Goal: Task Accomplishment & Management: Manage account settings

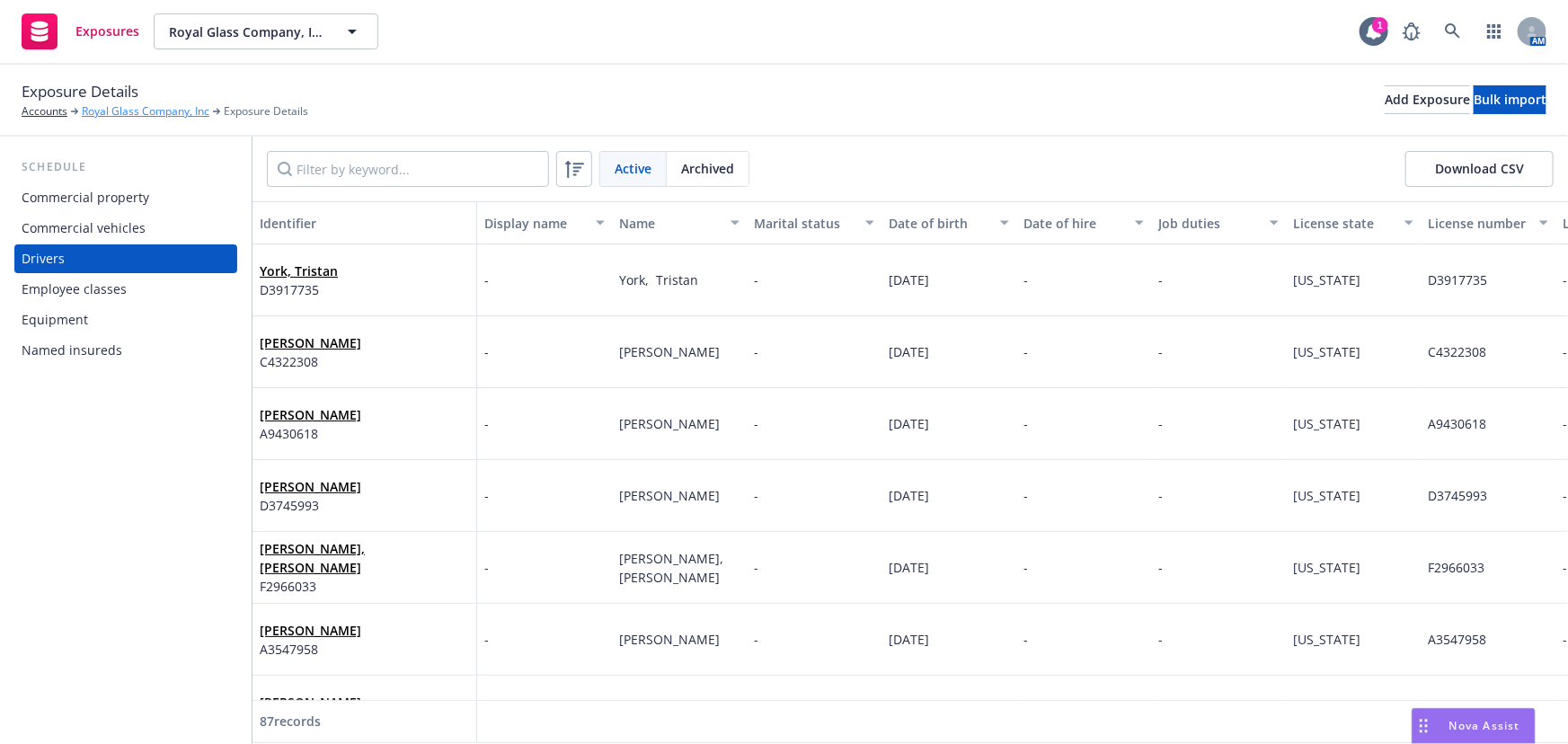
click at [110, 111] on link "Royal Glass Company, Inc" at bounding box center [145, 112] width 127 height 16
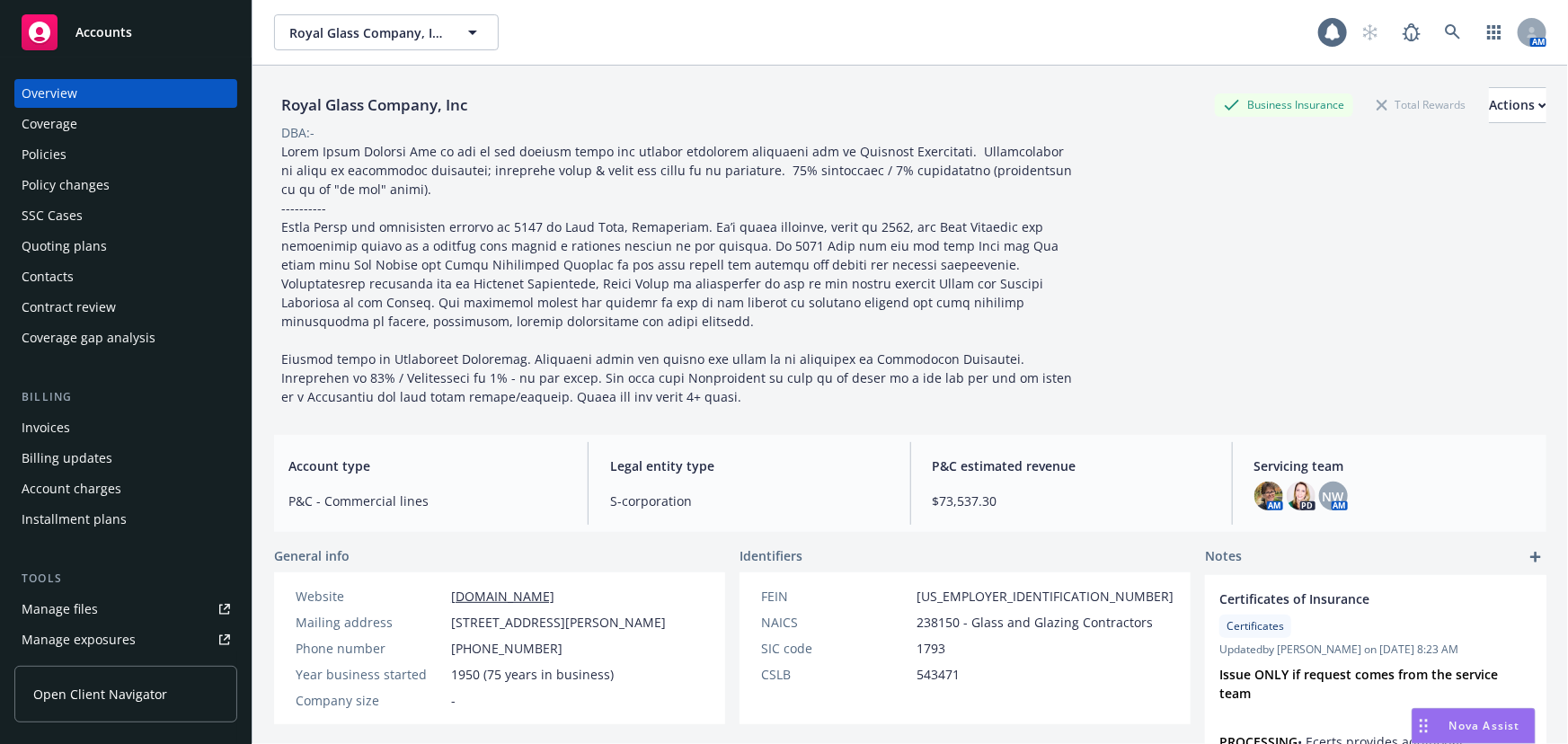
click at [65, 240] on div "Quoting plans" at bounding box center [64, 245] width 85 height 28
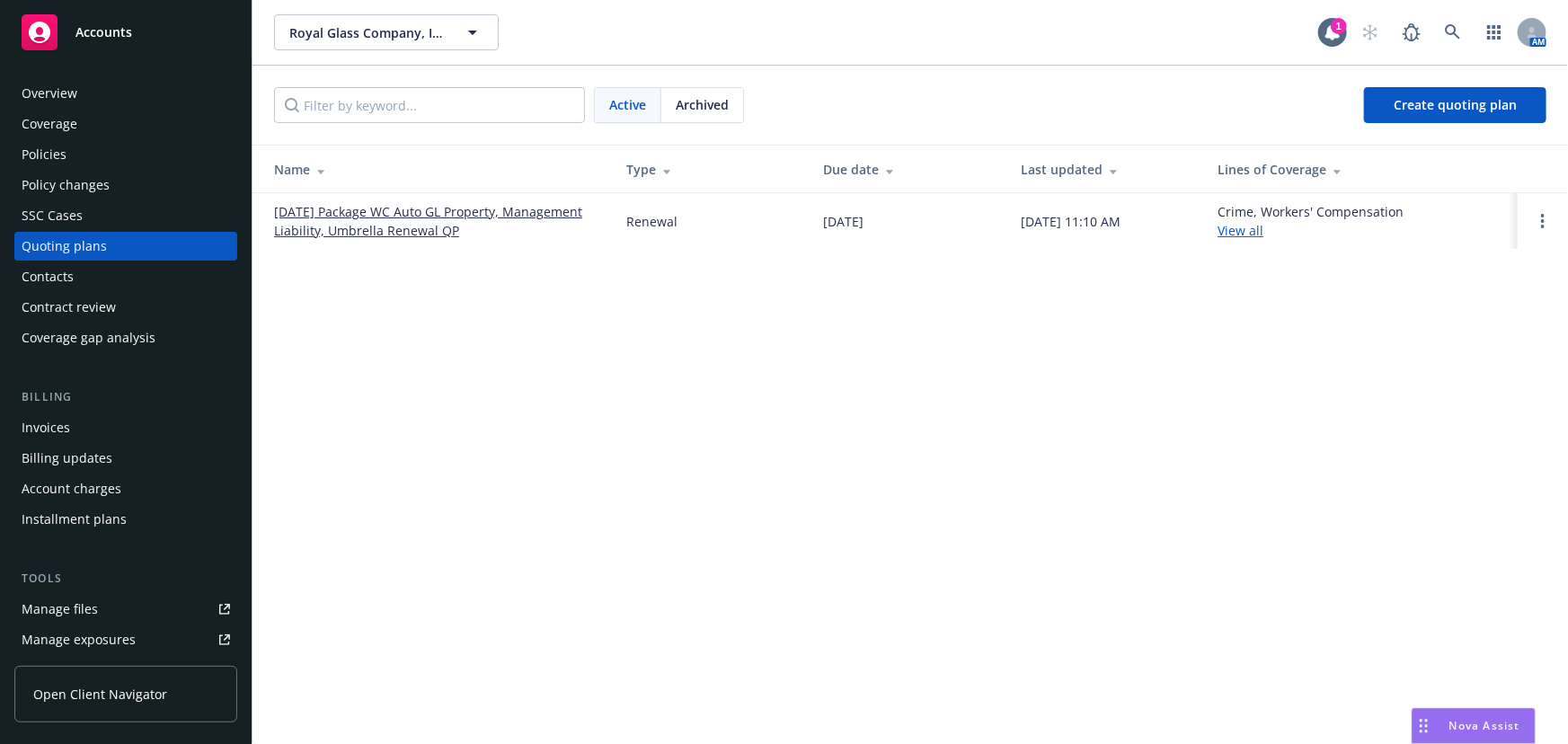
click at [489, 209] on link "09/01/25 Package WC Auto GL Property, Management Liability, Umbrella Renewal QP" at bounding box center [435, 221] width 323 height 38
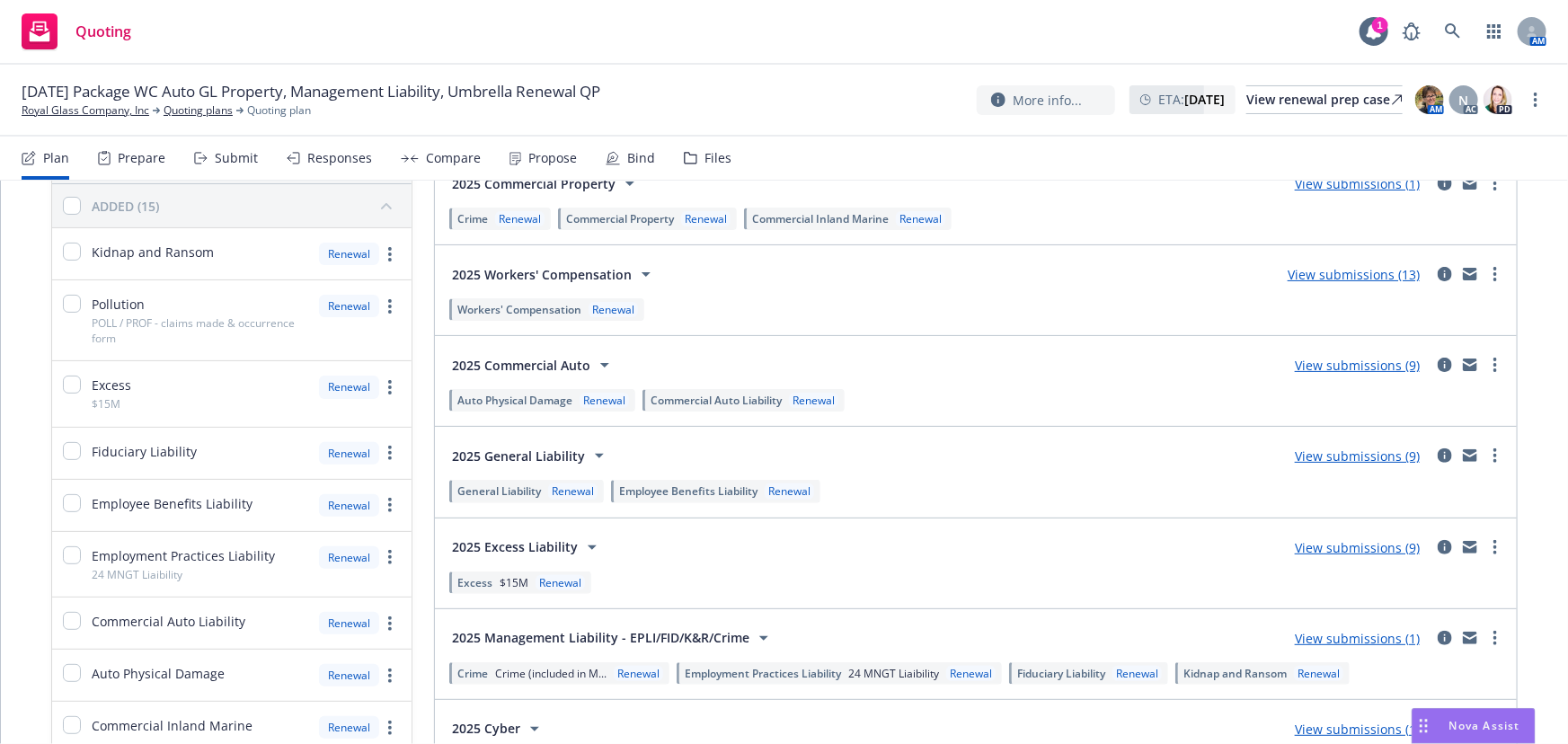
scroll to position [244, 0]
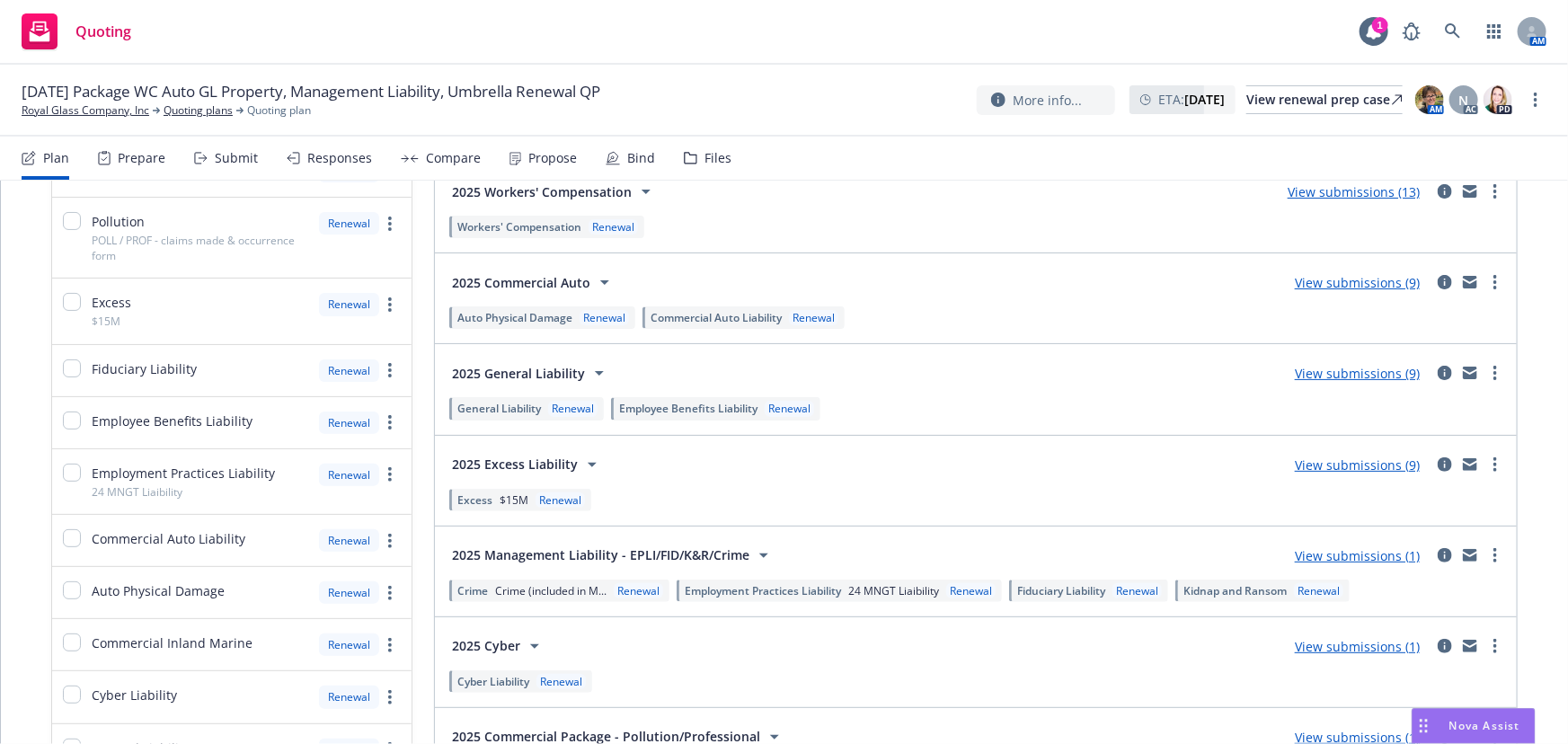
click at [1343, 553] on link "View submissions (1)" at bounding box center [1357, 555] width 124 height 17
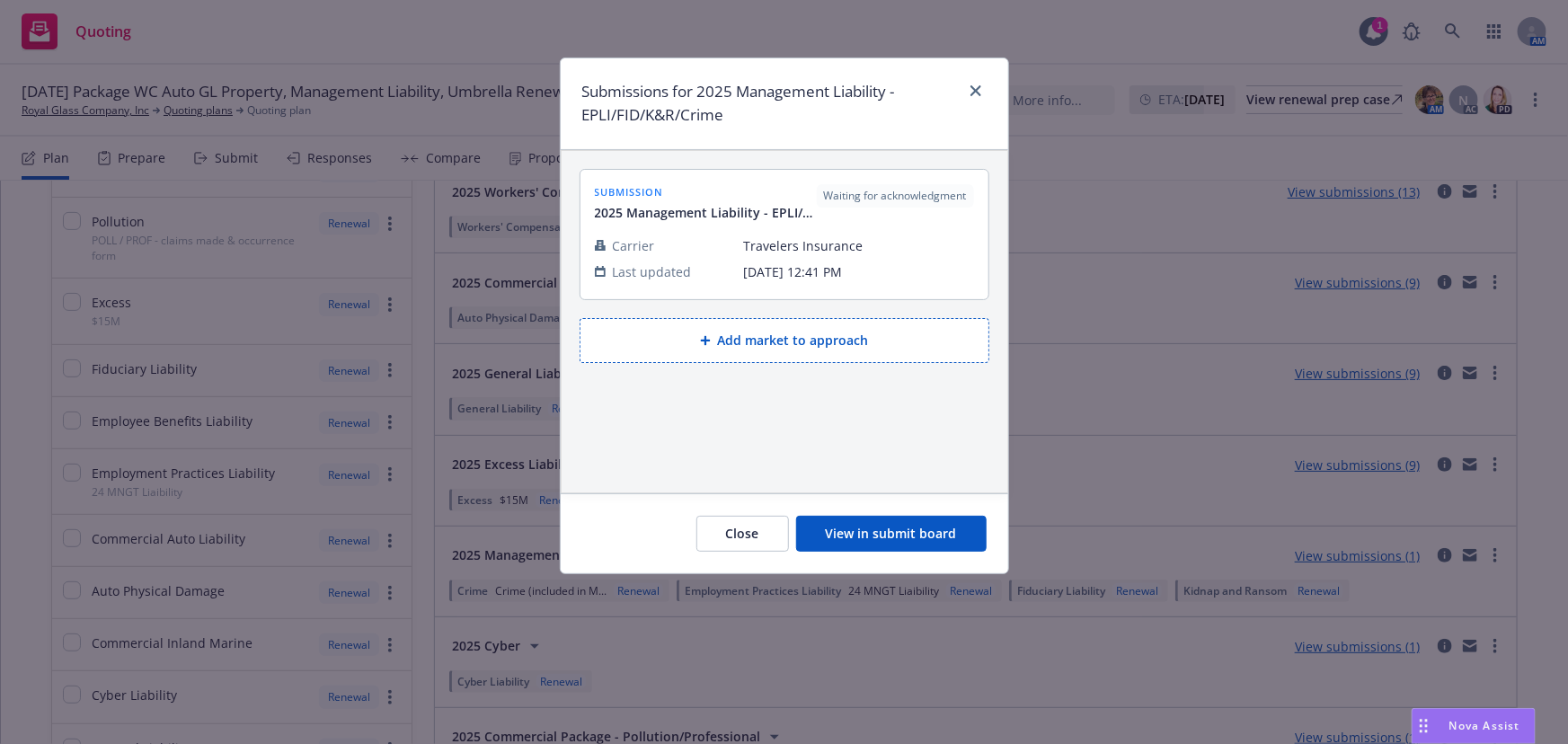
click at [928, 529] on button "View in submit board" at bounding box center [892, 533] width 190 height 36
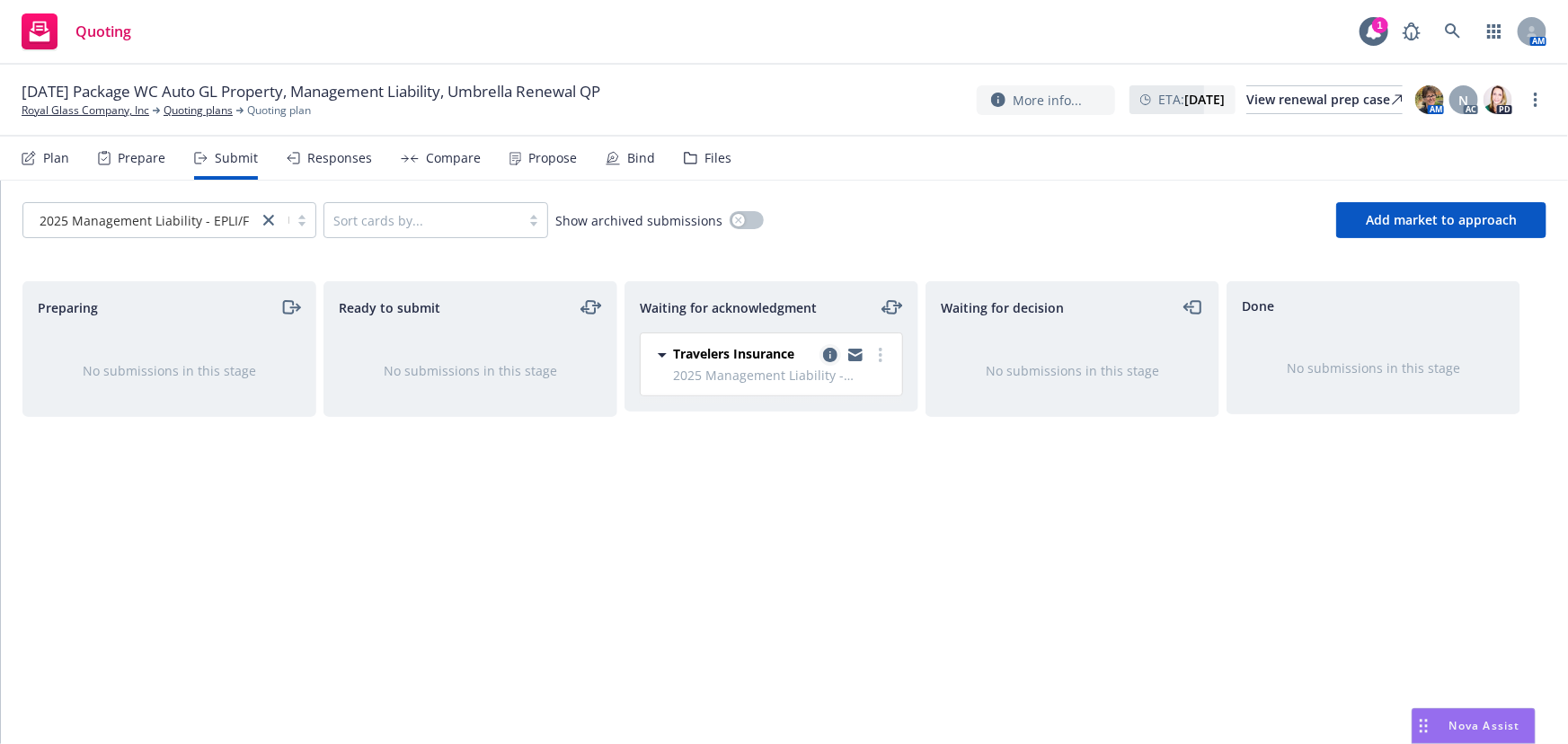
click at [827, 354] on icon "copy logging email" at bounding box center [830, 355] width 15 height 15
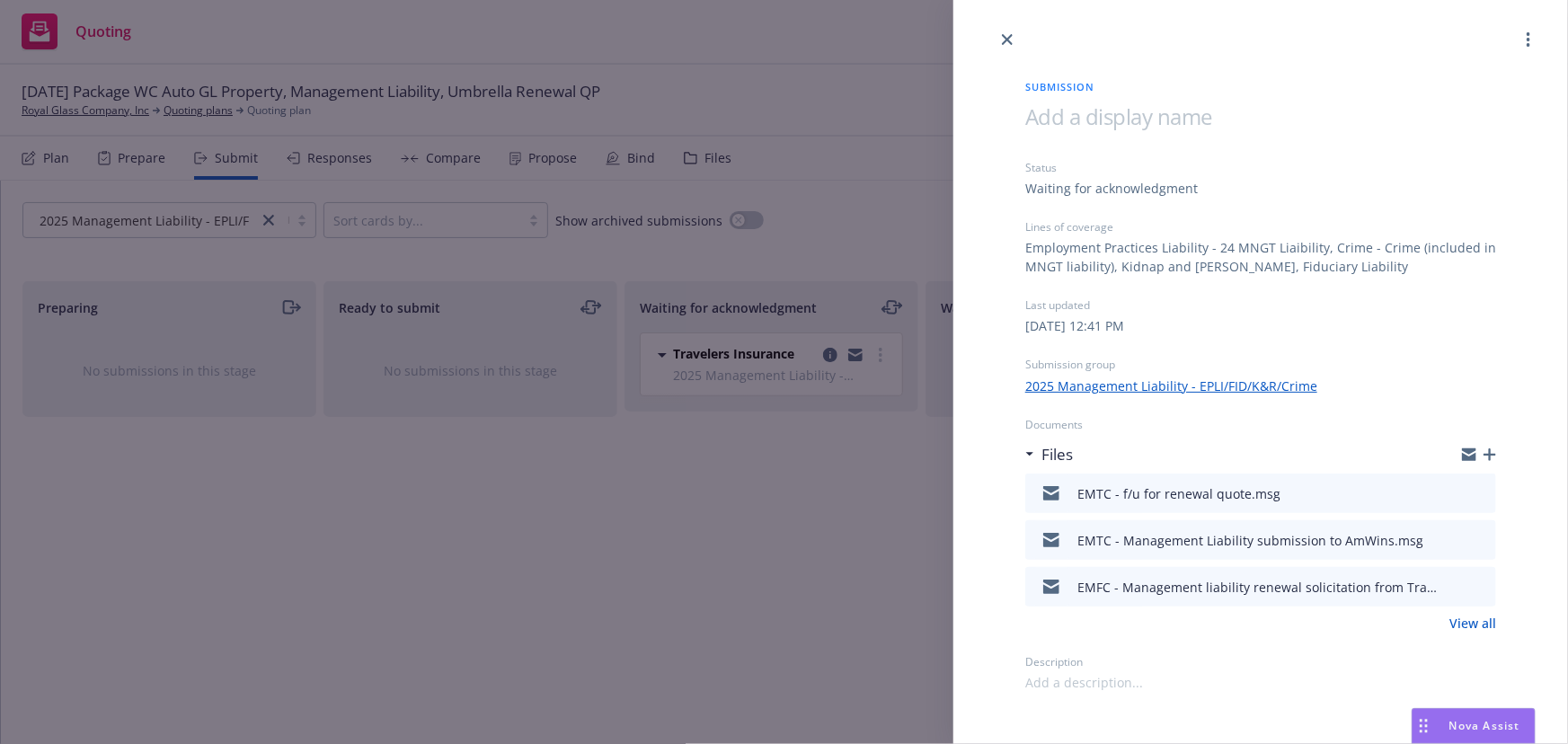
click at [1492, 453] on icon "button" at bounding box center [1490, 455] width 13 height 13
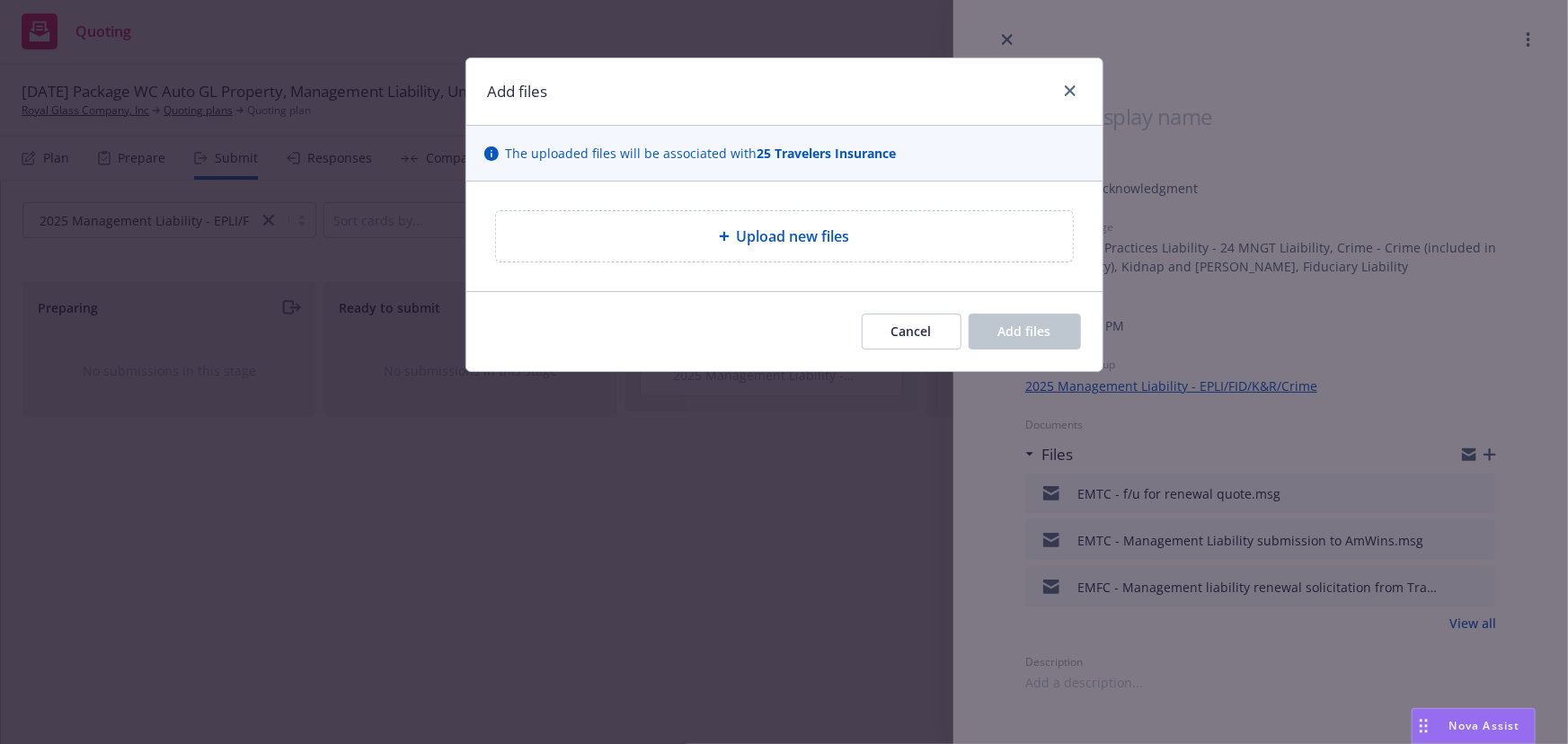
click at [774, 238] on span "Upload new files" at bounding box center [794, 236] width 114 height 22
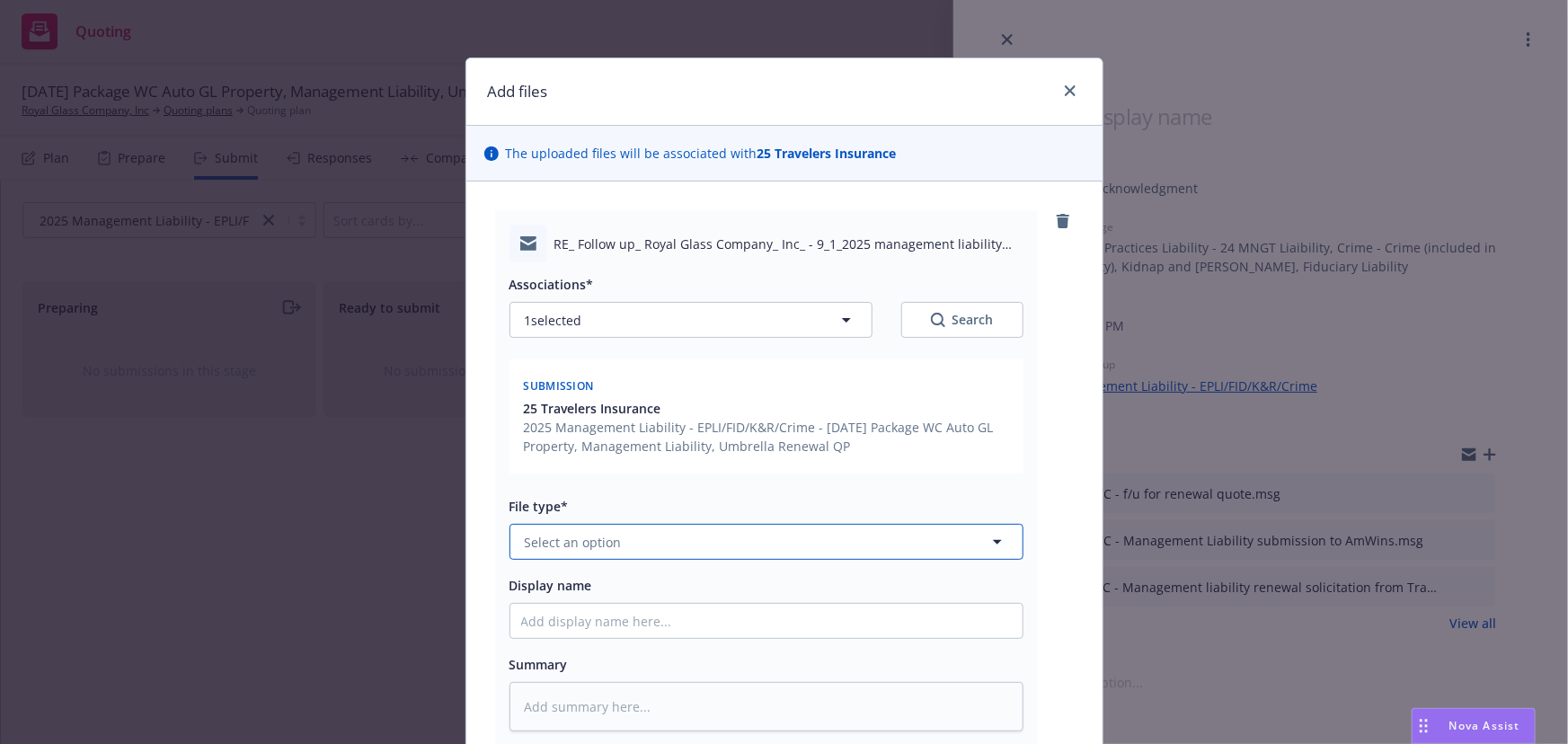
click at [595, 539] on span "Select an option" at bounding box center [573, 542] width 97 height 19
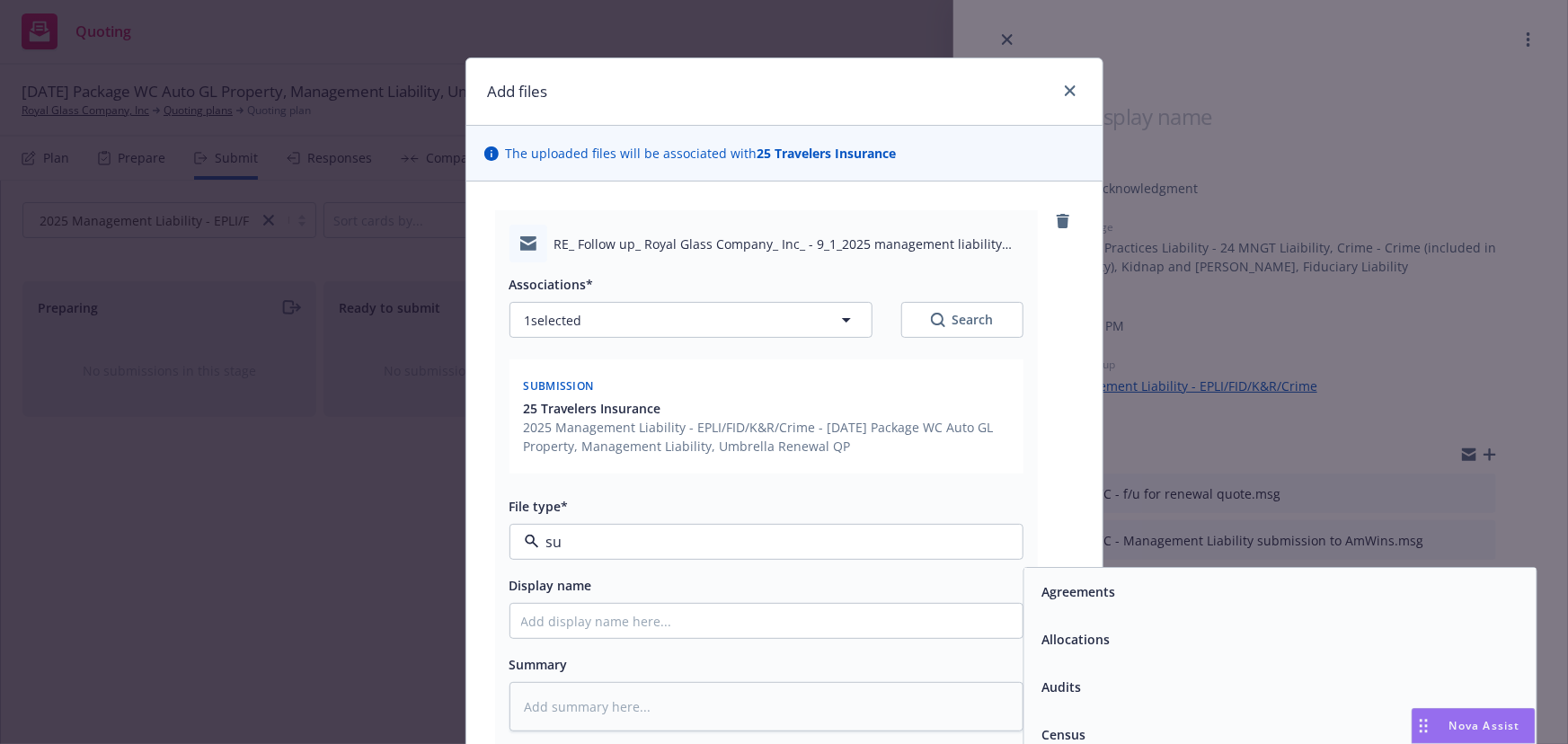
type input "sub"
drag, startPoint x: 1060, startPoint y: 736, endPoint x: 1040, endPoint y: 728, distance: 21.5
click at [1060, 737] on span "Submission confirmation" at bounding box center [1119, 735] width 155 height 19
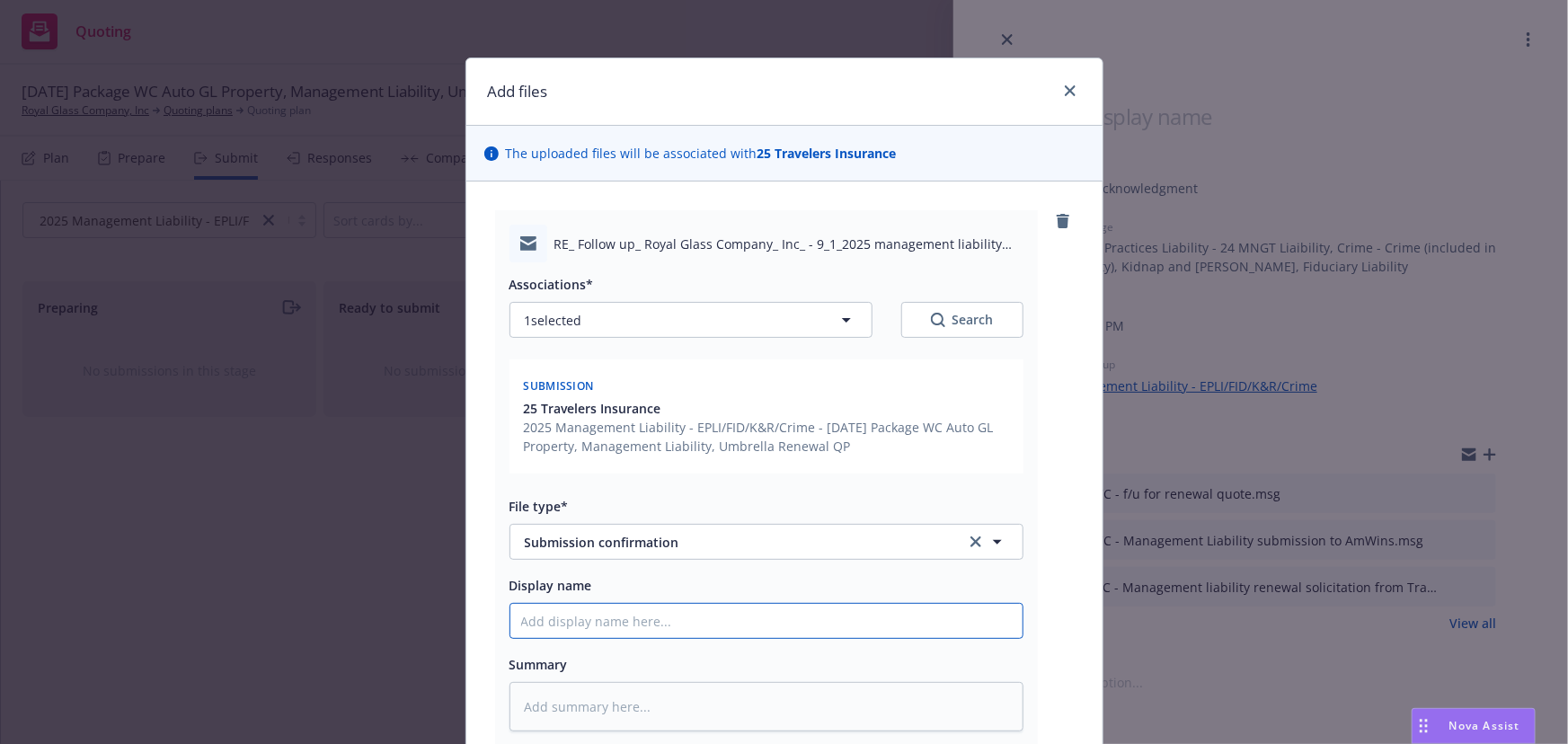
click at [544, 609] on input "Display name" at bounding box center [767, 620] width 513 height 34
type textarea "x"
type input "E"
type textarea "x"
type input "EM"
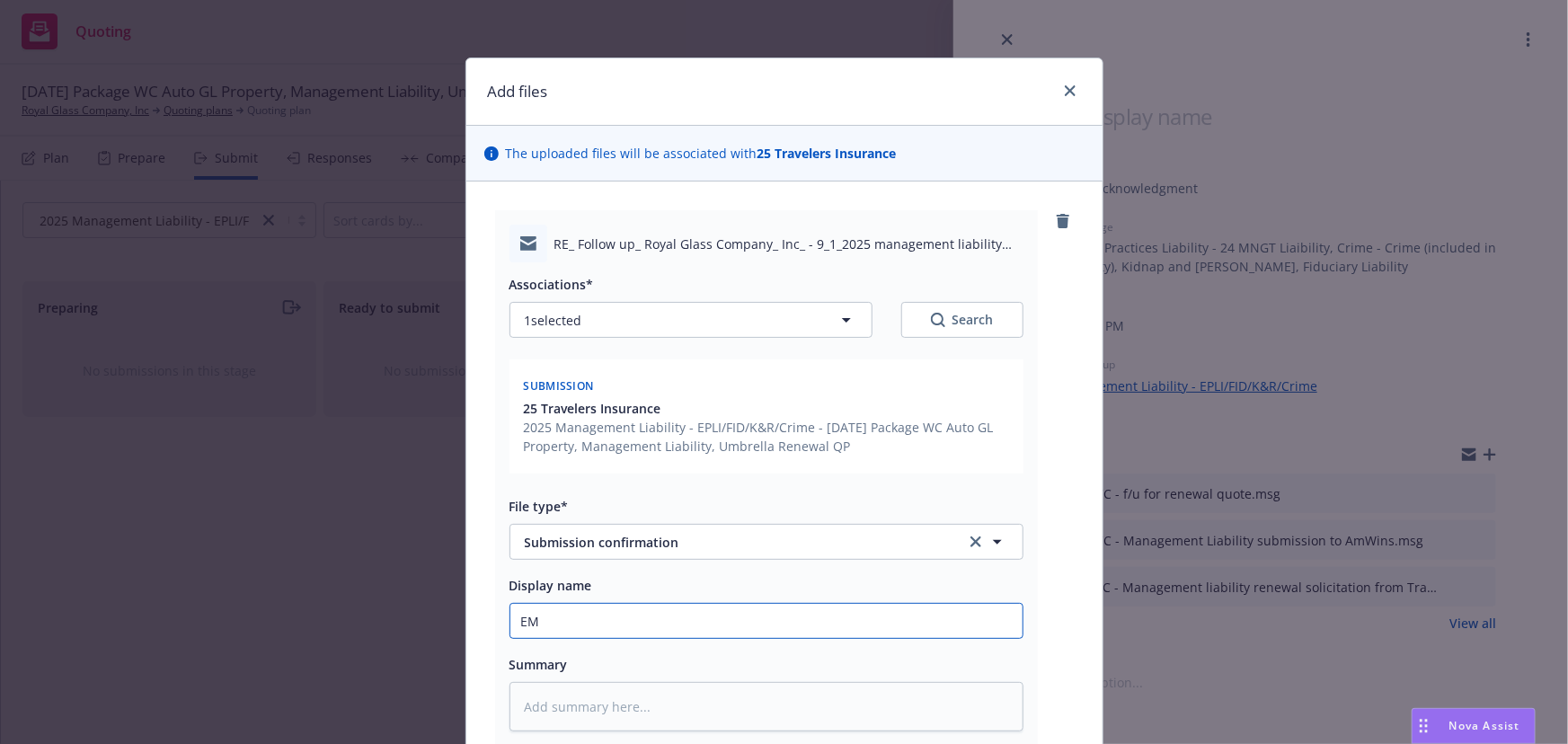
type textarea "x"
type input "EMF"
type textarea "x"
type input "EMFC"
type textarea "x"
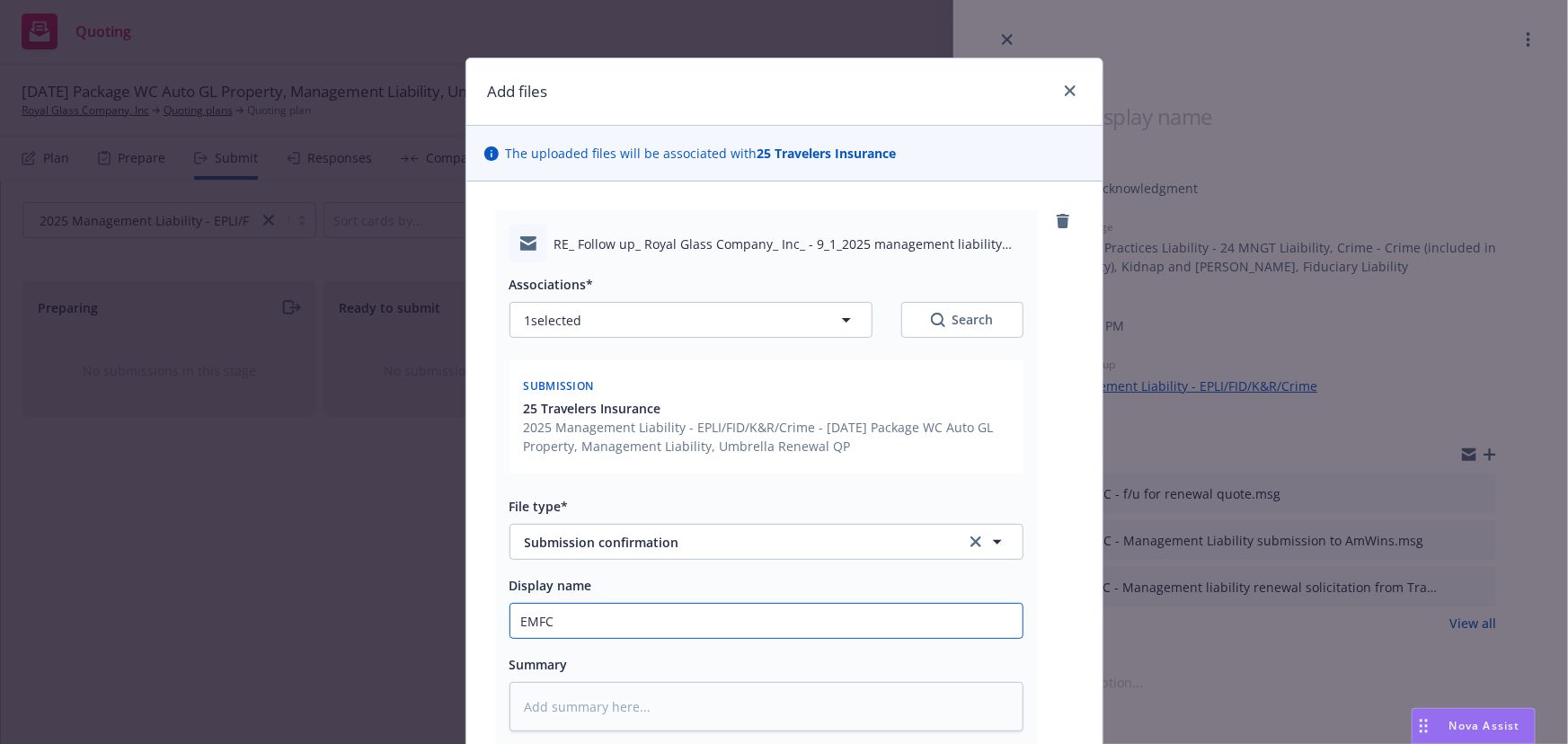
type input "EMFC"
type textarea "x"
type input "EMFC ""
type textarea "x"
type input "EMFC "w"
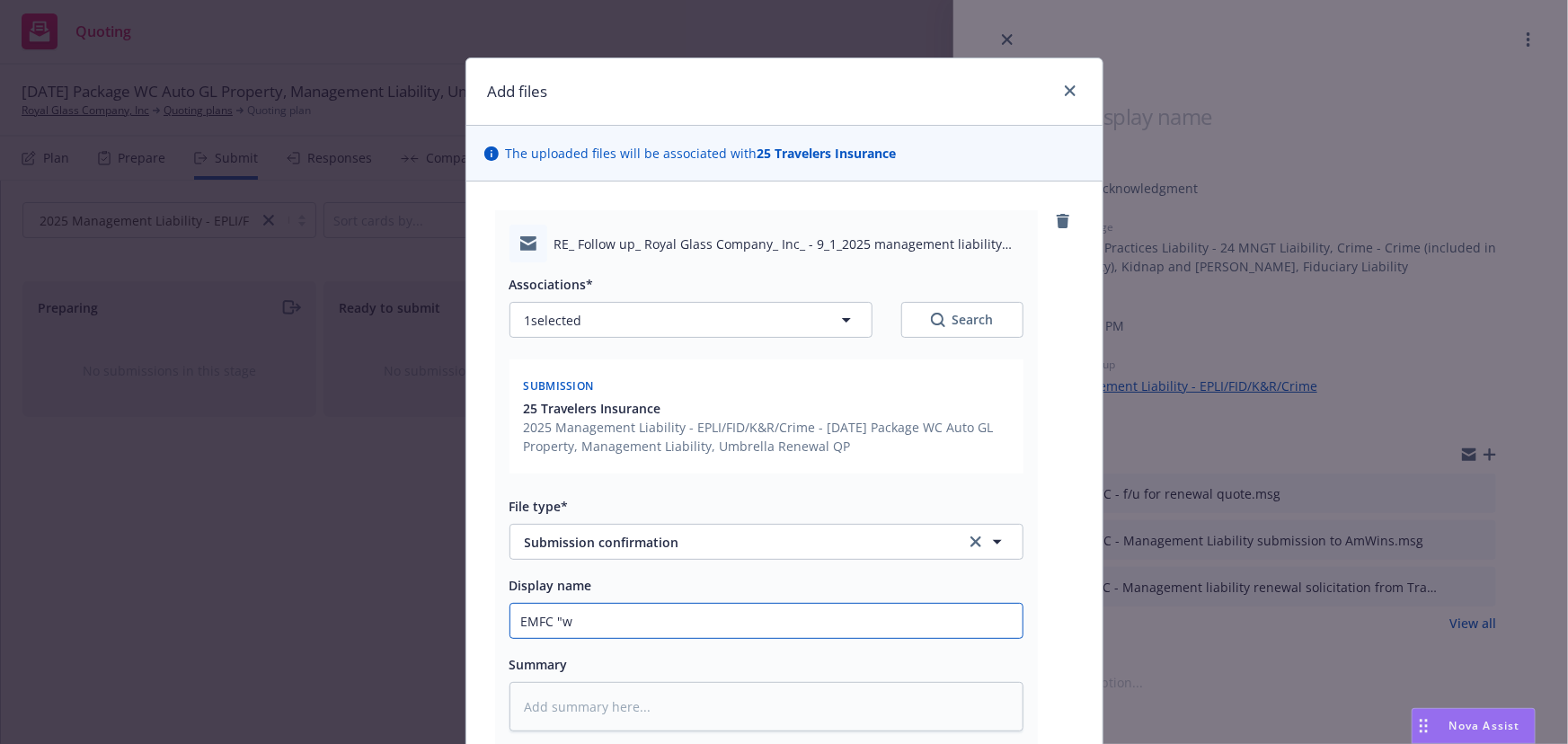
type textarea "x"
type input "EMFC "wa"
type textarea "x"
type input "EMFC "wai"
type textarea "x"
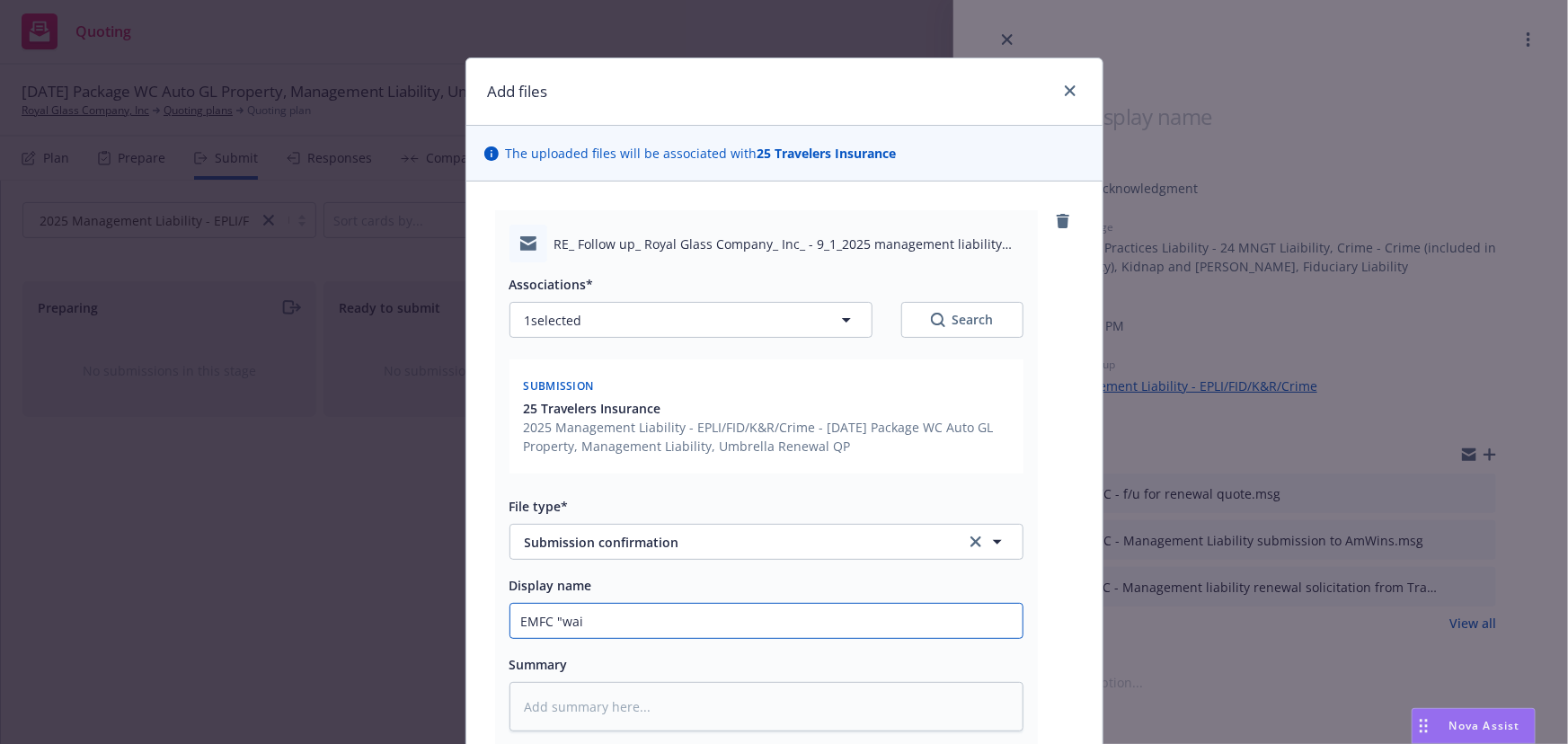
type input "EMFC "wait"
type textarea "x"
type input "EMFC "waiti"
type textarea "x"
type input "EMFC "waitin"
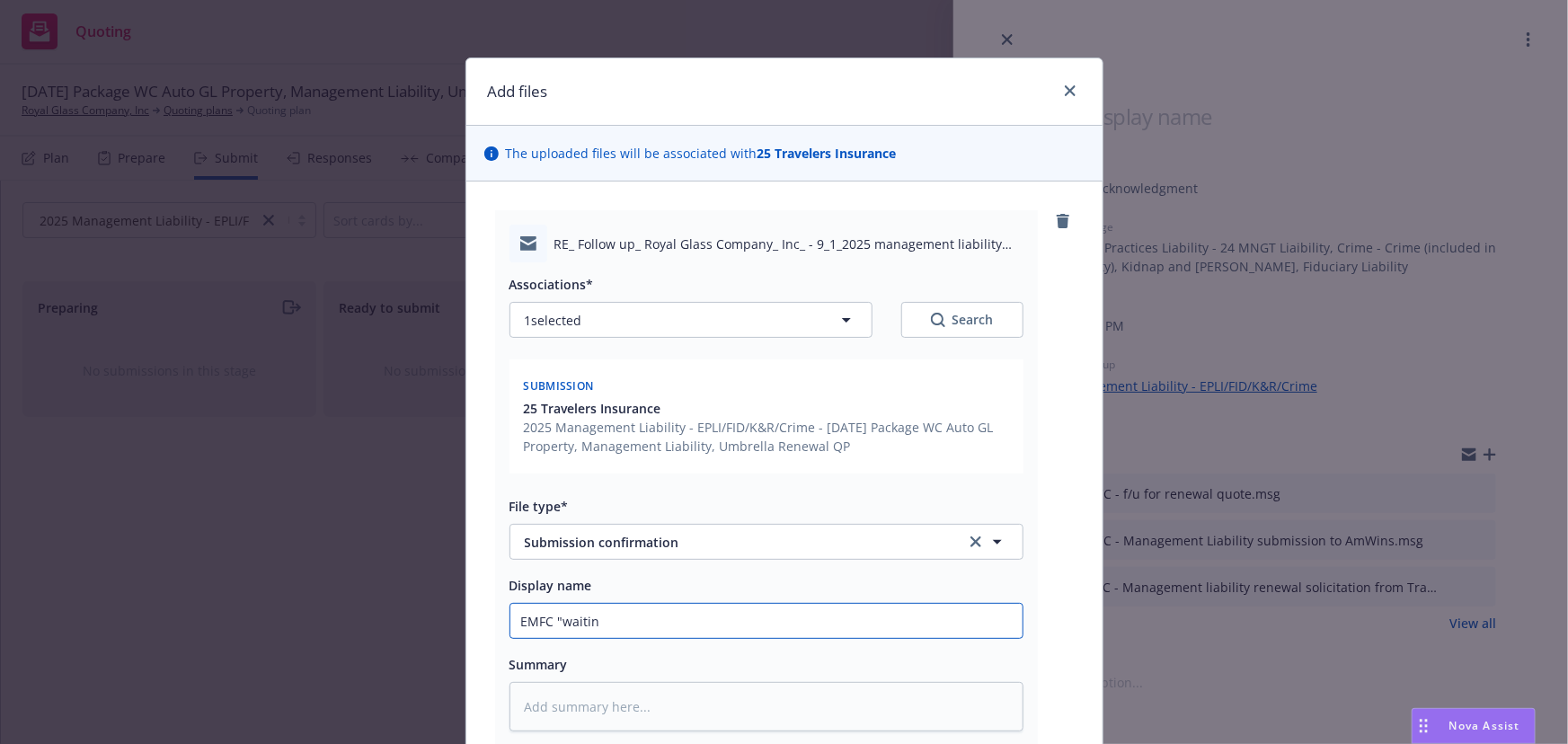
type textarea "x"
type input "EMFC "waiting"
type textarea "x"
type input "EMFC "waiting"
type textarea "x"
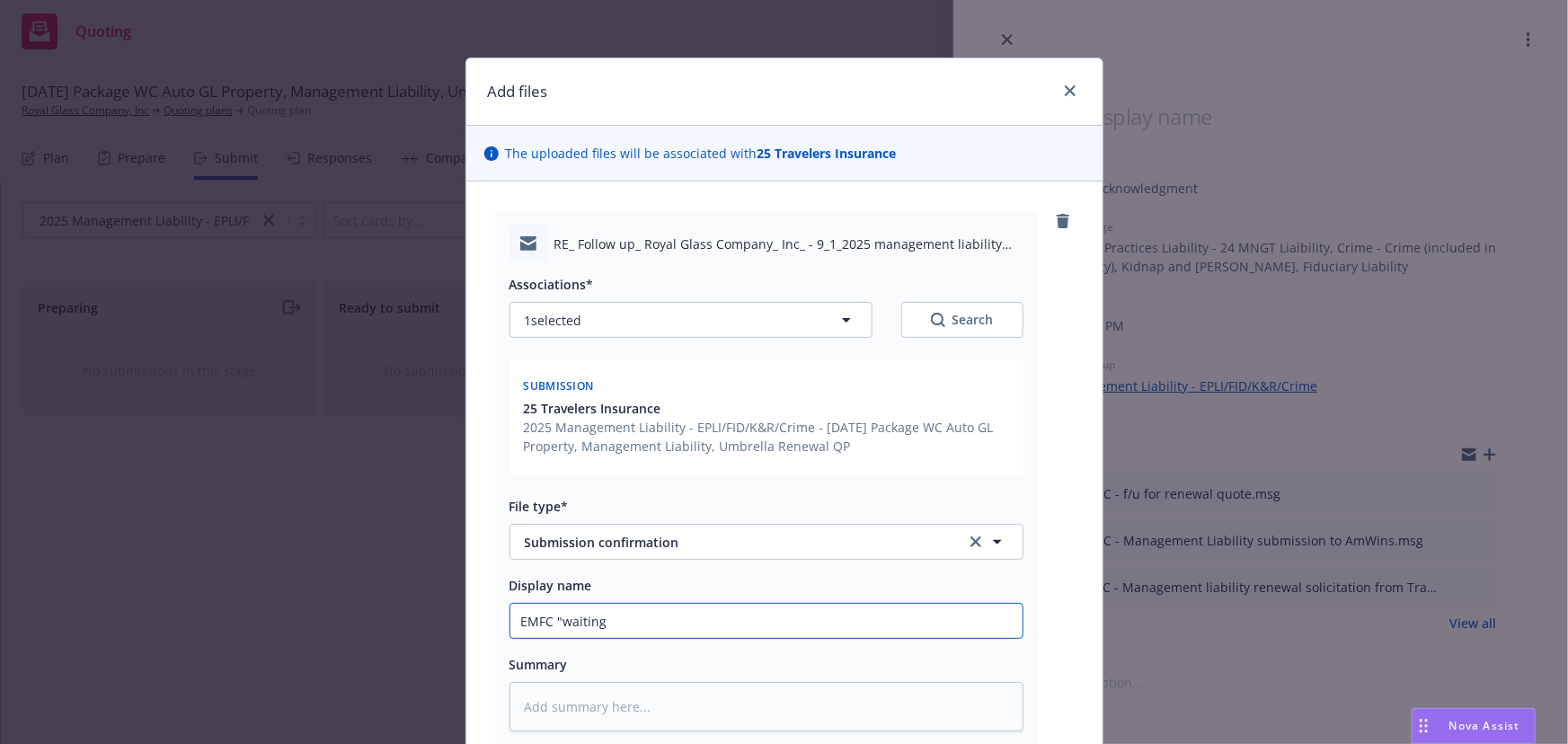
type input "EMFC "waiting o"
type textarea "x"
type input "EMFC "waiting on"
type textarea "x"
type input "EMFC "waiting on"
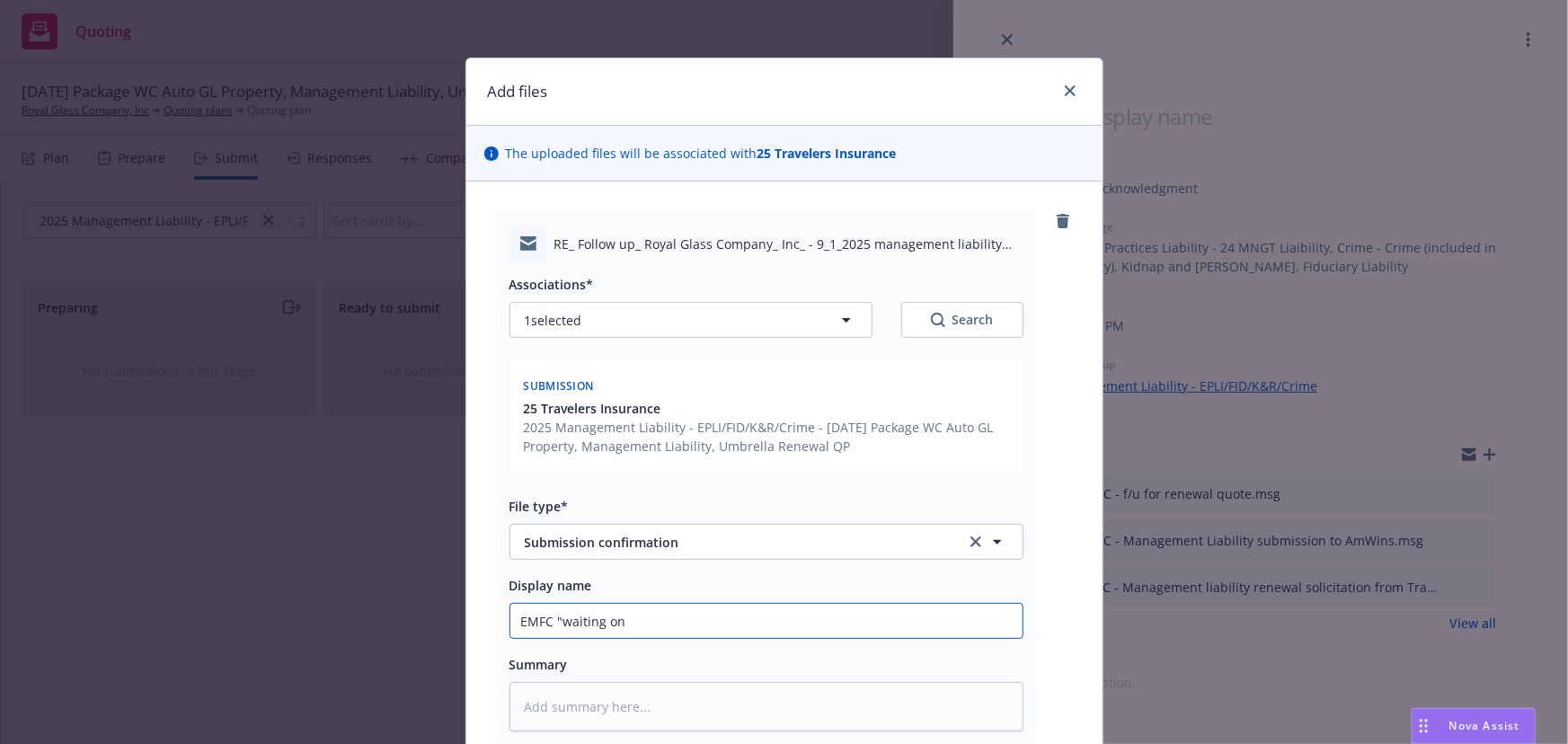
type textarea "x"
type input "EMFC "waiting on a"
type textarea "x"
type input "EMFC "waiting on a"
type textarea "x"
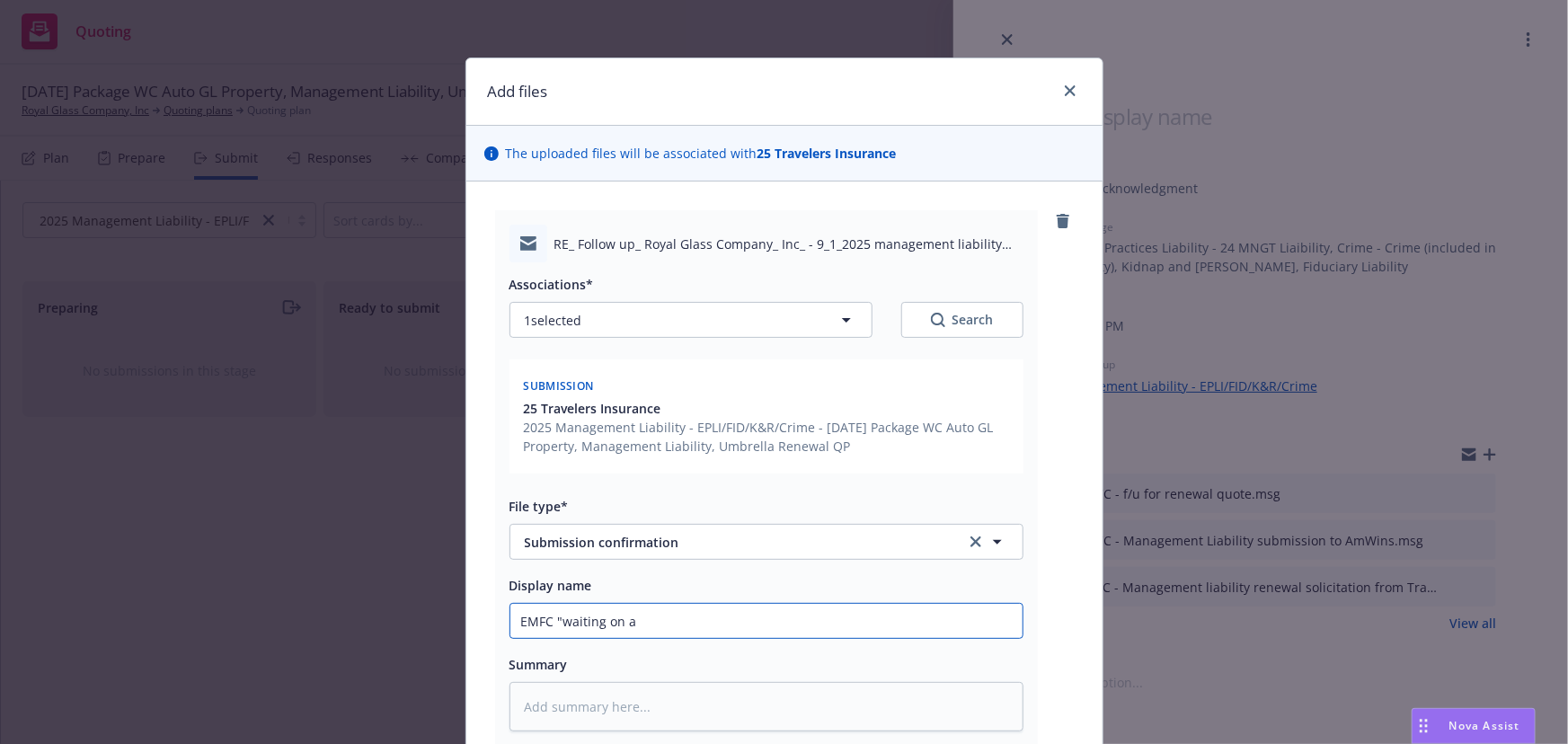
type input "EMFC "waiting on a r"
type textarea "x"
type input "EMFC "waiting on a re"
type textarea "x"
type input "EMFC "waiting on a rev"
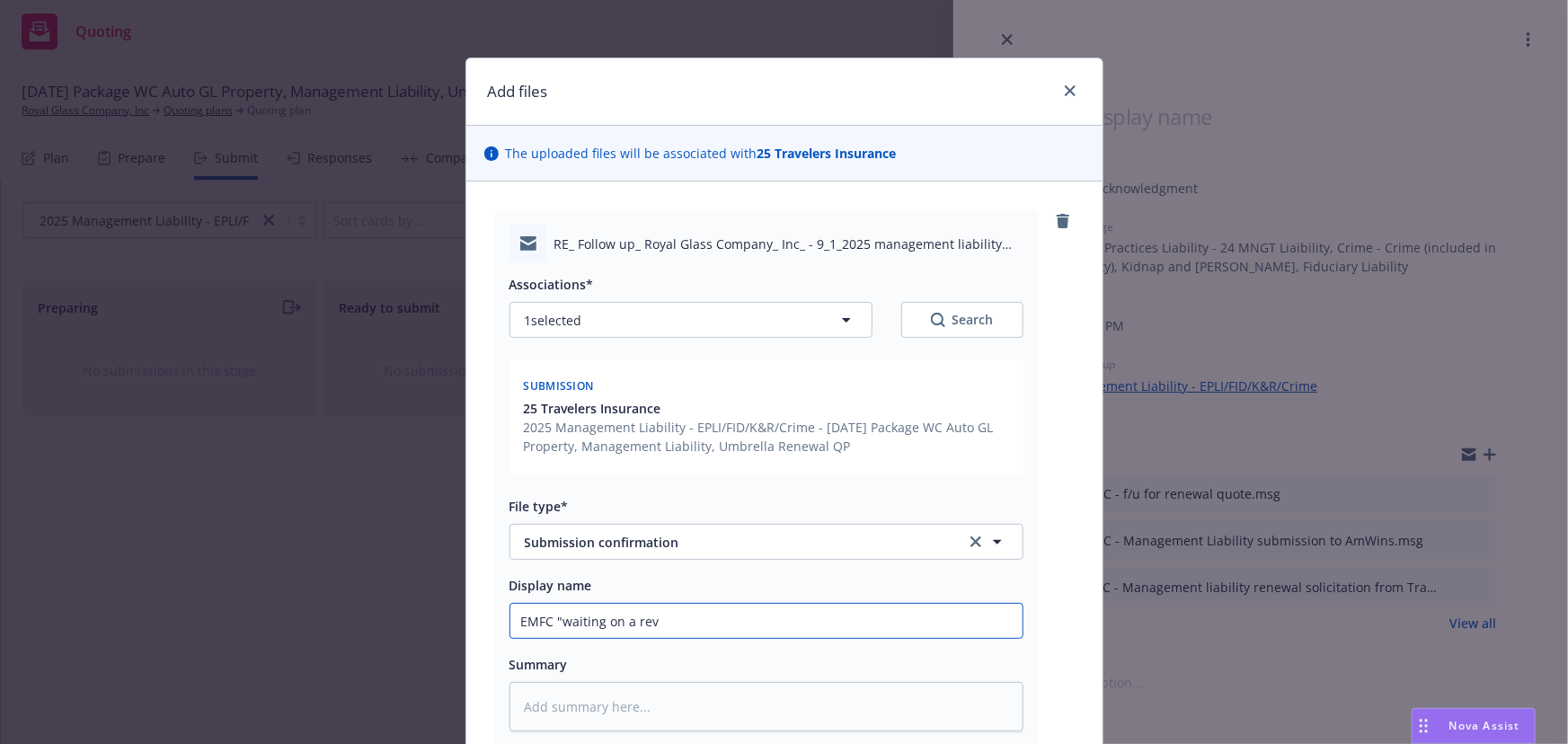
type textarea "x"
type input "EMFC "waiting on a revi"
type textarea "x"
type input "EMFC "waiting on a revis"
type textarea "x"
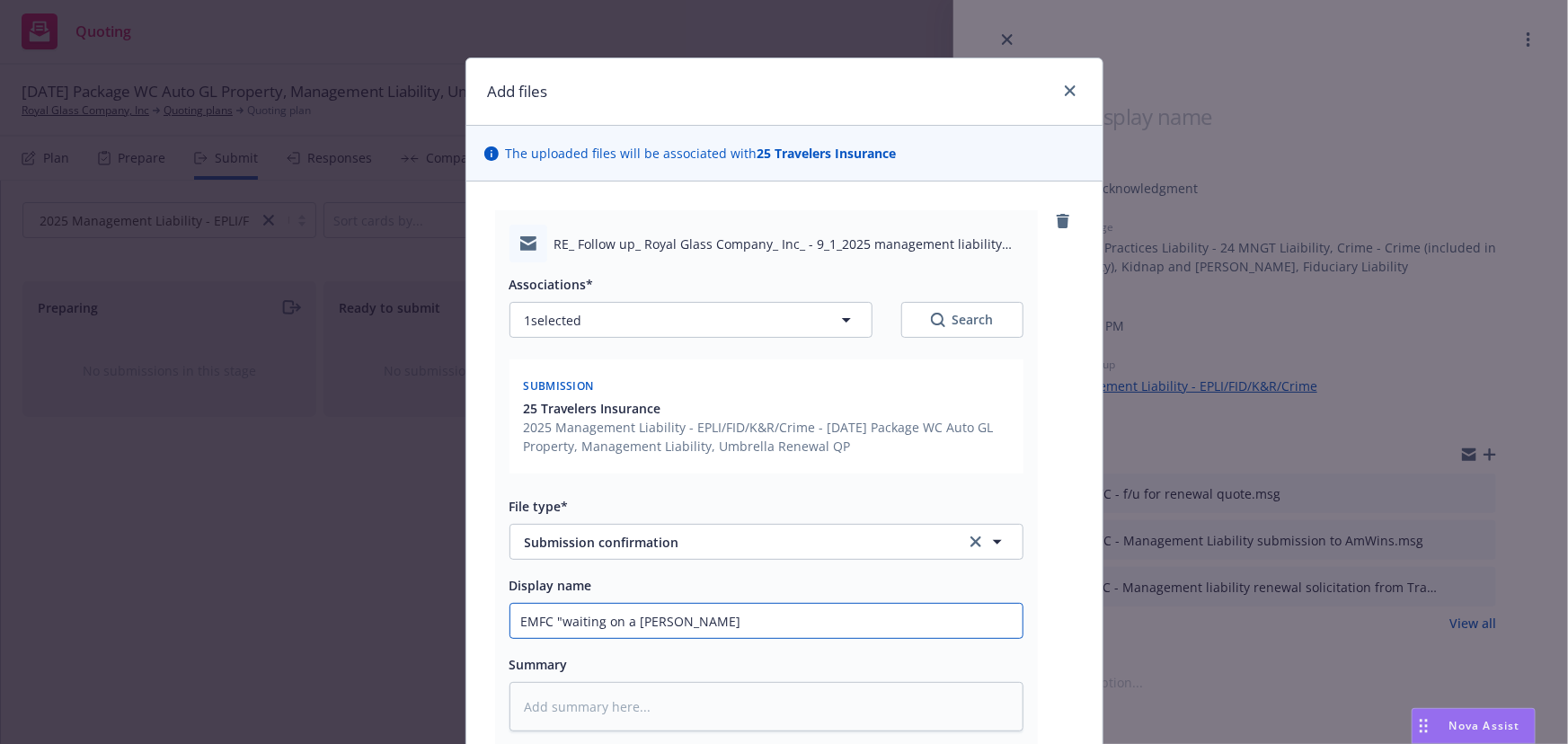
type input "EMFC "waiting on a revise"
type textarea "x"
type input "EMFC "waiting on a revised"
type textarea "x"
type input "EMFC "waiting on a revised"
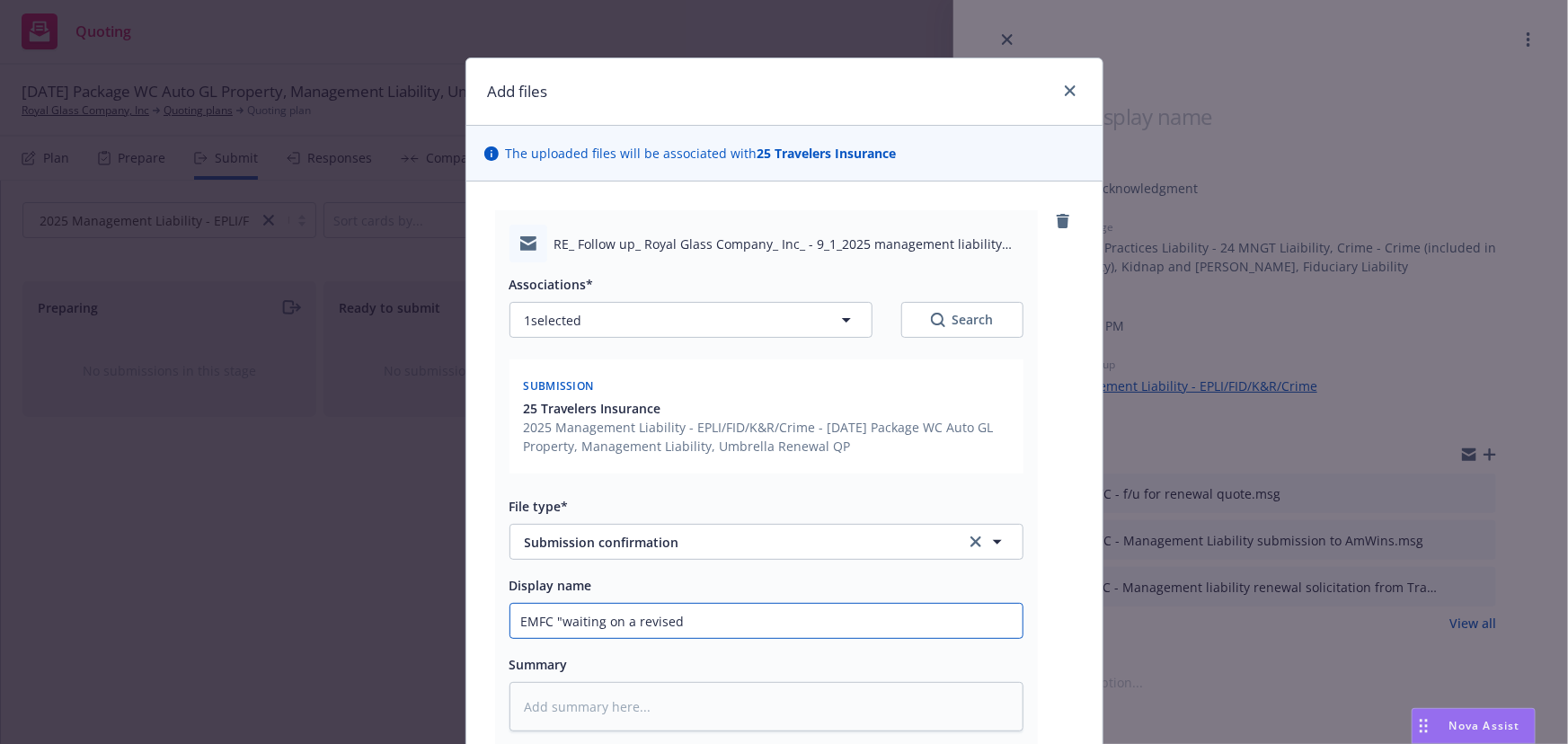
type textarea "x"
type input "EMFC "waiting on a revised q"
type textarea "x"
type input "EMFC "waiting on a revised qu"
type textarea "x"
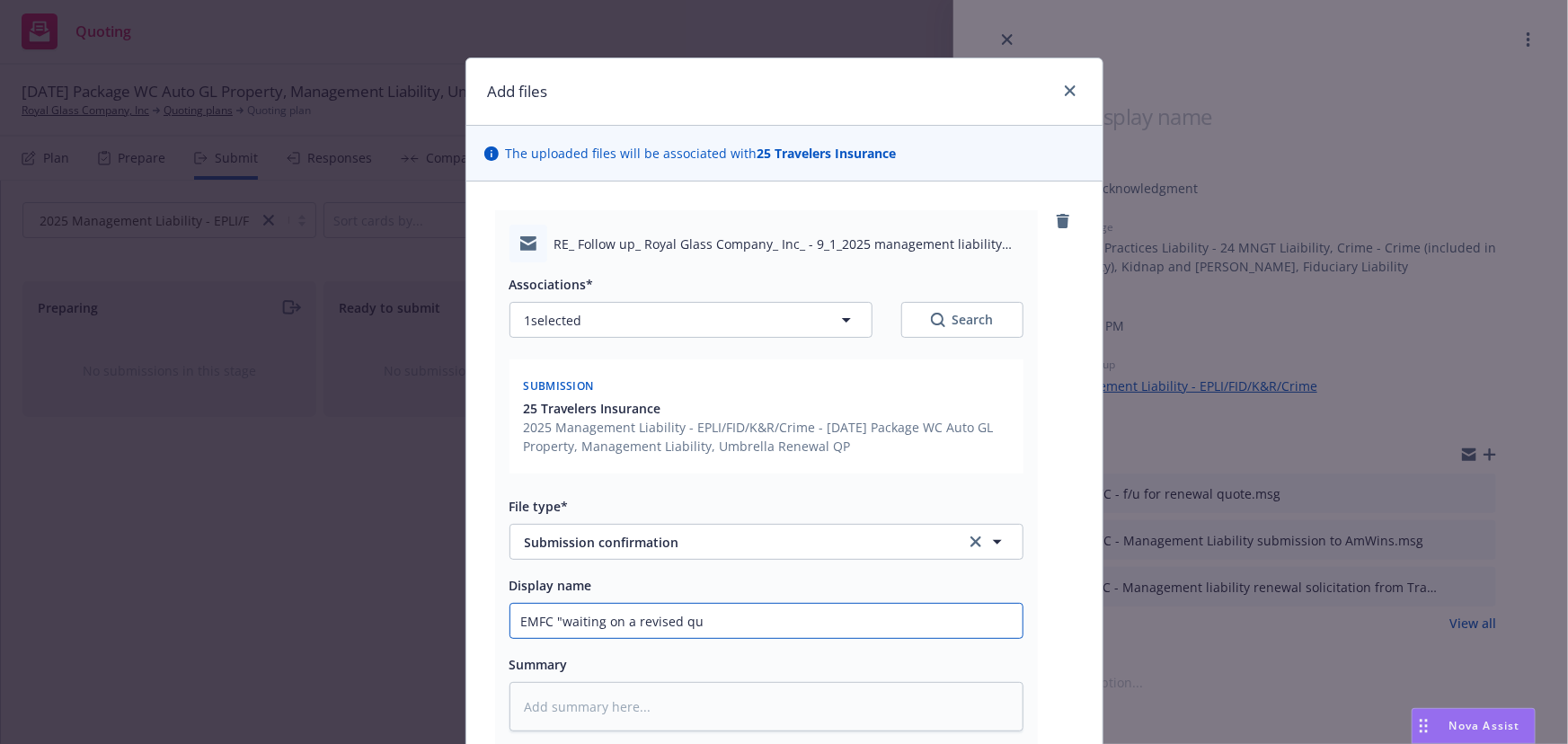
type input "EMFC "waiting on a revised quo"
type textarea "x"
type input "EMFC "waiting on a revised quote"
type textarea "x"
type input "EMFC "waiting on a revised quote"
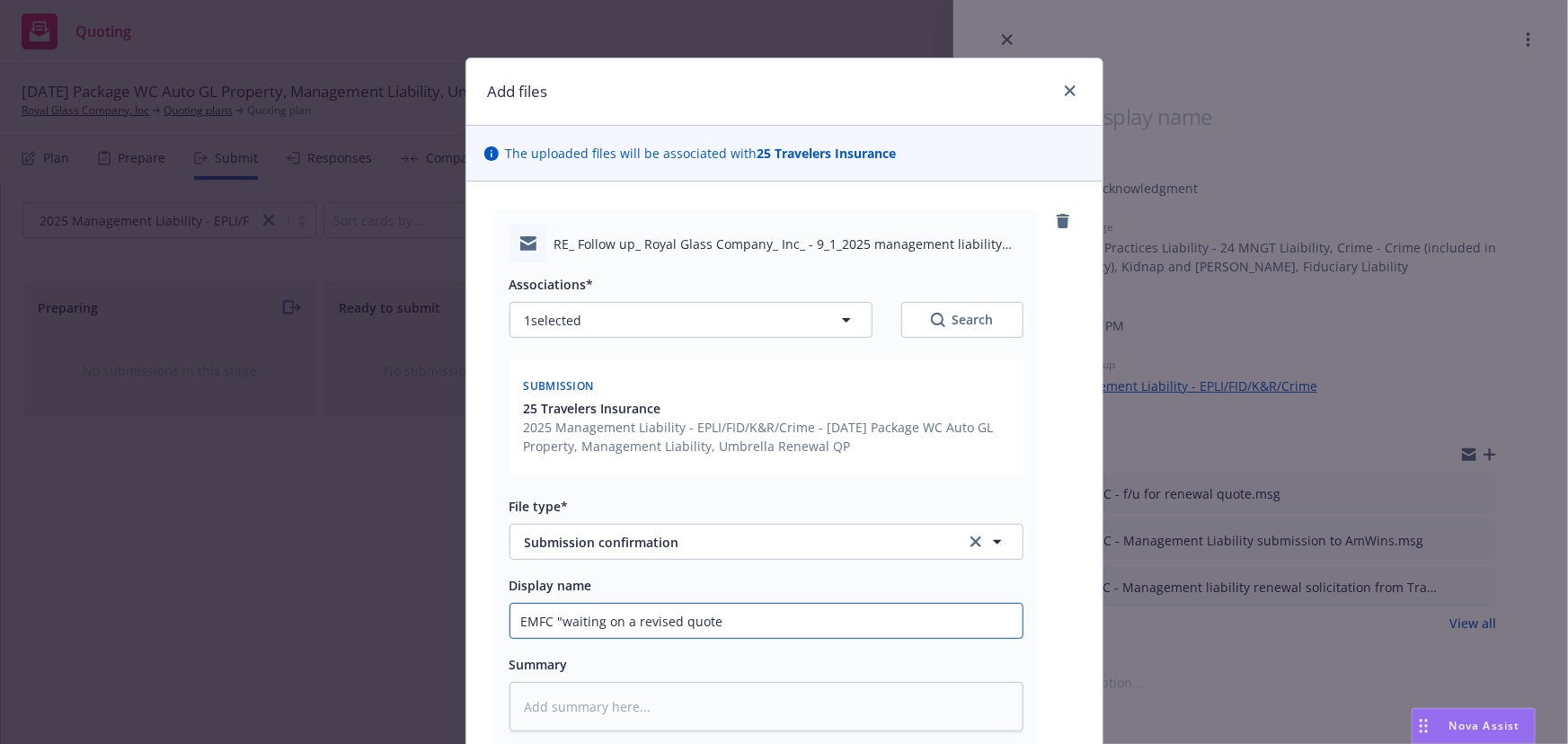
type textarea "x"
type input "EMFC "waiting on a revised quote f"
type textarea "x"
type input "EMFC "waiting on a revised quote fro"
type textarea "x"
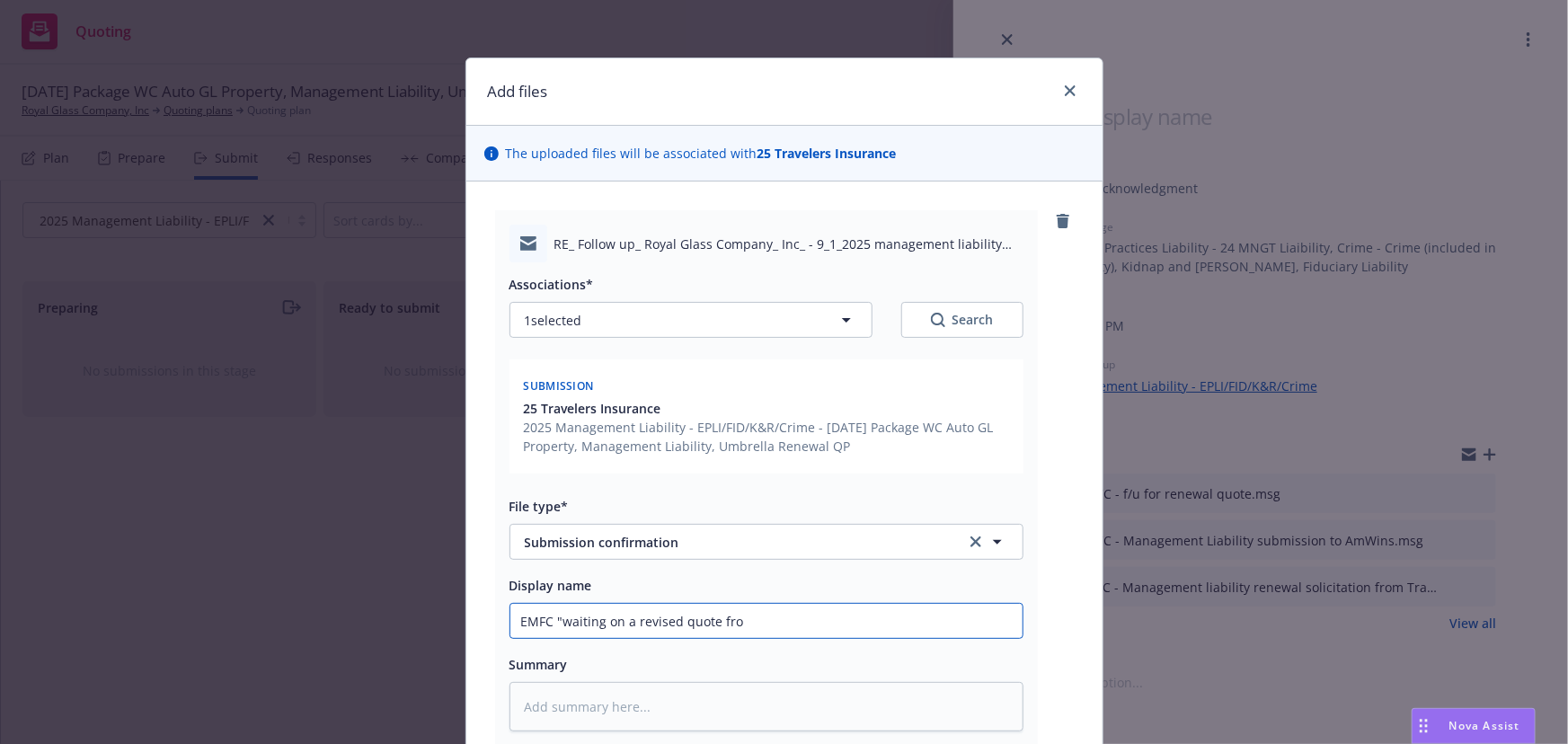
type input "EMFC "waiting on a revised quote from"
type textarea "x"
type input "EMFC "waiting on a revised quote from"
type textarea "x"
type input "EMFC "waiting on a revised quote from u"
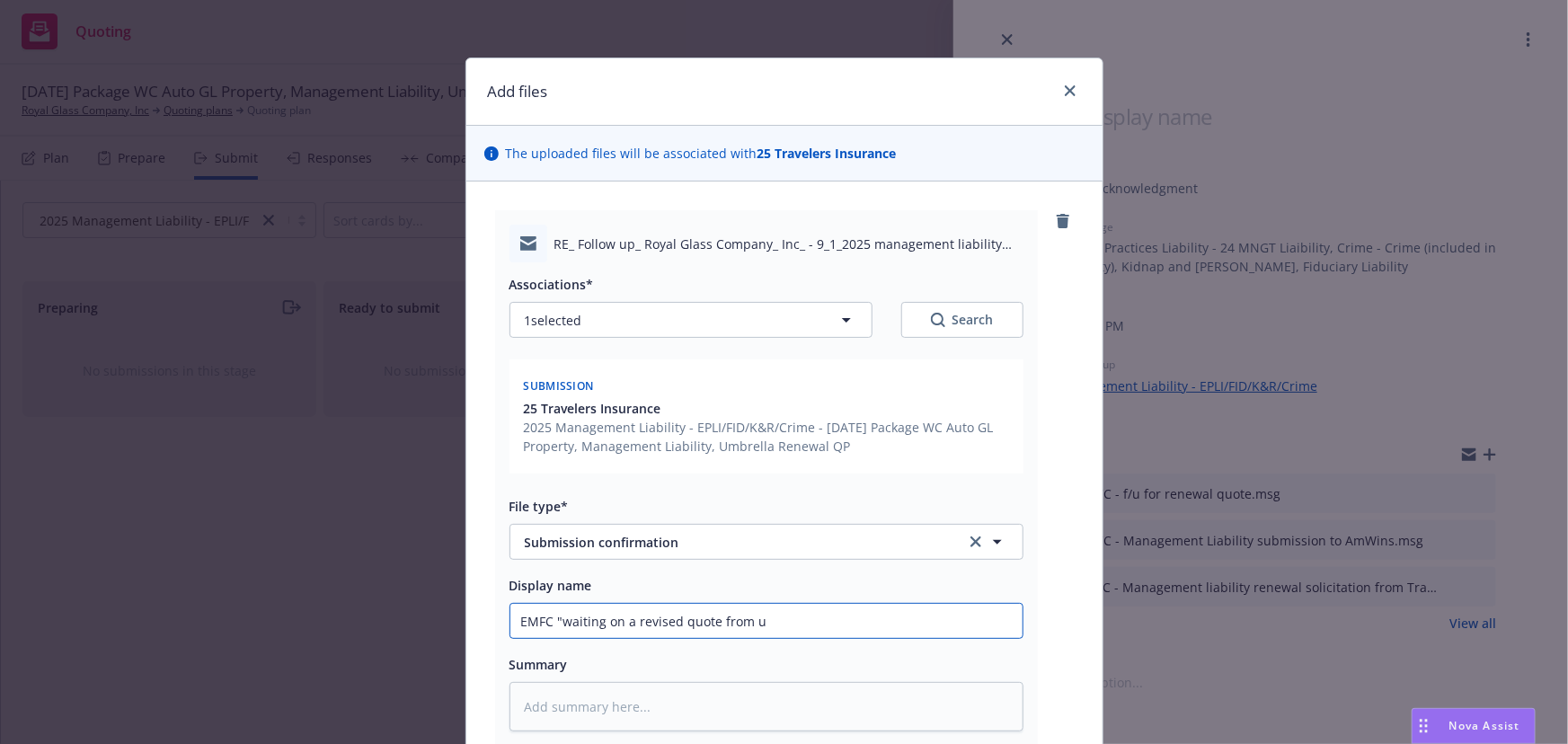
type textarea "x"
type input "EMFC "waiting on a revised quote from u/"
type textarea "x"
type input "EMFC "waiting on a revised quote from u/w"
type textarea "x"
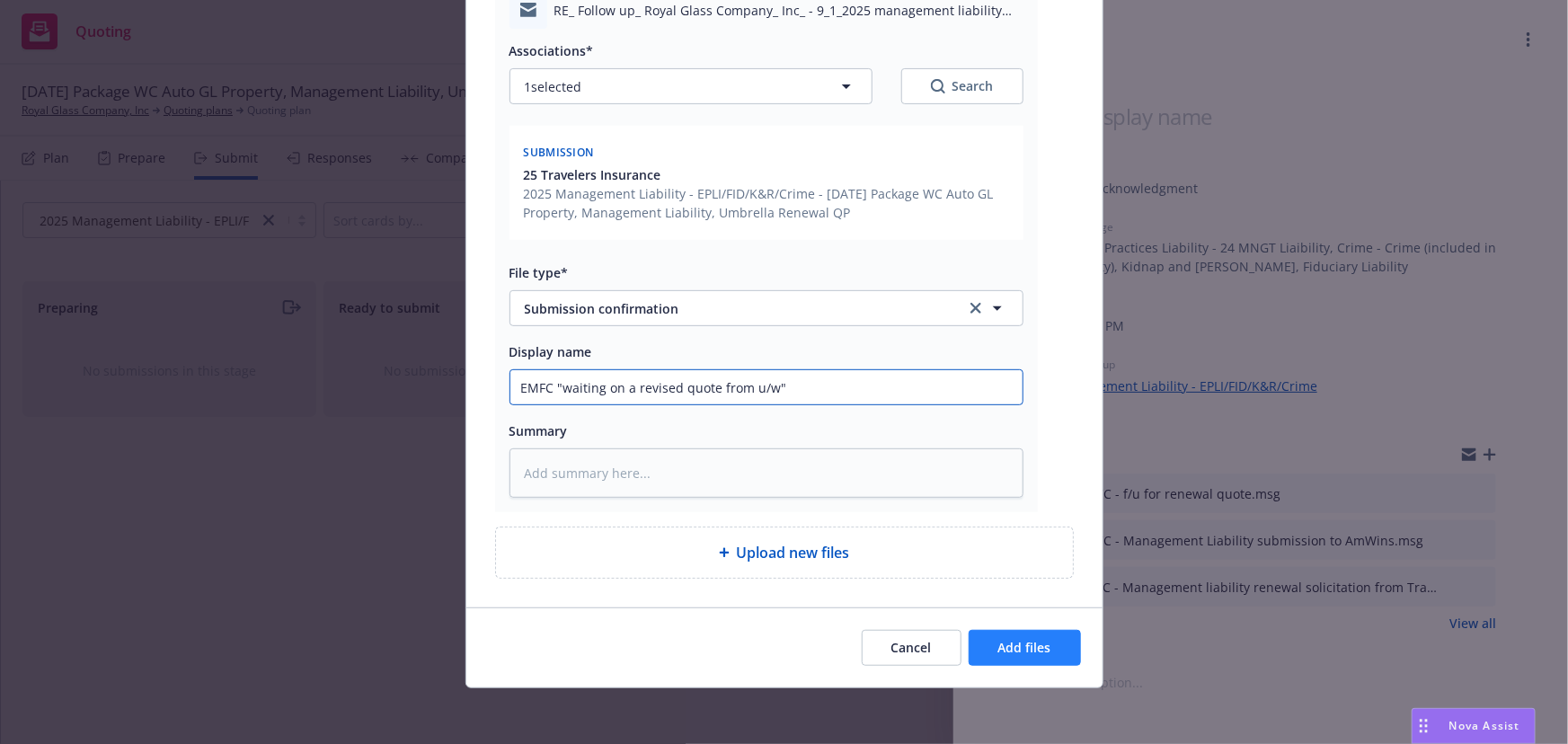
type input "EMFC "waiting on a revised quote from u/w""
click at [987, 650] on button "Add files" at bounding box center [1024, 647] width 113 height 36
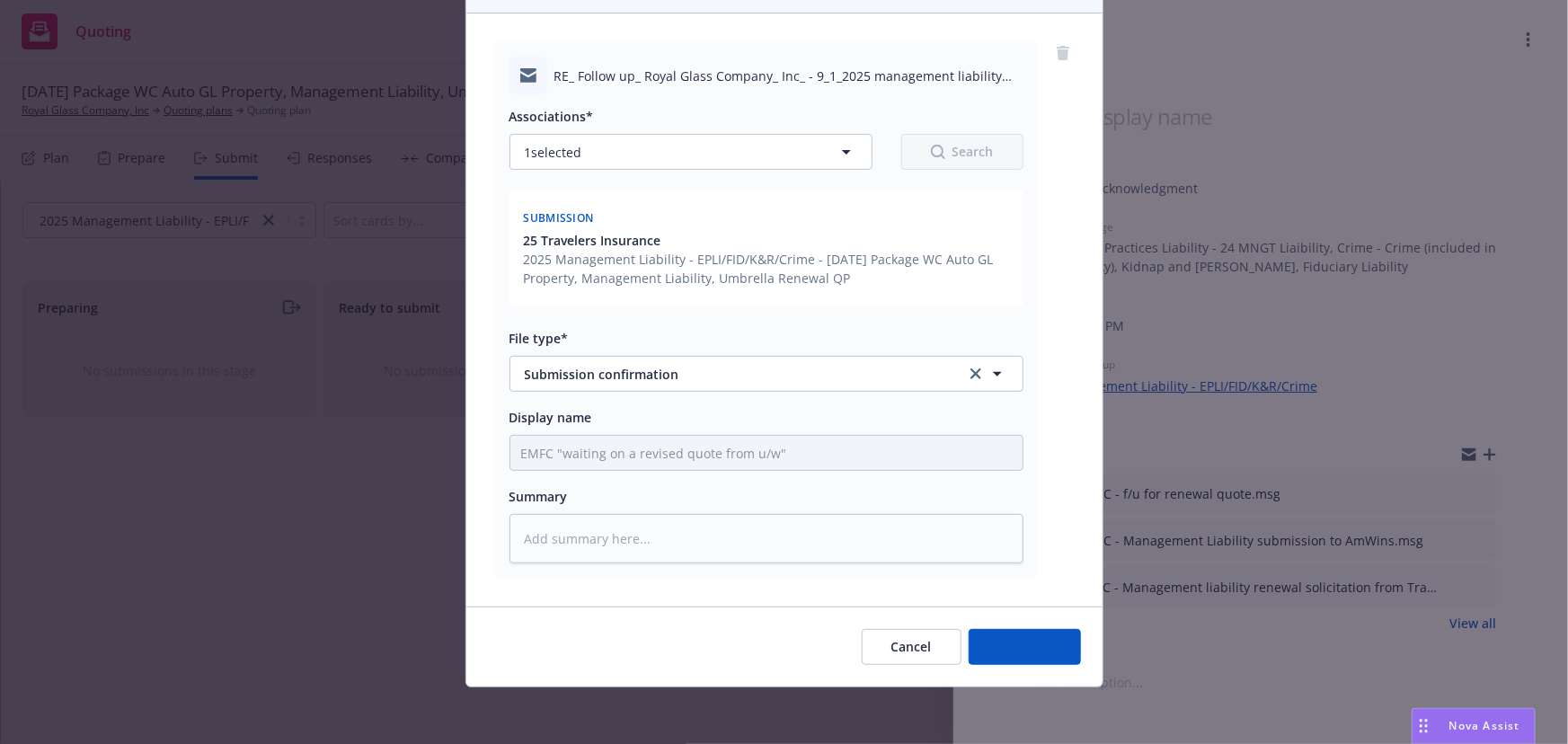
type textarea "x"
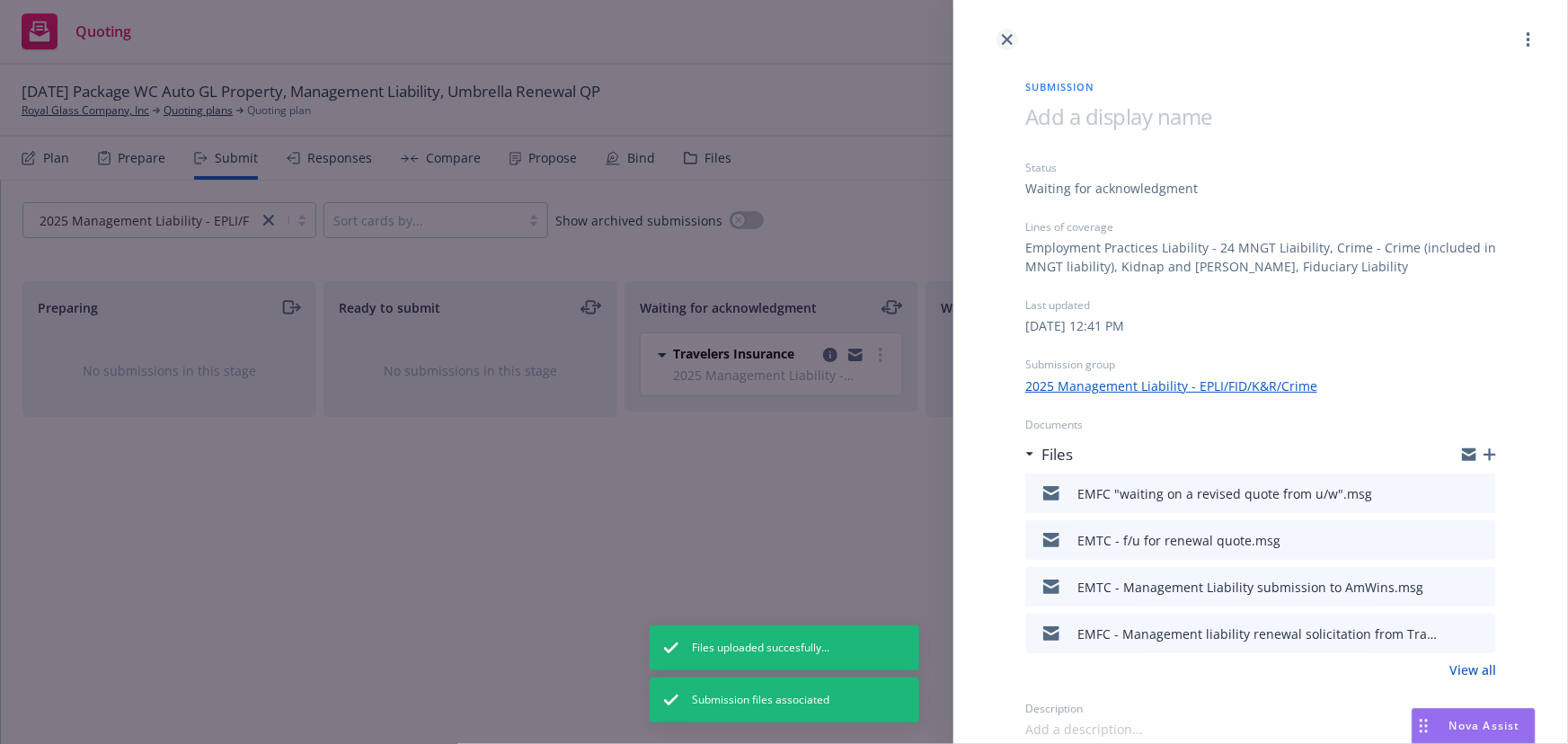
click at [1009, 46] on link "close" at bounding box center [1008, 39] width 22 height 22
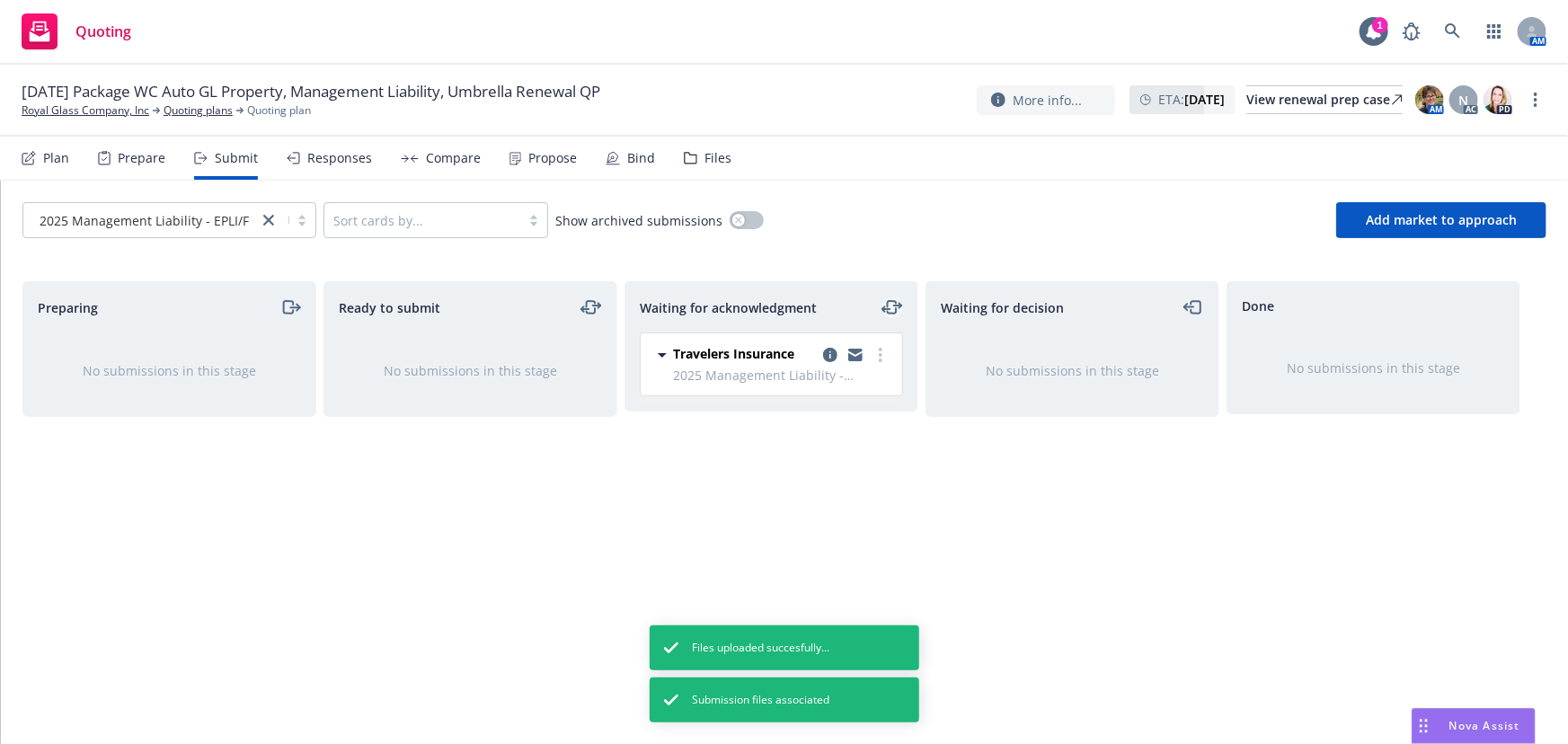
click at [898, 303] on icon "moveLeftRight" at bounding box center [892, 307] width 22 height 22
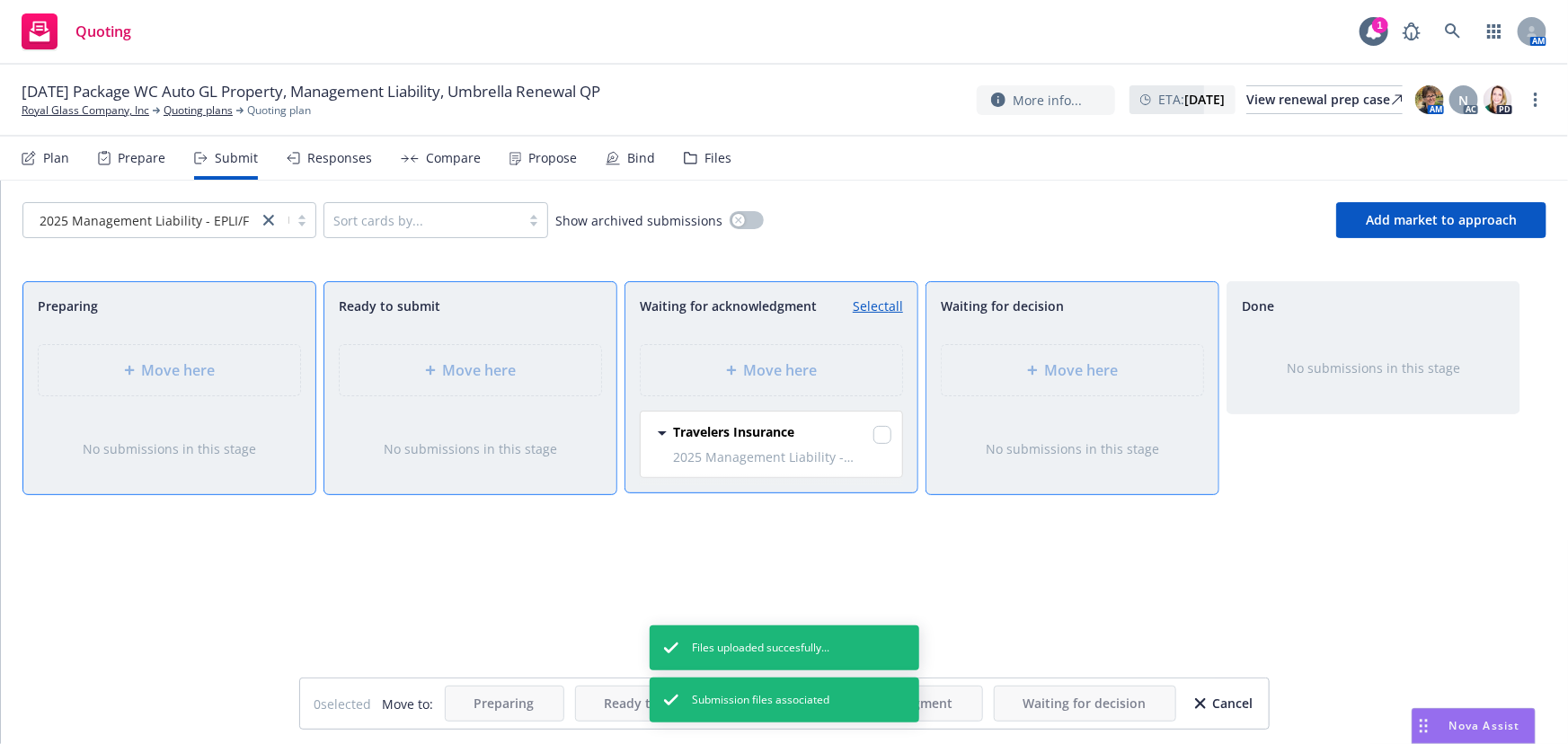
click at [1043, 372] on div "Move here" at bounding box center [1072, 370] width 292 height 81
click at [887, 438] on input "checkbox" at bounding box center [882, 435] width 18 height 18
checkbox input "true"
click at [1066, 385] on div "Move here" at bounding box center [1073, 370] width 262 height 50
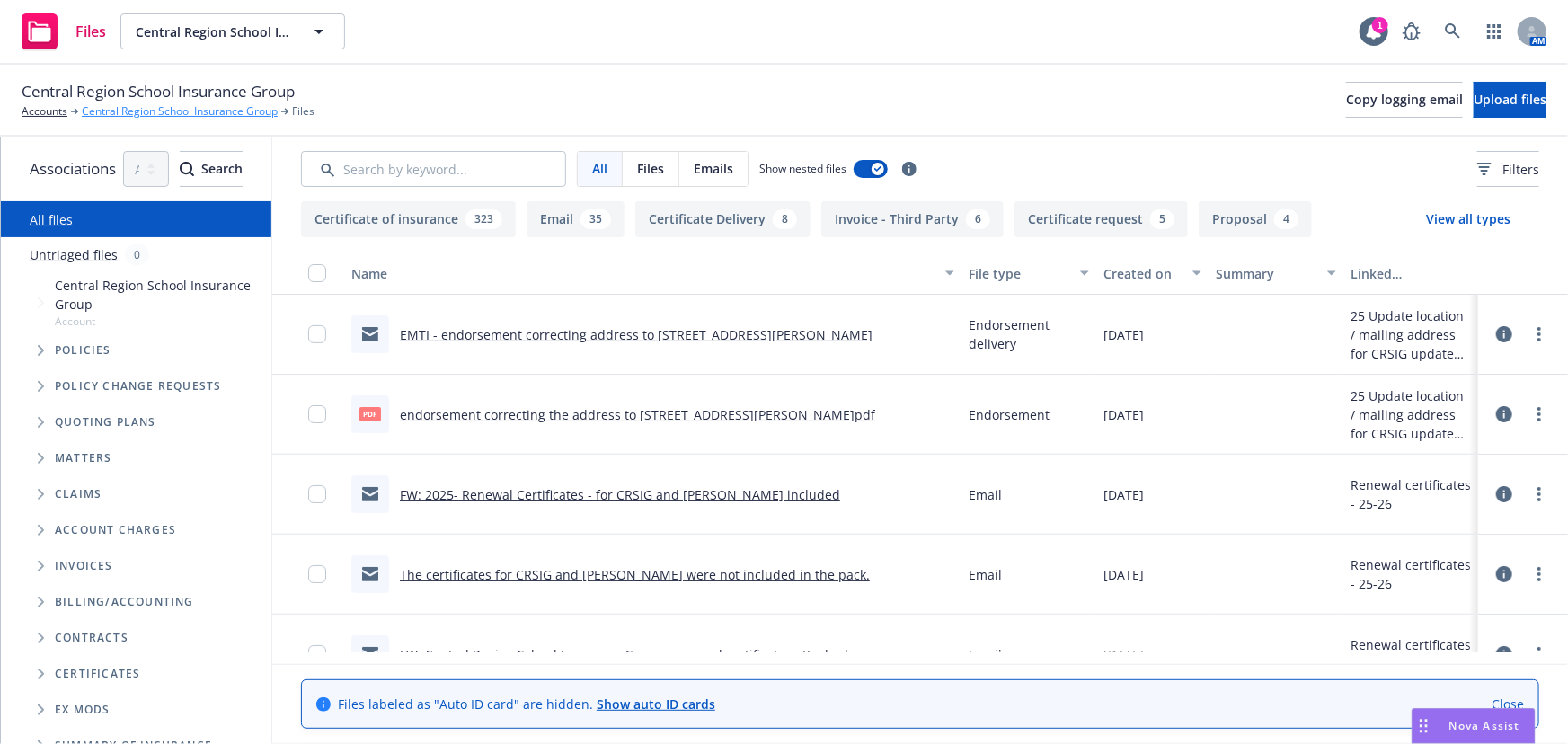
click at [159, 112] on link "Central Region School Insurance Group" at bounding box center [179, 112] width 196 height 16
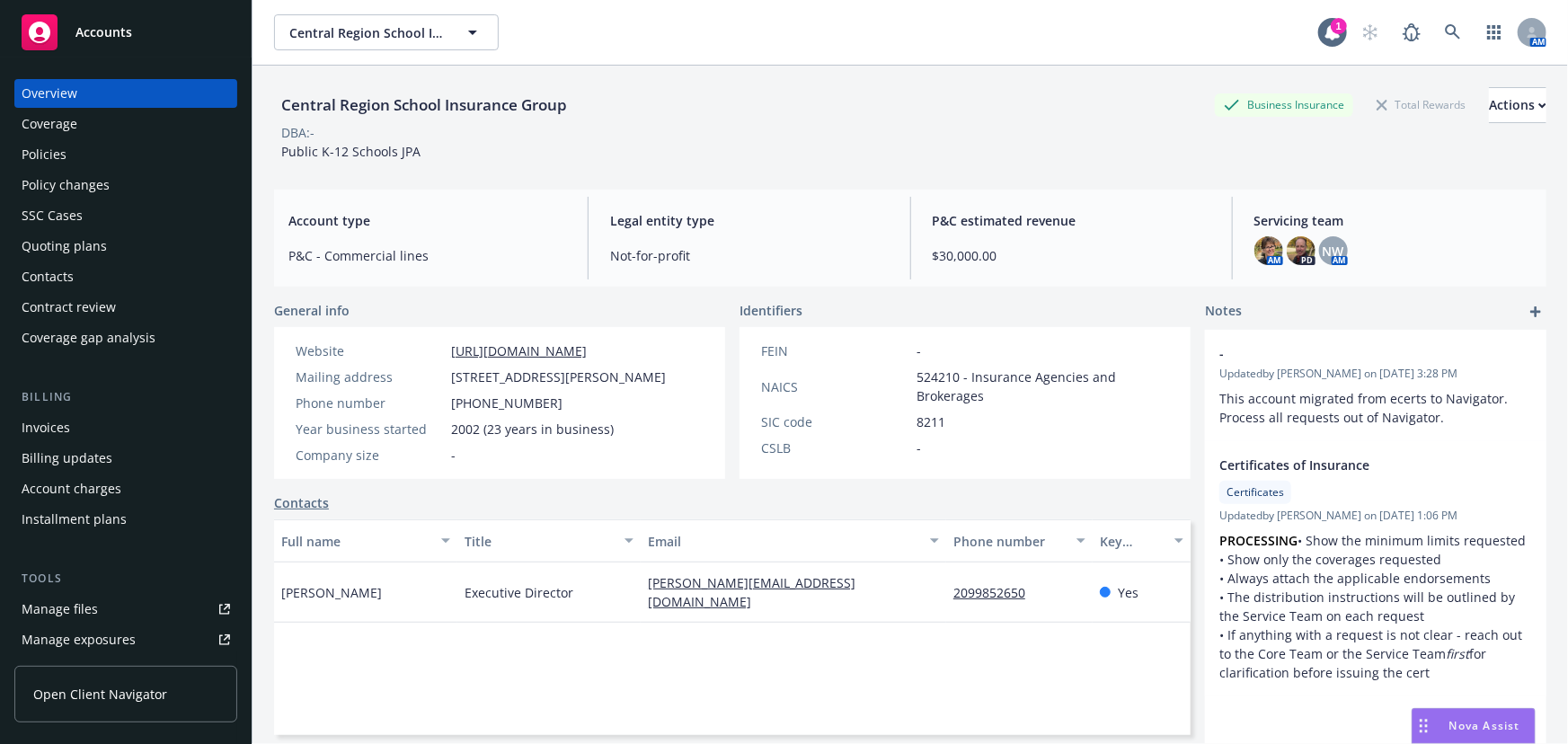
click at [67, 181] on div "Policy changes" at bounding box center [66, 185] width 88 height 28
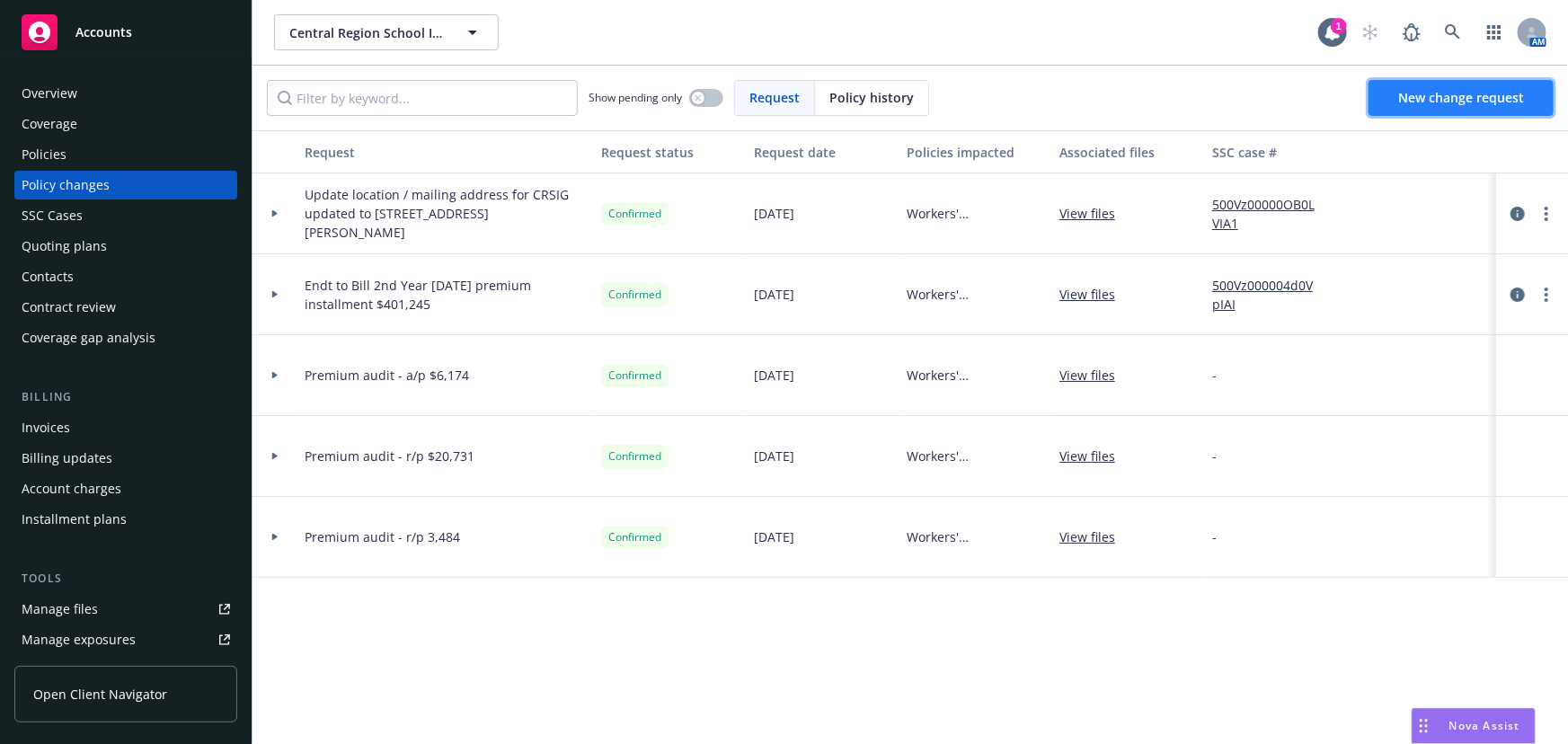
click at [1527, 83] on link "New change request" at bounding box center [1461, 97] width 185 height 36
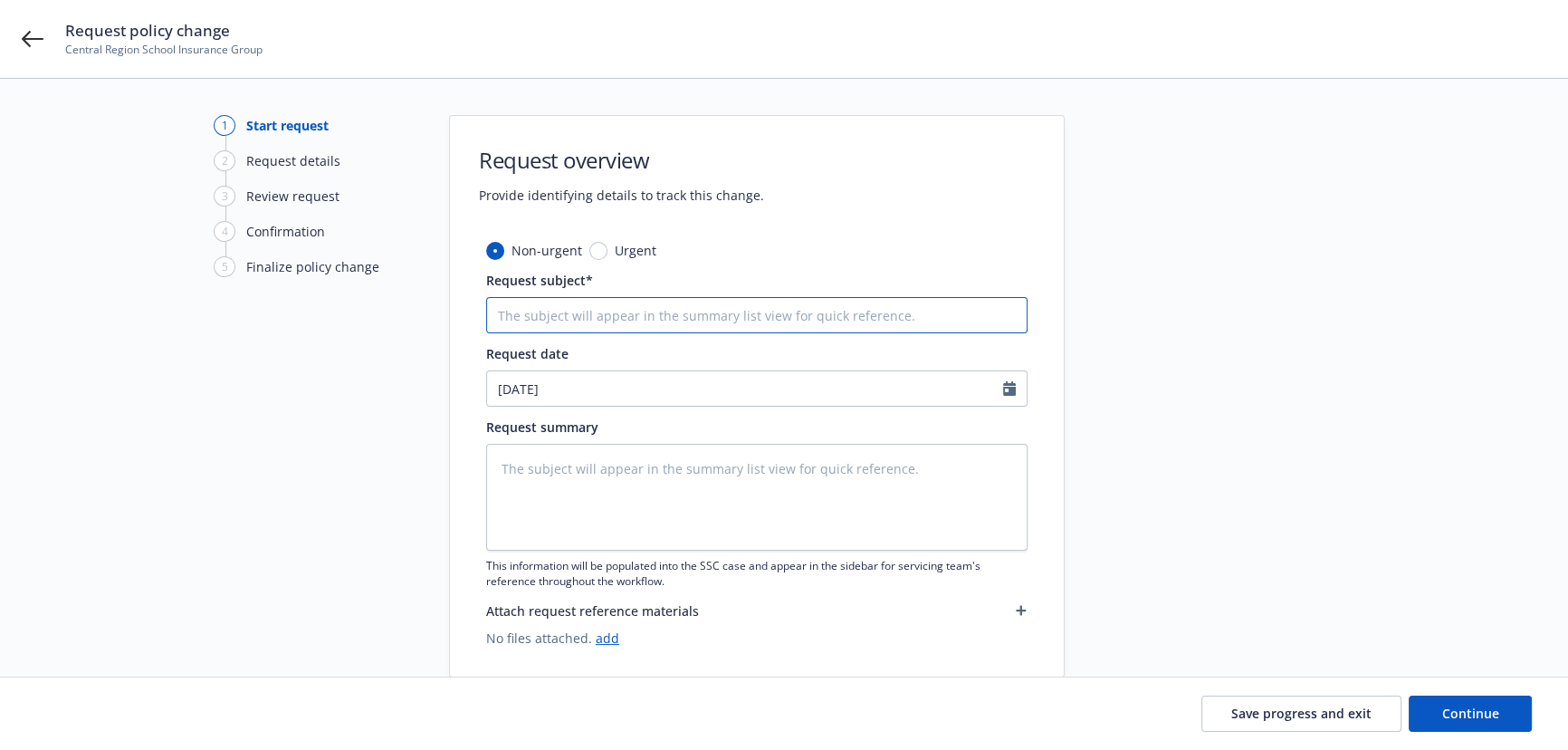
click at [613, 327] on input "Request subject*" at bounding box center [756, 315] width 541 height 36
click at [537, 317] on input "Request subject*" at bounding box center [756, 315] width 541 height 36
type textarea "x"
type input "F"
type textarea "x"
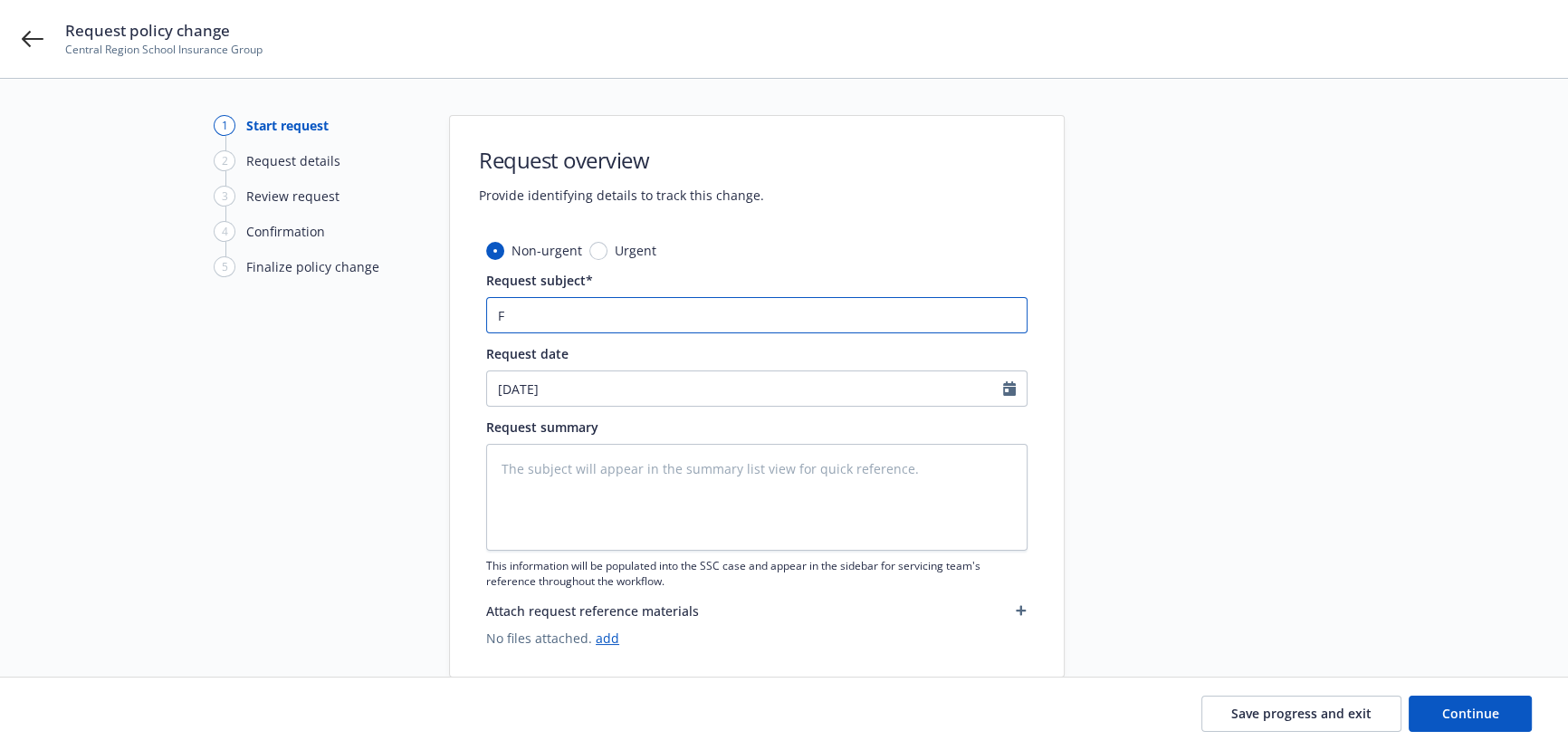
type input "Fi"
type textarea "x"
type input "Fin"
type textarea "x"
type input "Fina"
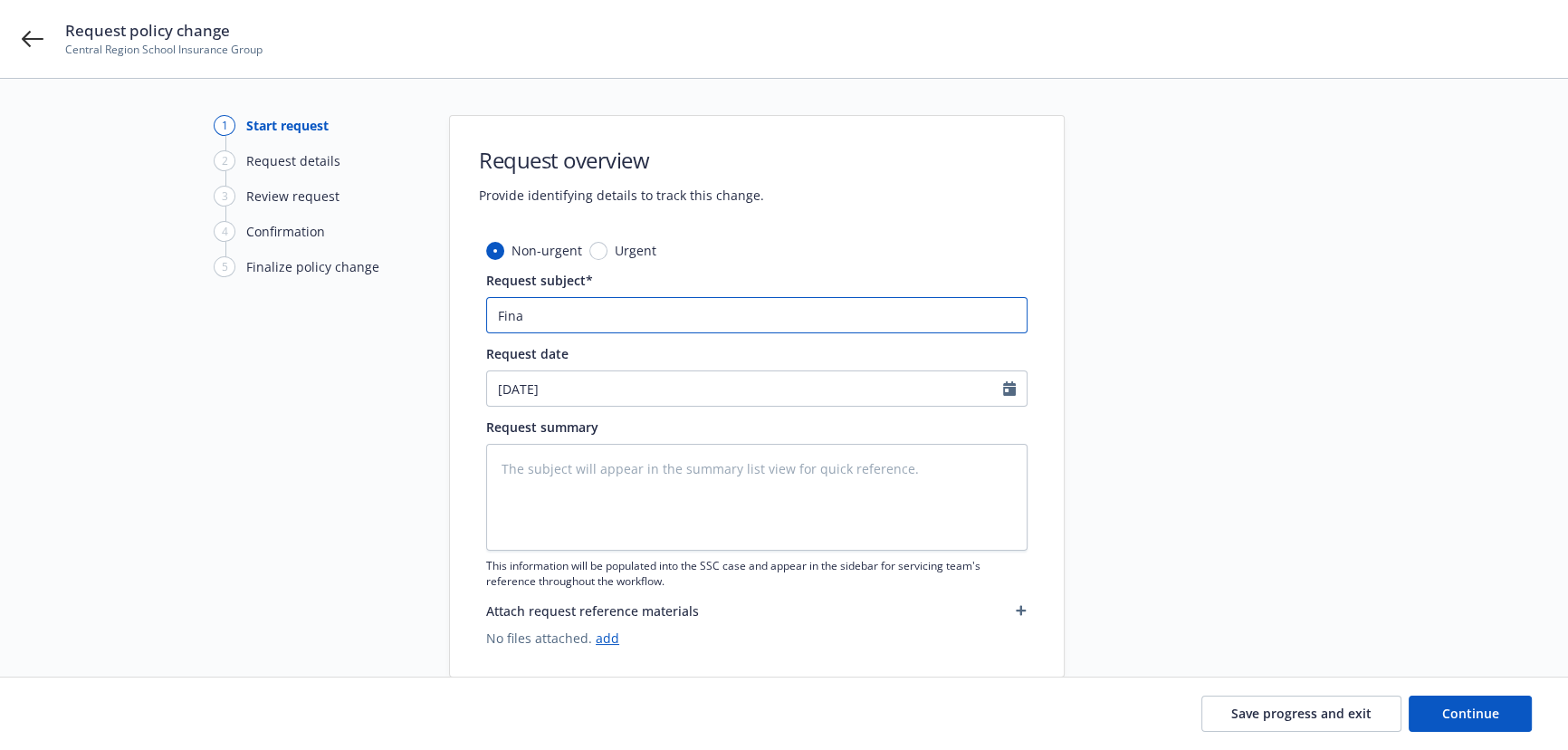
type textarea "x"
type input "Final"
type textarea "x"
type input "Final"
type textarea "x"
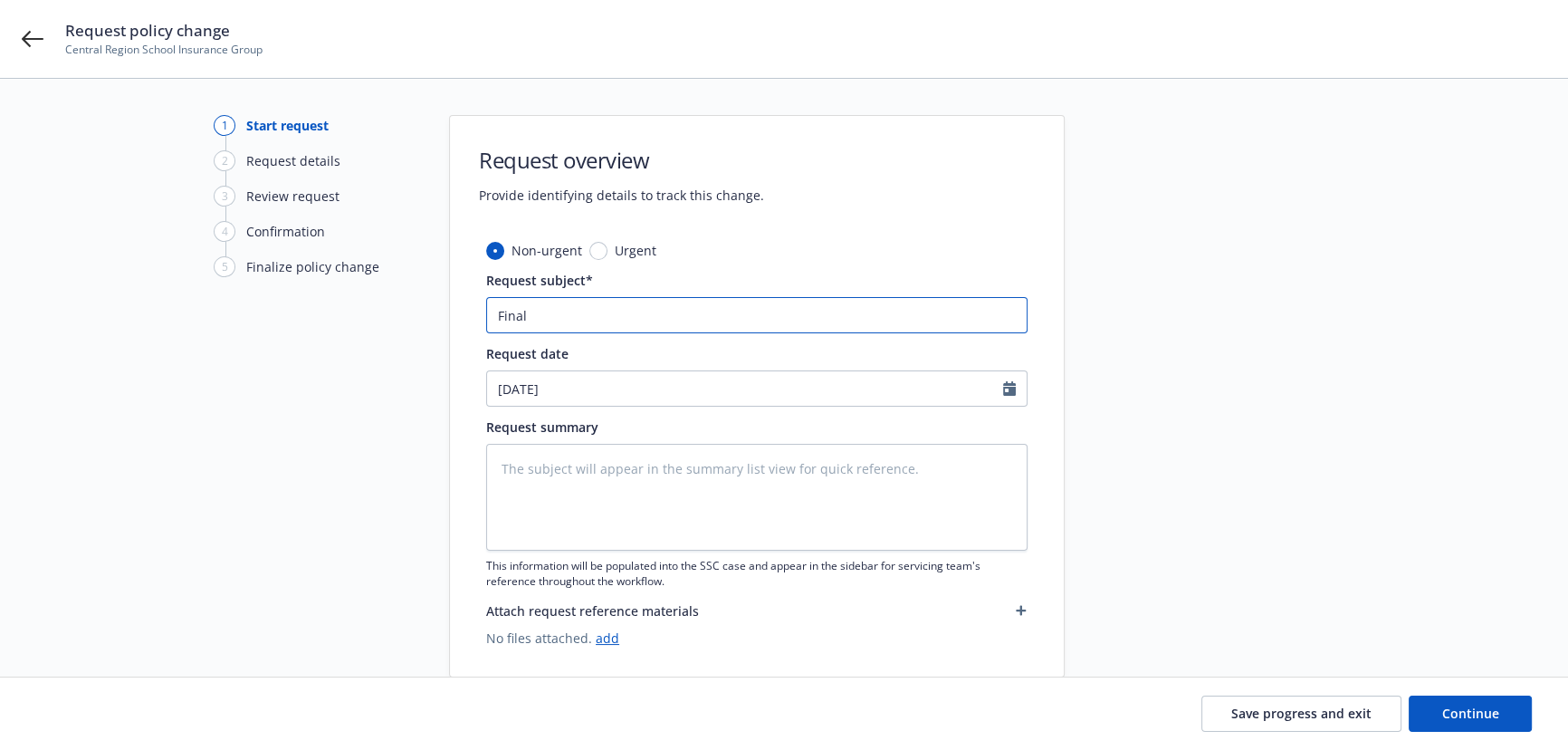
type input "Final a"
type textarea "x"
type input "Final au"
type textarea "x"
type input "Final aud"
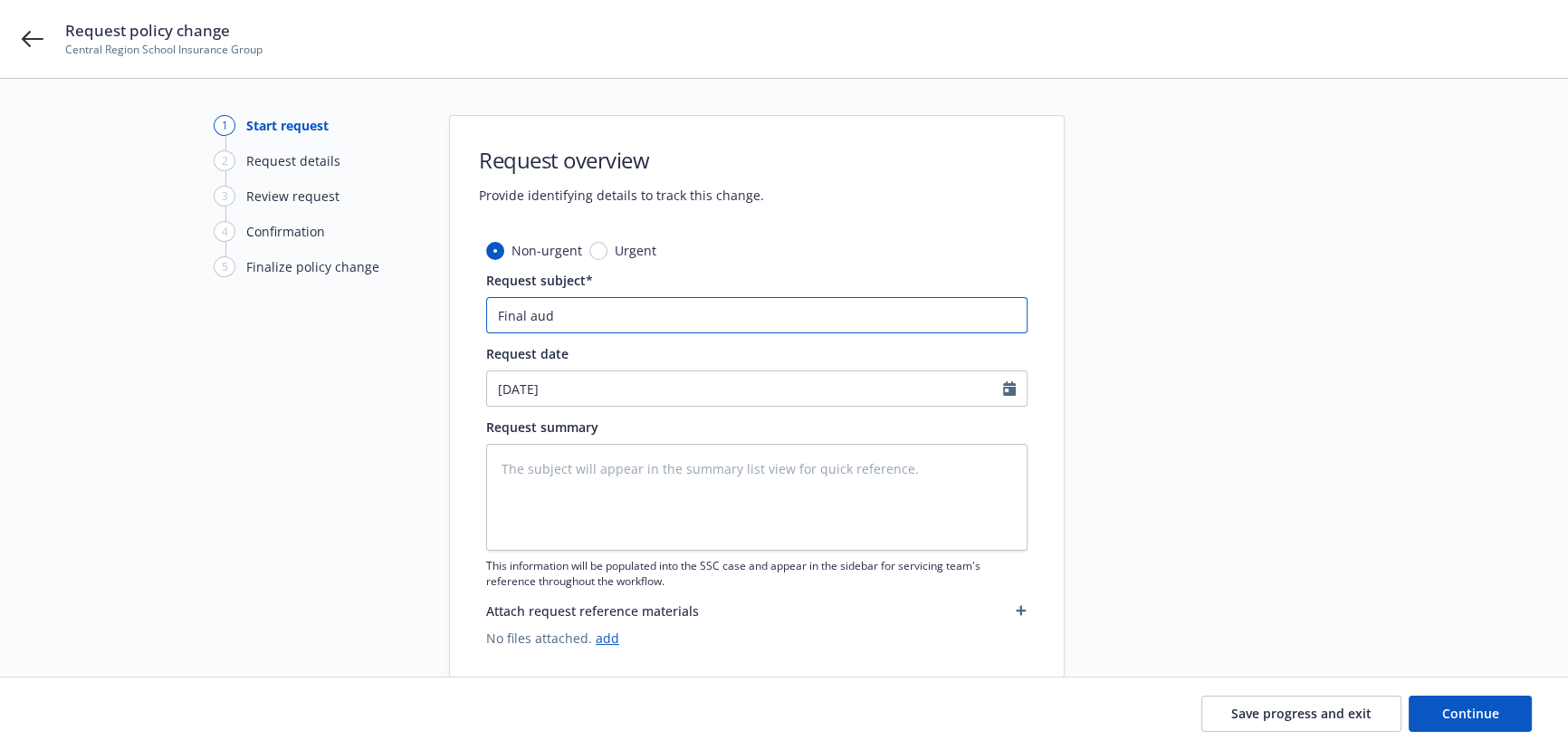
type textarea "x"
type input "Final audi"
type textarea "x"
type input "Final audit"
type textarea "x"
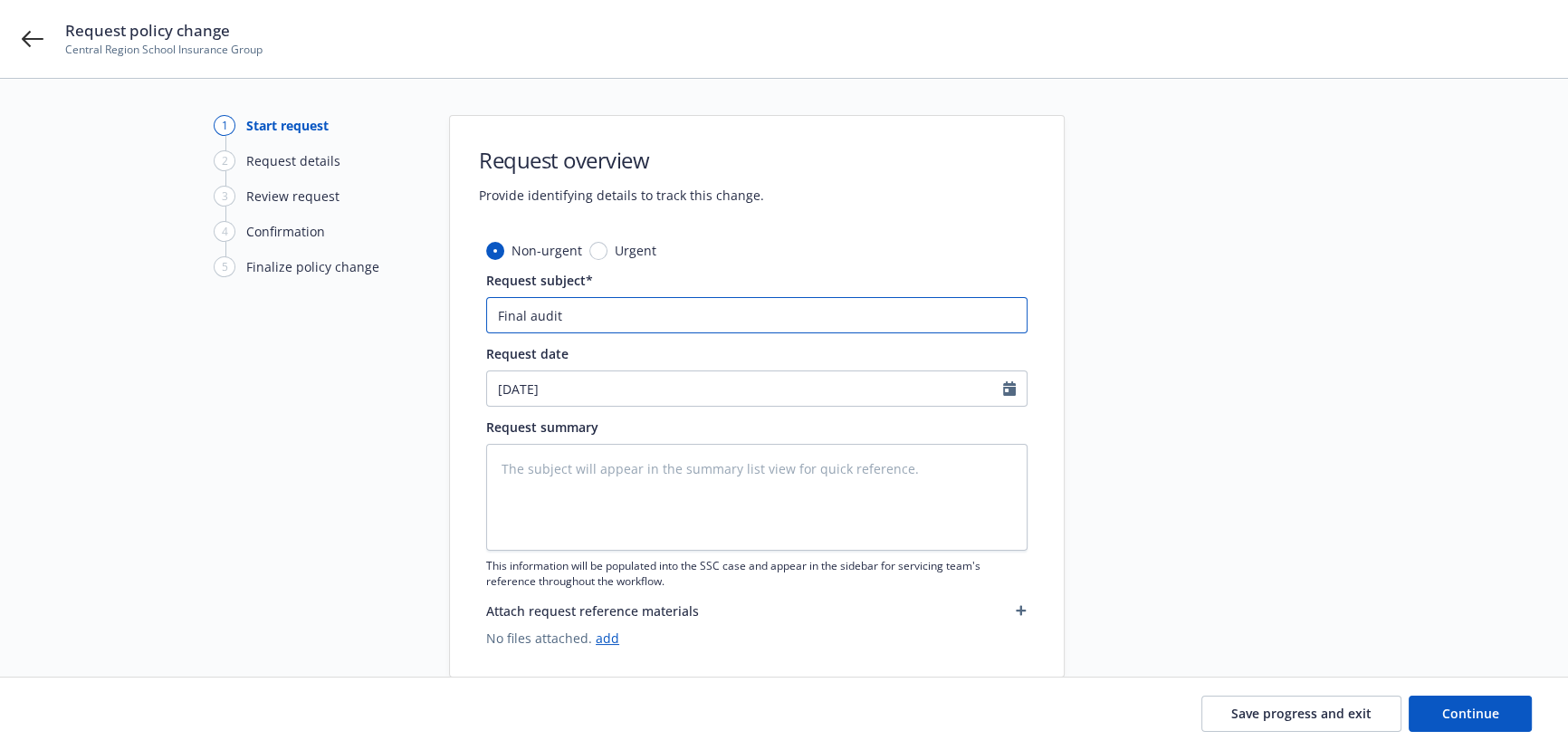
type input "Final audit"
type textarea "x"
type input "Final audit 7"
type textarea "x"
type input "Final audit 7/"
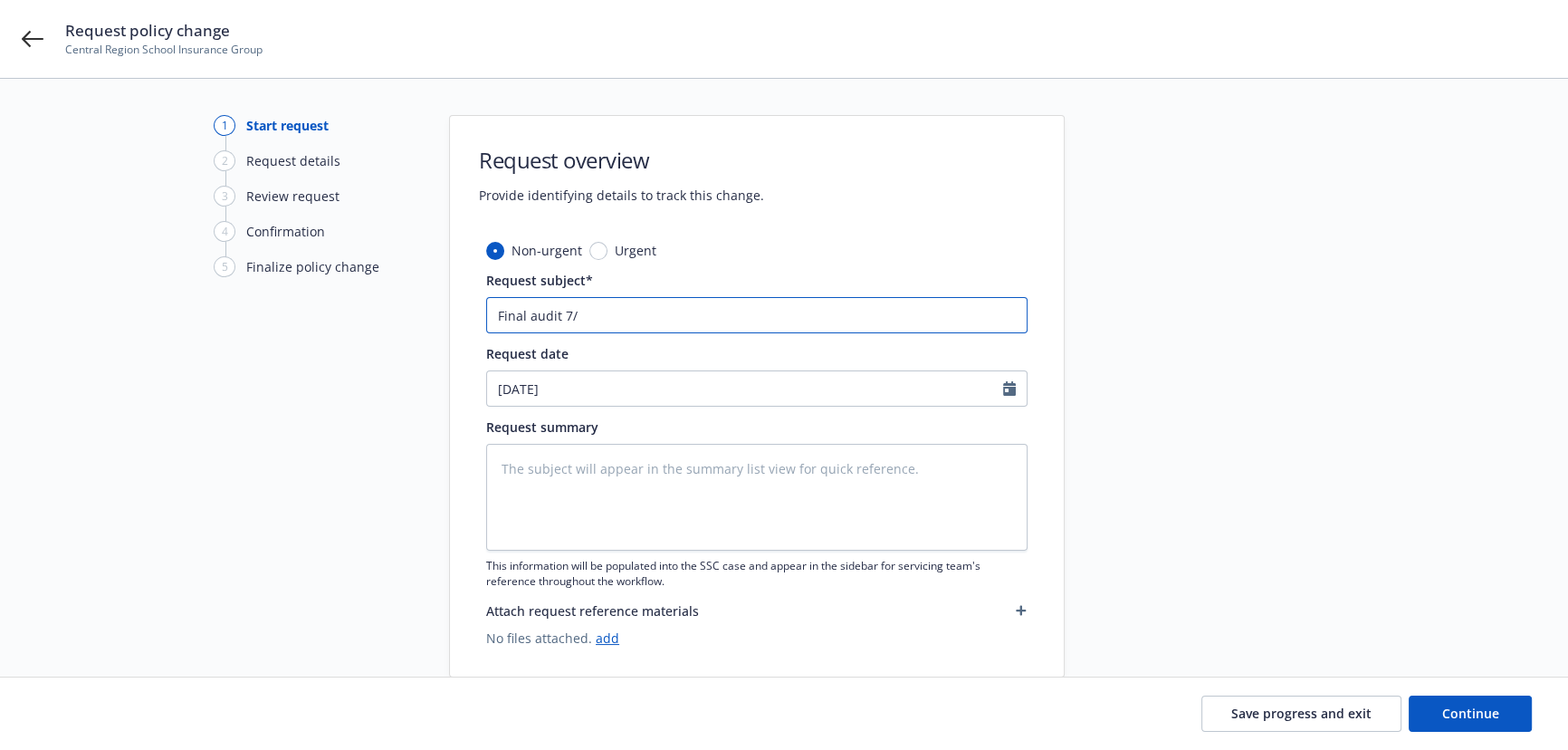
type textarea "x"
type input "Final audit 7/1"
type textarea "x"
type input "Final audit 7/1/"
type textarea "x"
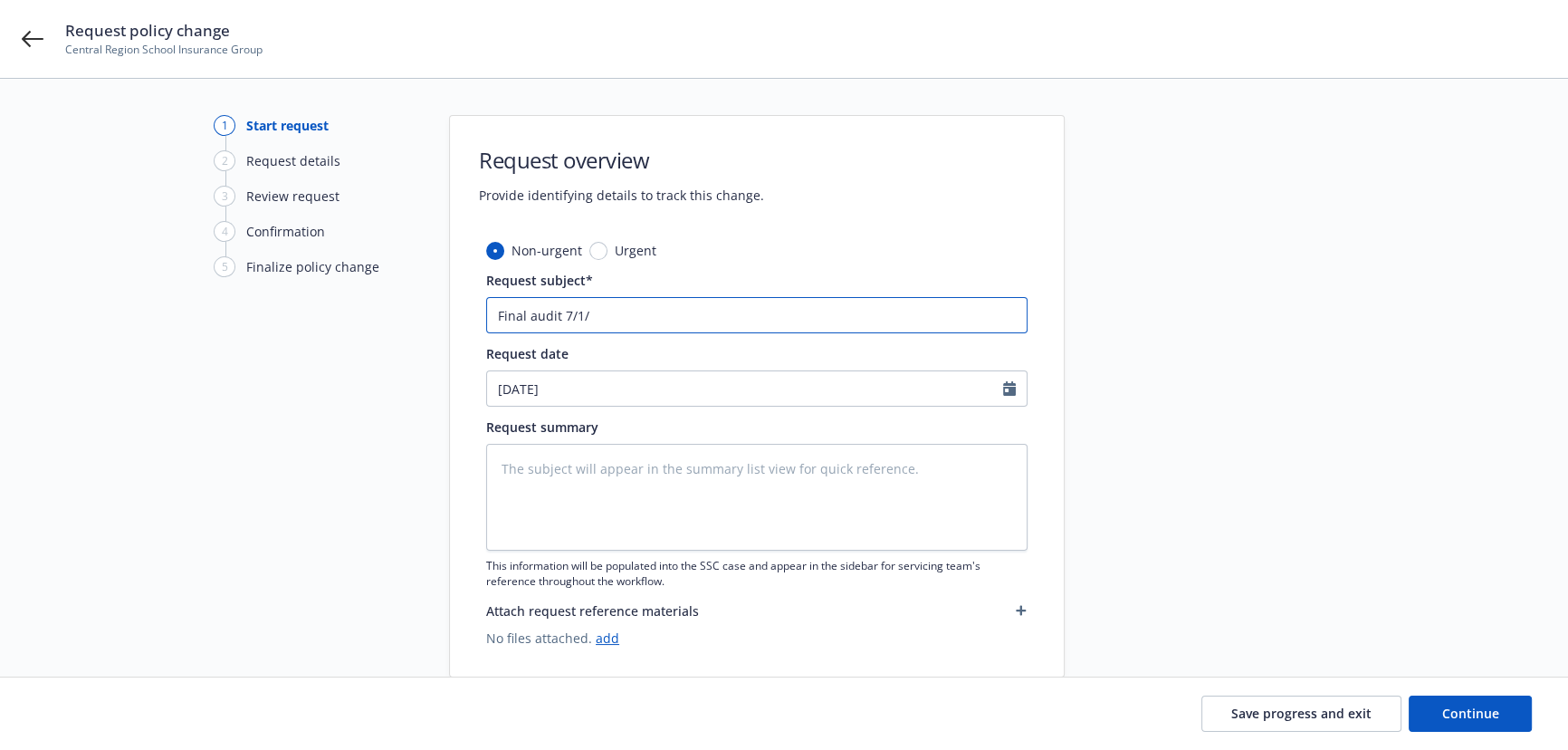
type input "Final audit 7/1/2"
type textarea "x"
type input "Final audit 7/1/20"
type textarea "x"
type input "Final audit 7/1/202"
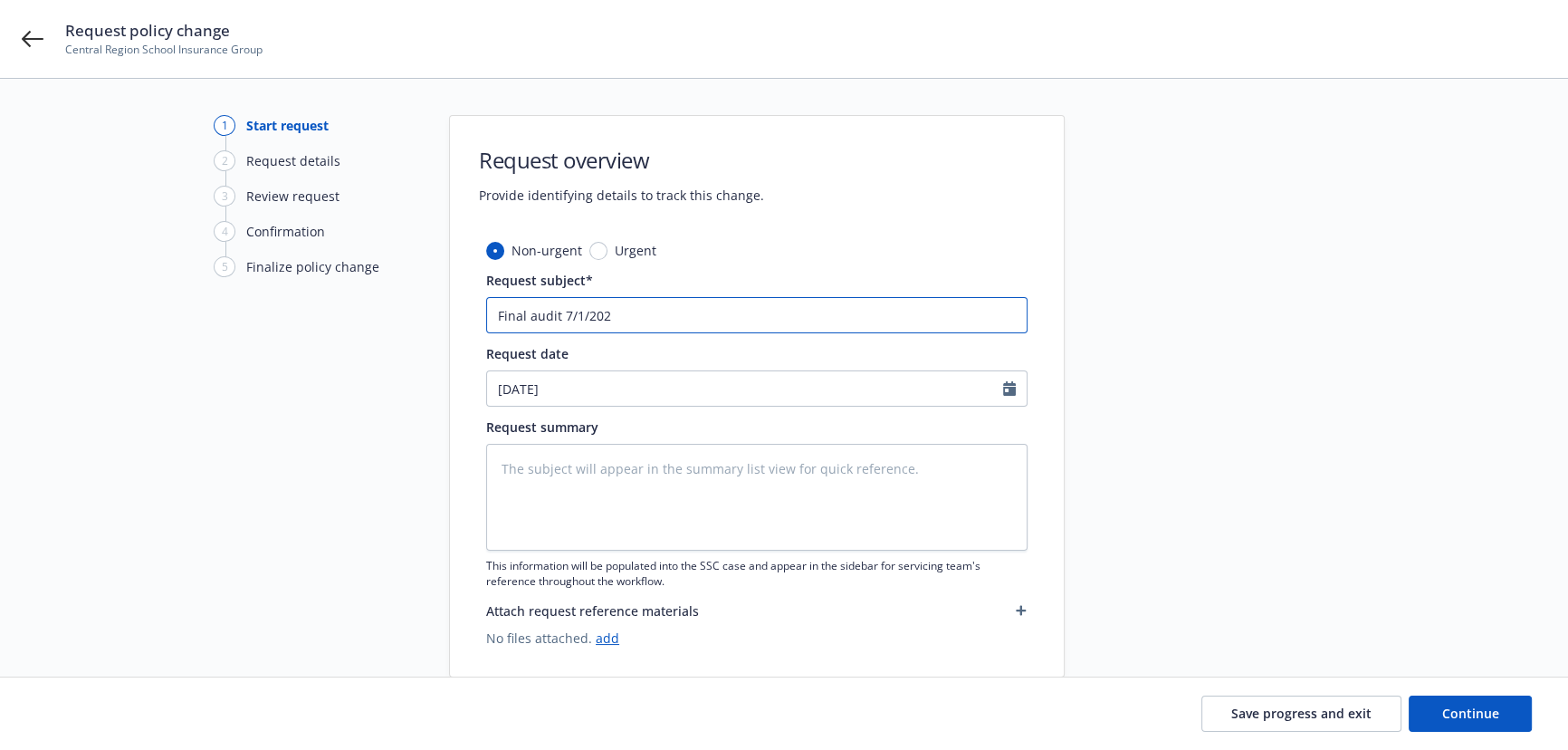
type textarea "x"
type input "Final audit 7/1/2024"
type textarea "x"
type input "Final audit 7/1/2024-"
type textarea "x"
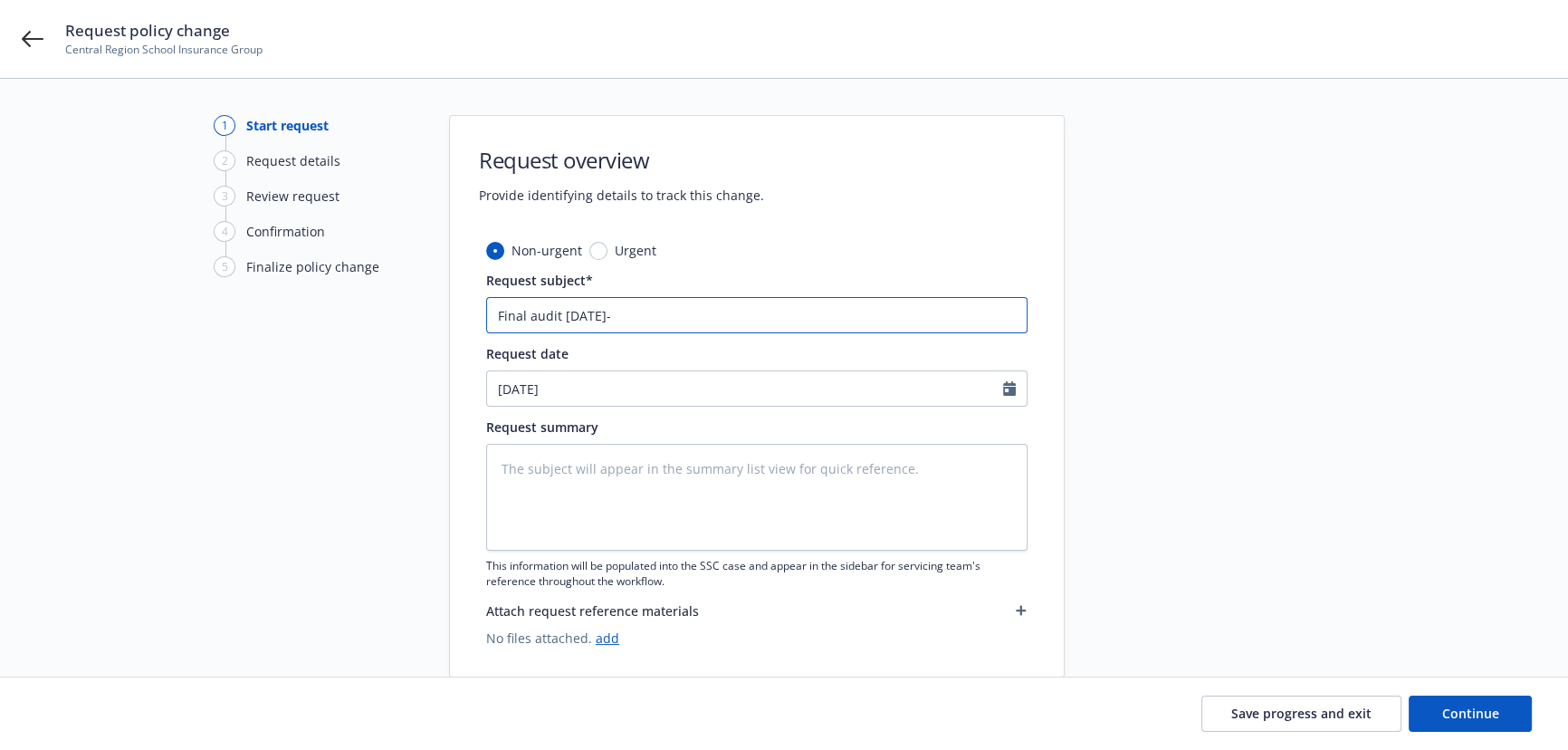
type input "Final audit 7/1/2024-2"
type textarea "x"
type input "Final audit 7/1/2024-25"
drag, startPoint x: 529, startPoint y: 314, endPoint x: 549, endPoint y: 318, distance: 20.4
click at [529, 315] on input "Final audit 7/1/2024-25" at bounding box center [756, 315] width 541 height 36
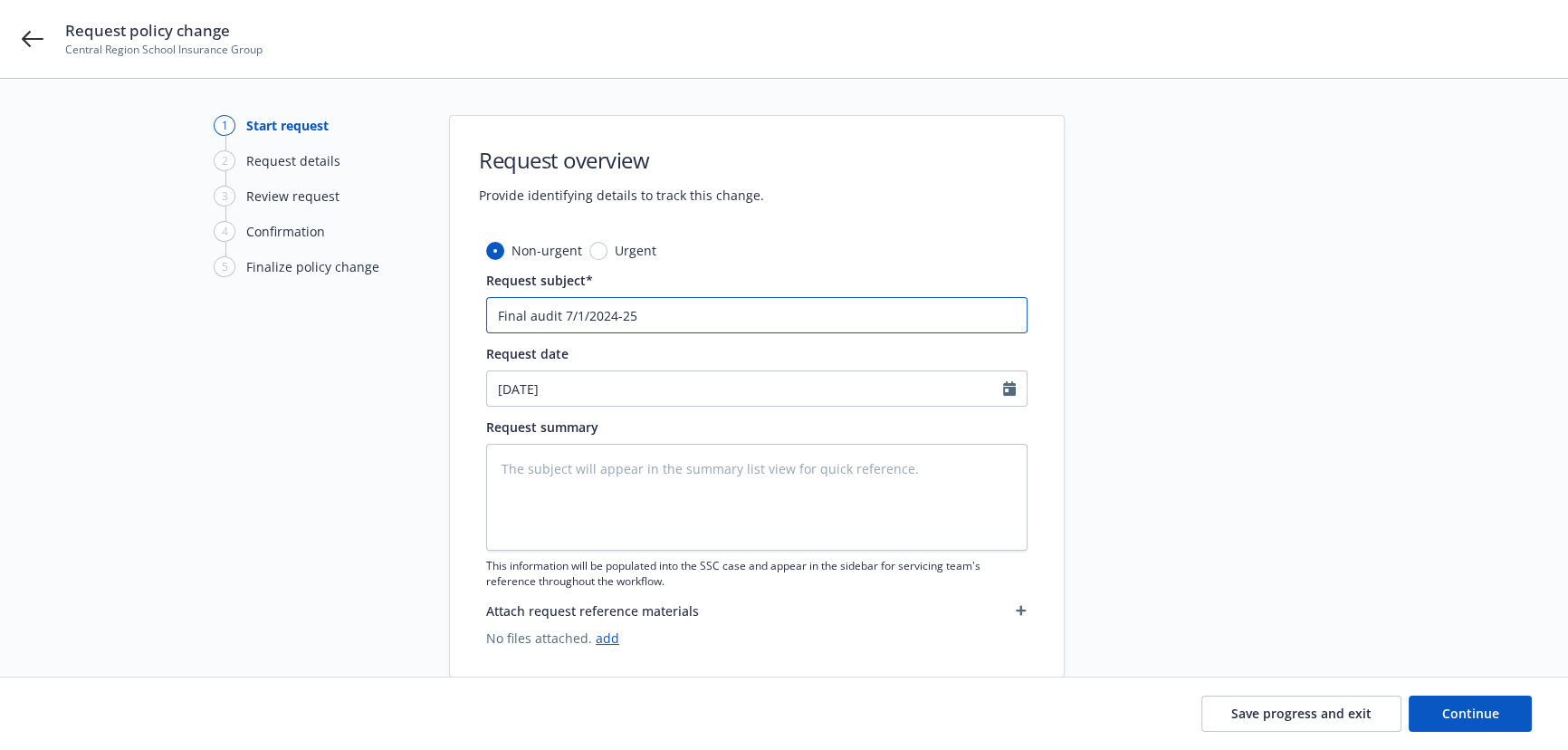
type textarea "x"
type input "Final Waudit 7/1/2024-25"
type textarea "x"
type input "Final WCaudit 7/1/2024-25"
type textarea "x"
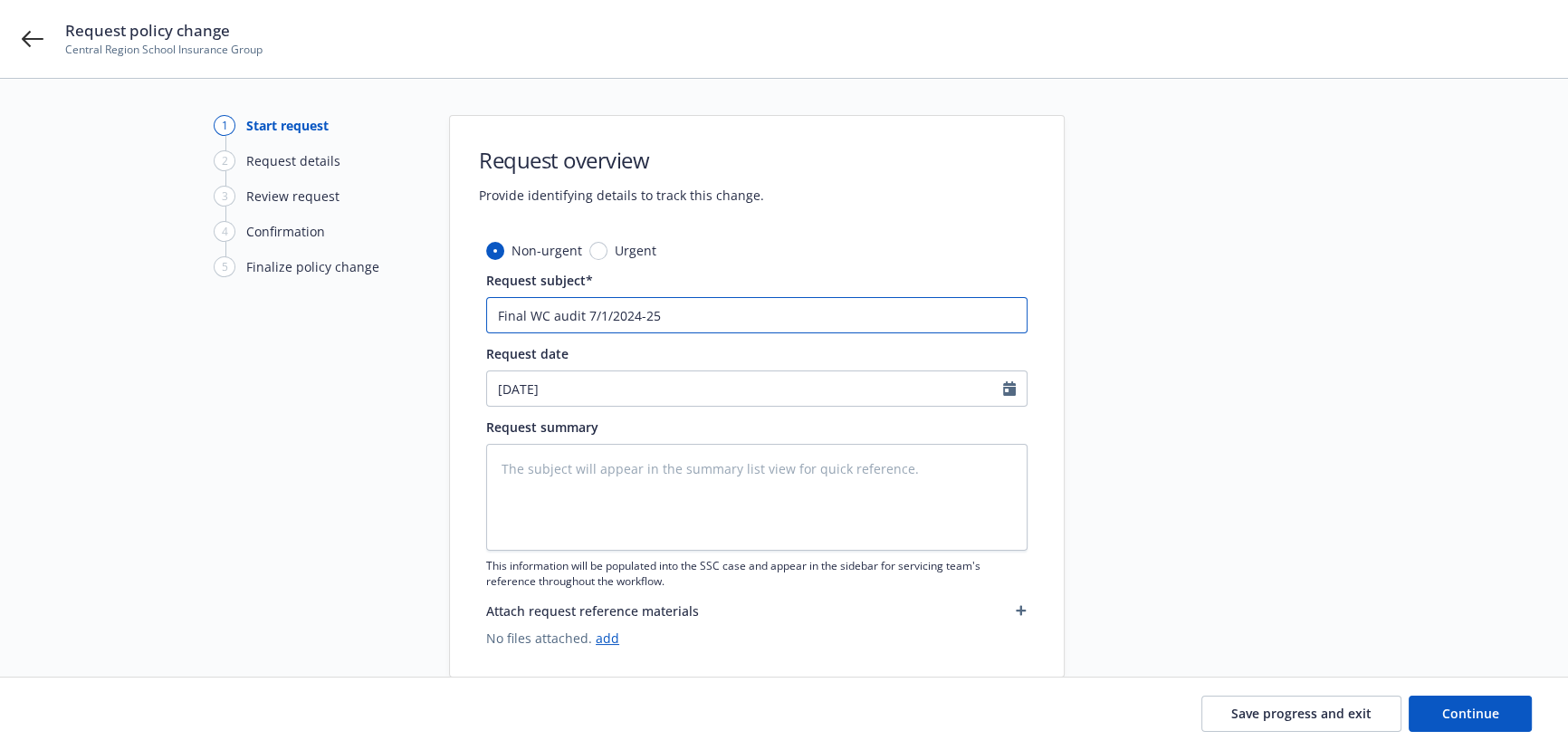
drag, startPoint x: 707, startPoint y: 316, endPoint x: 336, endPoint y: 317, distance: 371.0
click at [336, 317] on div "1 Start request 2 Request details 3 Review request 4 Confirmation 5 Finalize po…" at bounding box center [784, 397] width 1525 height 563
type input "Final WC audit 7/1/2024-25"
click at [336, 317] on div "1 Start request 2 Request details 3 Review request 4 Confirmation 5 Finalize po…" at bounding box center [314, 397] width 199 height 563
drag, startPoint x: 703, startPoint y: 316, endPoint x: 441, endPoint y: 316, distance: 262.0
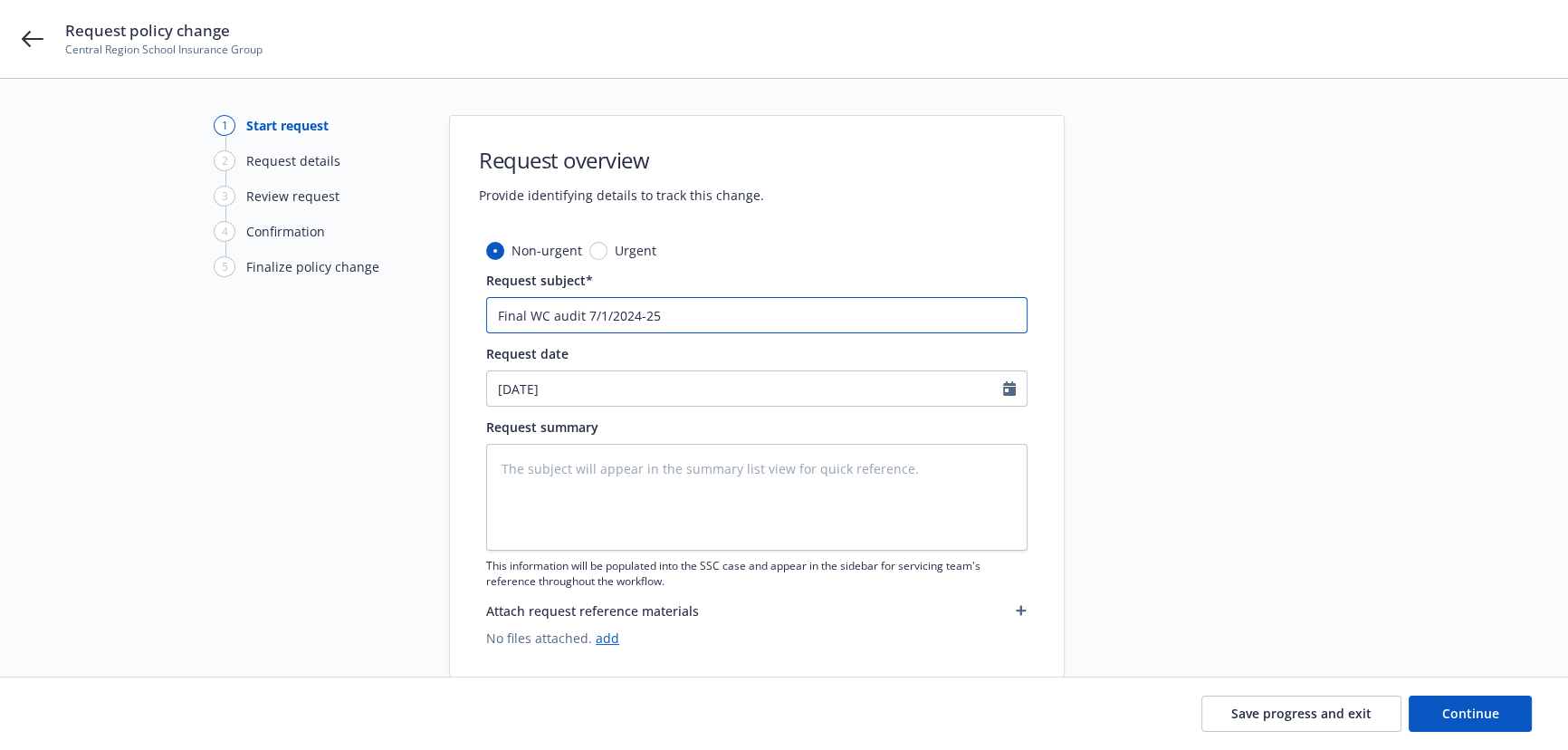
click at [441, 316] on div "1 Start request 2 Request details 3 Review request 4 Confirmation 5 Finalize po…" at bounding box center [784, 397] width 1525 height 563
drag, startPoint x: 577, startPoint y: 466, endPoint x: 746, endPoint y: 474, distance: 169.2
click at [577, 467] on textarea at bounding box center [756, 497] width 541 height 107
paste textarea "Final WC audit 7/1/2024-25"
type textarea "x"
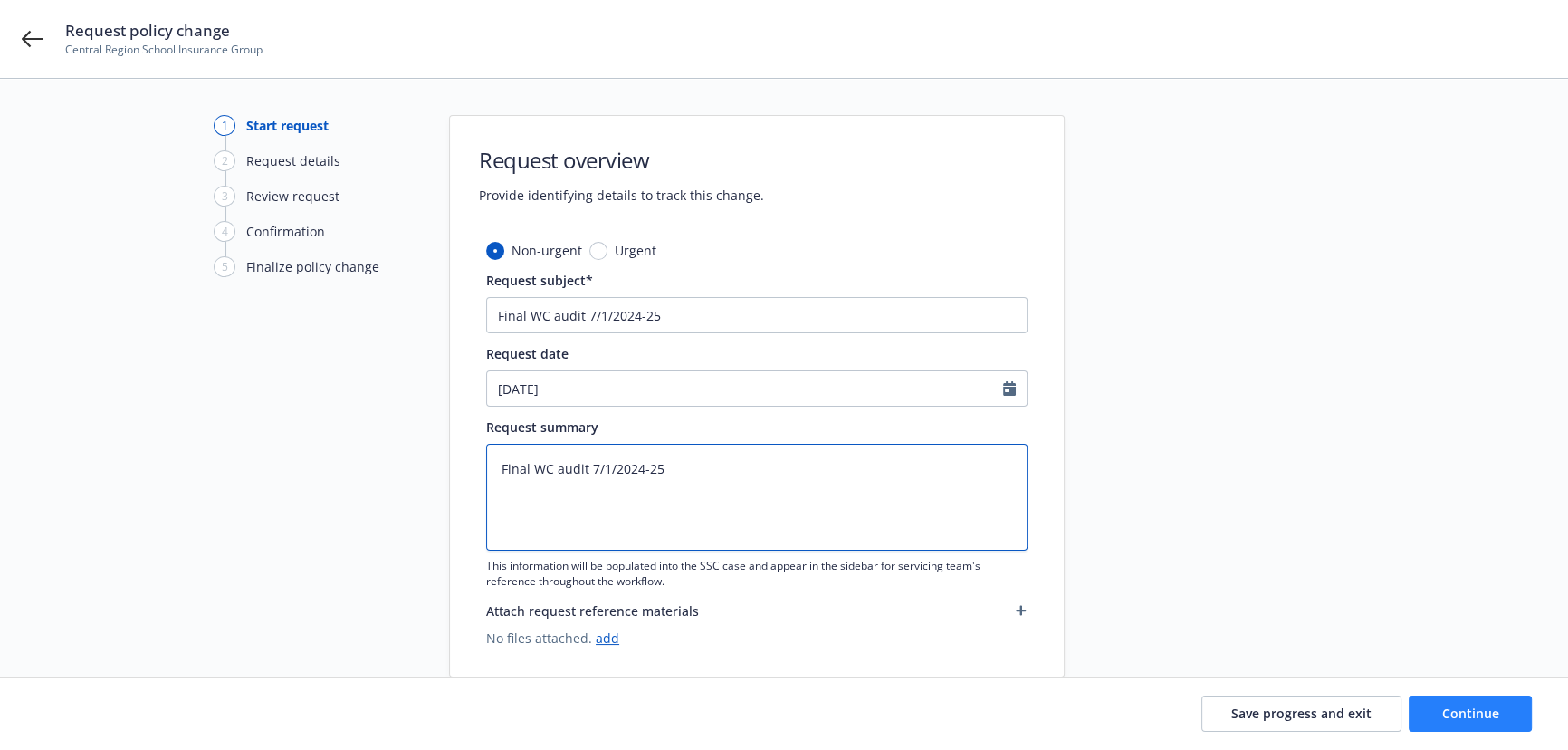
type textarea "Final WC audit 7/1/2024-25"
click at [1467, 709] on span "Continue" at bounding box center [1471, 713] width 57 height 18
type textarea "x"
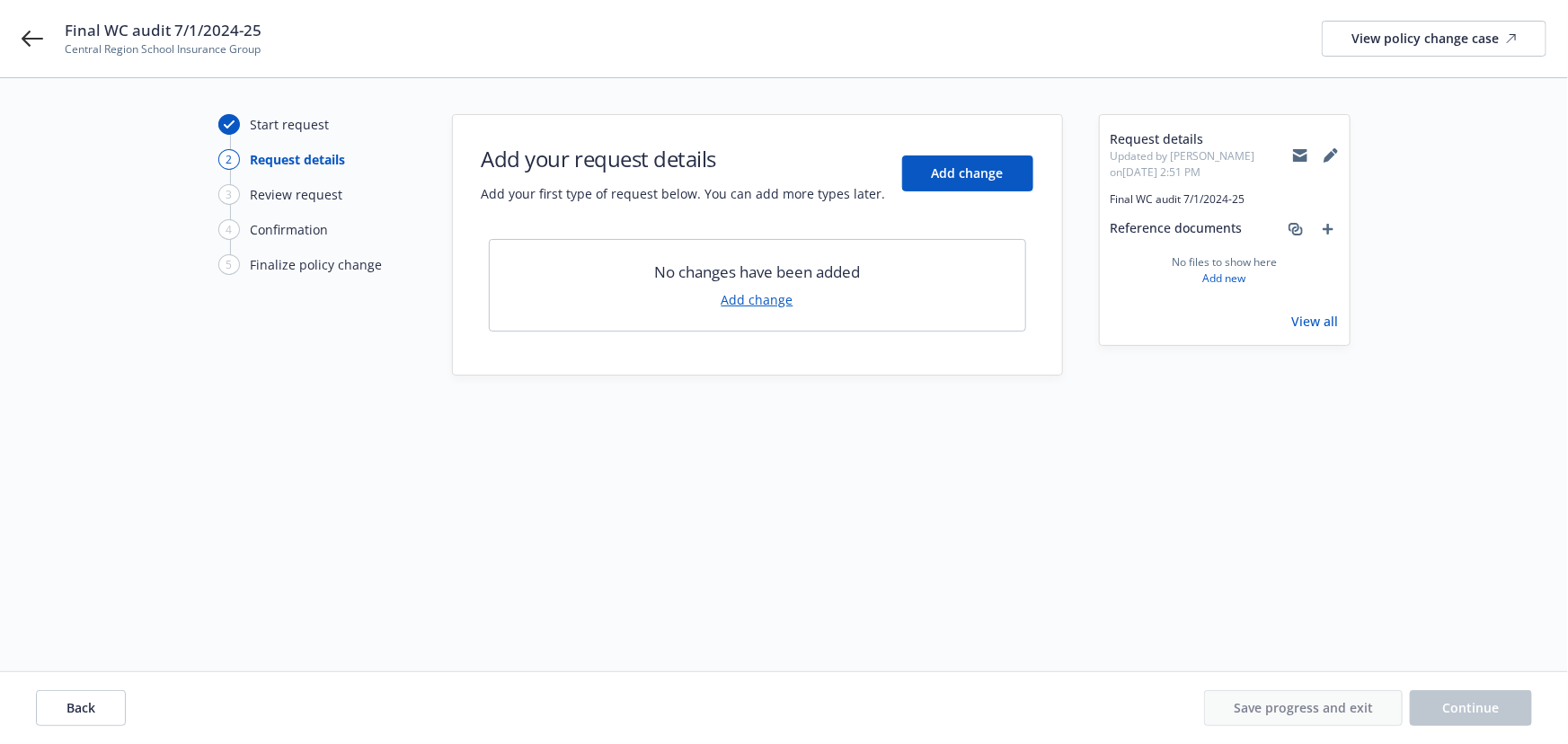
click at [759, 298] on link "Add change" at bounding box center [757, 299] width 72 height 19
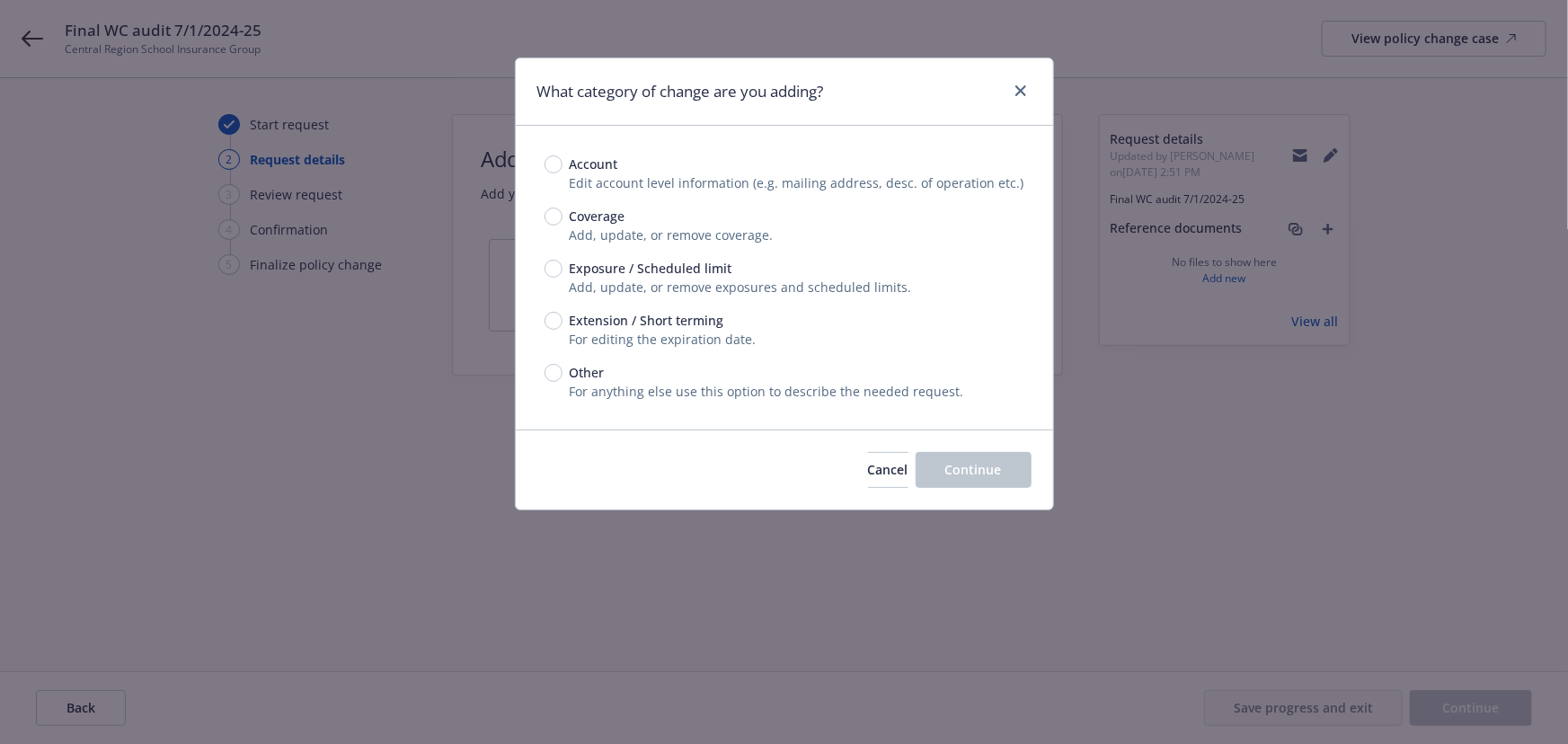
click at [597, 223] on span "Coverage" at bounding box center [597, 216] width 56 height 19
click at [563, 223] on input "Coverage" at bounding box center [554, 217] width 18 height 18
radio input "true"
click at [597, 223] on span "Coverage" at bounding box center [597, 216] width 56 height 19
click at [563, 223] on input "Coverage" at bounding box center [554, 217] width 18 height 18
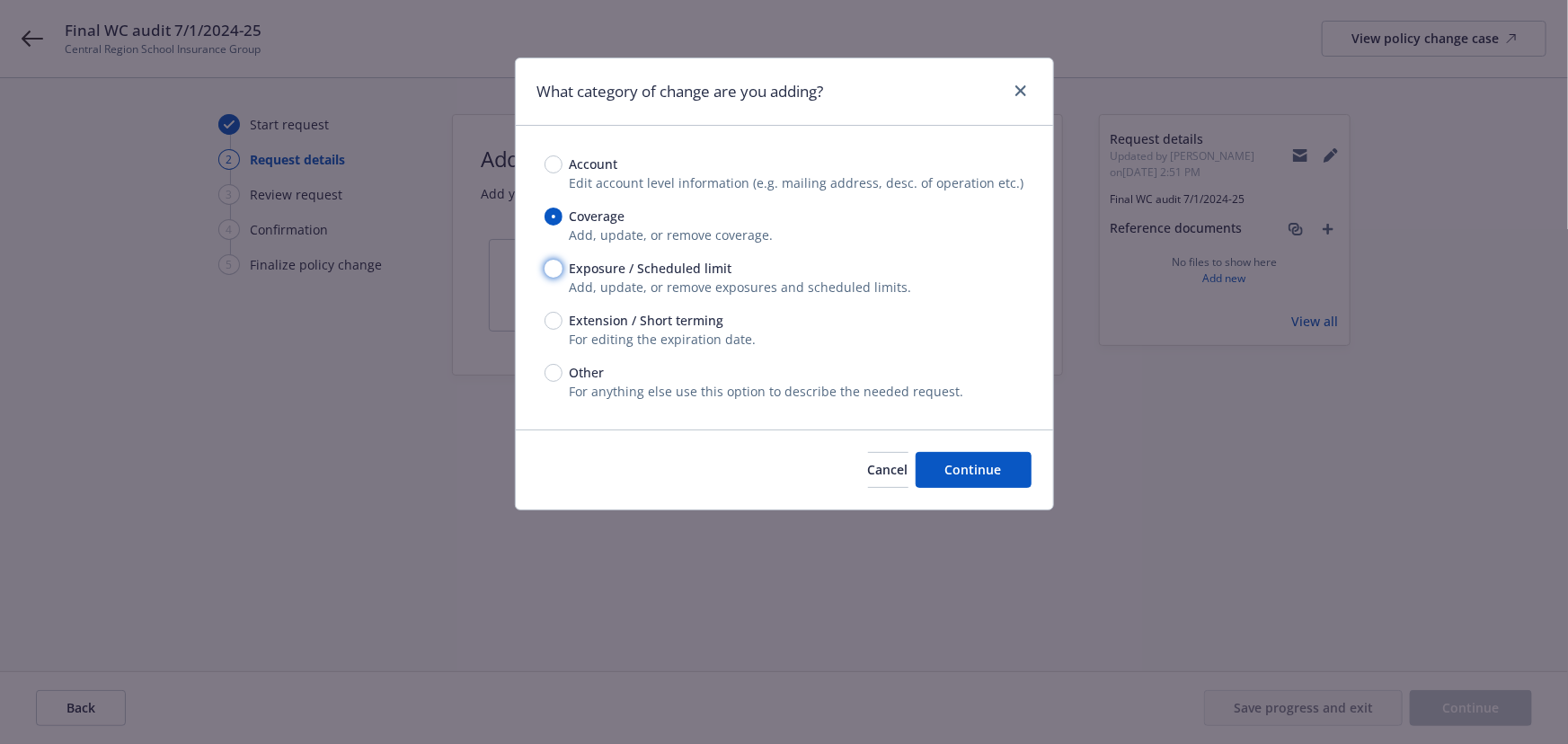
click at [546, 271] on input "Exposure / Scheduled limit" at bounding box center [554, 269] width 18 height 18
radio input "true"
click at [981, 476] on span "Continue" at bounding box center [974, 469] width 57 height 17
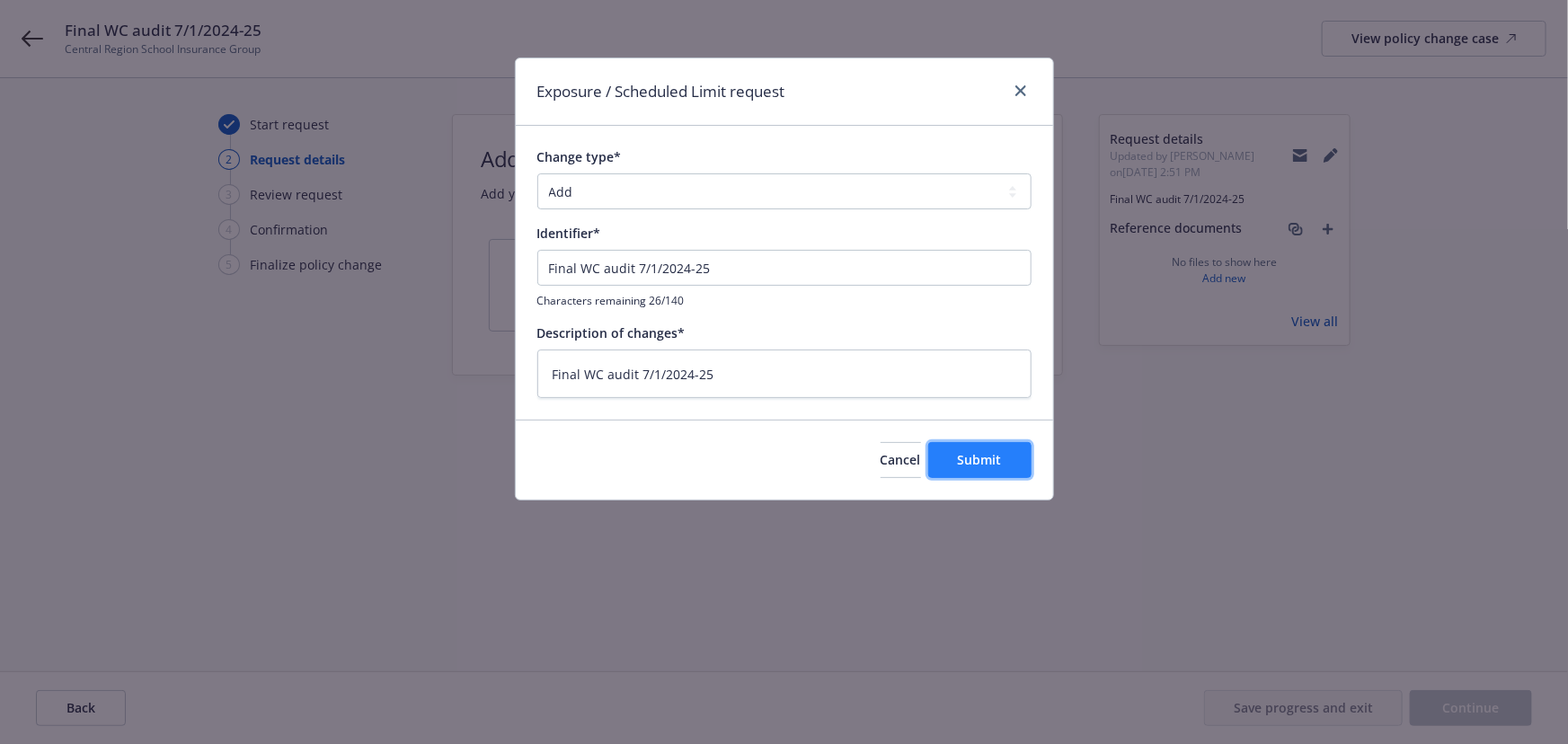
click at [983, 460] on span "Submit" at bounding box center [979, 459] width 44 height 17
type textarea "x"
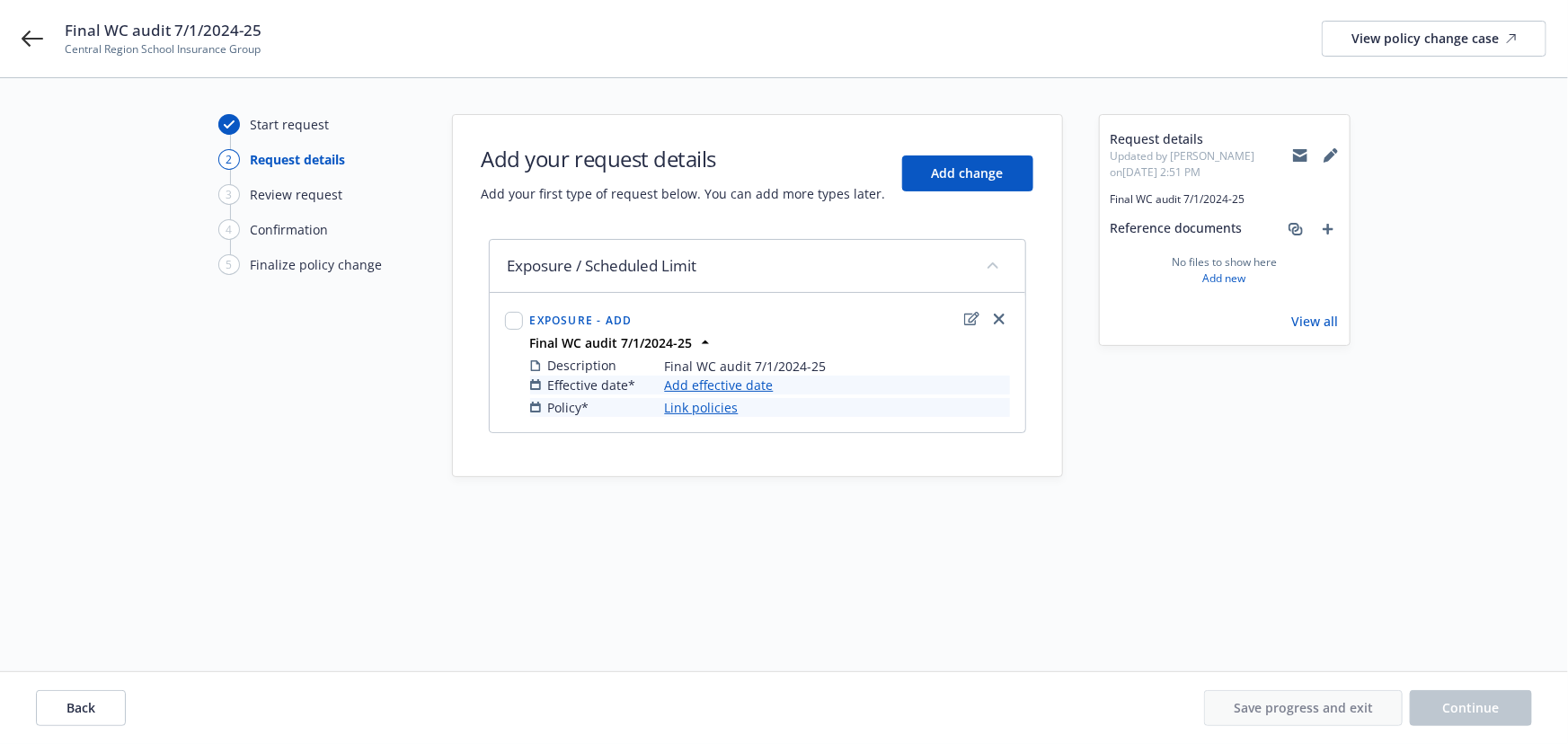
click at [756, 380] on link "Add effective date" at bounding box center [719, 384] width 109 height 19
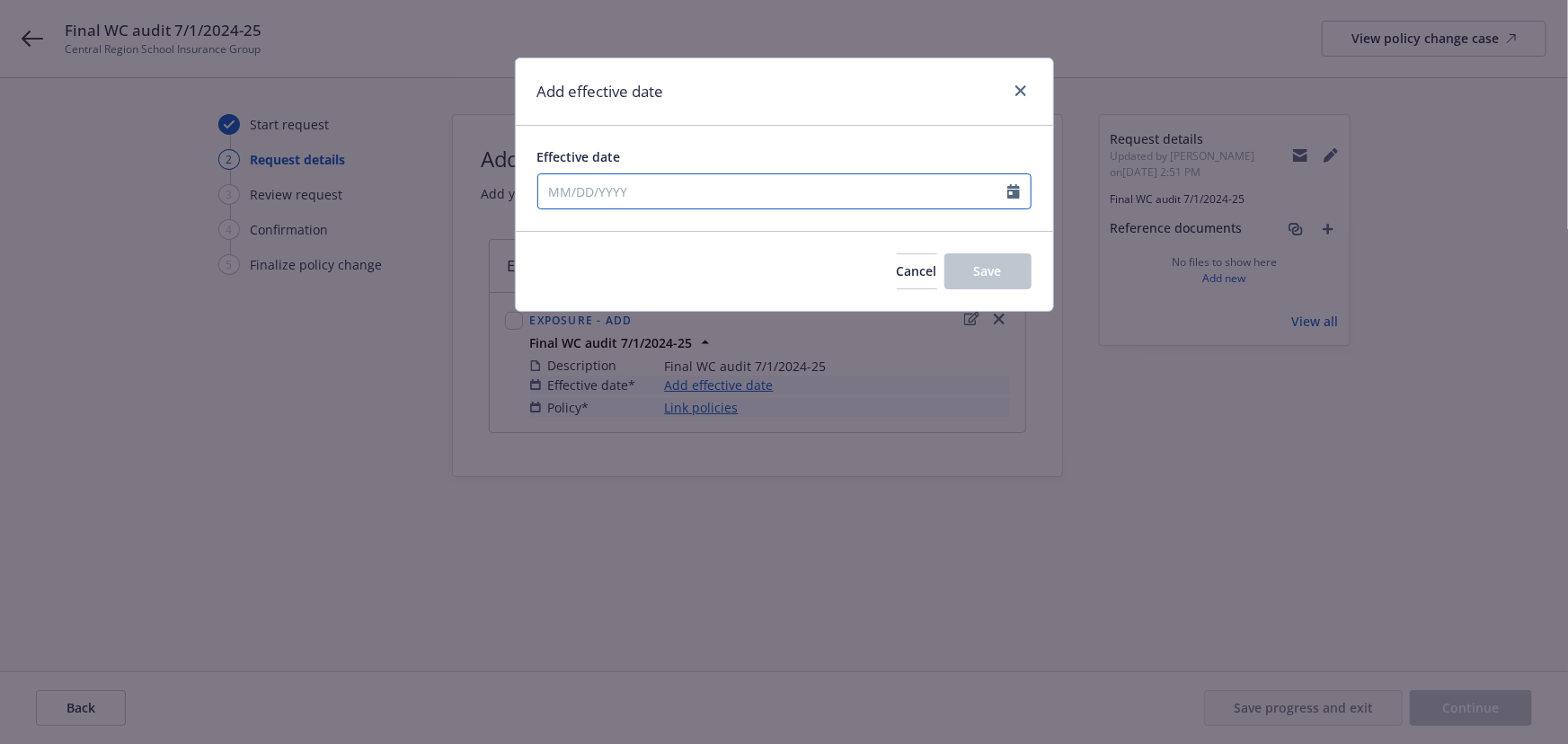
click at [592, 189] on input "Effective date" at bounding box center [773, 190] width 469 height 34
select select "8"
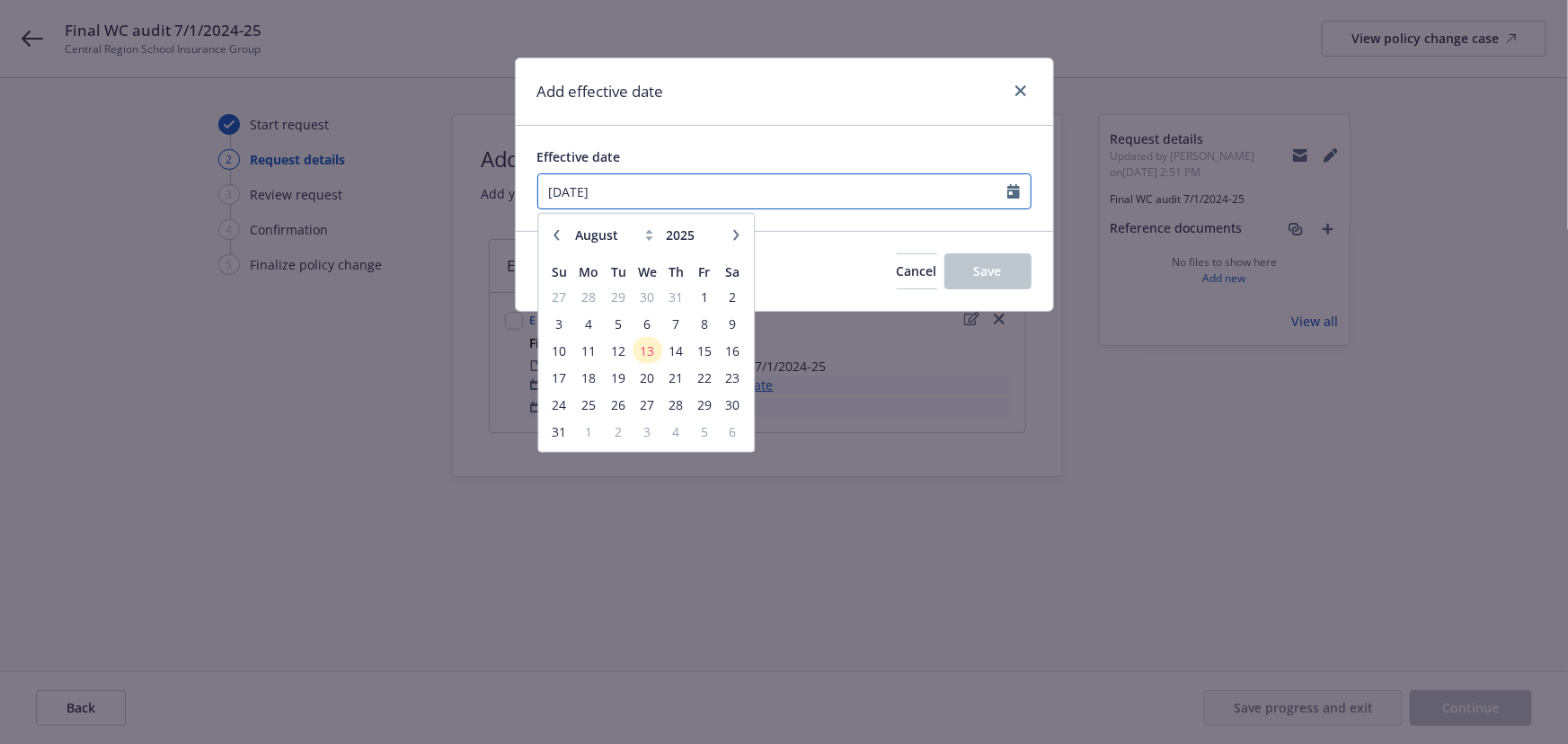
type input "07/01/2024"
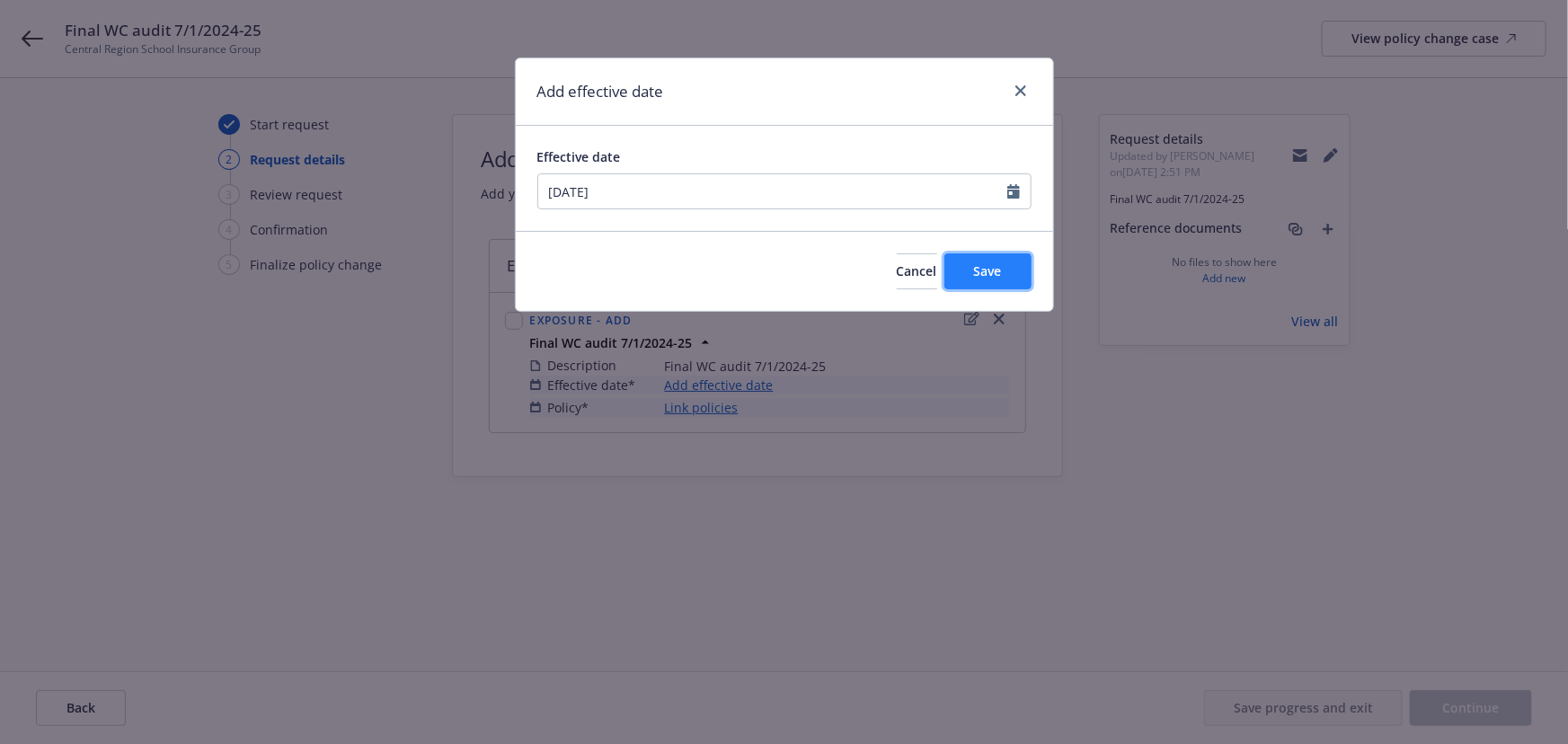
click at [989, 278] on span "Save" at bounding box center [988, 271] width 27 height 17
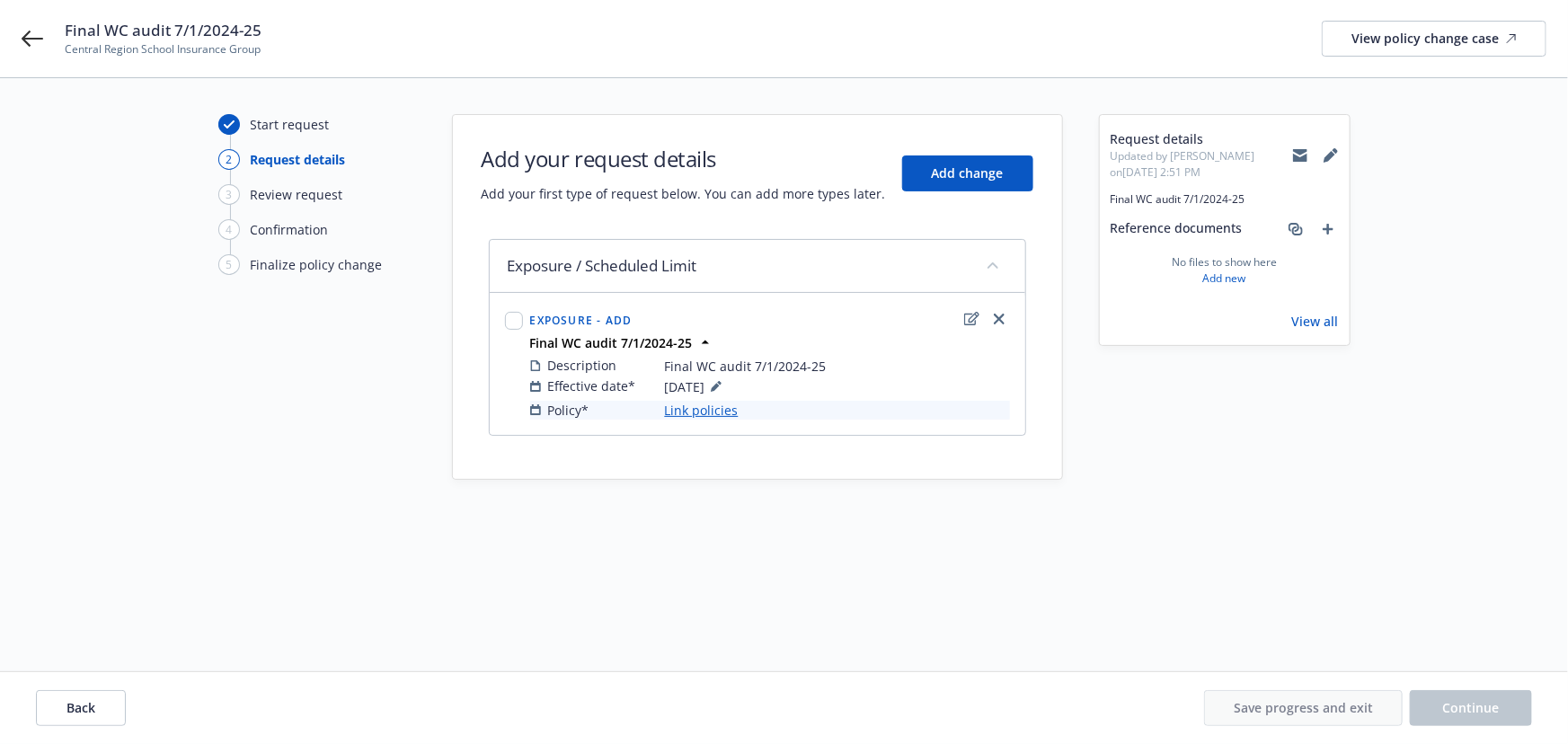
click at [724, 408] on link "Link policies" at bounding box center [701, 410] width 73 height 19
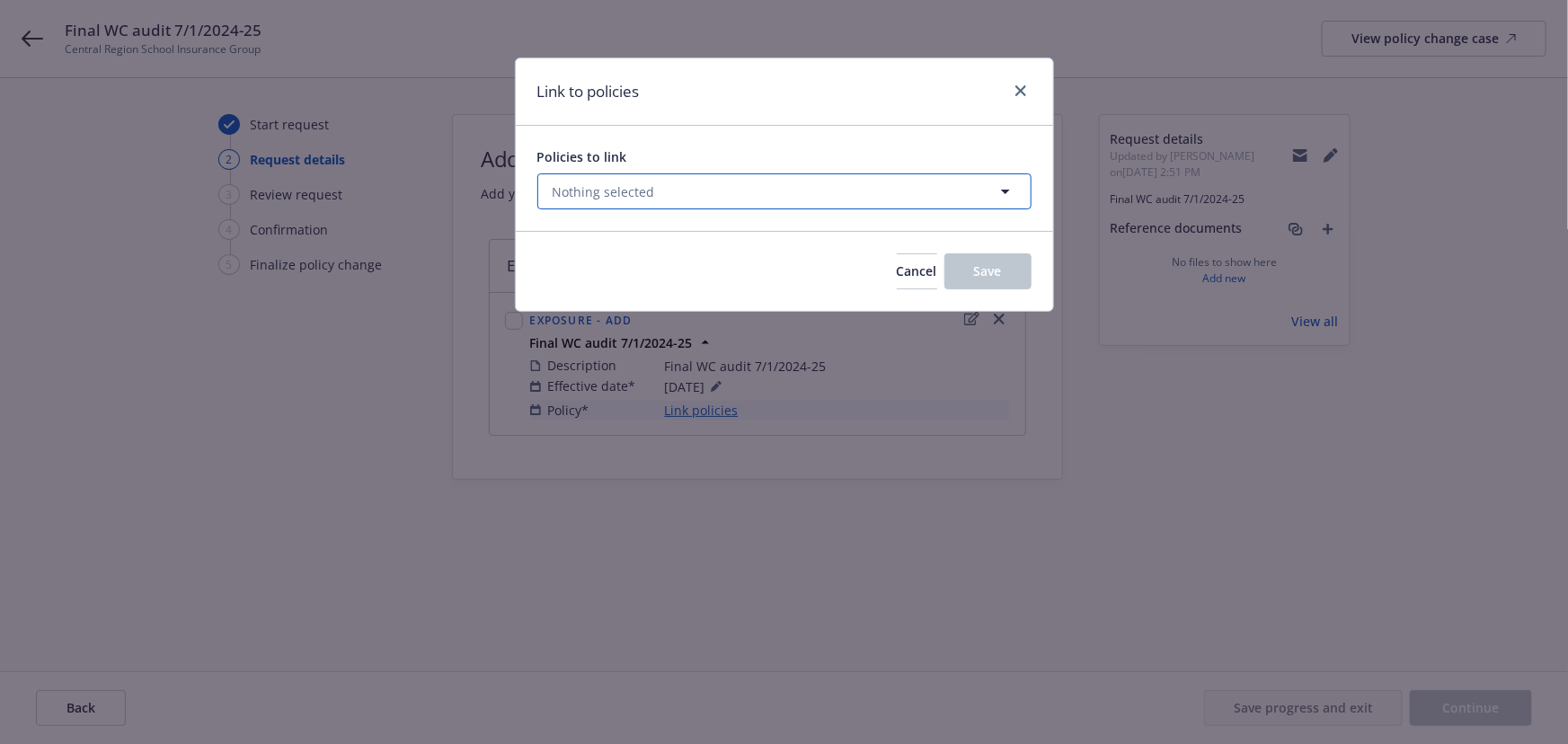
click at [1003, 190] on icon "button" at bounding box center [1006, 191] width 9 height 5
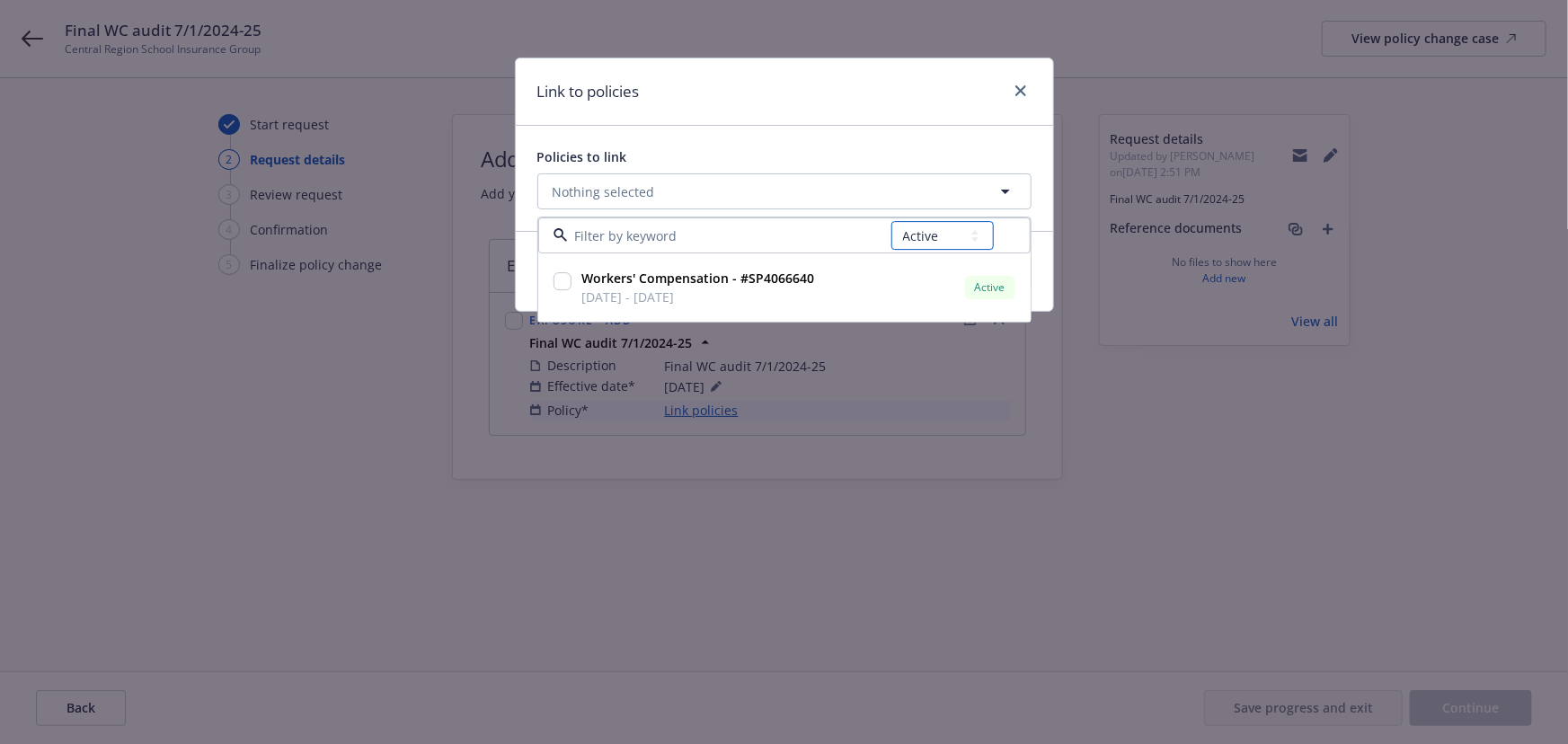
click at [915, 234] on select "All Active Upcoming Expired Cancelled" at bounding box center [943, 235] width 103 height 28
select select "EXPIRED"
click at [892, 221] on select "All Active Upcoming Expired Cancelled" at bounding box center [943, 235] width 103 height 28
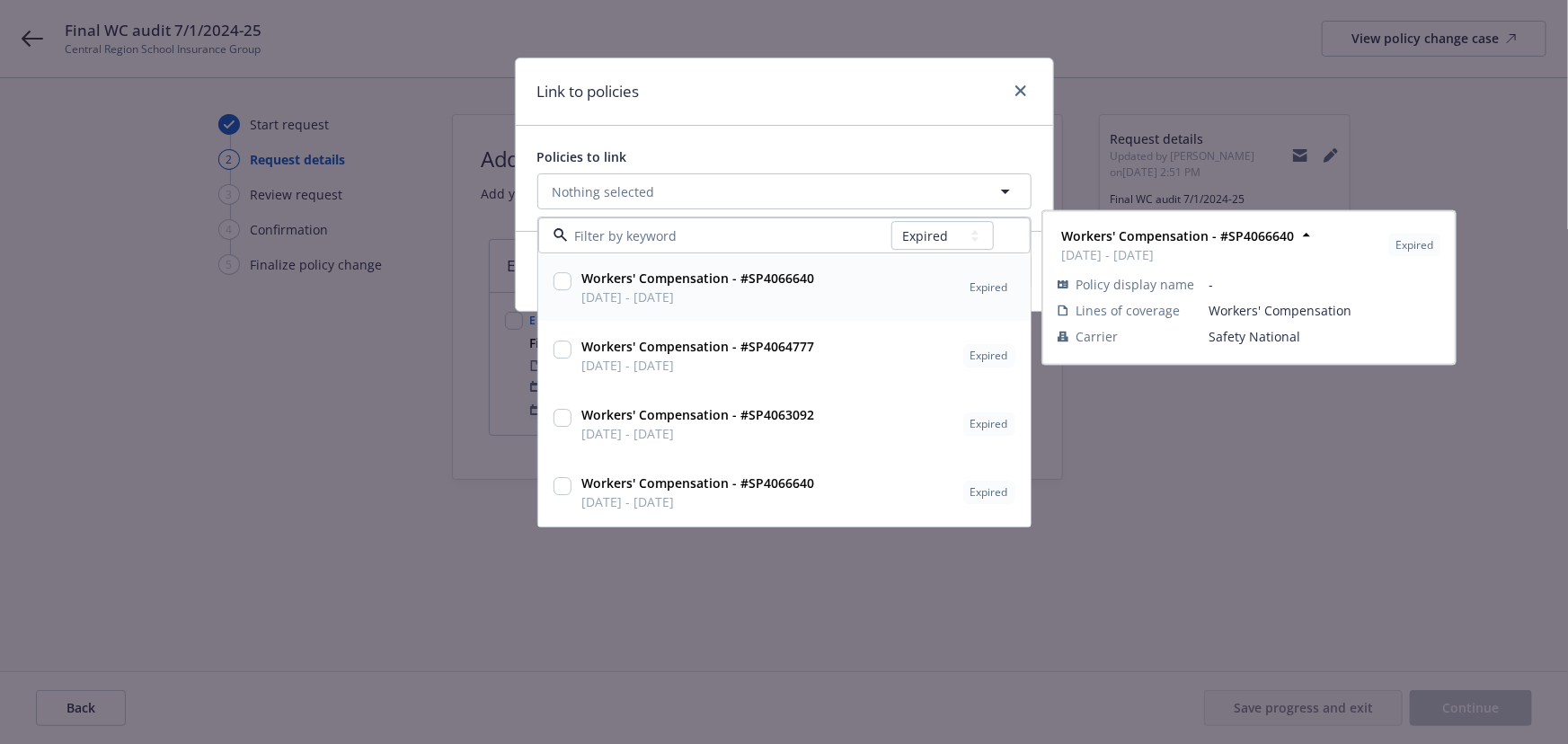
click at [561, 277] on input "checkbox" at bounding box center [563, 282] width 18 height 18
checkbox input "true"
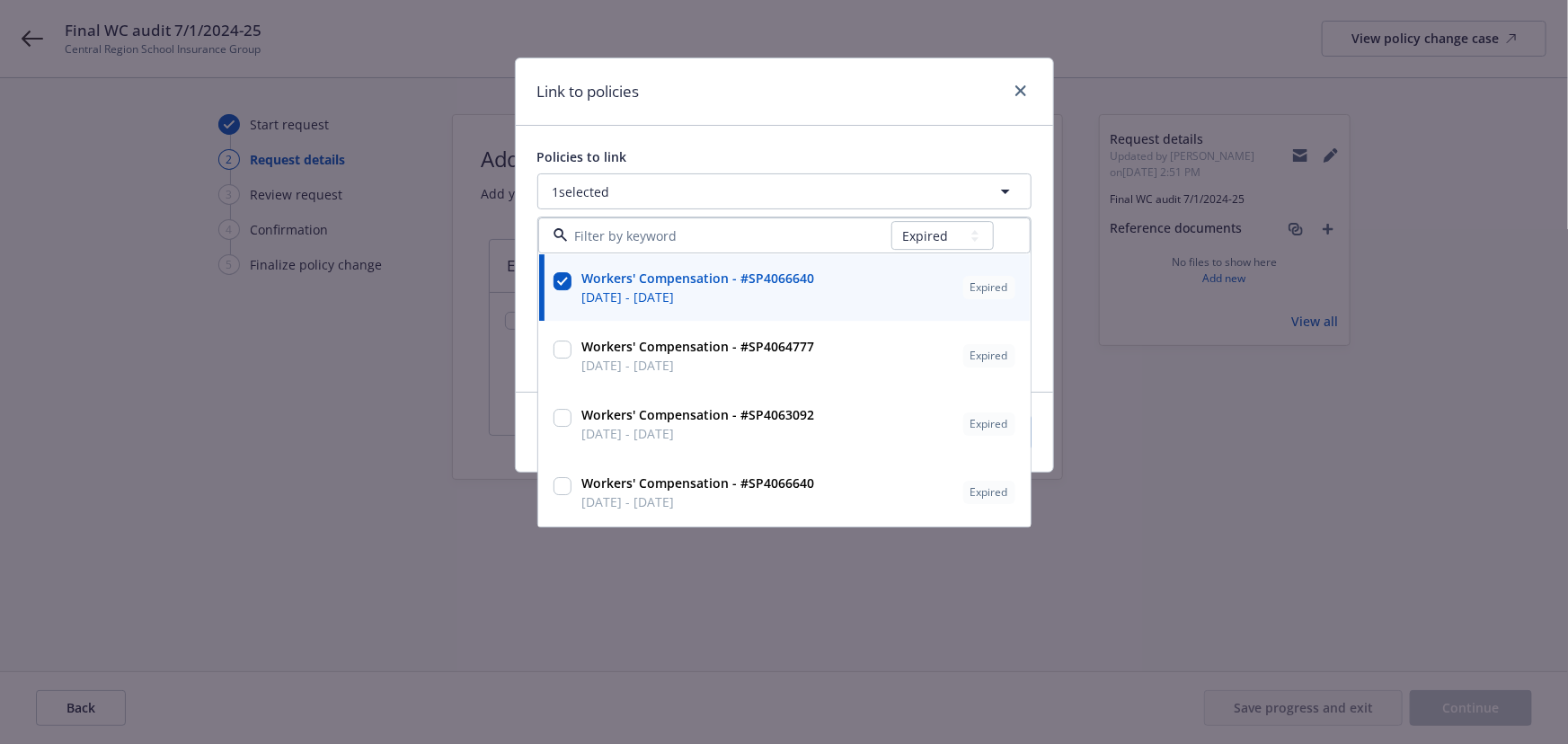
click at [1365, 351] on div "Link to policies Policies to link 1 selected All Active Upcoming Expired Cancel…" at bounding box center [784, 372] width 1568 height 744
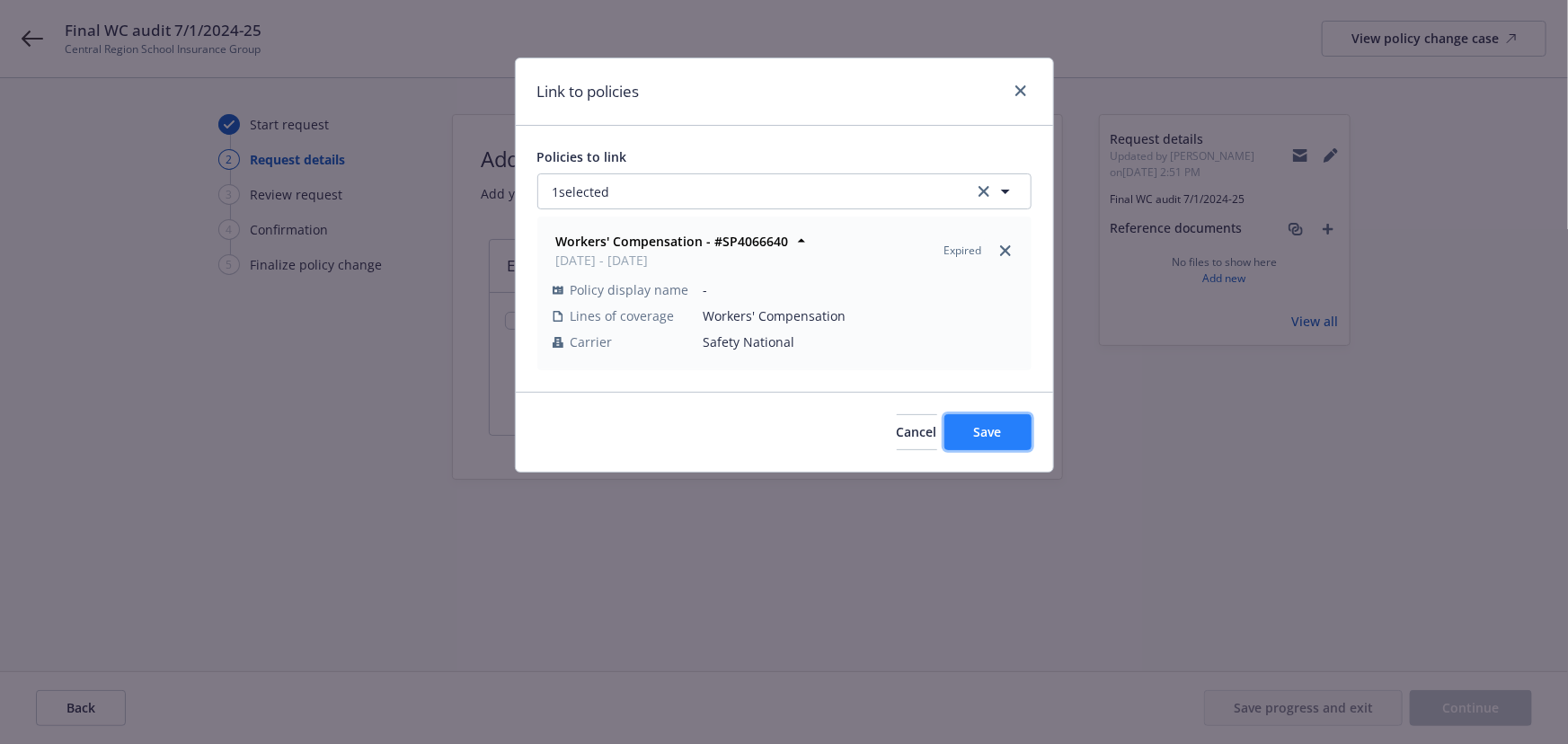
click at [994, 437] on span "Save" at bounding box center [988, 431] width 27 height 17
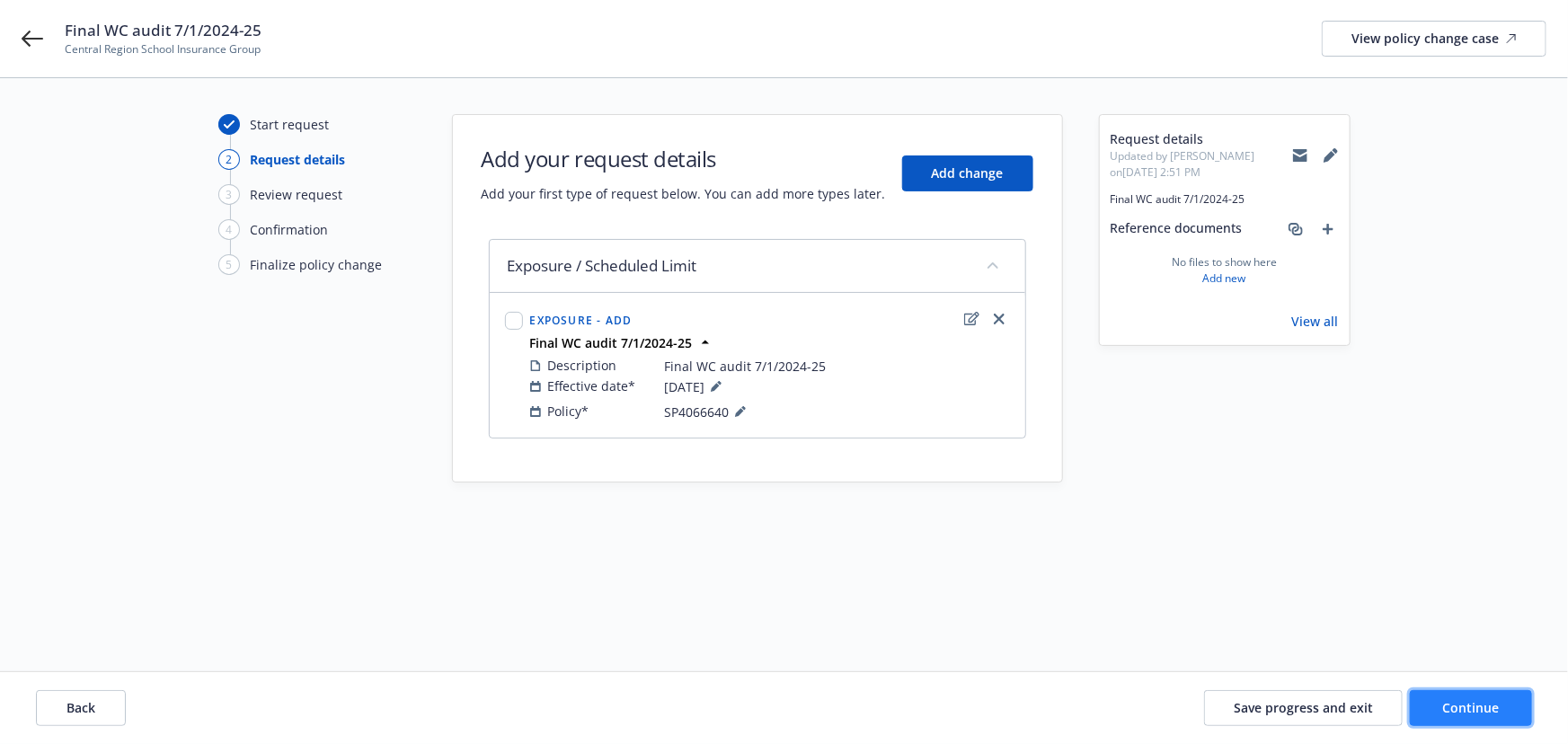
click at [1459, 711] on span "Continue" at bounding box center [1472, 707] width 57 height 17
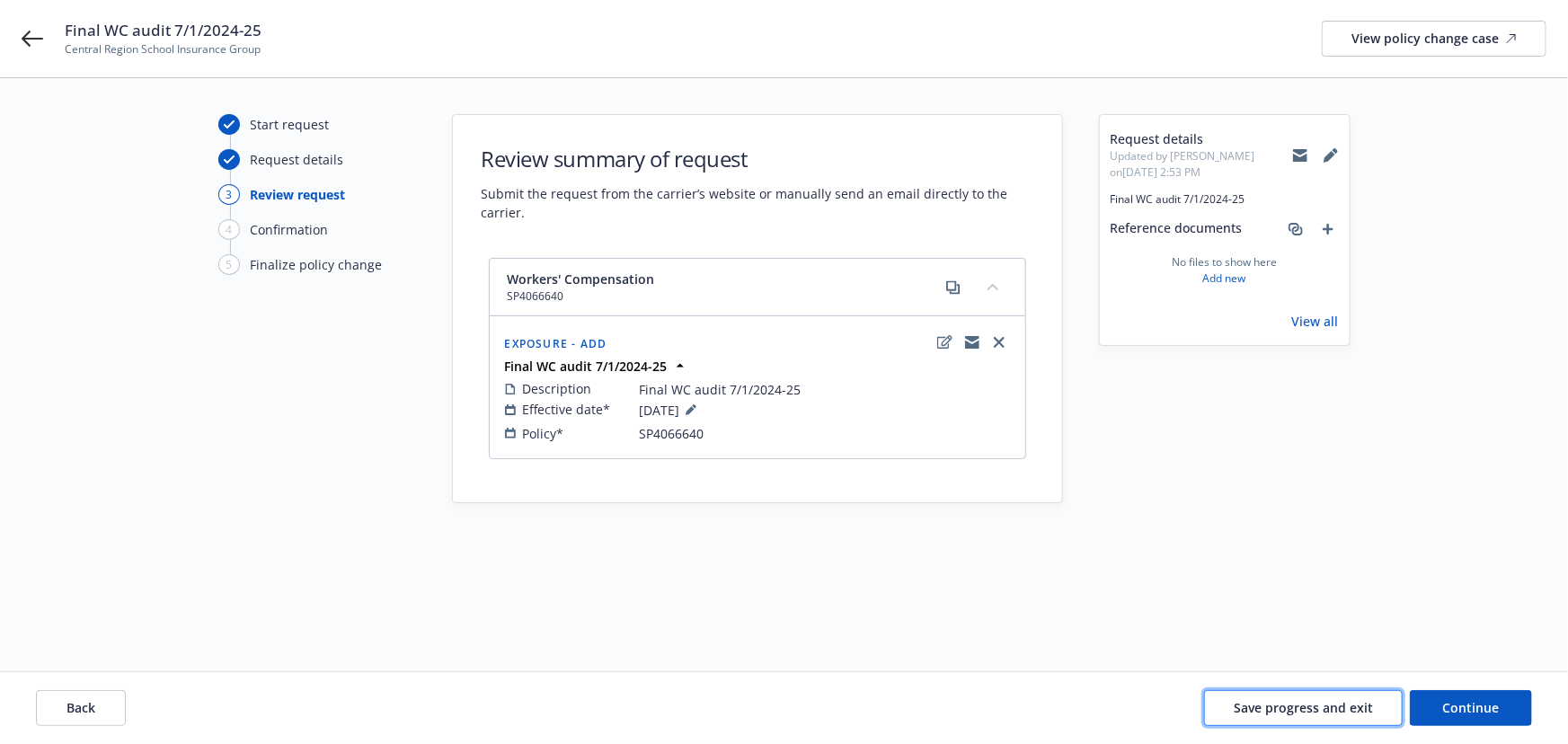
click at [1363, 711] on span "Save progress and exit" at bounding box center [1303, 707] width 139 height 17
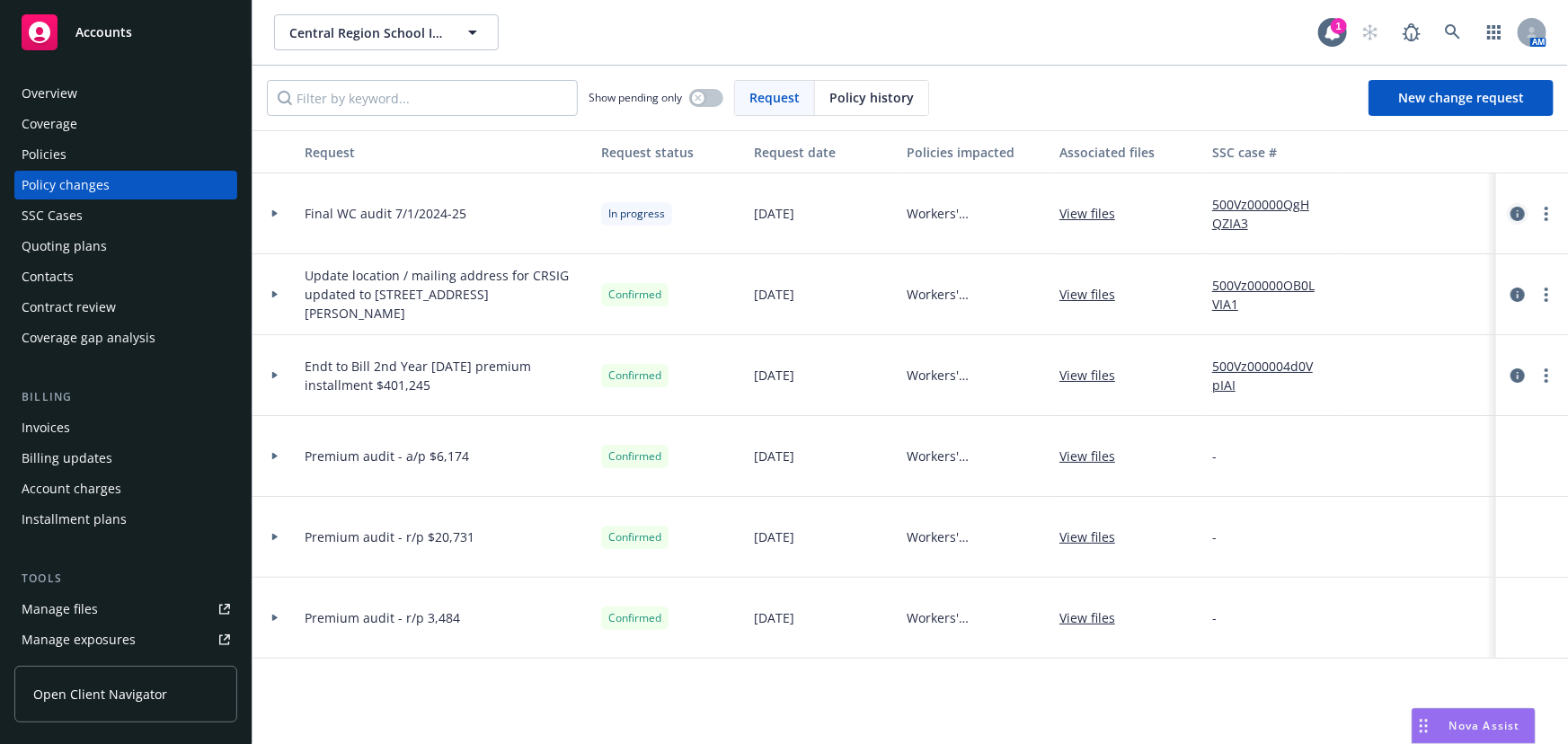
click at [1520, 218] on icon "circleInformation" at bounding box center [1518, 214] width 15 height 15
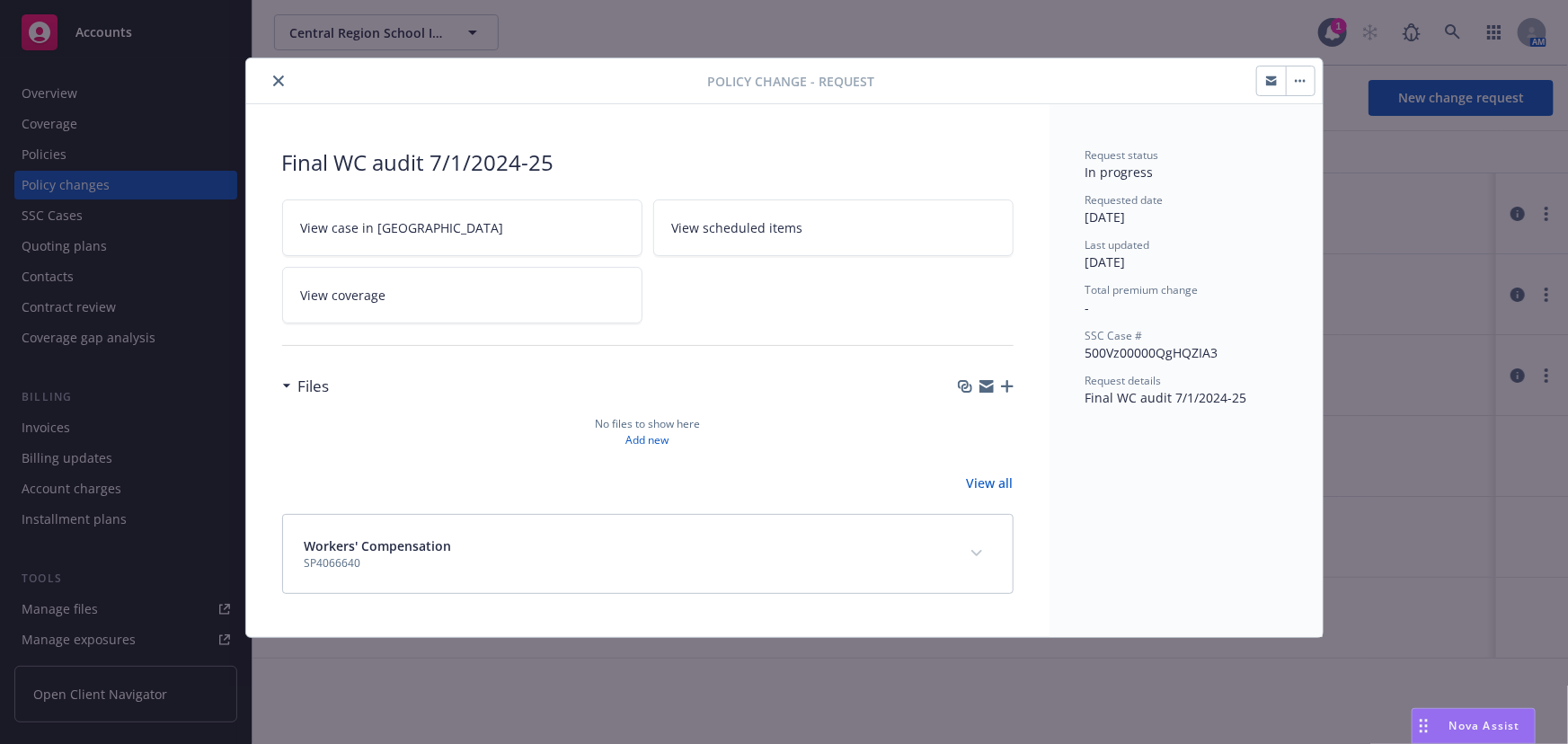
click at [1006, 383] on icon "button" at bounding box center [1008, 386] width 13 height 13
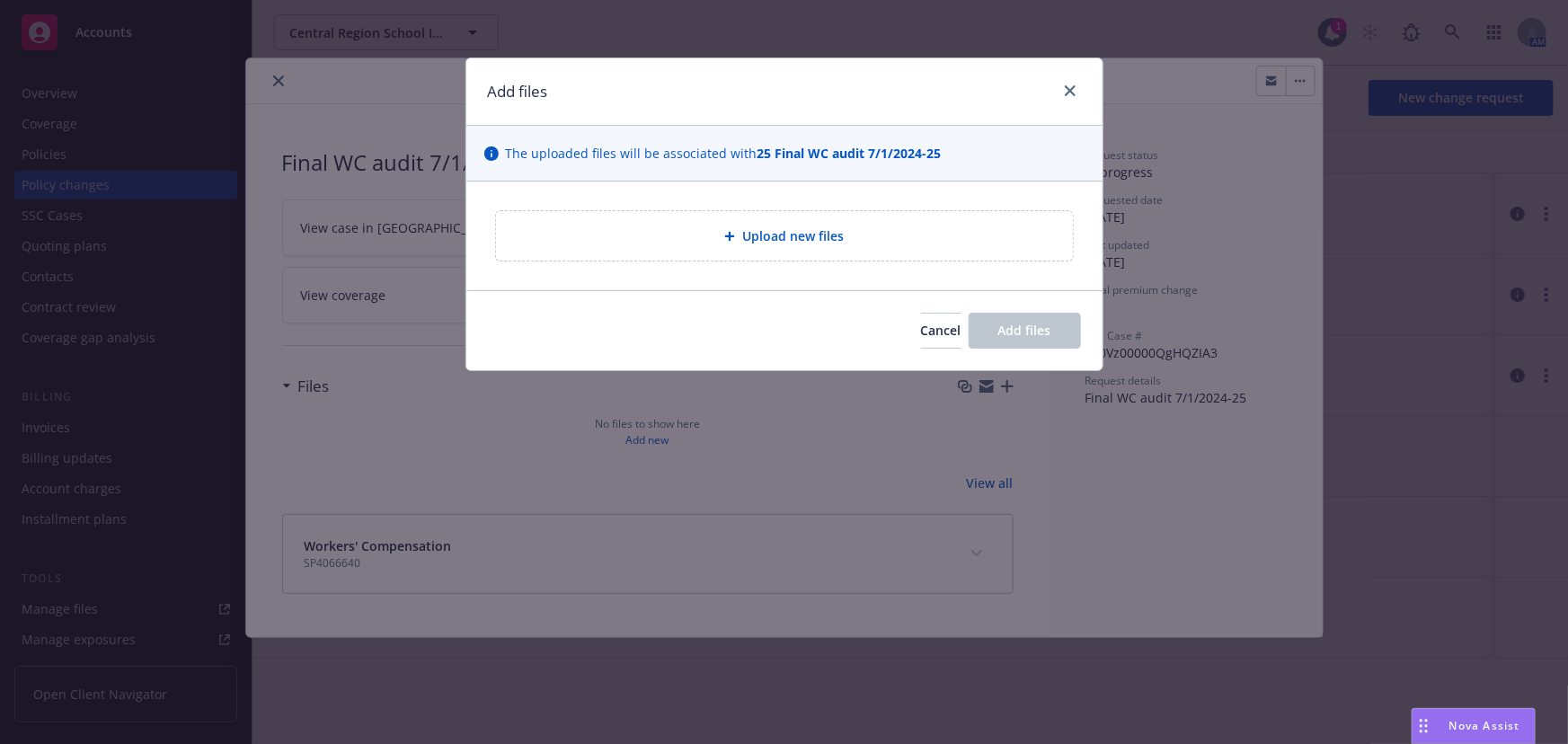
type textarea "x"
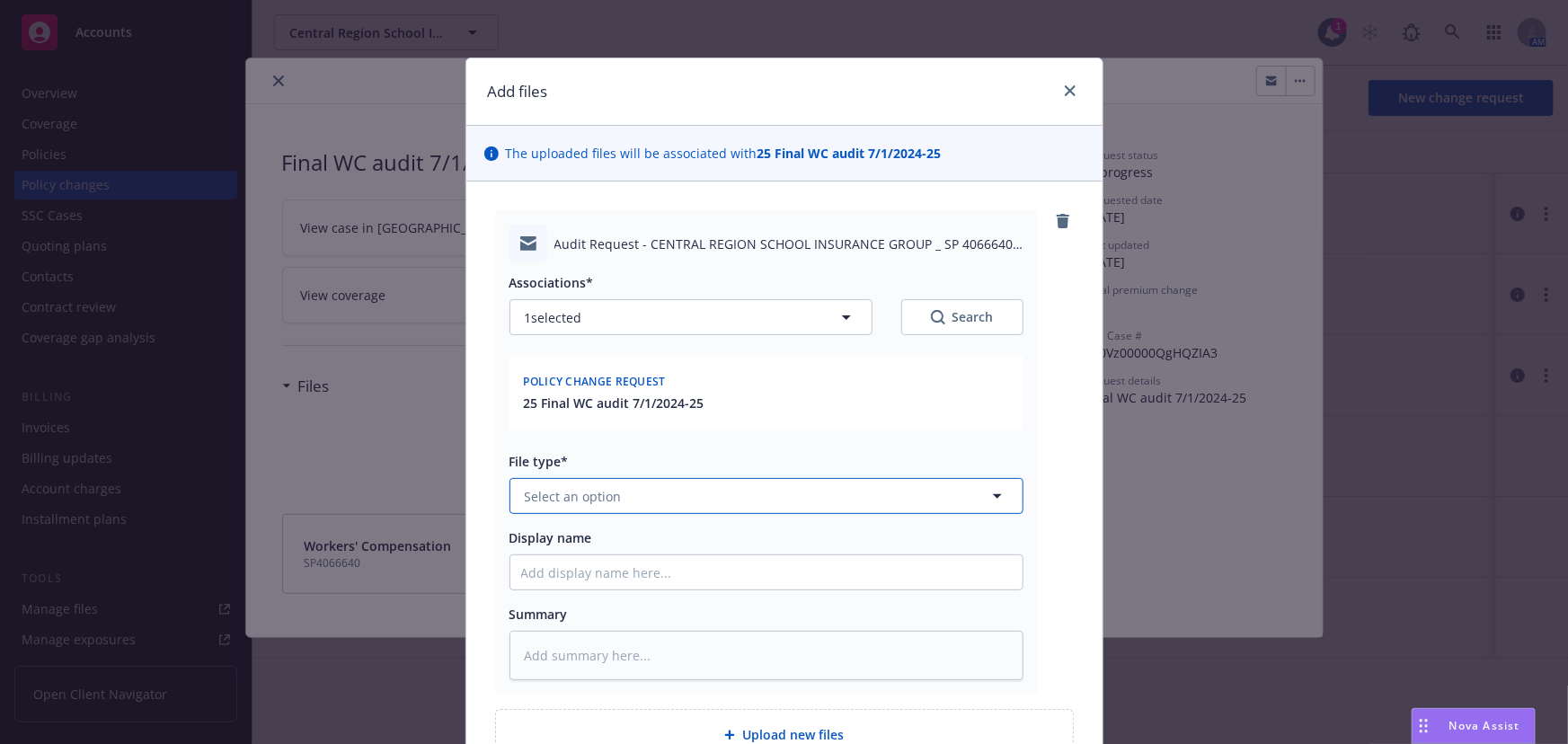
click at [619, 510] on button "Select an option" at bounding box center [767, 495] width 514 height 36
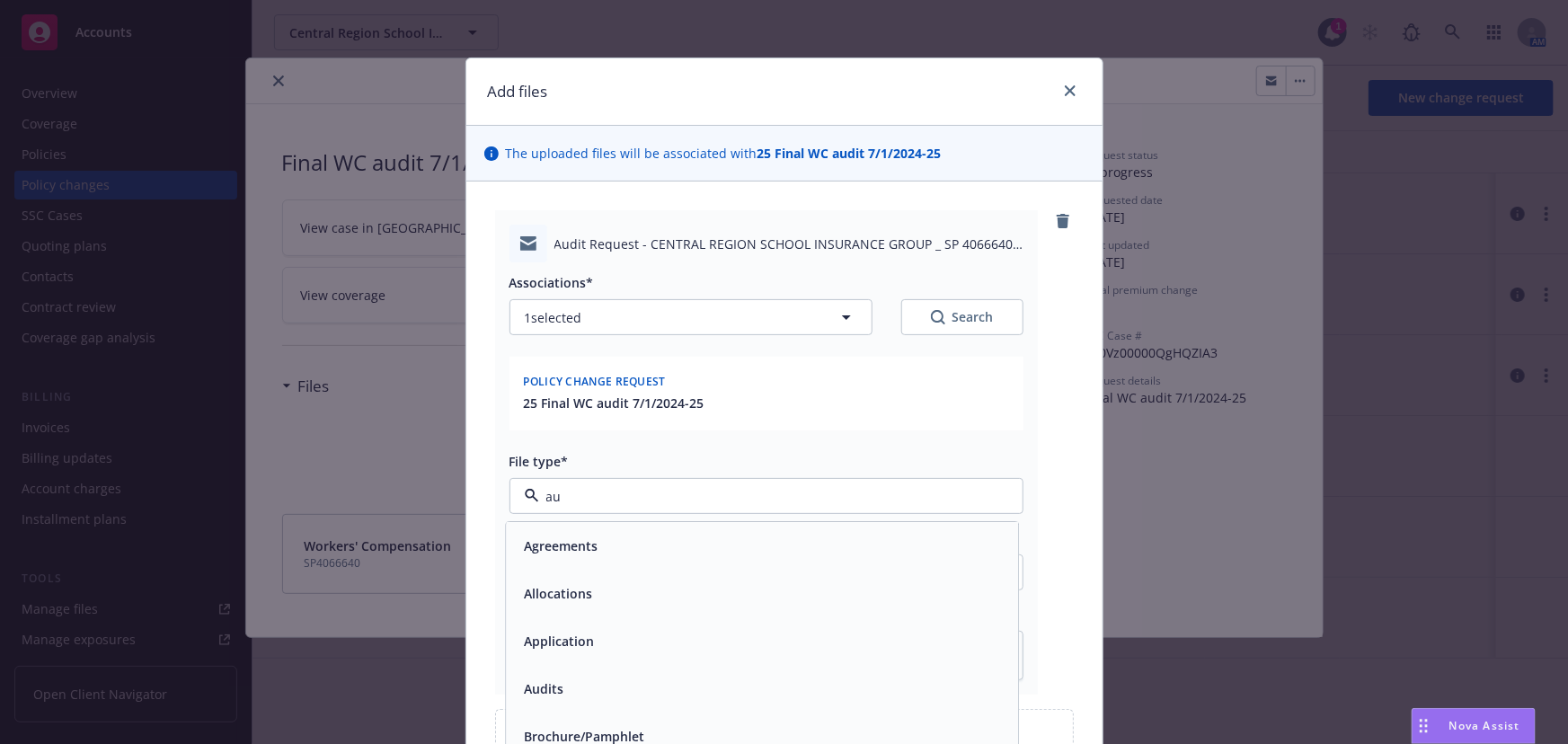
type input "aud"
click at [590, 648] on span "Audit Request Form" at bounding box center [585, 642] width 123 height 19
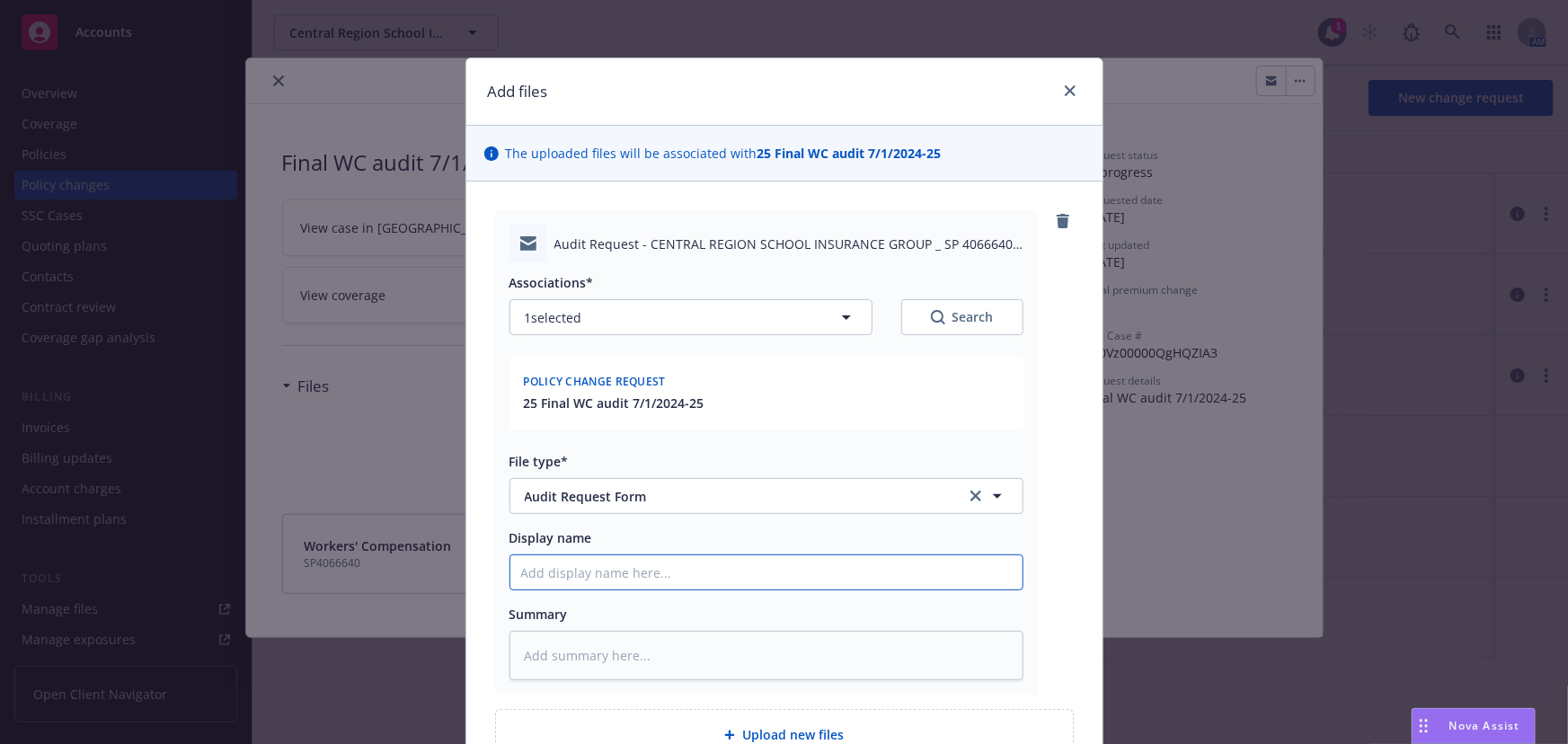
click at [568, 584] on input "Display name" at bounding box center [767, 572] width 513 height 34
type textarea "x"
type input "EM"
type textarea "x"
type input "EMF"
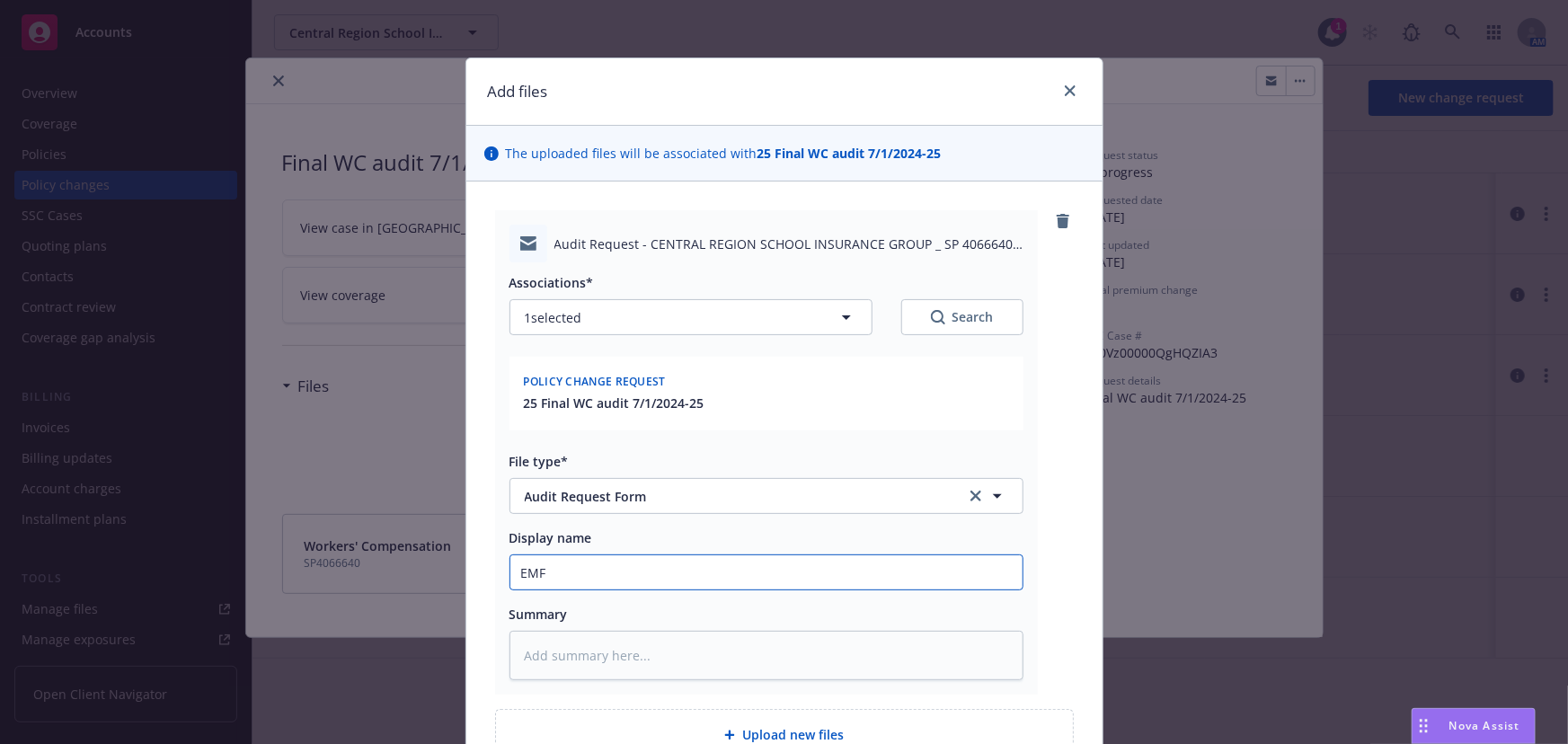
type textarea "x"
type input "EMFC"
type textarea "x"
type input "EMFC"
type textarea "x"
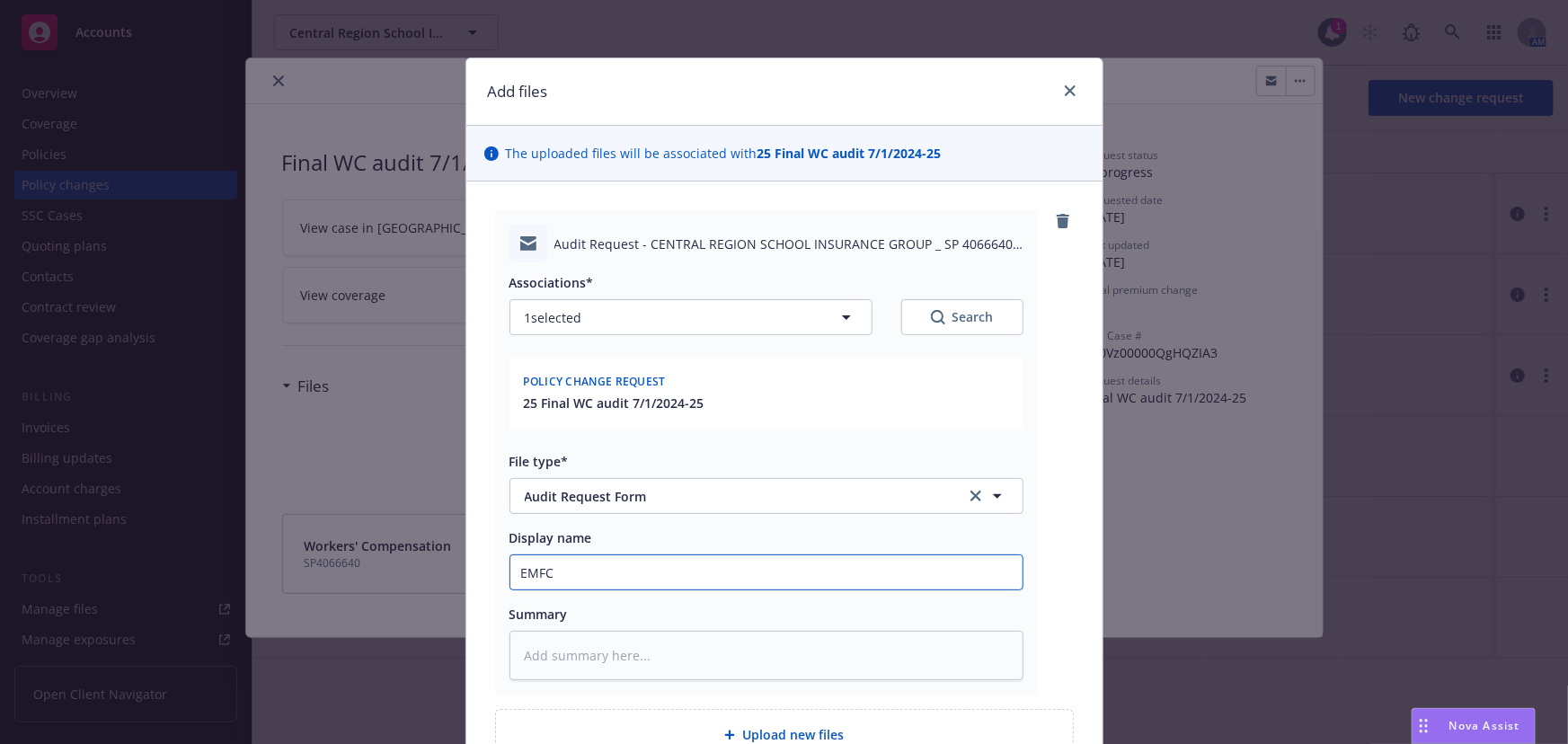
type input "EMFC -"
type textarea "x"
type input "EMFC -"
type textarea "x"
type input "EMFC - S"
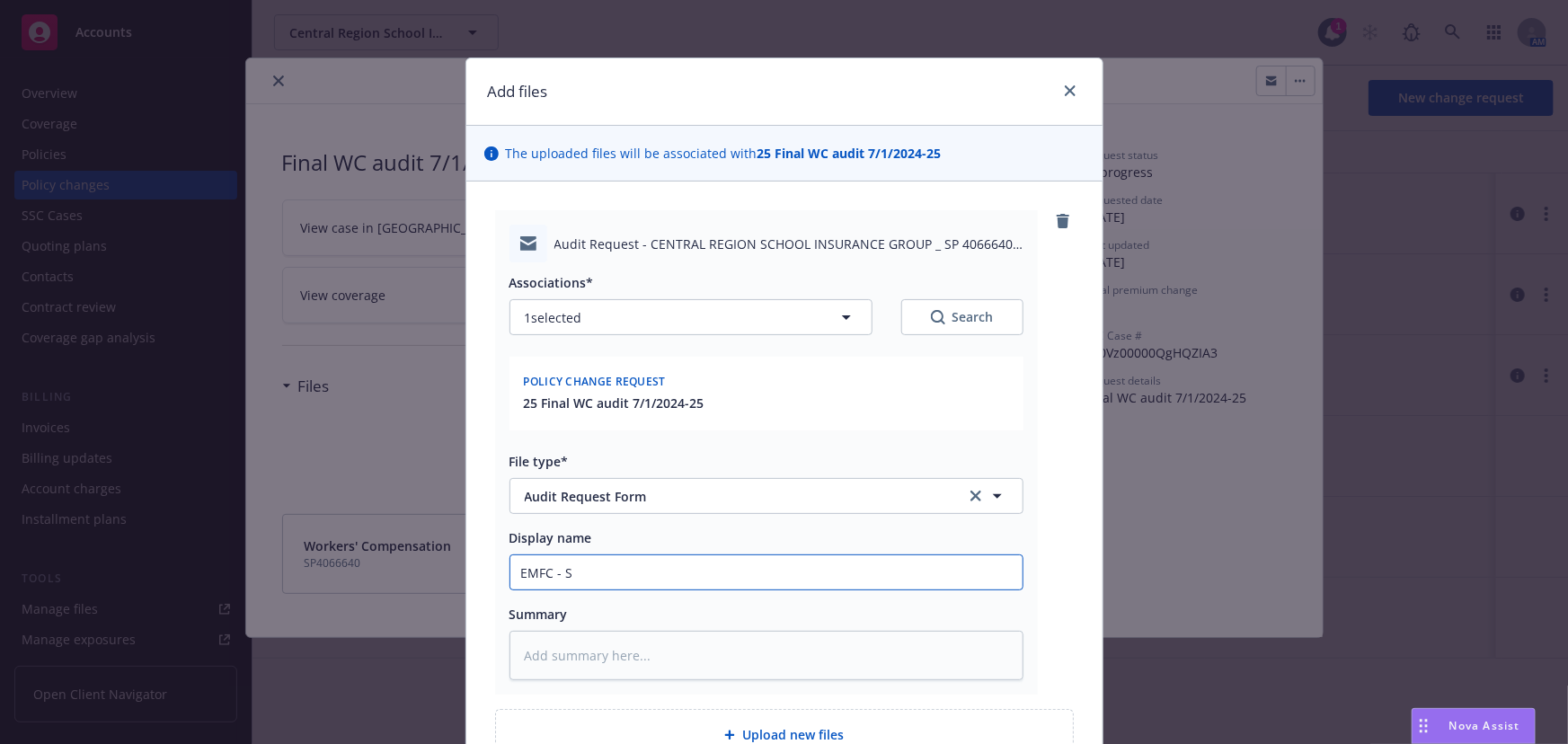
type textarea "x"
type input "EMFC - Sa"
type textarea "x"
type input "EMFC - Saf"
type textarea "x"
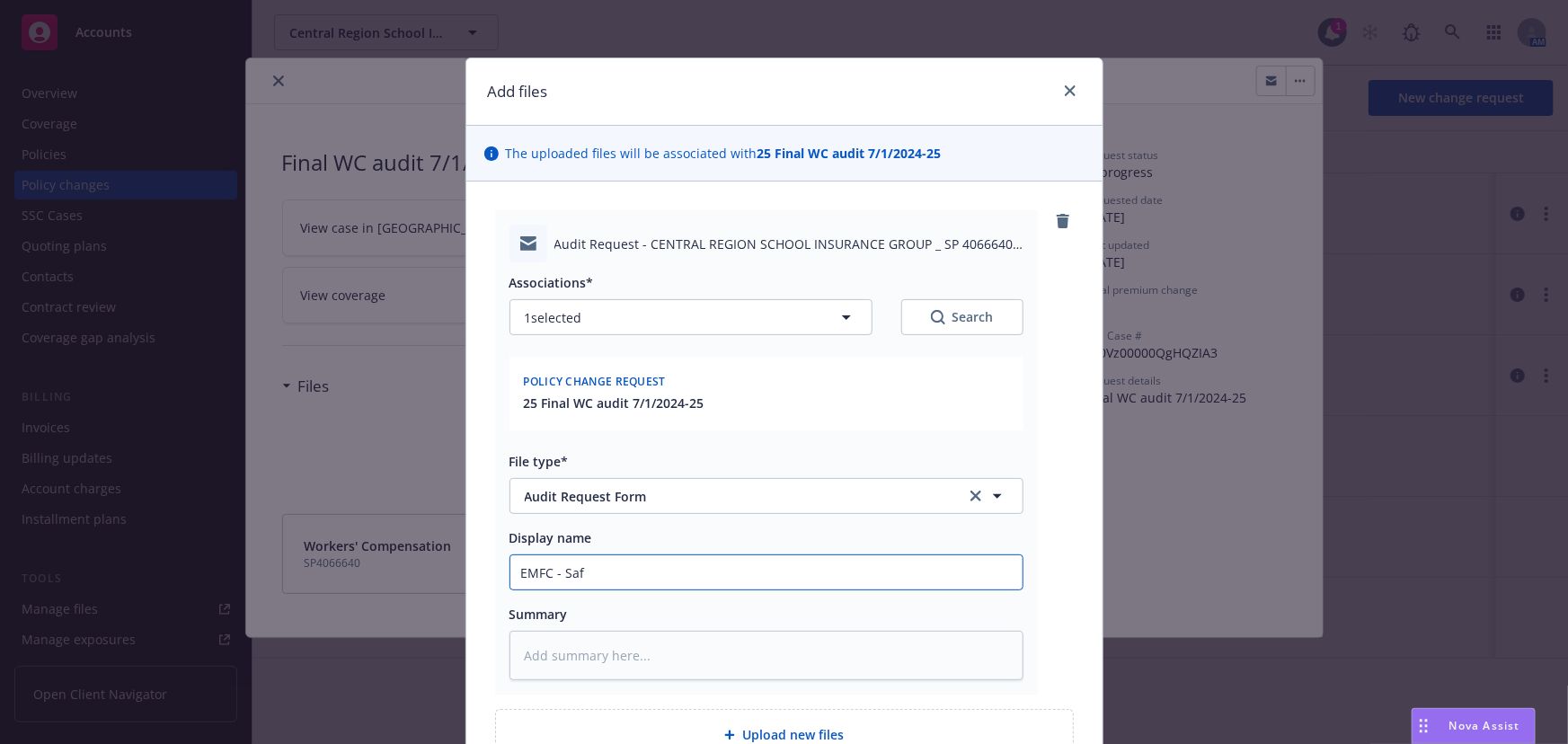
type input "EMFC - Safe"
type textarea "x"
type input "EMFC - Safet"
type textarea "x"
type input "EMFC - Safety"
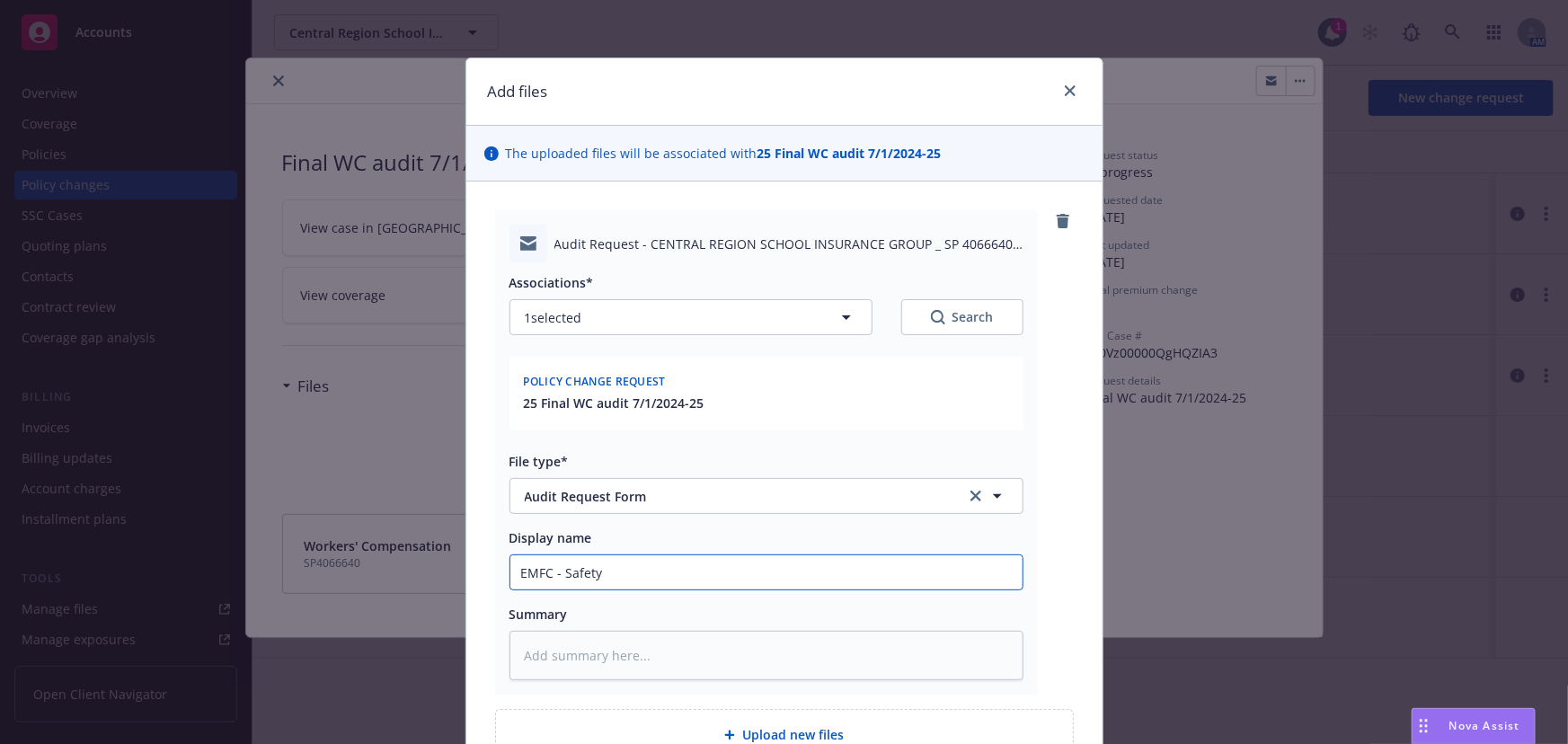
type textarea "x"
type input "EMFC - Safety"
type textarea "x"
type input "EMFC - Safety N"
type textarea "x"
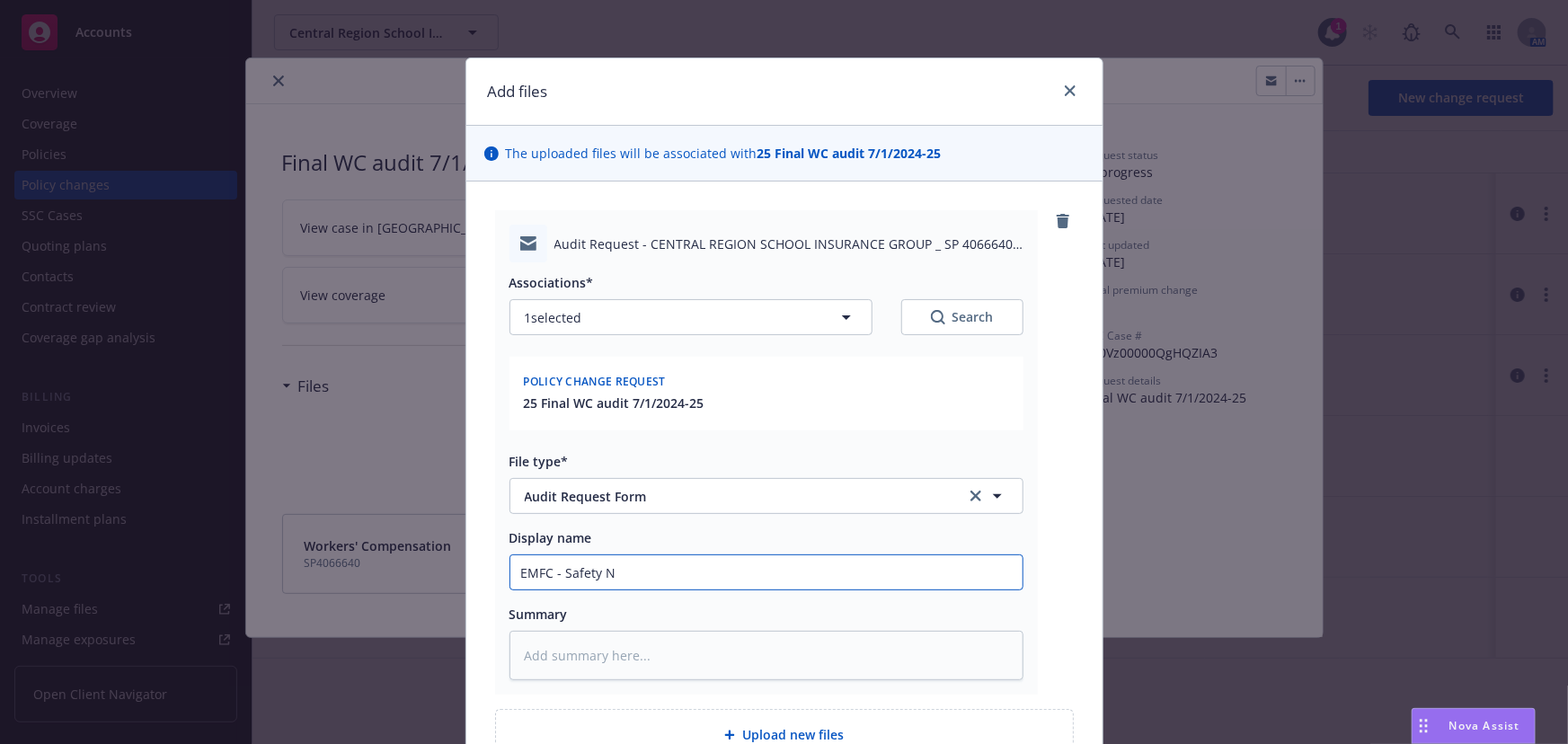
type input "EMFC - Safety Na"
type textarea "x"
type input "EMFC - Safety Nat"
type textarea "x"
type input "EMFC - Safety Nati"
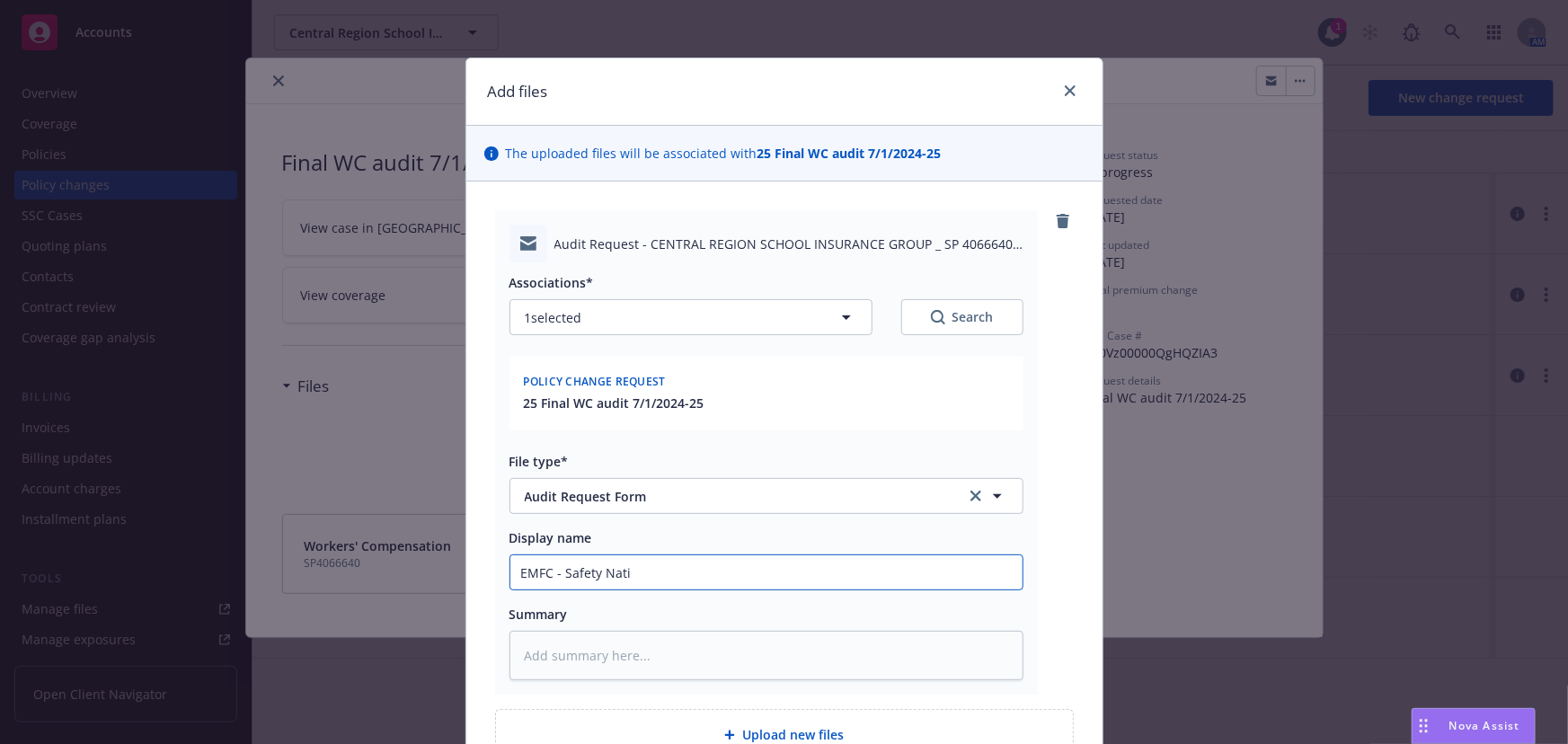
type textarea "x"
type input "EMFC - Safety Natio"
type textarea "x"
type input "EMFC - Safety Nation"
type textarea "x"
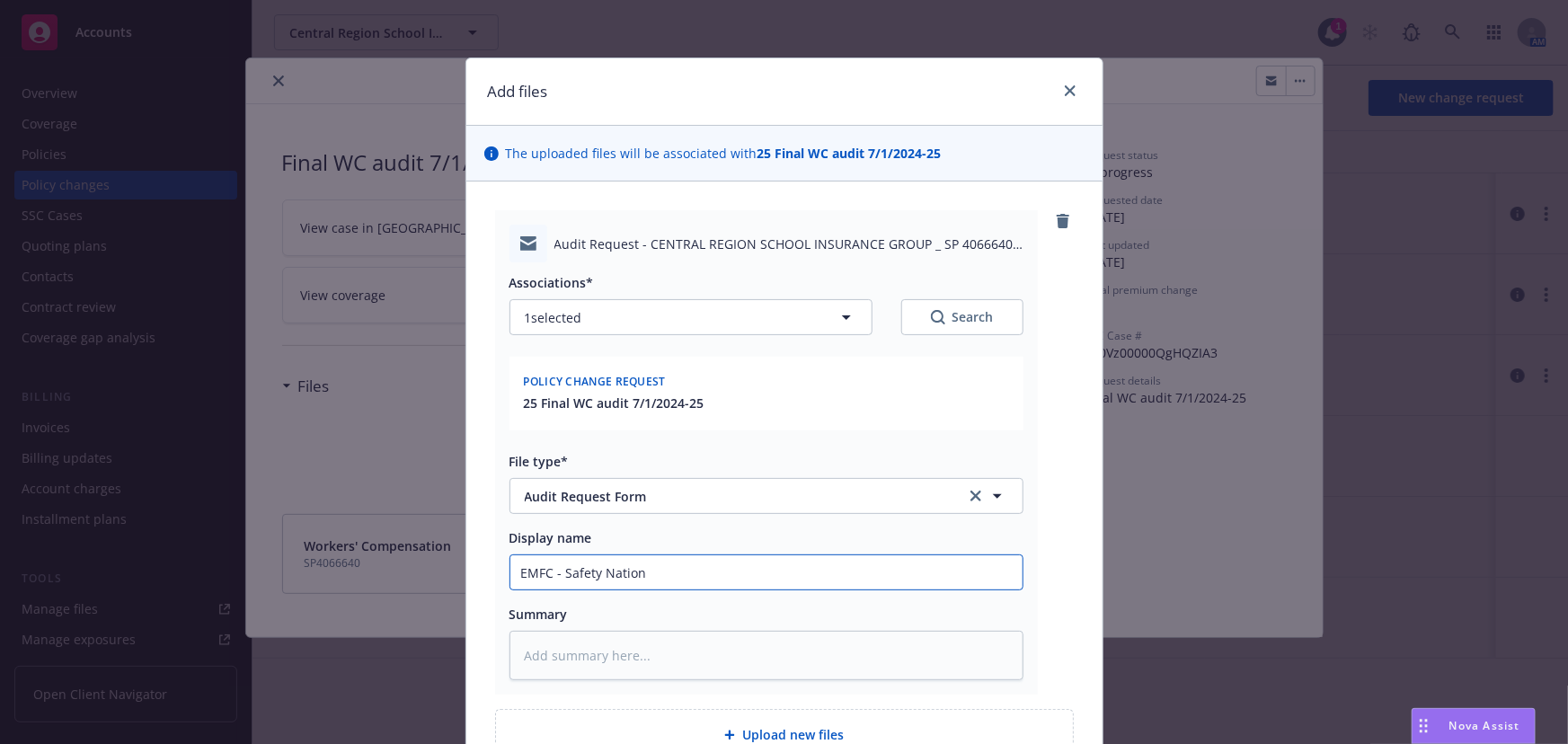
type input "EMFC - Safety Nationa"
type textarea "x"
type input "EMFC - Safety National"
type textarea "x"
type input "EMFC - Safety National"
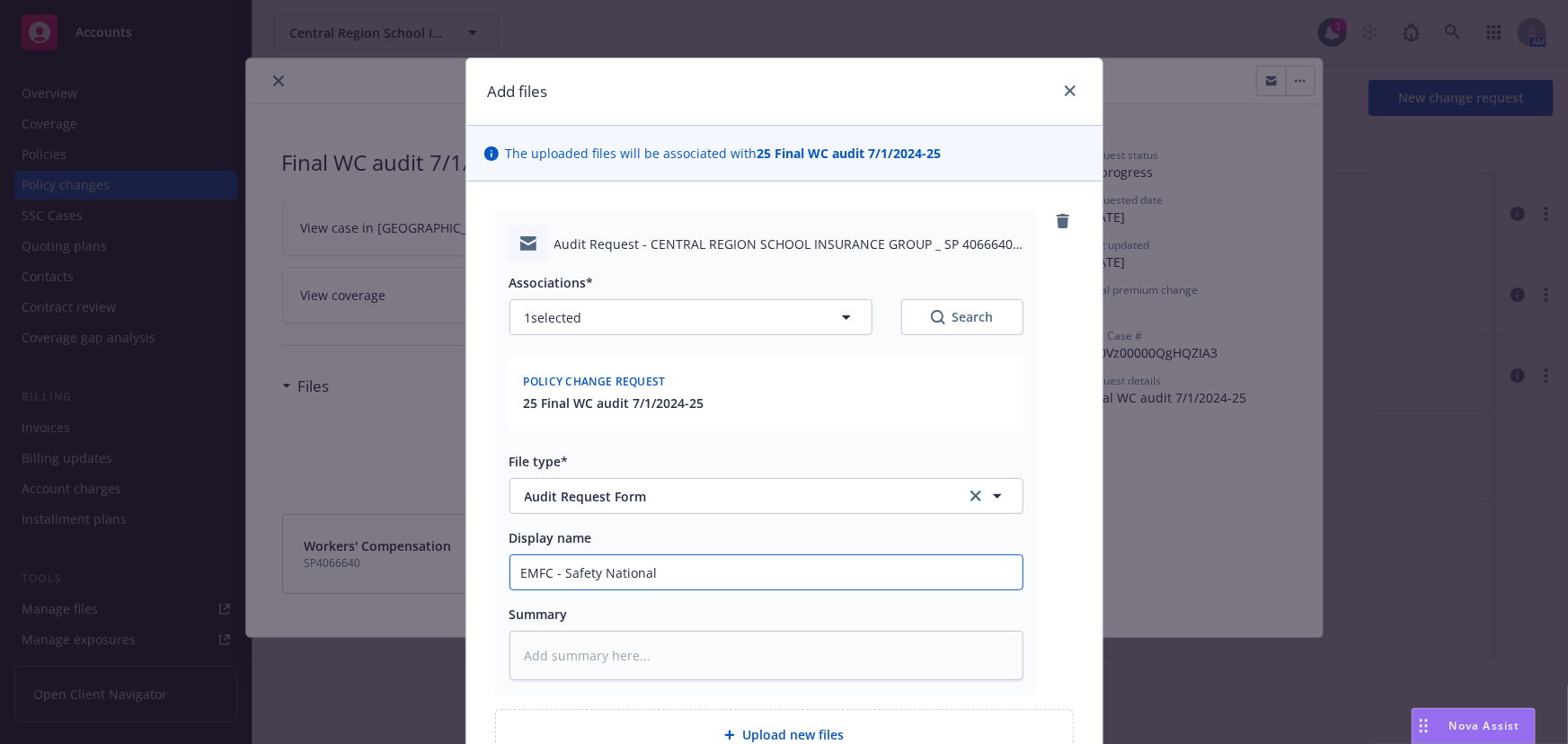
type textarea "x"
type input "EMFC - Safety National r"
type textarea "x"
type input "EMFC - Safety National re"
type textarea "x"
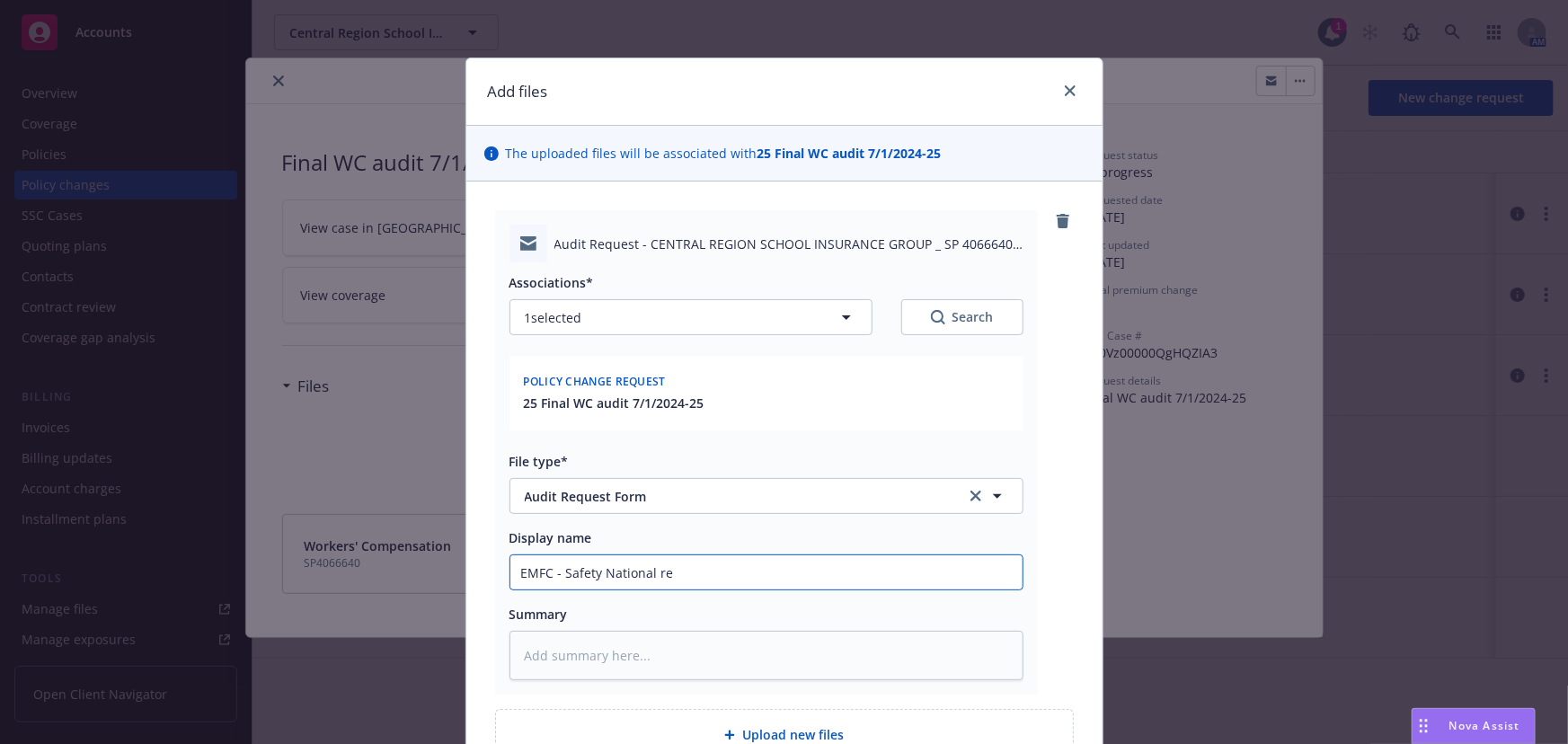
type input "EMFC - Safety National req"
type textarea "x"
type input "EMFC - Safety National requ"
type textarea "x"
type input "EMFC - Safety National reque"
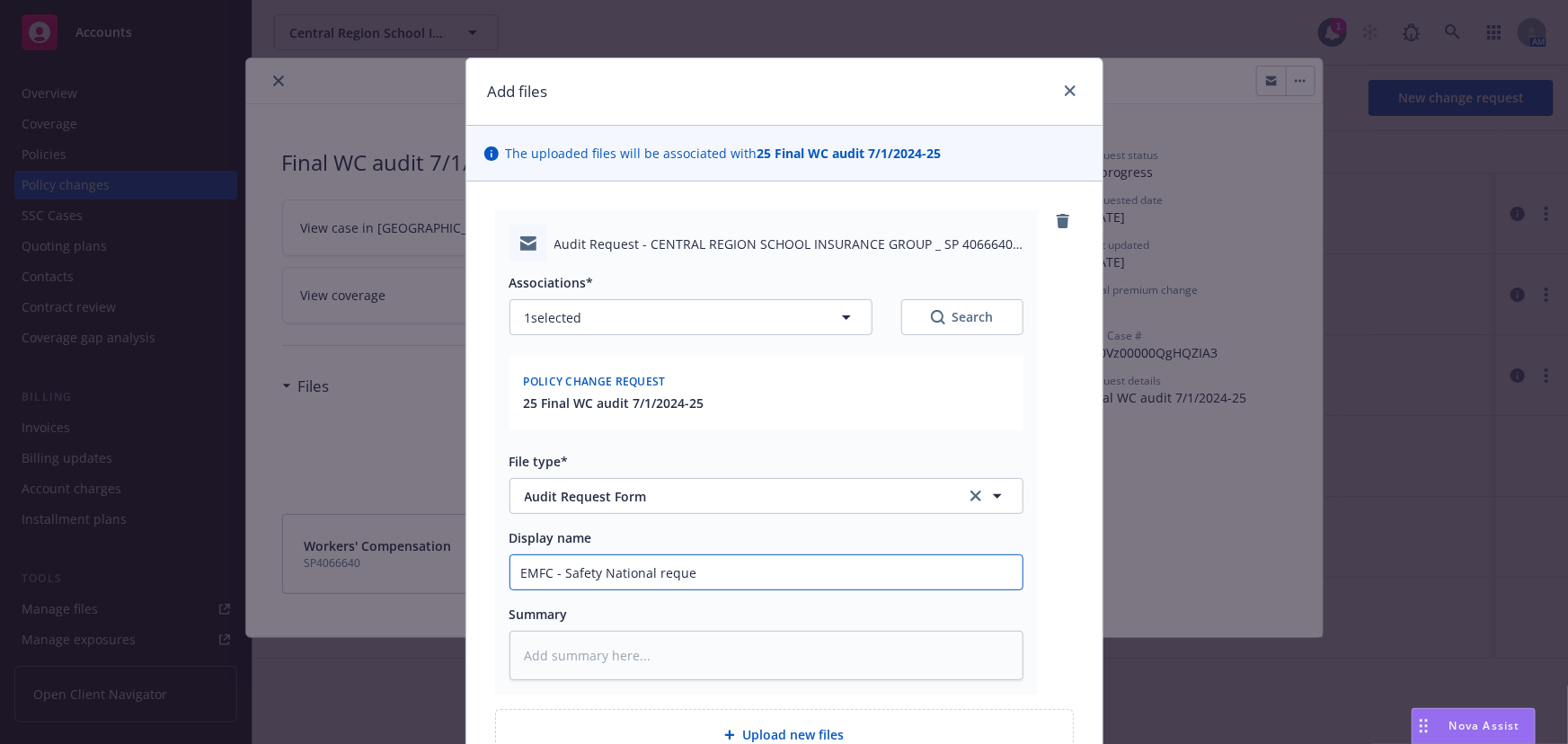
type textarea "x"
type input "EMFC - Safety National requet"
type textarea "x"
type input "EMFC - Safety National reque"
type textarea "x"
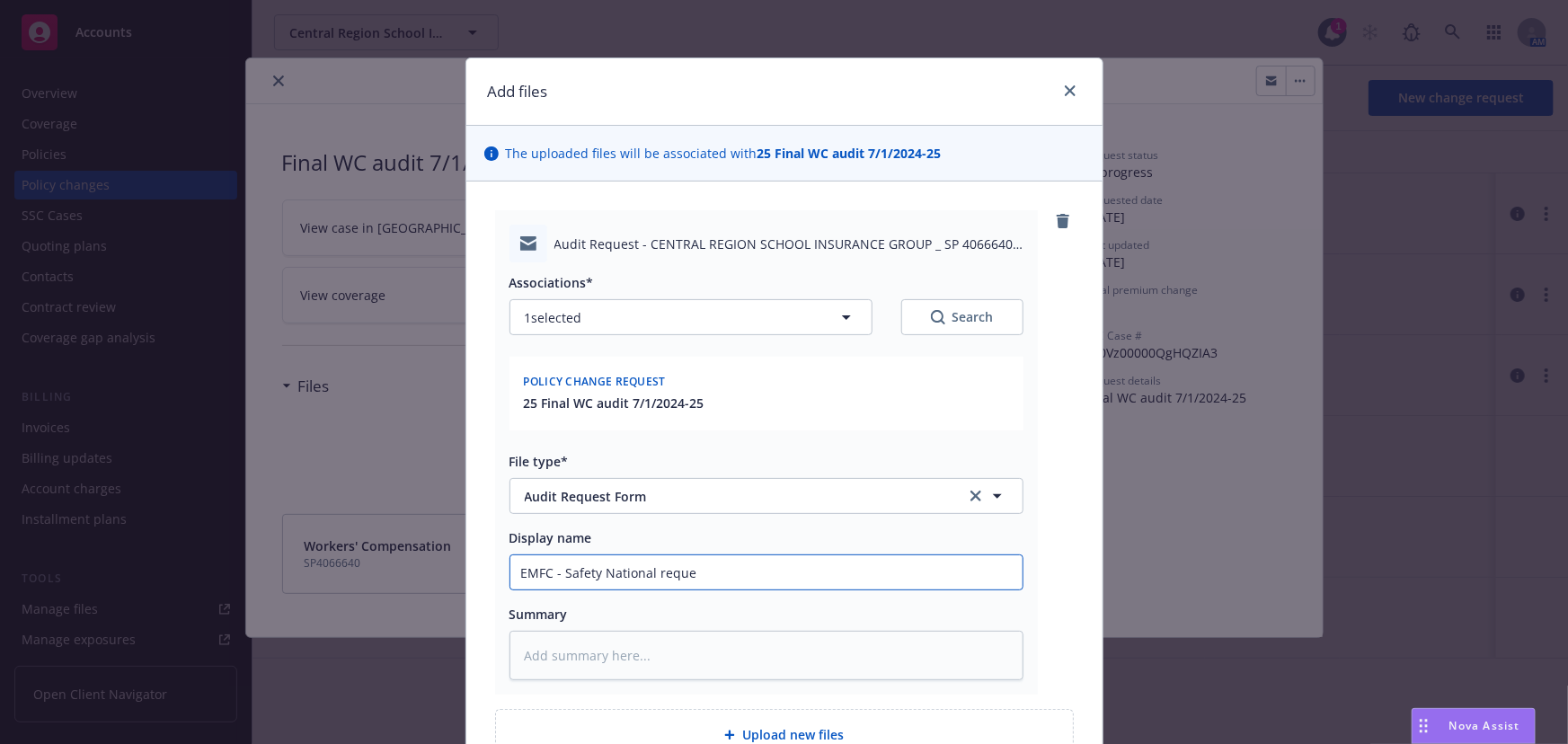
type input "EMFC - Safety National reques"
type textarea "x"
type input "EMFC - Safety National request"
type textarea "x"
type input "EMFC - Safety National requests"
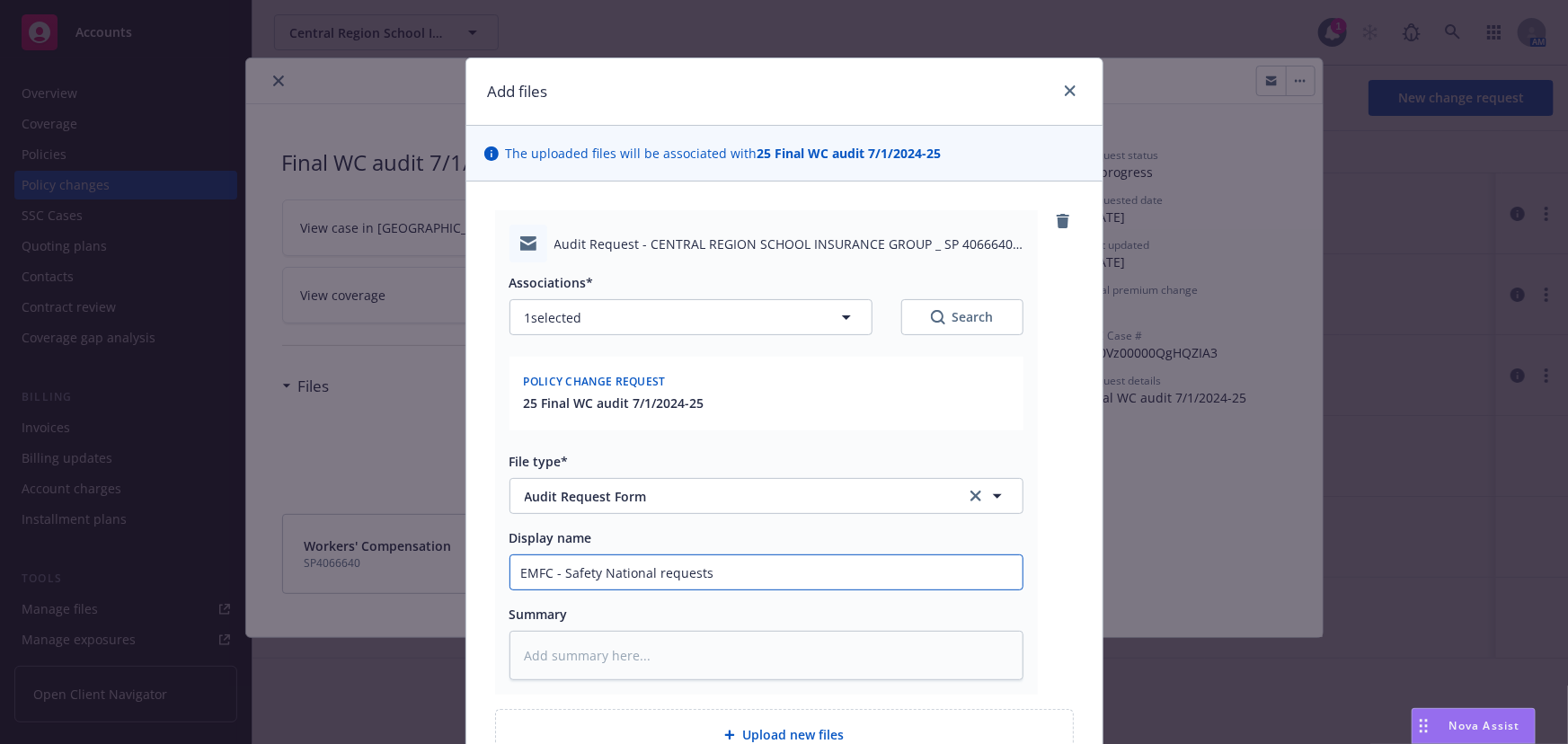
type textarea "x"
type input "EMFC - Safety National requests"
type textarea "x"
type input "EMFC - Safety National requests f"
type textarea "x"
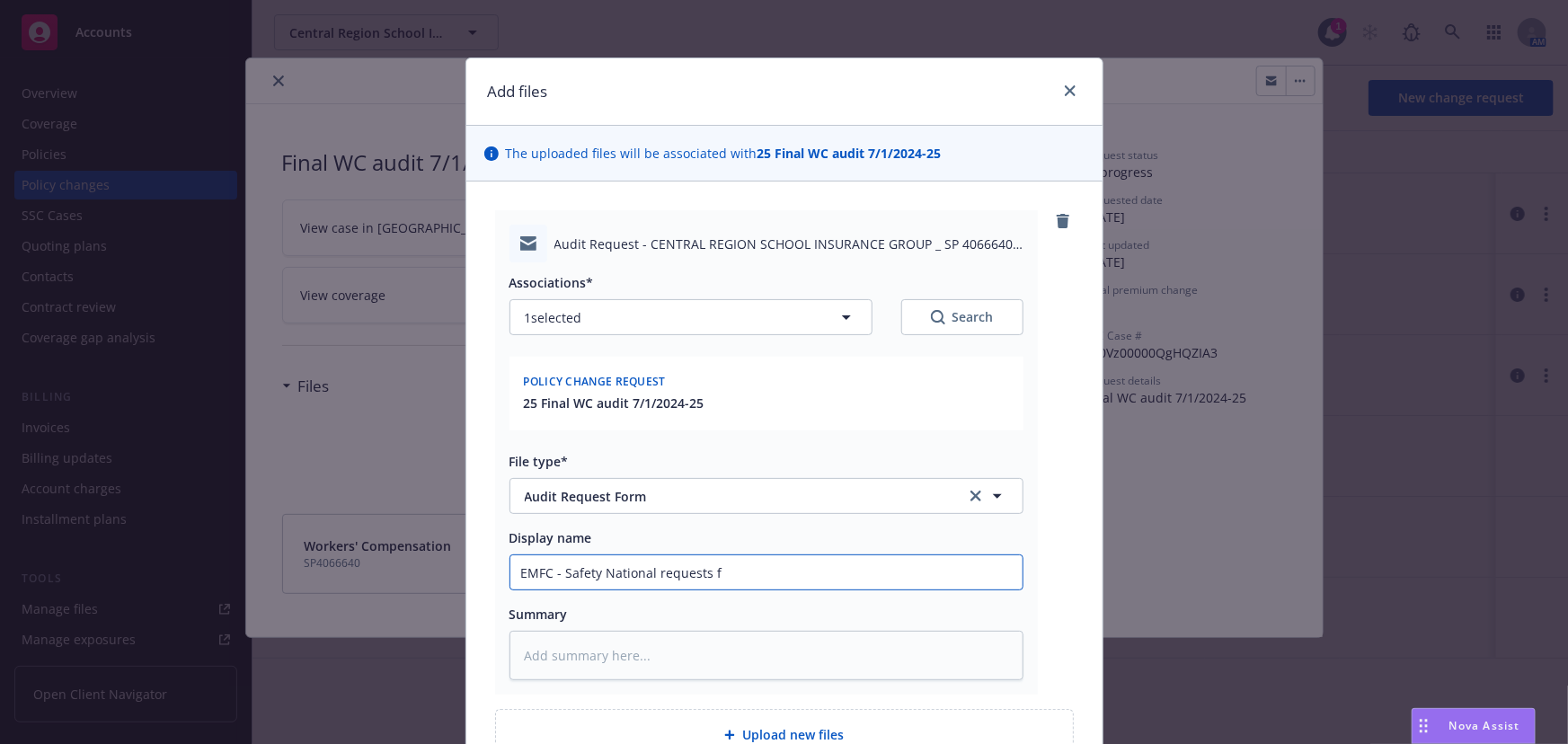
type input "EMFC - Safety National requests fi"
type textarea "x"
type input "EMFC - Safety National requests fin"
type textarea "x"
type input "EMFC - Safety National requests fina"
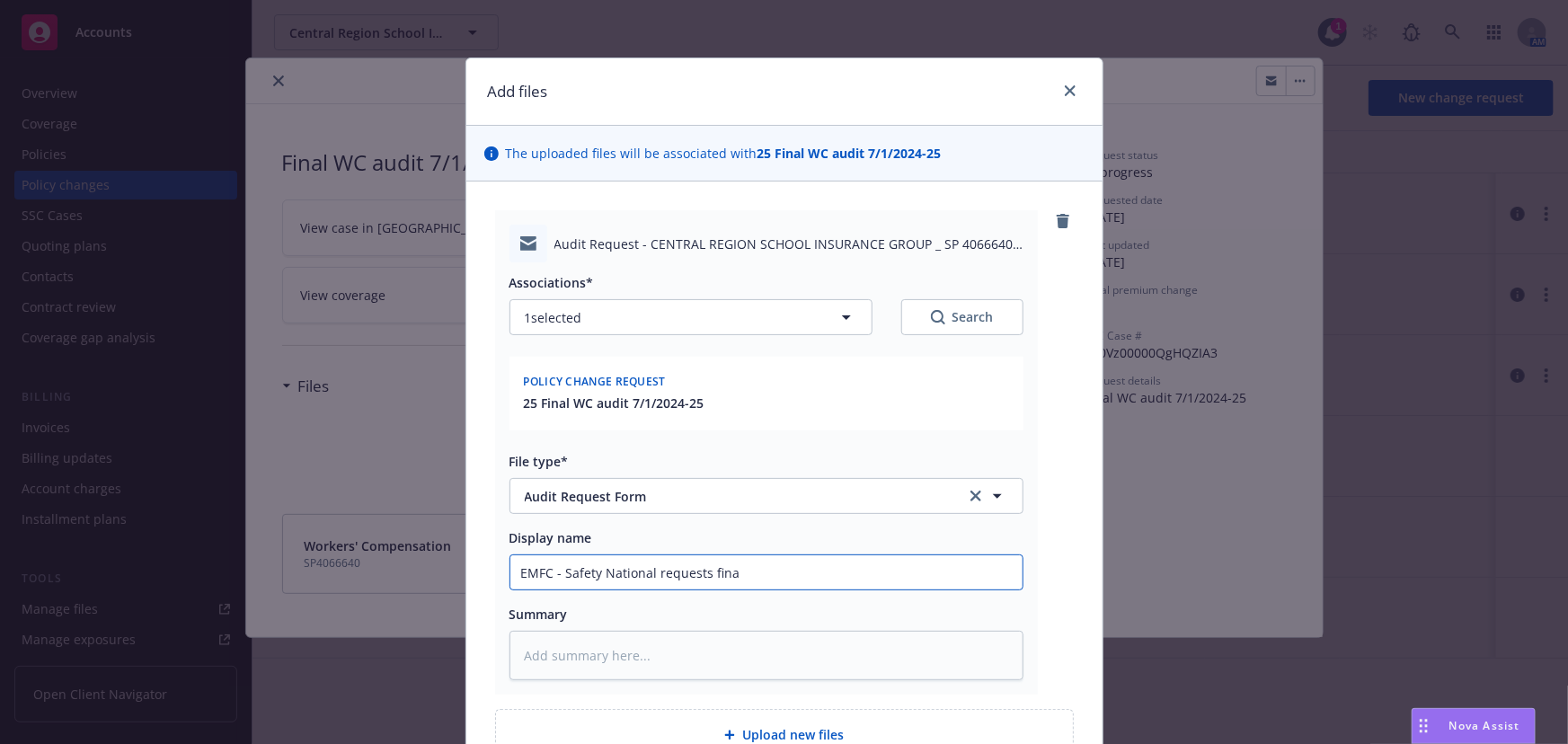
type textarea "x"
type input "EMFC - Safety National requests final"
type textarea "x"
type input "EMFC - Safety National requests final"
type textarea "x"
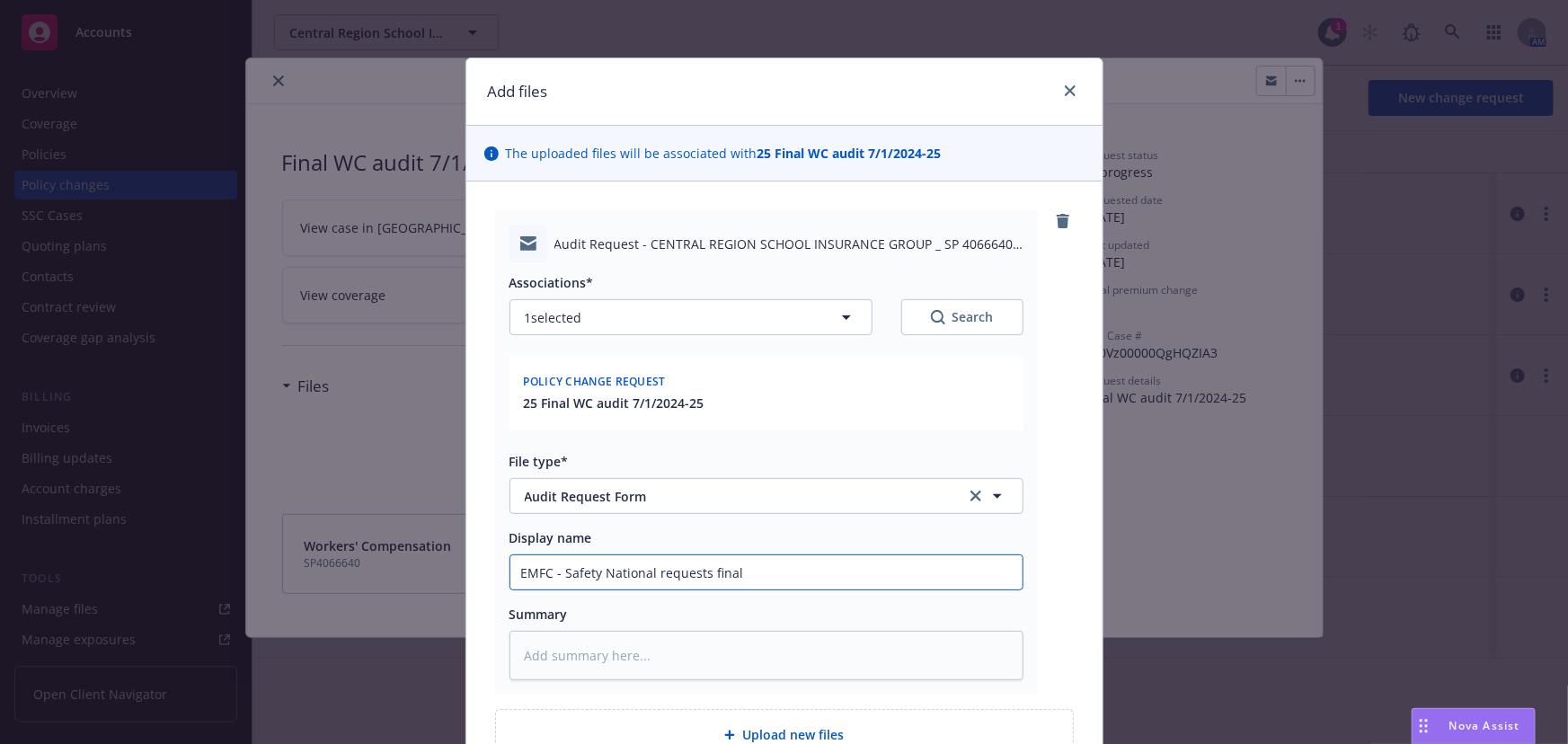
type input "EMFC - Safety National requests final a"
type textarea "x"
type input "EMFC - Safety National requests final au"
type textarea "x"
type input "EMFC - Safety National requests final aud"
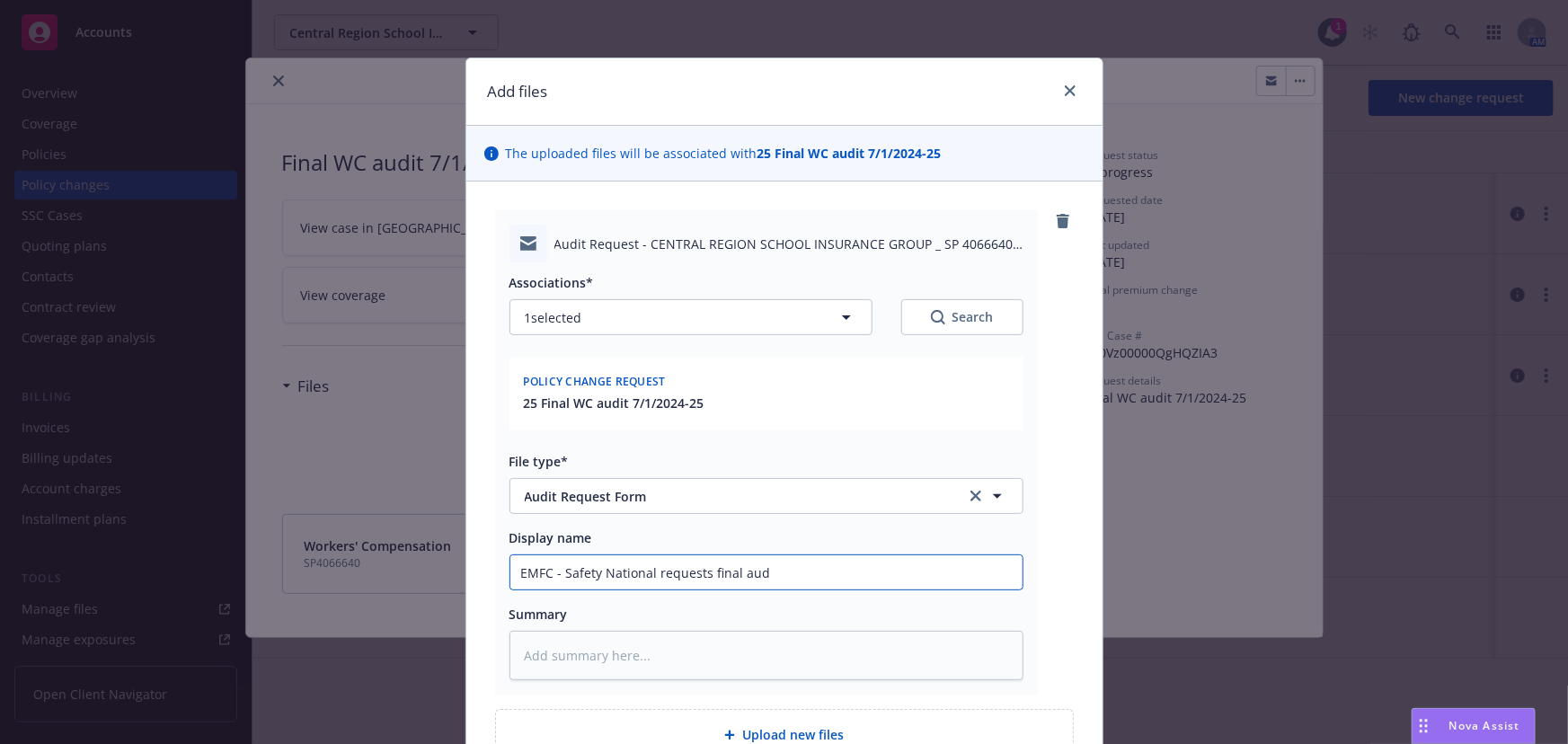
type textarea "x"
type input "EMFC - Safety National requests final audi"
type textarea "x"
type input "EMFC - Safety National requests final audit"
type textarea "x"
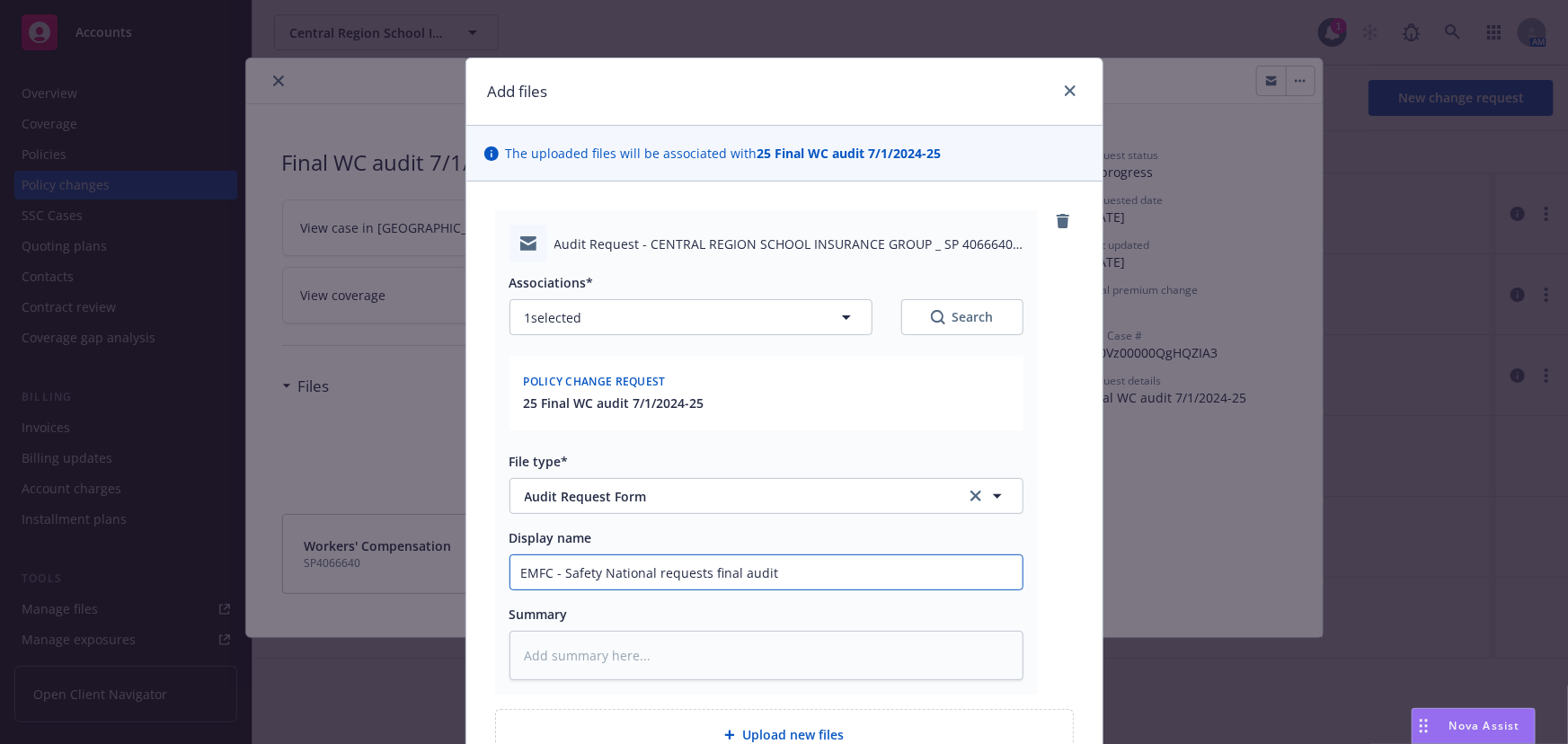
type input "EMFC - Safety National requests final audit"
type textarea "x"
type input "EMFC - Safety National requests final audit d"
type textarea "x"
type input "EMFC - Safety National requests final audit da"
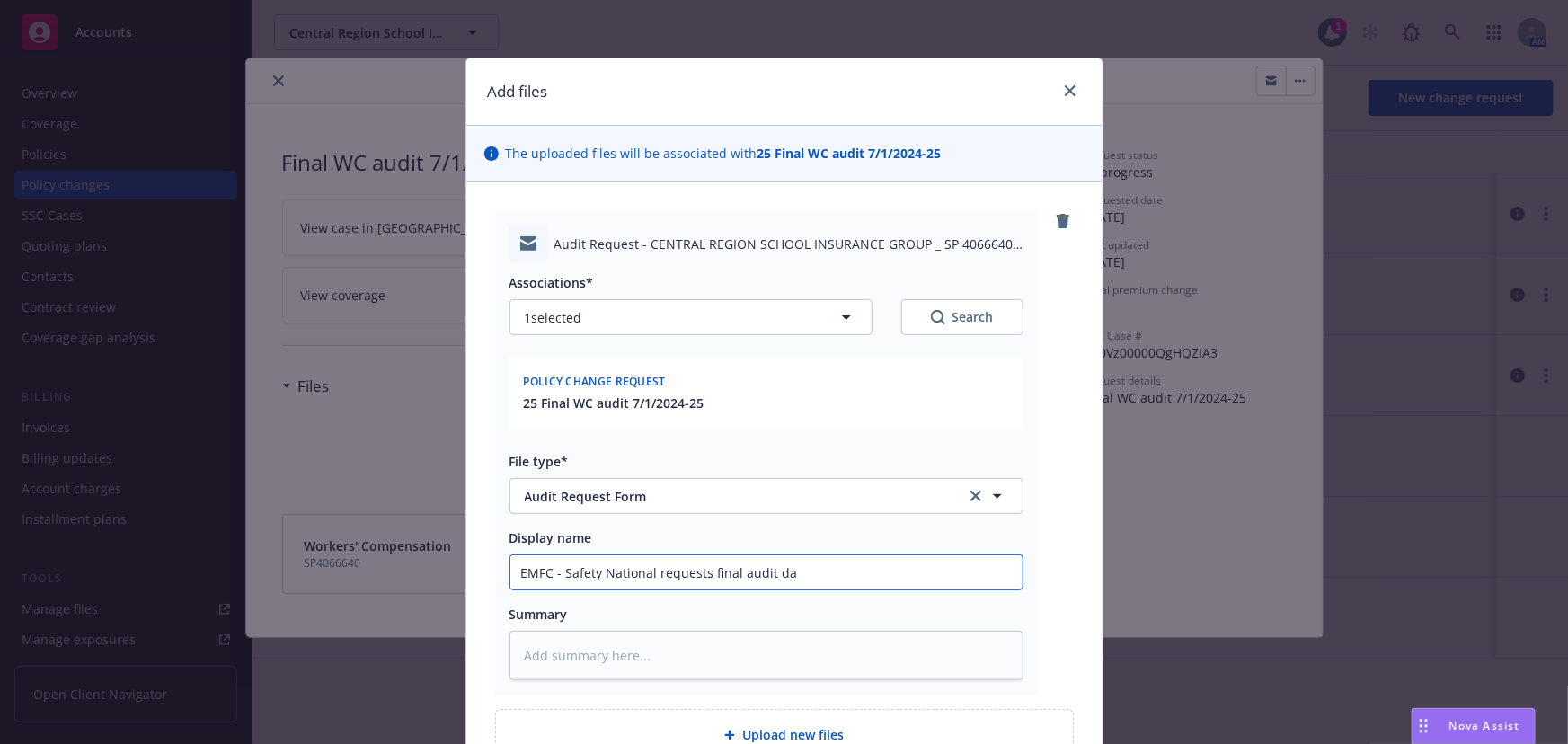
type textarea "x"
type input "EMFC - Safety National requests final audit dat"
type textarea "x"
type input "EMFC - Safety National requests final audit data"
type textarea "x"
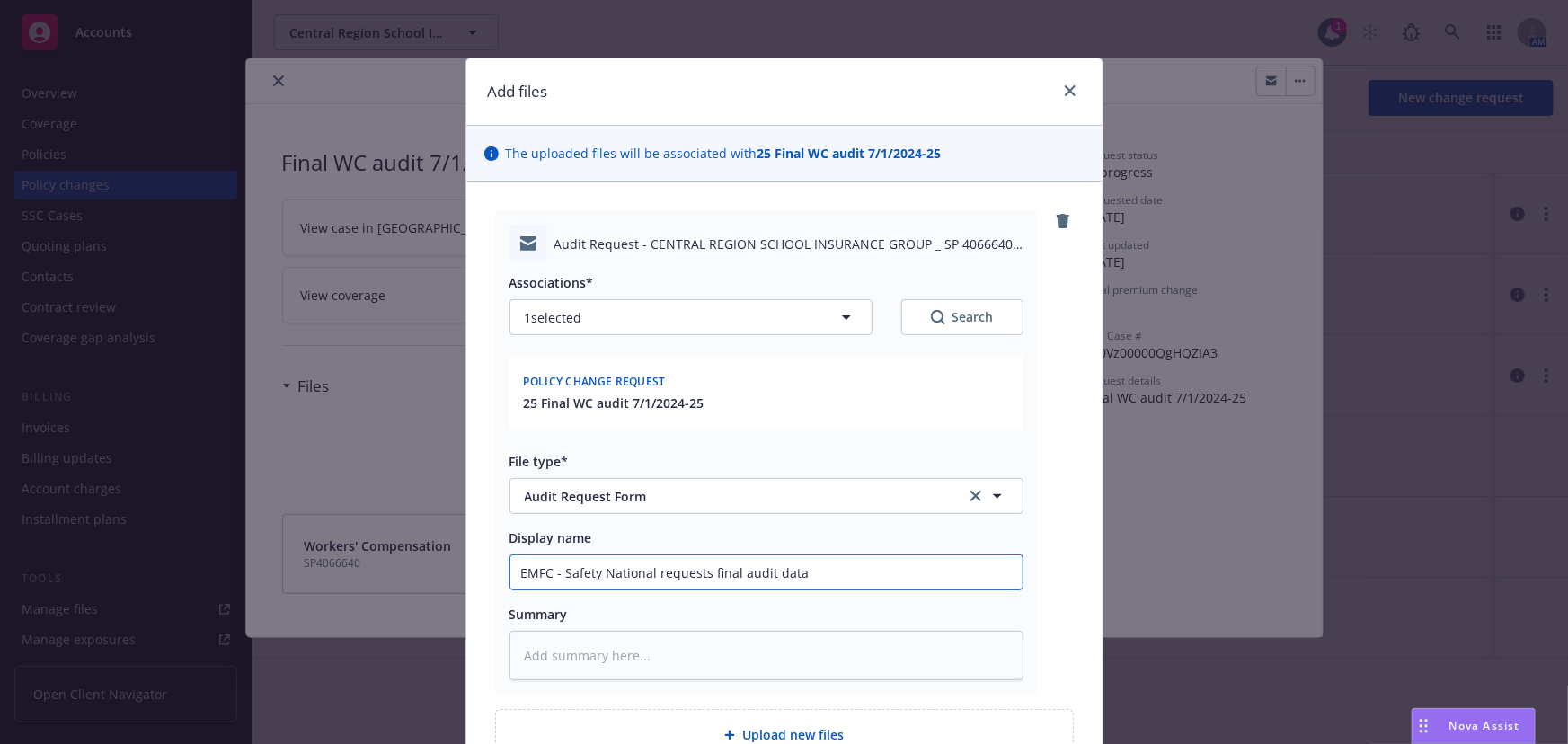
type input "EMFC - Safety National requests final audit dat"
type textarea "x"
type input "EMFC - Safety National requests final audit da"
type textarea "x"
type input "EMFC - Safety National requests final audit d"
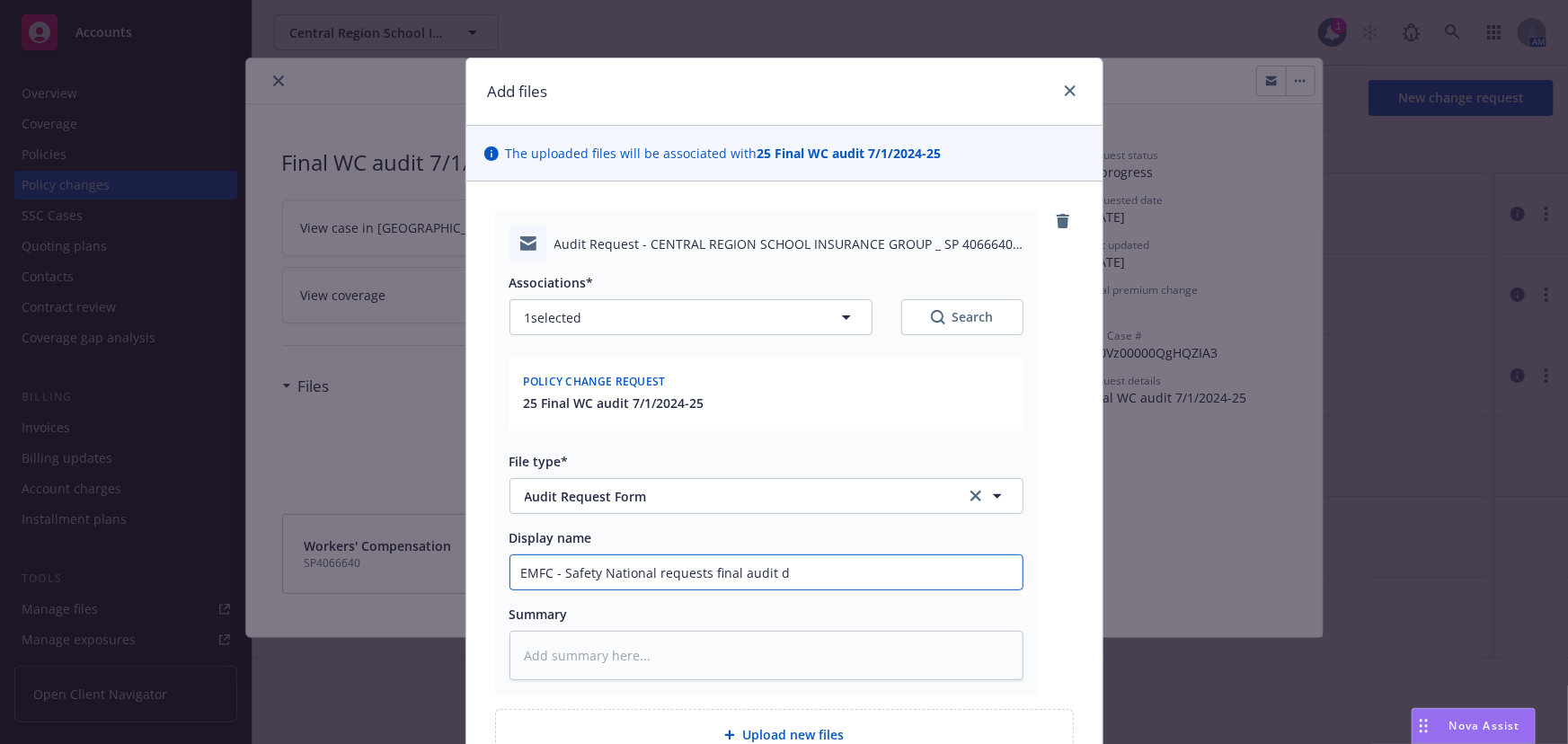
type textarea "x"
type input "EMFC - Safety National requests final audit"
type textarea "x"
type input "EMFC - Safety National requests final audit"
type textarea "x"
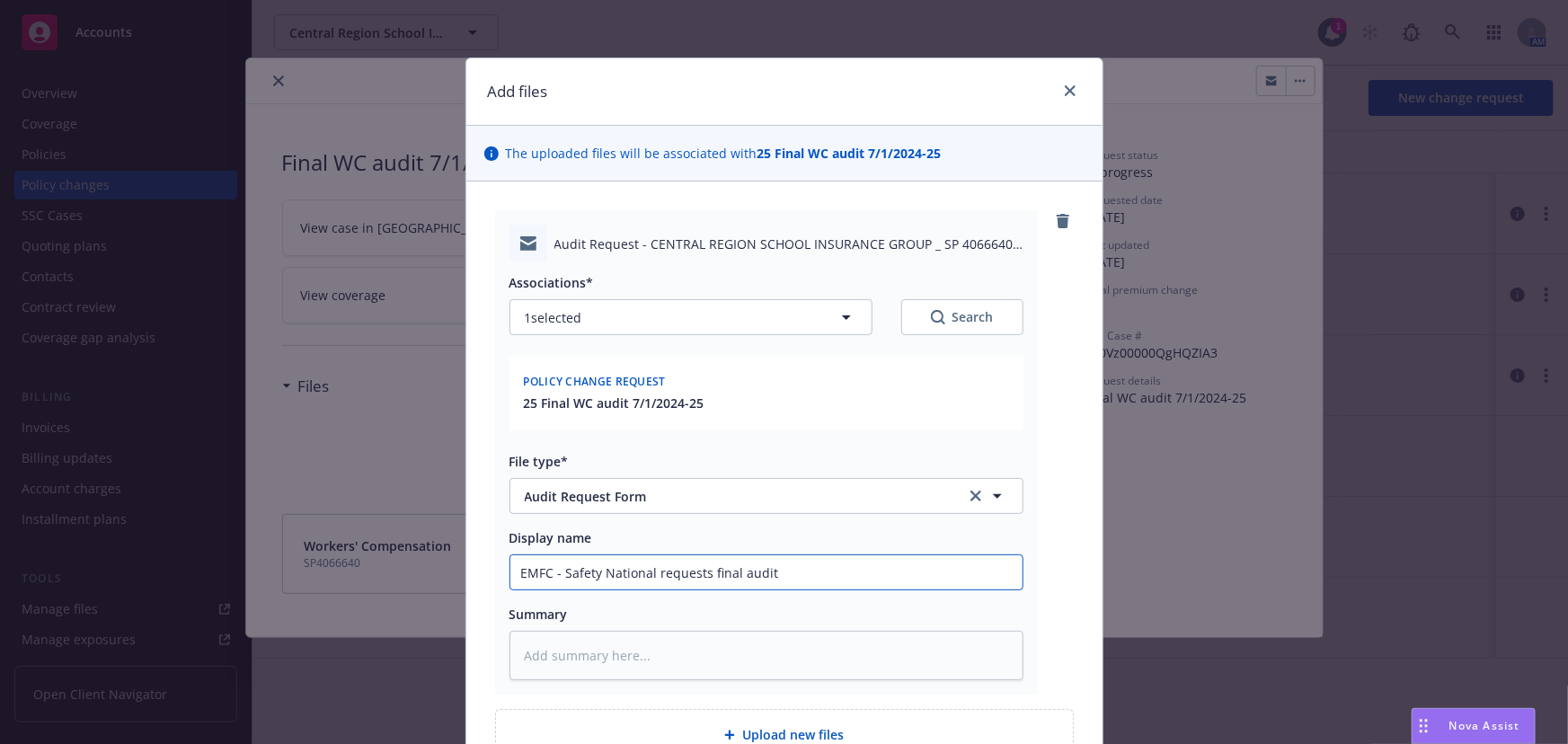
type input "EMFC - Safety National requests final audita"
type textarea "x"
type input "EMFC - Safety National requests final auditab"
type textarea "x"
type input "EMFC - Safety National requests final auditabl"
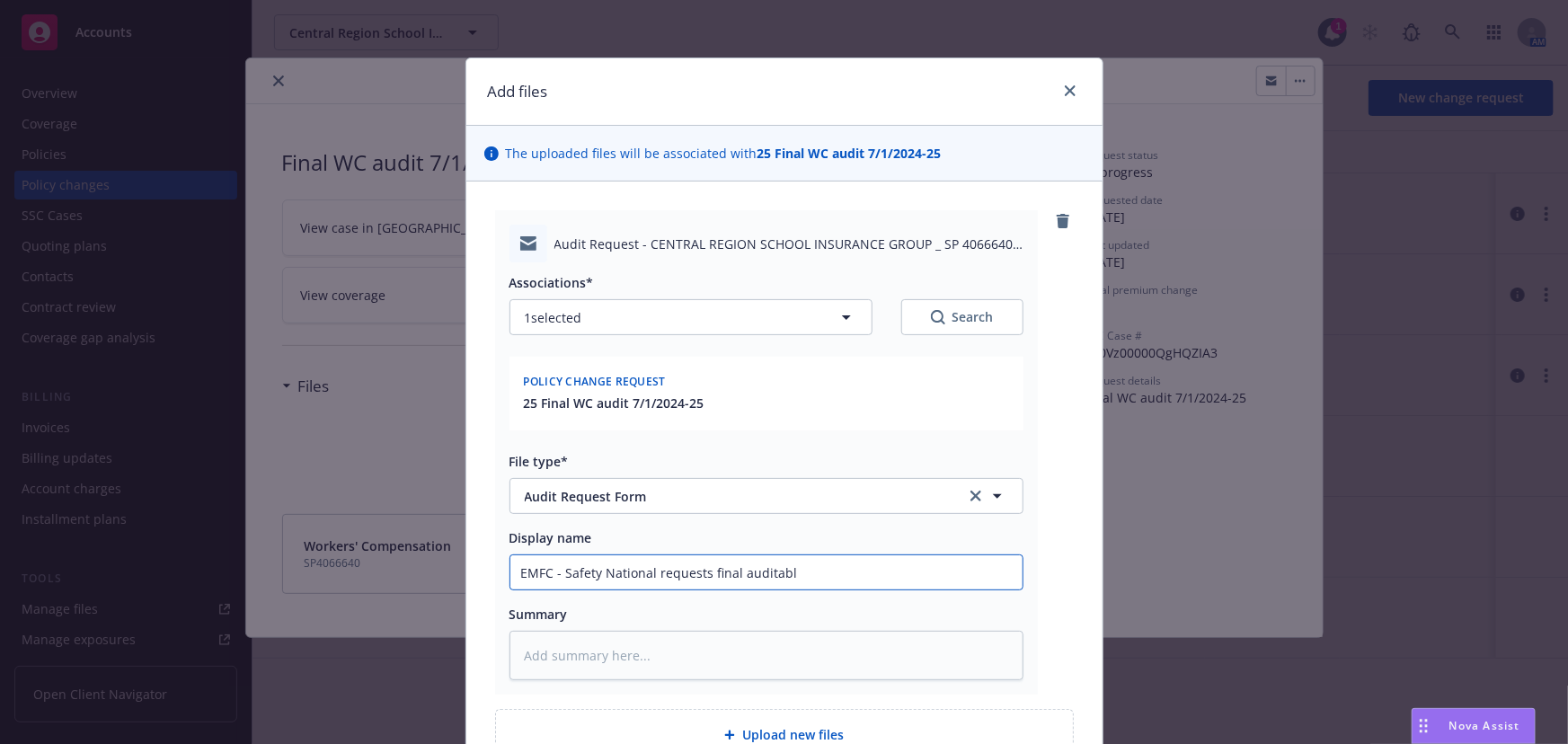
type textarea "x"
type input "EMFC - Safety National requests final auditable"
type textarea "x"
type input "EMFC - Safety National requests final auditable"
type textarea "x"
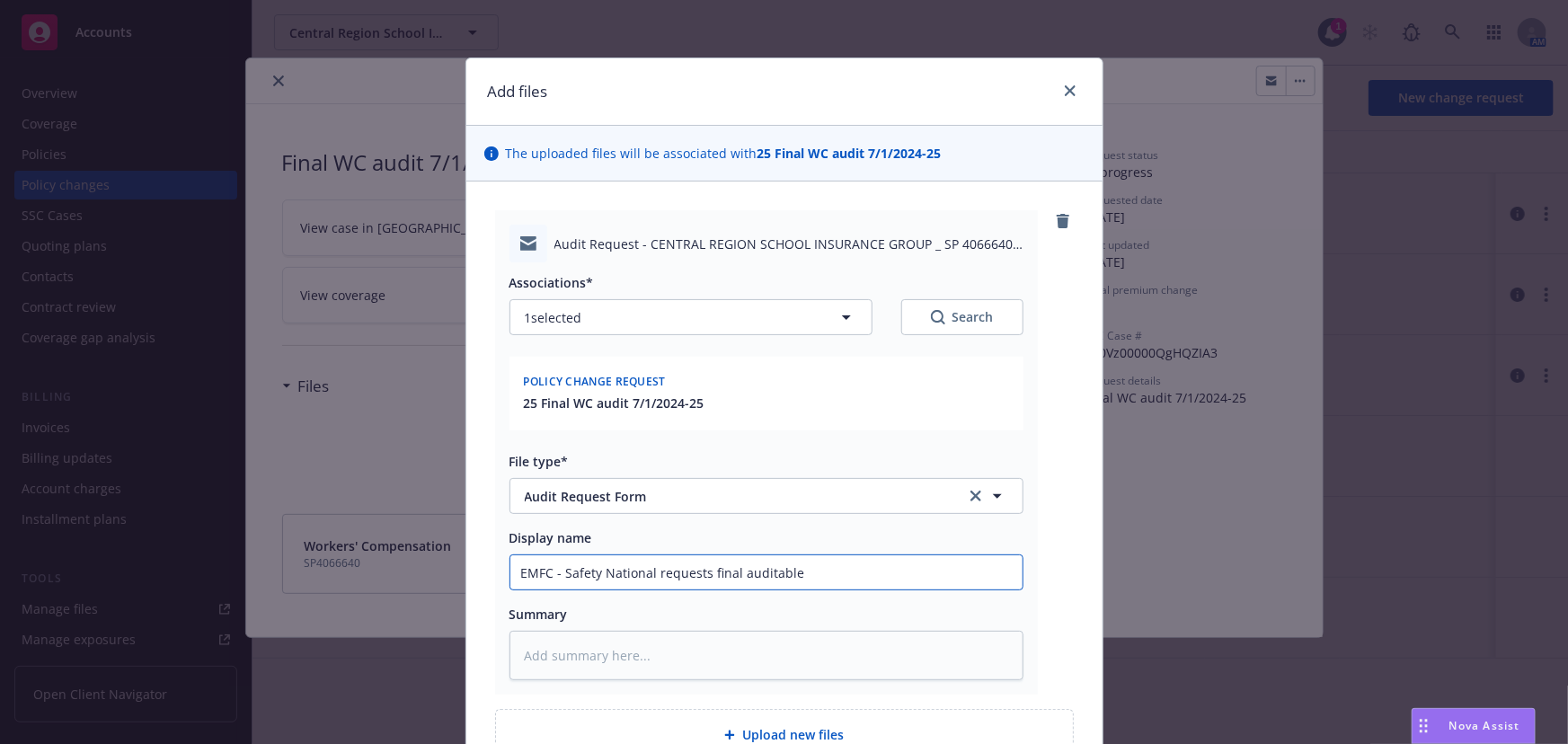
type input "EMFC - Safety National requests final auditable p"
type textarea "x"
type input "EMFC - Safety National requests final auditable pa"
type textarea "x"
type input "EMFC - Safety National requests final auditable pay"
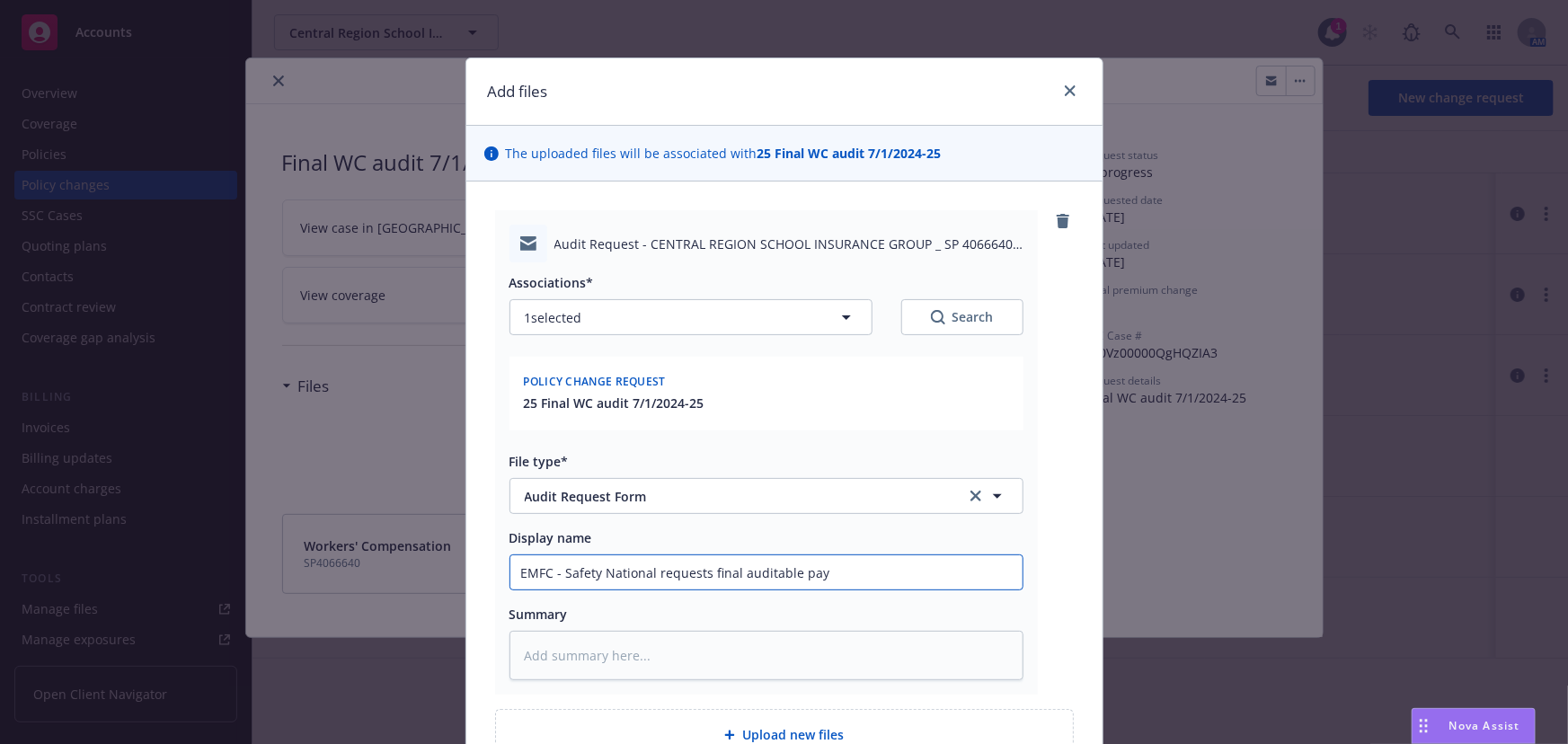
type textarea "x"
type input "EMFC - Safety National requests final auditable payr"
type textarea "x"
type input "EMFC - Safety National requests final auditable payro"
type textarea "x"
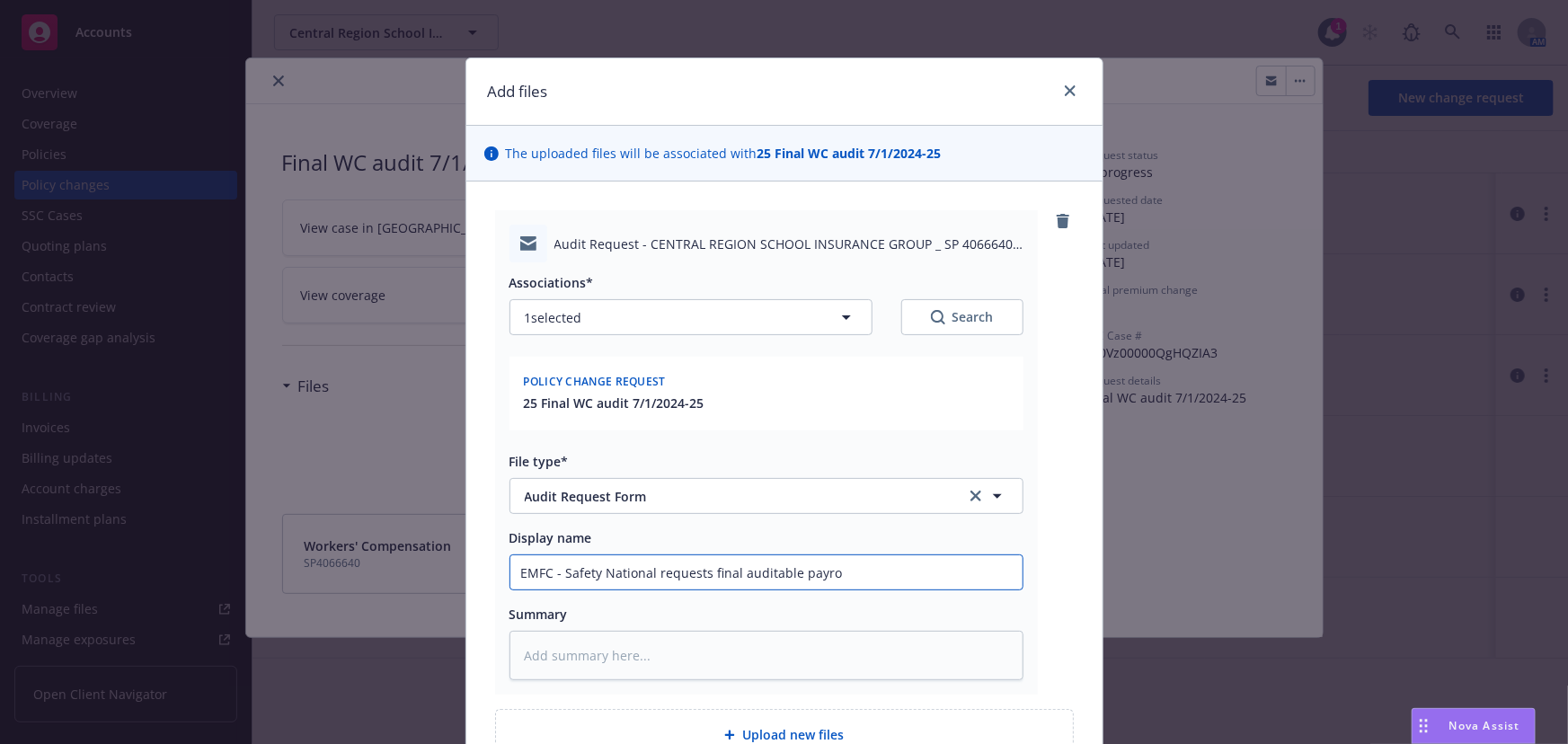
type input "EMFC - Safety National requests final auditable payrol"
type textarea "x"
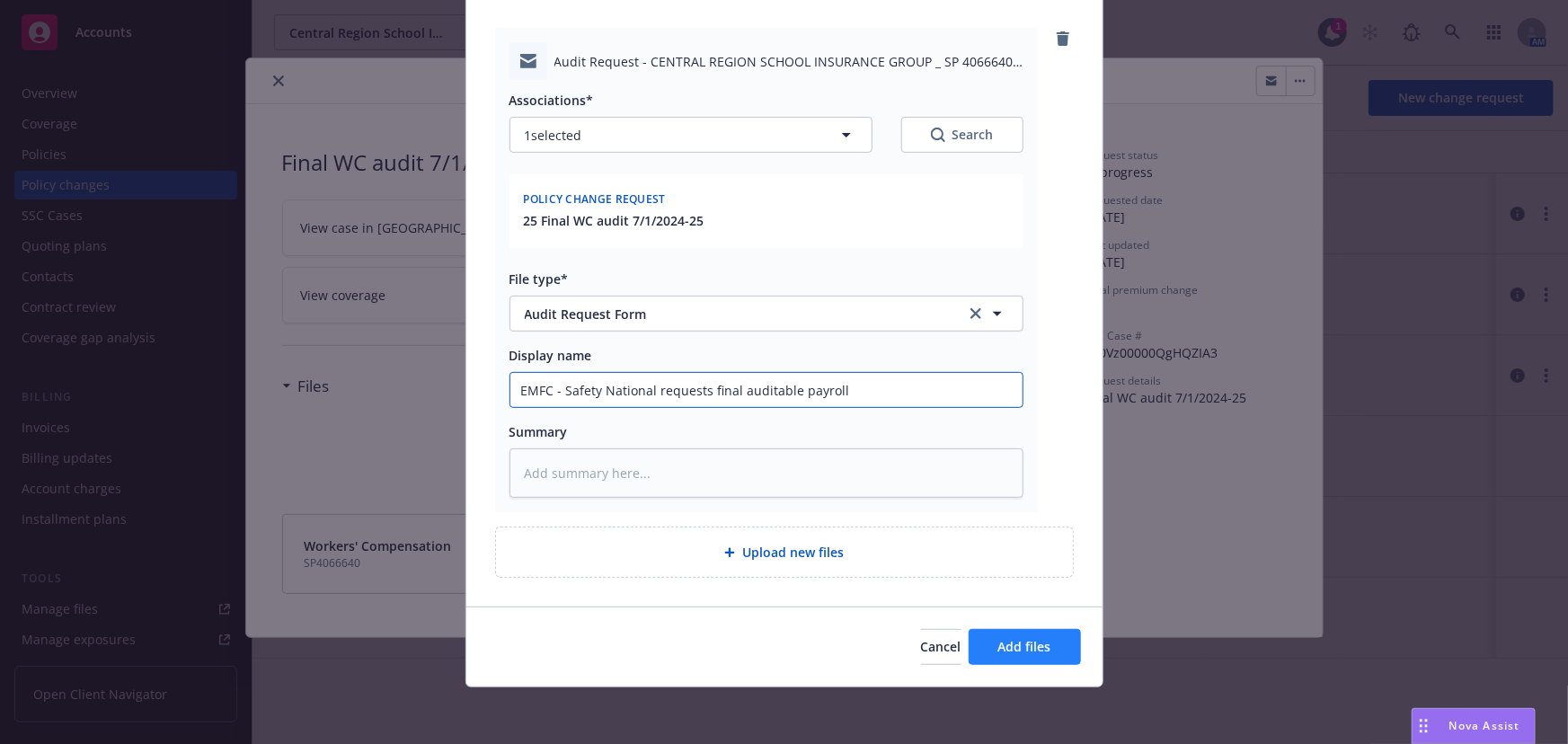
type input "EMFC - Safety National requests final auditable payroll"
drag, startPoint x: 1033, startPoint y: 647, endPoint x: 1087, endPoint y: 652, distance: 54.2
click at [1033, 647] on span "Add files" at bounding box center [1025, 646] width 53 height 17
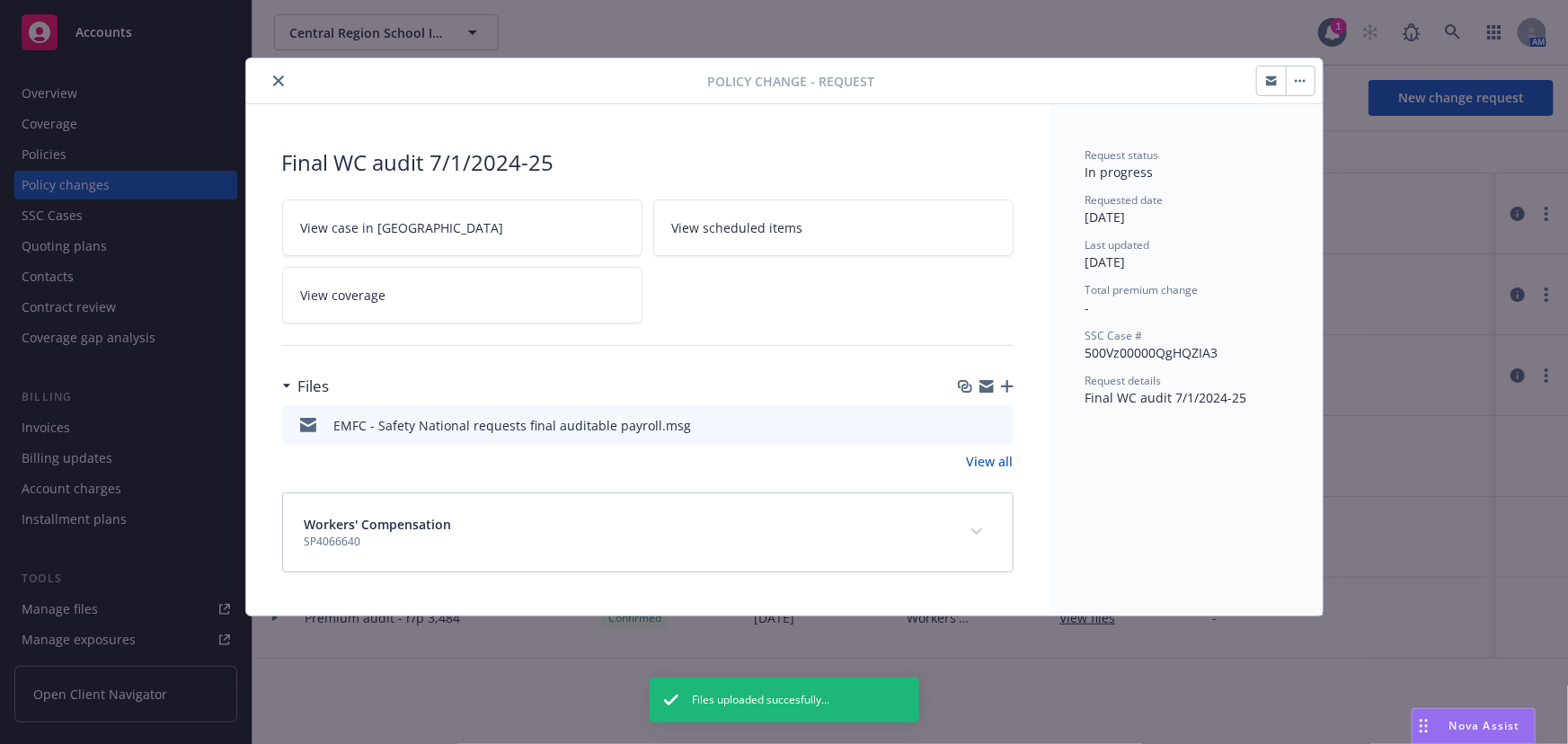
click at [1010, 390] on icon "button" at bounding box center [1008, 386] width 13 height 13
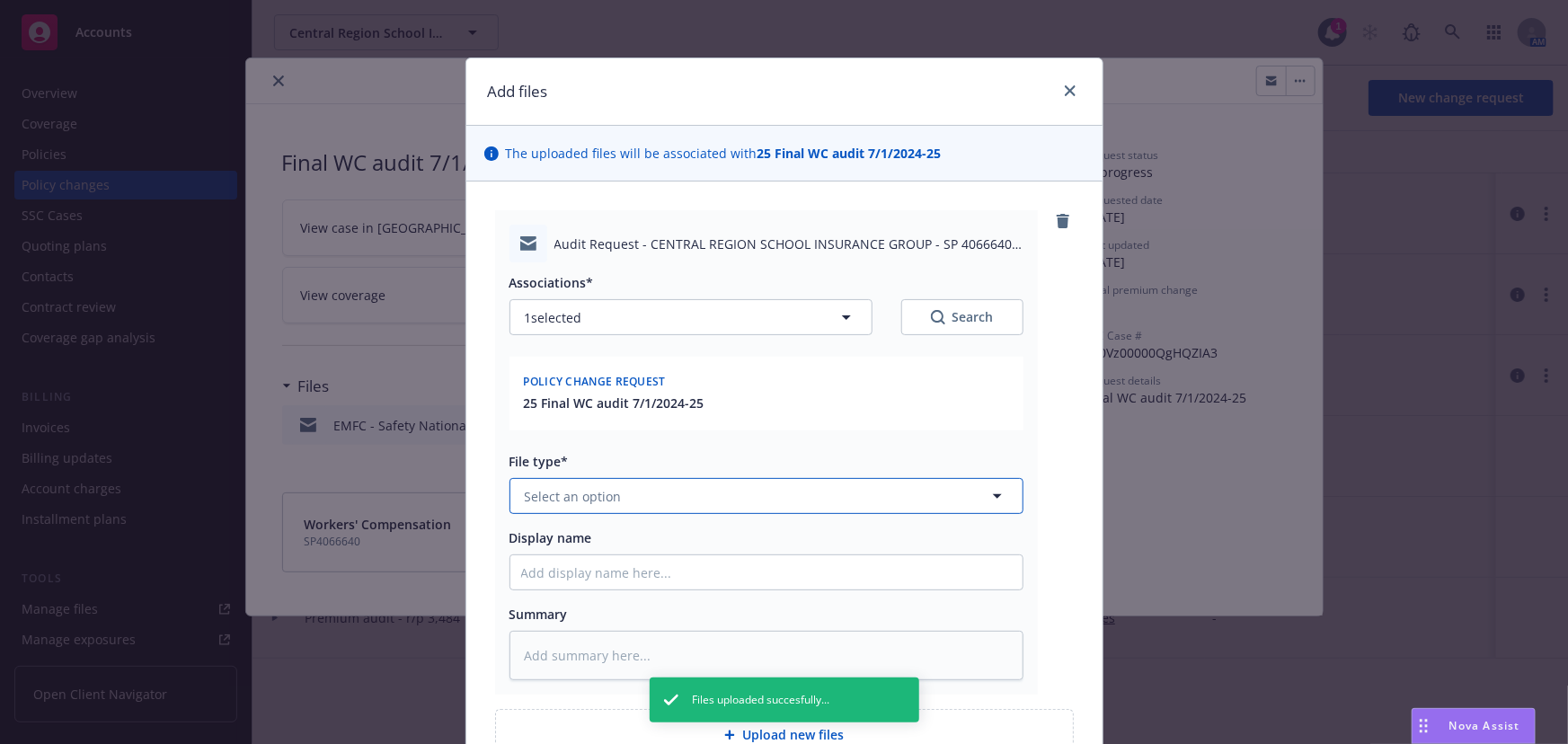
click at [684, 493] on button "Select an option" at bounding box center [767, 495] width 514 height 36
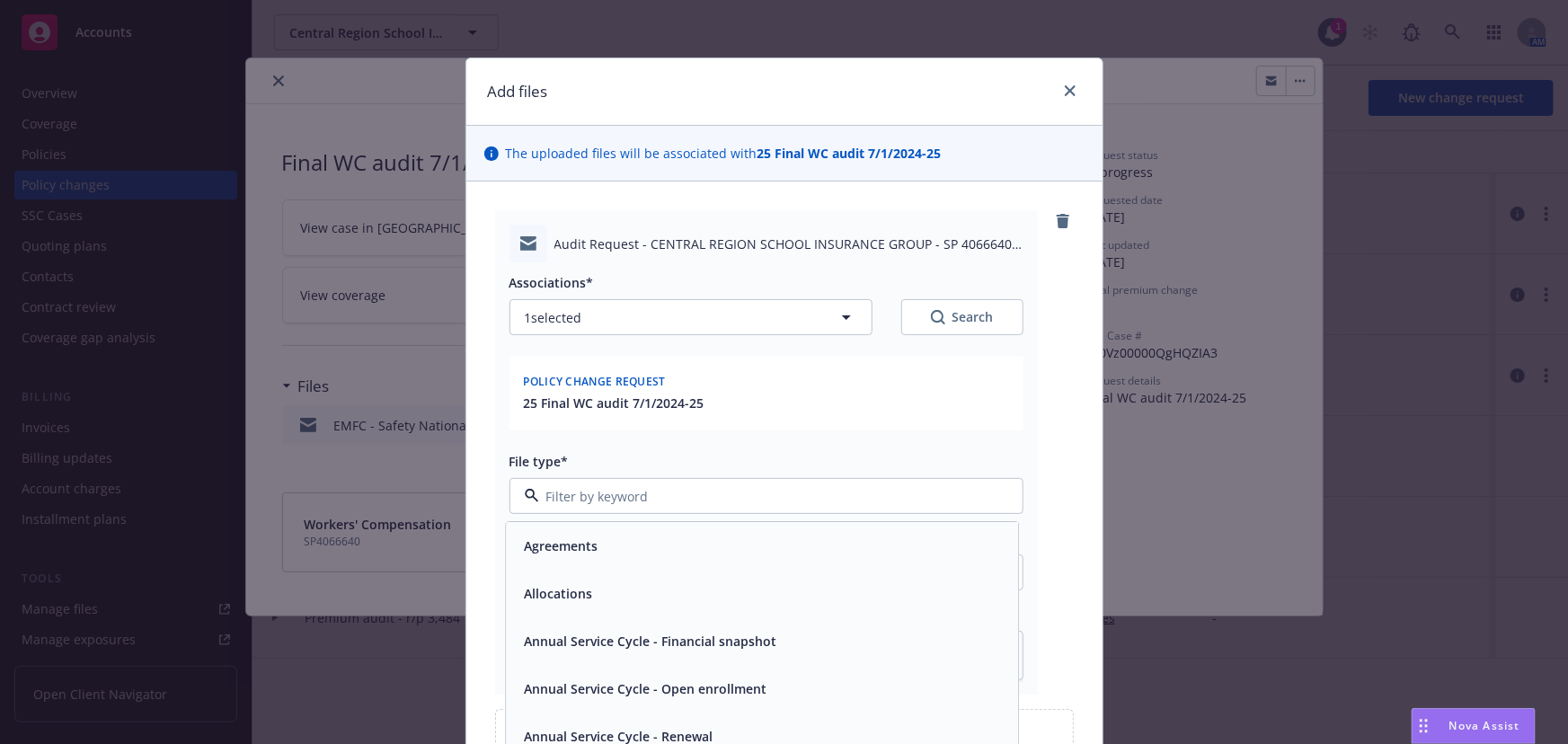
type textarea "x"
type input "audi"
click at [615, 642] on span "Audit Request Form" at bounding box center [585, 642] width 123 height 19
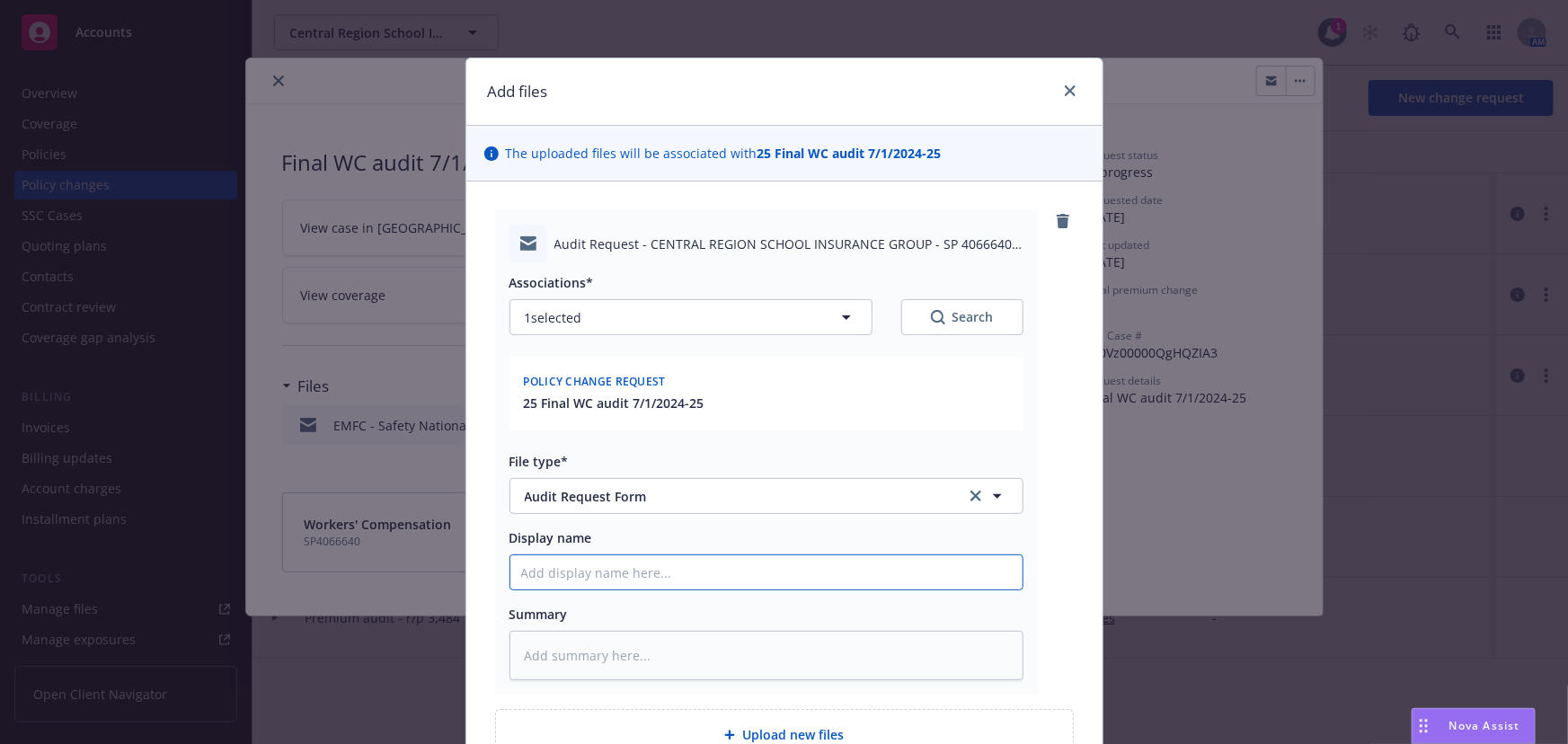
click at [594, 578] on input "Display name" at bounding box center [767, 572] width 513 height 34
type textarea "x"
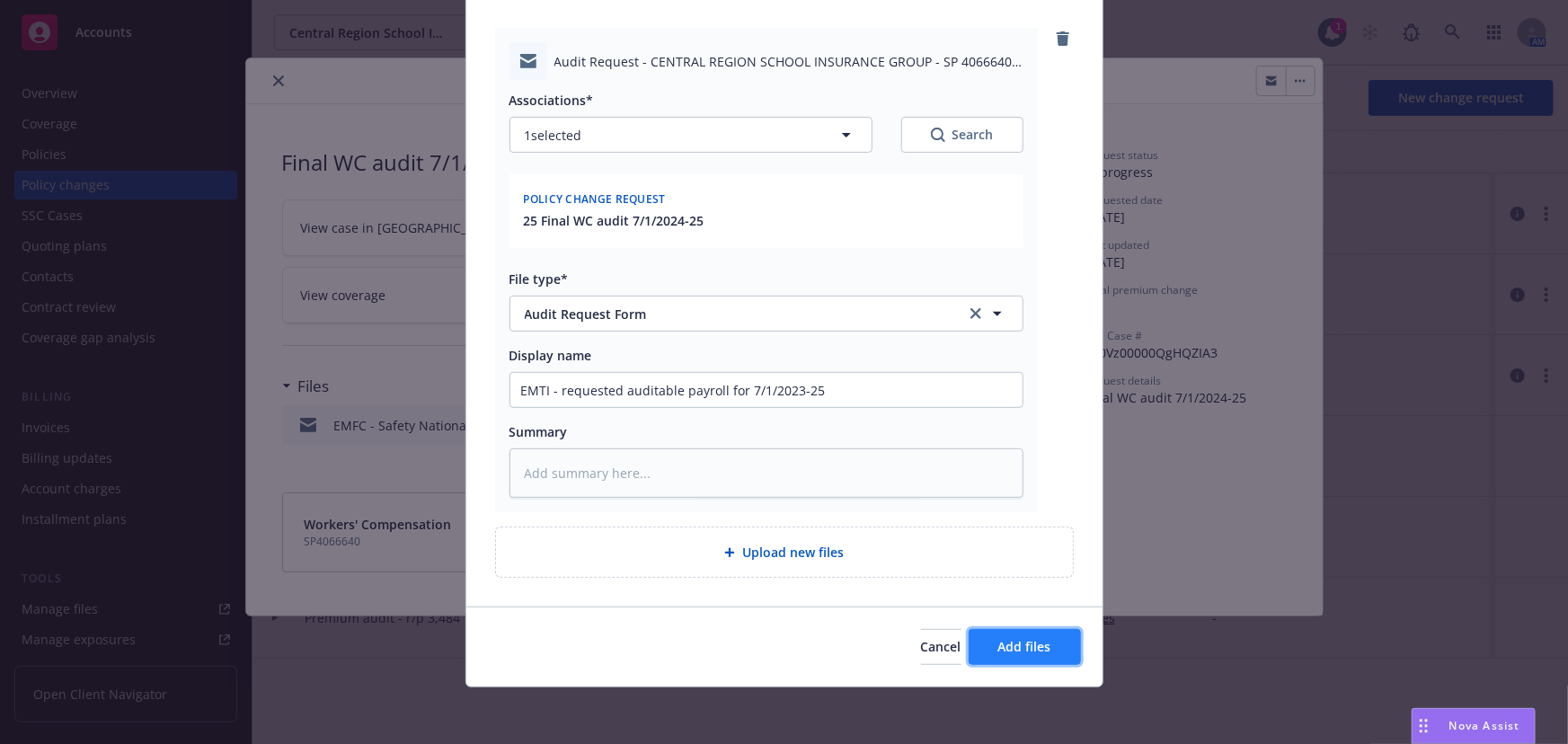
click at [989, 651] on button "Add files" at bounding box center [1024, 646] width 113 height 36
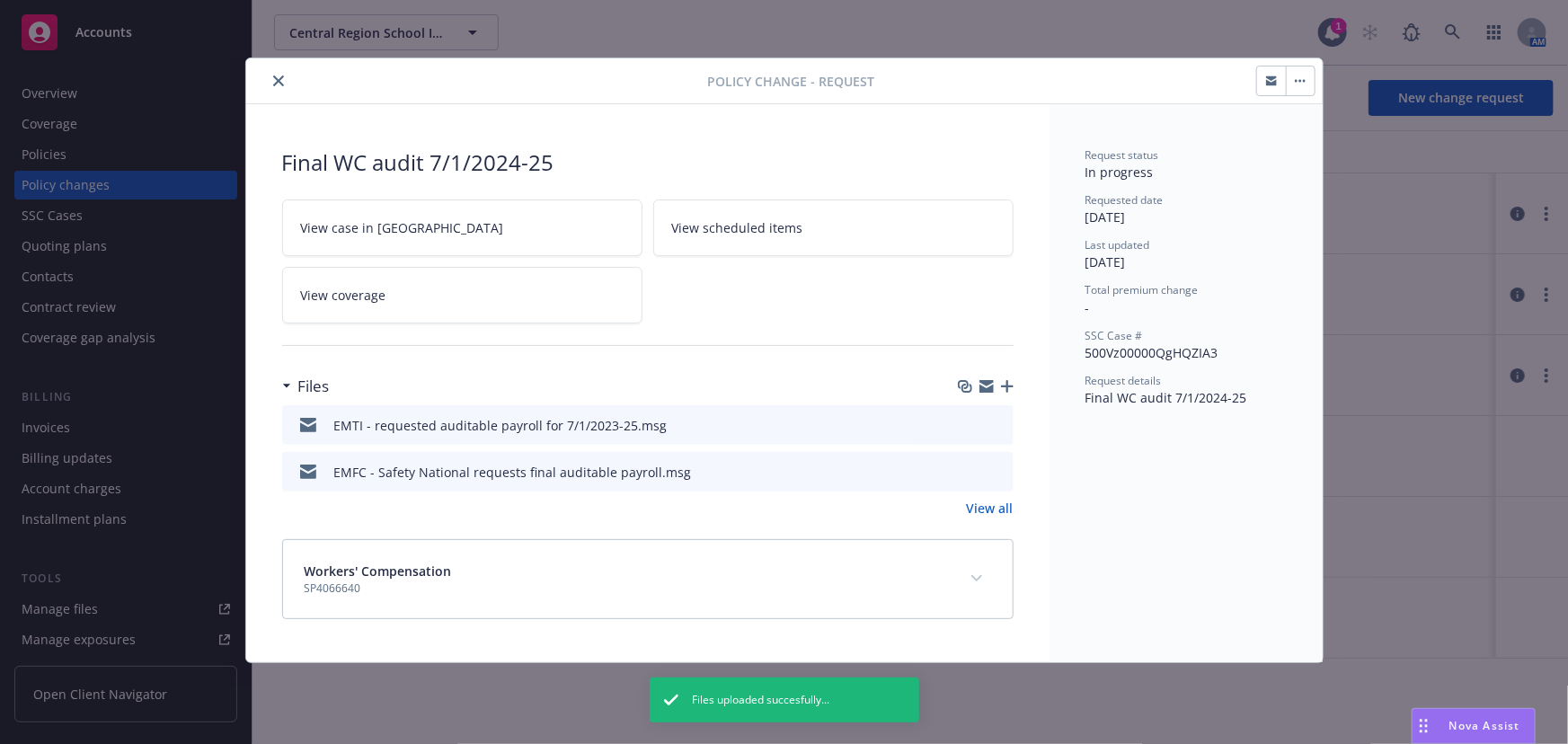
click at [279, 83] on icon "close" at bounding box center [278, 81] width 11 height 11
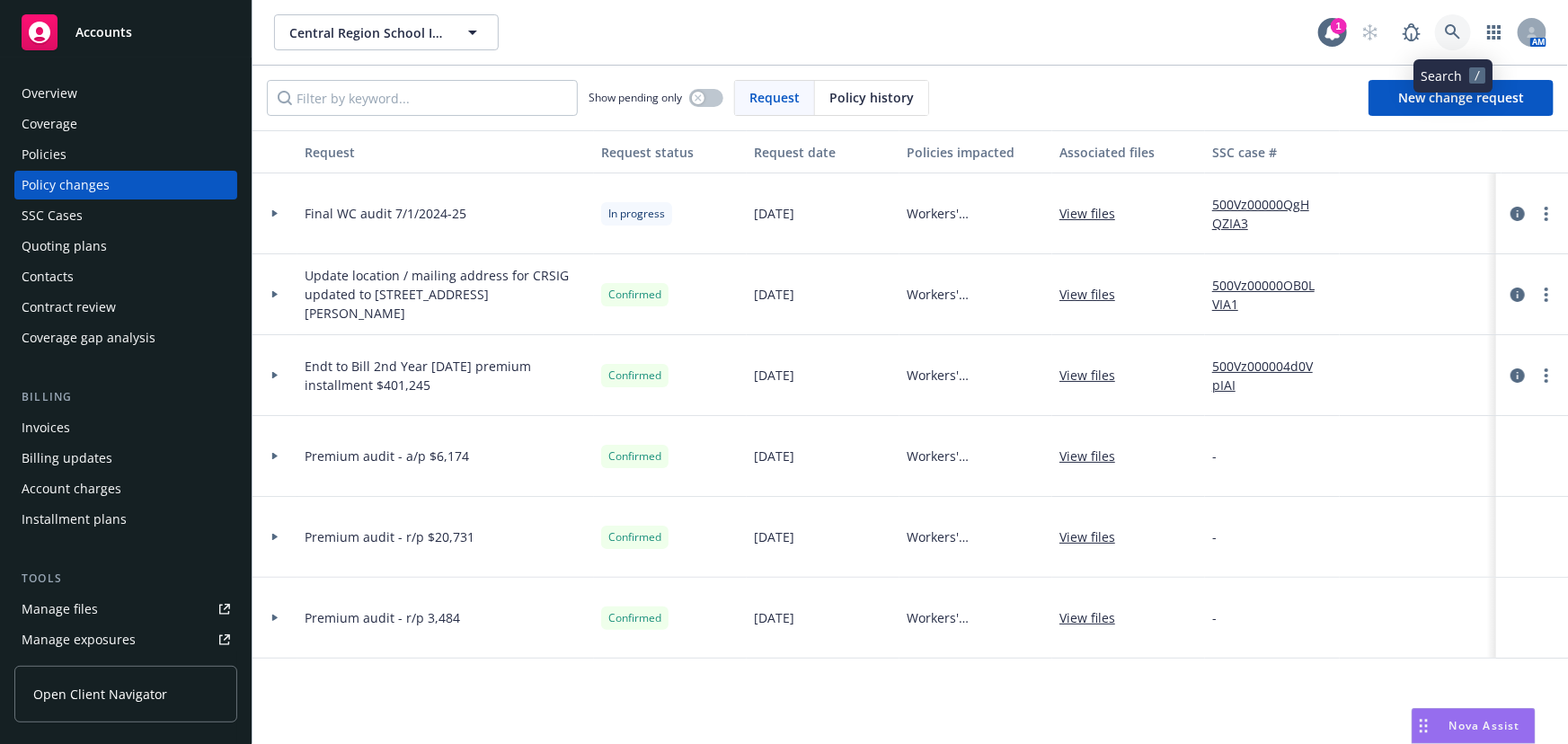
click at [1459, 33] on icon at bounding box center [1454, 33] width 16 height 16
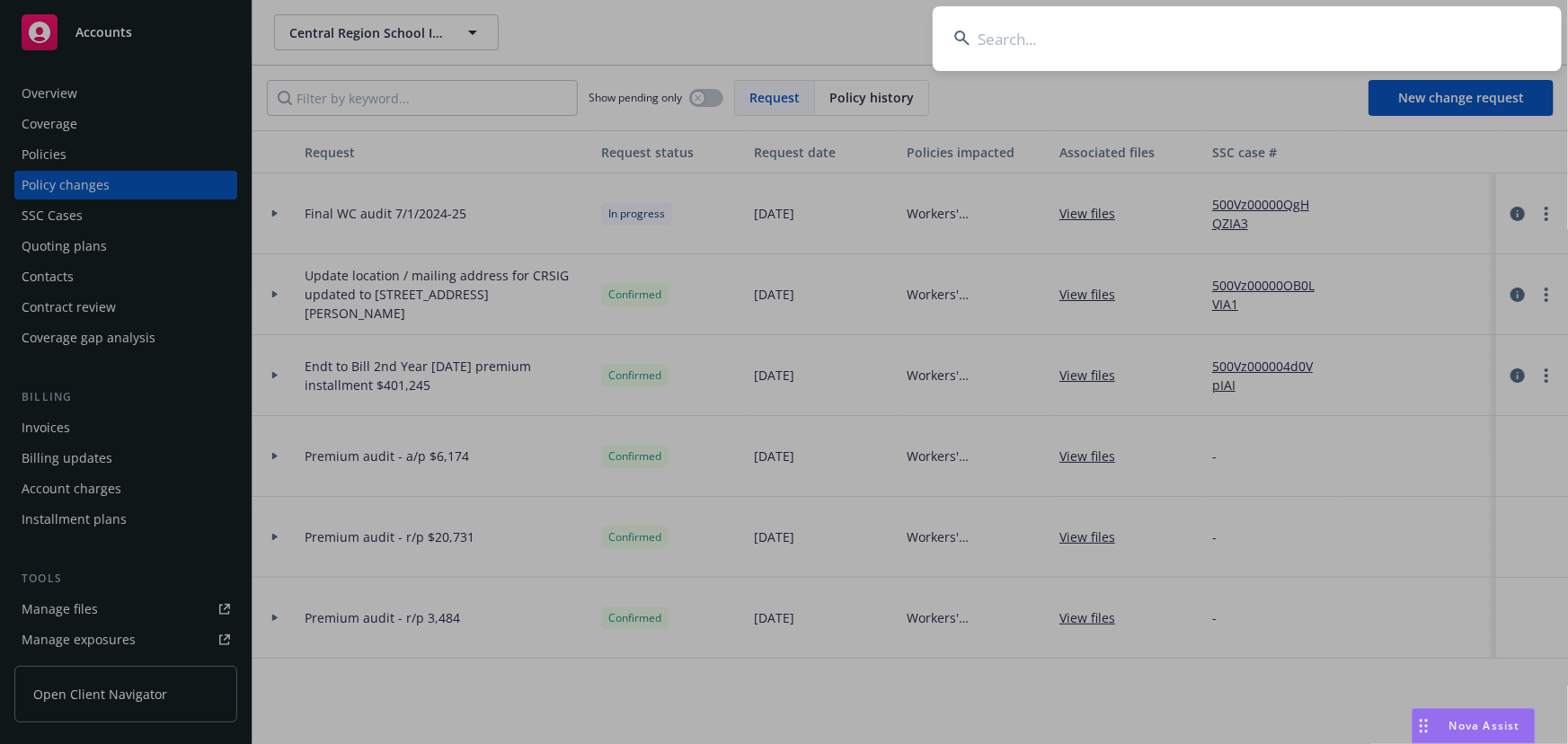
click at [1023, 38] on input at bounding box center [1247, 38] width 629 height 65
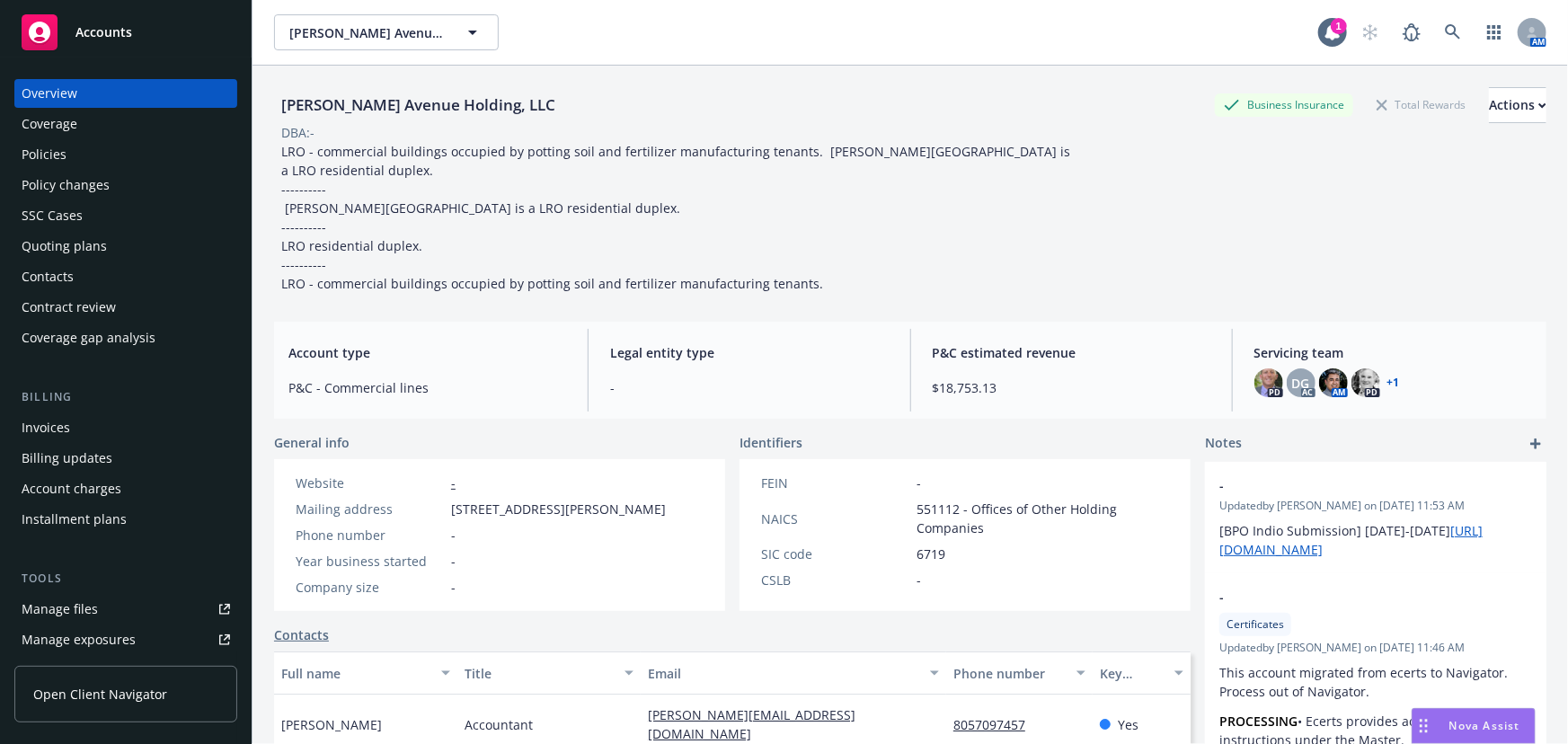
click at [1388, 377] on link "+ 1" at bounding box center [1394, 383] width 13 height 11
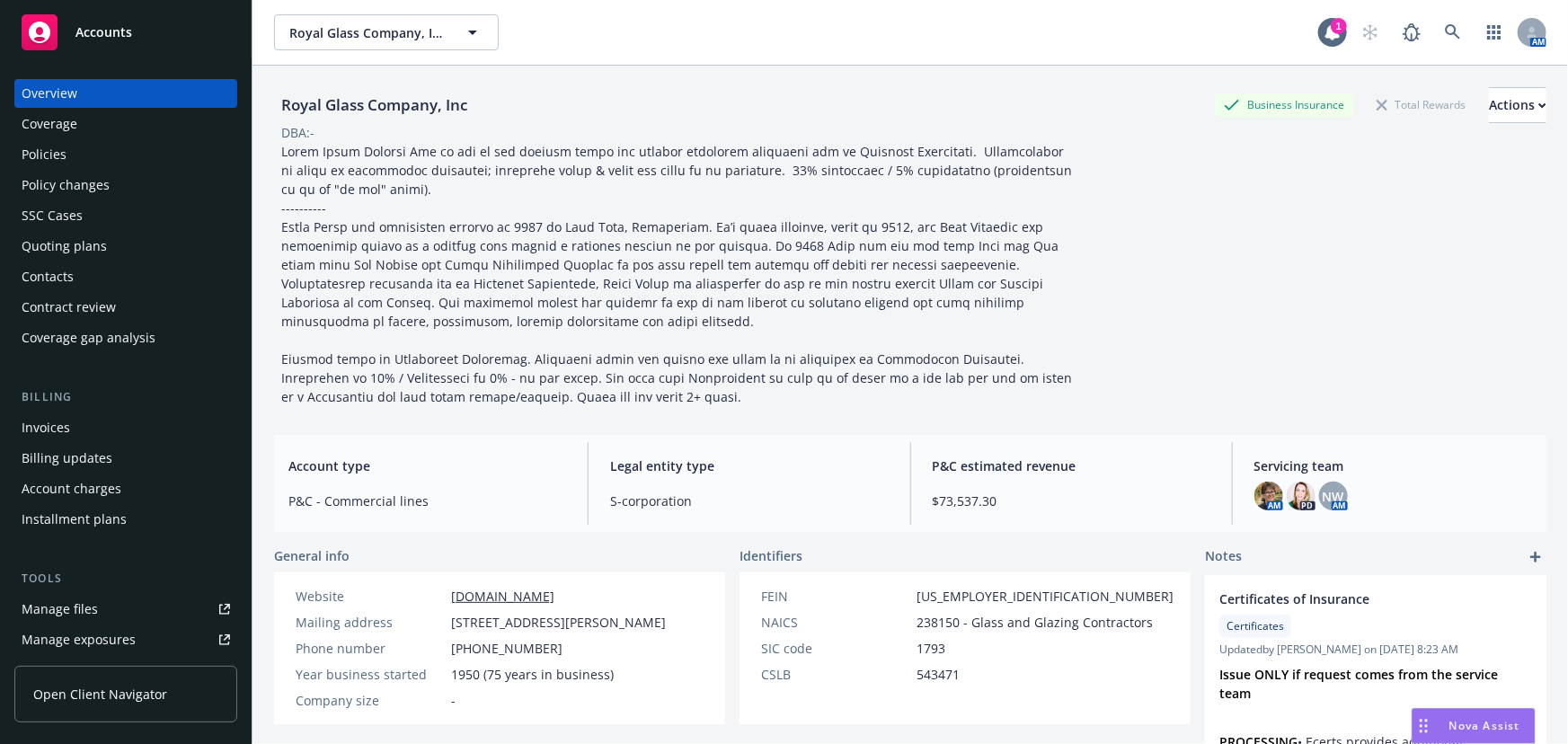
click at [100, 609] on link "Manage files" at bounding box center [125, 609] width 222 height 28
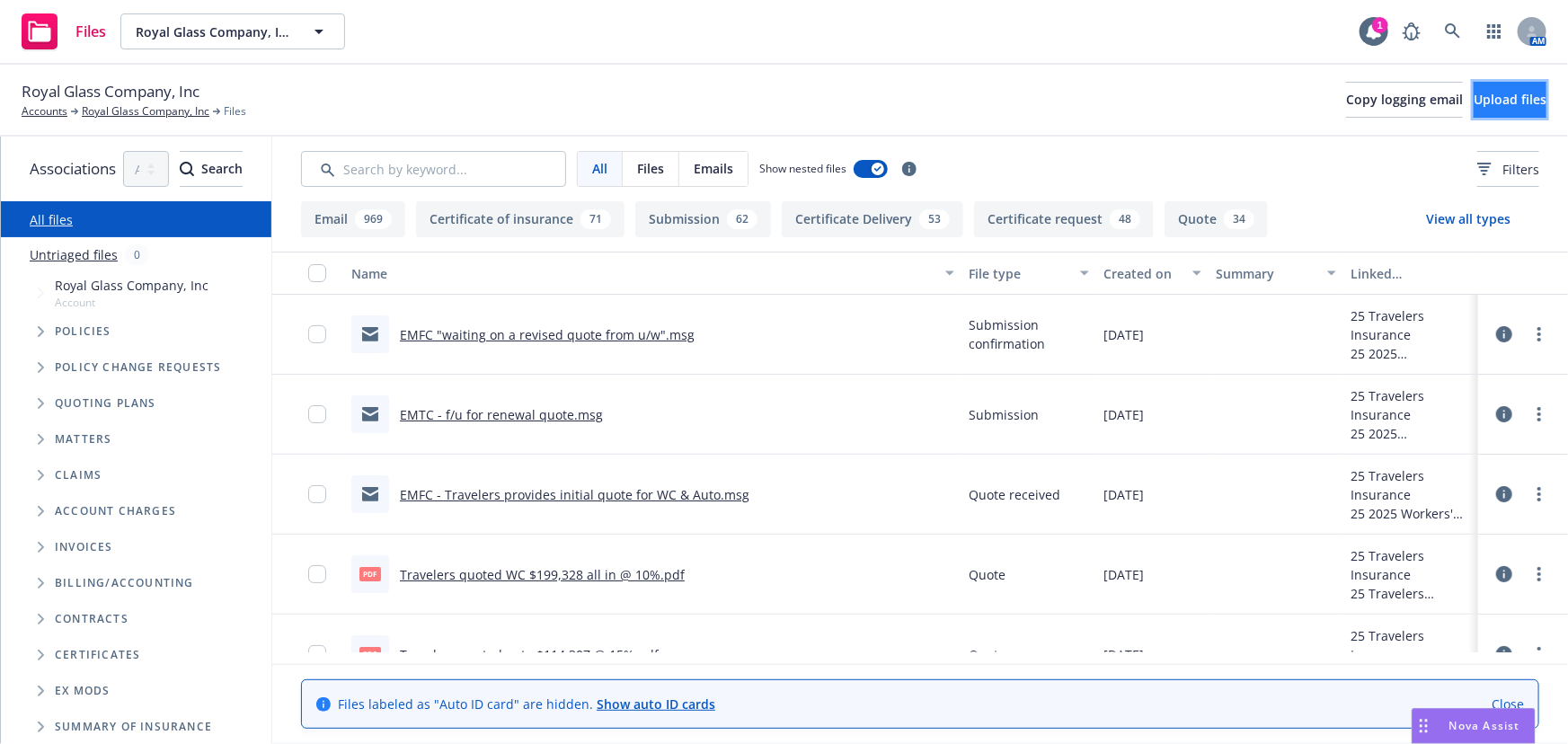
click at [1474, 95] on span "Upload files" at bounding box center [1510, 99] width 73 height 17
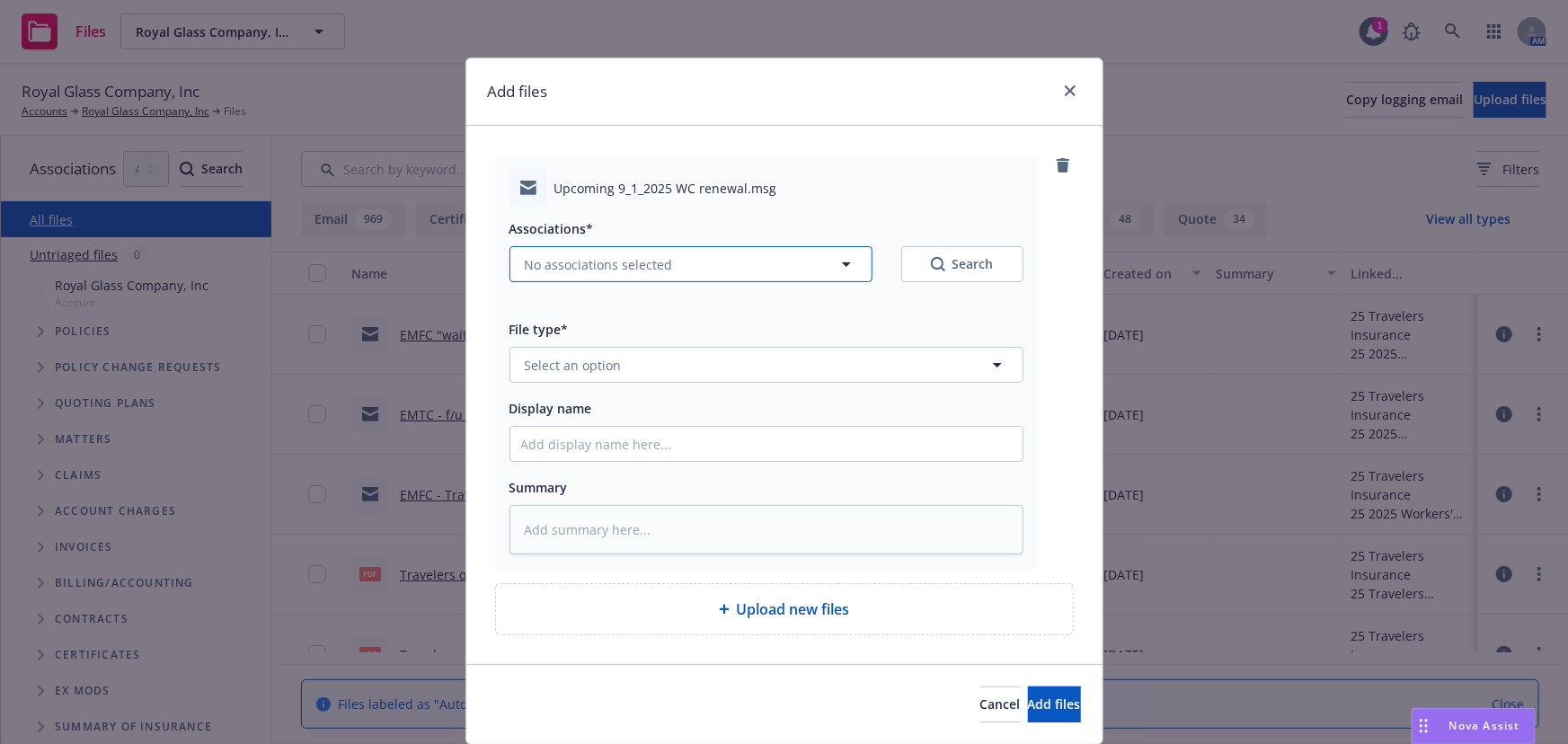
click at [572, 255] on span "No associations selected" at bounding box center [599, 264] width 148 height 19
type textarea "x"
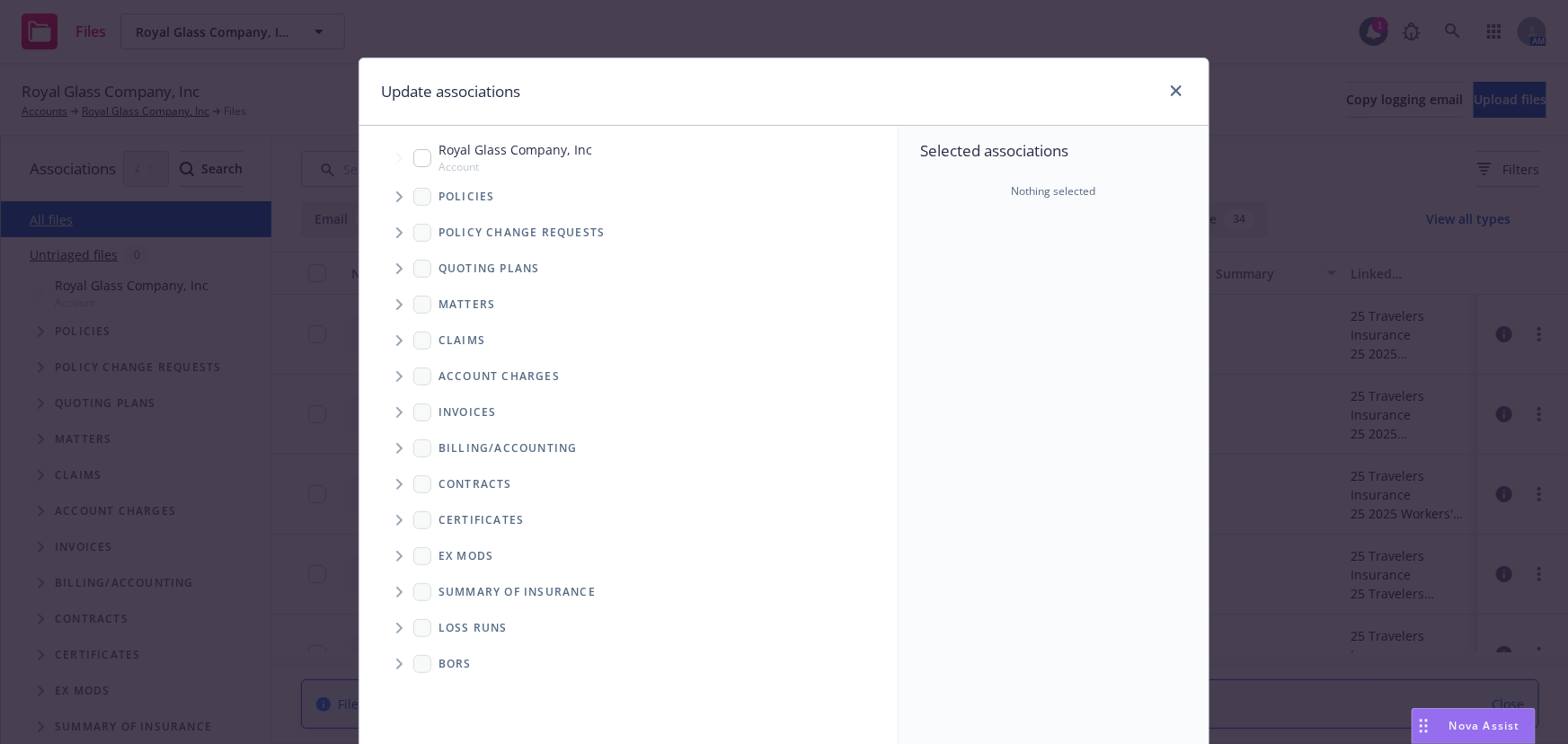
click at [396, 266] on icon "Tree Example" at bounding box center [400, 269] width 7 height 11
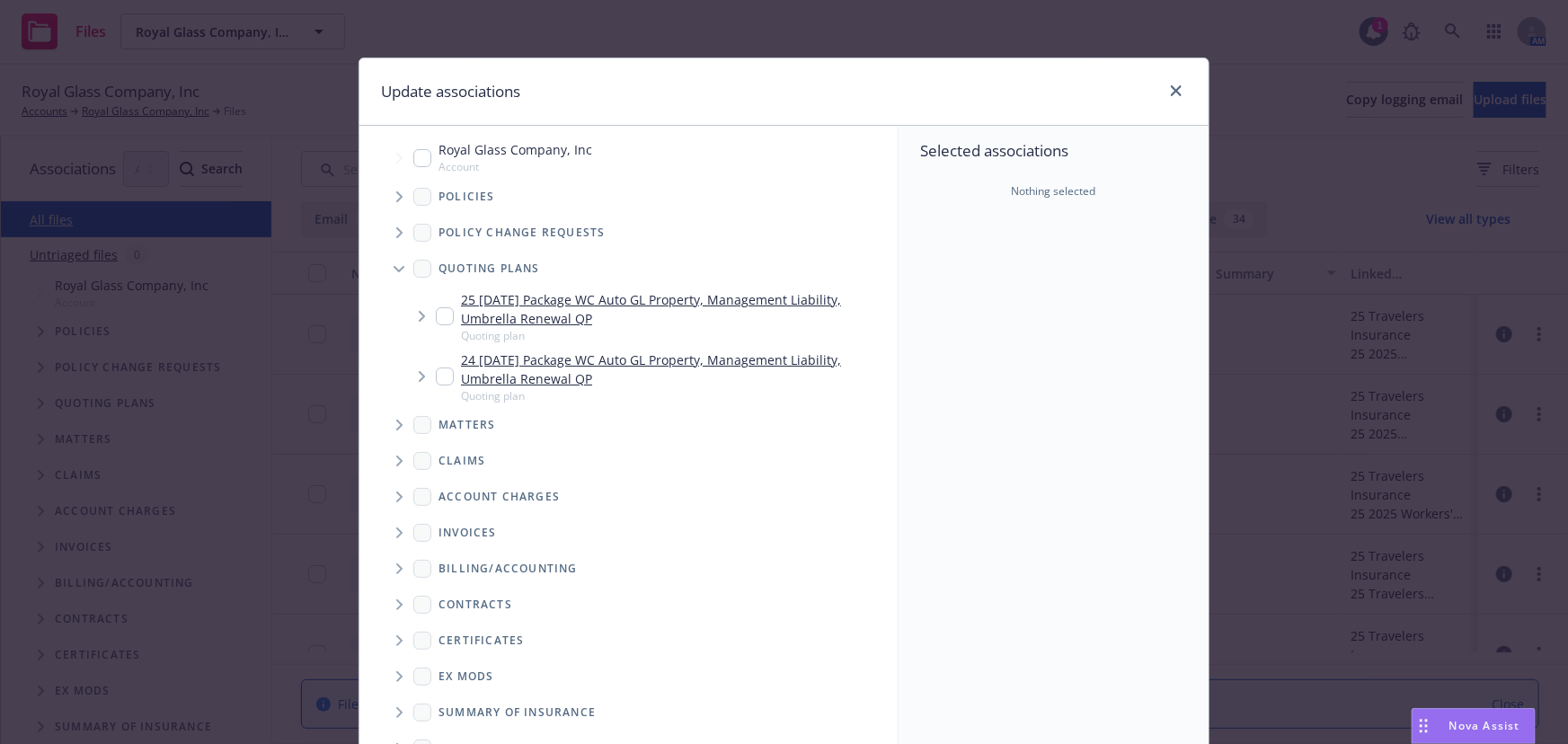
click at [519, 328] on span "Quoting plan" at bounding box center [676, 335] width 429 height 16
checkbox input "true"
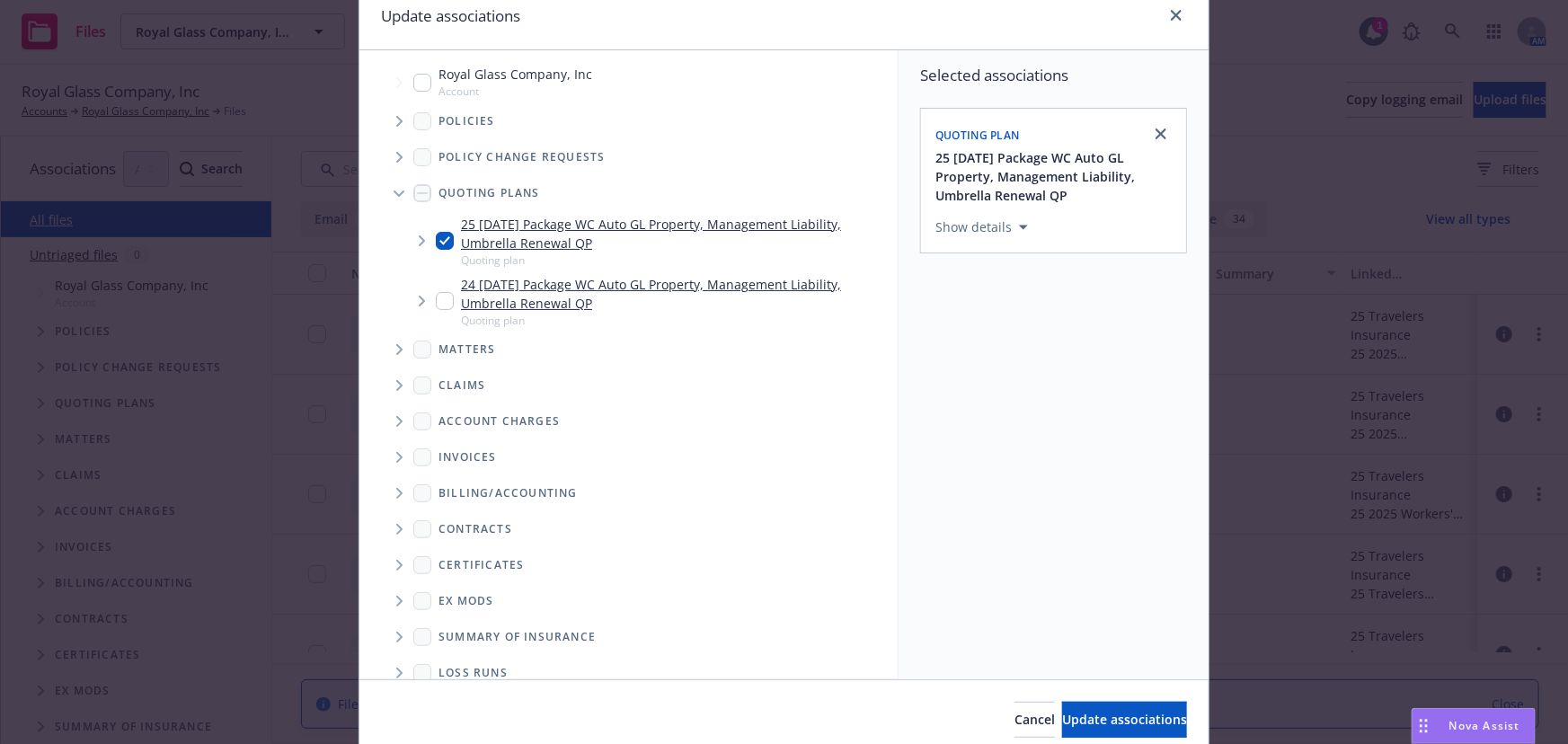
scroll to position [148, 0]
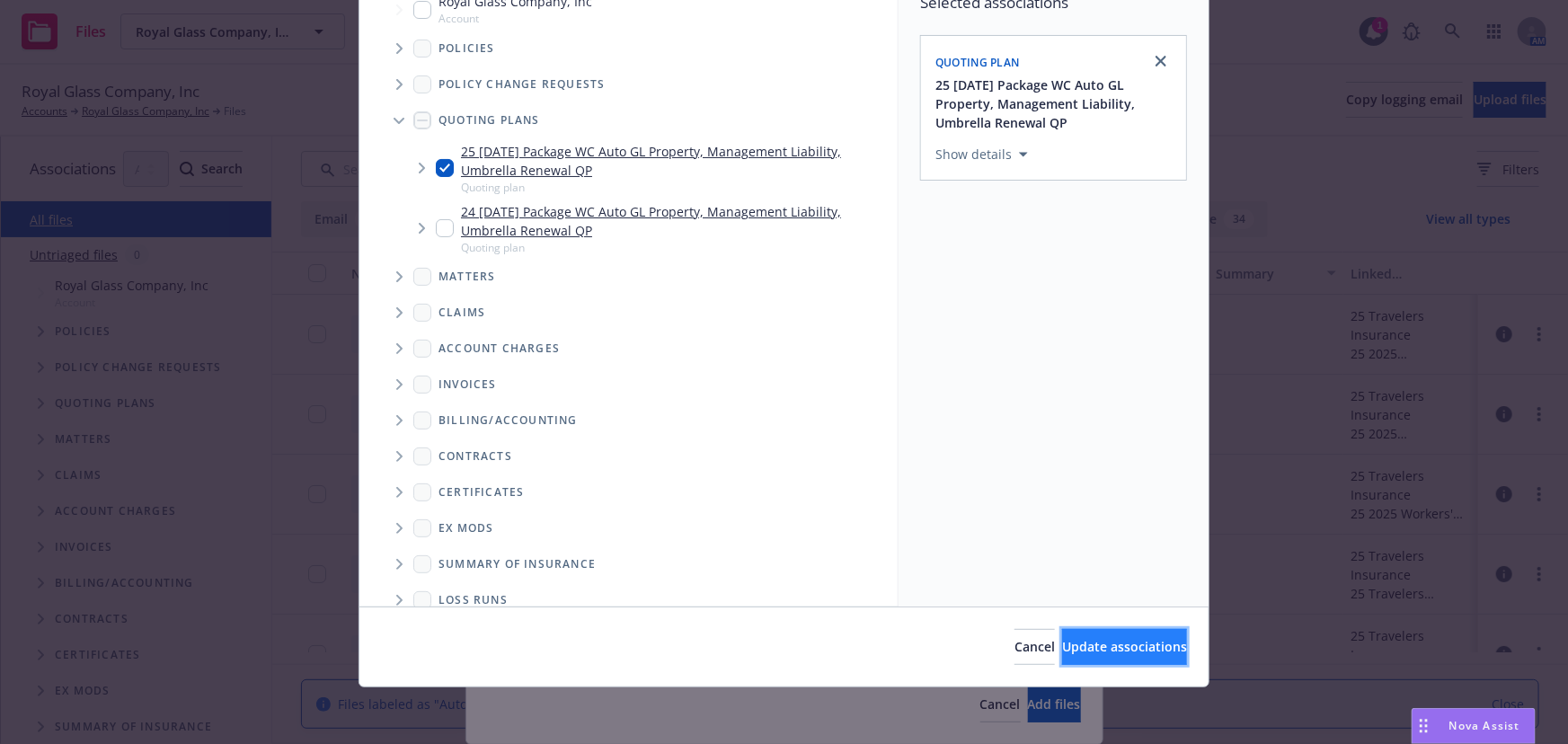
click at [1062, 638] on span "Update associations" at bounding box center [1124, 646] width 124 height 17
type textarea "x"
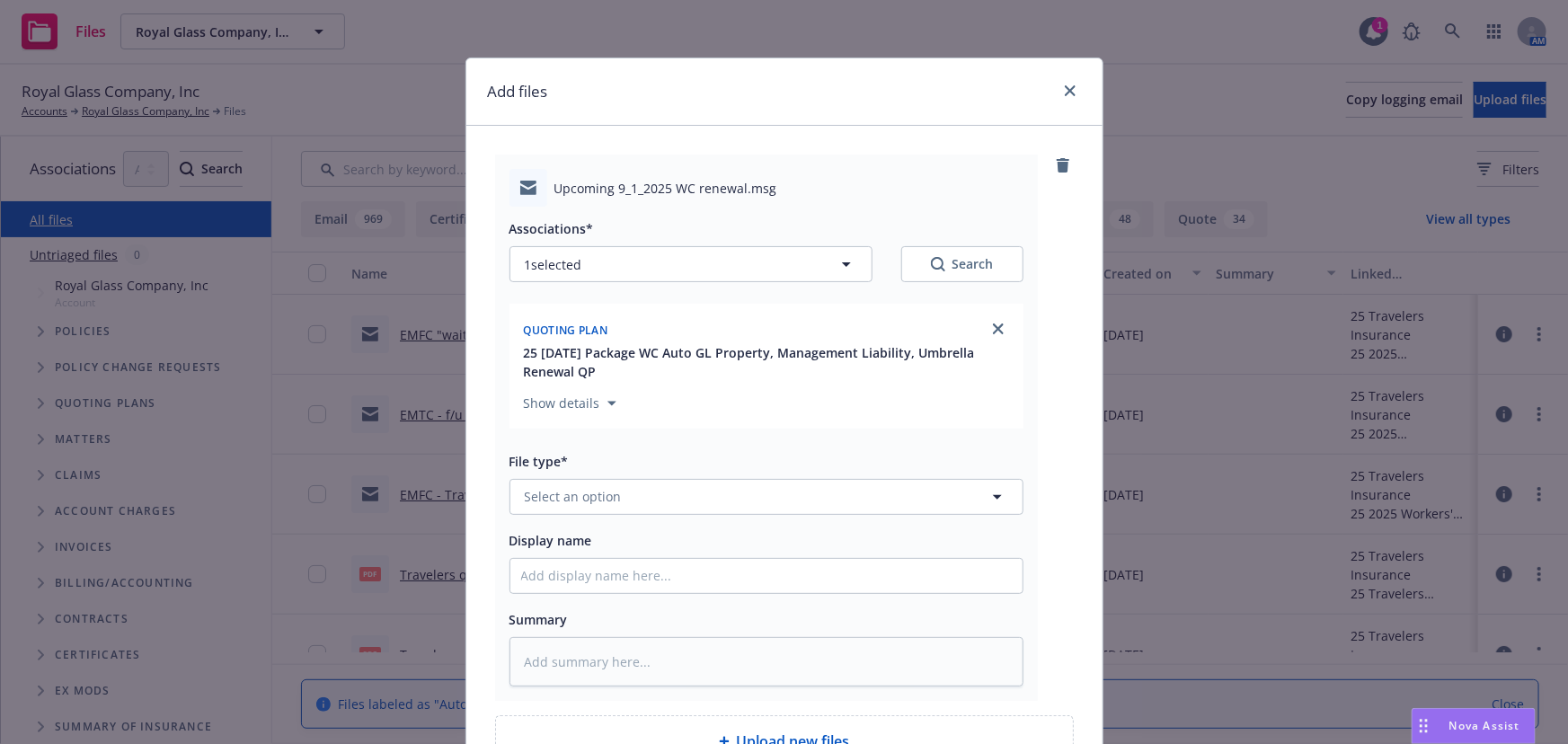
click at [548, 524] on div "Associations* 1 selected Search Quoting plan 25 09/01/25 Package WC Auto GL Pro…" at bounding box center [767, 446] width 514 height 479
click at [562, 486] on button "Select an option" at bounding box center [767, 496] width 514 height 36
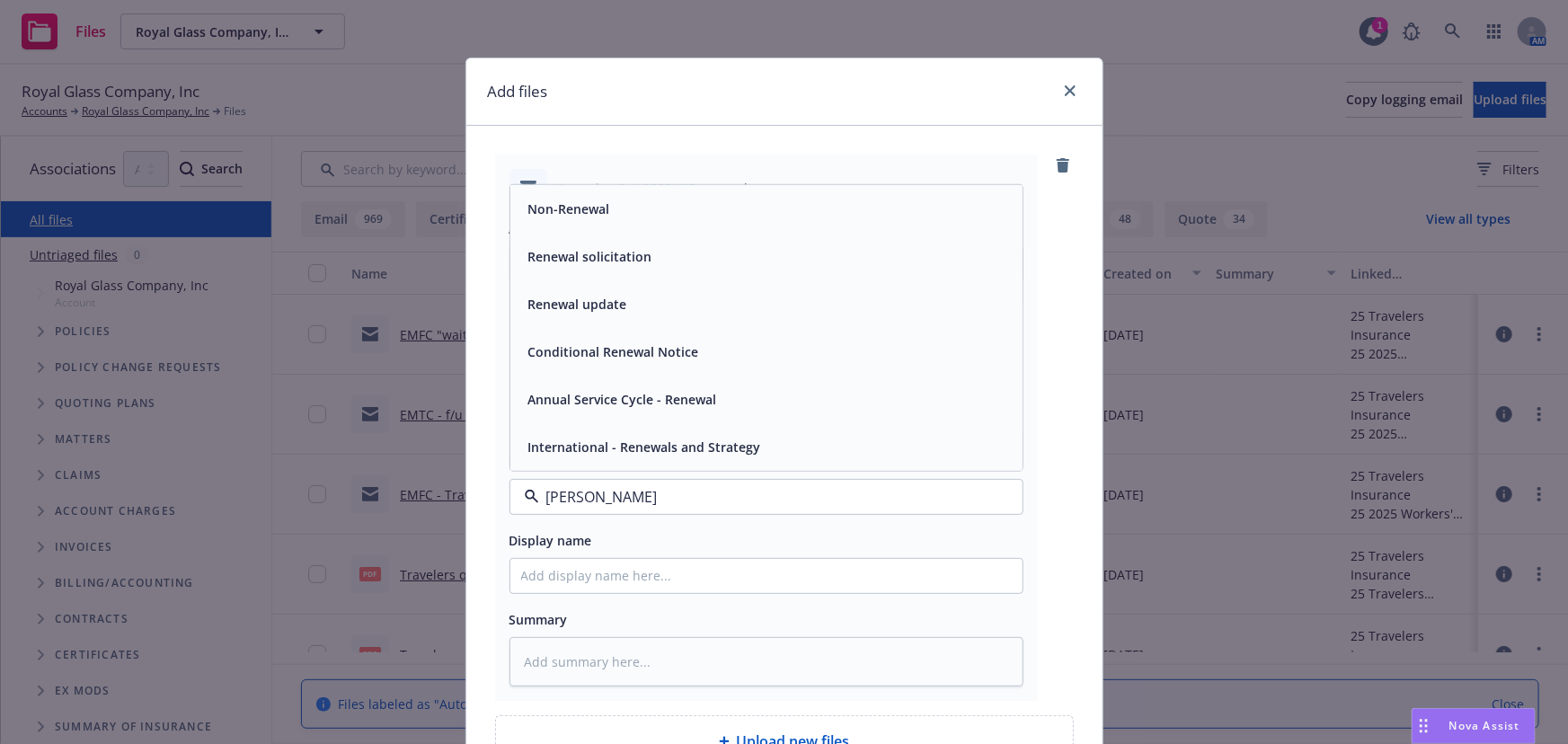
type input "renew"
click at [578, 260] on span "Renewal solicitation" at bounding box center [589, 256] width 124 height 19
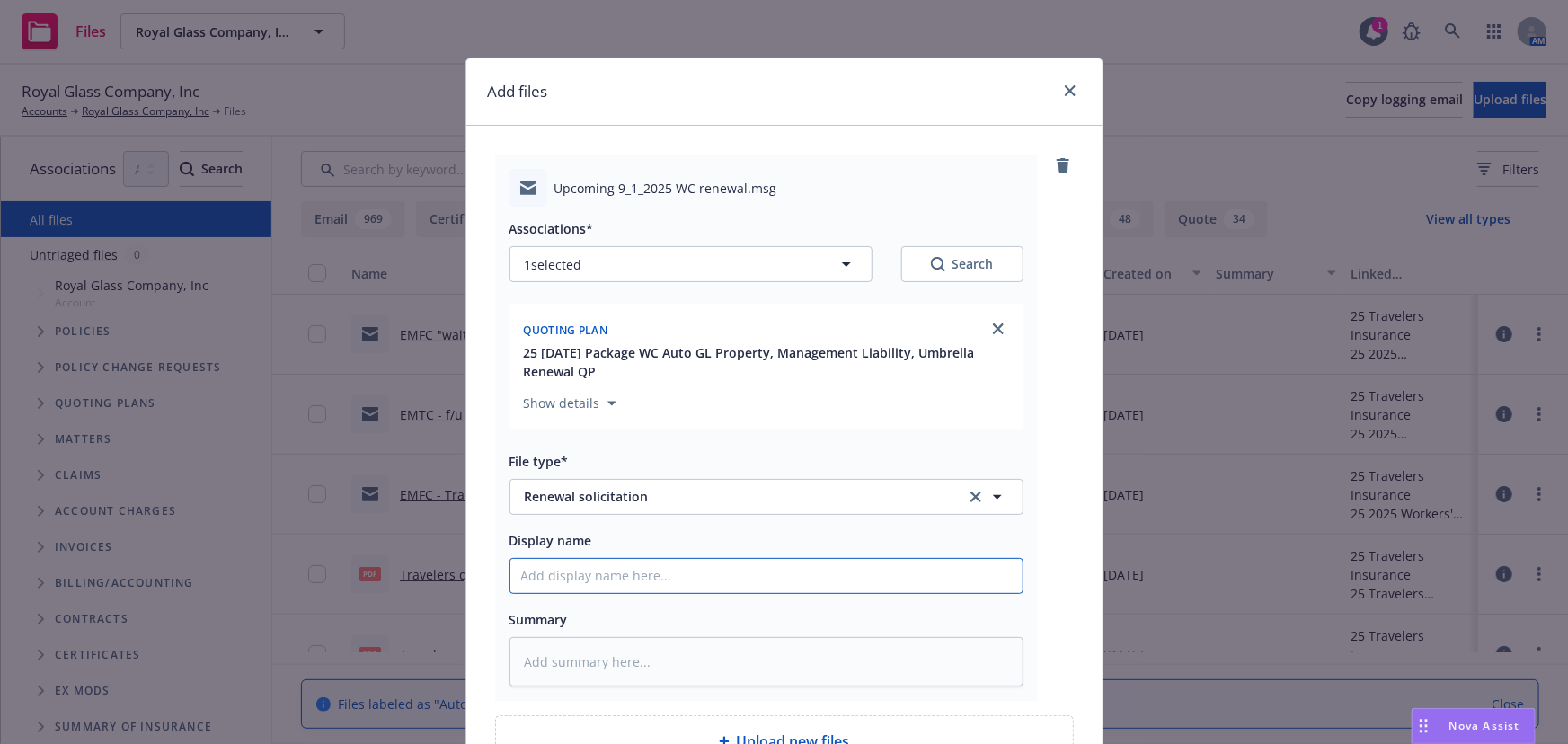
click at [557, 575] on input "Display name" at bounding box center [767, 576] width 513 height 34
type textarea "x"
type input "E"
type textarea "x"
type input "EM"
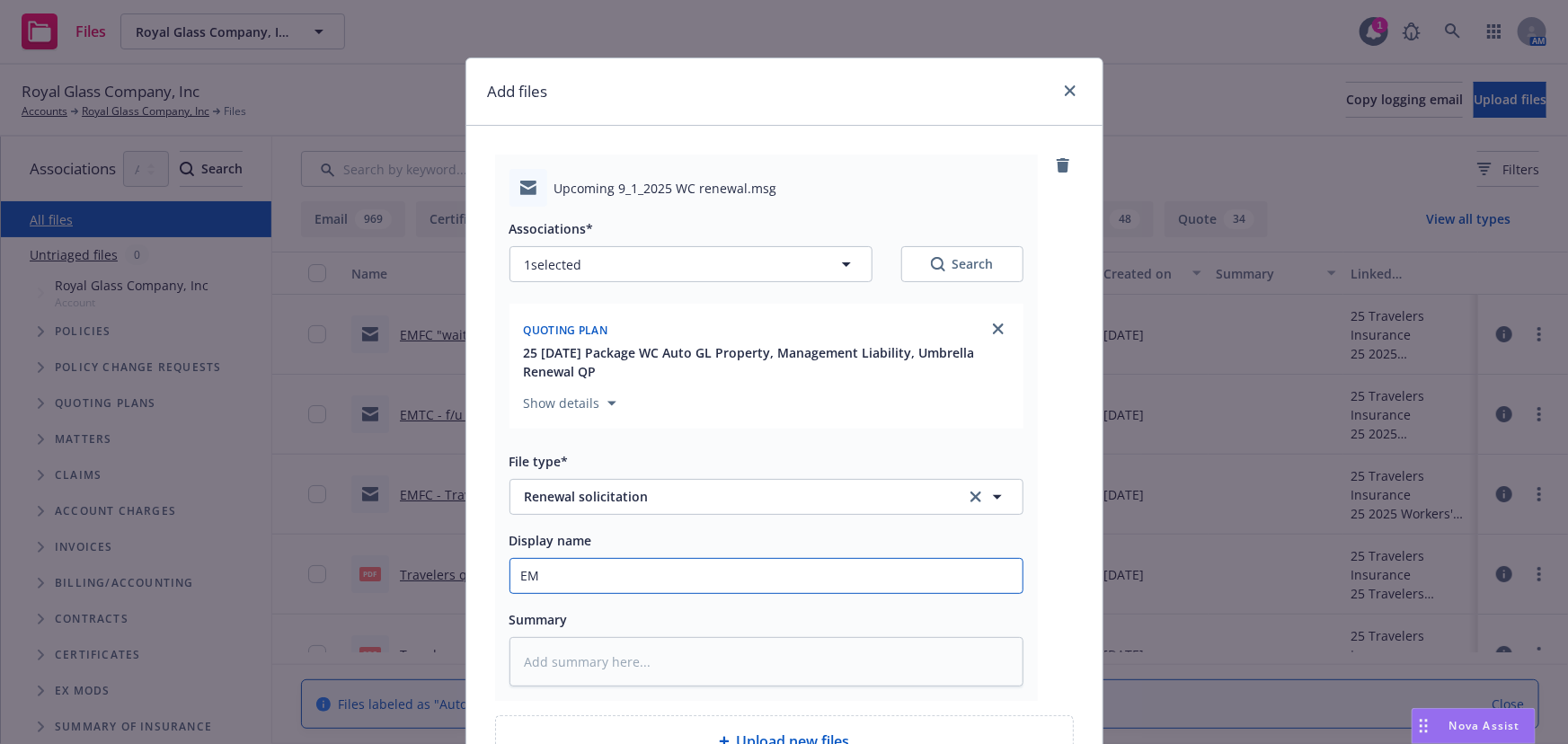
type textarea "x"
type input "EMT"
type textarea "x"
type input "EMTI"
type textarea "x"
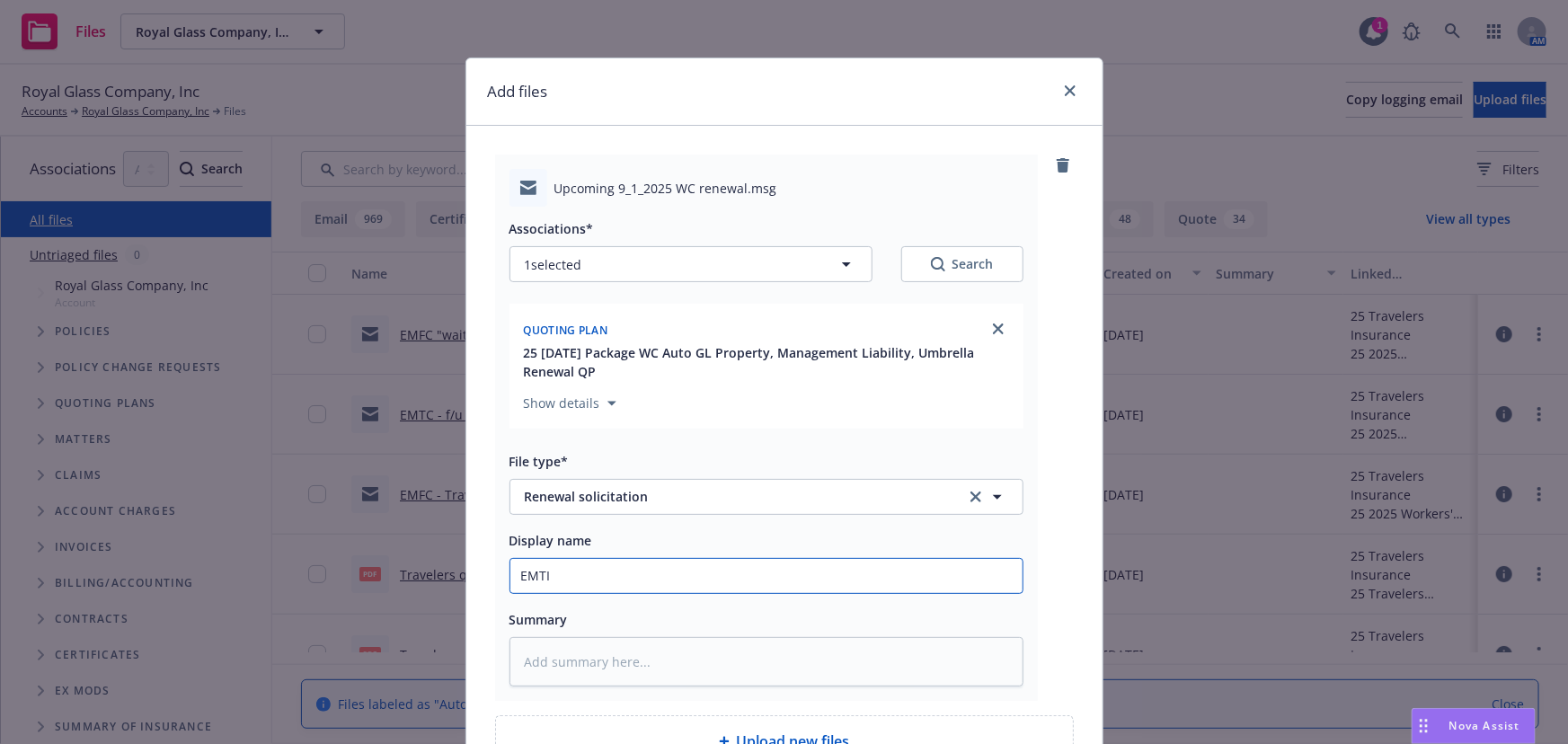
type input "EMTI"
type textarea "x"
type input "EMTI -"
type textarea "x"
type input "EMTI -"
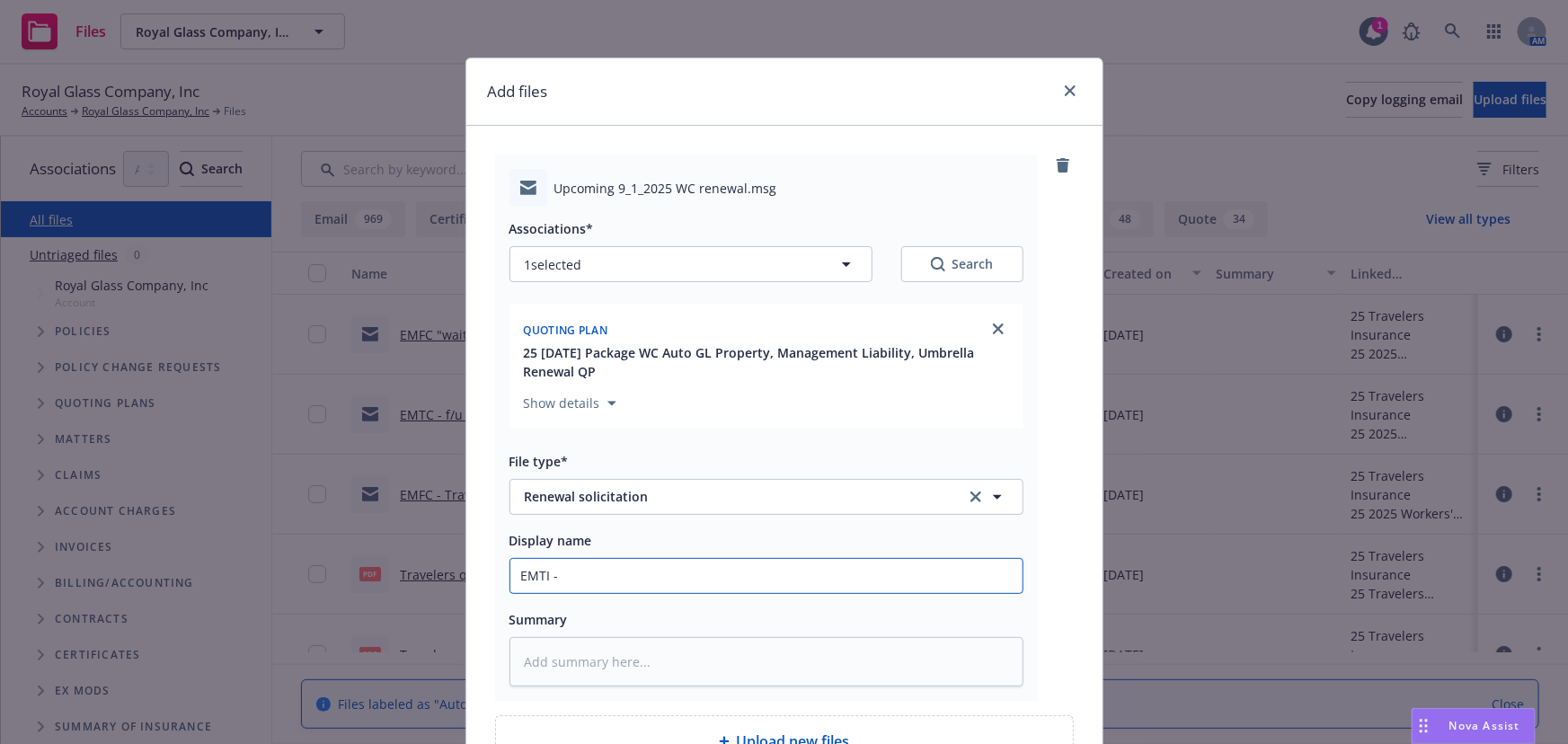
type textarea "x"
type input "EMTI - r"
type textarea "x"
type input "EMTI - re"
type textarea "x"
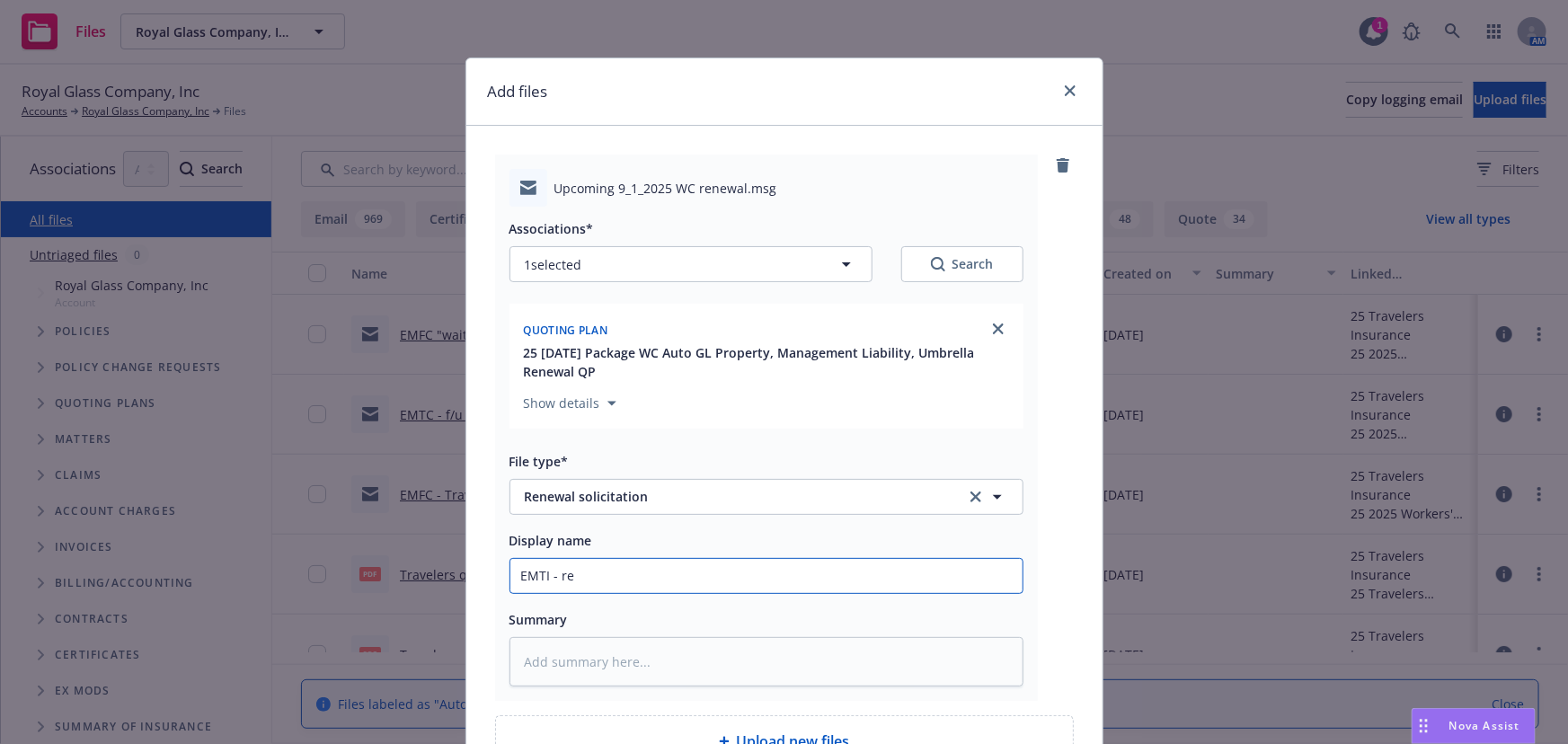
type input "EMTI - req"
type textarea "x"
type input "EMTI - requ"
type textarea "x"
type input "EMTI - reque"
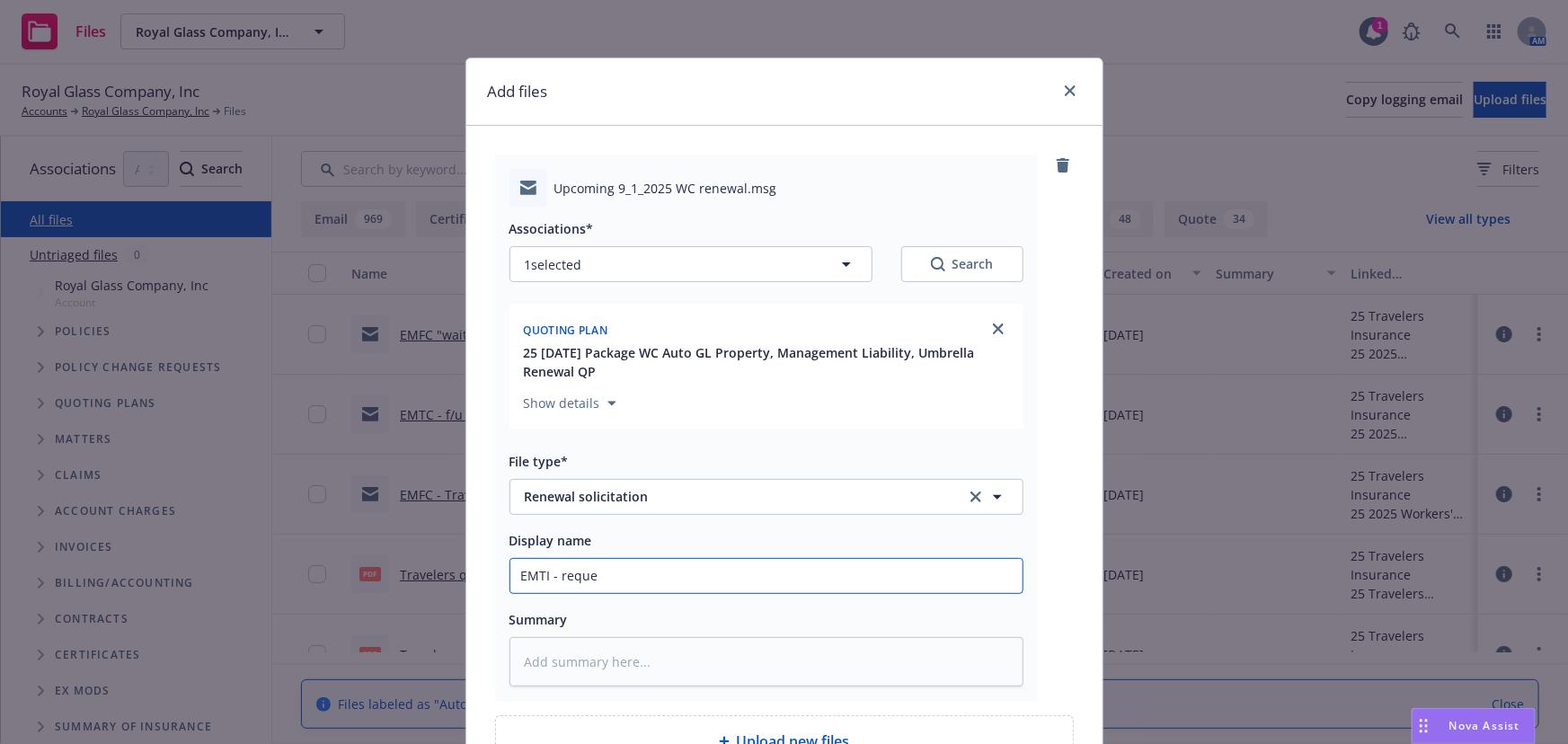
type textarea "x"
type input "EMTI - reques"
type textarea "x"
type input "EMTI - request"
type textarea "x"
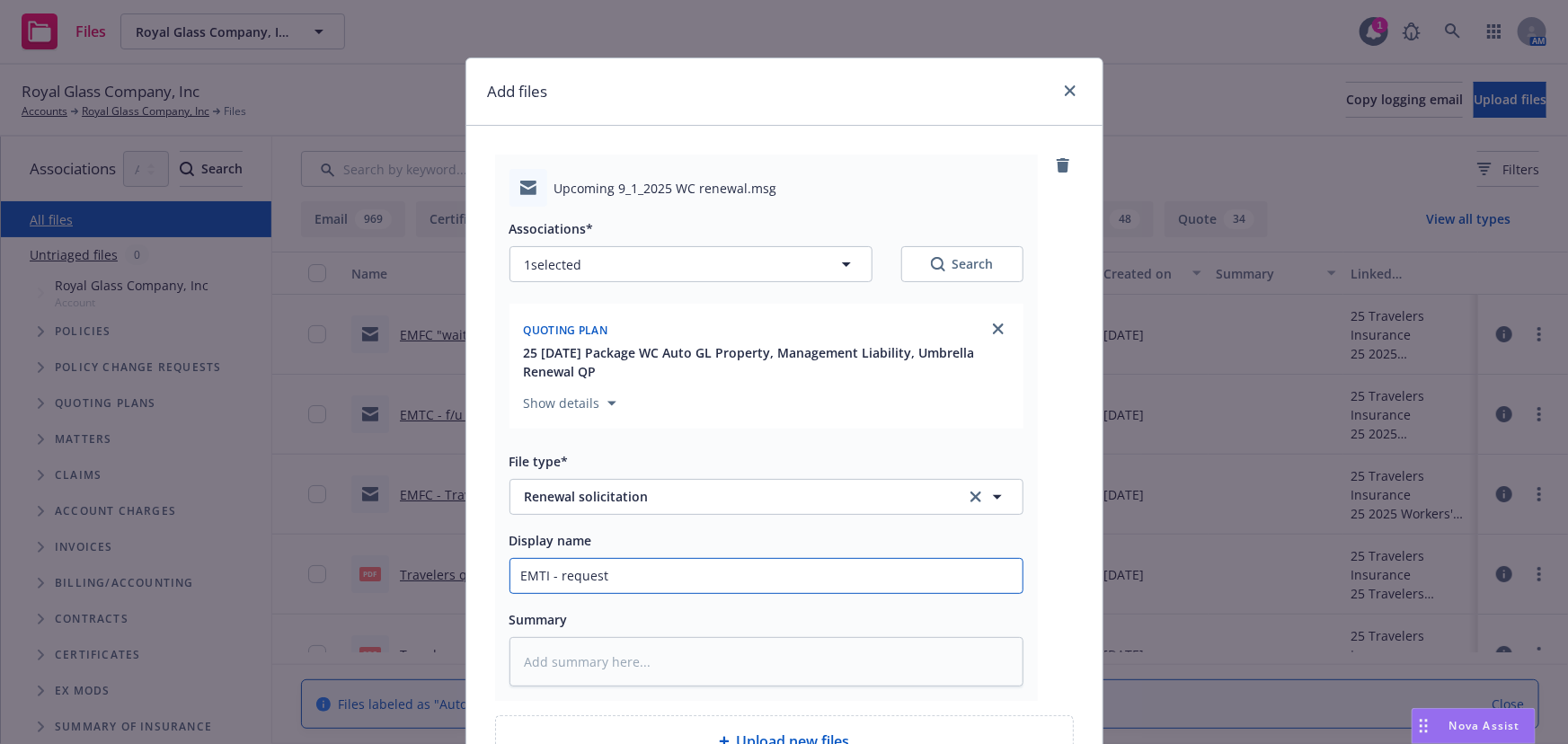
type input "EMTI - requeste"
type textarea "x"
type input "EMTI - requested"
type textarea "x"
type input "EMTI - requested"
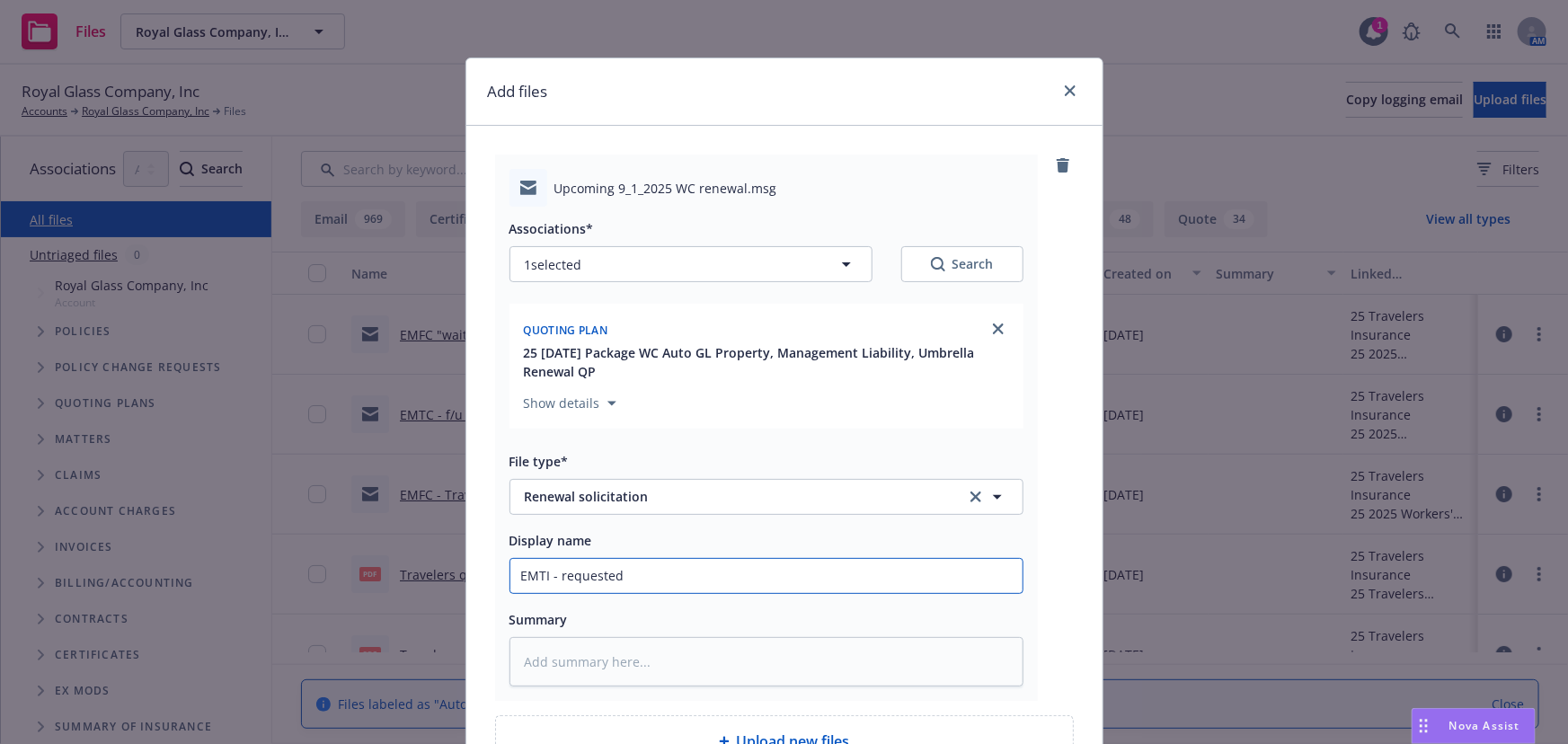
type textarea "x"
type input "EMTI - requested c"
type textarea "x"
type input "EMTI - requested co"
type textarea "x"
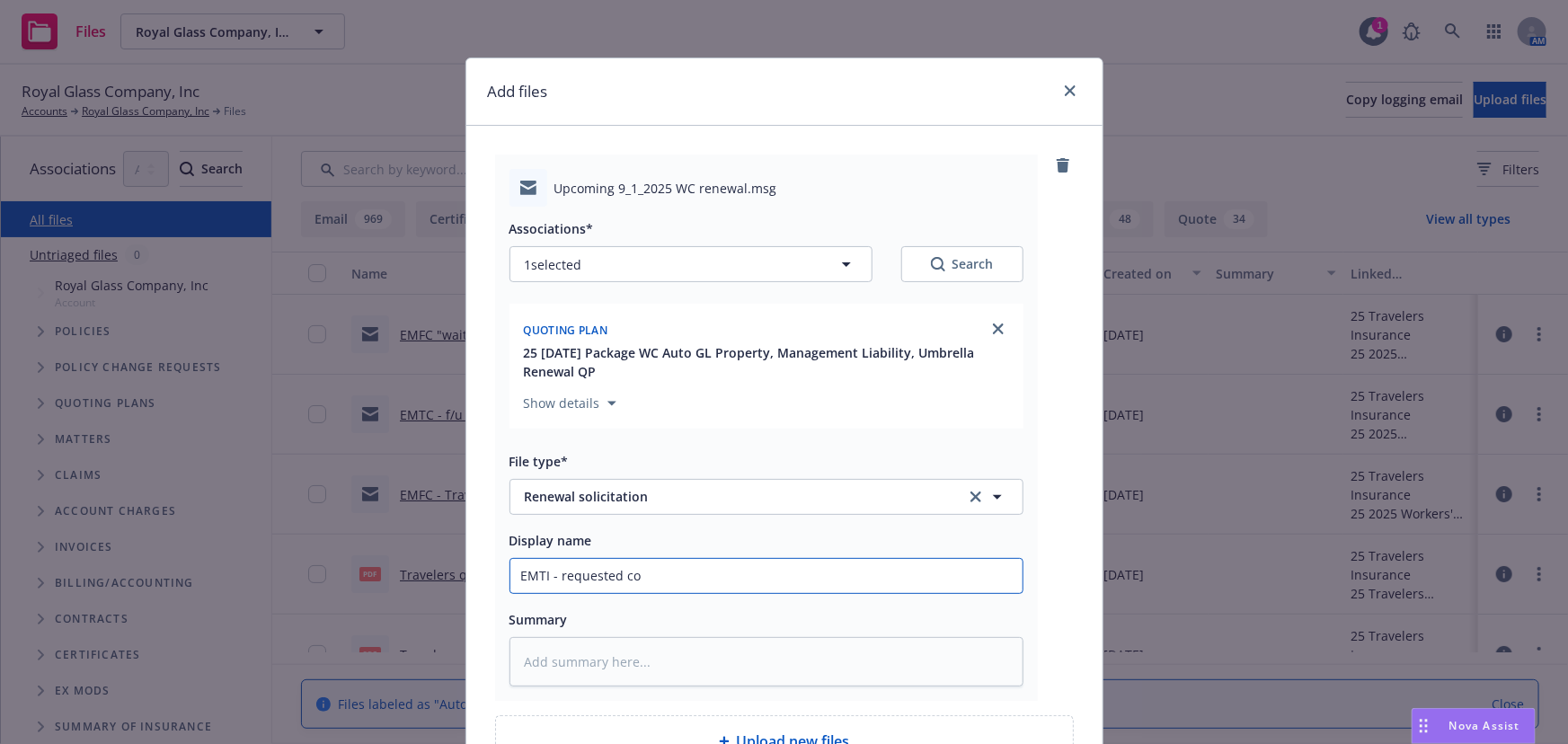
type input "EMTI - requested com"
type textarea "x"
type input "EMTI - requested comp"
type textarea "x"
type input "EMTI - requested compl"
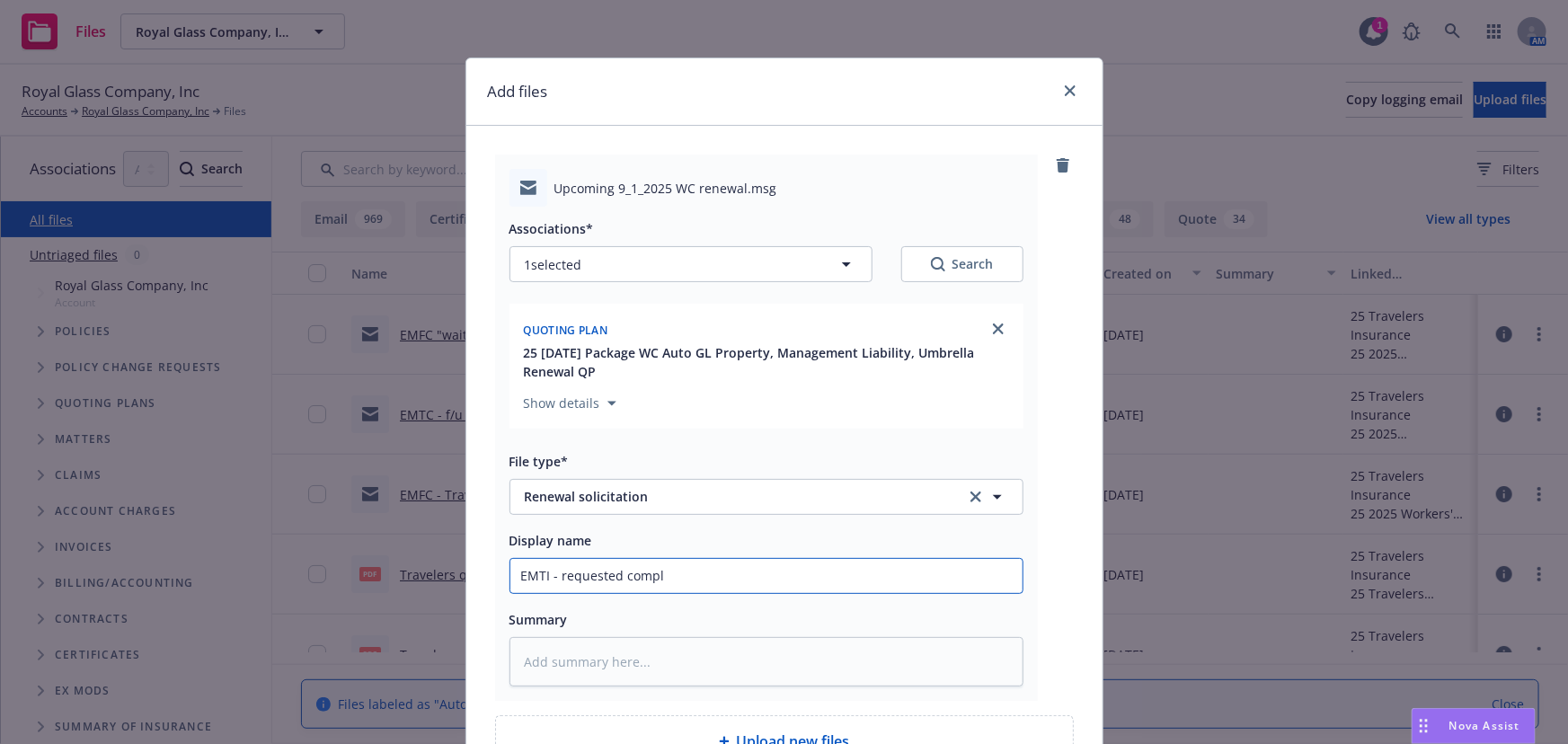
type textarea "x"
type input "EMTI - requested comple"
type textarea "x"
type input "EMTI - requested complet"
type textarea "x"
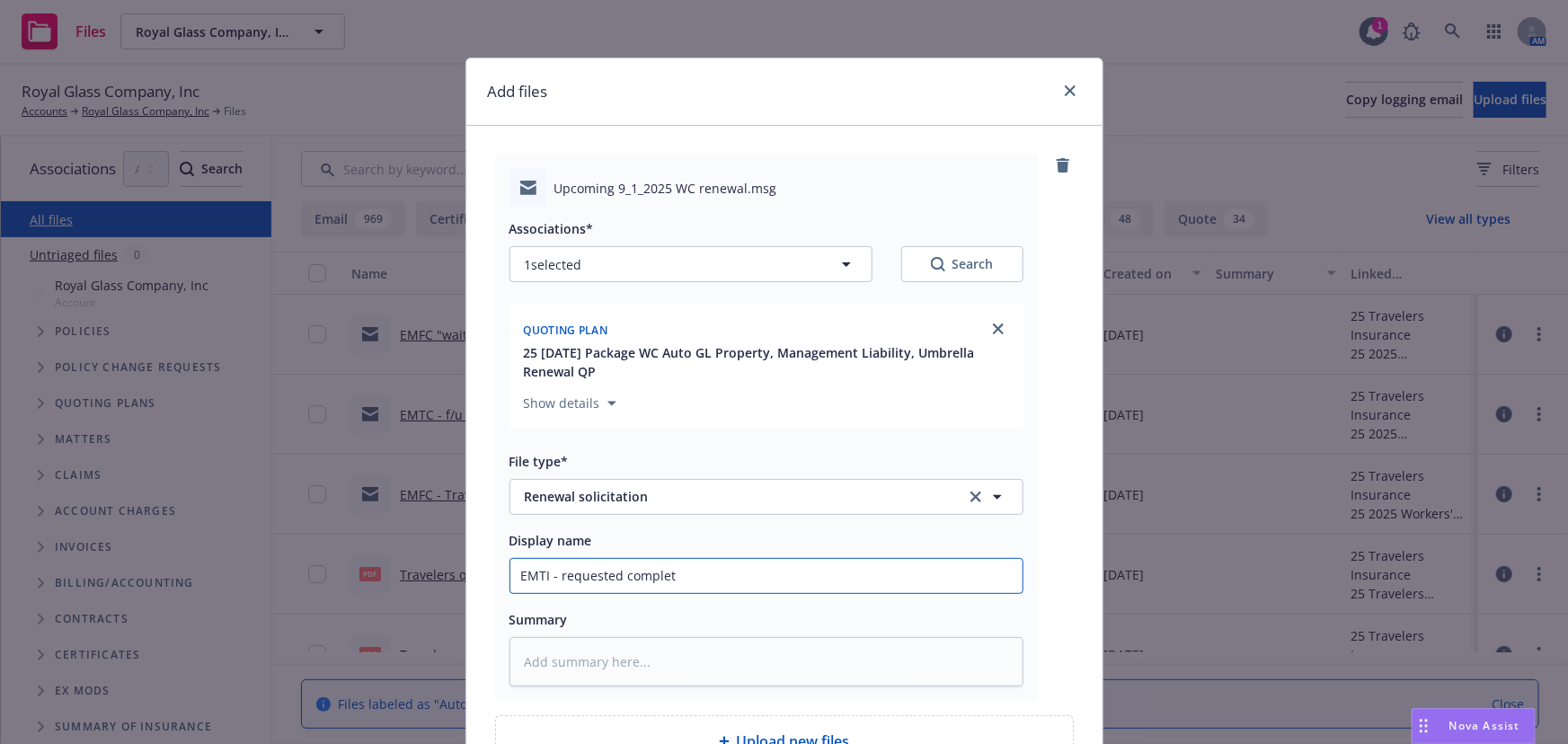
type input "EMTI - requested completi"
type textarea "x"
type input "EMTI - requested completio"
type textarea "x"
type input "EMTI - requested completion"
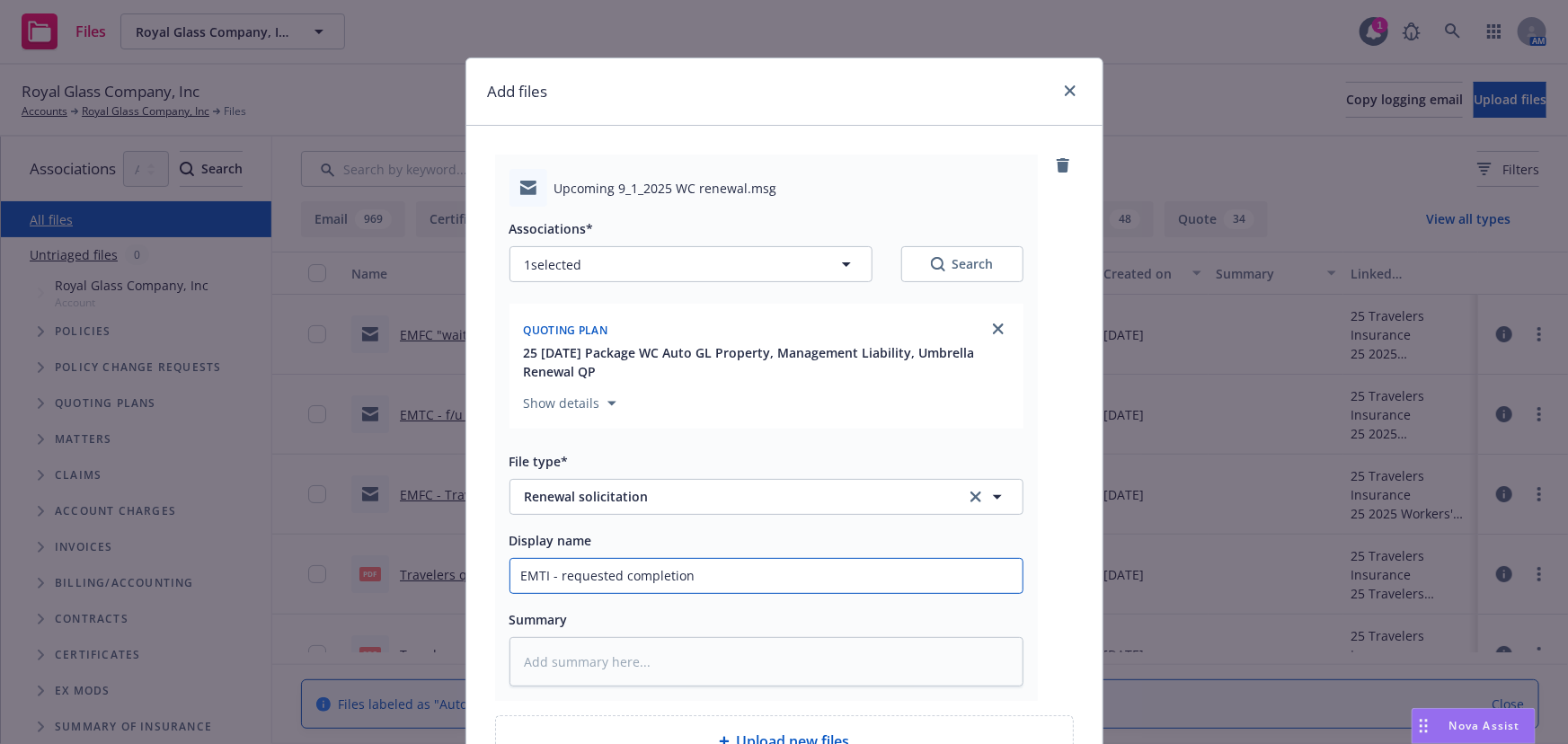
type textarea "x"
type input "EMTI - requested completion"
type textarea "x"
type input "EMTI - requested completion o"
type textarea "x"
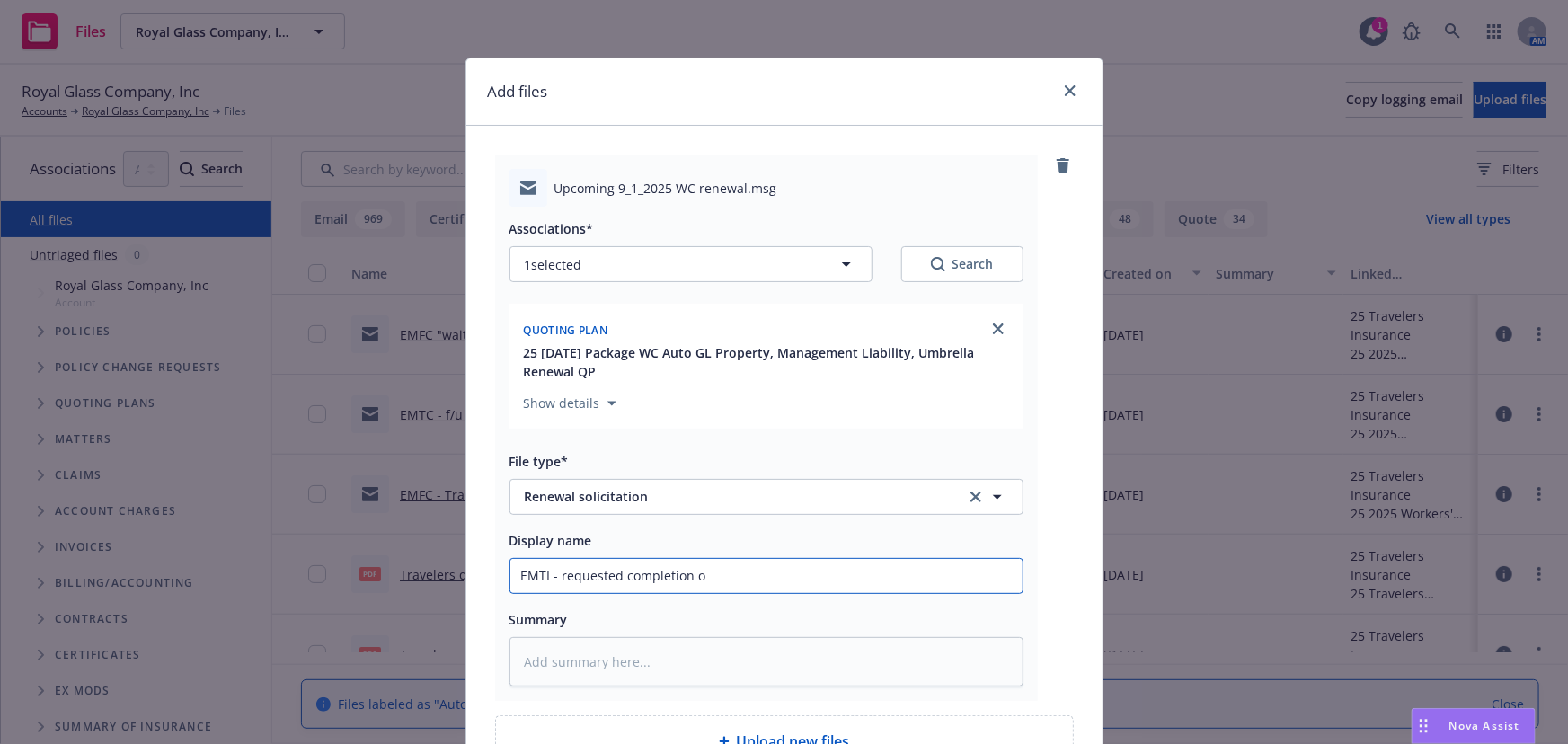
type input "EMTI - requested completion of"
type textarea "x"
type input "EMTI - requested completion of"
type textarea "x"
type input "EMTI - requested completion of S"
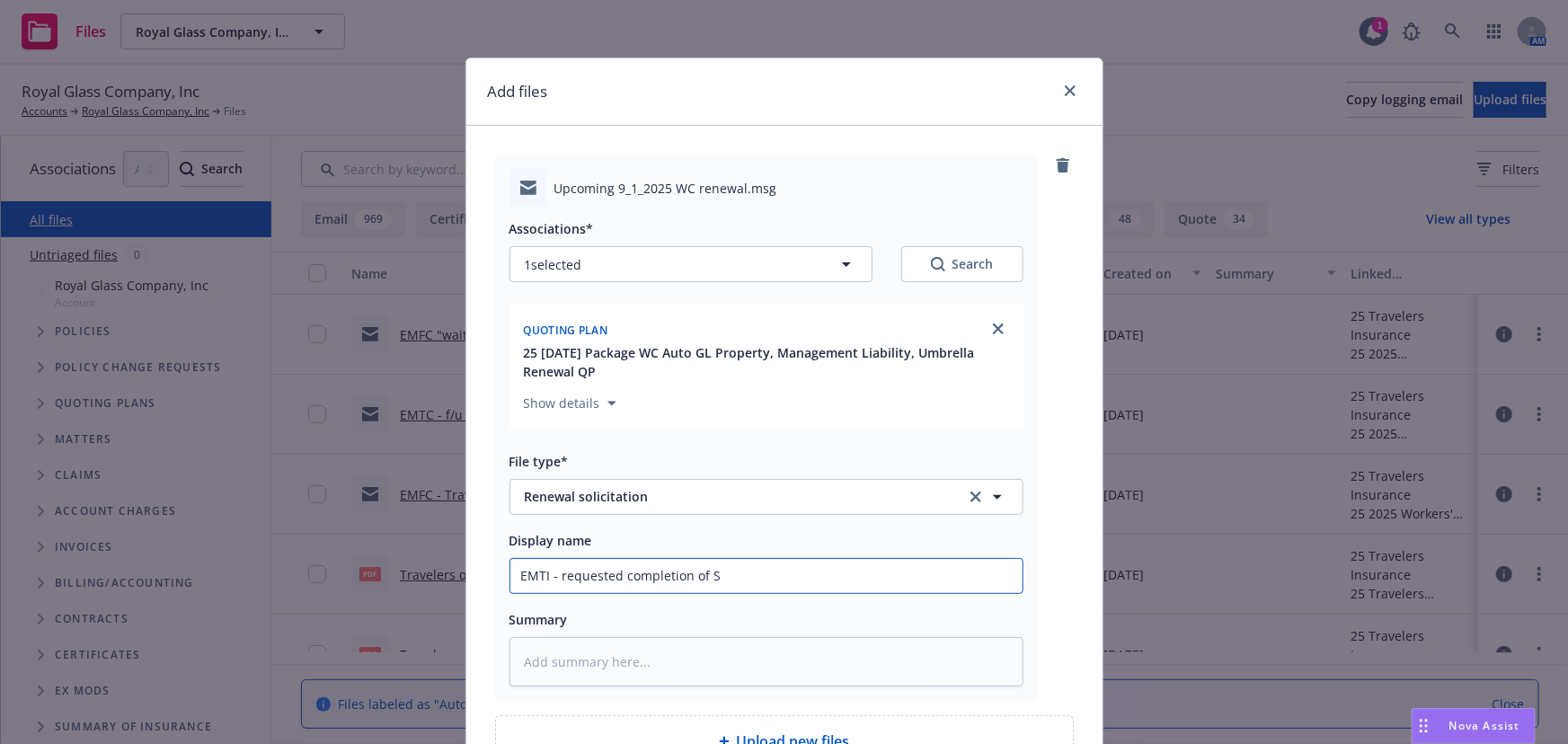
type textarea "x"
type input "EMTI - requested completion of SC"
type textarea "x"
type input "EMTI - requested completion of SCI"
type textarea "x"
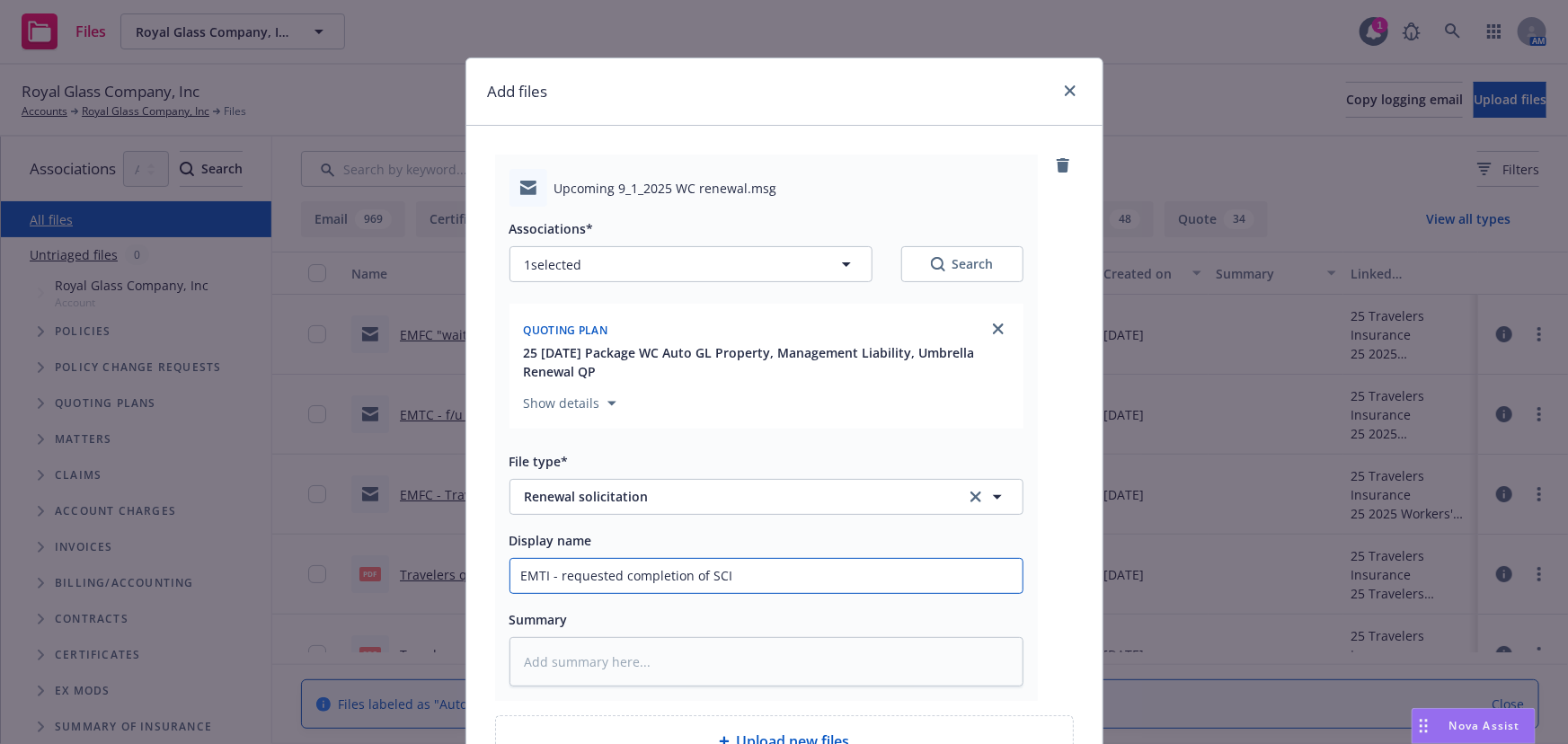
type input "EMTI - requested completion of SCIF"
type textarea "x"
type input "EMTI - requested completion of SCIF"
type textarea "x"
type input "EMTI - requested completion of SCIF c"
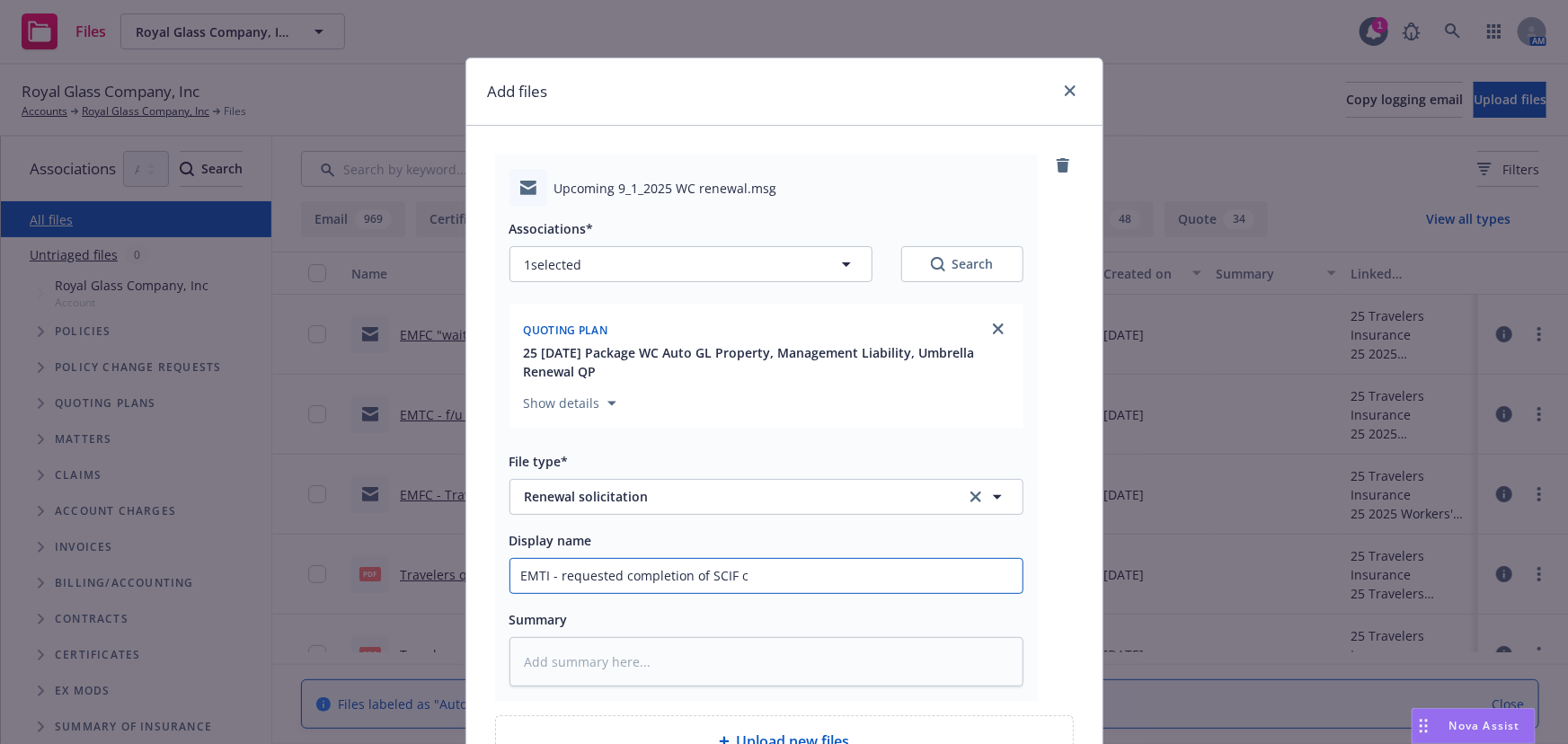
type textarea "x"
type input "EMTI - requested completion of SCIF cl"
type textarea "x"
type input "EMTI - requested completion of SCIF cla"
type textarea "x"
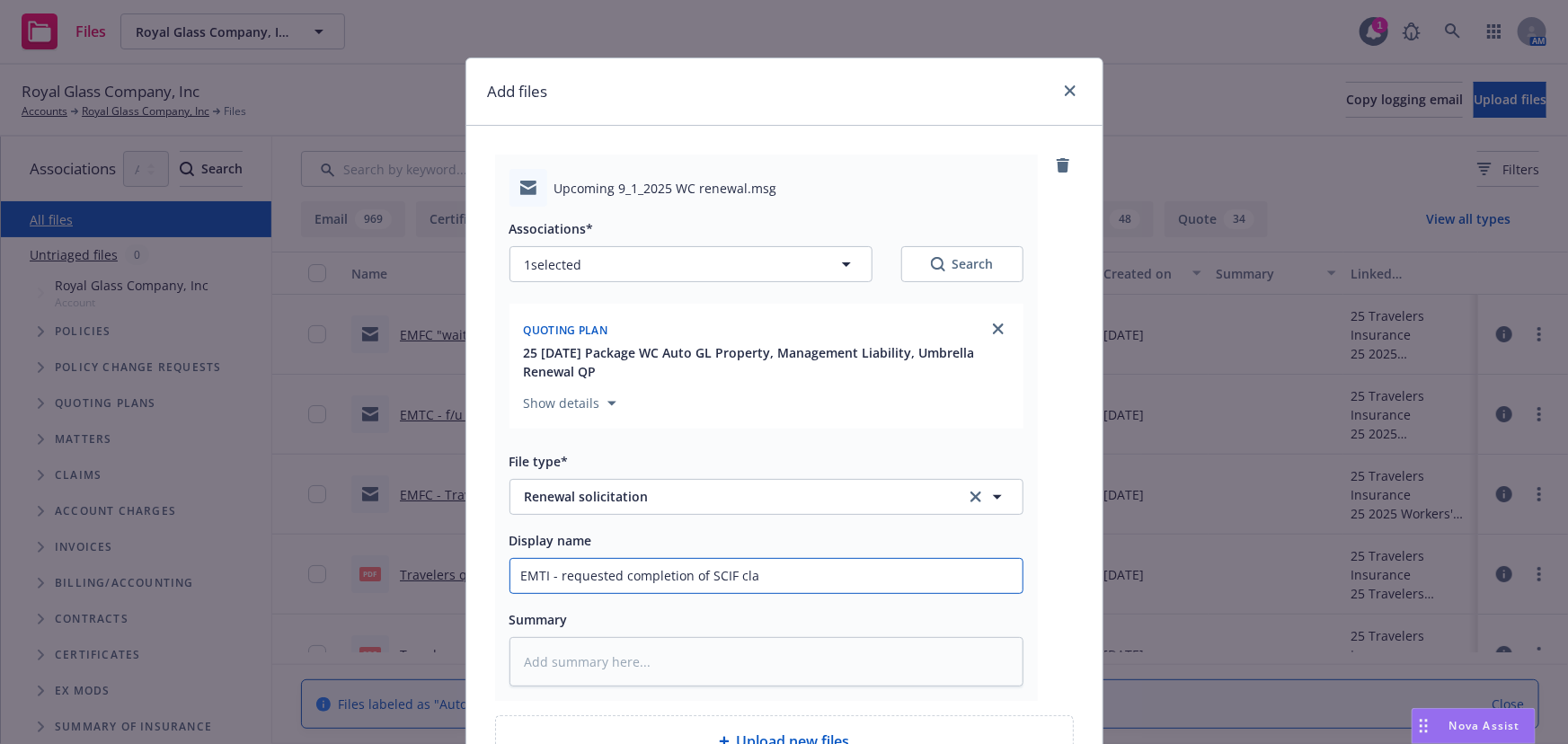
type input "EMTI - requested completion of SCIF clas"
type textarea "x"
type input "EMTI - requested completion of SCIF class"
type textarea "x"
type input "EMTI - requested completion of SCIF class"
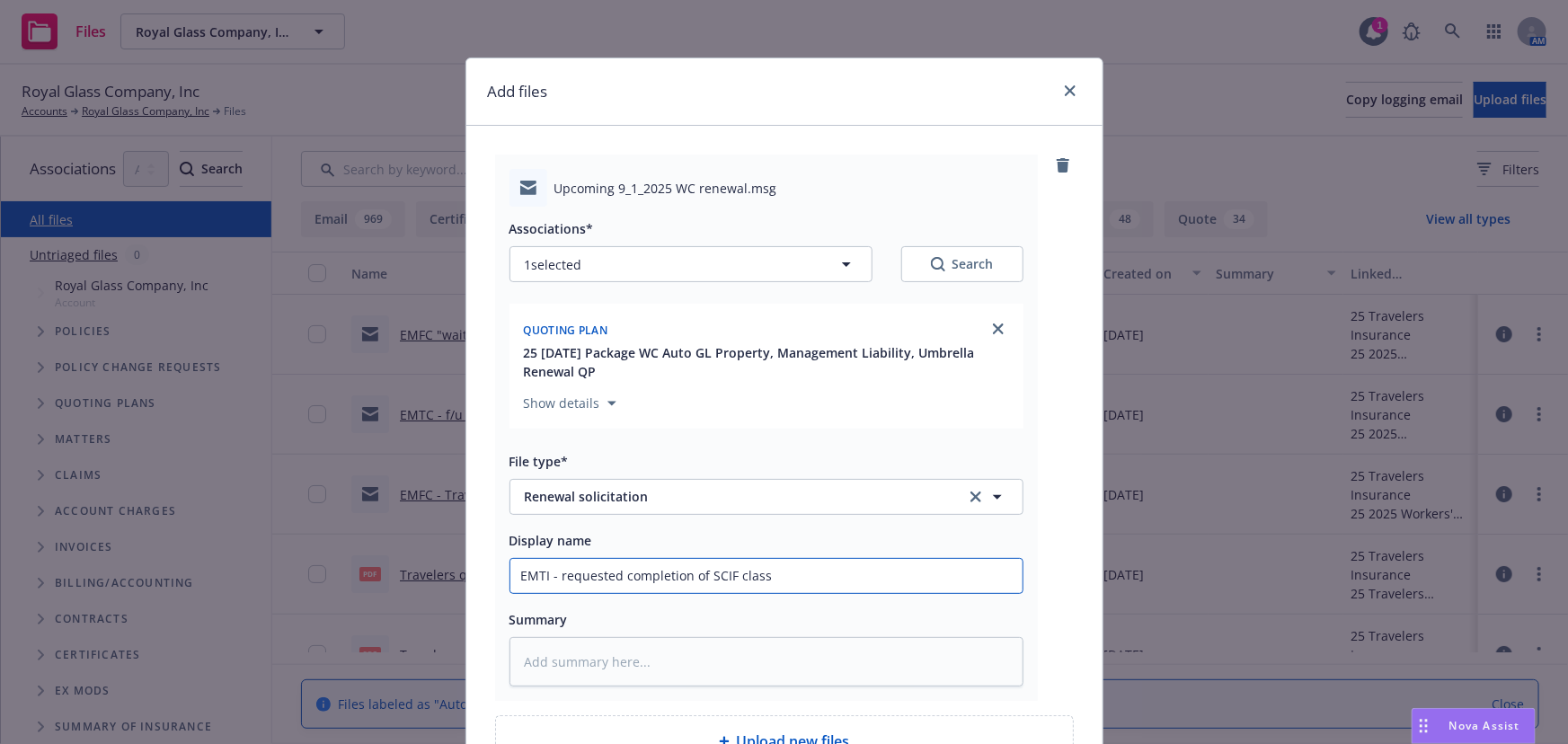
type textarea "x"
type input "EMTI - requested completion of SCIF class c"
type textarea "x"
type input "EMTI - requested completion of SCIF class co"
type textarea "x"
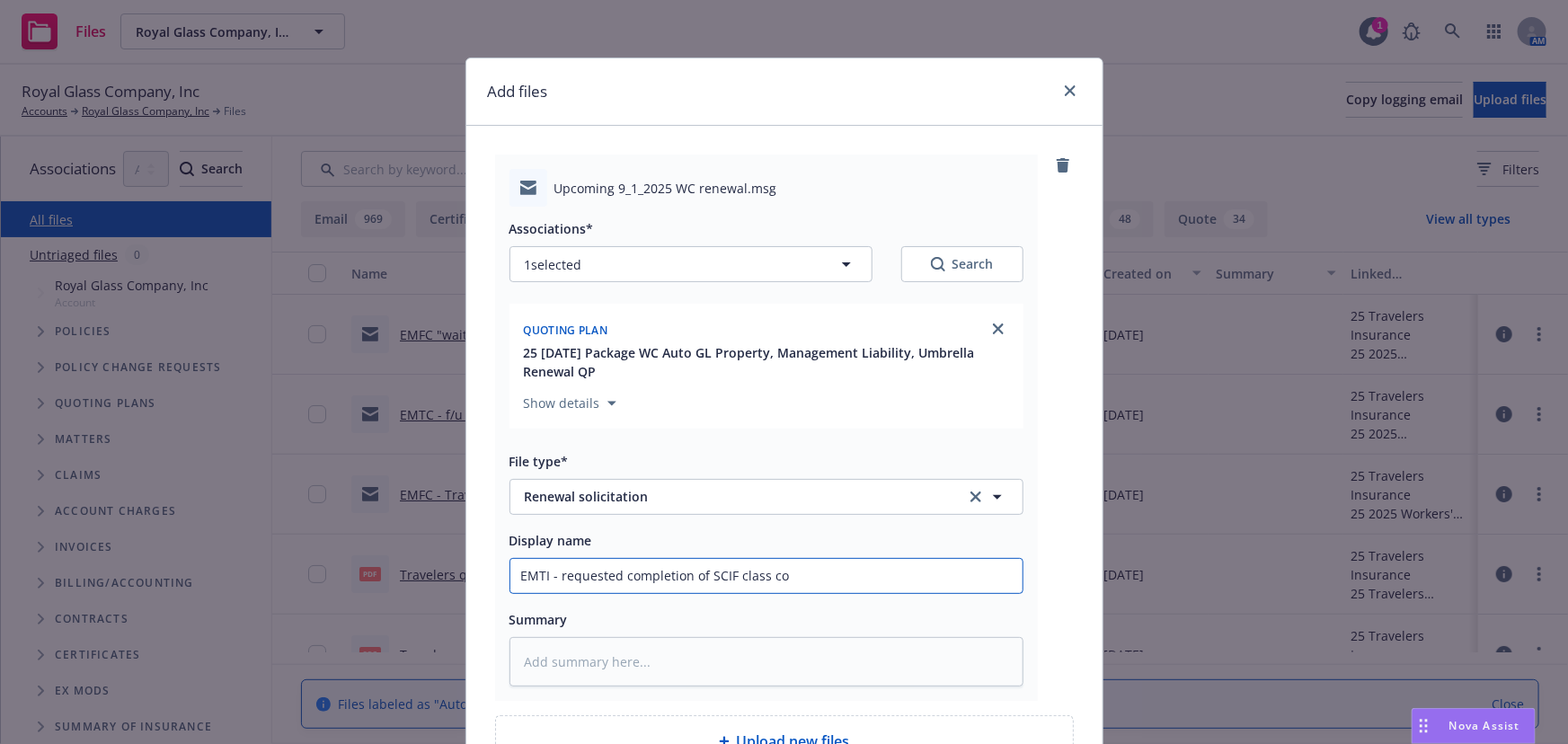
type input "EMTI - requested completion of SCIF class cod"
type textarea "x"
type input "EMTI - requested completion of SCIF class code"
type textarea "x"
type input "EMTI - requested completion of SCIF class code"
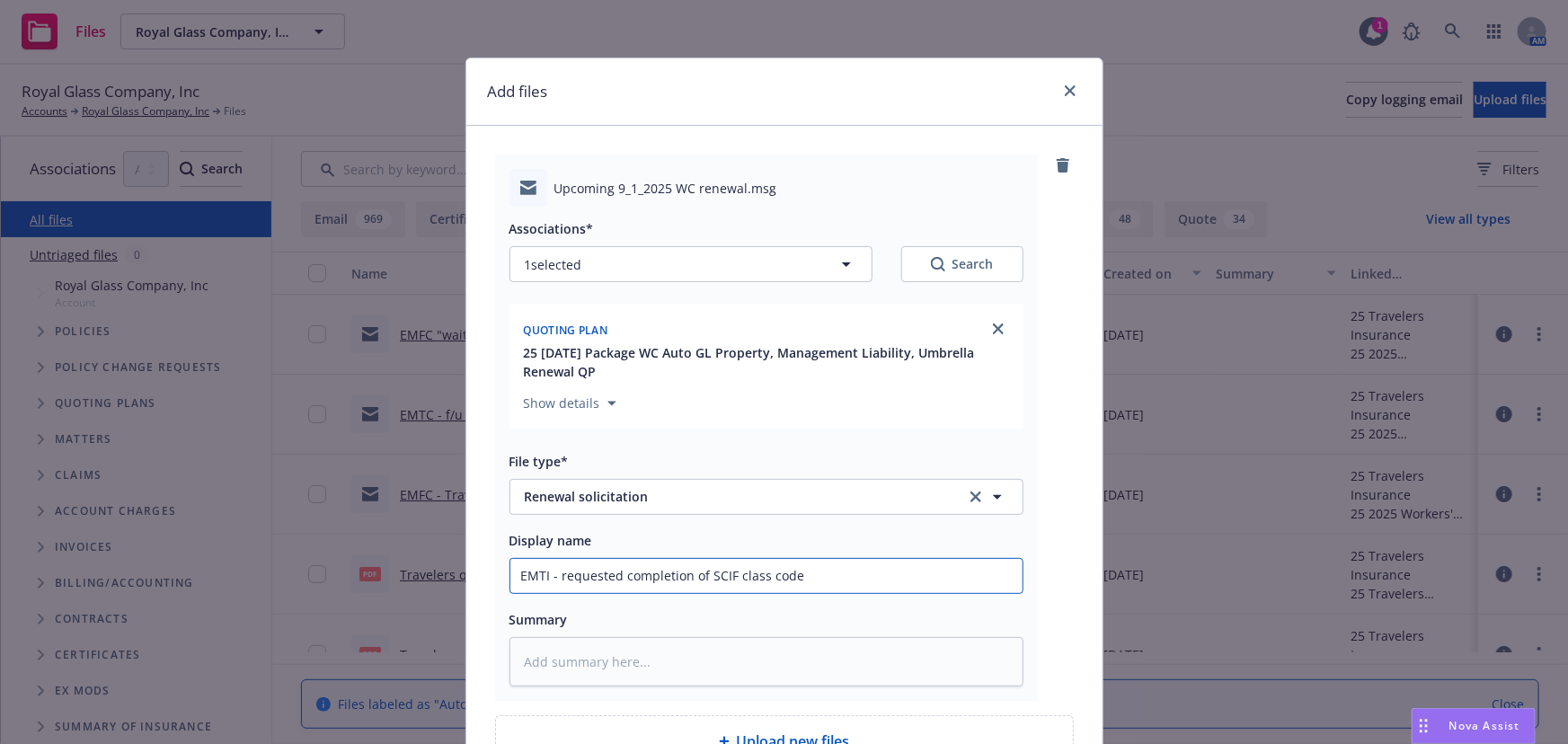
type textarea "x"
type input "EMTI - requested completion of SCIF class code 5"
type textarea "x"
type input "EMTI - requested completion of SCIF class code 56"
type textarea "x"
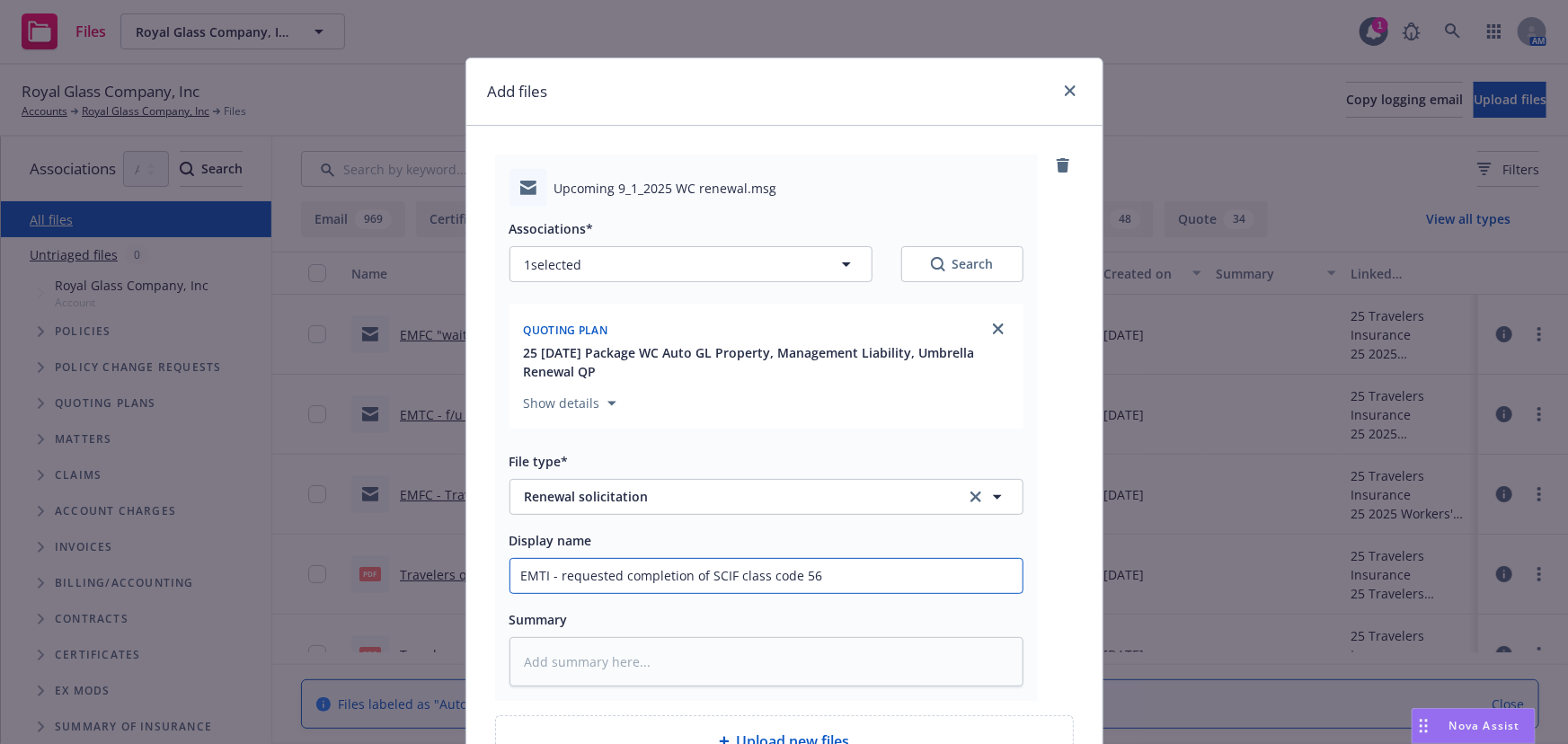
type input "EMTI - requested completion of SCIF class code 560"
type textarea "x"
type input "EMTI - requested completion of SCIF class code 5606"
type textarea "x"
type input "EMTI - requested completion of SCIF class code 5606"
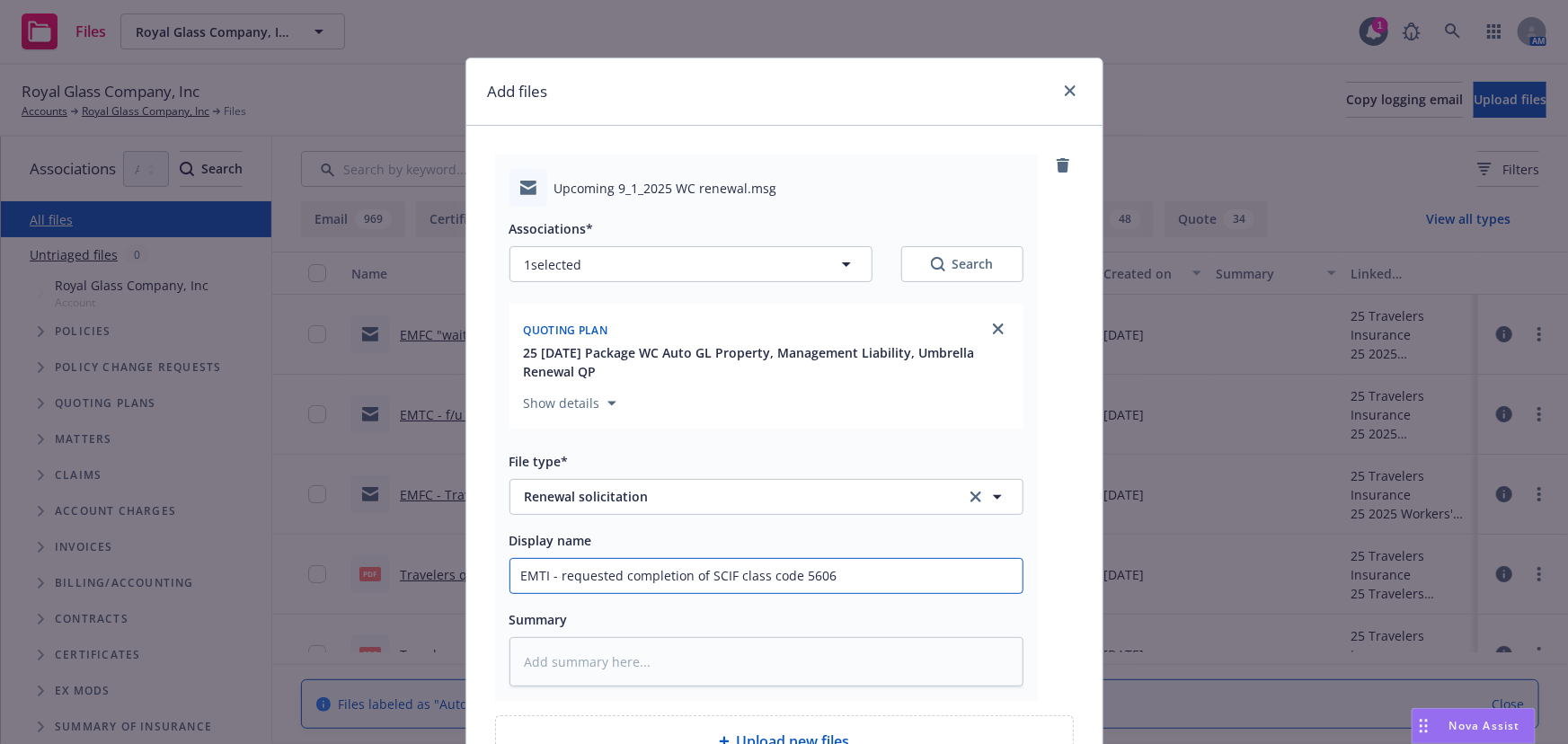
type textarea "x"
type input "EMTI - requested completion of SCIF class code 5606 q"
type textarea "x"
type input "EMTI - requested completion of SCIF class code 5606 qu"
type textarea "x"
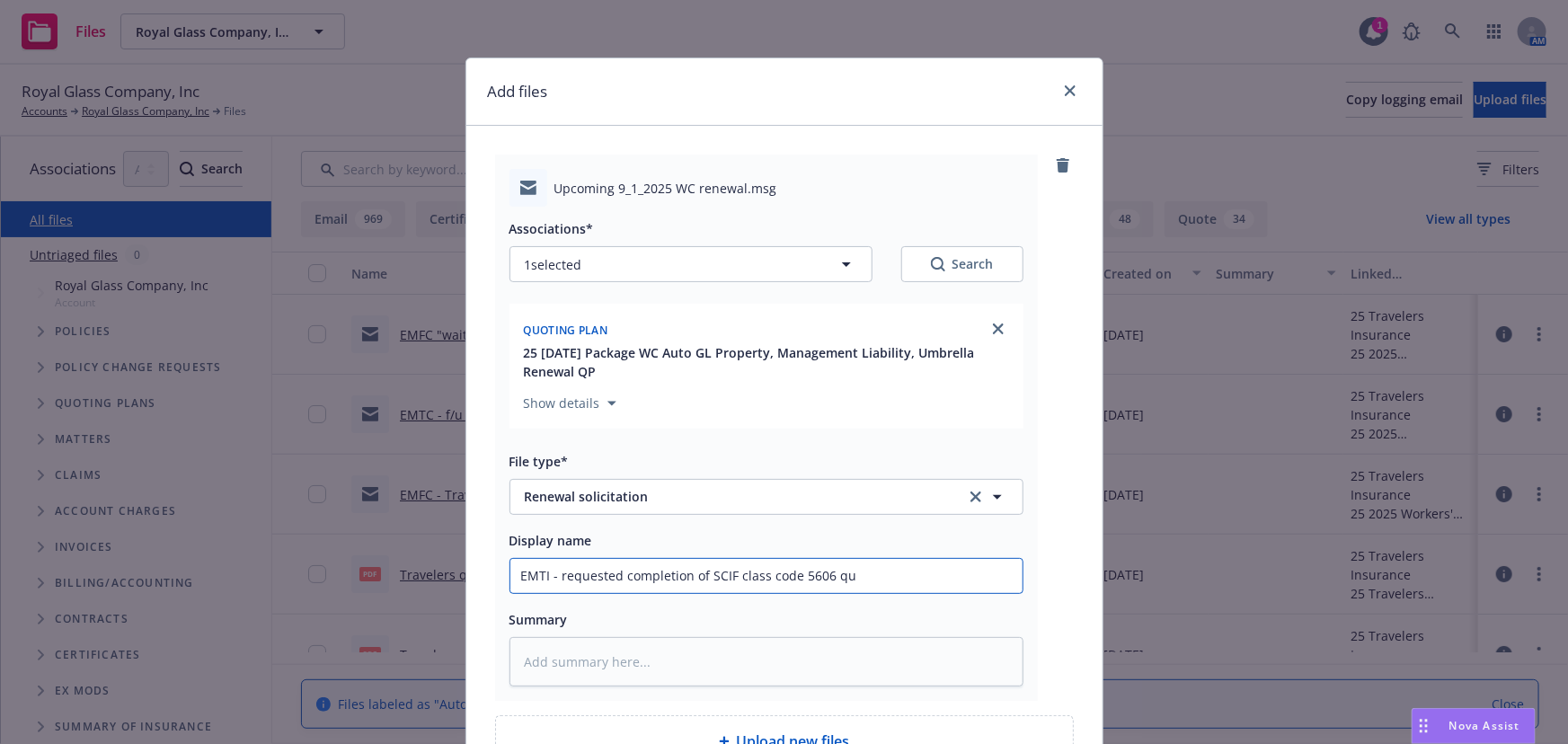
type input "EMTI - requested completion of SCIF class code 5606 que"
type textarea "x"
type input "EMTI - requested completion of SCIF class code 5606 ques"
type textarea "x"
type input "EMTI - requested completion of SCIF class code 5606 quest"
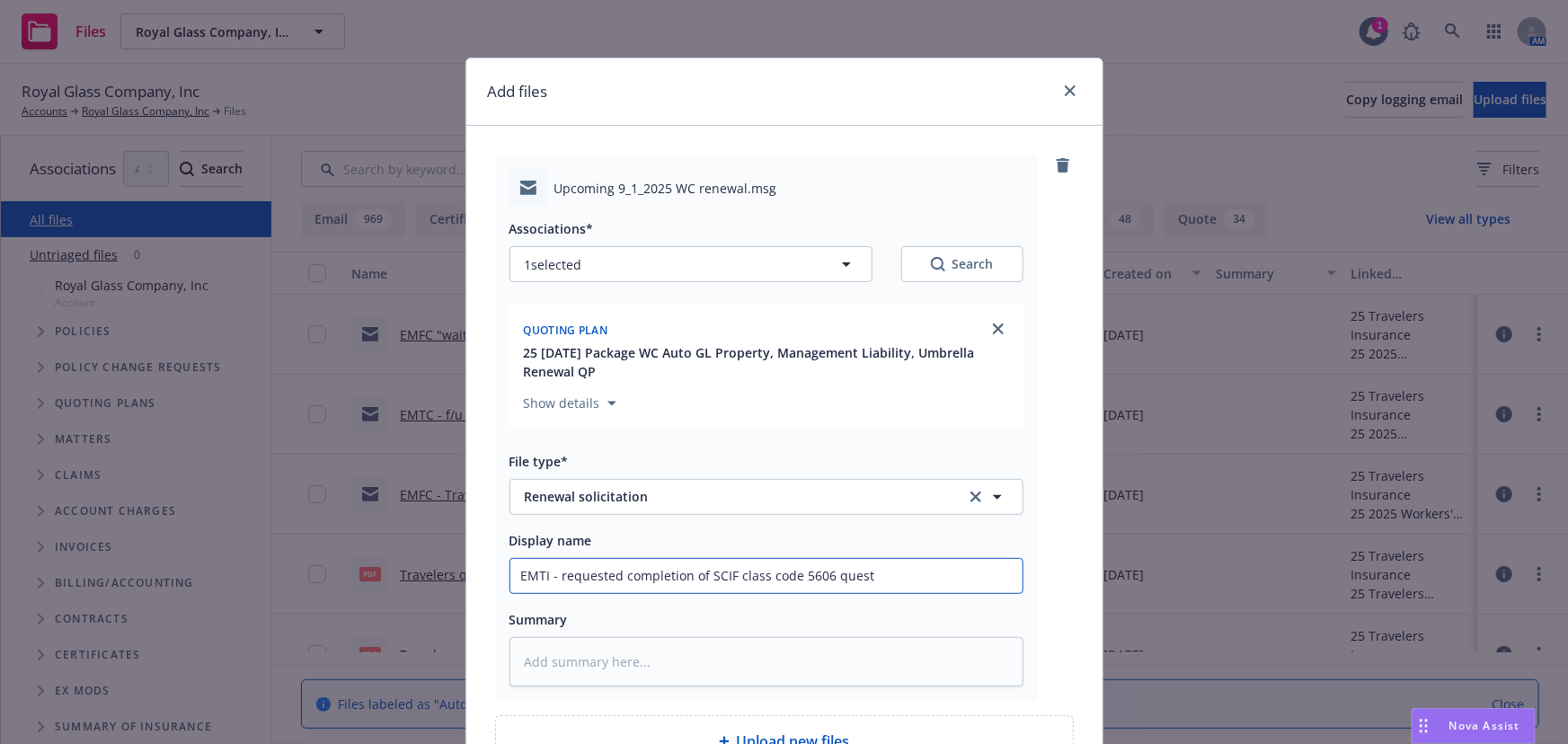
type textarea "x"
type input "EMTI - requested completion of SCIF class code 5606 ques"
type textarea "x"
type input "EMTI - requested completion of SCIF class code 5606 questi"
type textarea "x"
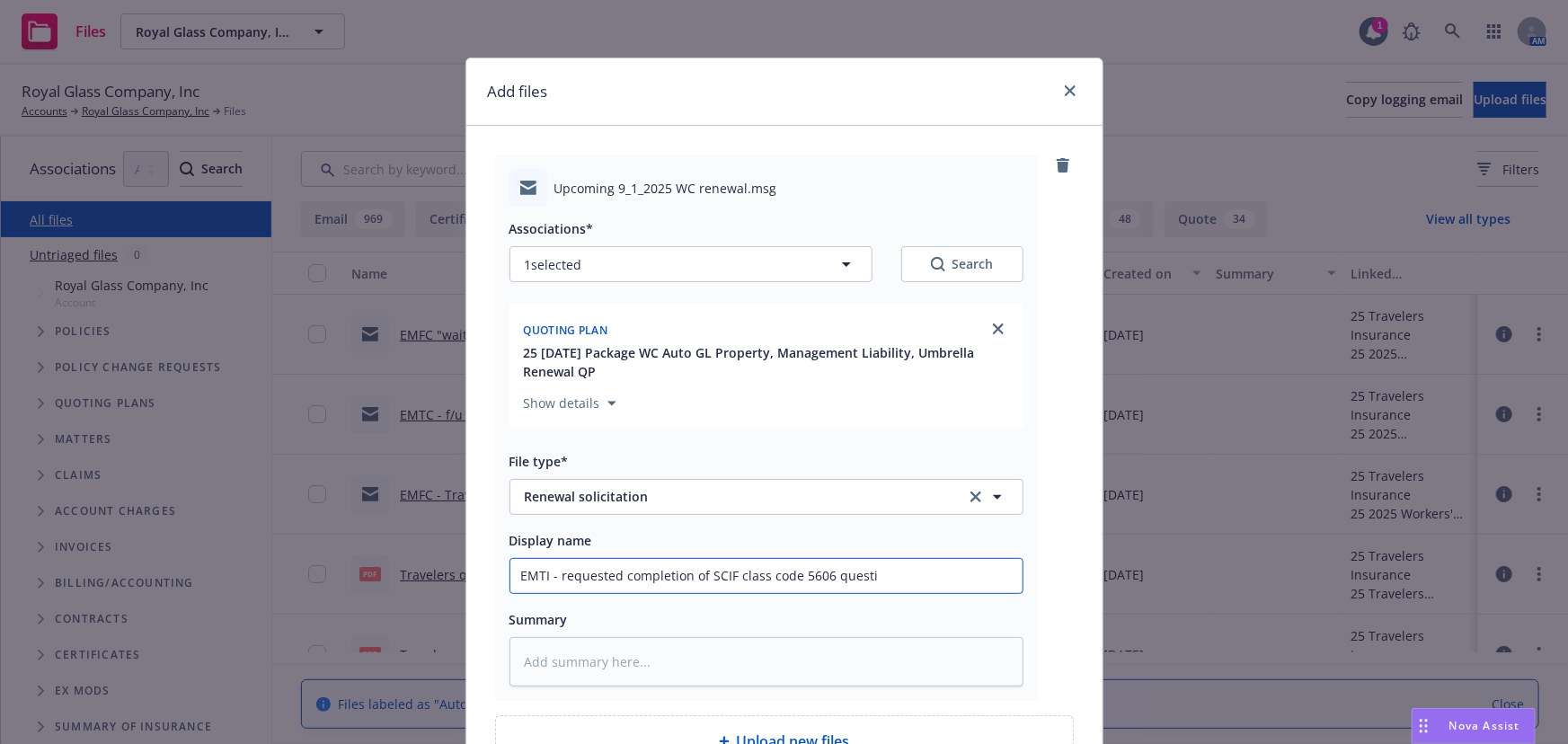
type input "EMTI - requested completion of SCIF class code 5606 questio"
type textarea "x"
type input "EMTI - requested completion of SCIF class code 5606 question"
type textarea "x"
type input "EMTI - requested completion of SCIF class code 5606 questiona"
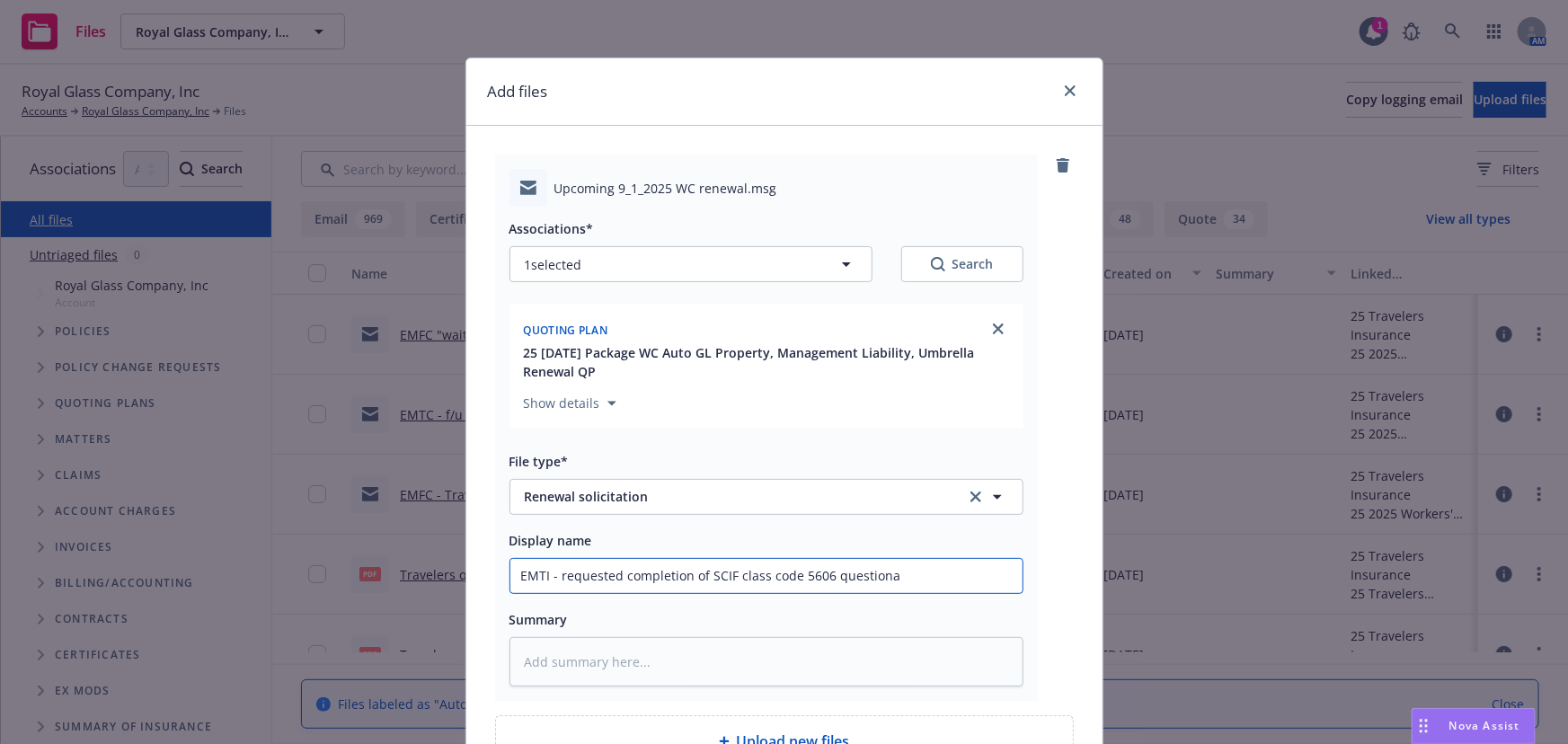
type textarea "x"
type input "EMTI - requested completion of SCIF class code 5606 questional"
type textarea "x"
type input "EMTI - requested completion of SCIF class code 5606 questiona"
type textarea "x"
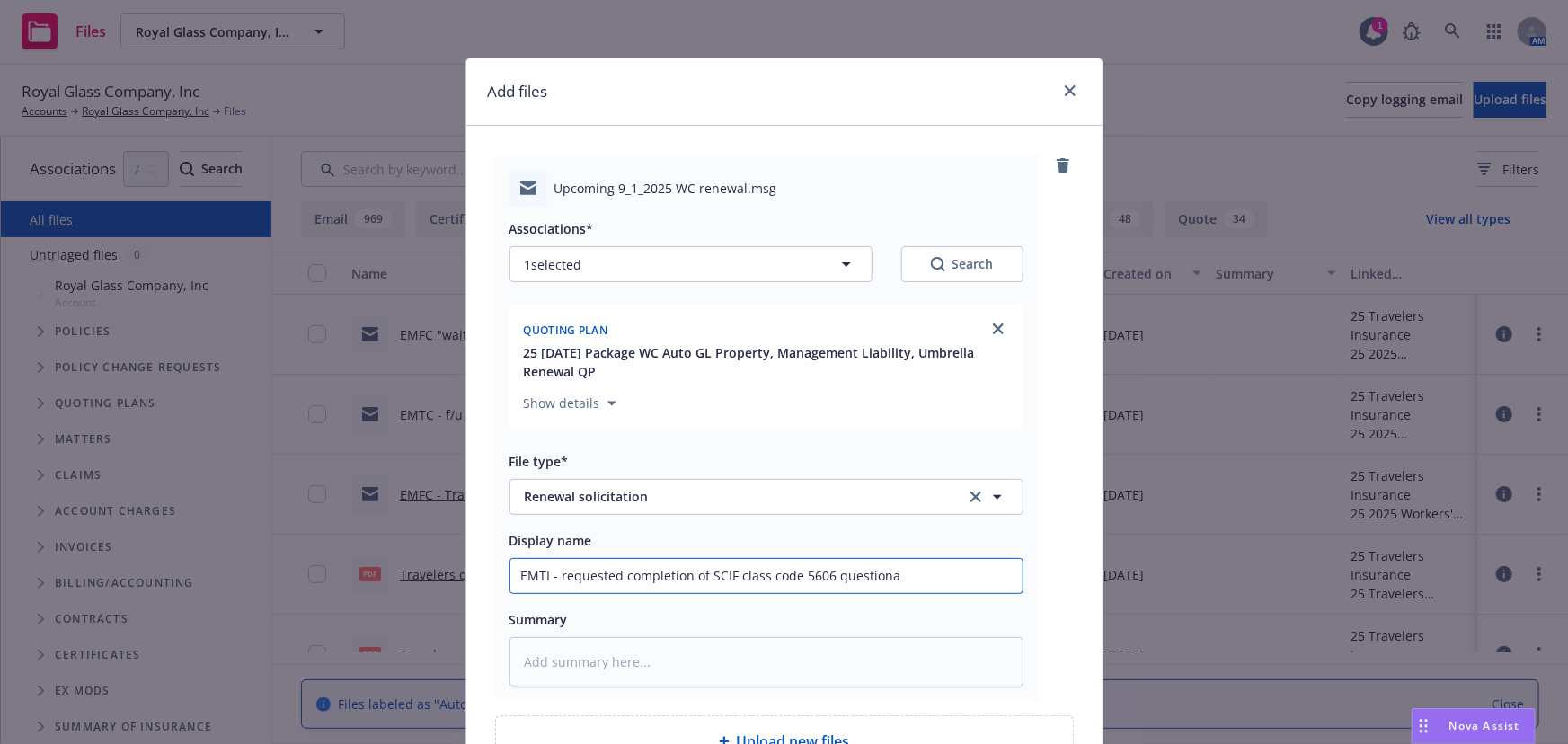
type input "EMTI - requested completion of SCIF class code 5606 question"
type textarea "x"
type input "EMTI - requested completion of SCIF class code 5606 questionn"
type textarea "x"
type input "EMTI - requested completion of SCIF class code 5606 questionna"
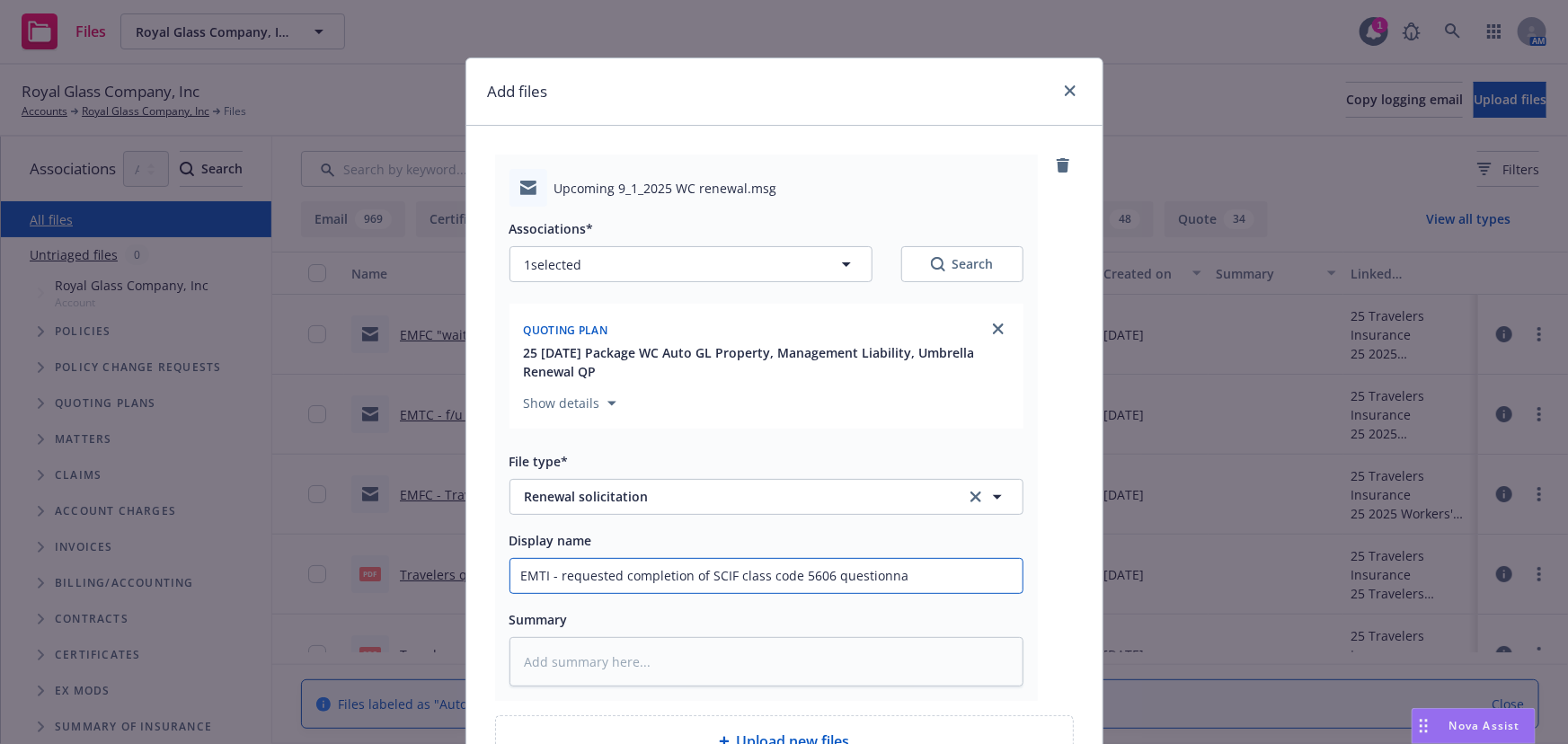
type textarea "x"
type input "EMTI - requested completion of SCIF class code 5606 questionnai"
type textarea "x"
type input "EMTI - requested completion of SCIF class code 5606 questionnair"
type textarea "x"
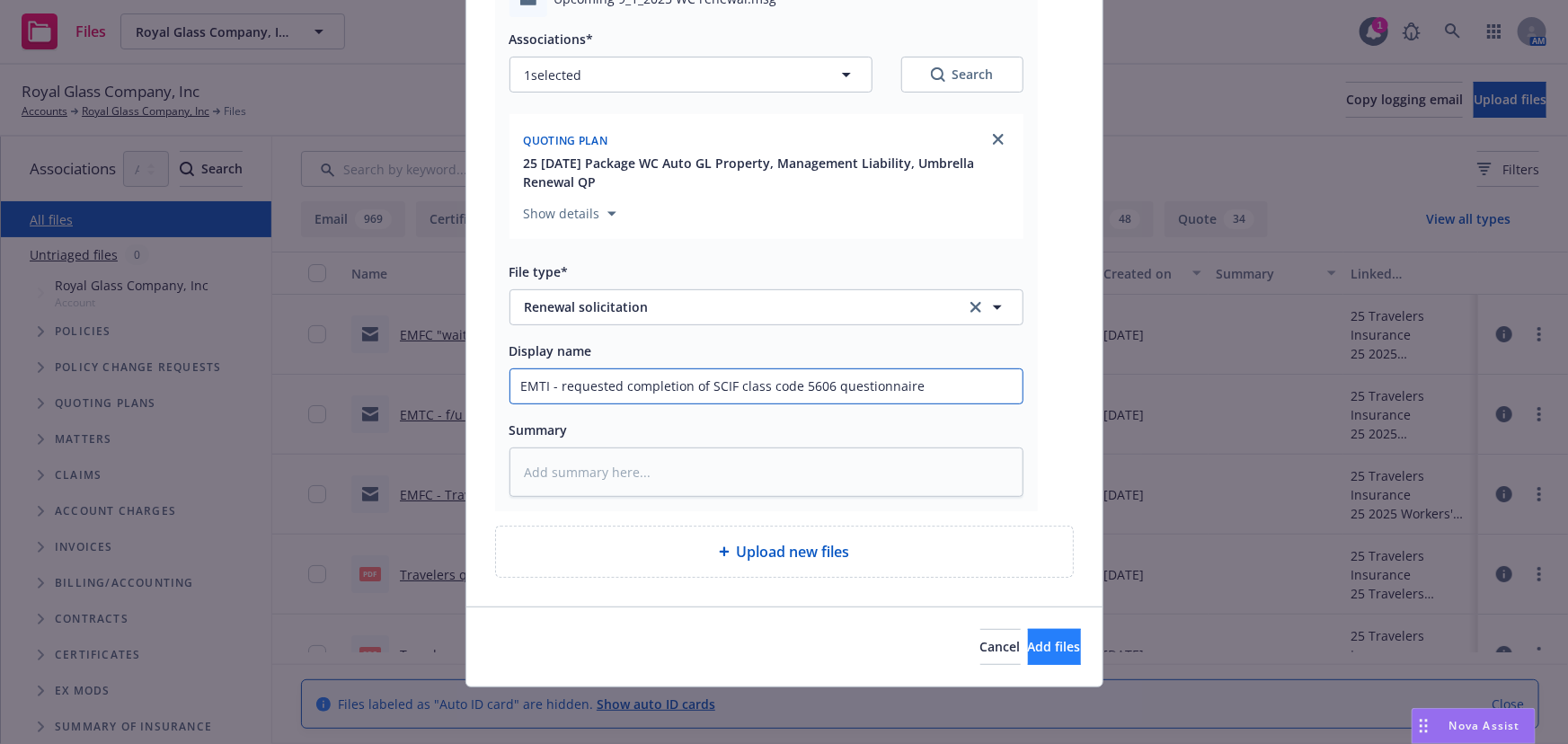
type input "EMTI - requested completion of SCIF class code 5606 questionnaire"
click at [1028, 641] on span "Add files" at bounding box center [1054, 646] width 53 height 17
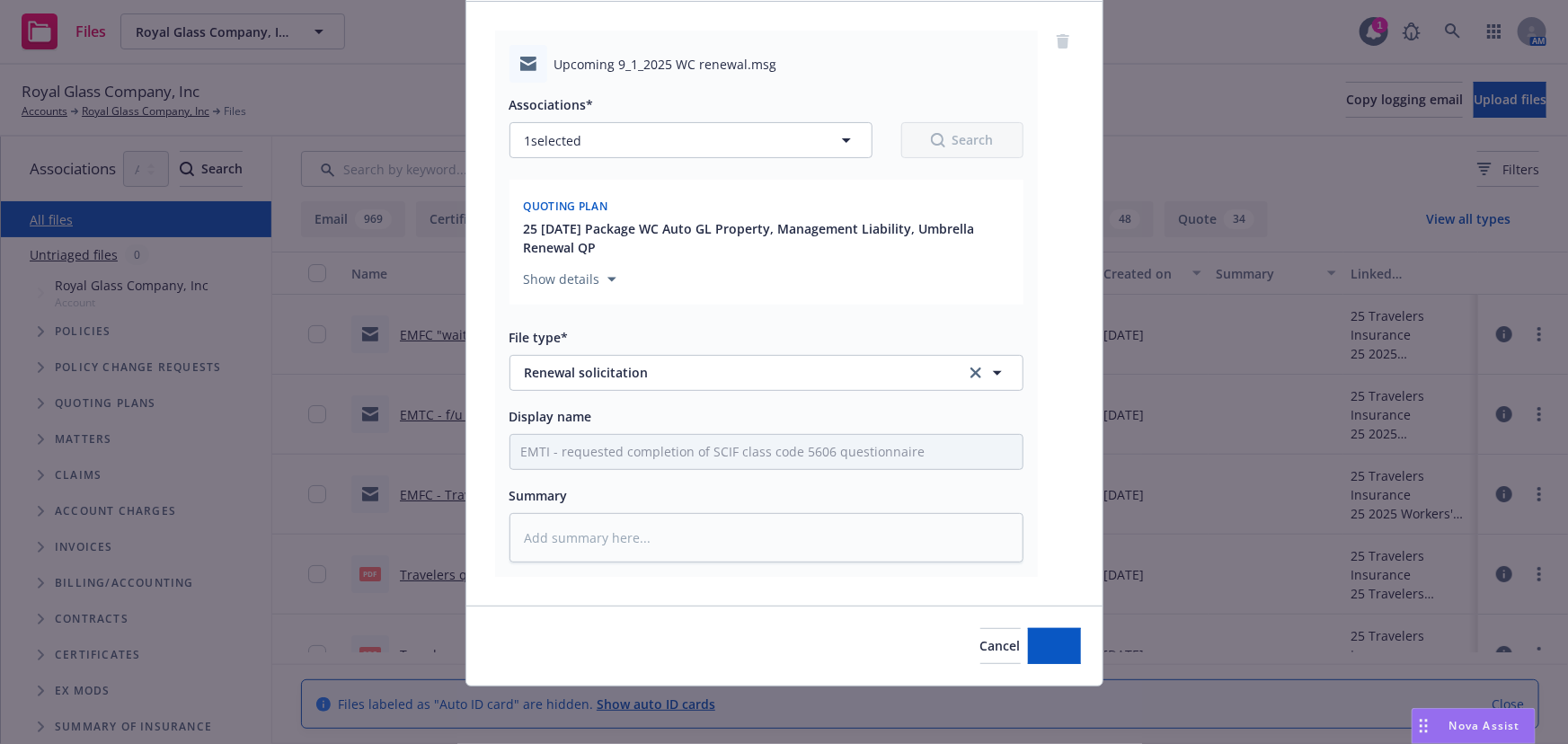
scroll to position [123, 0]
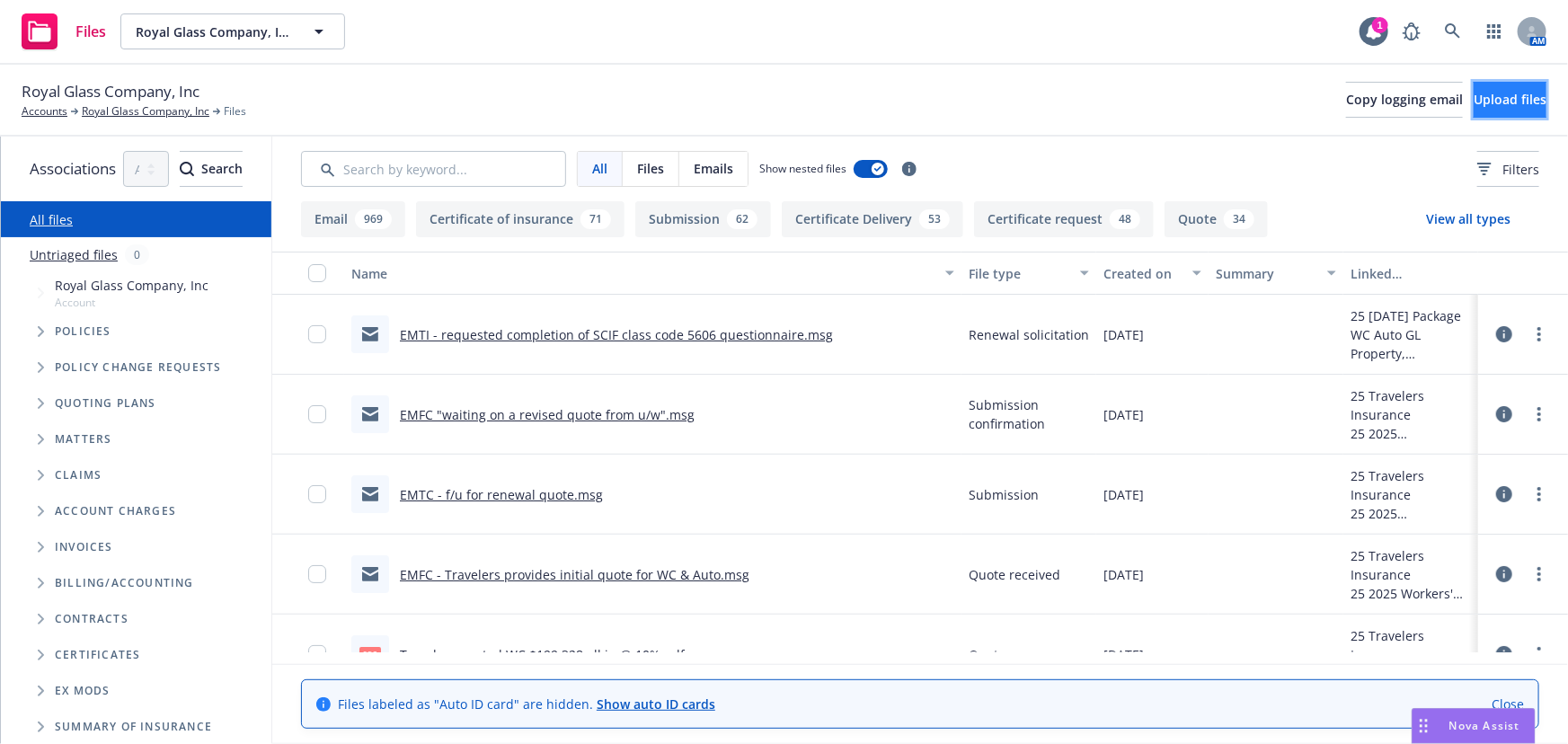
click at [1492, 102] on span "Upload files" at bounding box center [1510, 99] width 73 height 17
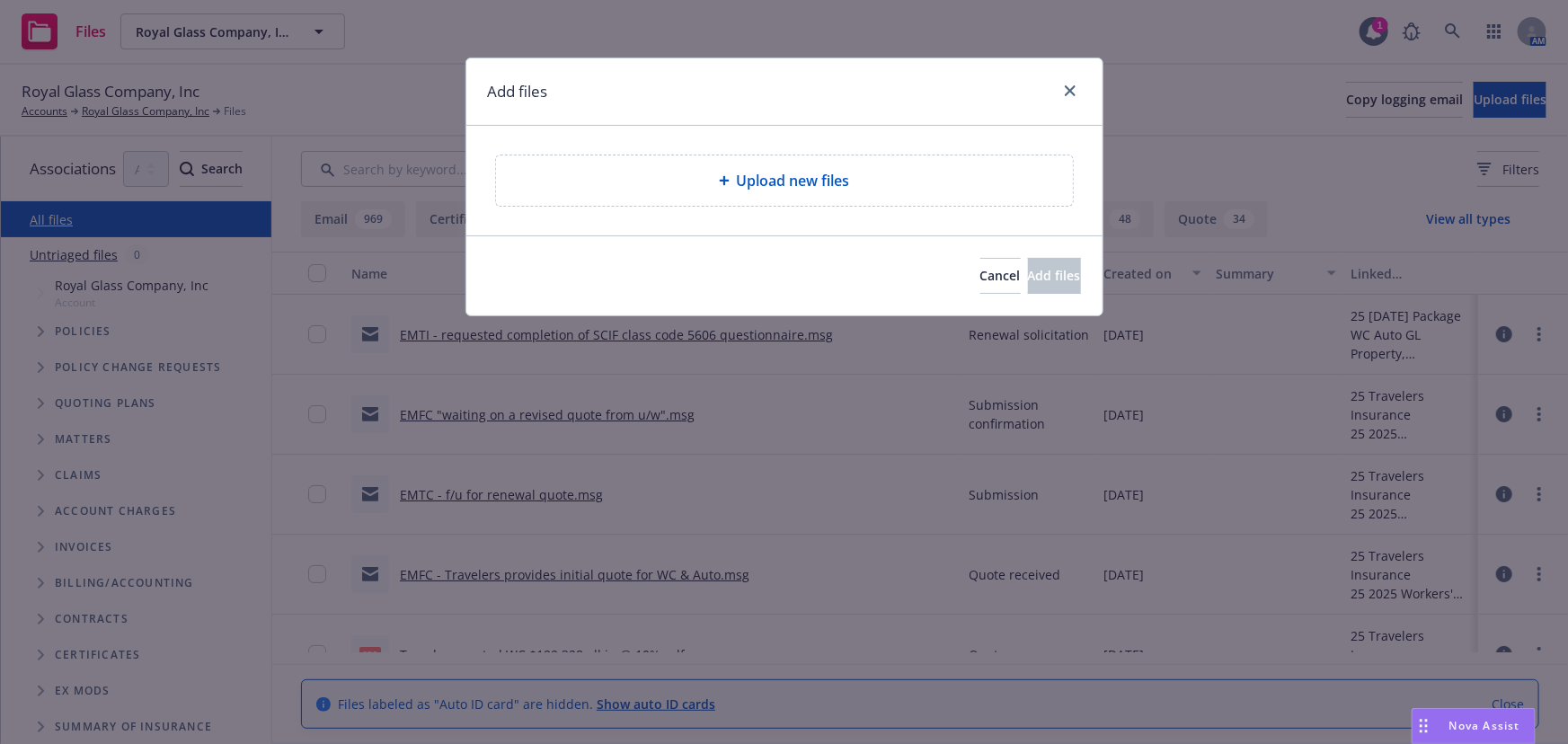
click at [741, 184] on span "Upload new files" at bounding box center [794, 181] width 114 height 22
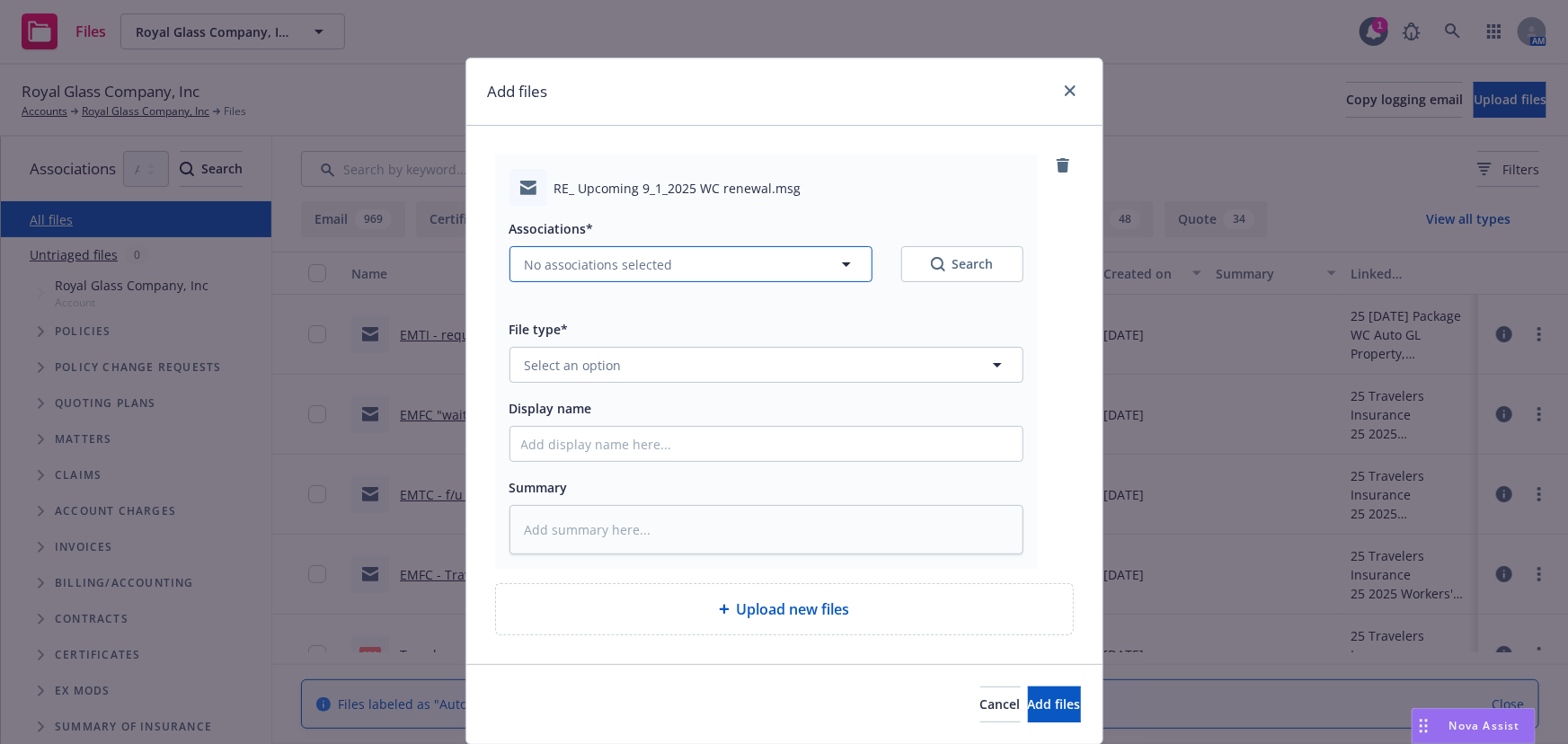
click at [564, 266] on span "No associations selected" at bounding box center [599, 264] width 148 height 19
type textarea "x"
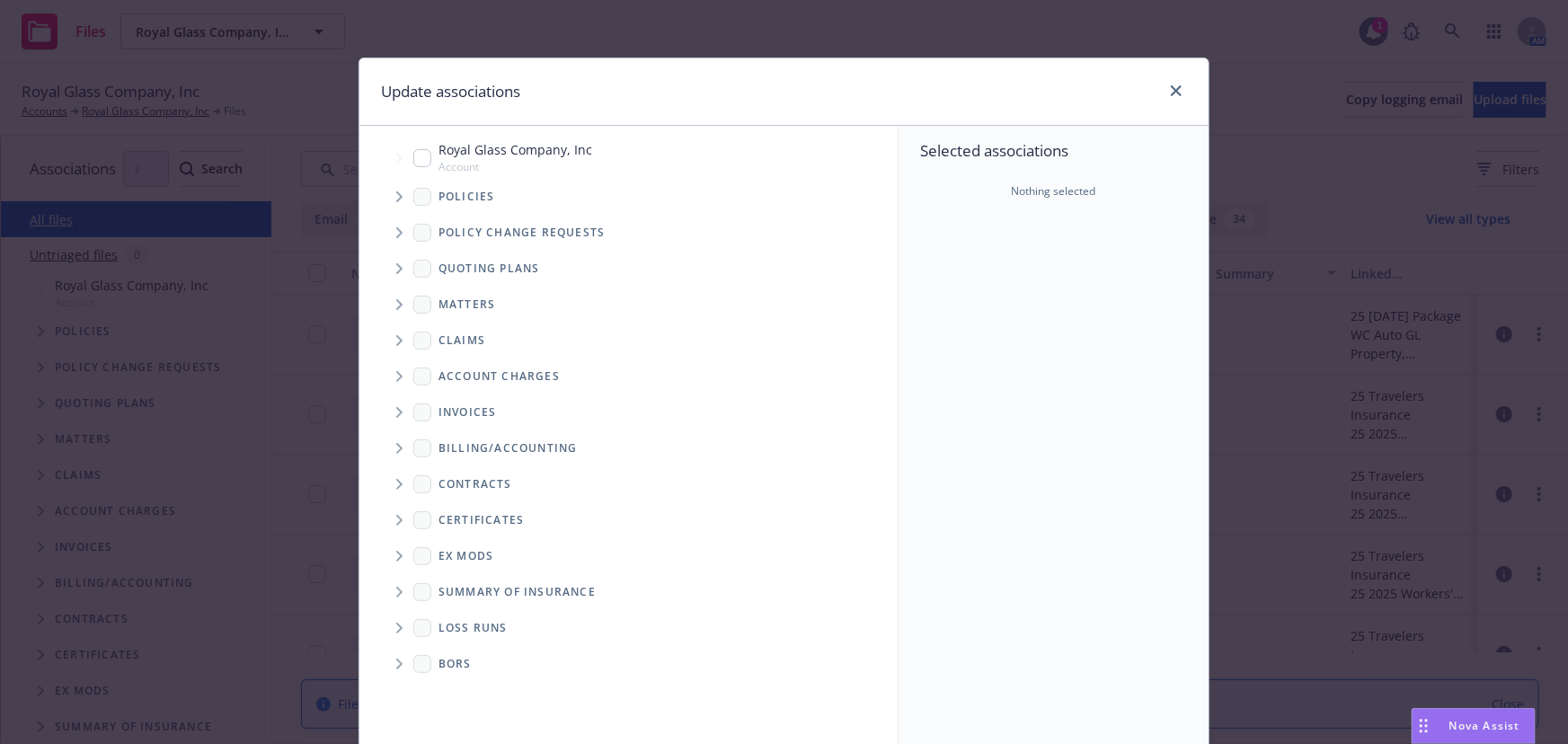
click at [387, 271] on span "Tree Example" at bounding box center [398, 268] width 28 height 28
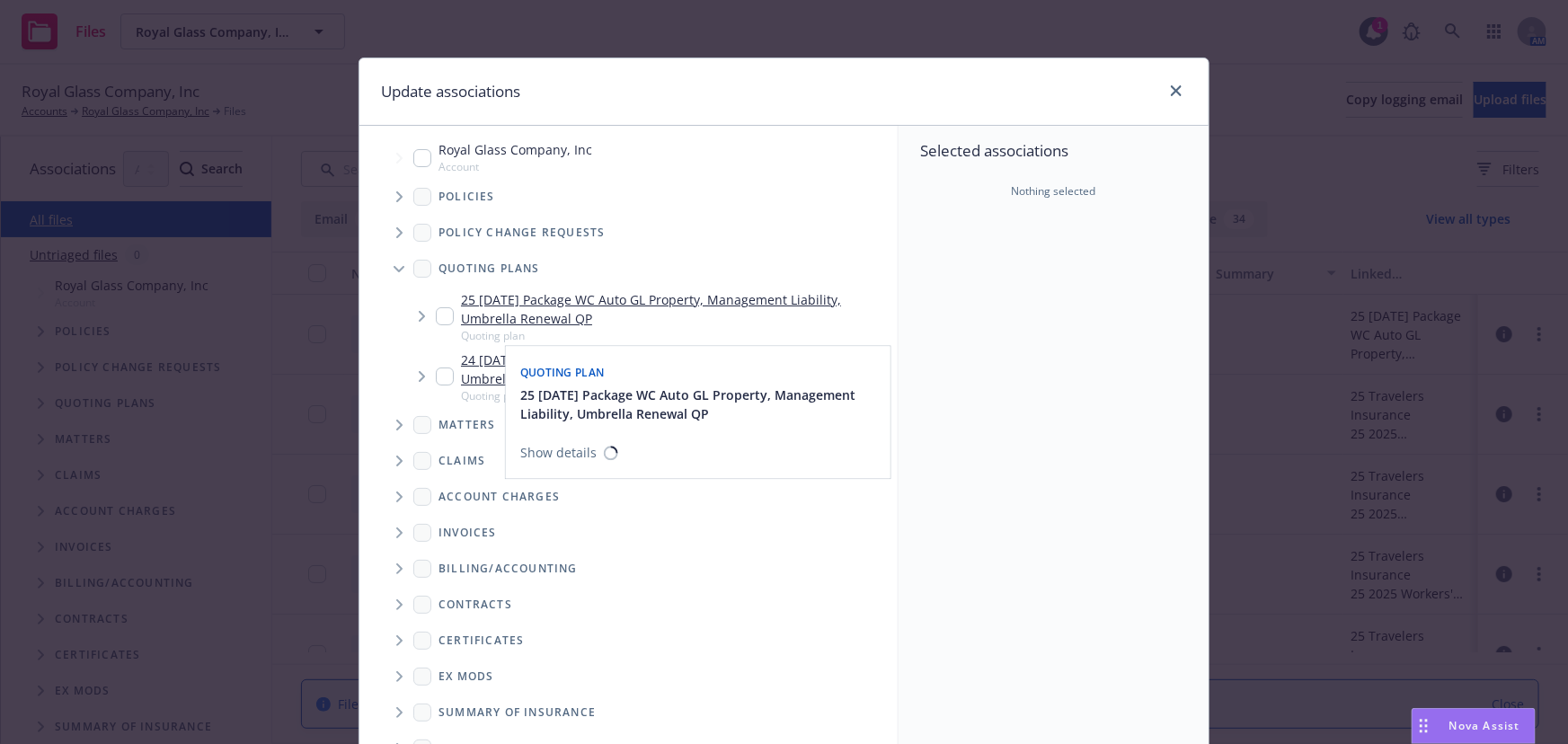
click at [605, 314] on link "25 09/01/25 Package WC Auto GL Property, Management Liability, Umbrella Renewal…" at bounding box center [676, 308] width 429 height 38
checkbox input "true"
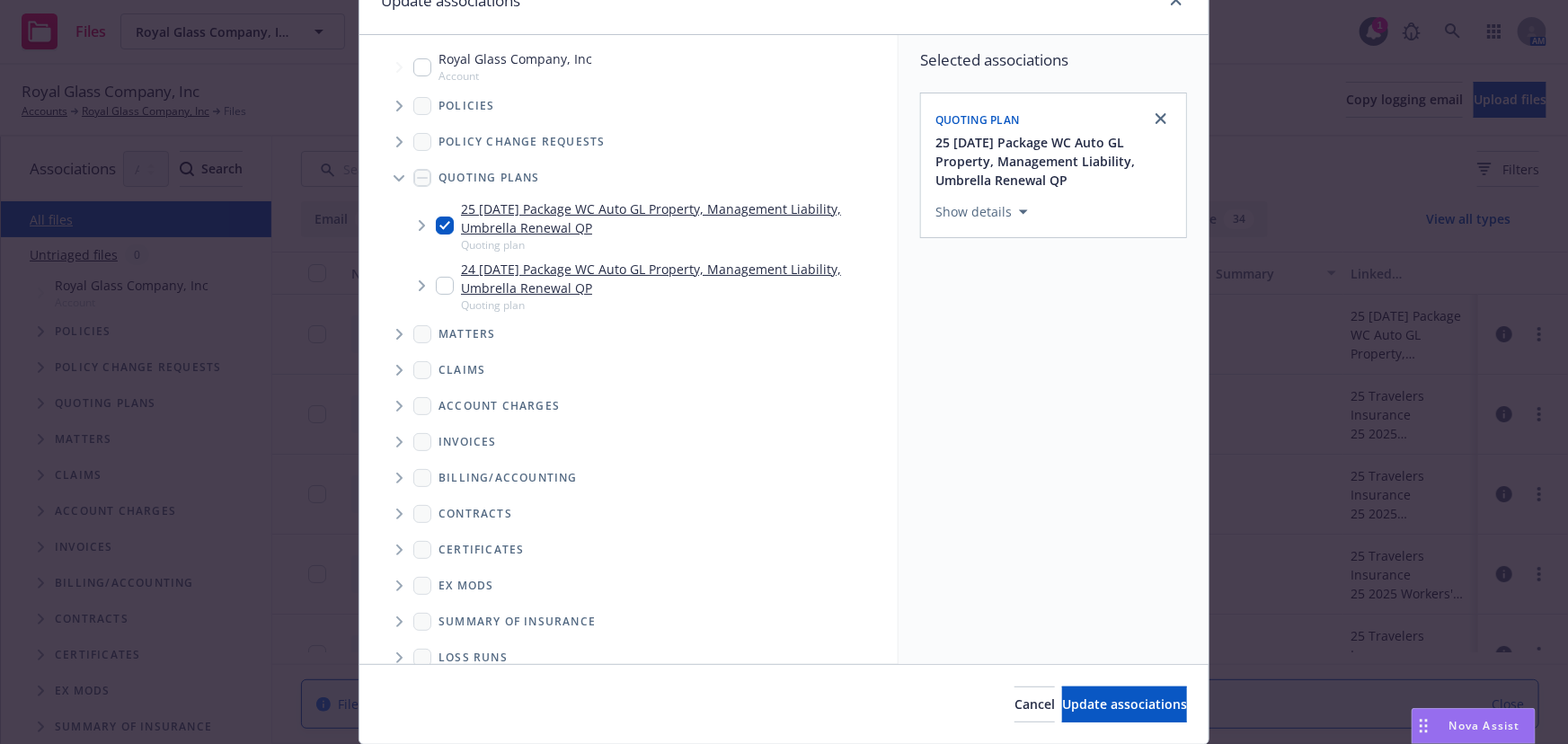
scroll to position [148, 0]
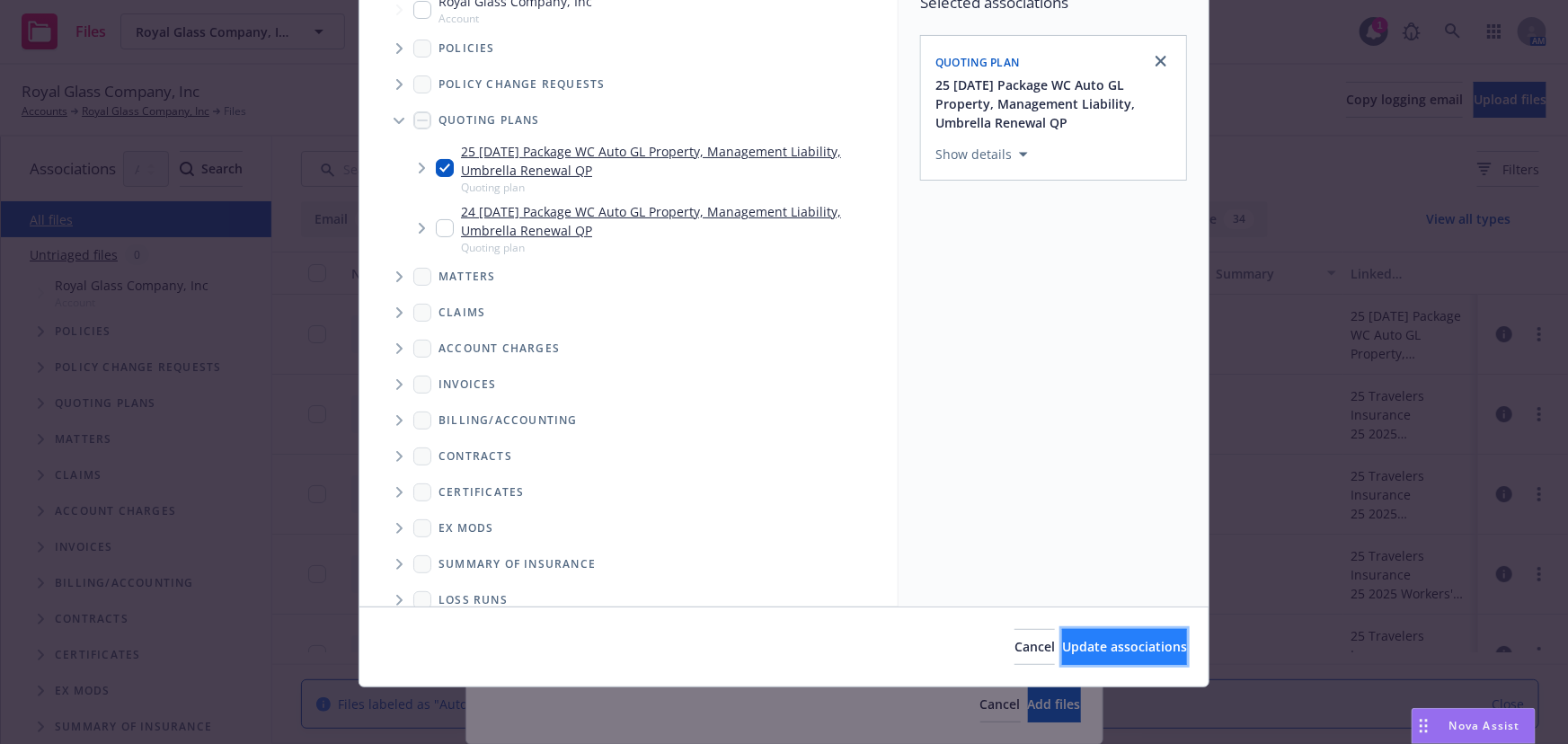
click at [1062, 651] on button "Update associations" at bounding box center [1124, 646] width 124 height 36
type textarea "x"
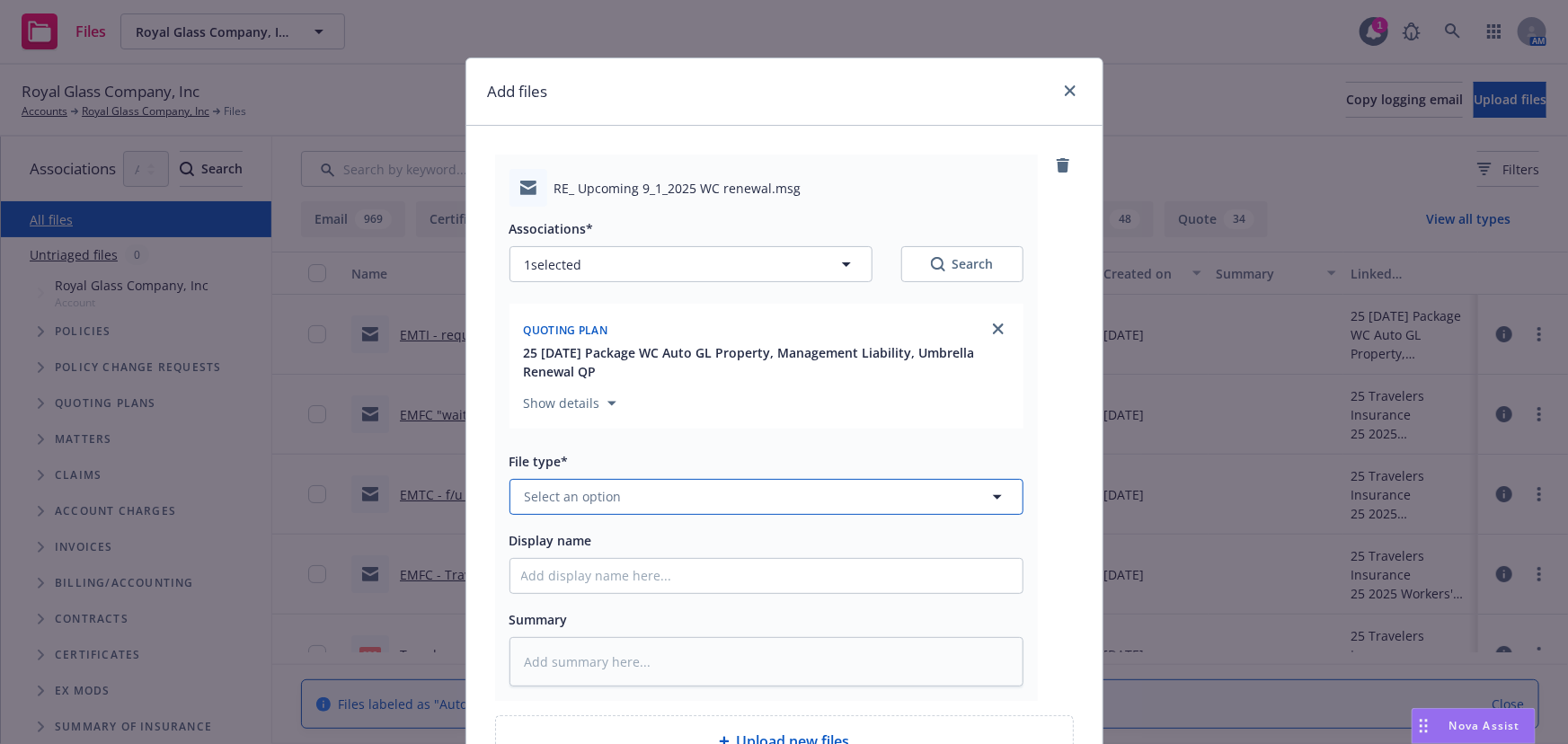
click at [547, 494] on span "Select an option" at bounding box center [573, 496] width 97 height 19
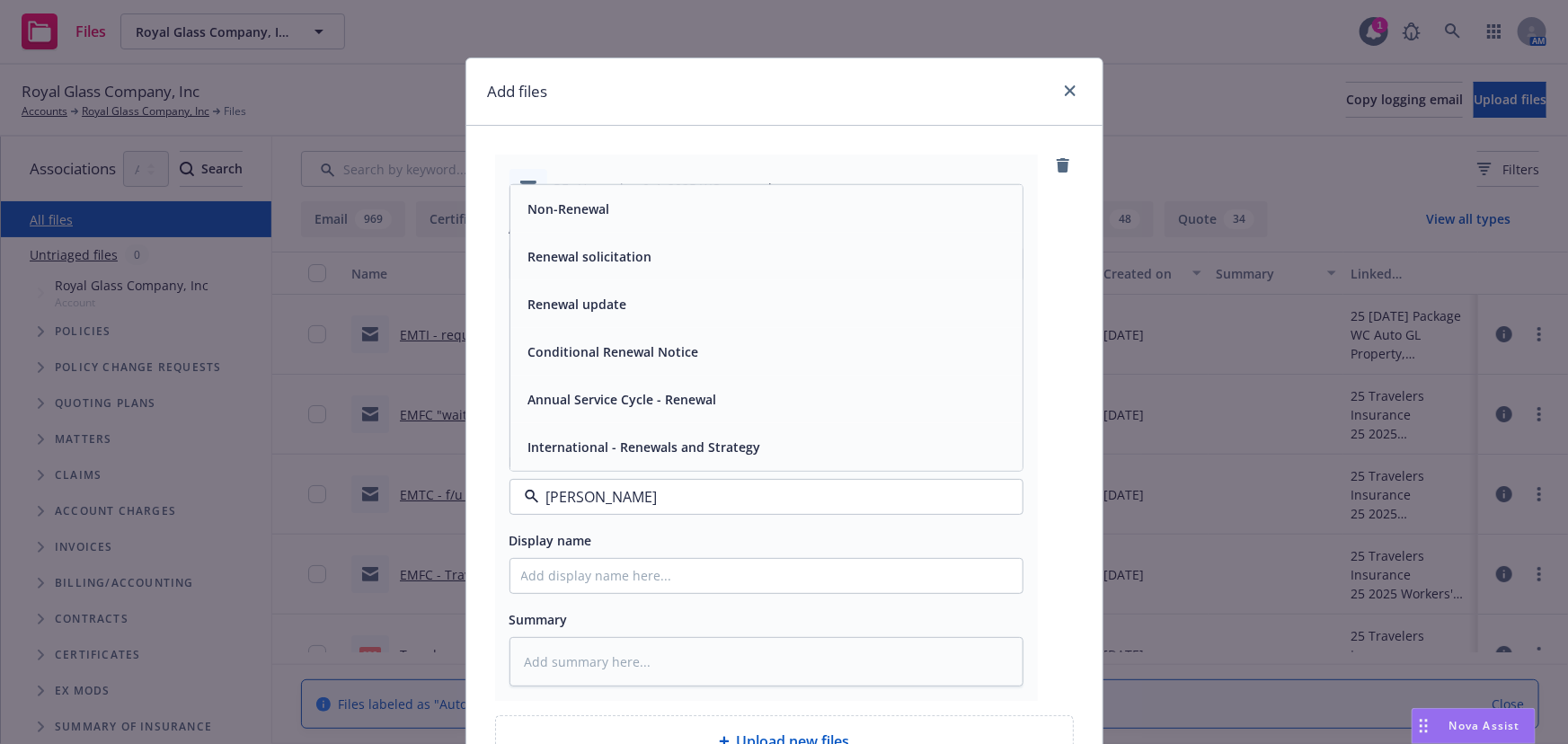
type input "renew"
click at [586, 253] on span "Renewal solicitation" at bounding box center [589, 256] width 124 height 19
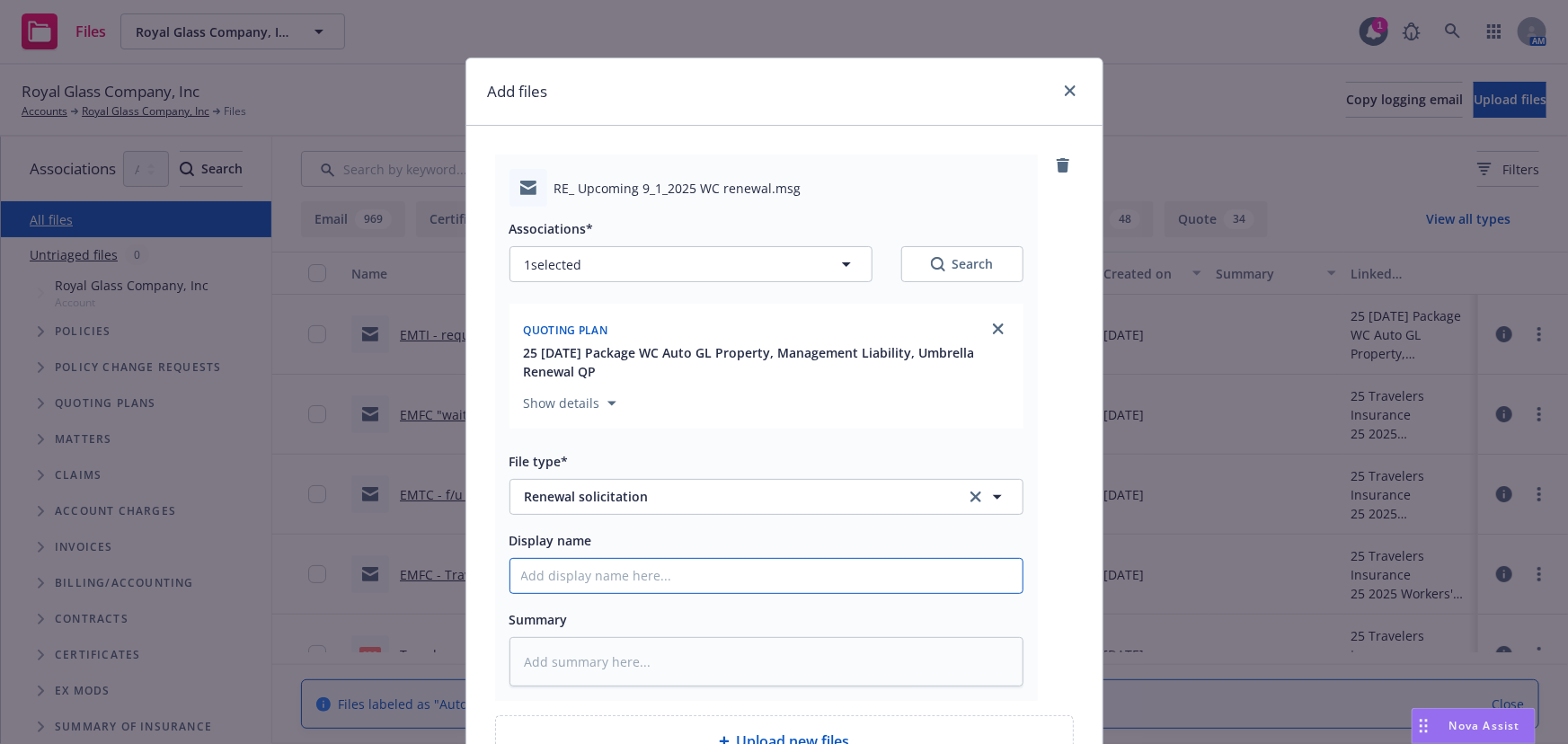
click at [532, 580] on input "Display name" at bounding box center [767, 576] width 513 height 34
type textarea "x"
type input "E"
type textarea "x"
type input "EM"
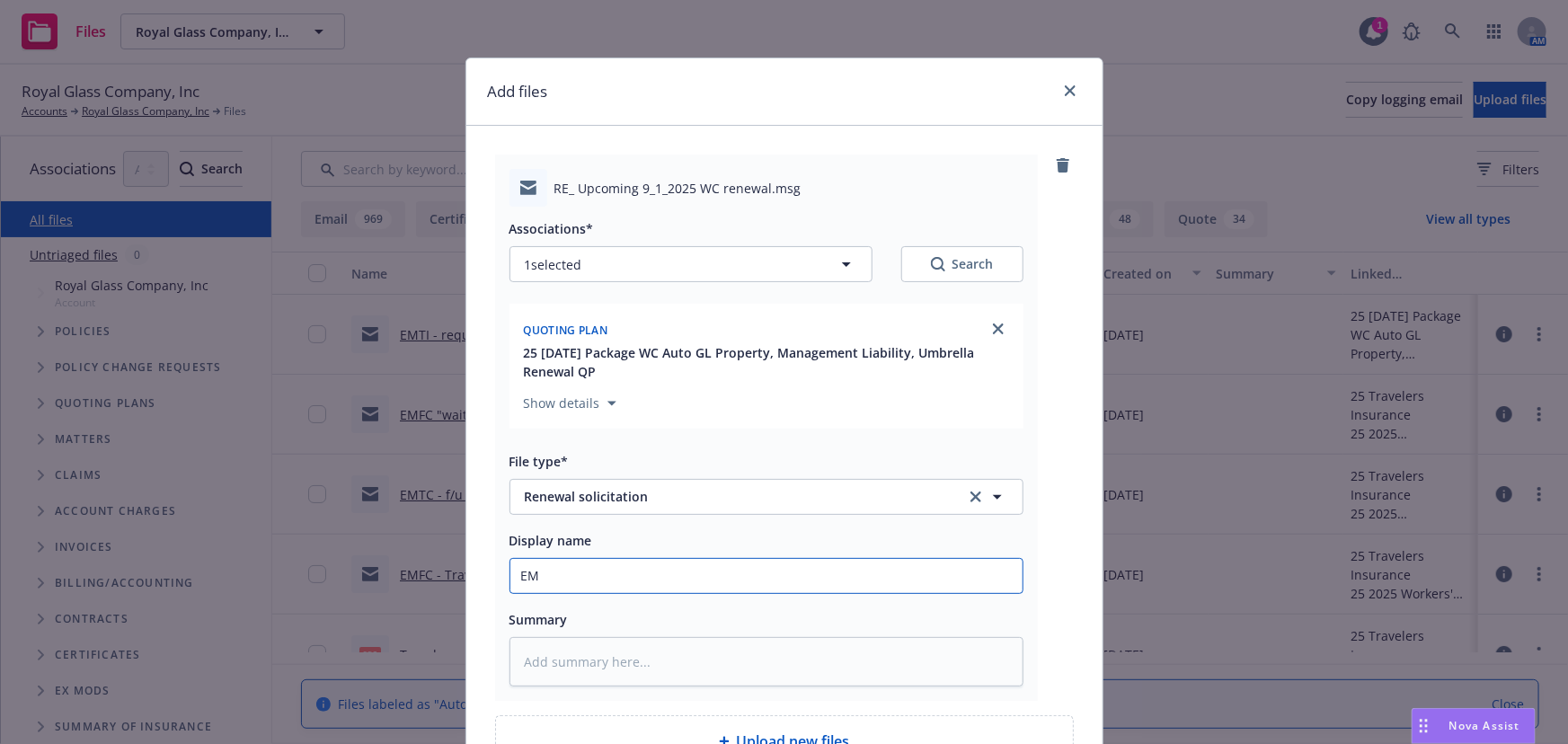
type textarea "x"
type input "EMF"
type textarea "x"
type input "EMFI"
type textarea "x"
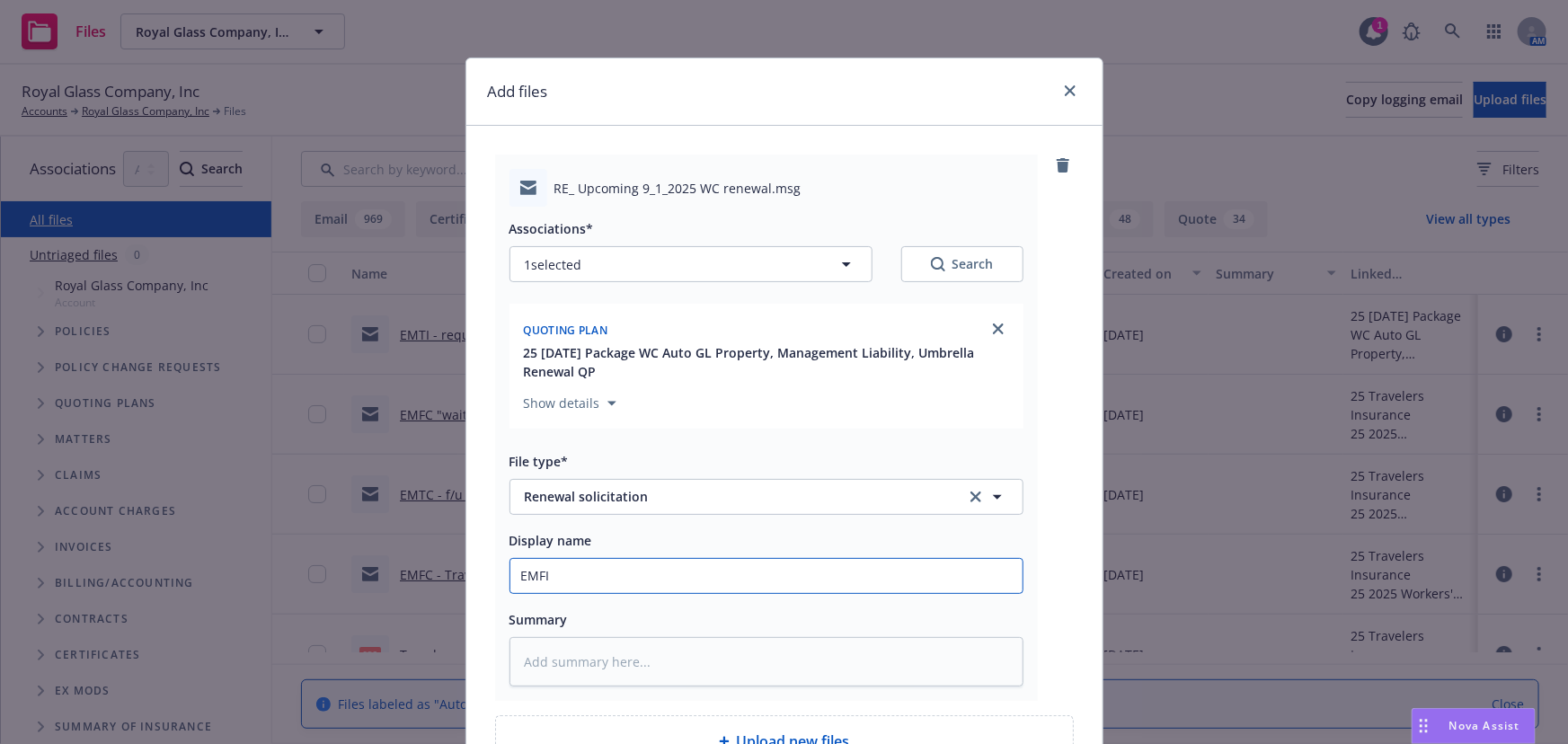
type input "EMFI"
type textarea "x"
type input "EMFI -"
type textarea "x"
type input "EMFI -"
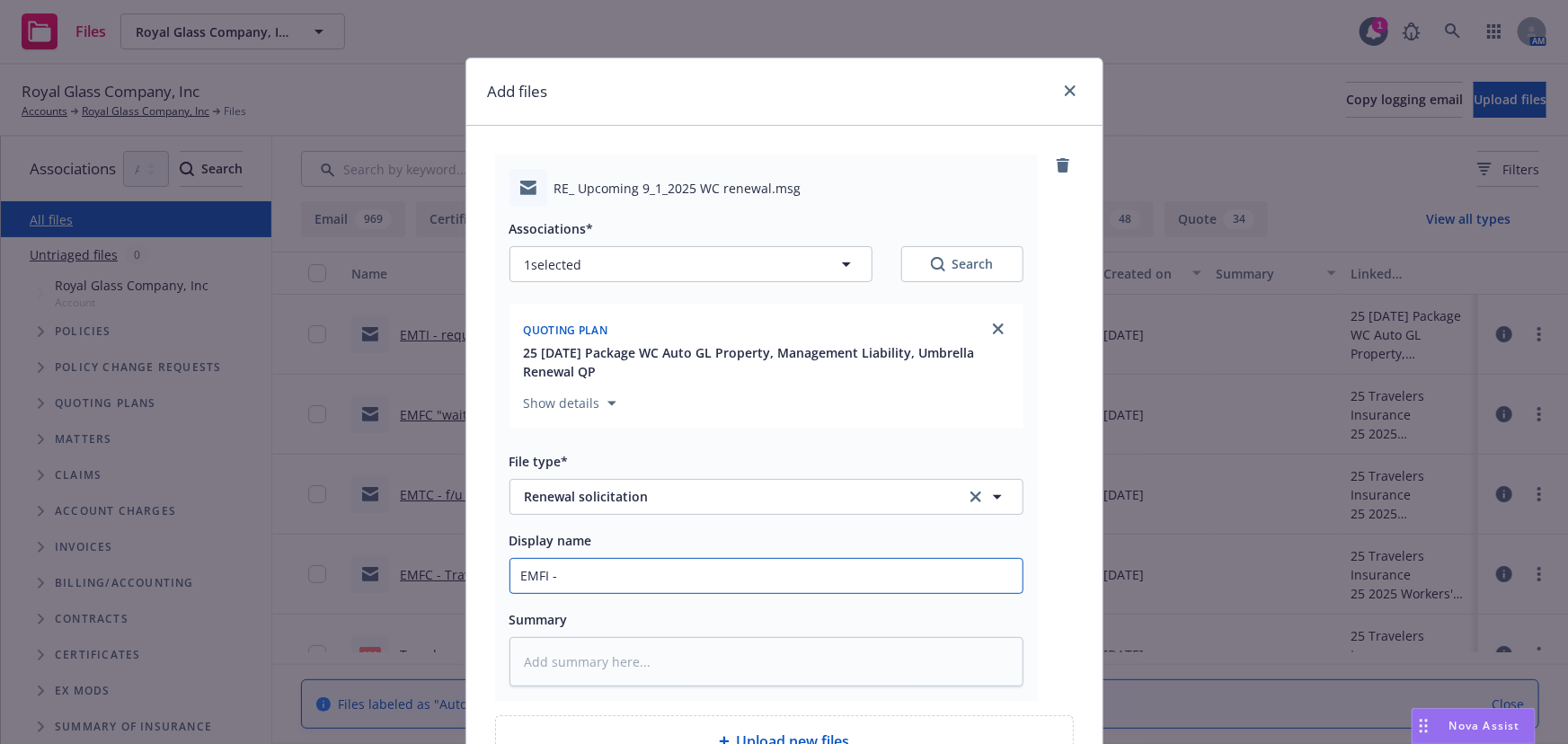
type textarea "x"
type input "EMFI - r"
type textarea "x"
type input "EMFI - re"
type textarea "x"
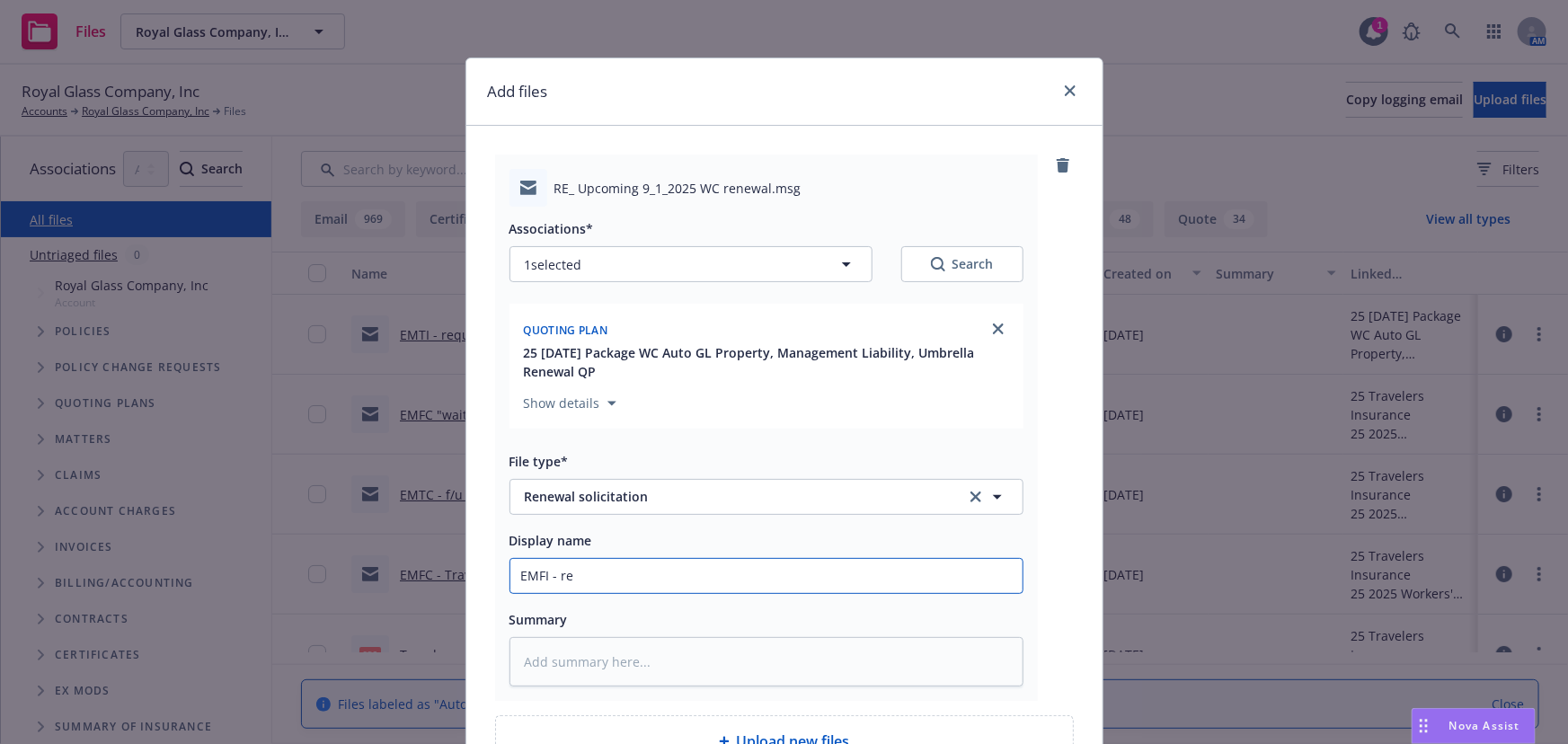
type input "EMFI - res"
type textarea "x"
type input "EMFI - resp"
type textarea "x"
type input "EMFI - respo"
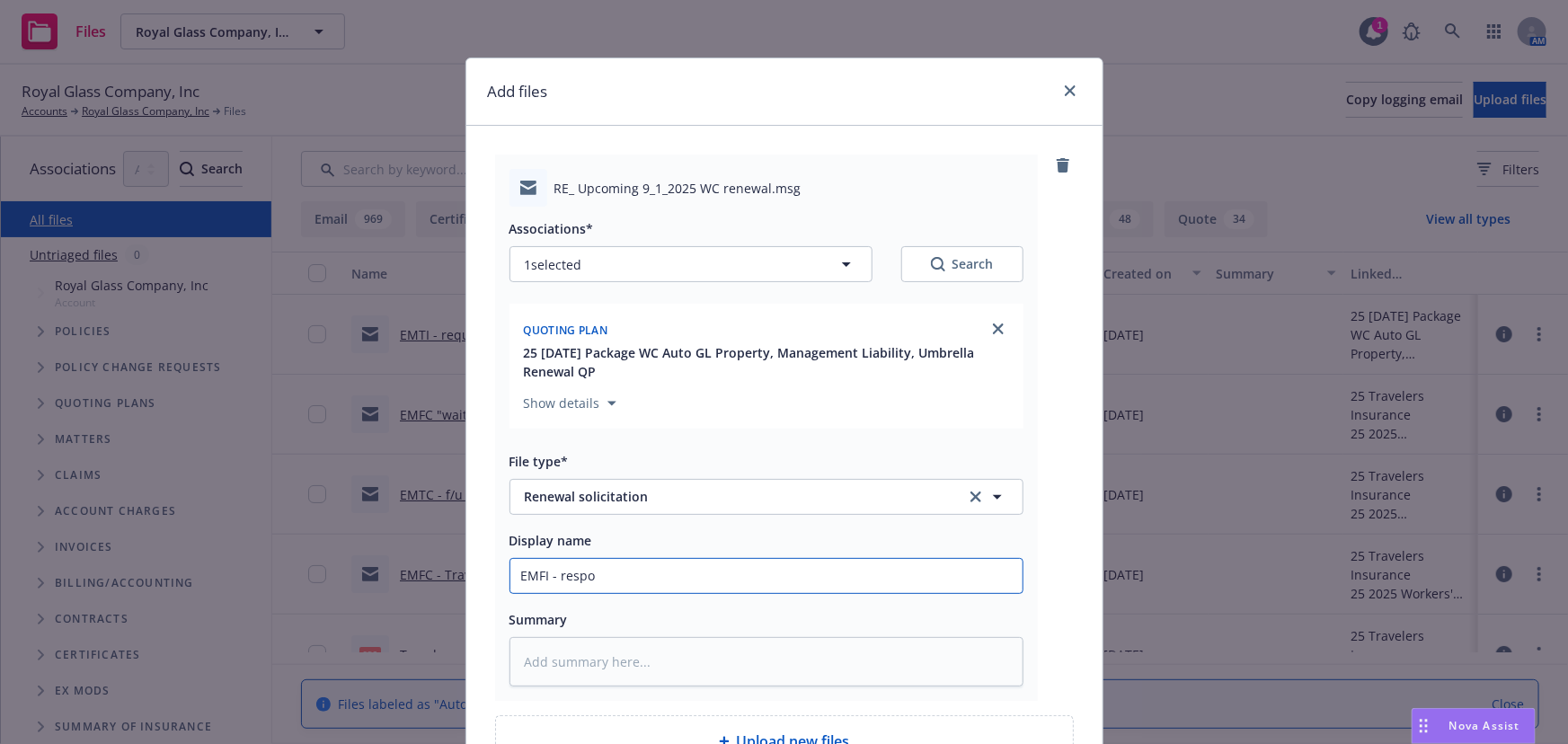
type textarea "x"
type input "EMFI - respon"
type textarea "x"
type input "EMFI - respons"
type textarea "x"
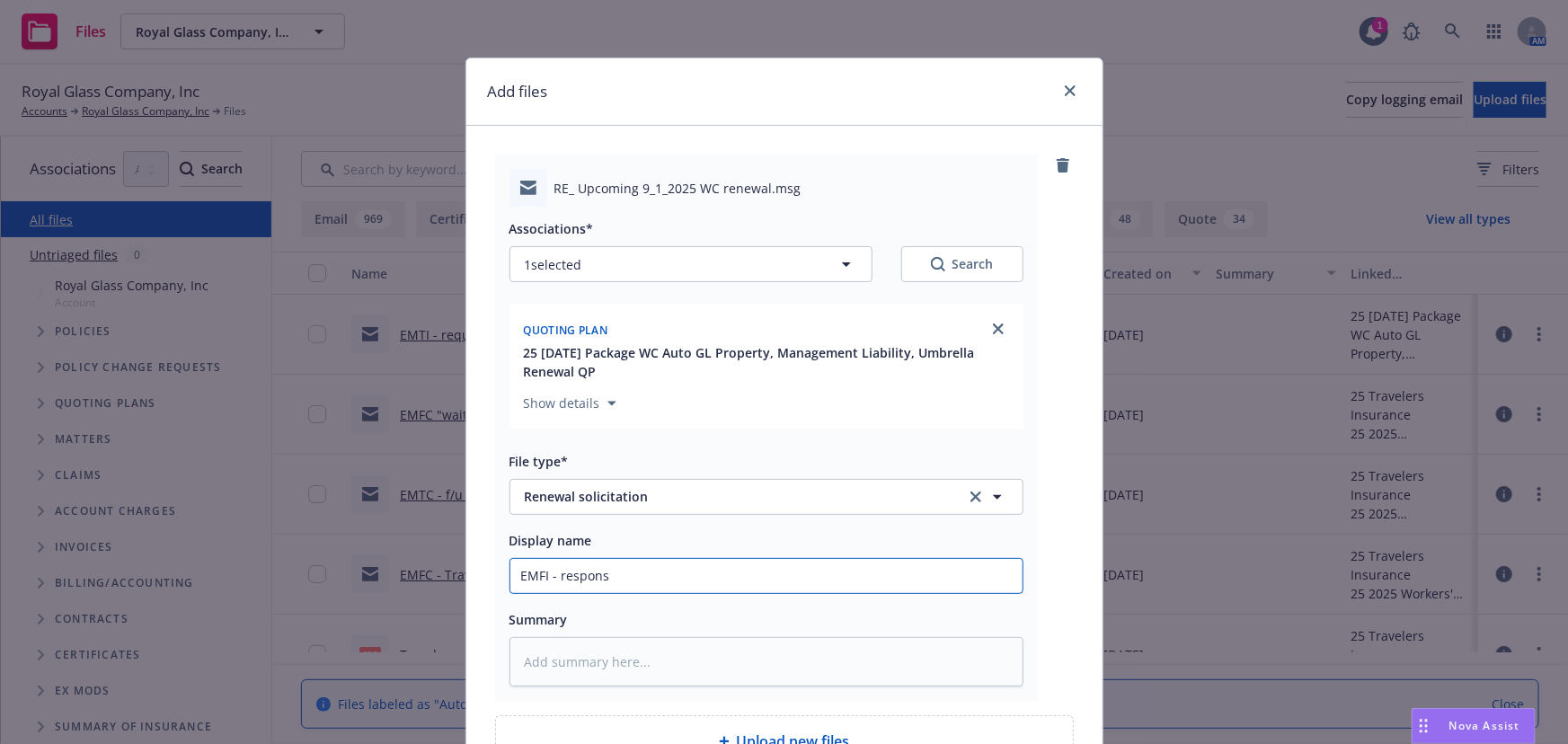
type input "EMFI - response"
type textarea "x"
type input "EMFI - responses"
type textarea "x"
type input "EMFI - responses"
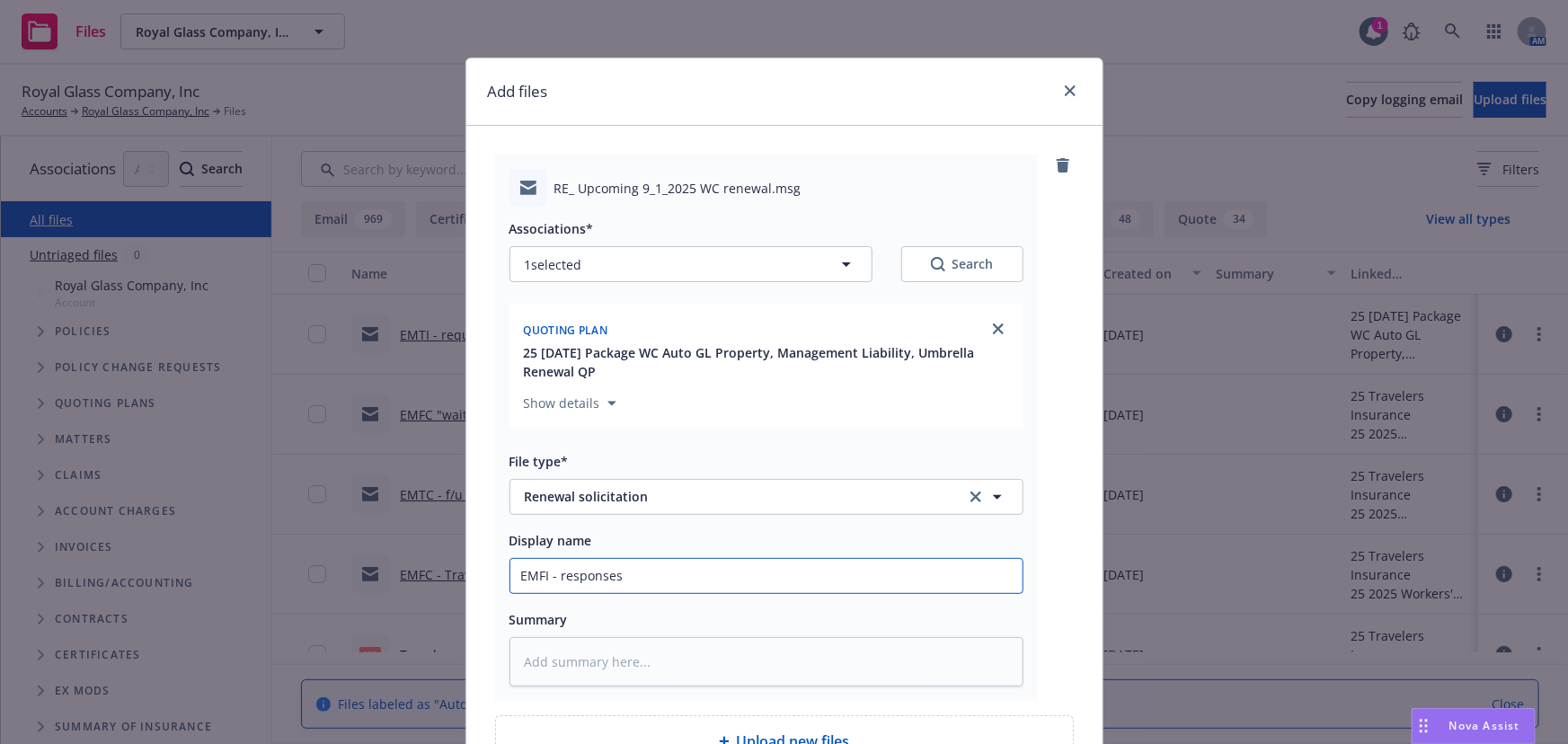
type textarea "x"
type input "EMFI - responses t"
type textarea "x"
type input "EMFI - responses to"
type textarea "x"
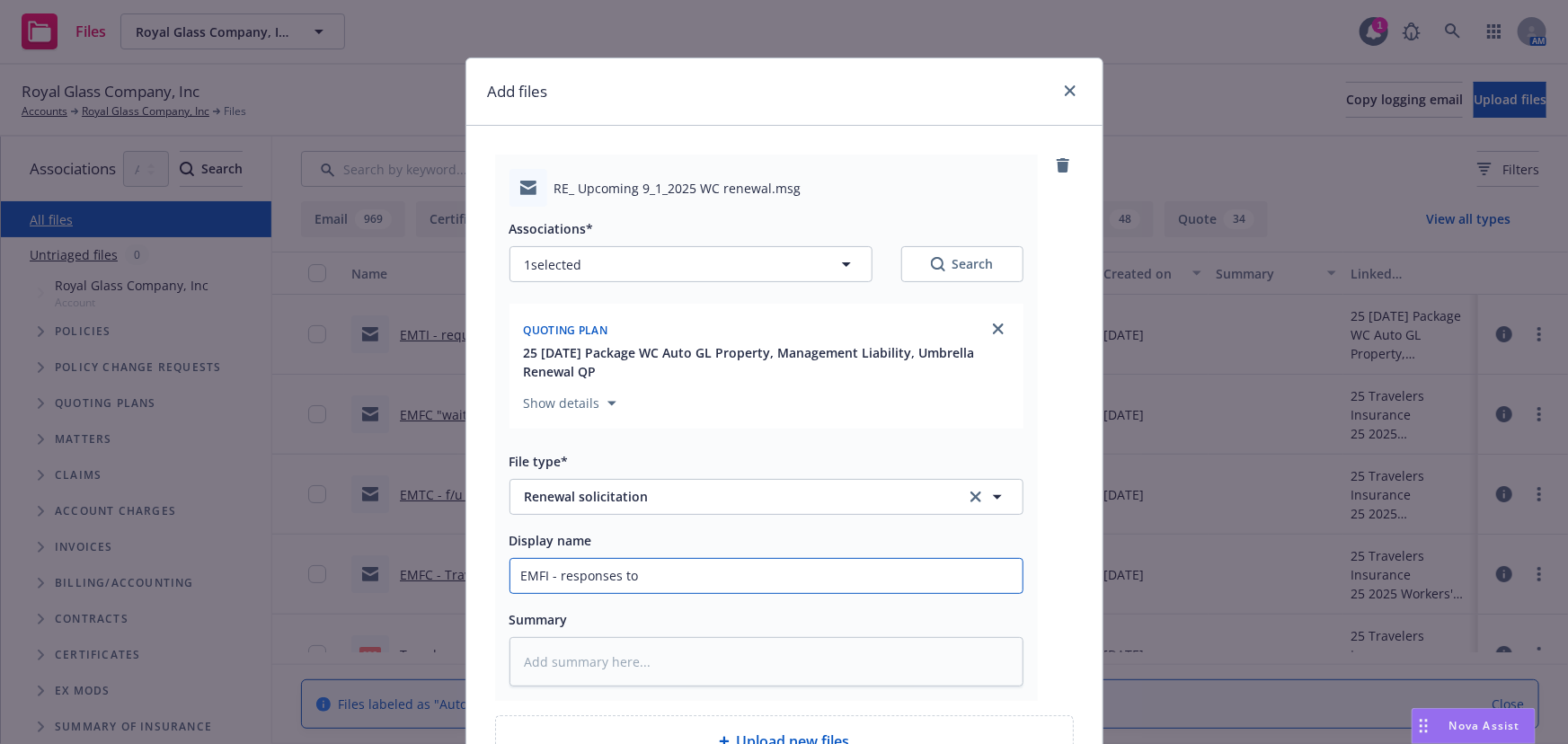
type input "EMFI - responses to"
type textarea "x"
type input "EMFI - responses to c"
type textarea "x"
type input "EMFI - responses to cl"
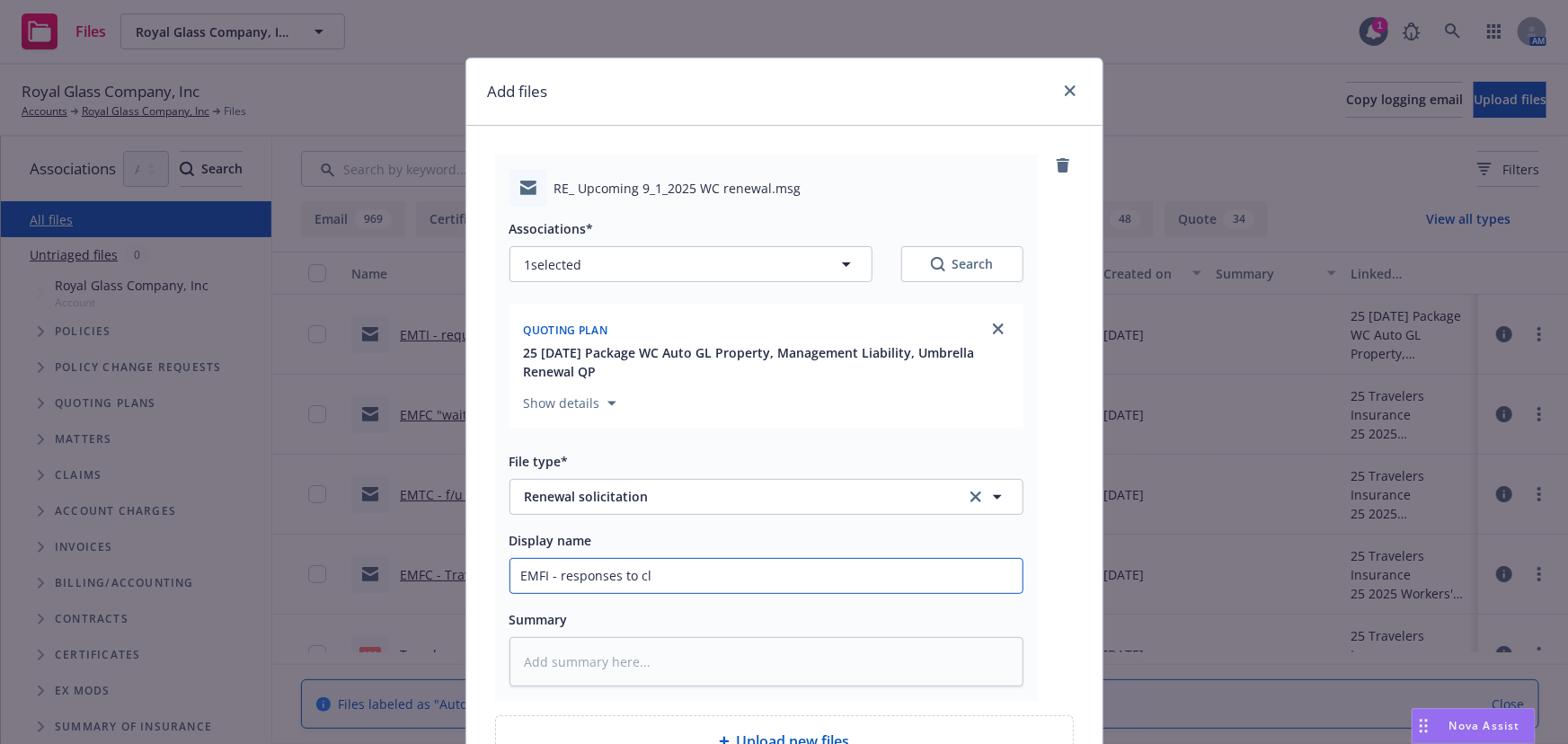
type textarea "x"
type input "EMFI - responses to cla"
type textarea "x"
type input "EMFI - responses to clas"
type textarea "x"
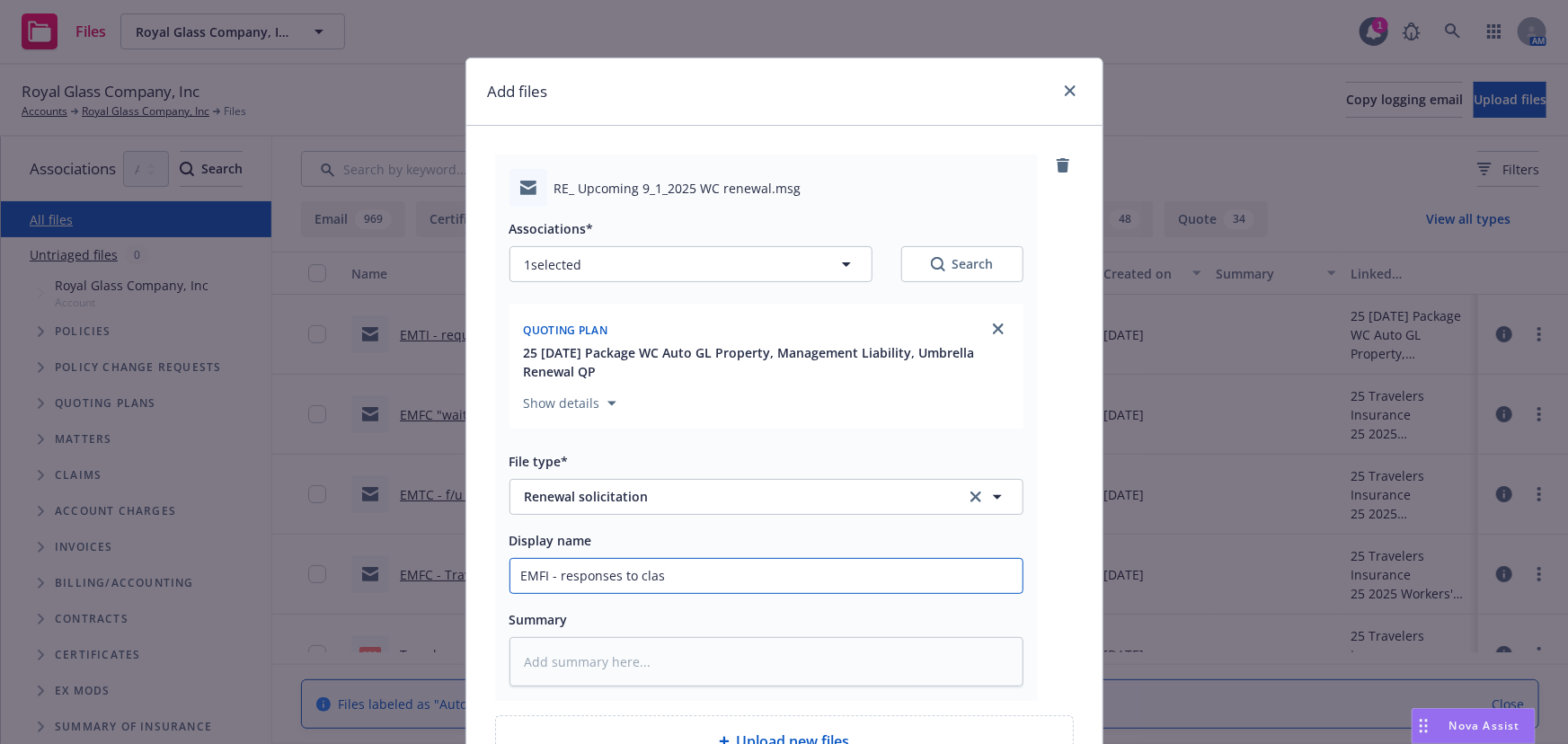
type input "EMFI - responses to class"
type textarea "x"
type input "EMFI - responses to class"
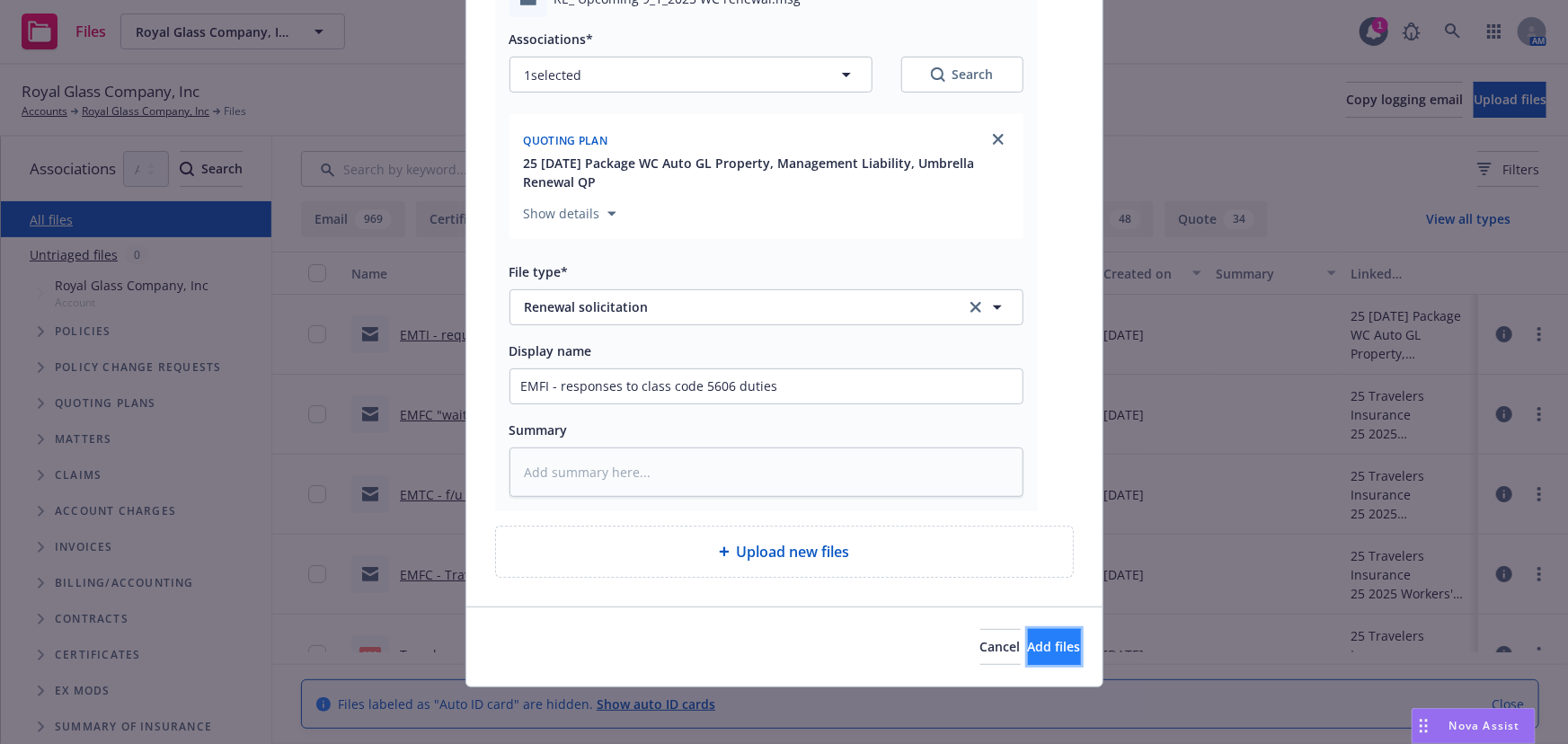
click at [1028, 645] on span "Add files" at bounding box center [1054, 646] width 53 height 17
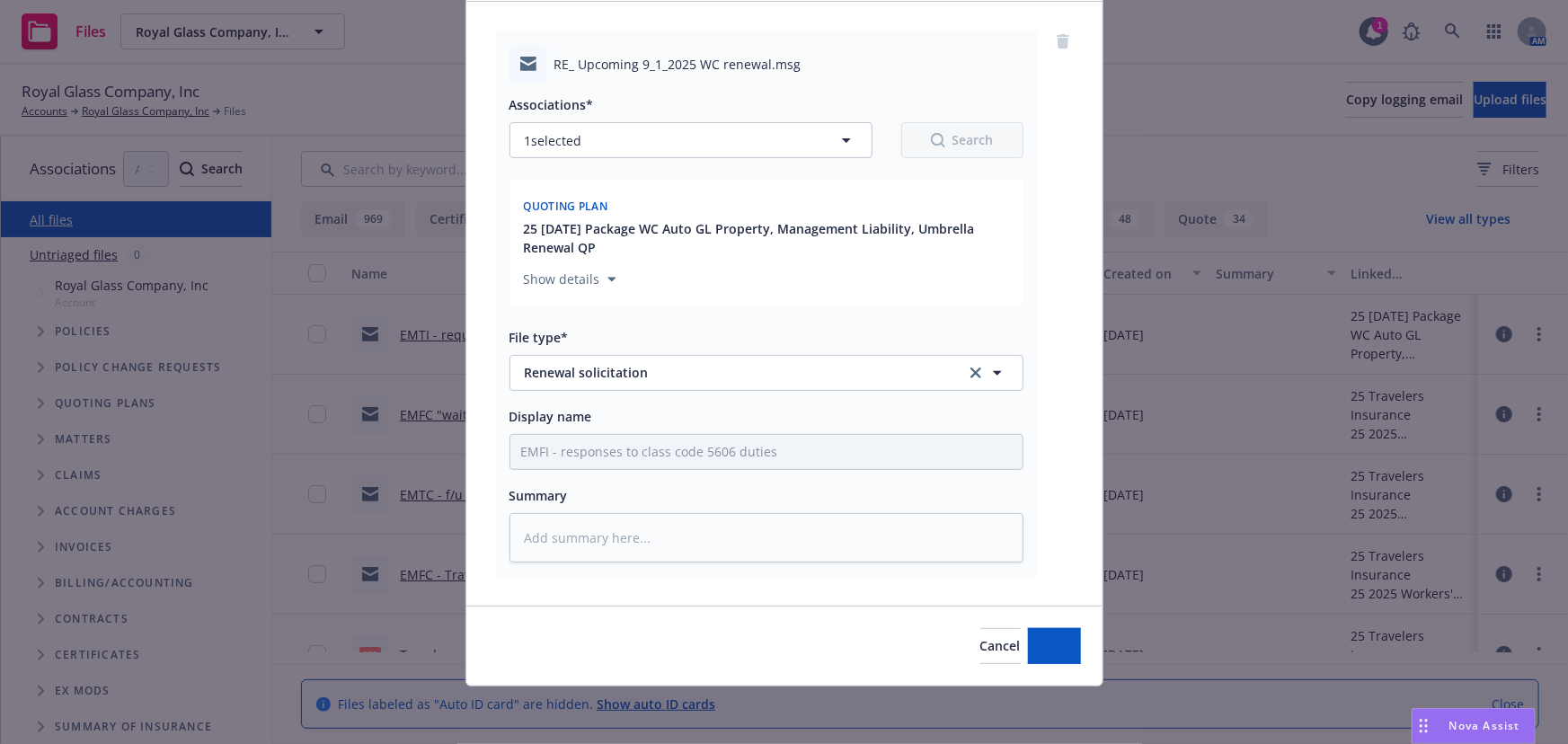
scroll to position [123, 0]
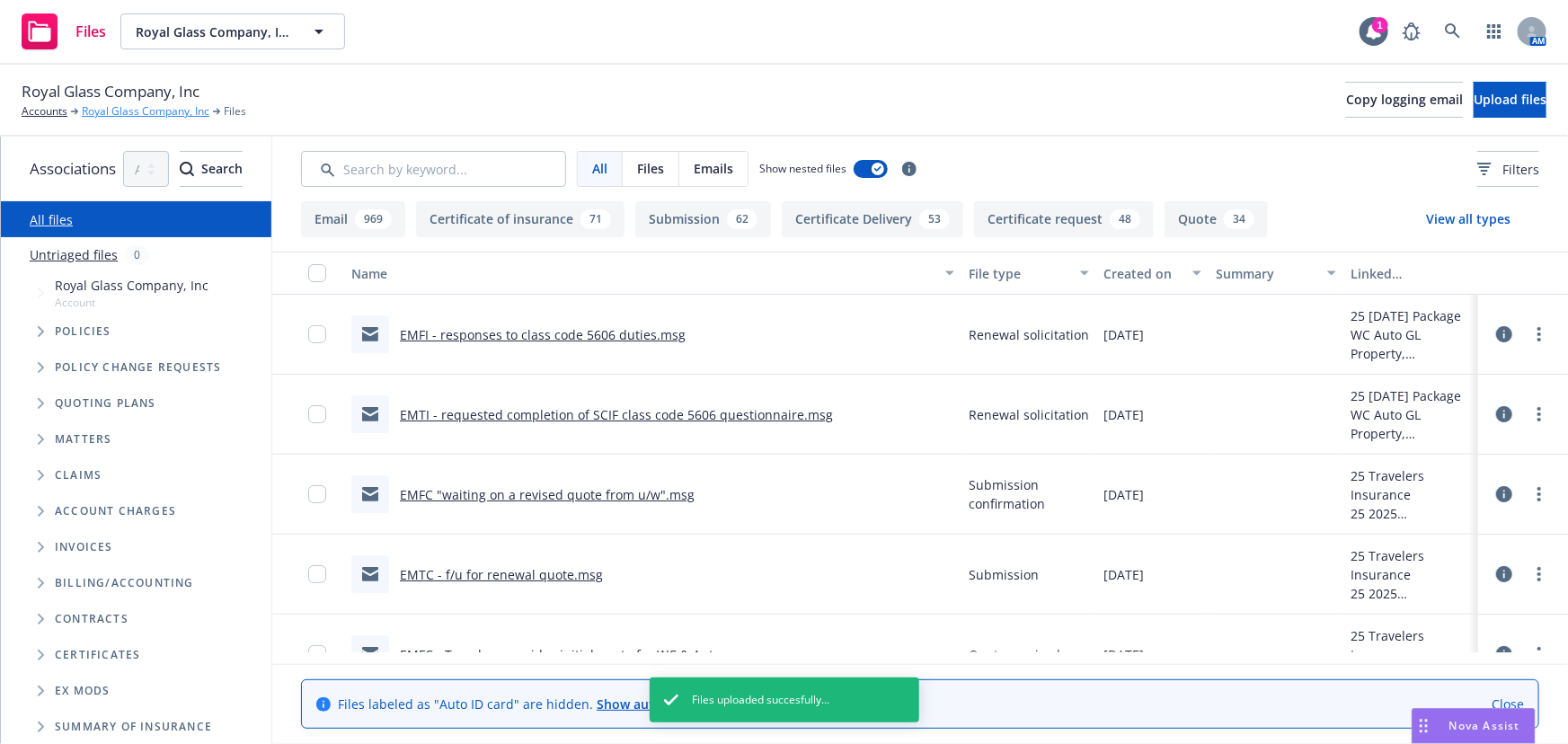
click at [136, 116] on link "Royal Glass Company, Inc" at bounding box center [145, 112] width 127 height 16
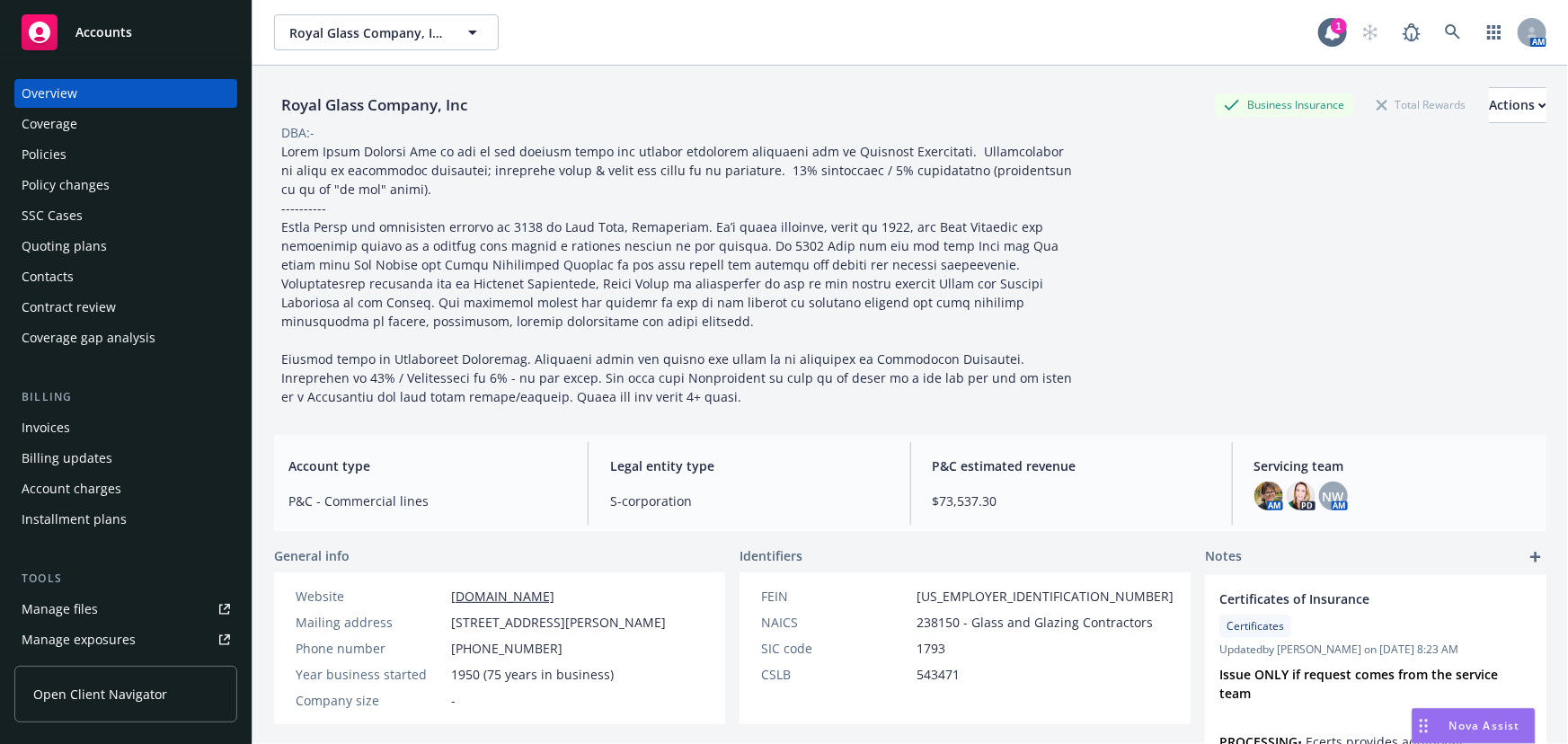
click at [57, 603] on div "Manage files" at bounding box center [59, 609] width 76 height 28
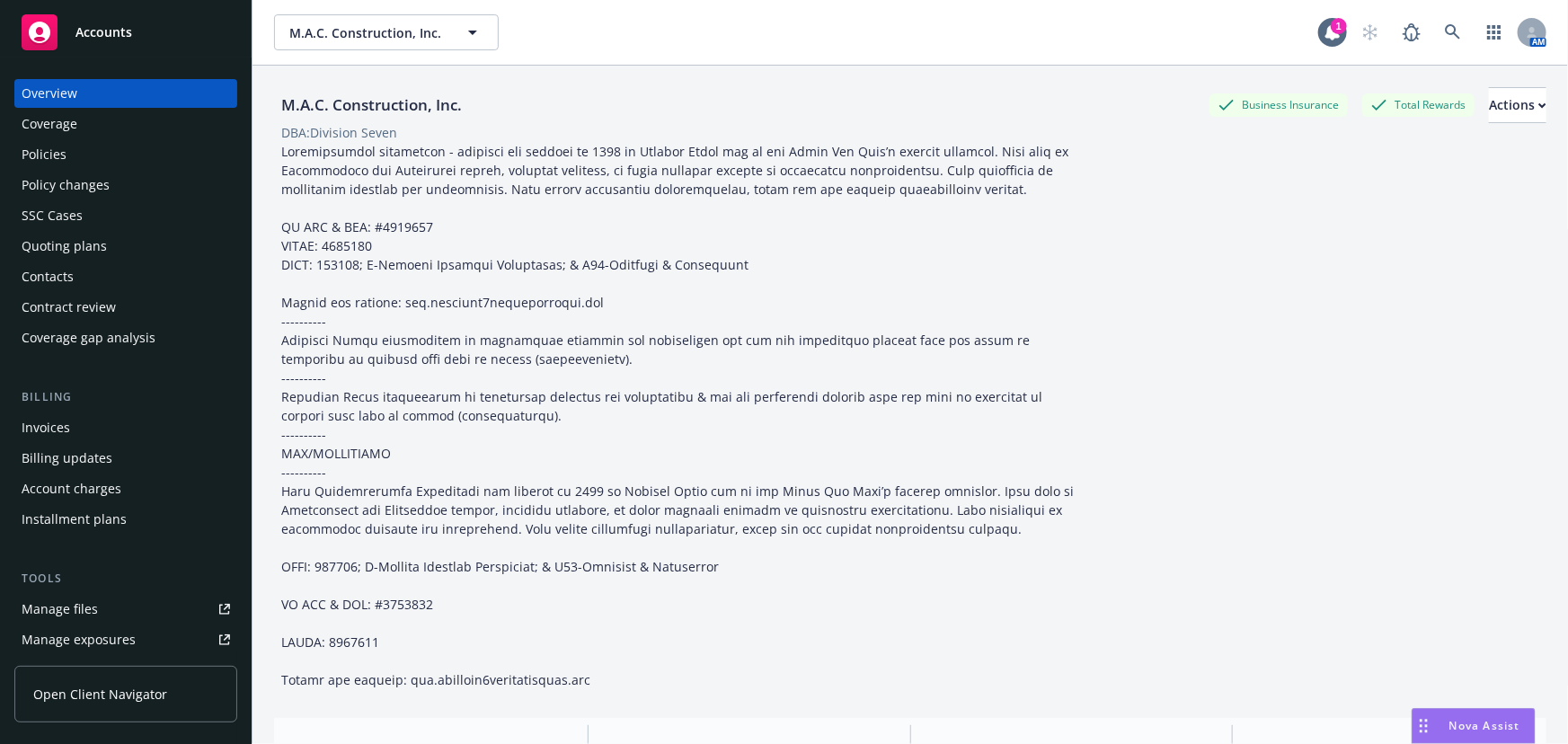
click at [68, 607] on div "Manage files" at bounding box center [59, 609] width 76 height 28
click at [120, 25] on span "Accounts" at bounding box center [103, 32] width 57 height 15
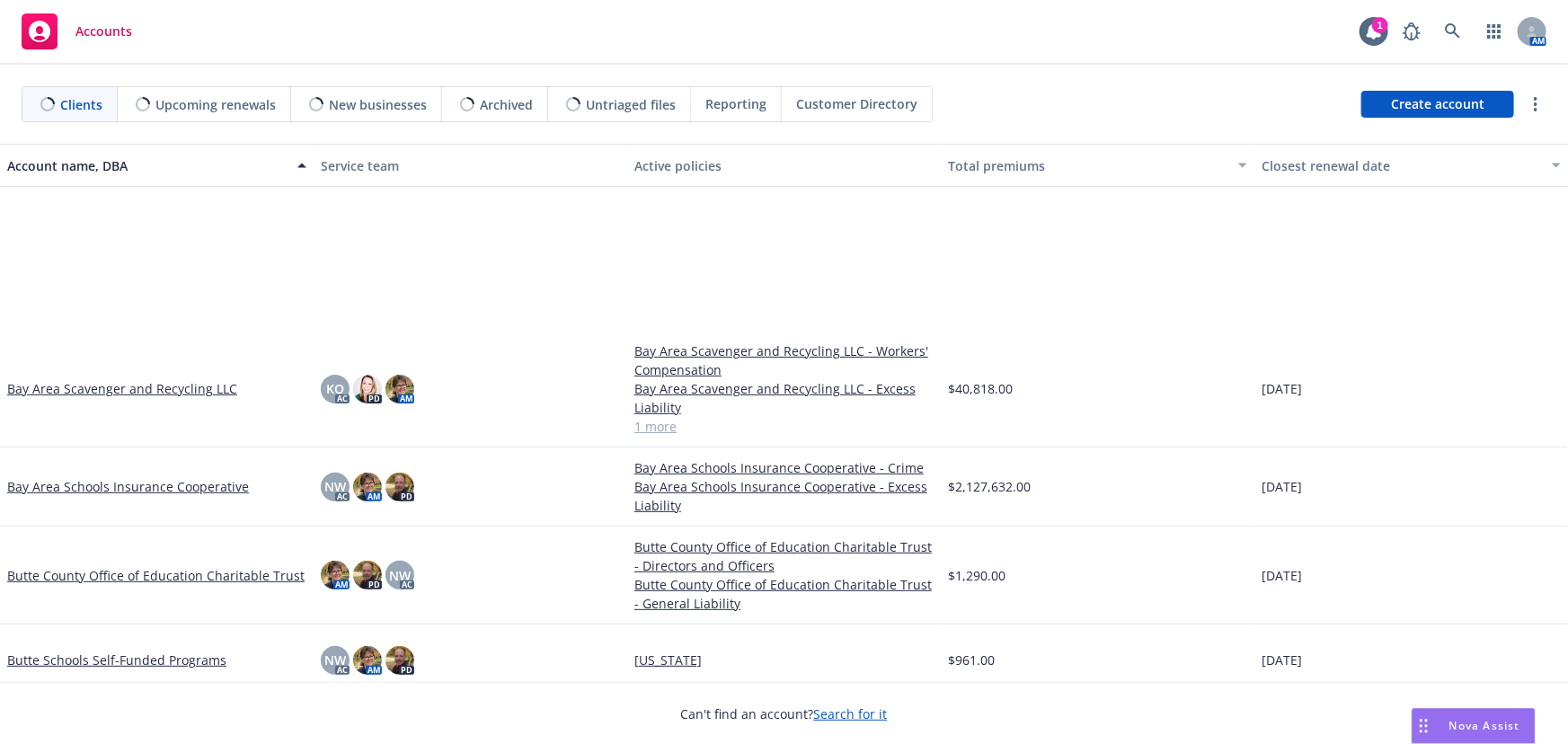
scroll to position [408, 0]
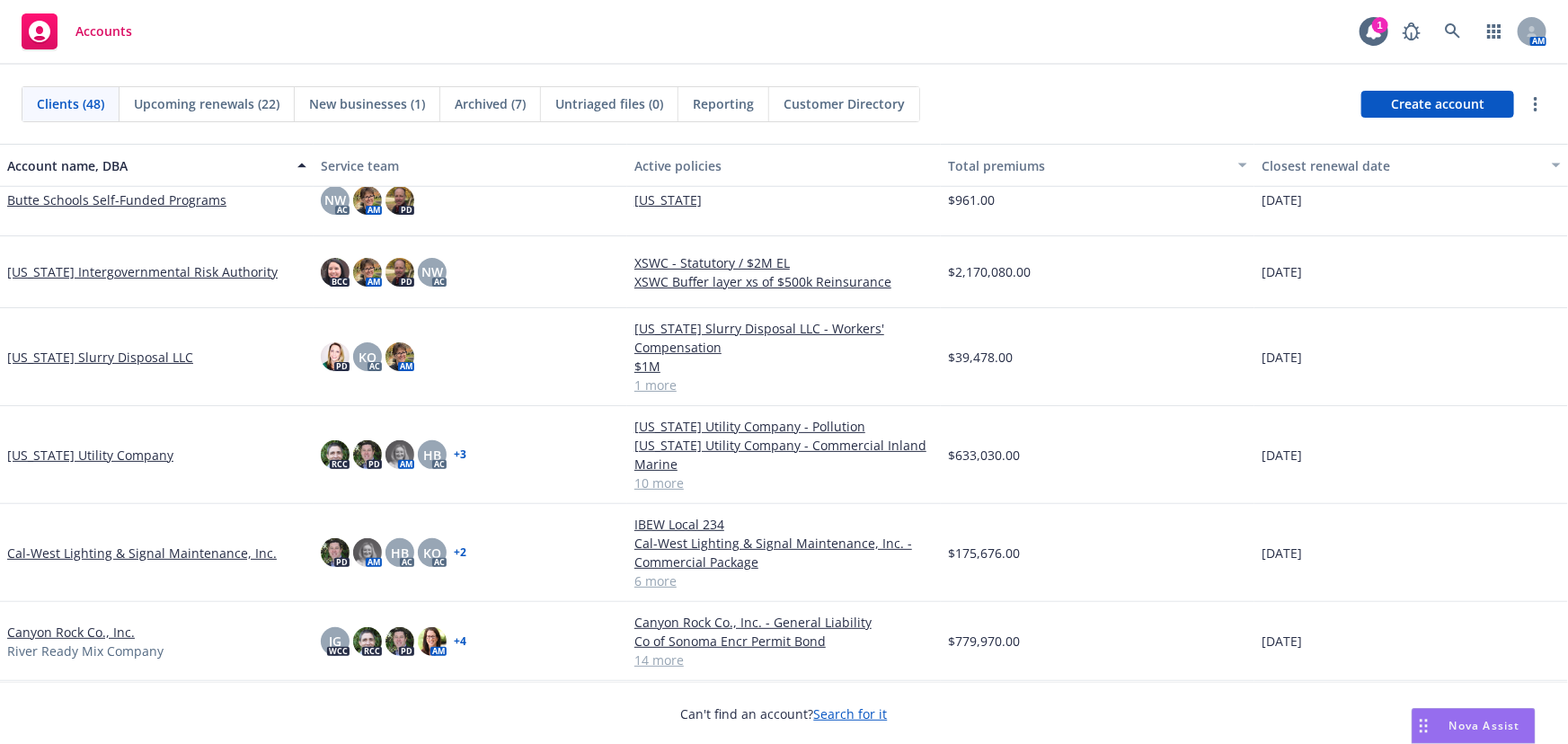
click at [160, 548] on link "Cal-West Lighting & Signal Maintenance, Inc." at bounding box center [142, 553] width 270 height 19
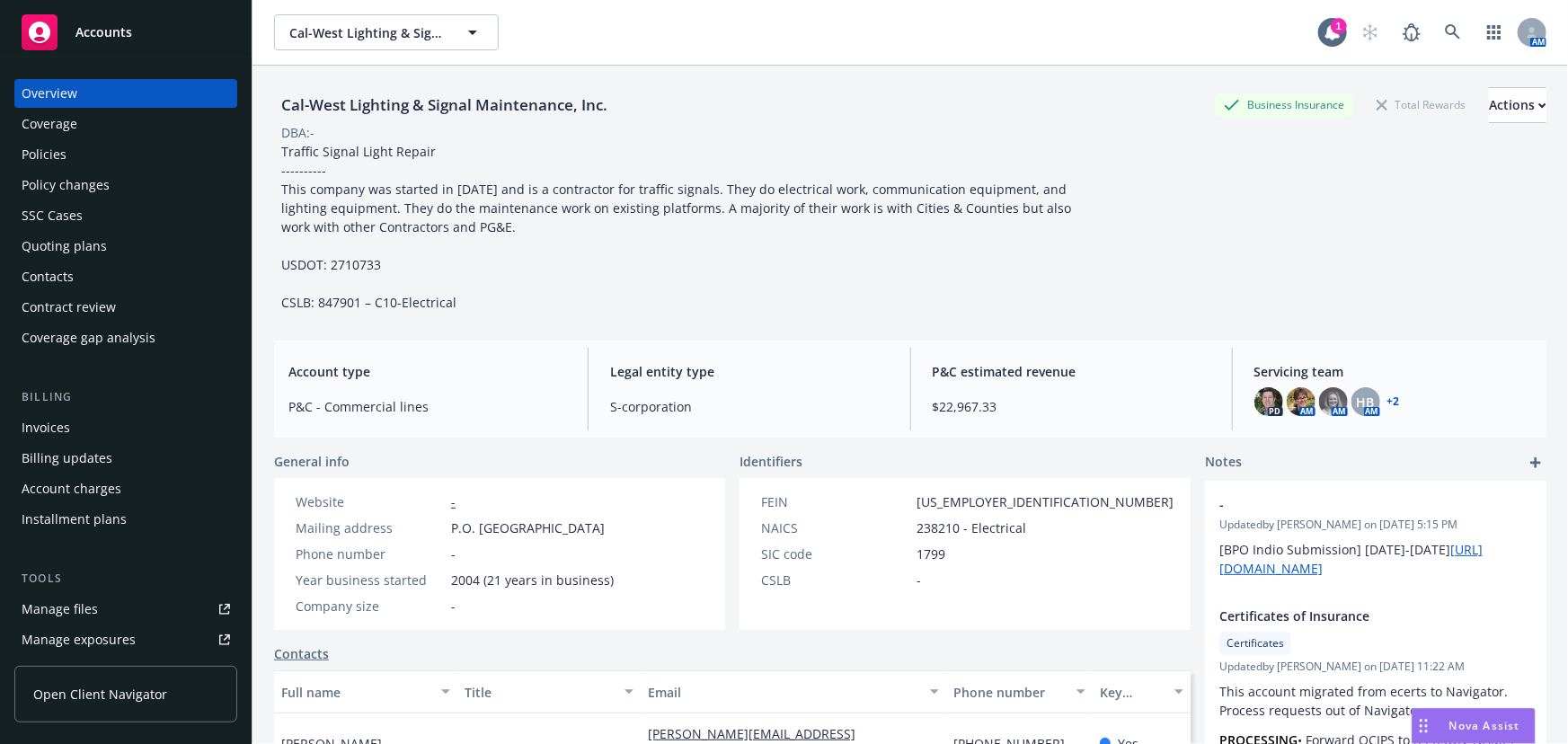
click at [31, 250] on div "Quoting plans" at bounding box center [64, 245] width 85 height 28
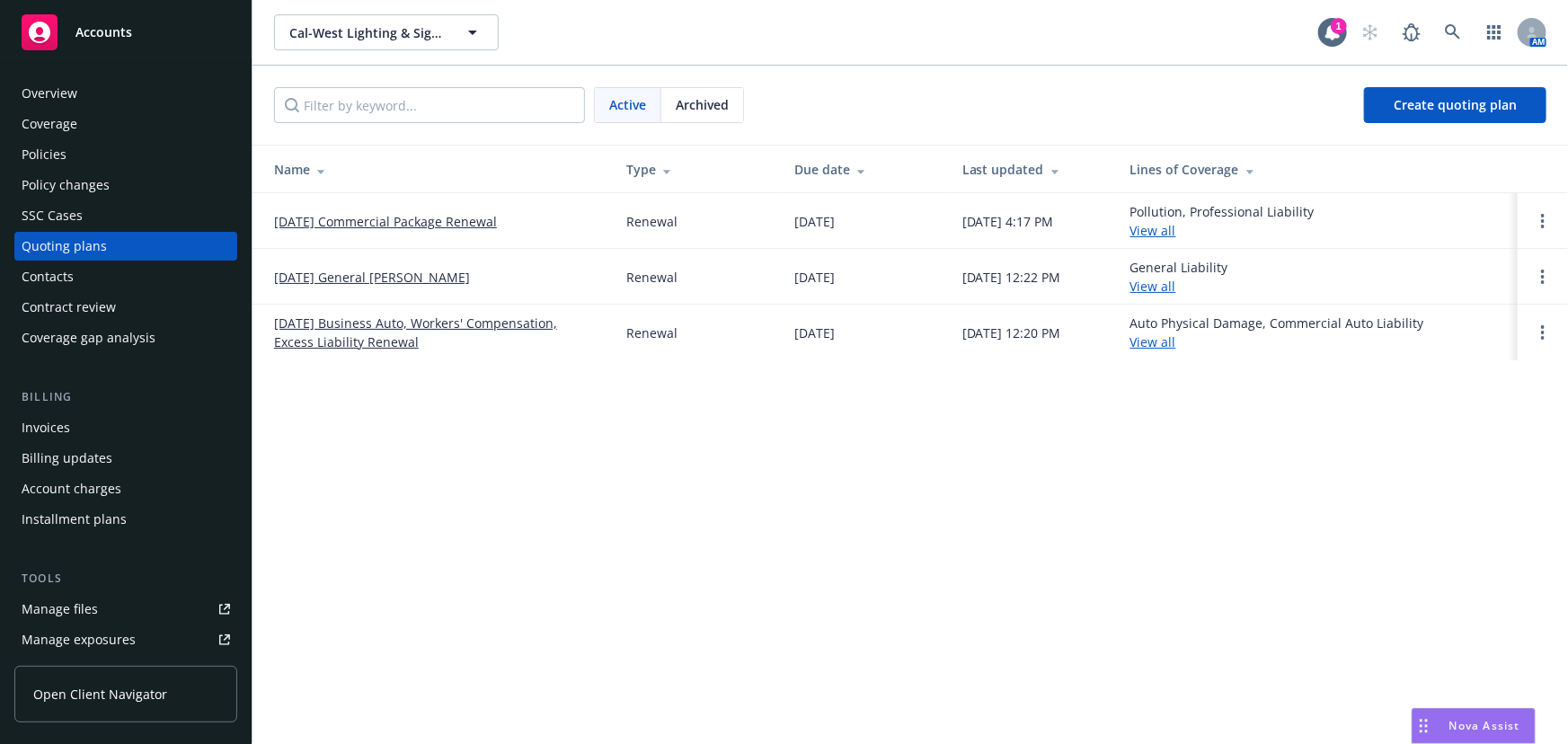
click at [328, 278] on link "[DATE] General [PERSON_NAME]" at bounding box center [372, 277] width 196 height 19
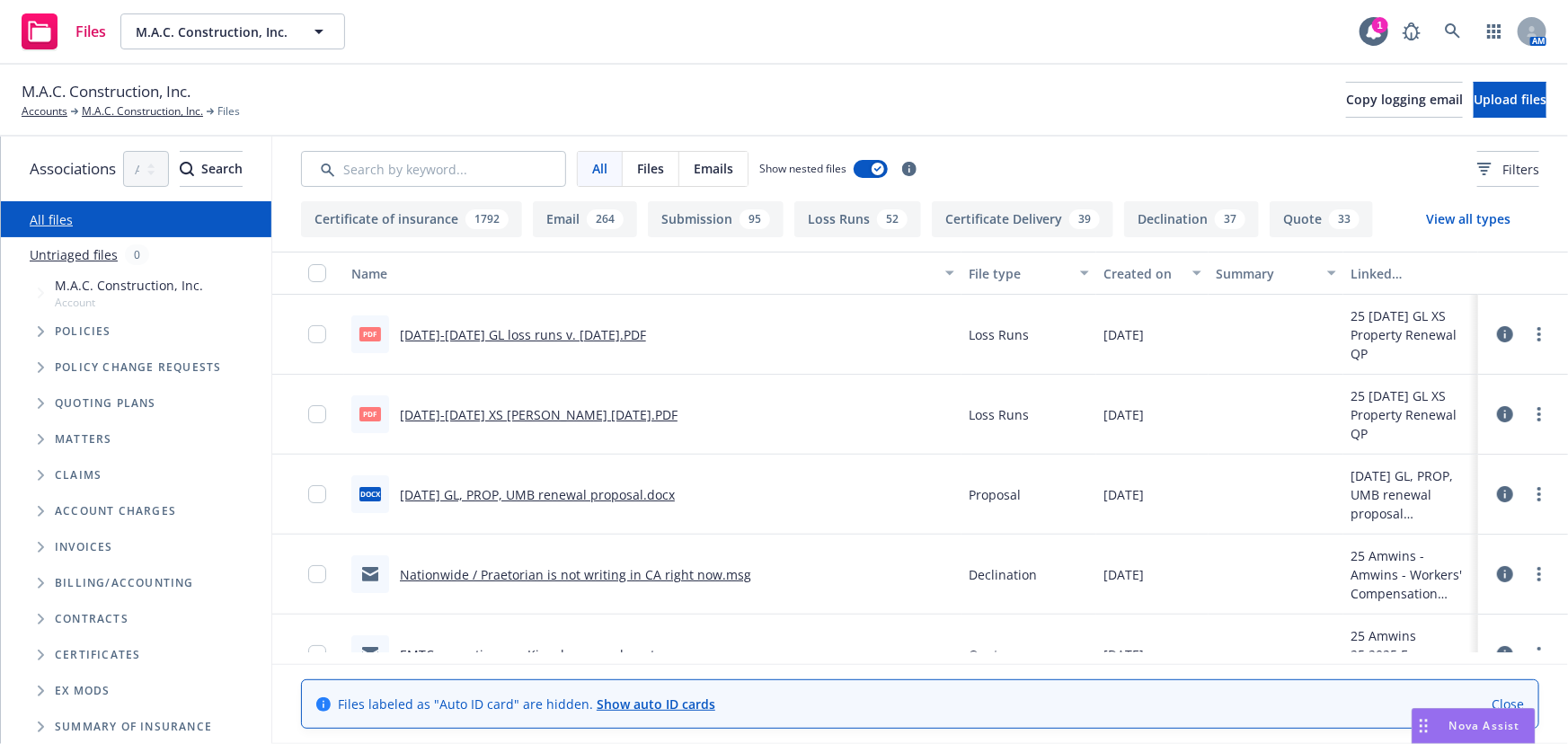
click at [39, 476] on icon "Tree Example" at bounding box center [40, 475] width 6 height 11
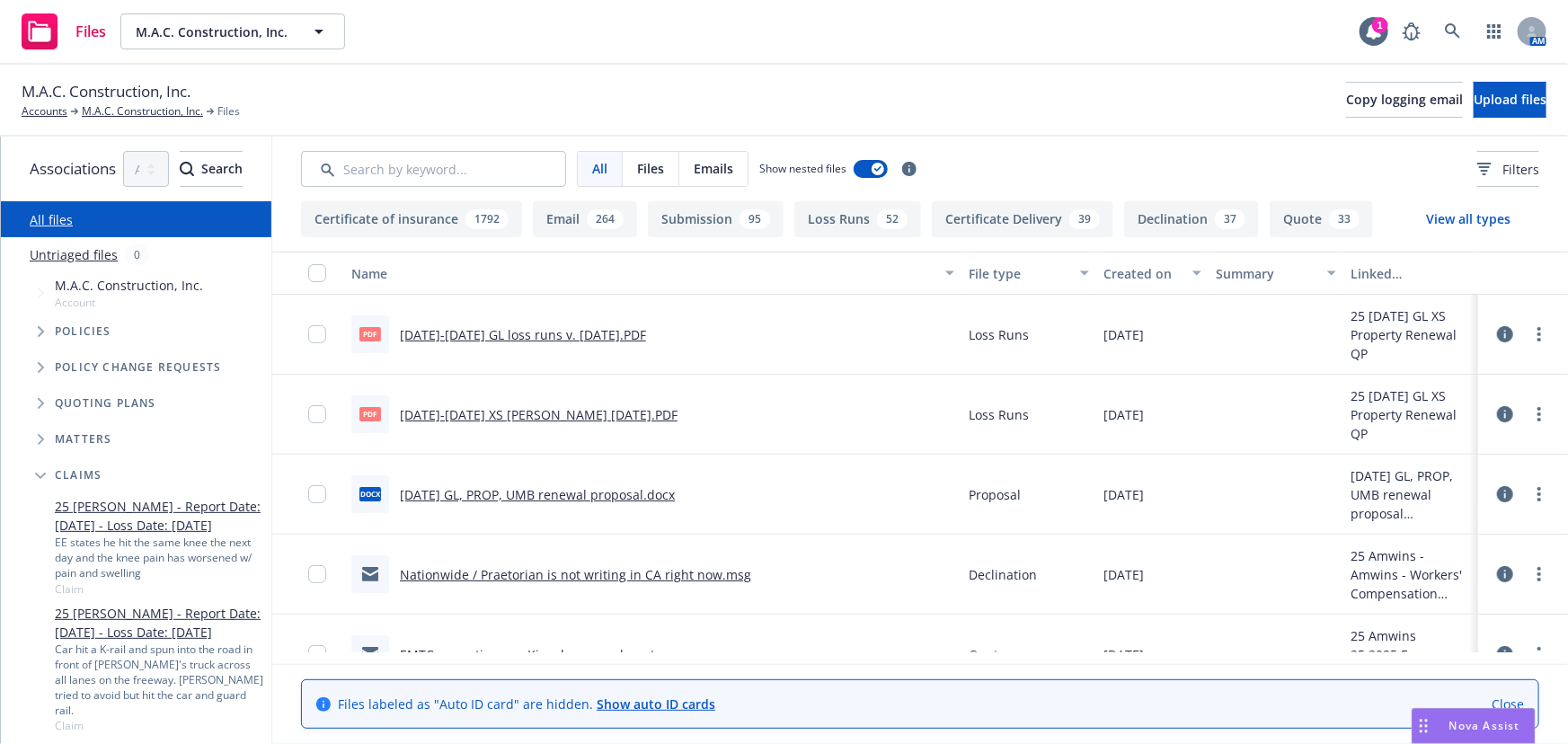
click at [39, 476] on icon "Tree Example" at bounding box center [40, 475] width 11 height 6
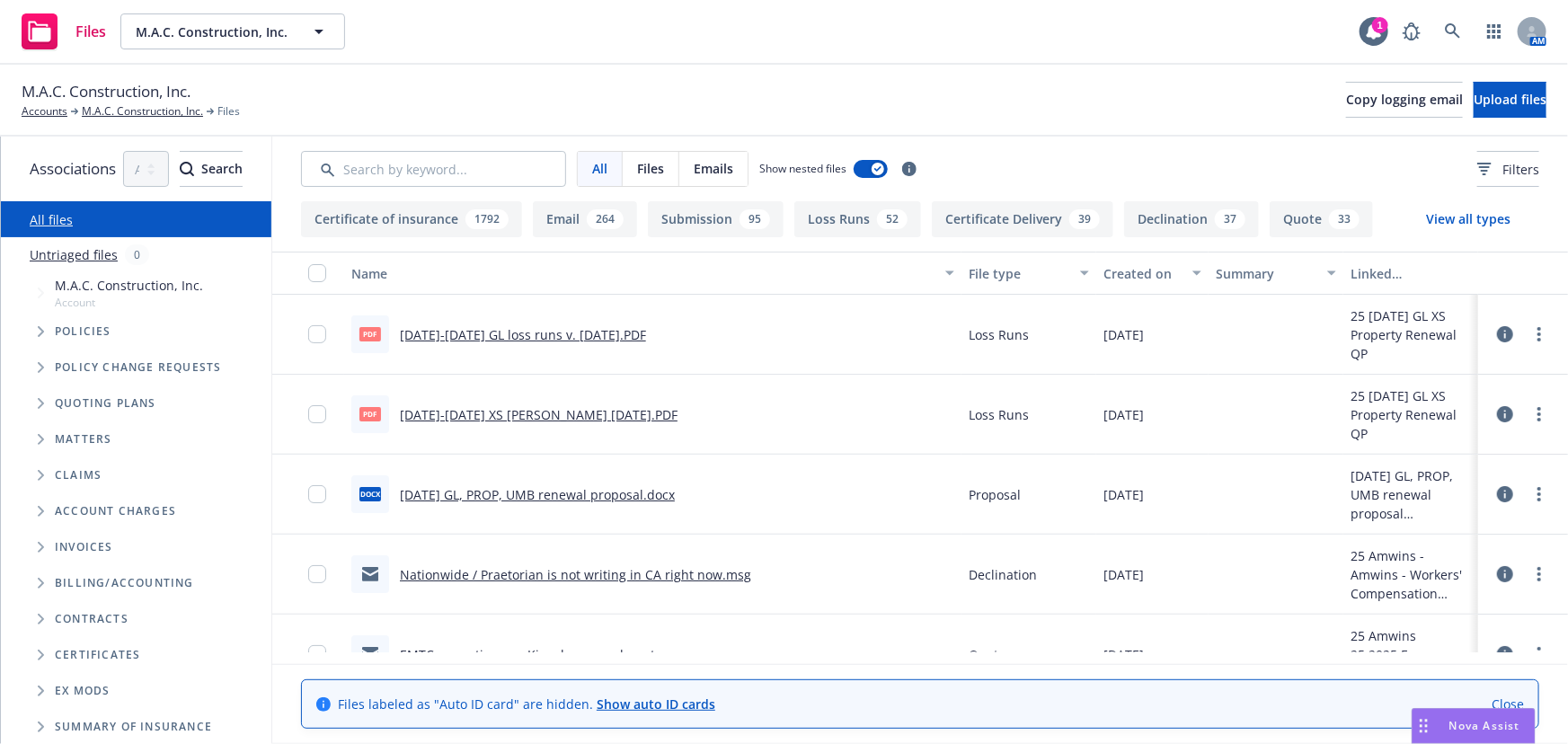
click at [42, 395] on span "Tree Example" at bounding box center [39, 403] width 28 height 28
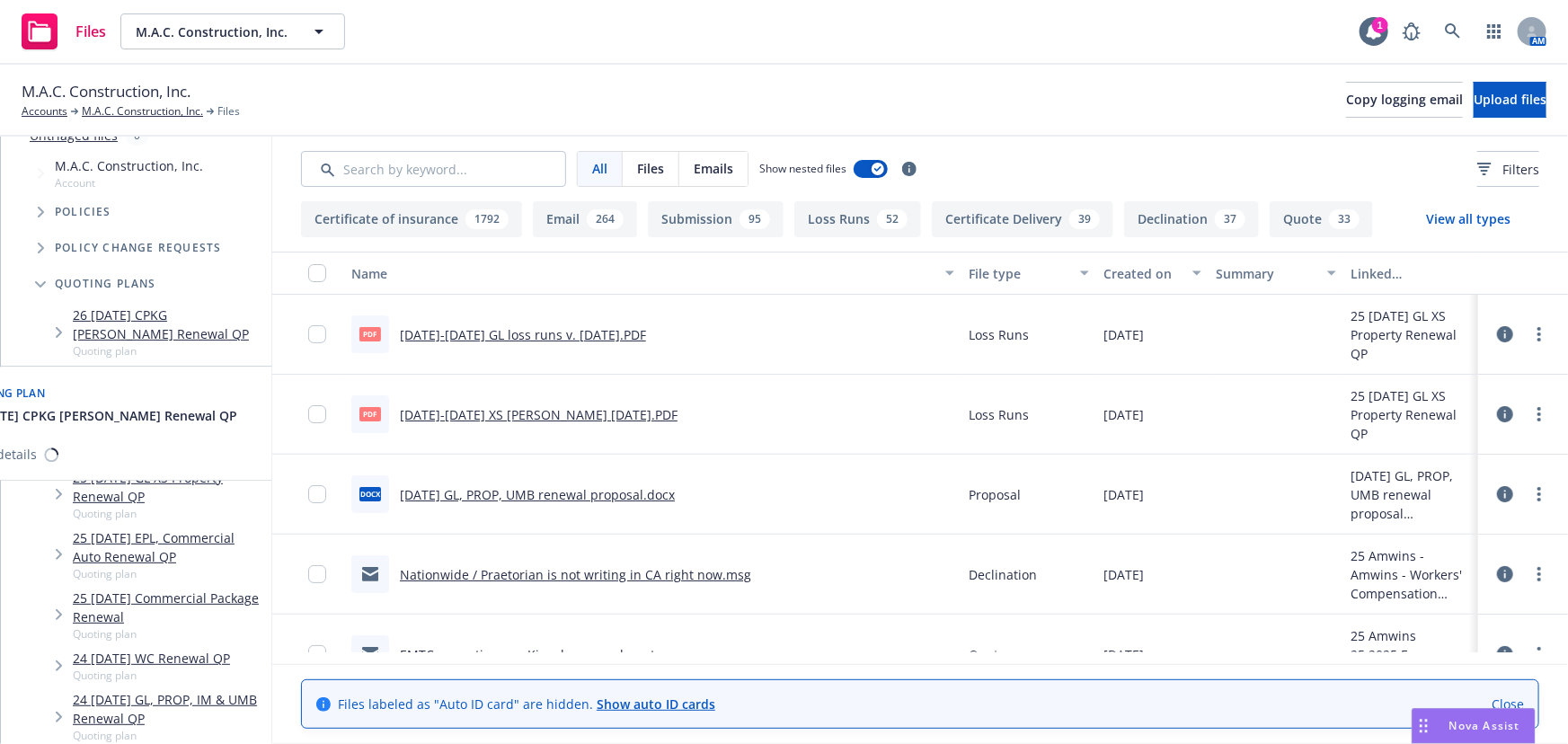
scroll to position [163, 0]
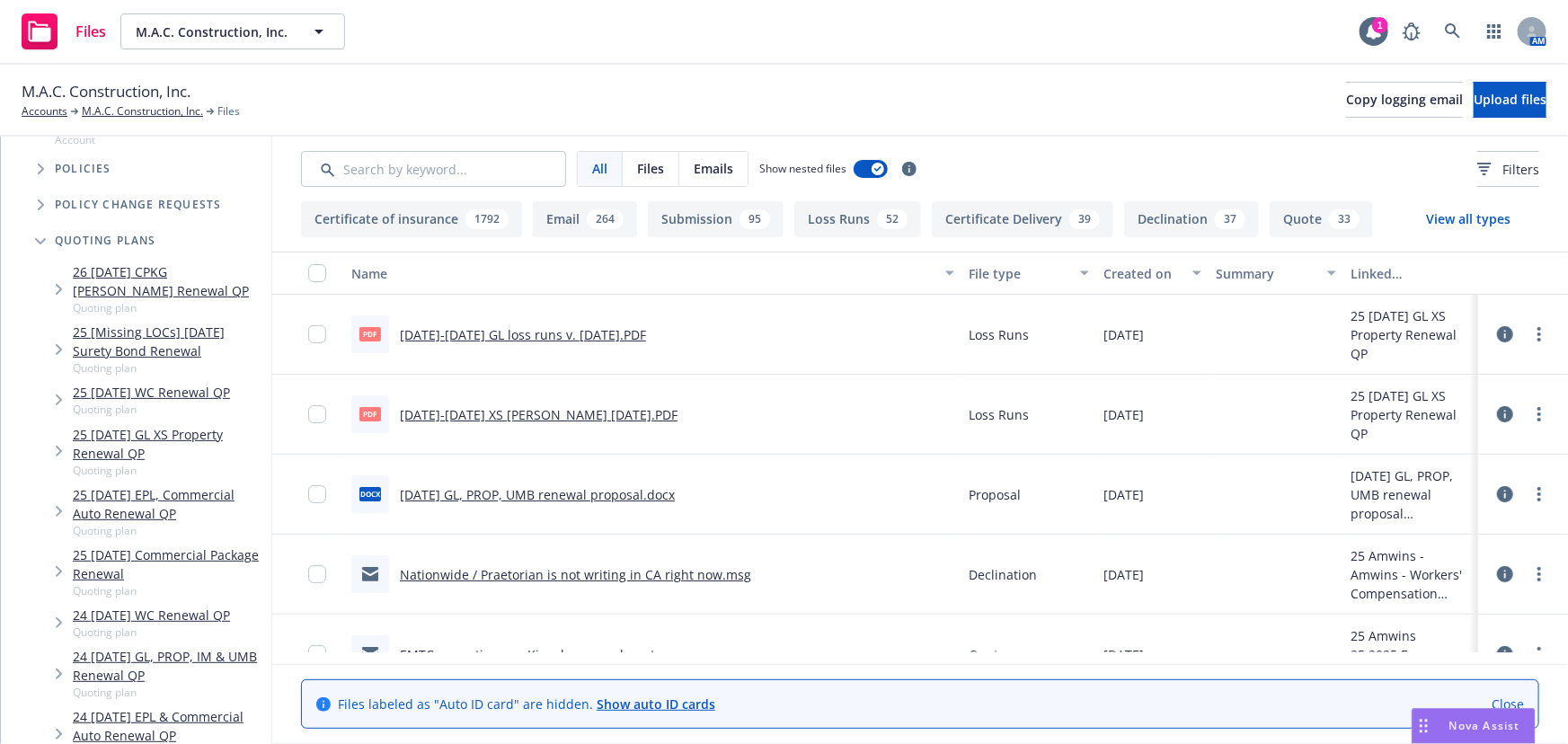
click at [201, 391] on link "25 [DATE] WC Renewal QP" at bounding box center [152, 392] width 157 height 19
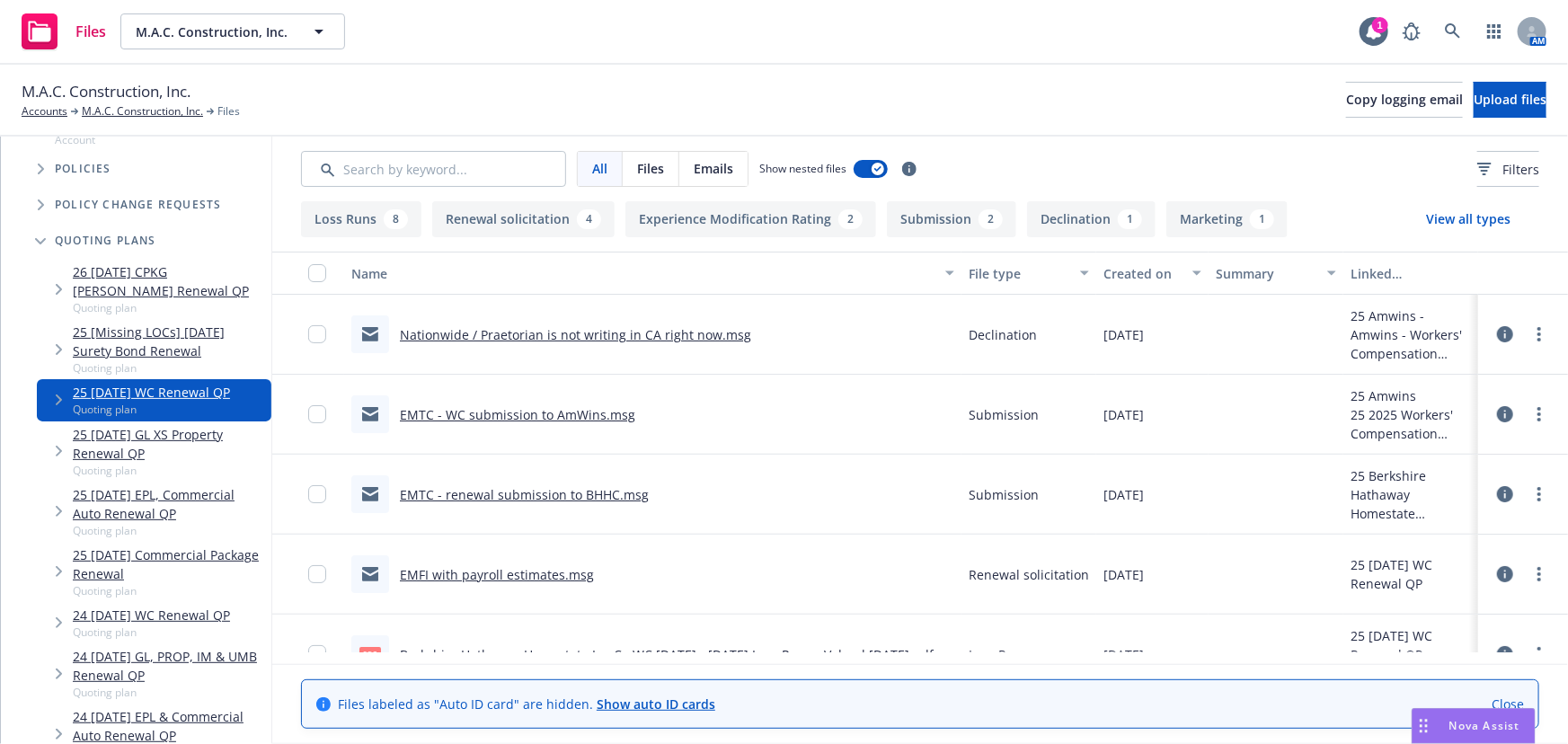
click at [421, 221] on button "Loss Runs 8" at bounding box center [362, 219] width 121 height 36
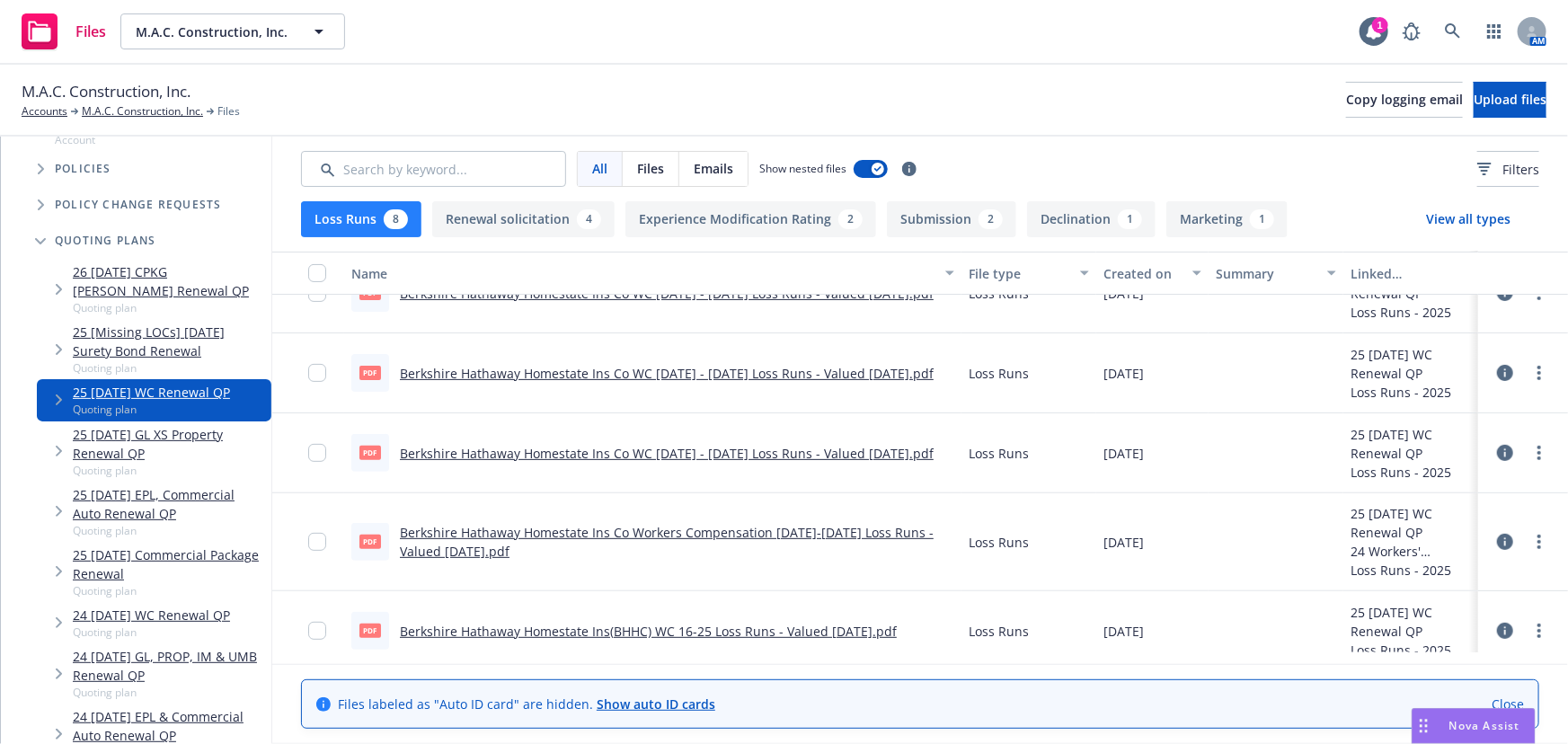
scroll to position [297, 0]
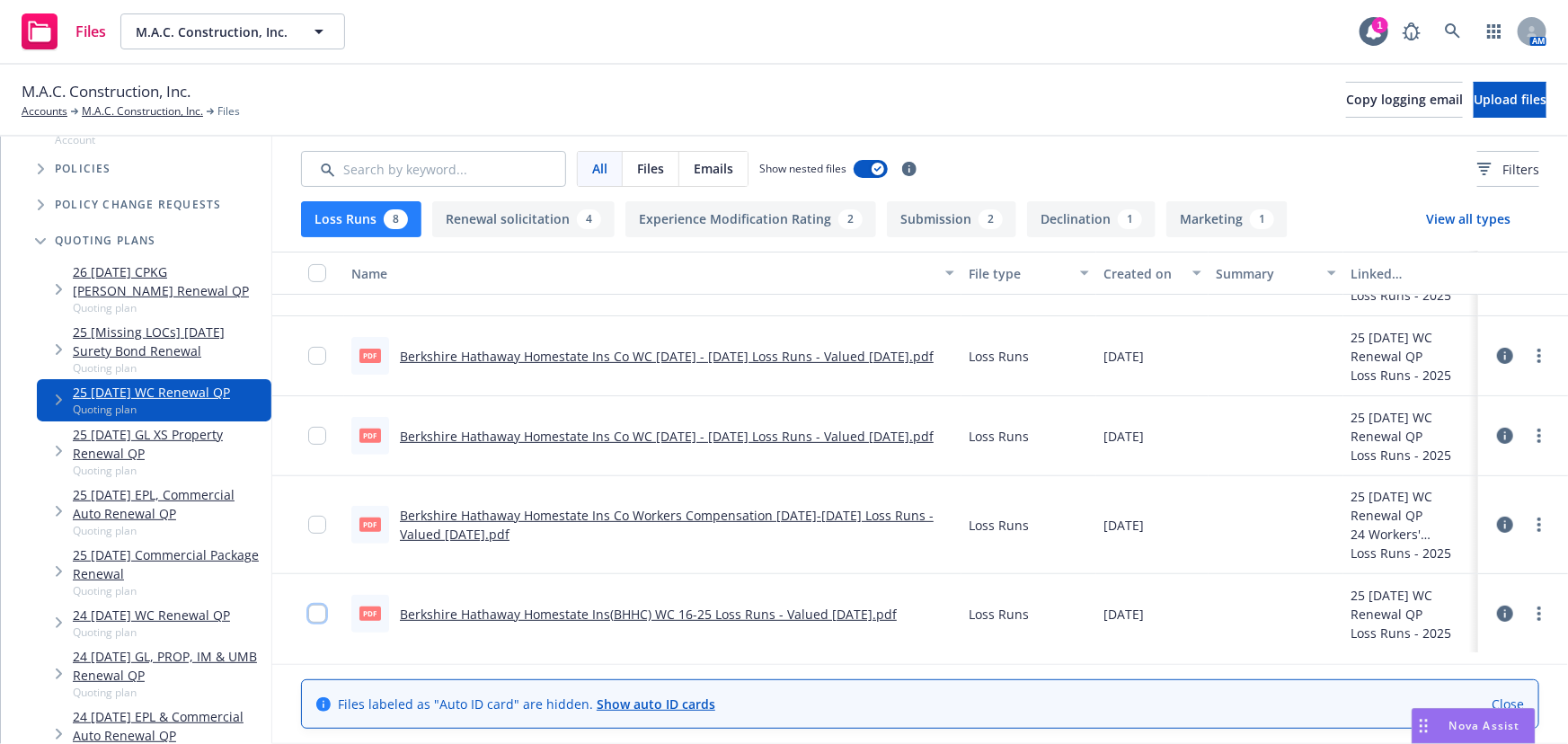
click at [326, 612] on input "checkbox" at bounding box center [318, 614] width 18 height 18
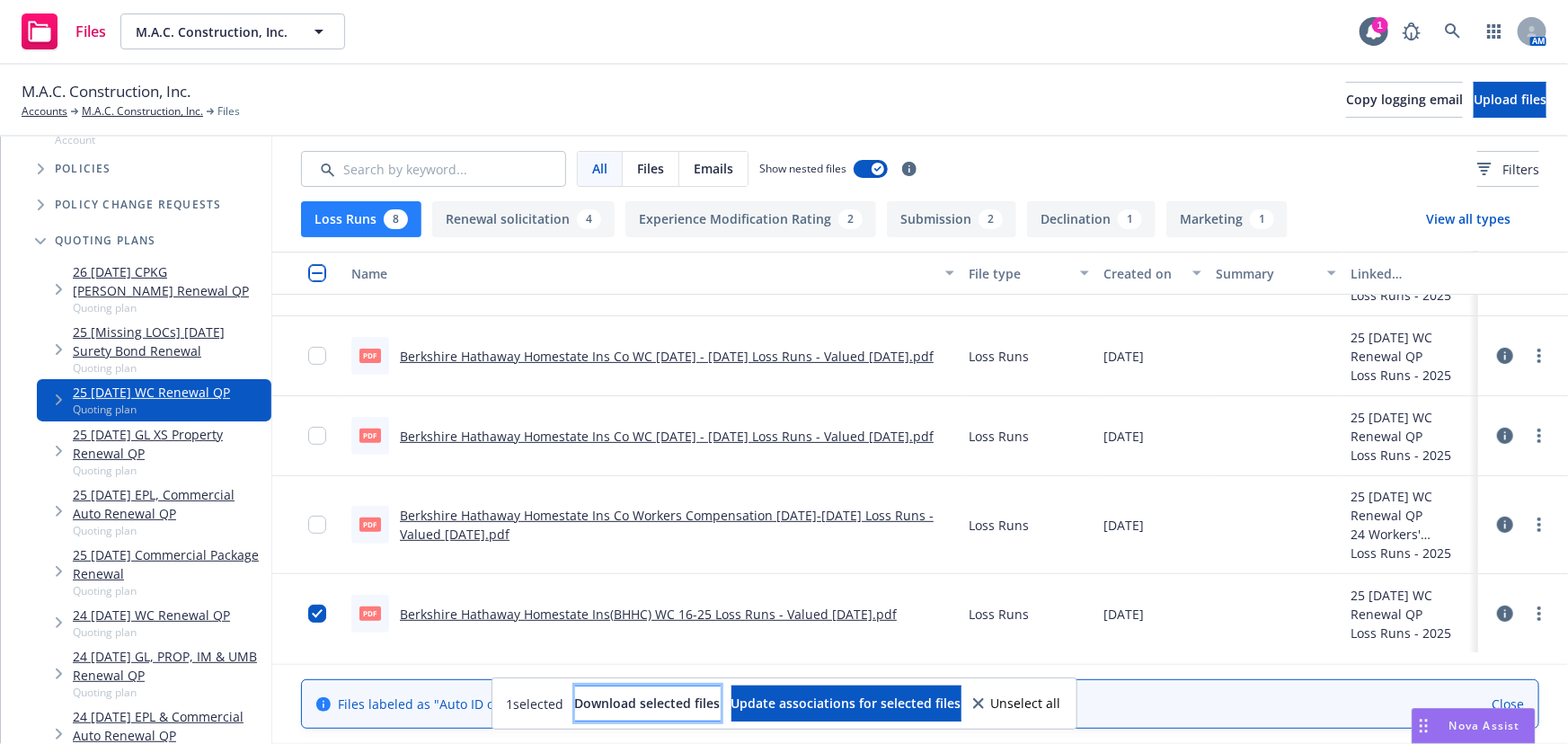
click at [629, 701] on span "Download selected files" at bounding box center [647, 703] width 146 height 17
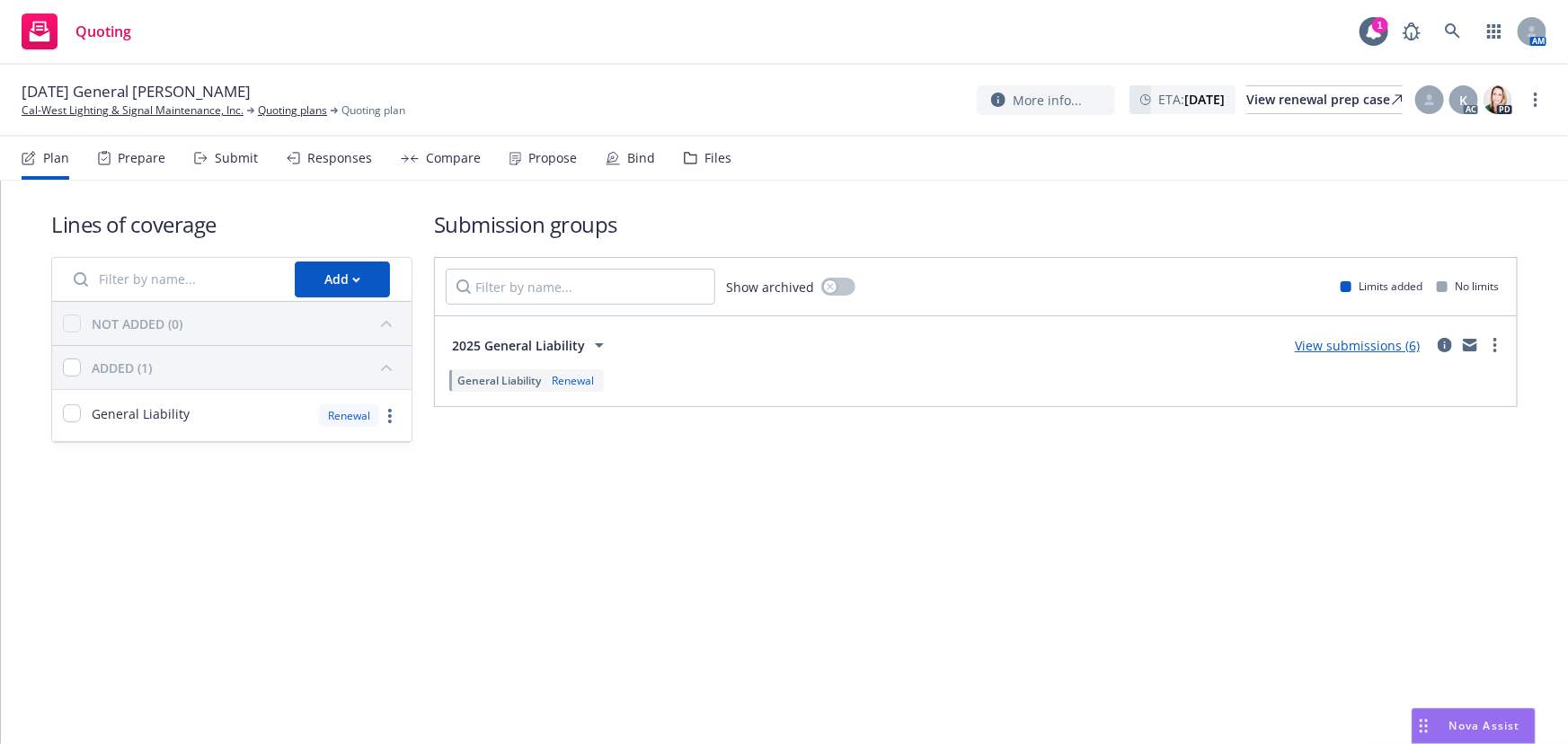
click at [1353, 344] on link "View submissions (6)" at bounding box center [1357, 345] width 124 height 17
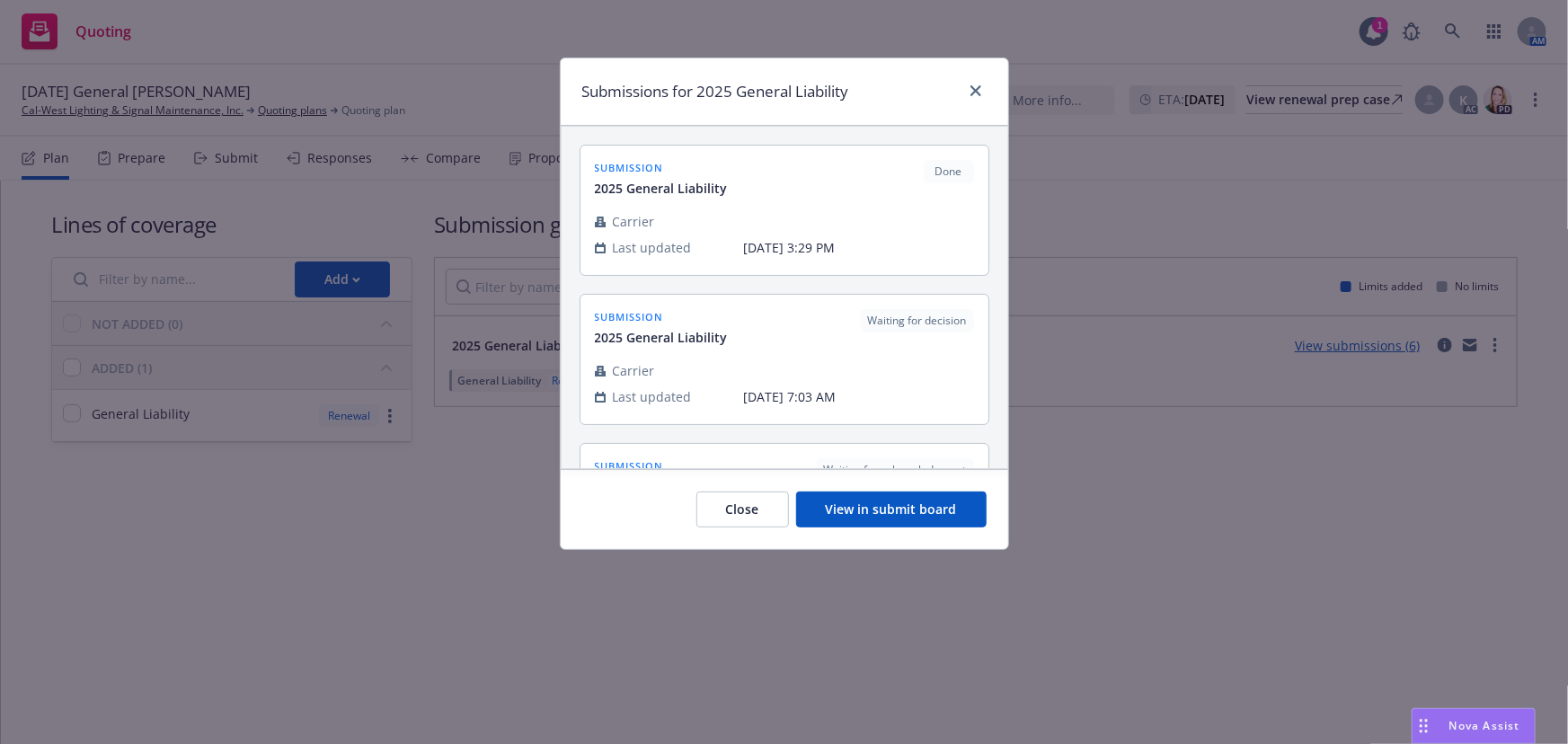
click at [838, 513] on button "View in submit board" at bounding box center [892, 509] width 190 height 36
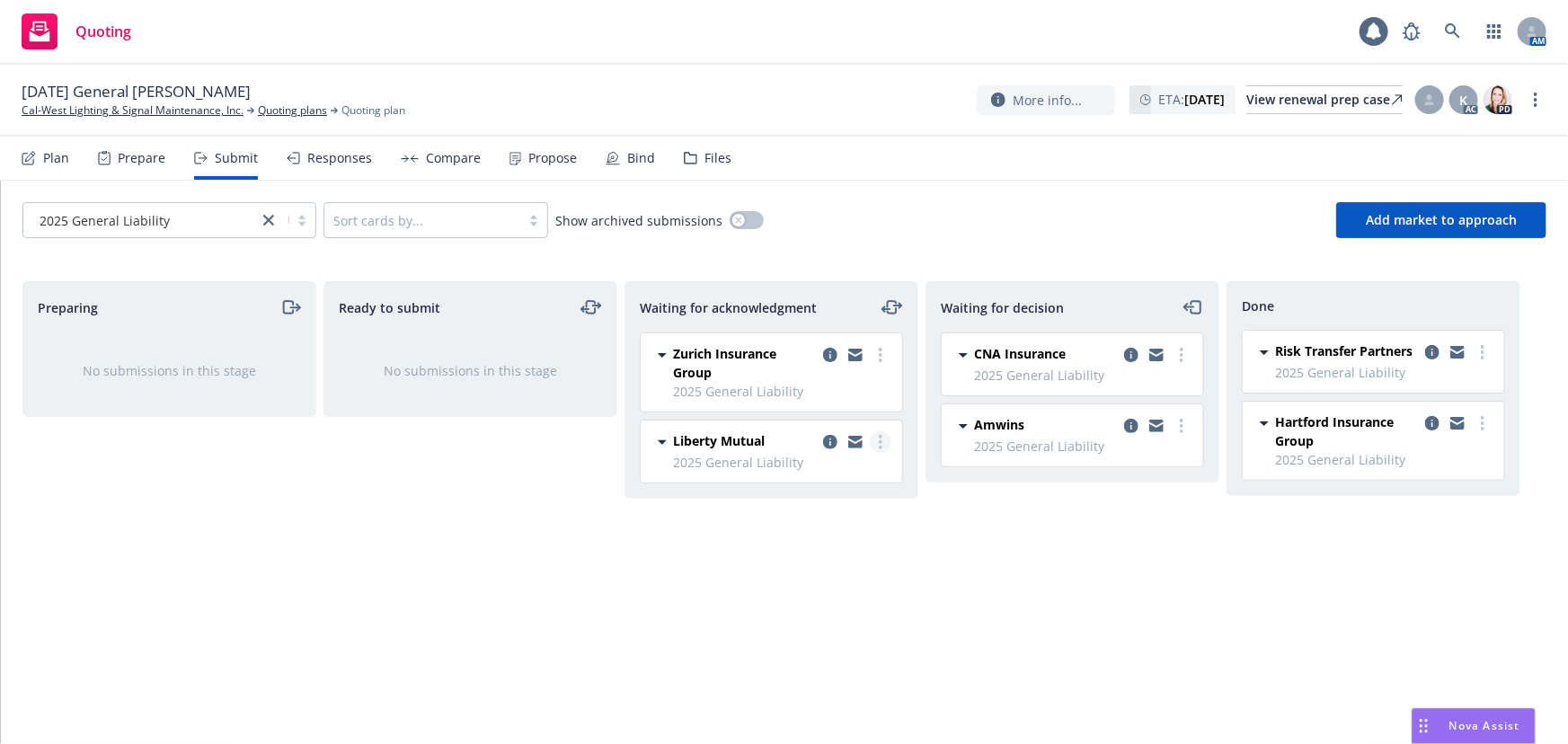
click at [884, 448] on link "more" at bounding box center [881, 442] width 22 height 22
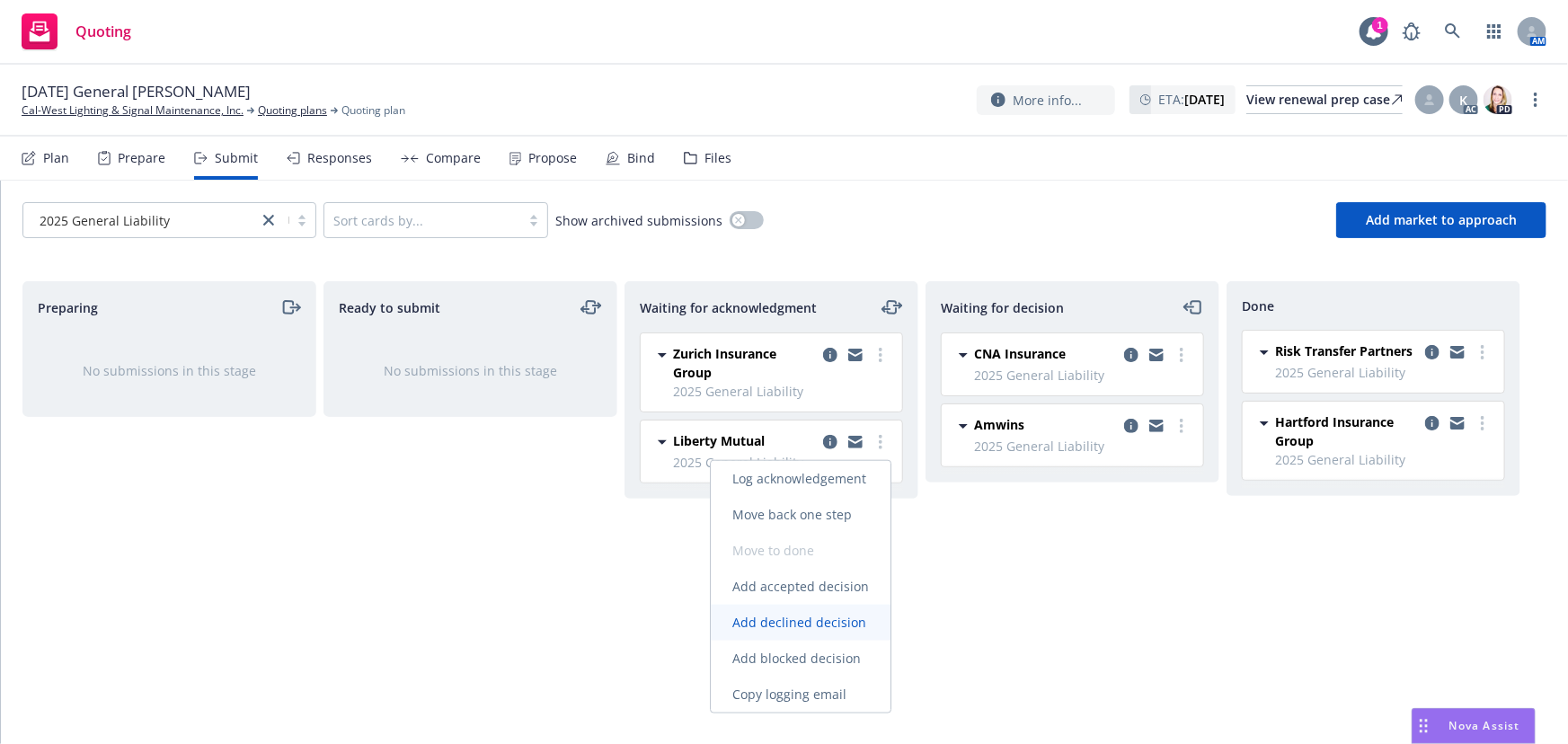
click at [782, 618] on span "Add declined decision" at bounding box center [799, 621] width 177 height 17
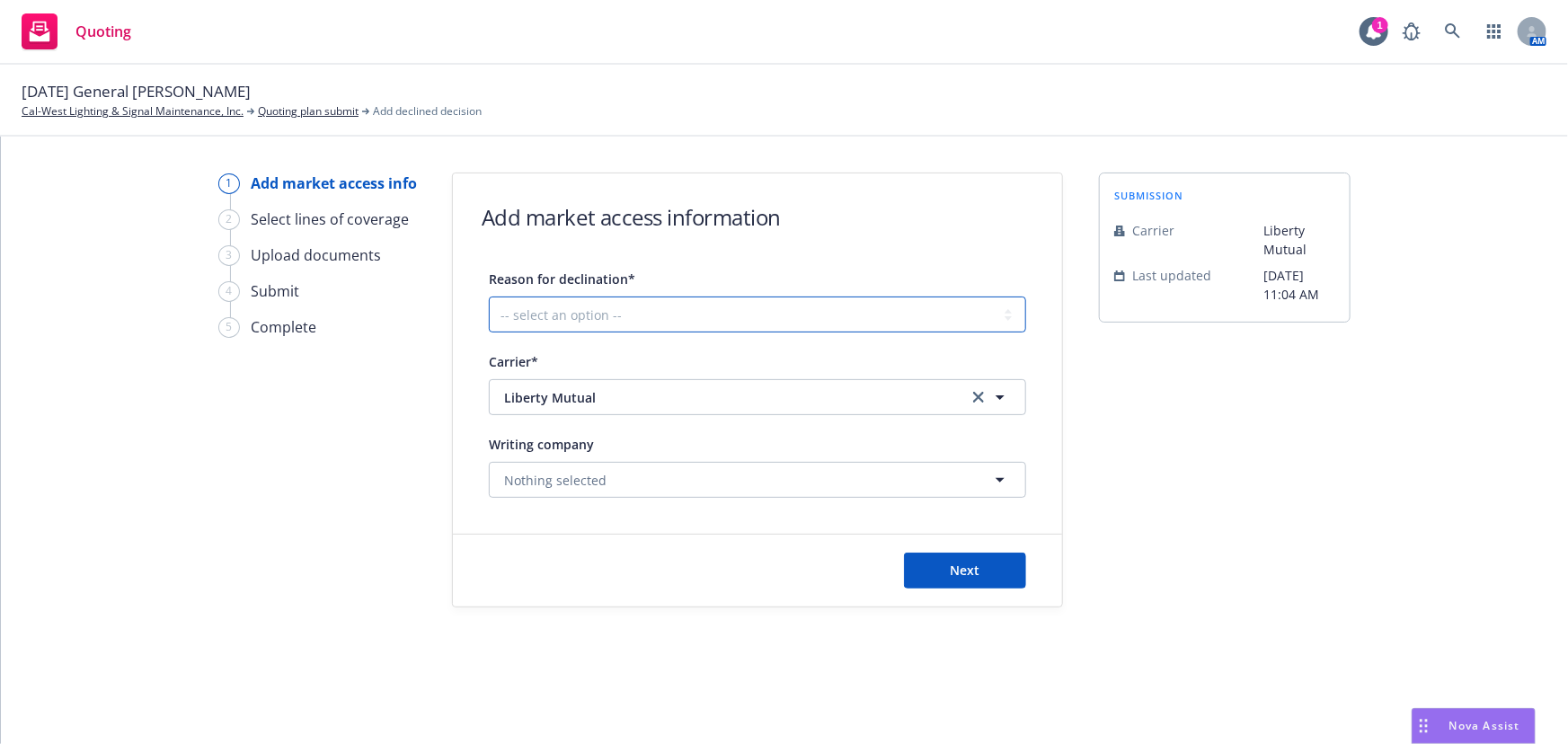
click at [524, 322] on select "-- select an option -- Cannot compete with other markets Carrier non-renewed Ca…" at bounding box center [757, 314] width 537 height 36
select select "CLIENT_NATURE_OF_SERVICES"
click at [489, 297] on select "-- select an option -- Cannot compete with other markets Carrier non-renewed Ca…" at bounding box center [757, 314] width 537 height 36
click at [958, 569] on span "Next" at bounding box center [966, 570] width 29 height 17
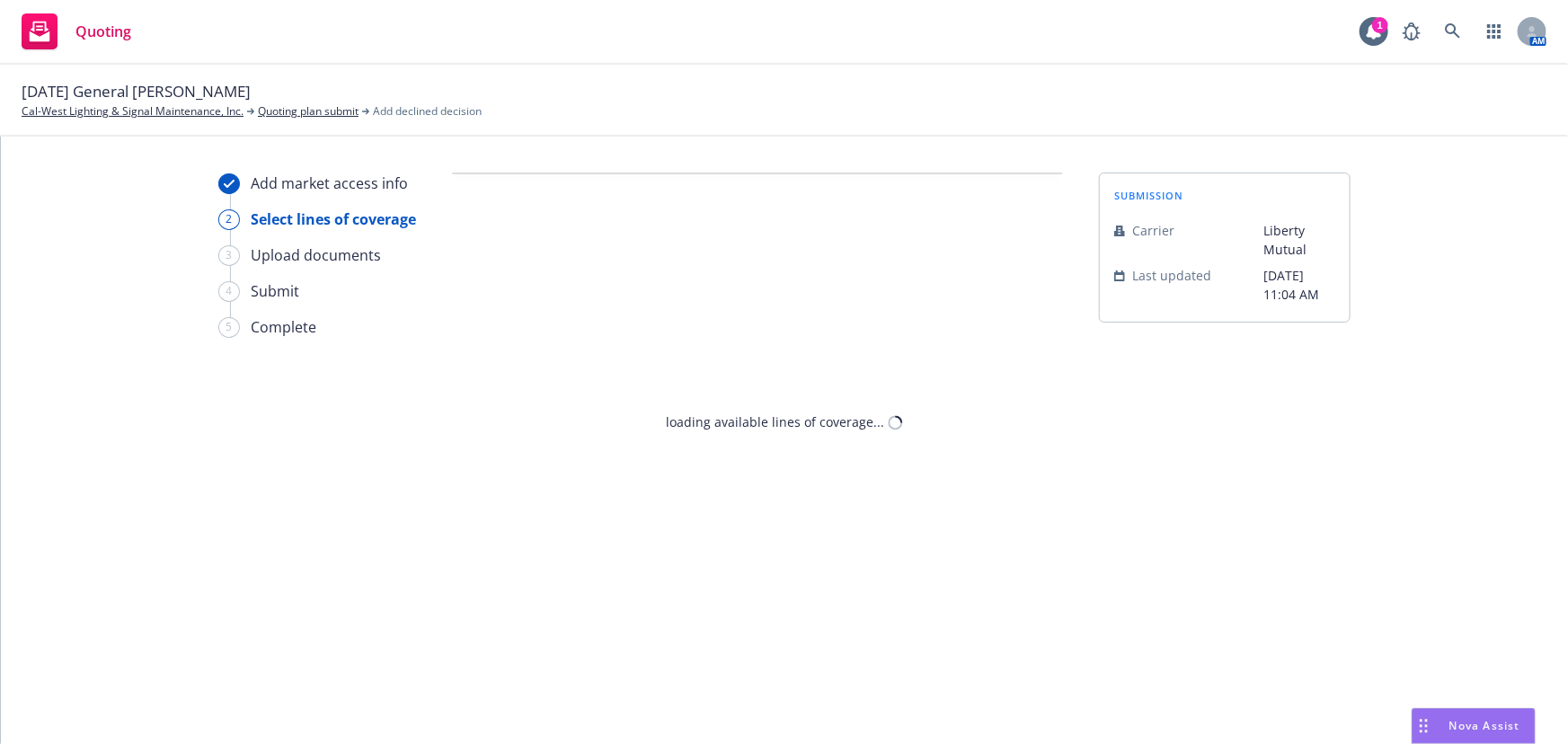
select select "CLIENT_NATURE_OF_SERVICES"
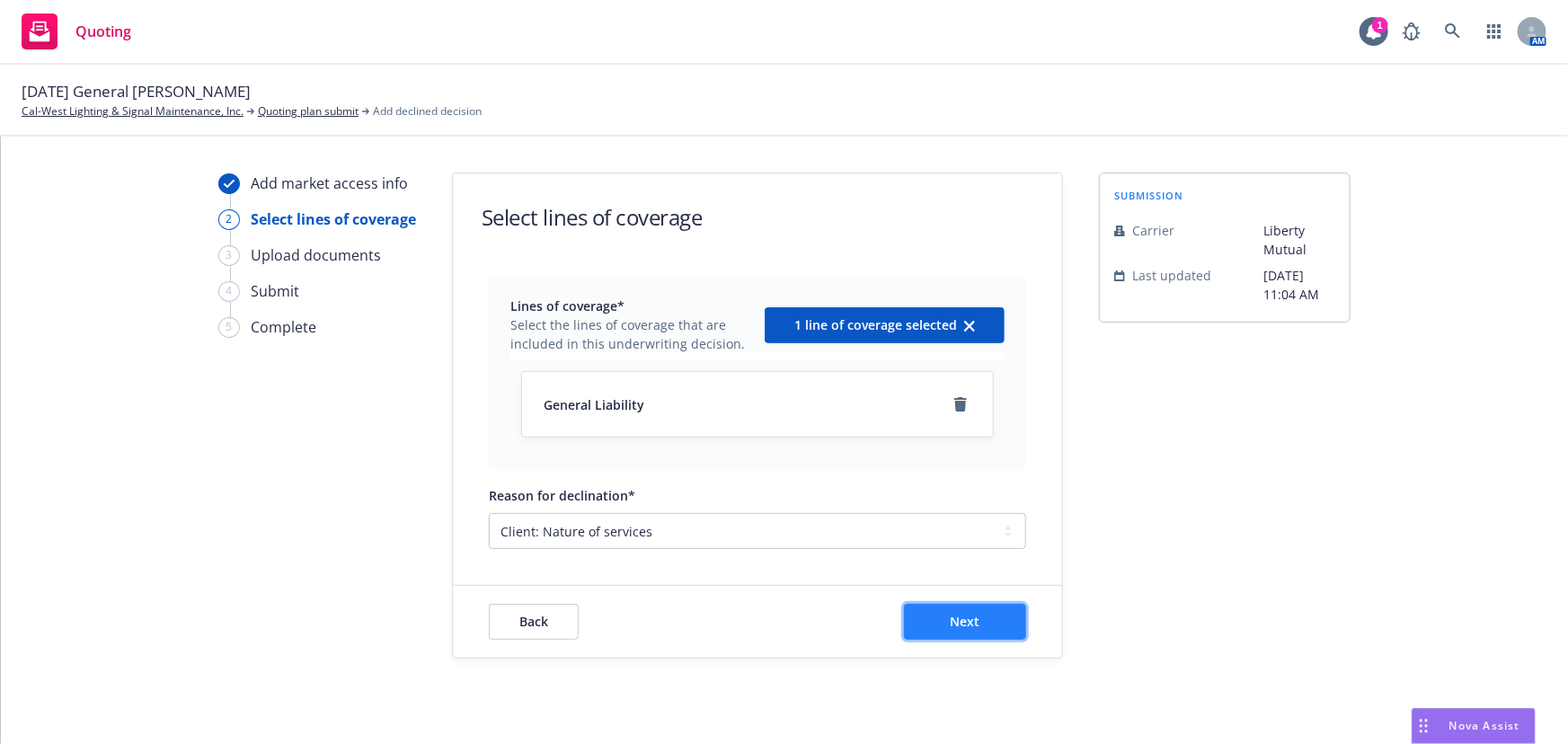
click at [930, 620] on button "Next" at bounding box center [966, 621] width 123 height 36
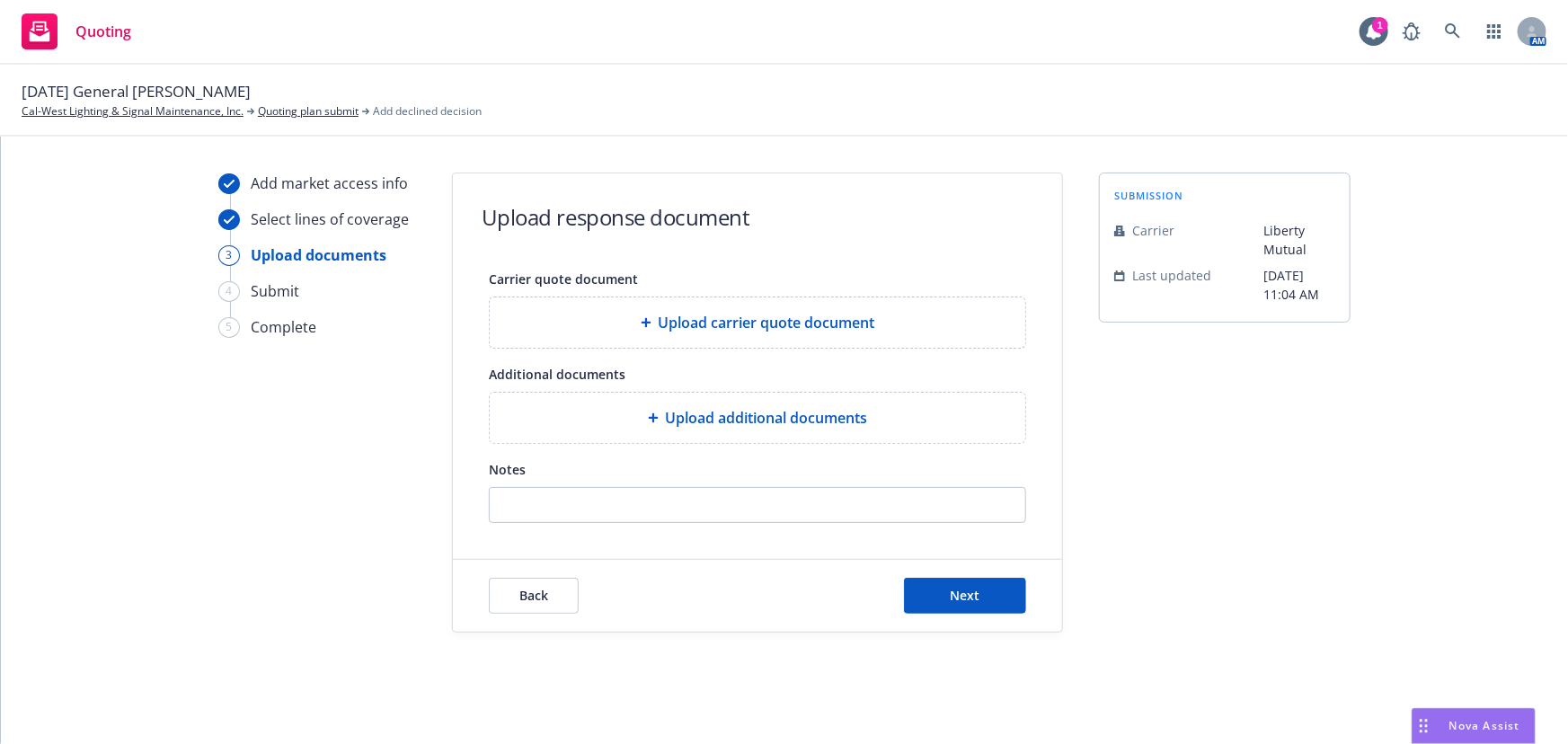
click at [719, 415] on span "Upload additional documents" at bounding box center [766, 418] width 202 height 22
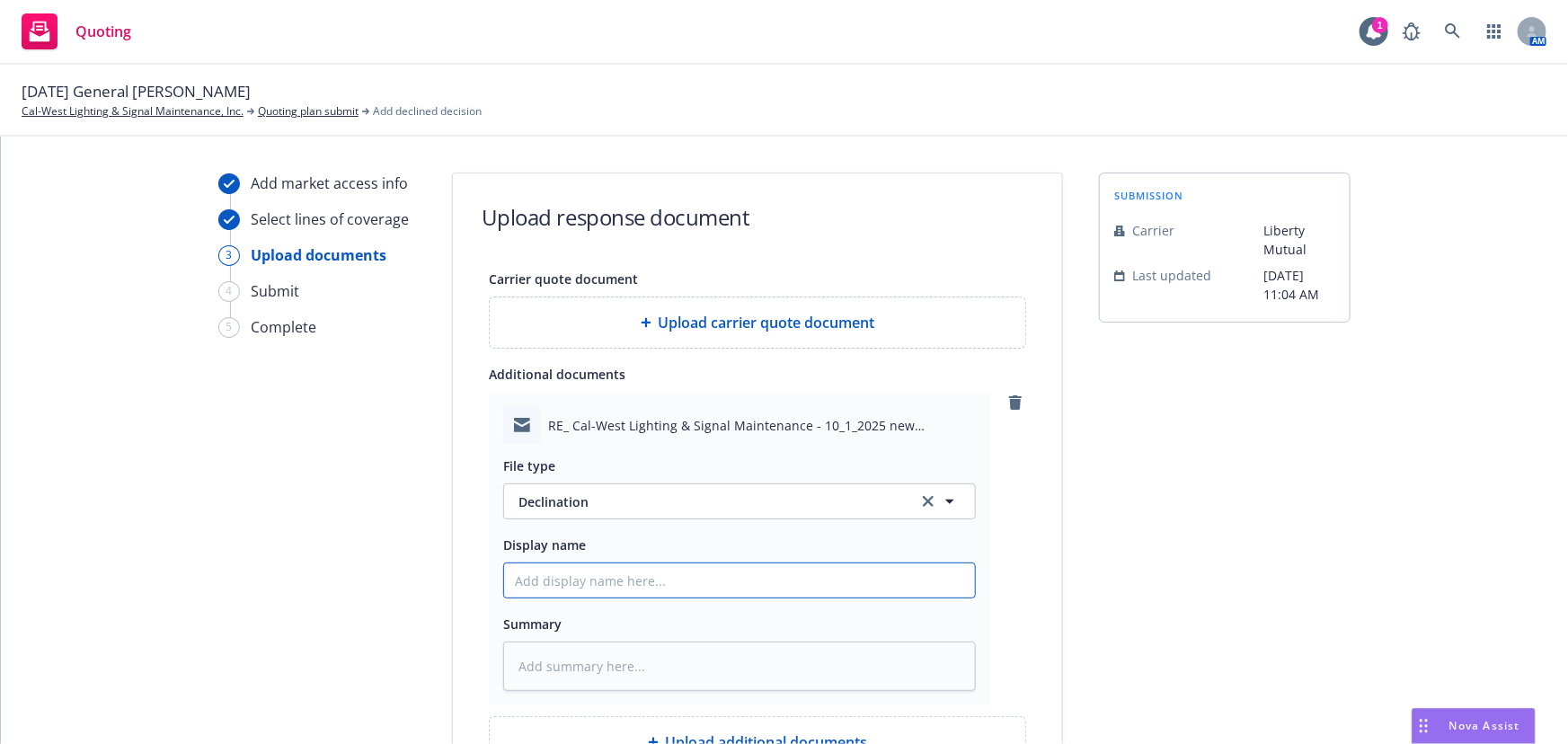
click at [539, 588] on input "Display name" at bounding box center [740, 580] width 470 height 34
paste input "the risks specific services/jobs (repair/maintenance of traffic lights/signals/…"
type textarea "x"
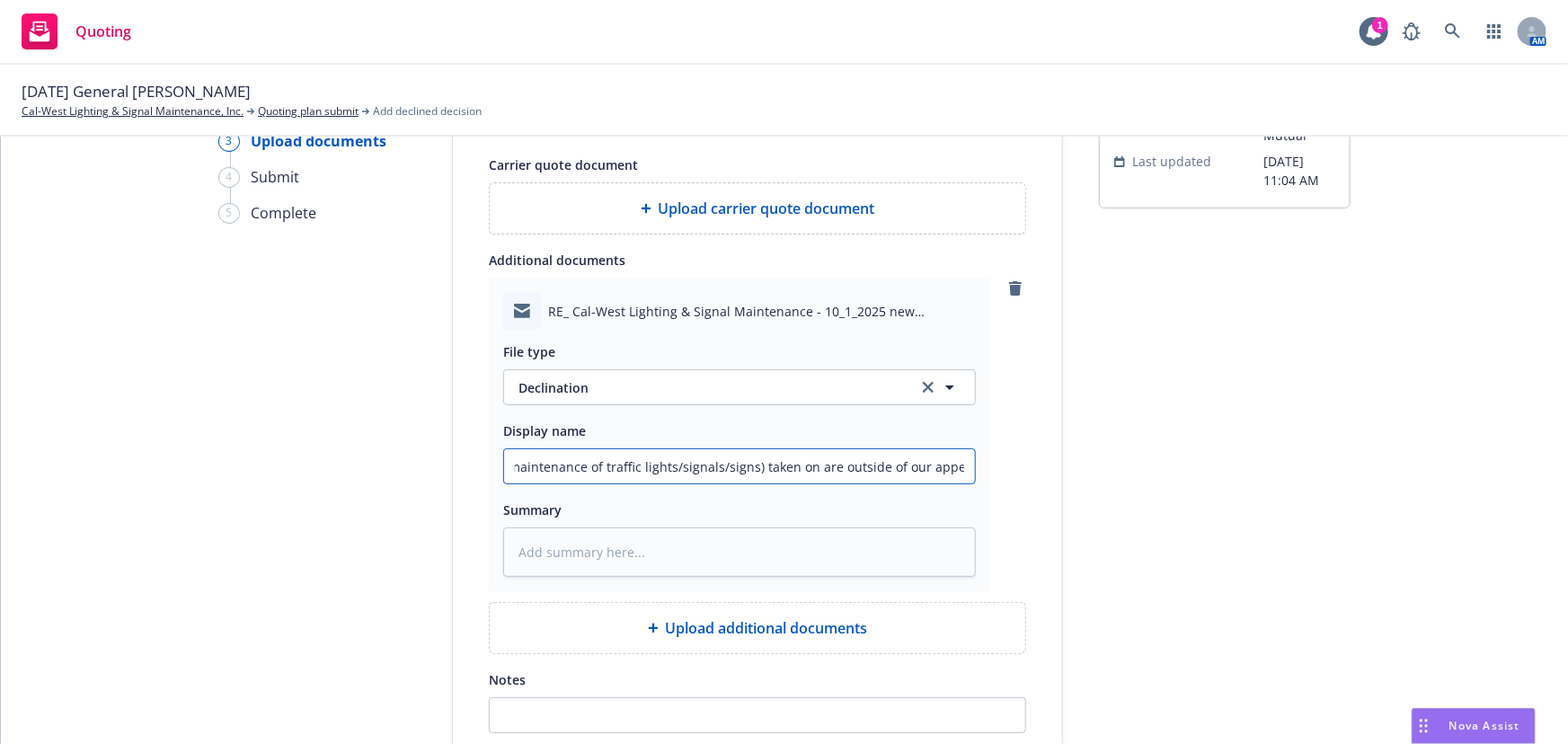
scroll to position [247, 0]
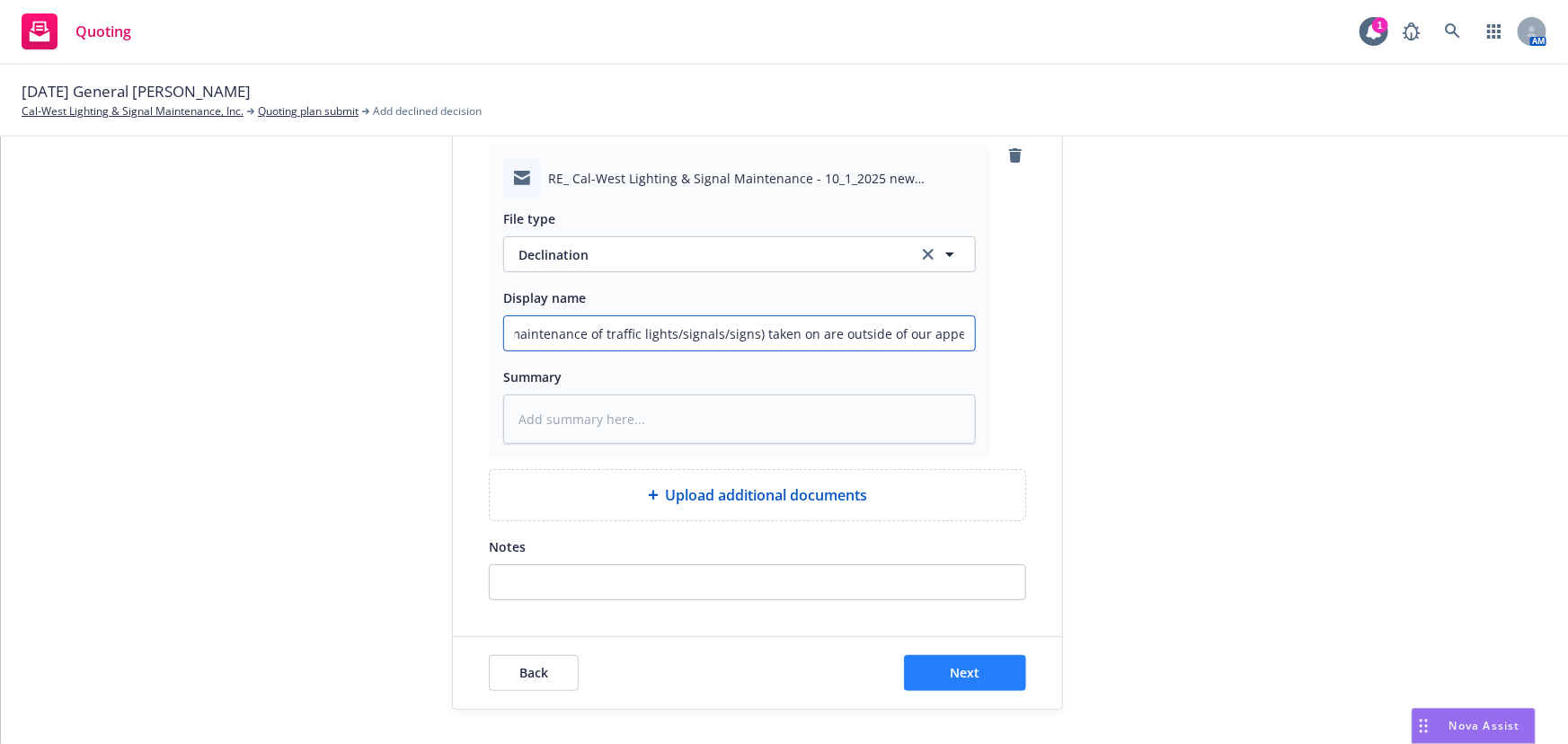
type input "the risks specific services/jobs (repair/maintenance of traffic lights/signals/…"
click at [960, 688] on button "Next" at bounding box center [966, 673] width 123 height 36
type textarea "x"
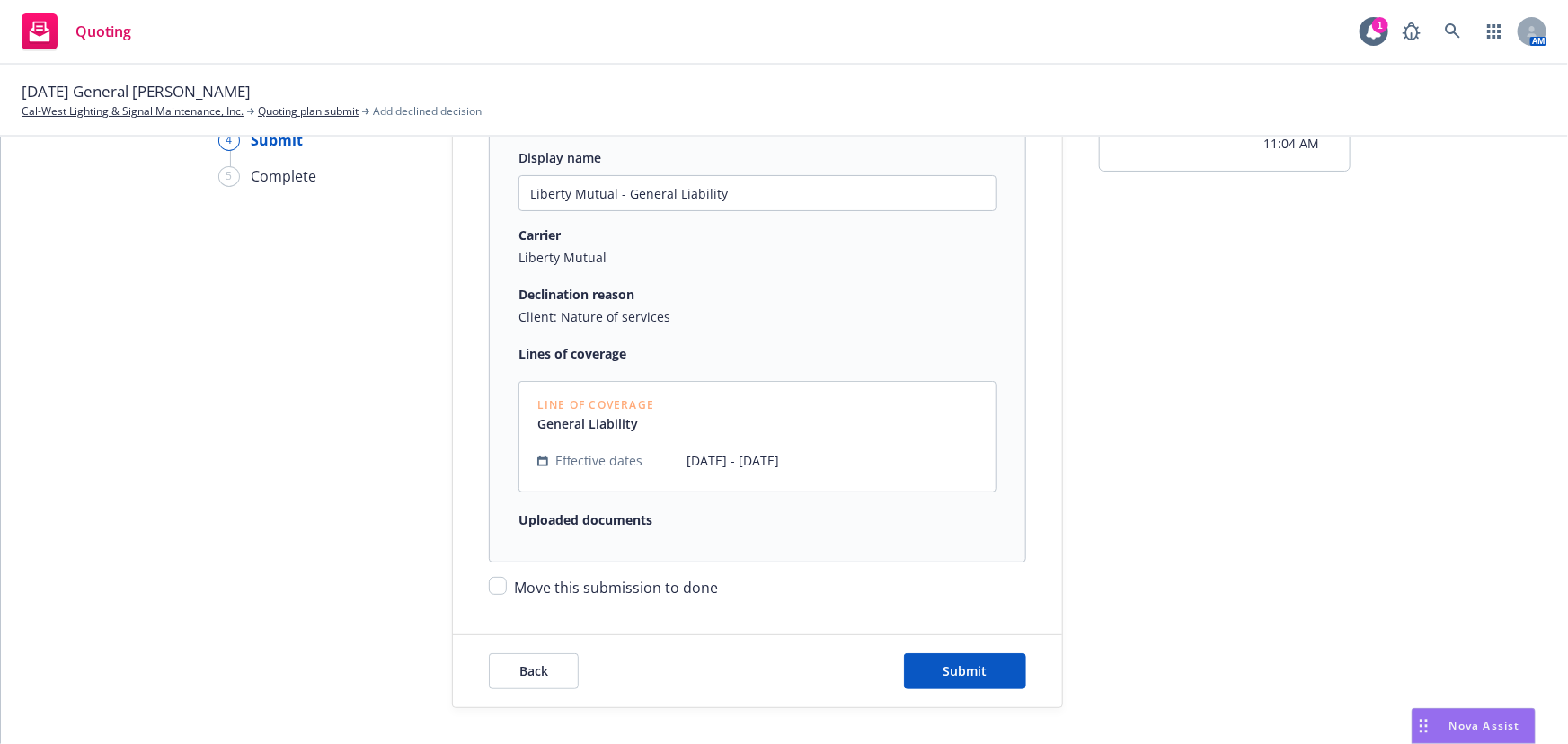
scroll to position [189, 0]
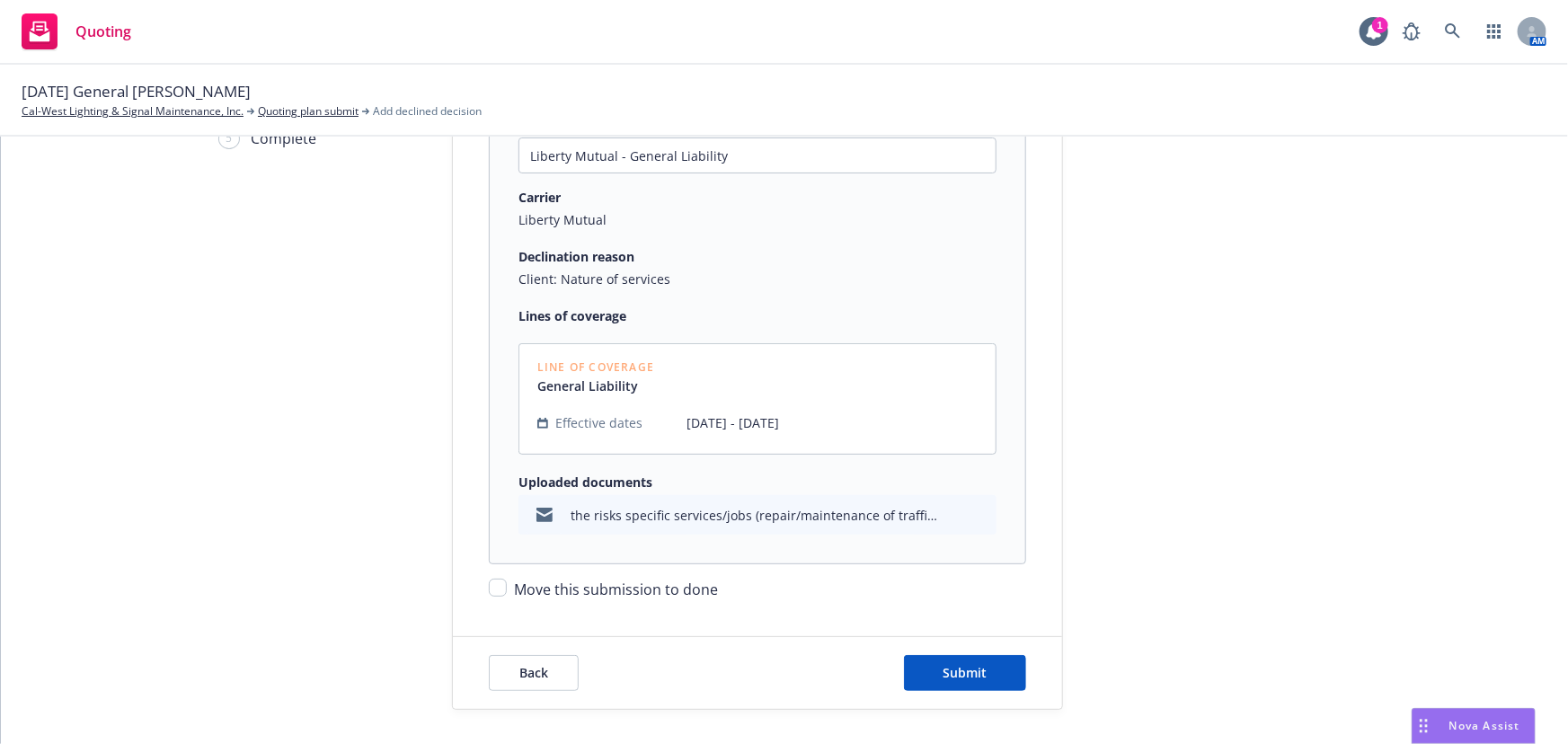
click at [659, 583] on span "Move this submission to done" at bounding box center [616, 589] width 204 height 20
click at [507, 583] on input "Move this submission to done" at bounding box center [498, 588] width 18 height 18
checkbox input "true"
click at [968, 677] on span "Submit" at bounding box center [966, 672] width 44 height 17
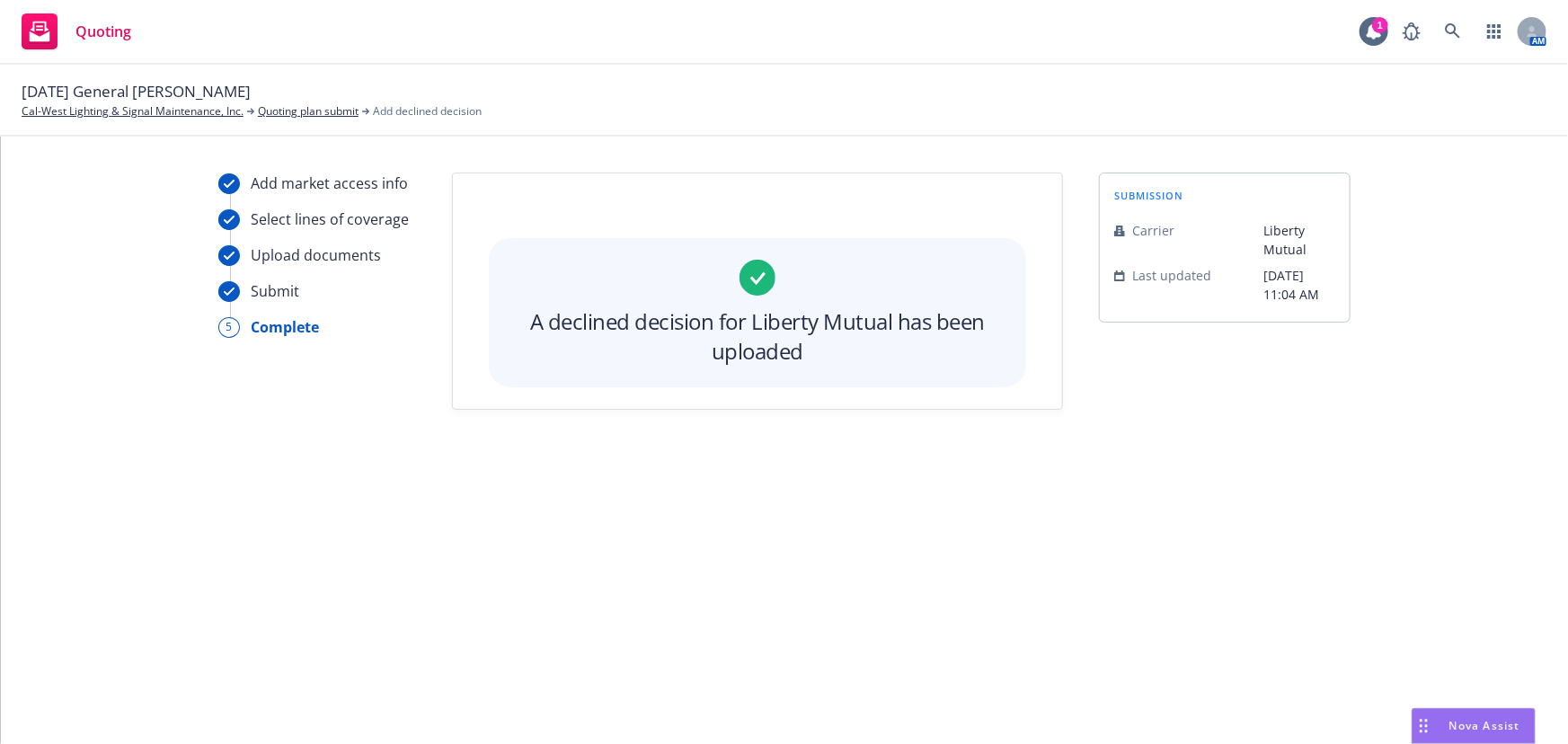
scroll to position [0, 0]
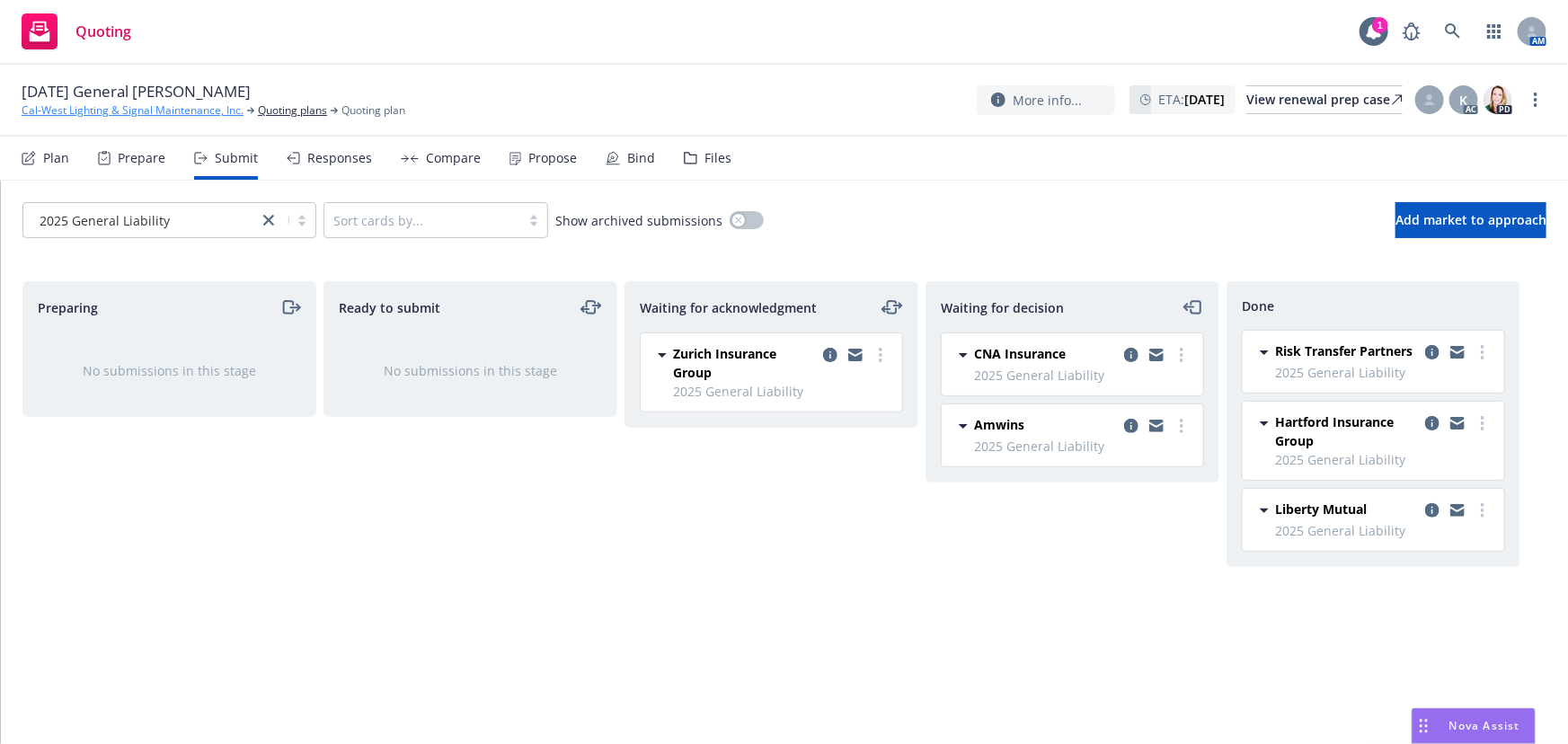
click at [34, 111] on link "Cal-West Lighting & Signal Maintenance, Inc." at bounding box center [133, 111] width 222 height 16
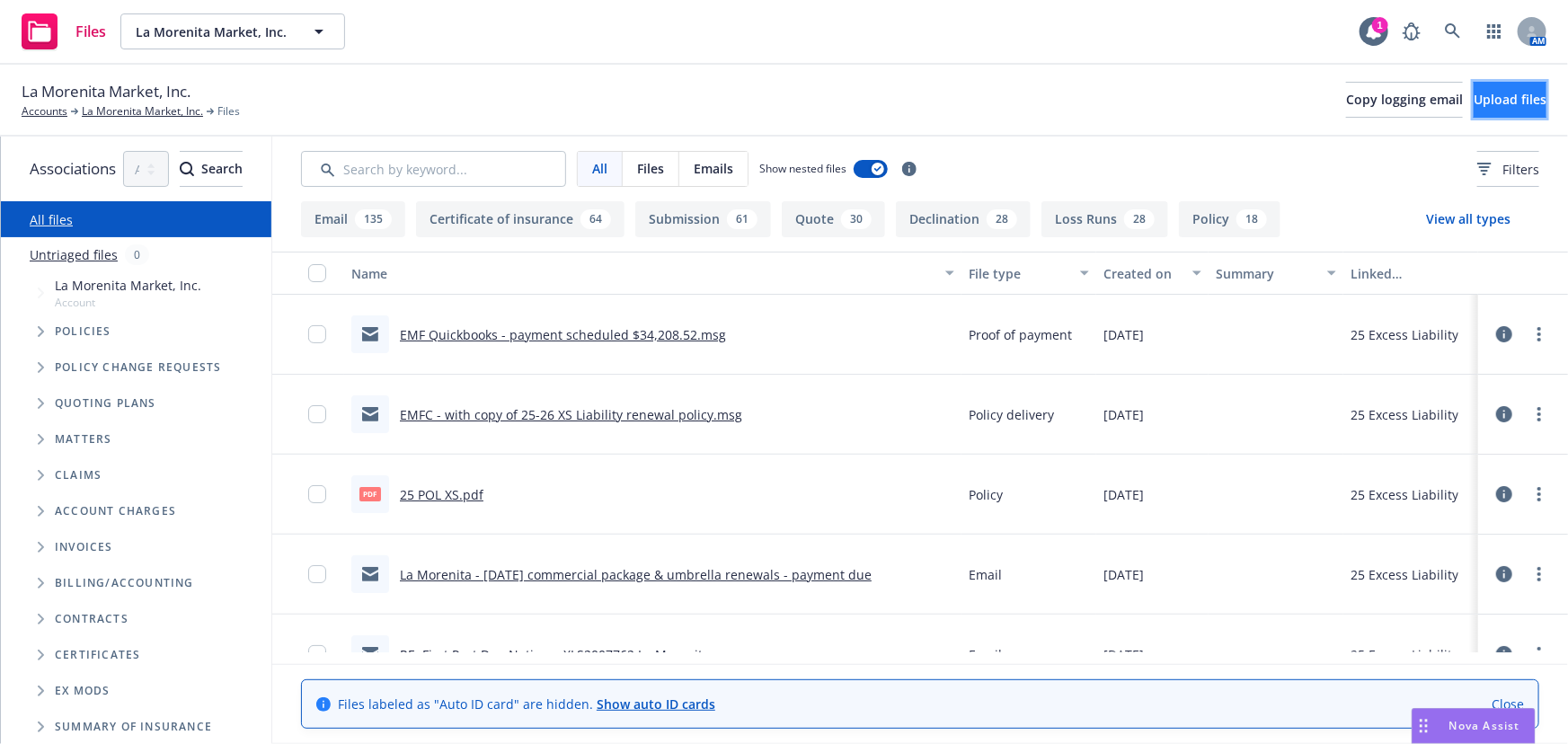
click at [1496, 90] on button "Upload files" at bounding box center [1510, 99] width 73 height 36
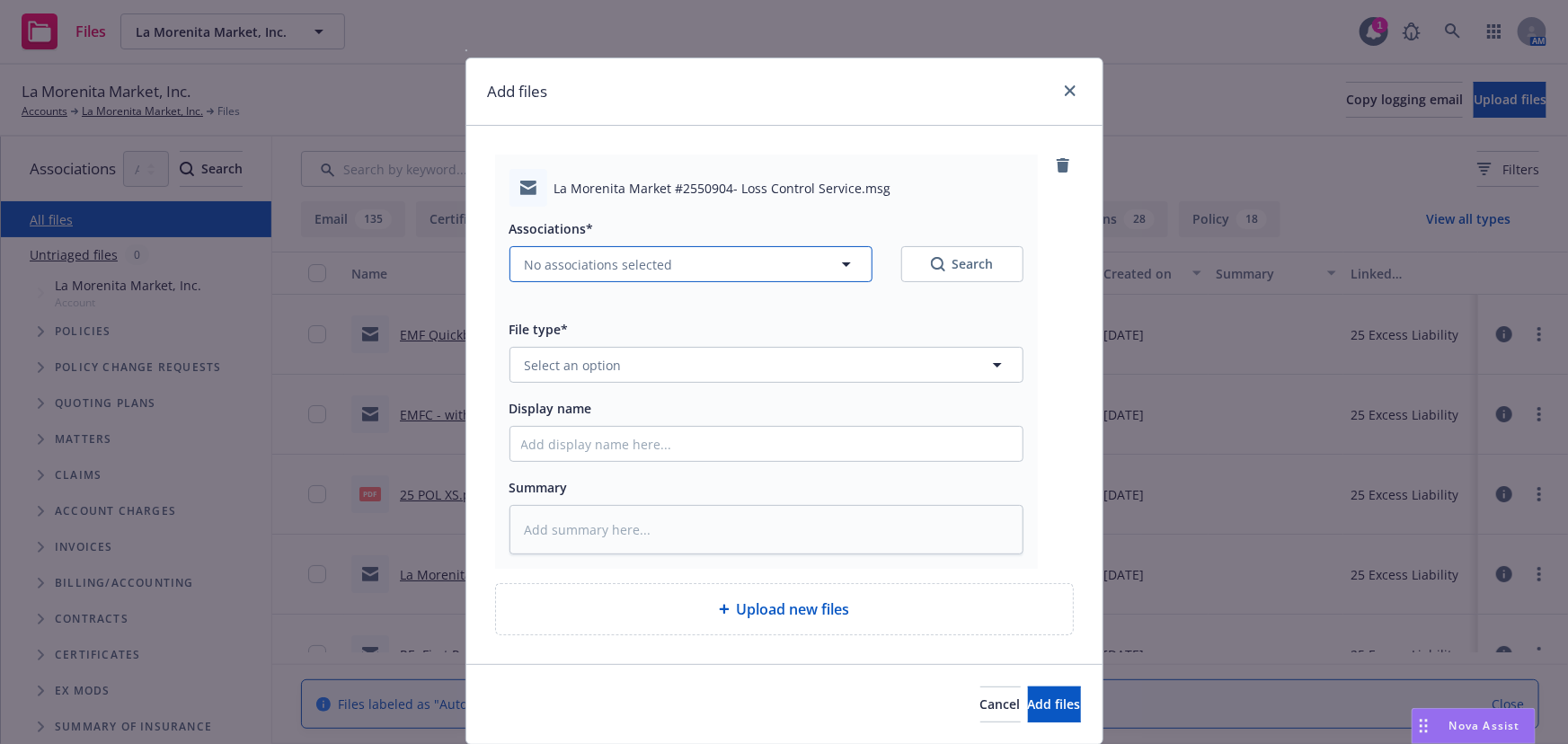
click at [594, 270] on span "No associations selected" at bounding box center [599, 264] width 148 height 19
type textarea "x"
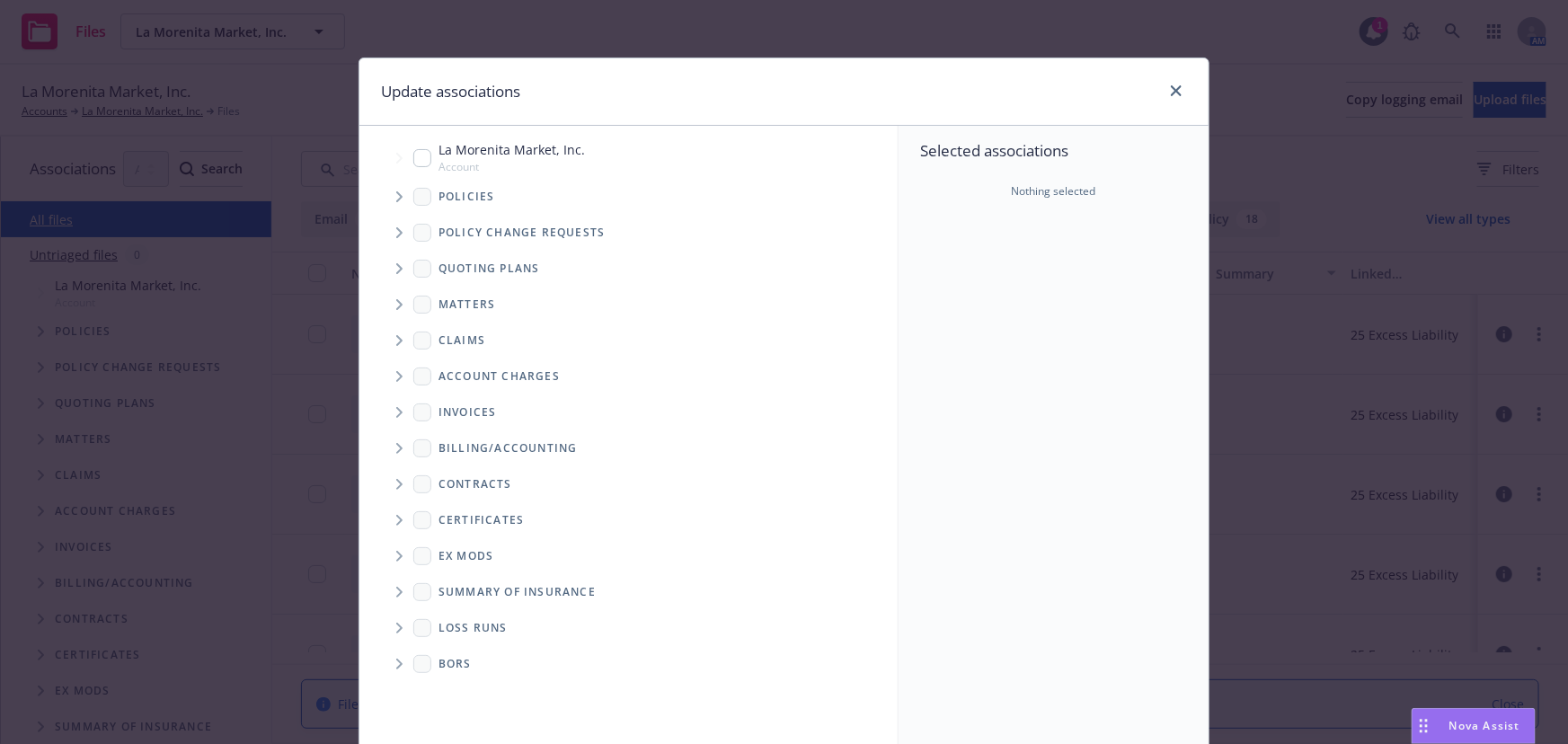
click at [396, 199] on icon "Tree Example" at bounding box center [400, 197] width 7 height 11
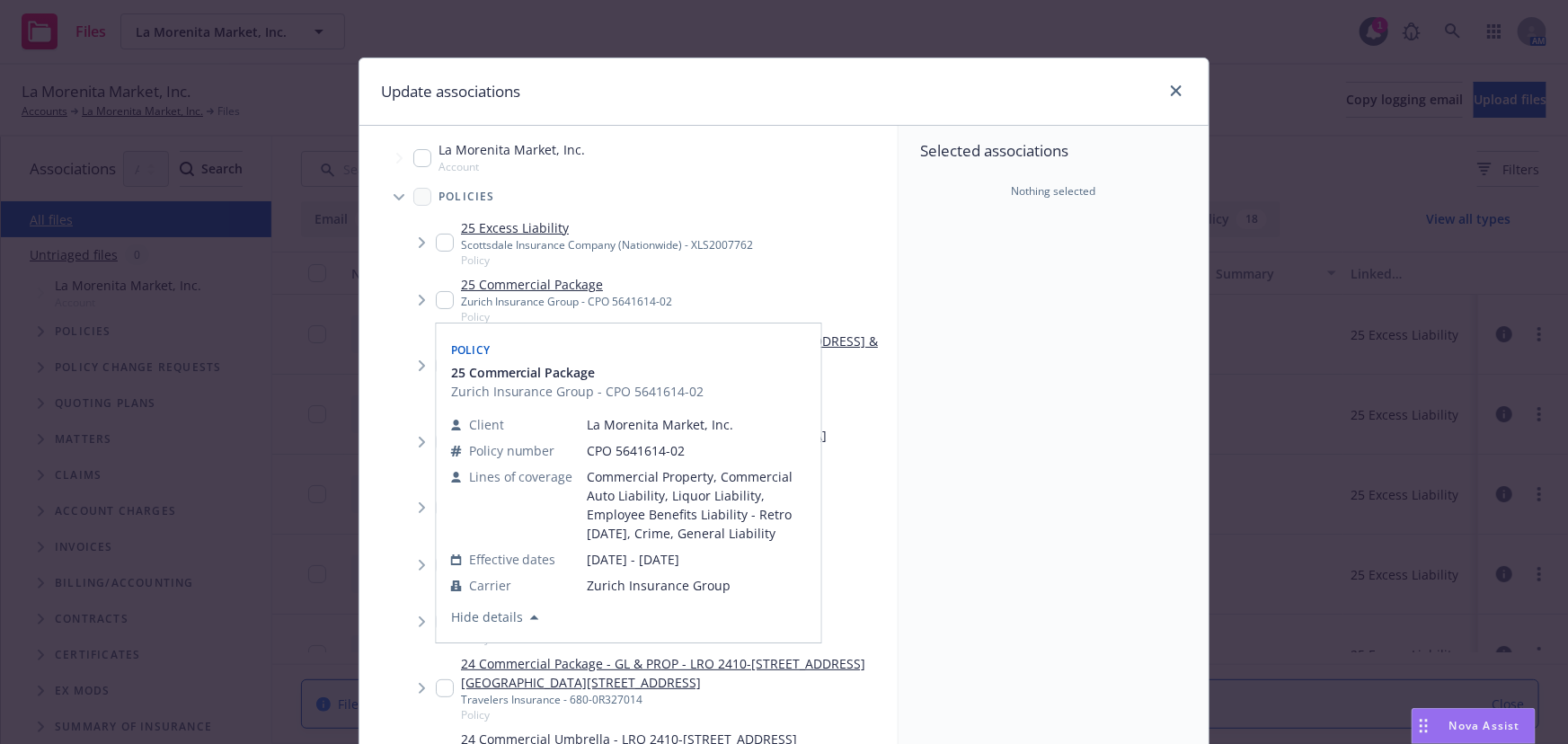
click at [1040, 478] on div "Selected associations Nothing selected" at bounding box center [1054, 439] width 310 height 629
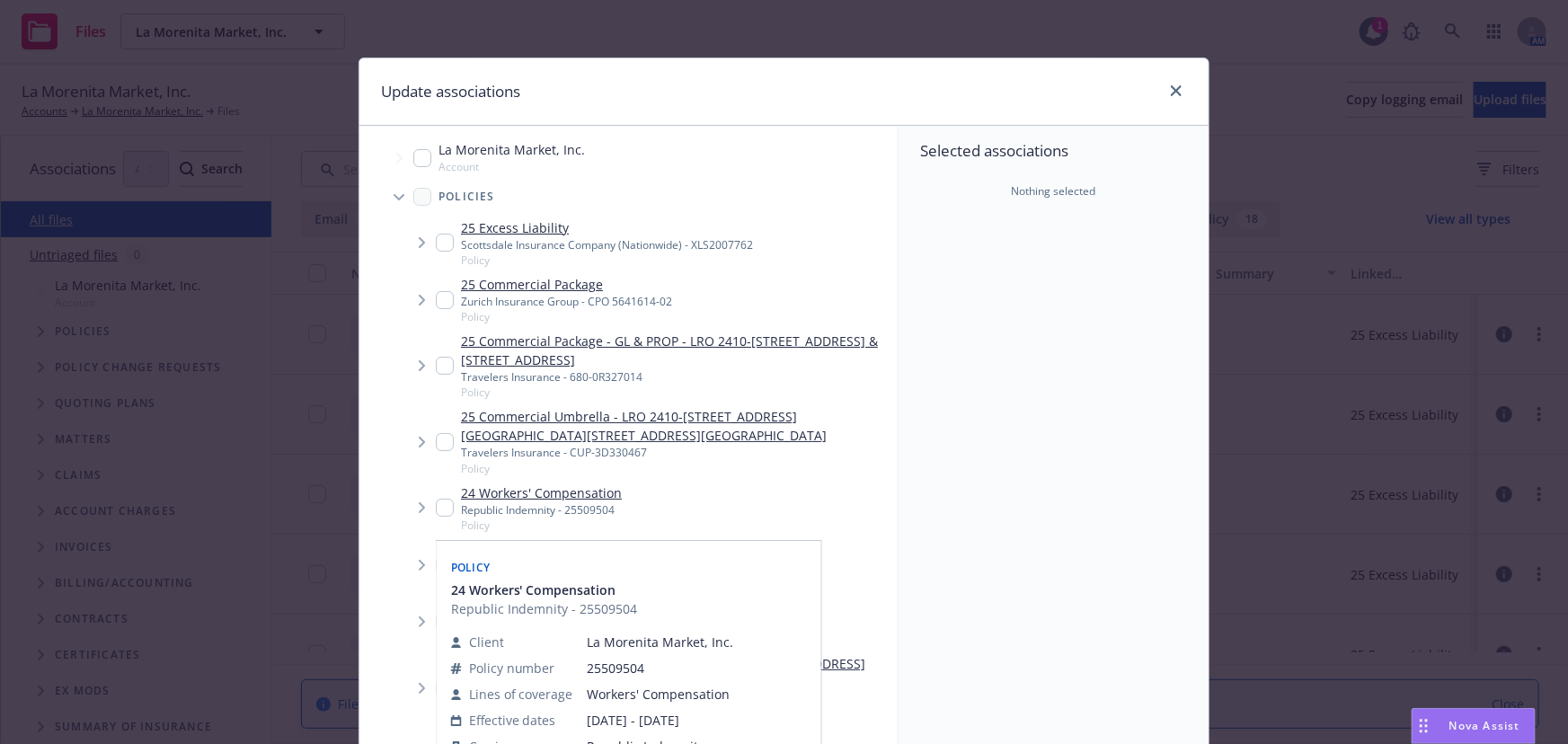
click at [529, 494] on link "24 Workers' Compensation" at bounding box center [542, 492] width 161 height 19
checkbox input "true"
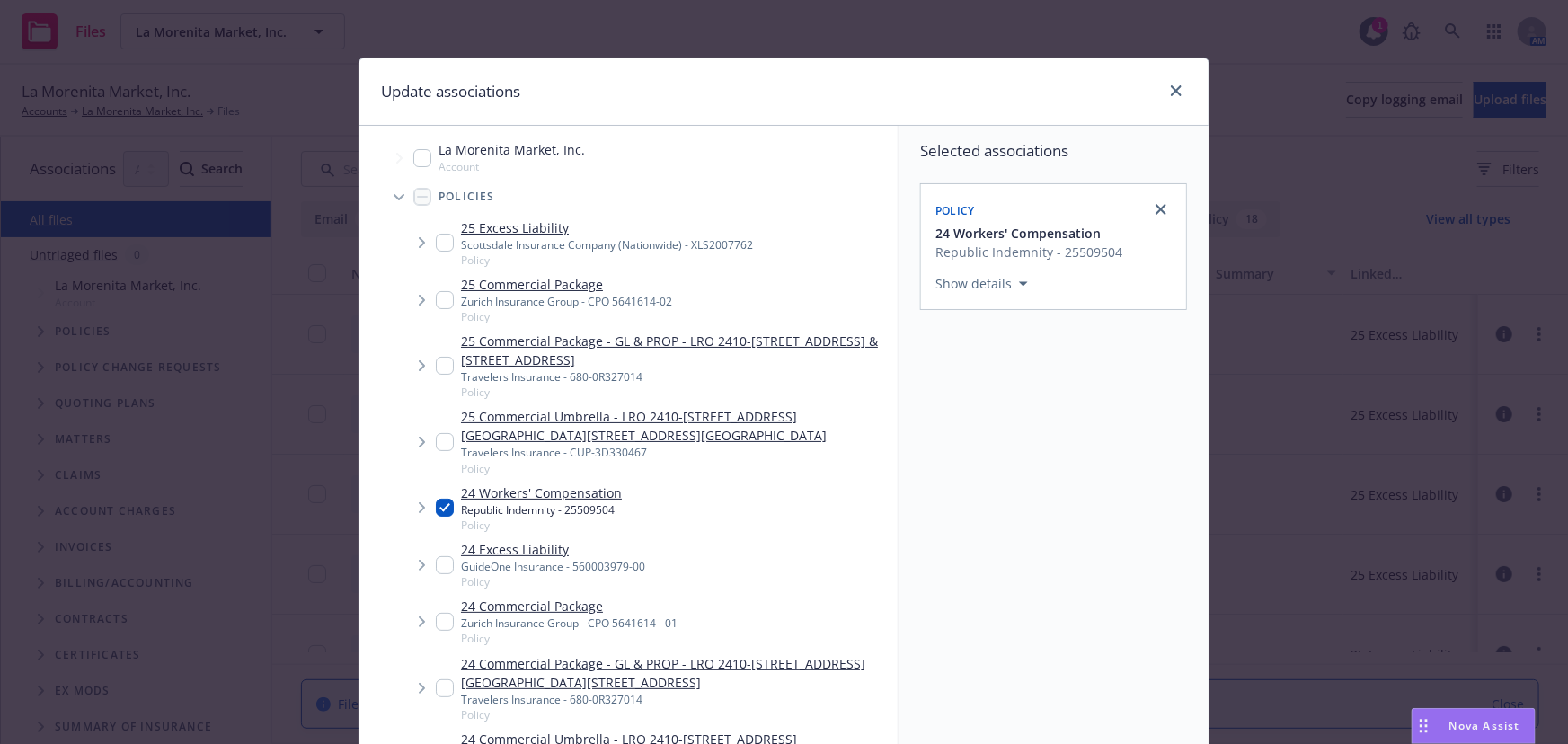
scroll to position [148, 0]
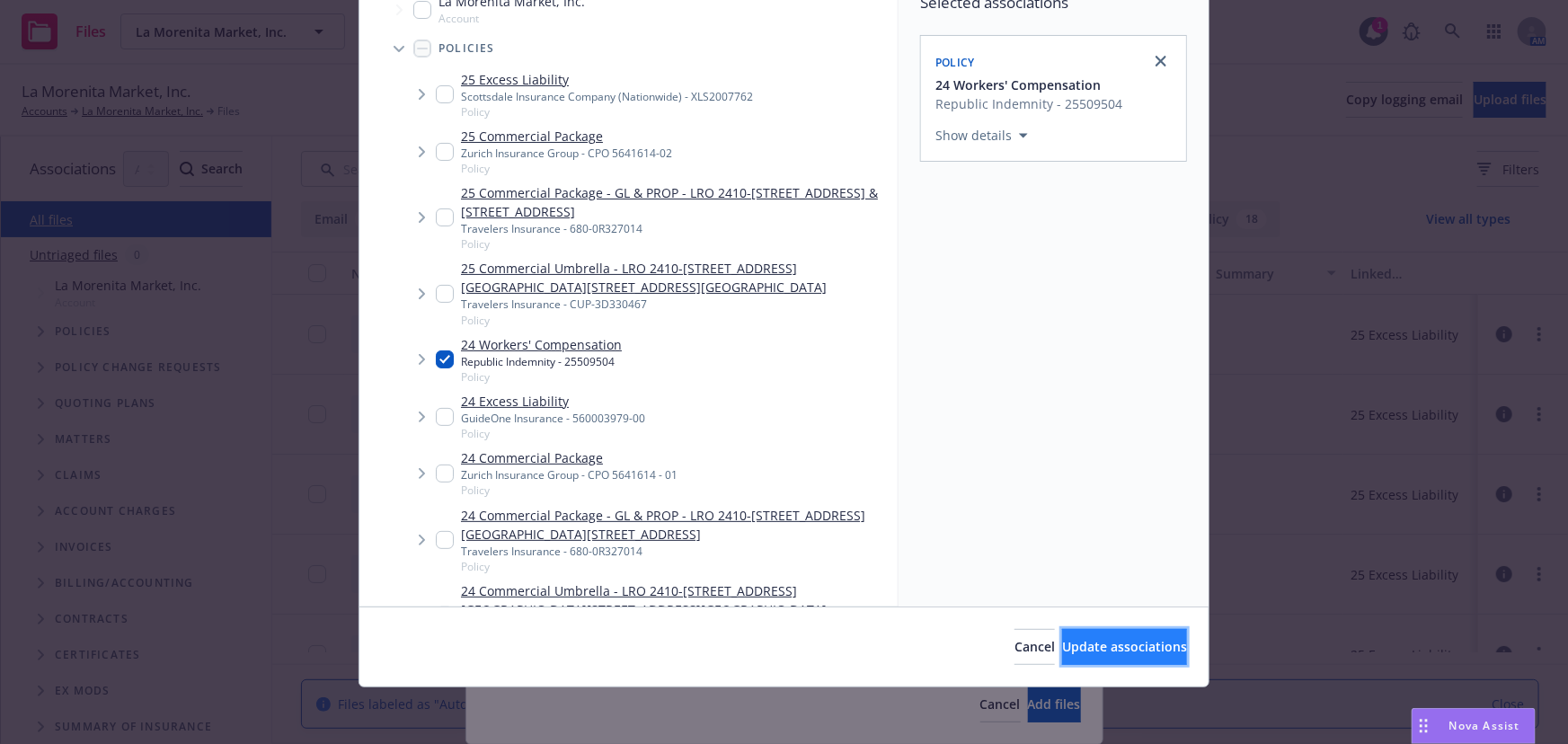
click at [1062, 631] on button "Update associations" at bounding box center [1124, 646] width 124 height 36
type textarea "x"
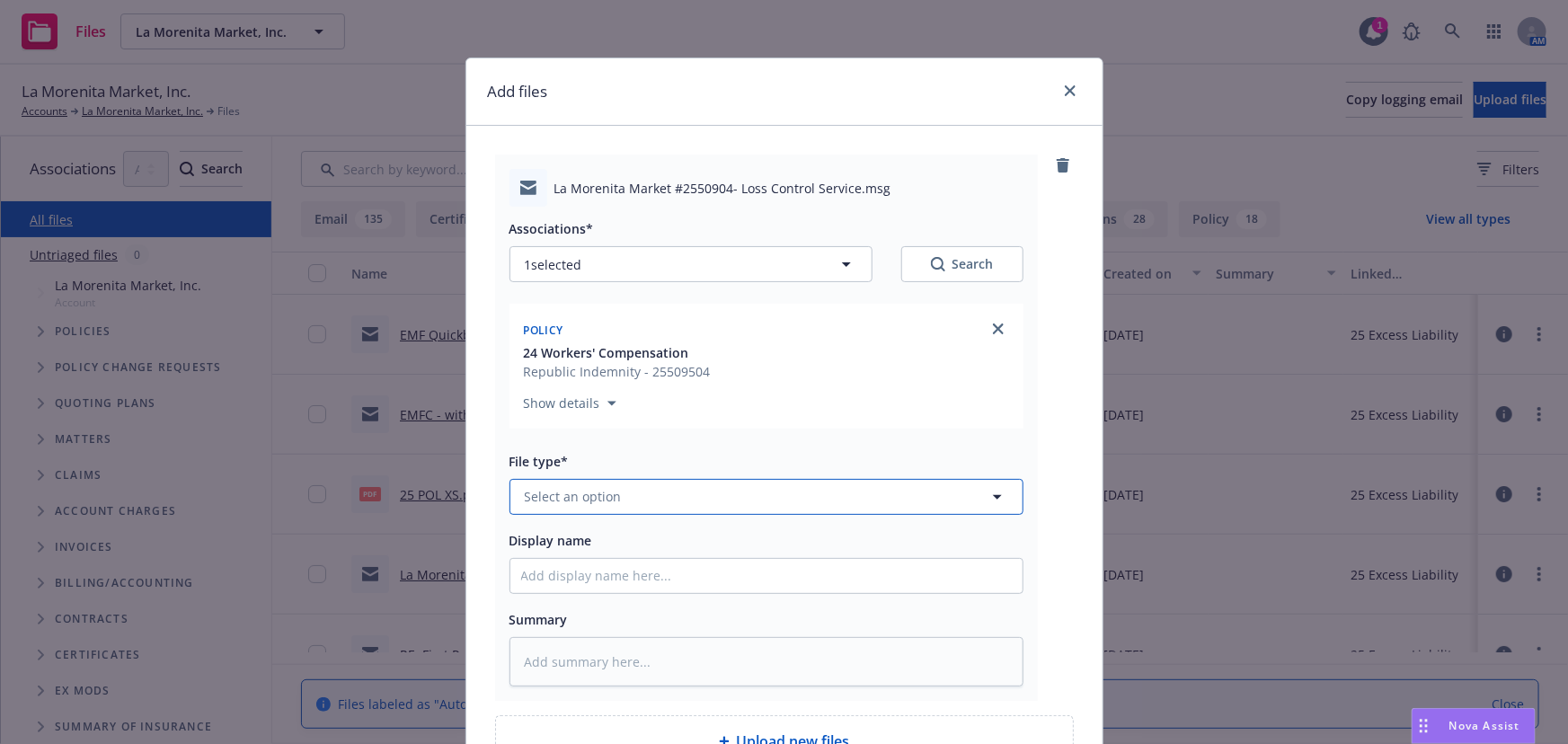
click at [554, 490] on span "Select an option" at bounding box center [573, 496] width 97 height 19
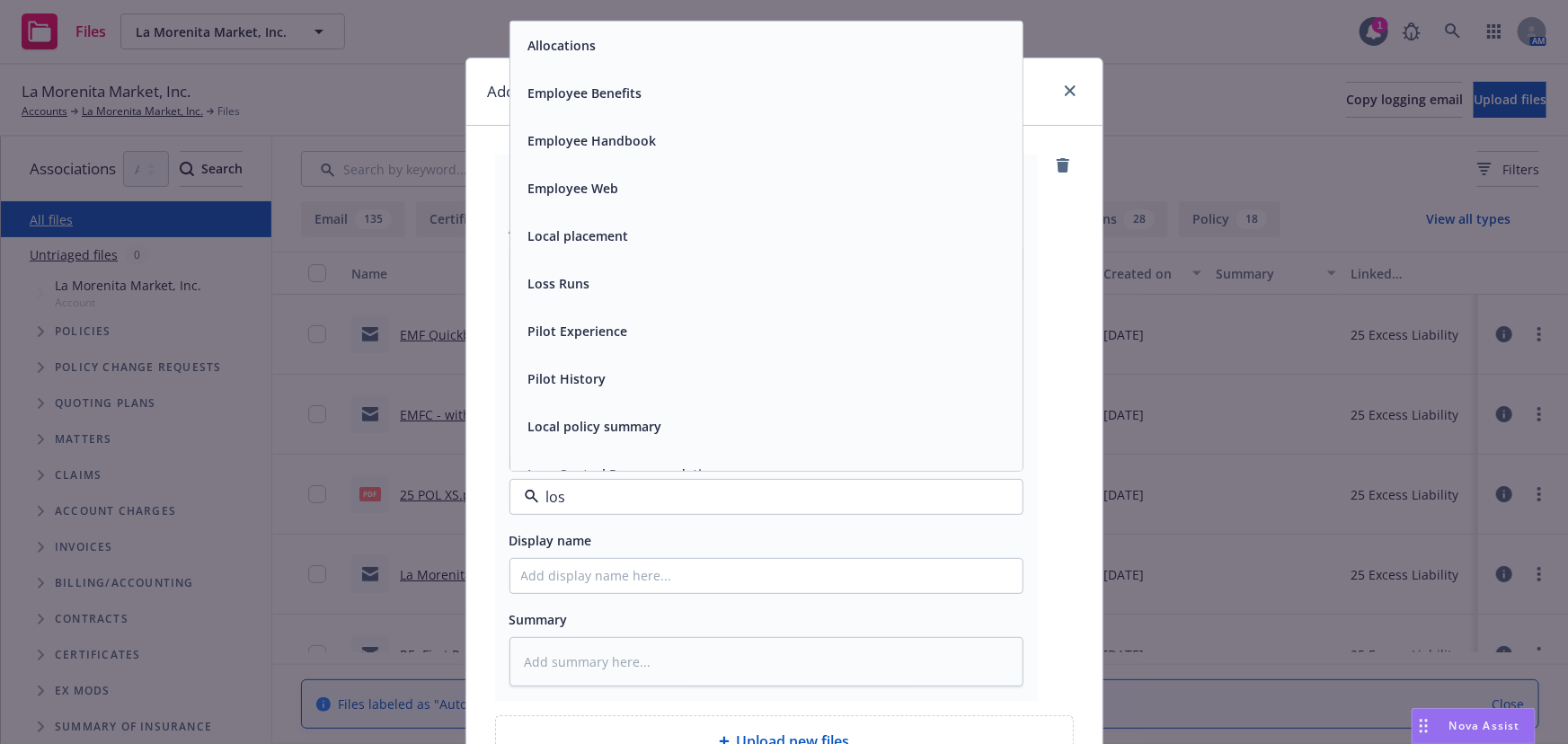
type input "loss"
click at [648, 135] on span "Loss control correspondence" at bounding box center [618, 140] width 179 height 19
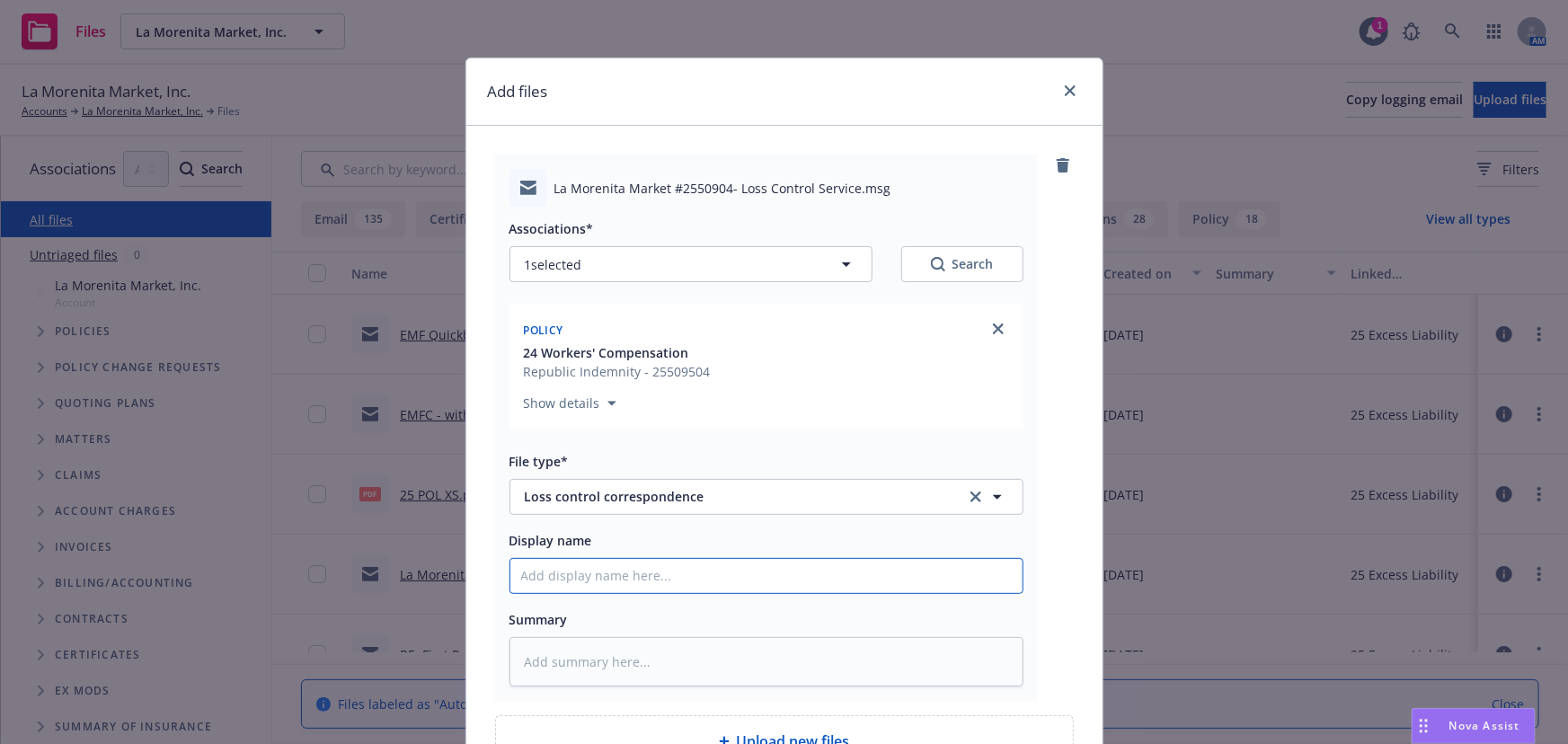
click at [545, 580] on input "Display name" at bounding box center [767, 576] width 513 height 34
type textarea "x"
type input "E"
type textarea "x"
type input "EM"
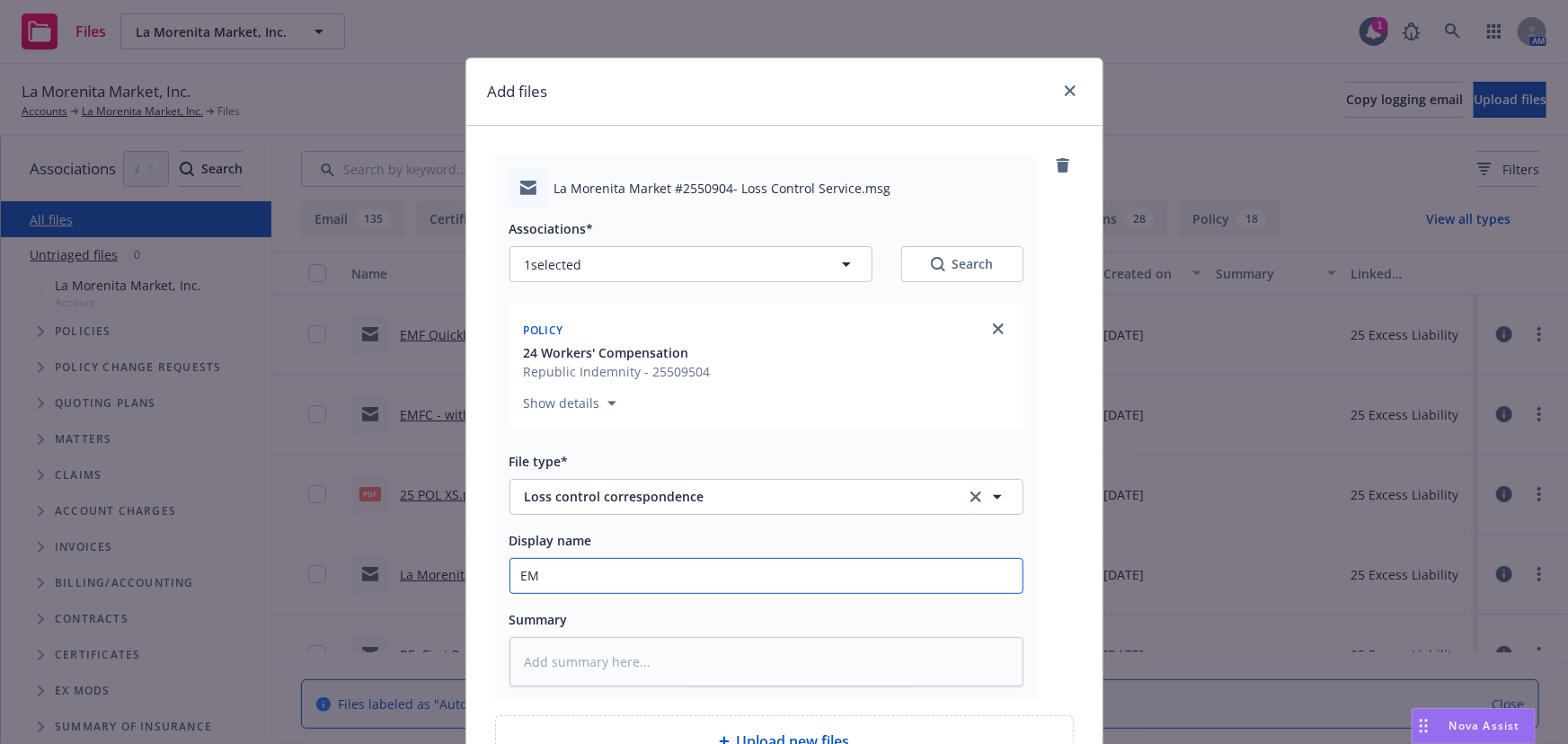
type textarea "x"
type input "EMF"
type textarea "x"
type input "EMFC"
type textarea "x"
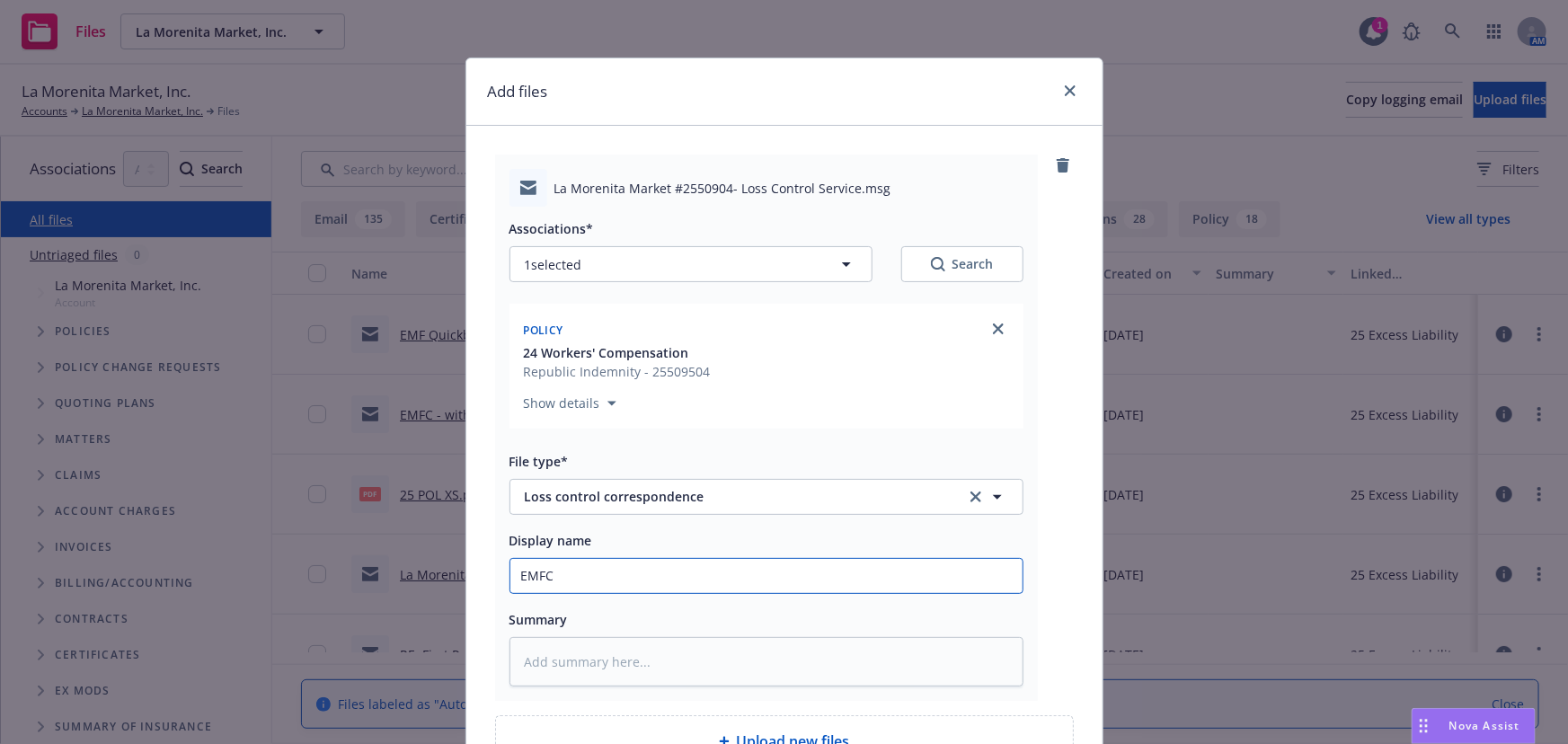
type input "EMFC"
type textarea "x"
type input "EMFC -"
type textarea "x"
type input "EMFC -"
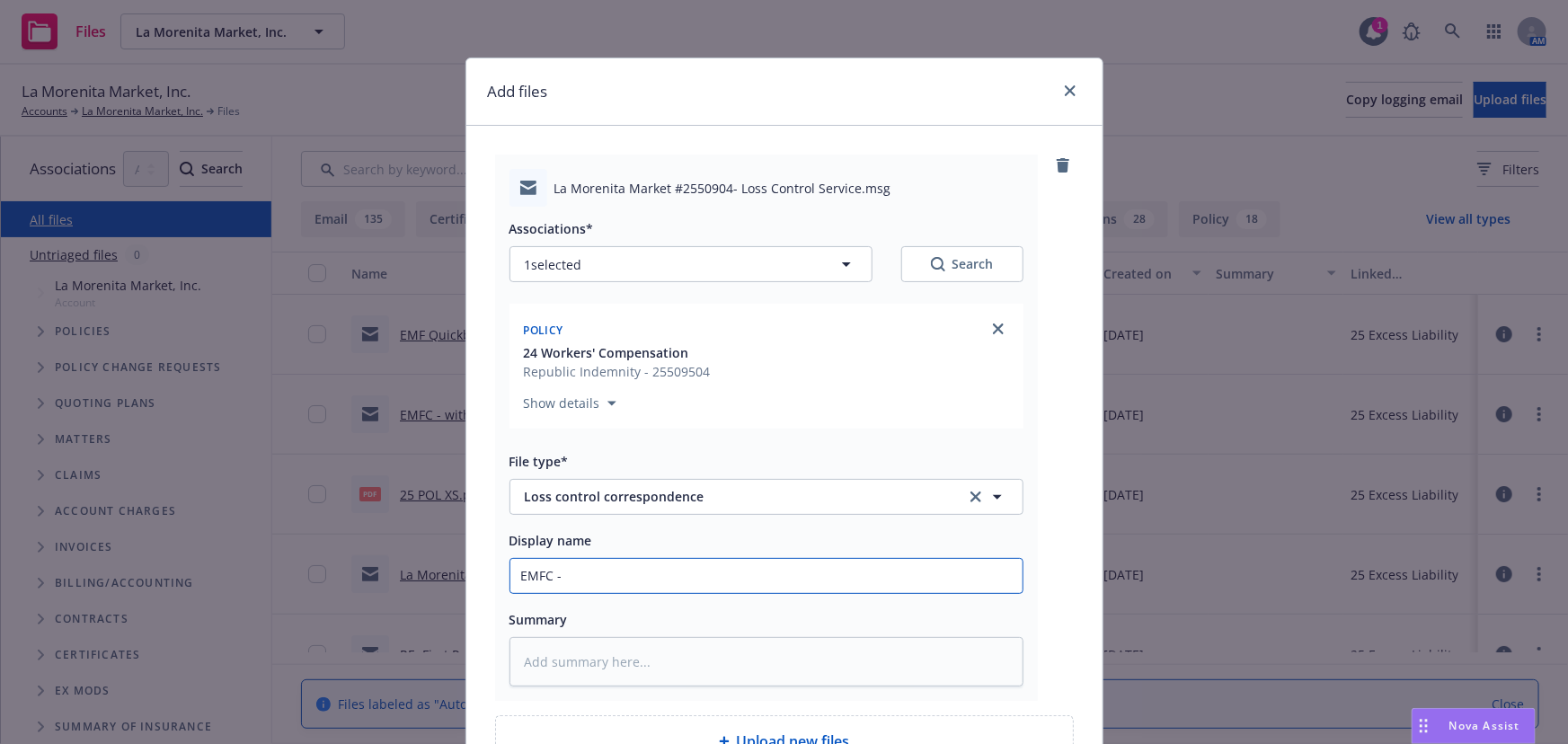
type textarea "x"
type input "EMFC - B"
type textarea "x"
type input "EMFC - BH"
type textarea "x"
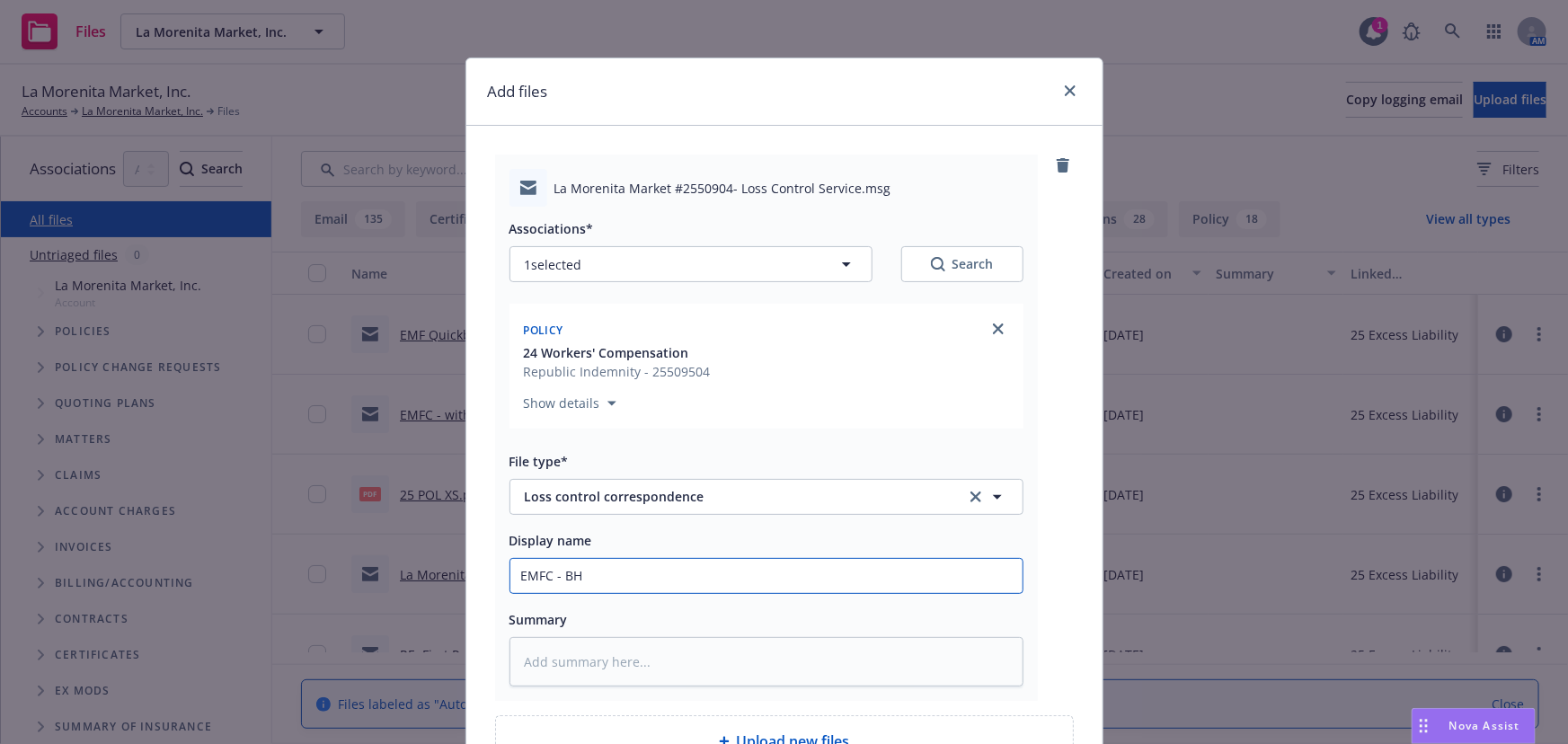
type input "EMFC - BHH"
type textarea "x"
type input "EMFC - BHHC"
type textarea "x"
type input "EMFC - BHHC"
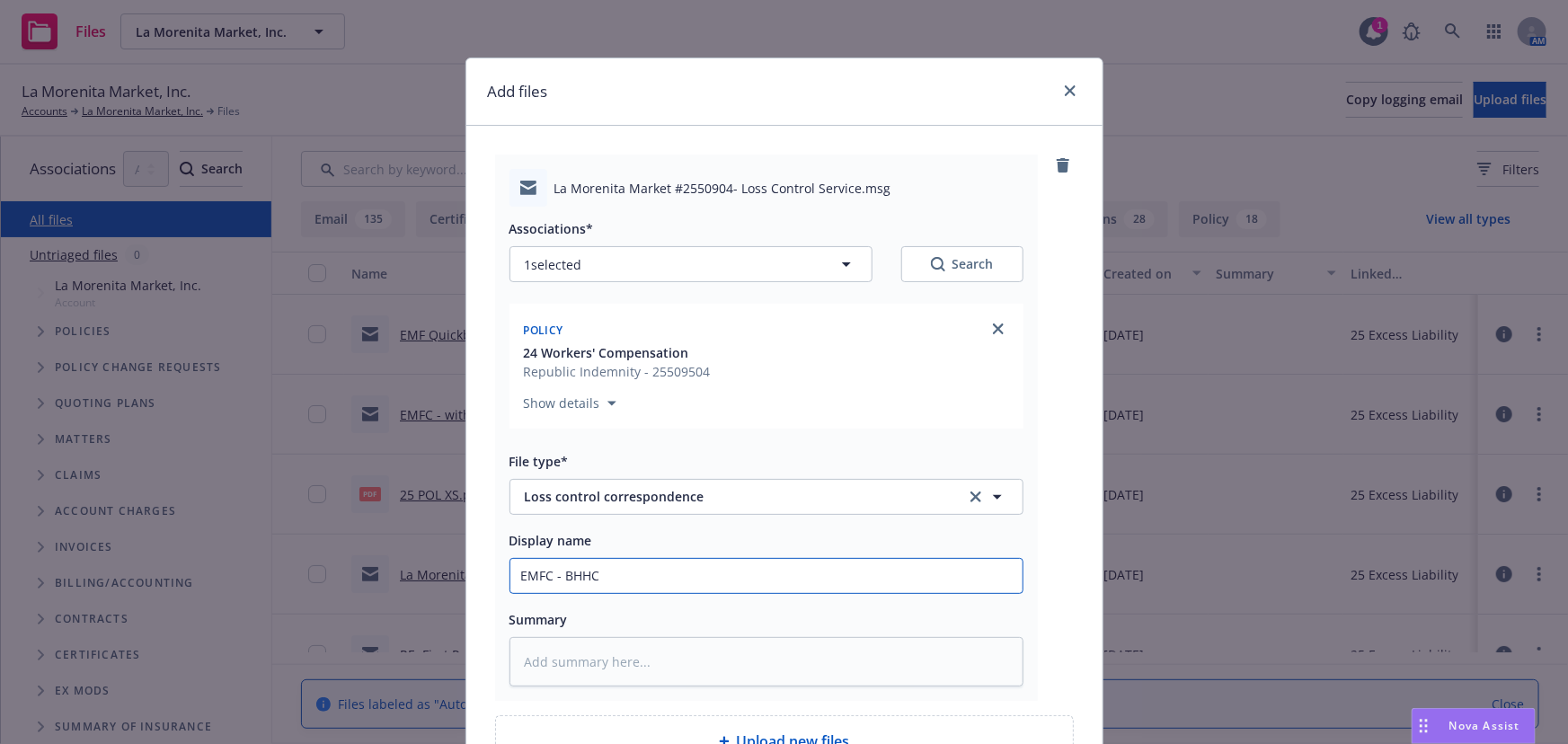
paste input "loss control service visit to La Morenita Market on August 5, 2025"
type textarea "x"
type input "EMFC - BHHC loss control service visit to La Morenita Market on August 5, 2025"
click at [885, 576] on input "EMFC - BHHC loss control service visit to La Morenita Market on August 5, 2025" at bounding box center [767, 576] width 513 height 34
type textarea "x"
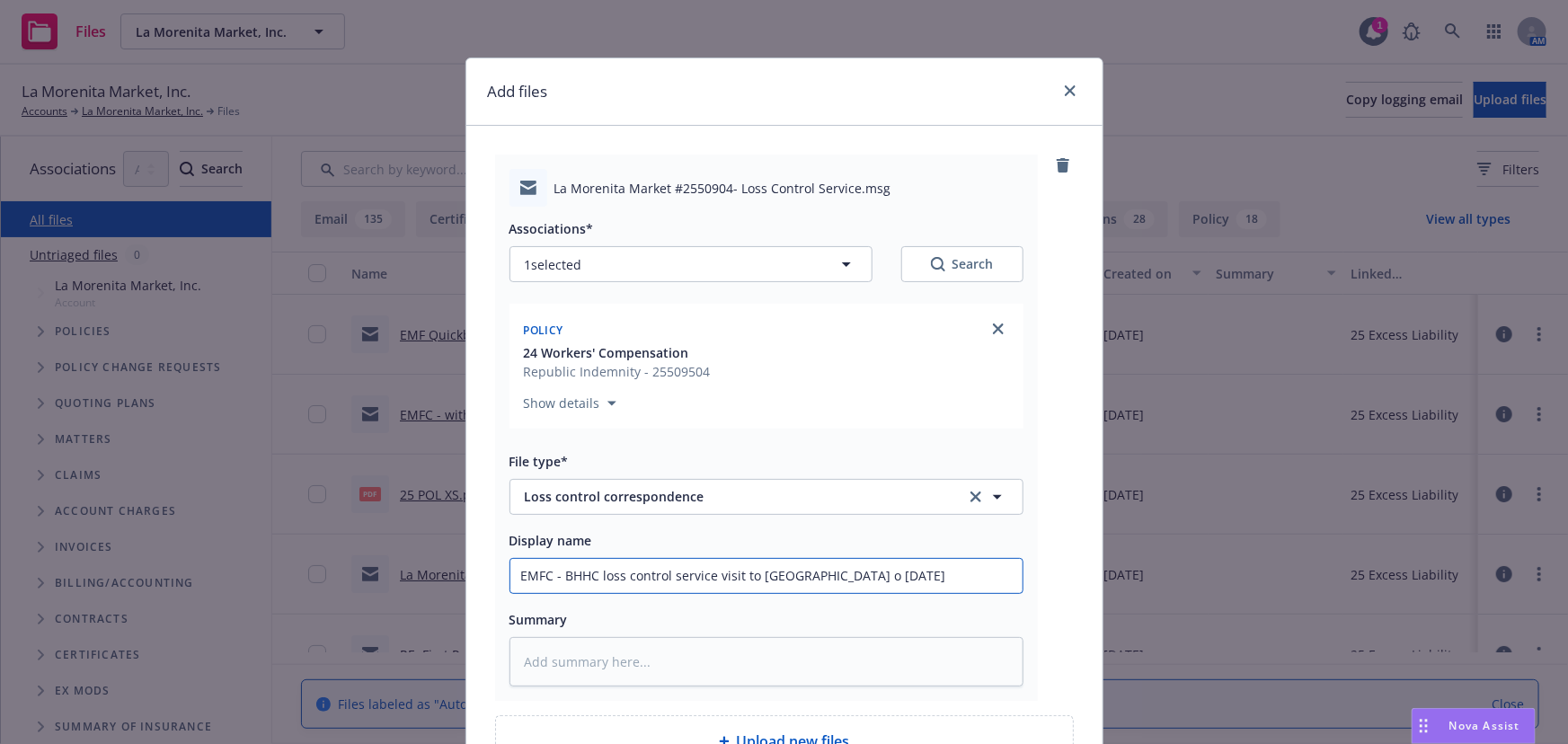
type input "EMFC - BHHC loss control service visit to La Morenita Market August 5, 2025"
type textarea "x"
type input "EMFC - BHHC loss control service visit to La Morenita Market August 5, 2025"
type textarea "x"
type input "EMFC - BHHC loss control service visit to La Morenita Marke August 5, 2025"
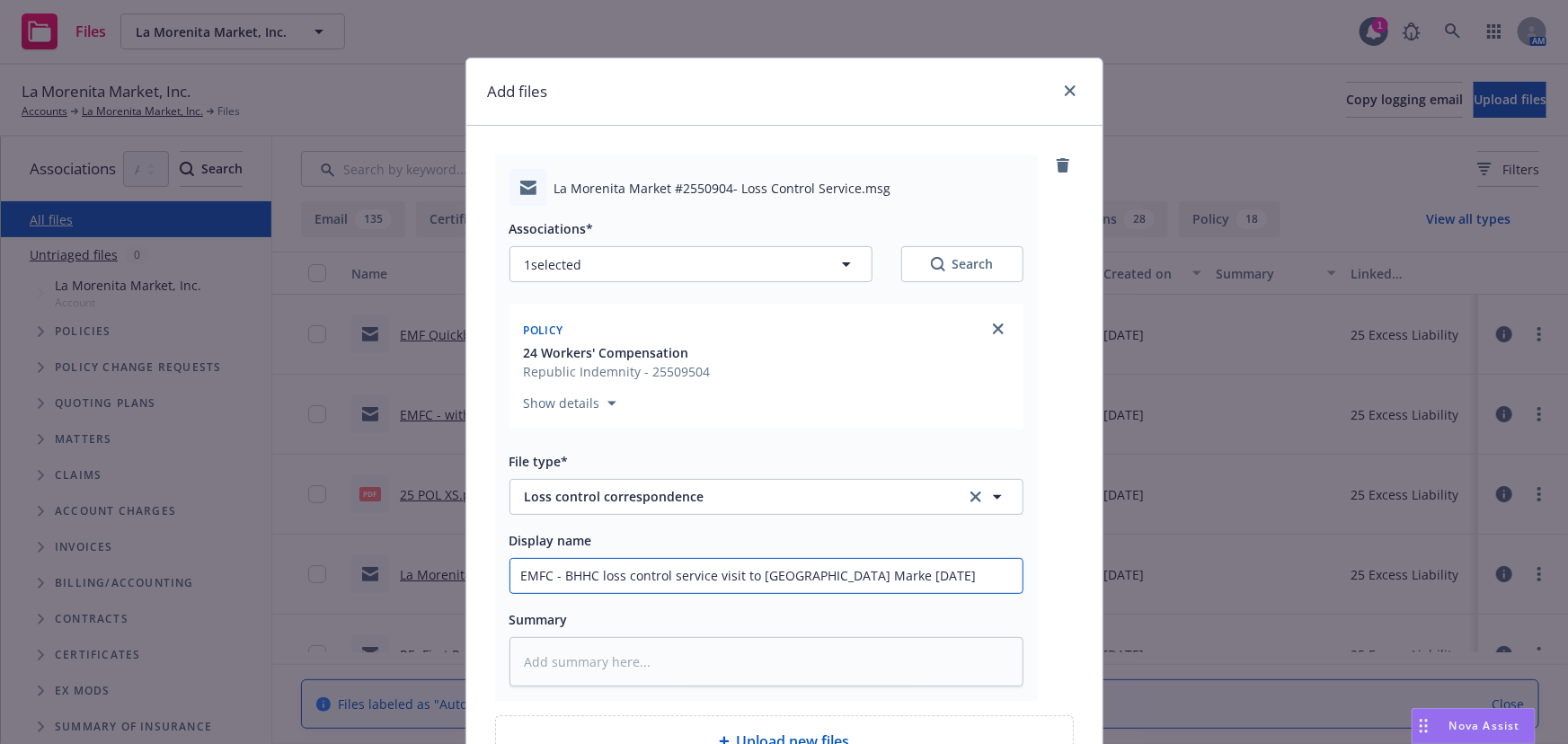
type textarea "x"
type input "EMFC - BHHC loss control service visit to La Morenita Mark August 5, 2025"
type textarea "x"
type input "EMFC - BHHC loss control service visit to La Morenita Mar August 5, 2025"
type textarea "x"
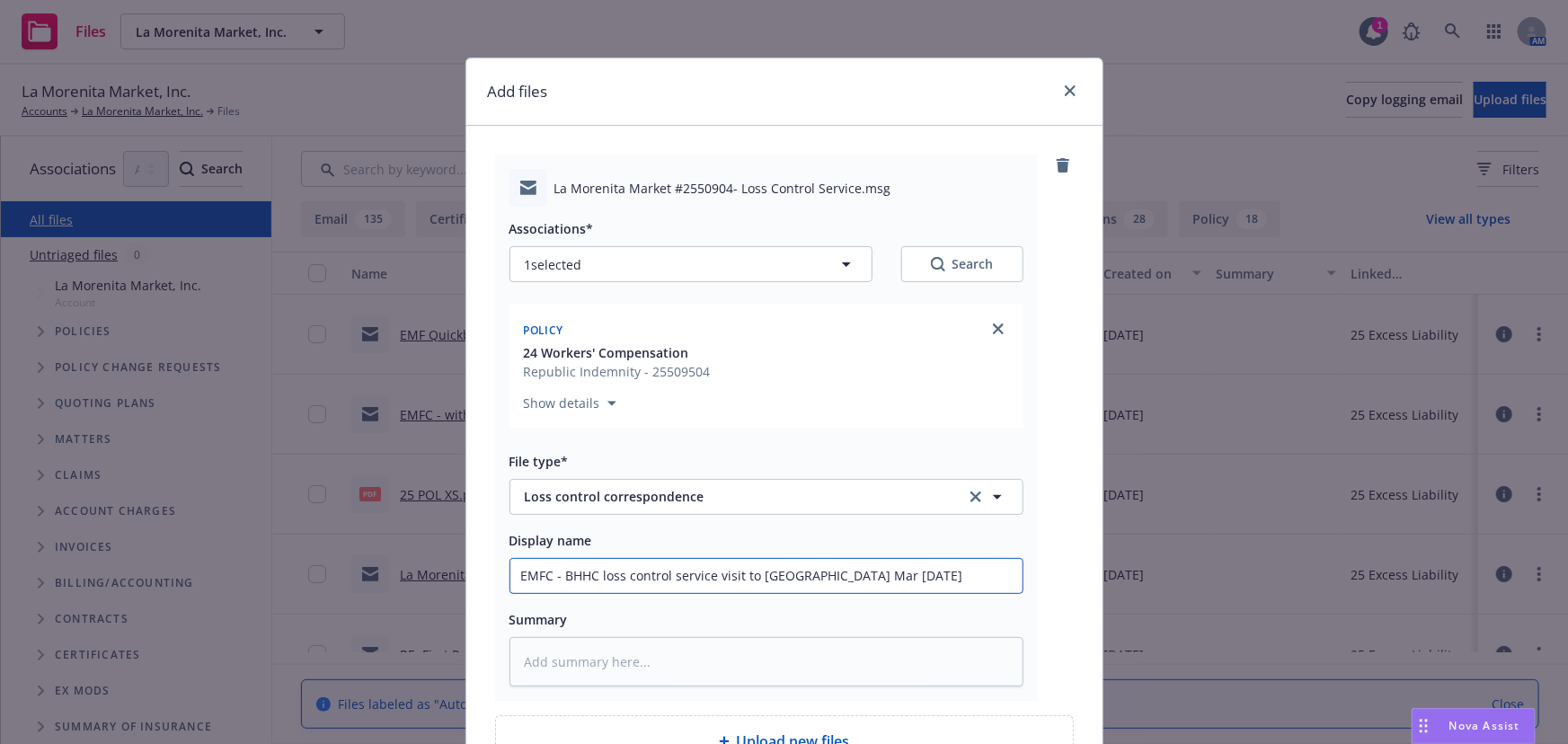
type input "EMFC - BHHC loss control service visit to La Morenita Ma August 5, 2025"
type textarea "x"
type input "EMFC - BHHC loss control service visit to La Morenita M August 5, 2025"
type textarea "x"
type input "EMFC - BHHC loss control service visit to La Morenita August 5, 2025"
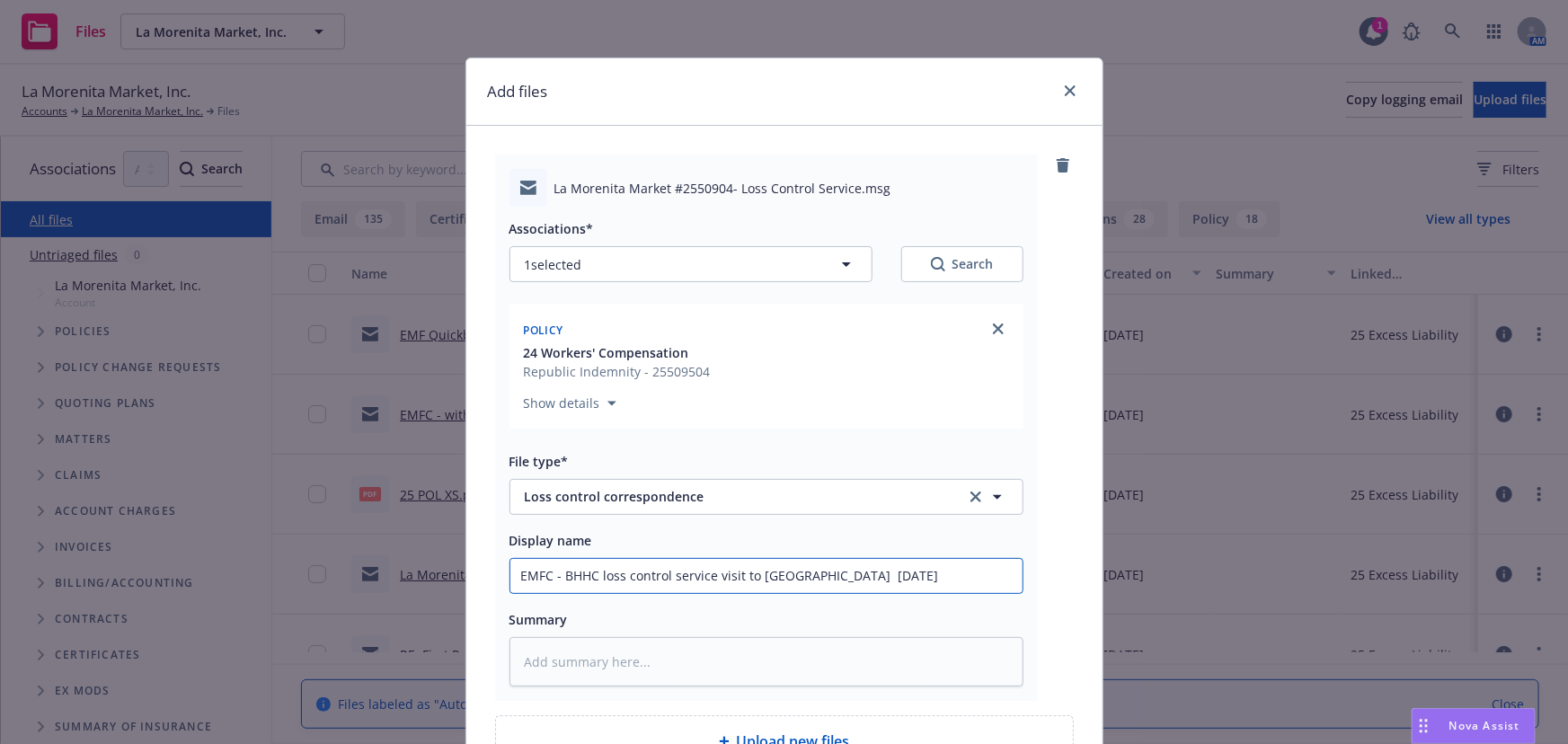
type textarea "x"
type input "EMFC - BHHC loss control service visit to La Morenita August 5, 2025"
type textarea "x"
type input "EMFC - BHHC loss control service visit to La Morenit August 5, 2025"
type textarea "x"
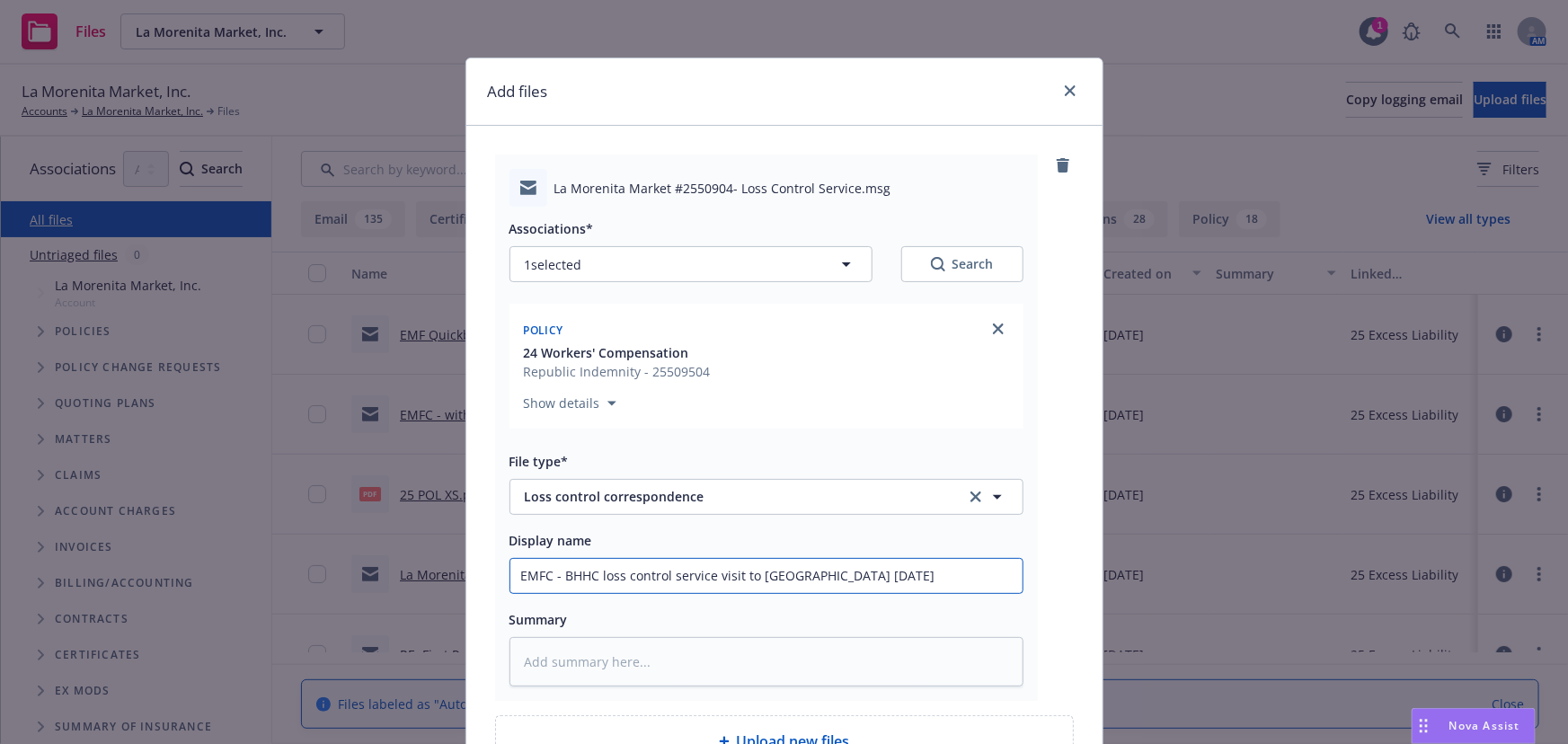
type input "EMFC - BHHC loss control service visit to La Moreni August 5, 2025"
type textarea "x"
type input "EMFC - BHHC loss control service visit to La Moren August 5, 2025"
type textarea "x"
type input "EMFC - BHHC loss control service visit to La More August 5, 2025"
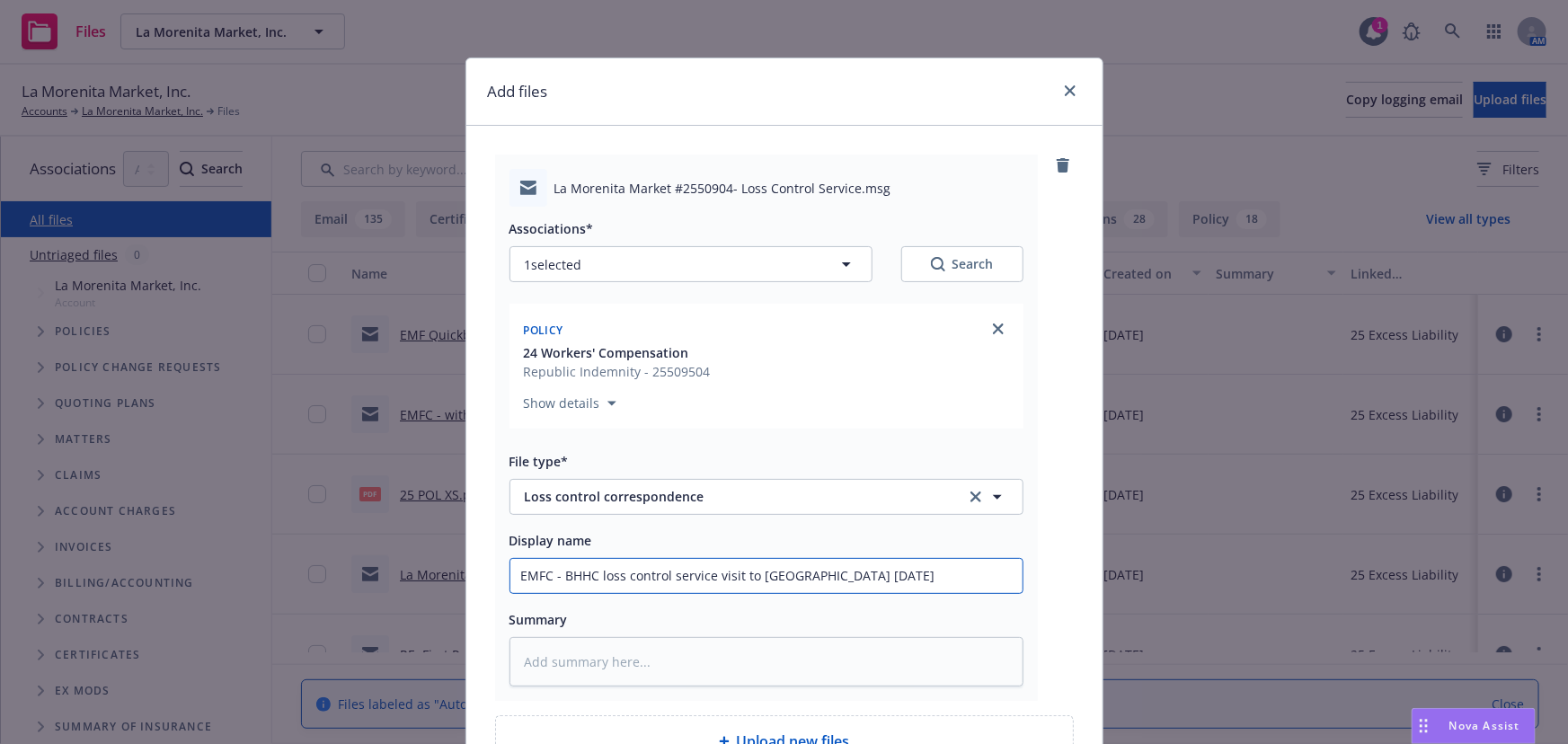
type textarea "x"
type input "EMFC - BHHC loss control service visit to La Mor August 5, 2025"
type textarea "x"
type input "EMFC - BHHC loss control service visit to La Mo August 5, 2025"
type textarea "x"
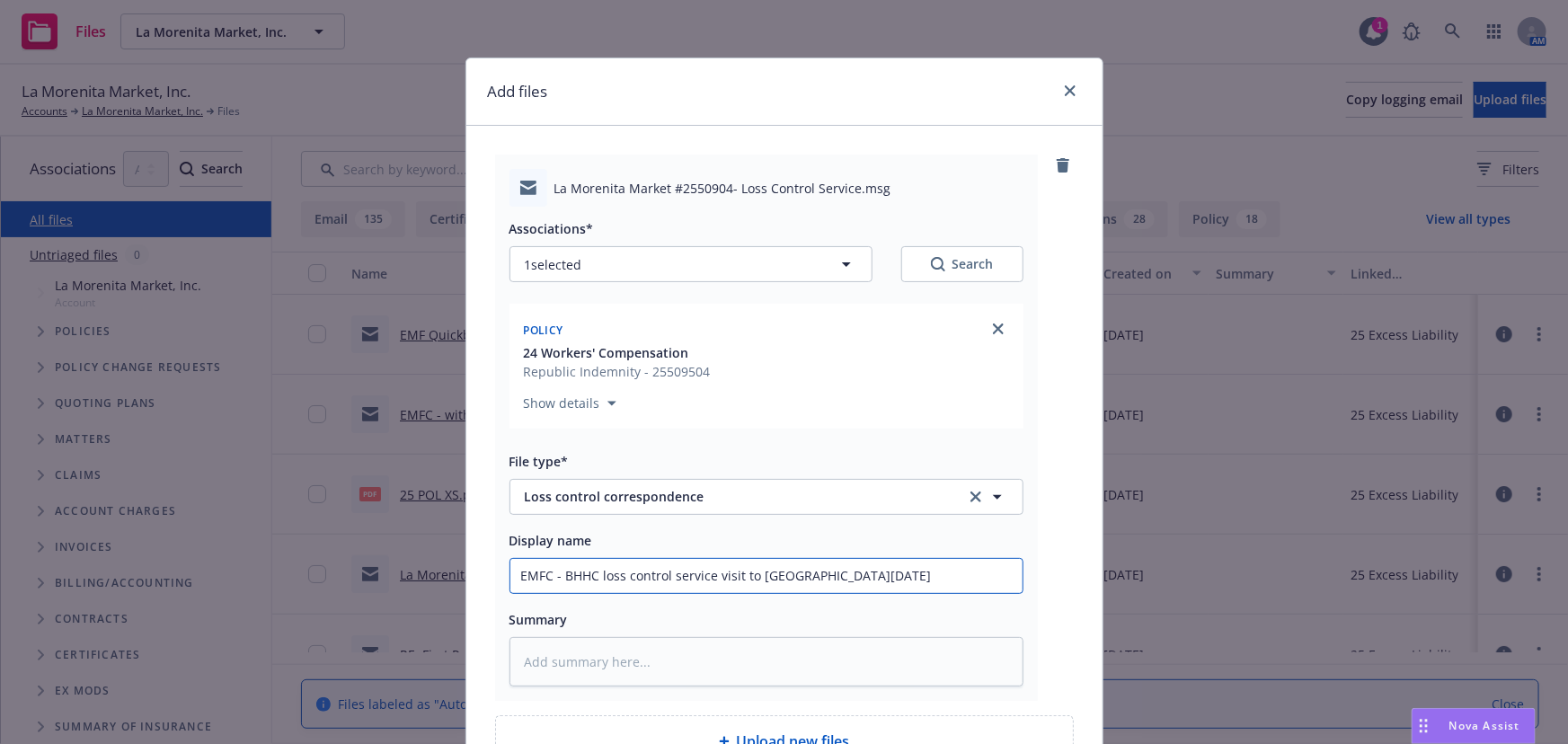
type input "EMFC - BHHC loss control service visit to La M August 5, 2025"
type textarea "x"
type input "EMFC - BHHC loss control service visit to La August 5, 2025"
type textarea "x"
type input "EMFC - BHHC loss control service visit to La August 5, 2025"
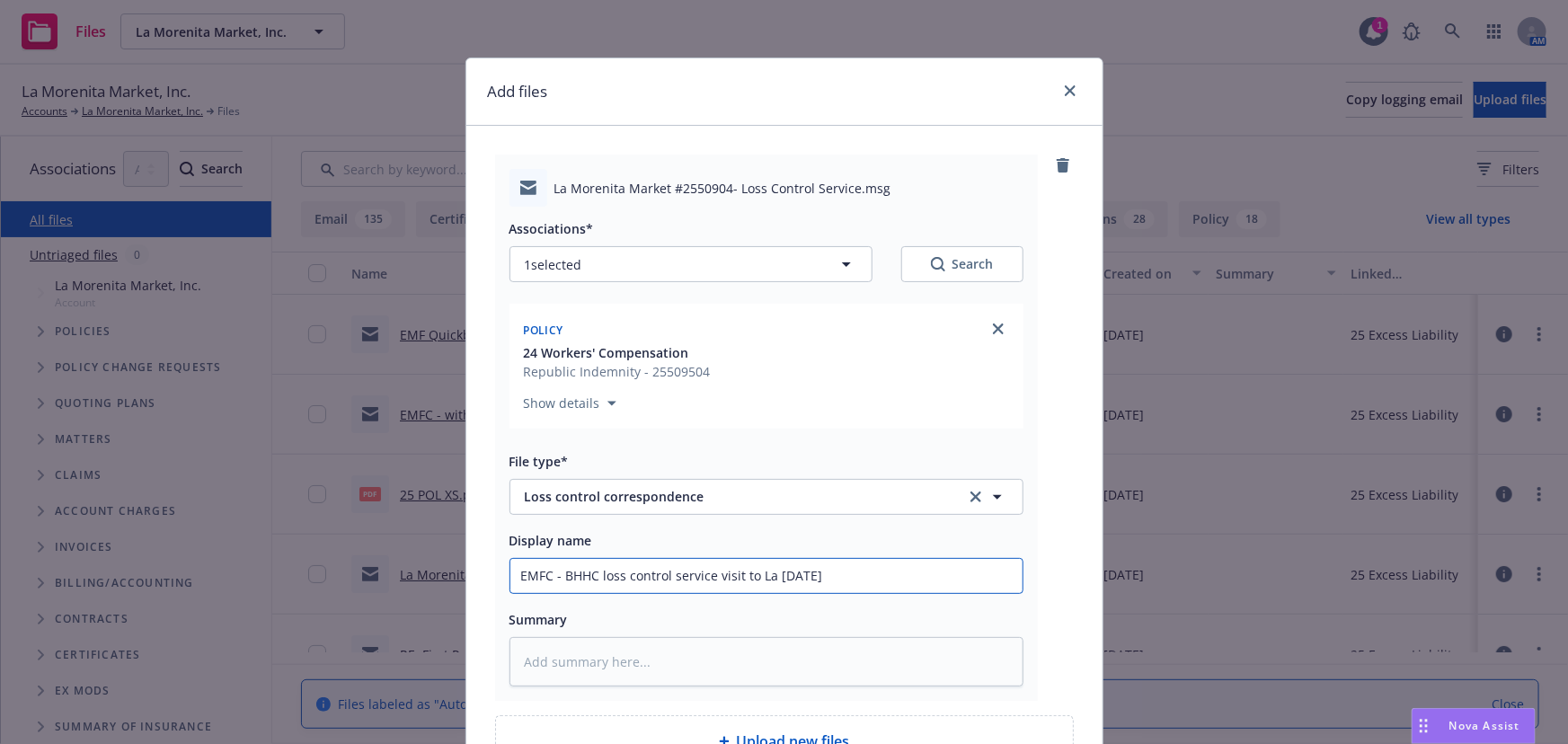
type textarea "x"
type input "EMFC - BHHC loss control service visit to L August 5, 2025"
type textarea "x"
type input "EMFC - BHHC loss control service visit to August 5, 2025"
type textarea "x"
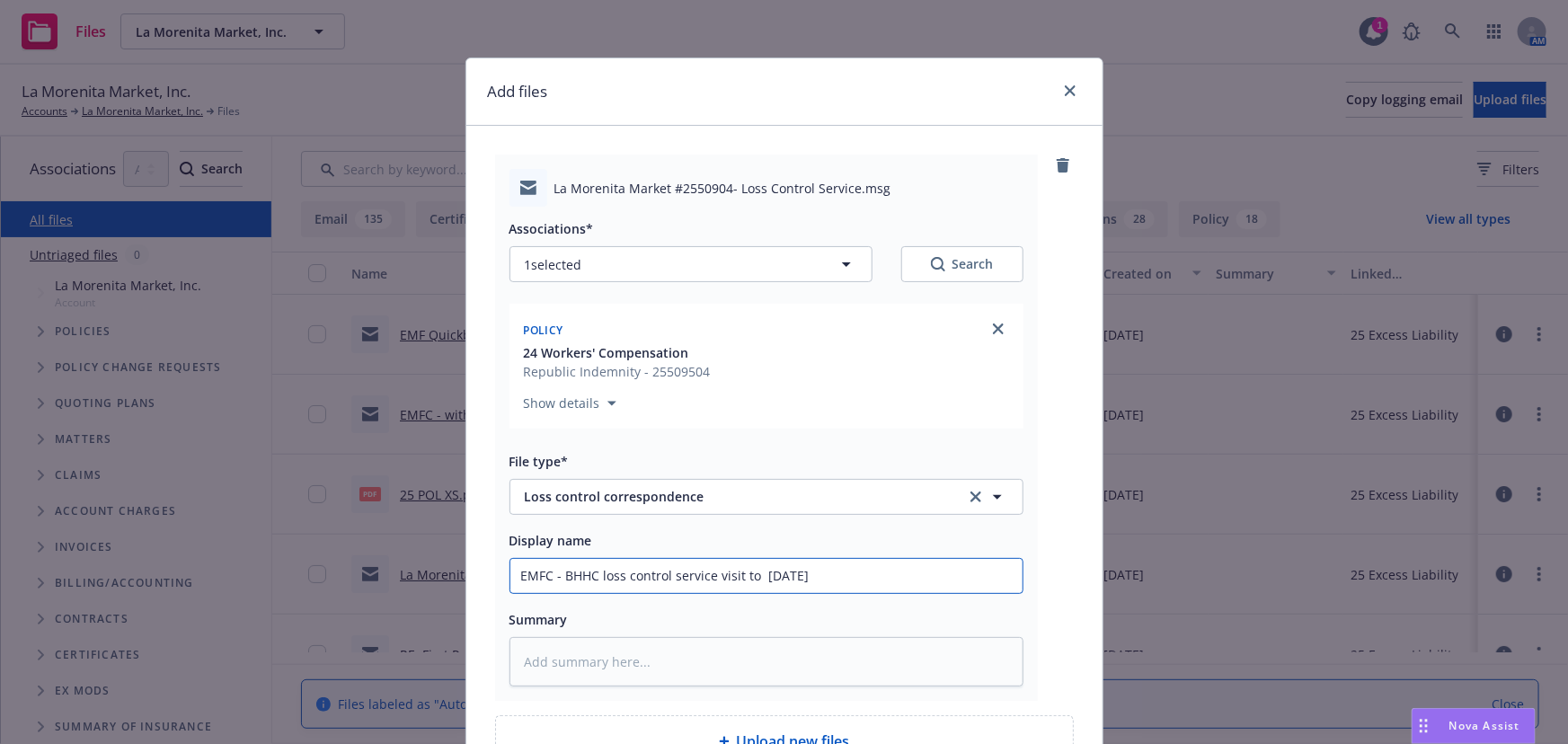
type input "EMFC - BHHC loss control service visit to August 5, 2025"
click at [889, 577] on input "EMFC - BHHC loss control service visit to August 5, 2025" at bounding box center [767, 576] width 513 height 34
type textarea "x"
type input "EMFC - BHHC loss control service visit to August 5, 2025"
type textarea "x"
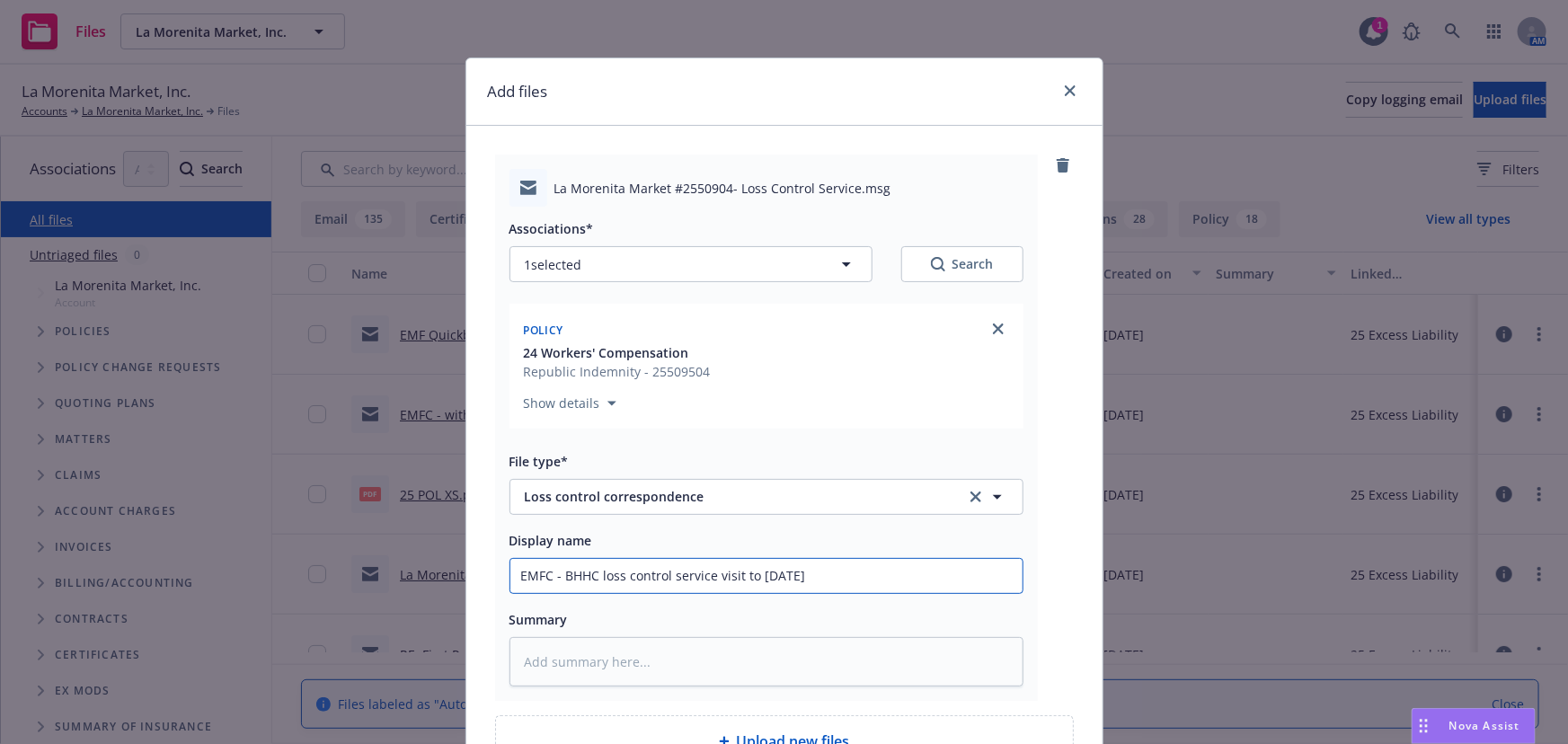
type input "EMFC - BHHC loss control service visit to August 5, 2025 w"
type textarea "x"
type input "EMFC - BHHC loss control service visit to August 5, 2025 w/"
type textarea "x"
type input "EMFC - BHHC loss control service visit to August 5, 2025 w/"
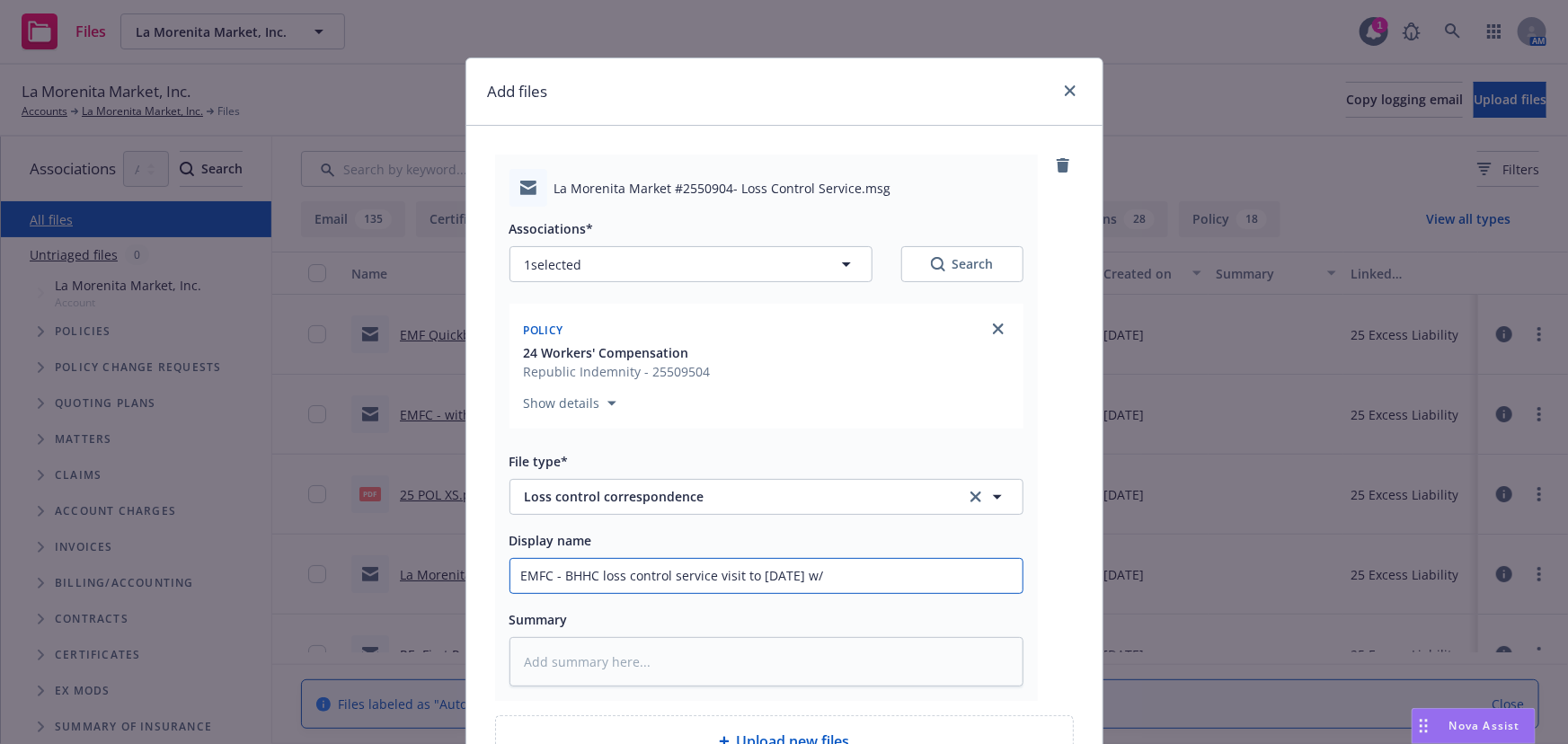
type textarea "x"
type input "EMFC - BHHC loss control service visit to August 5, 2025 w/"
type textarea "x"
type input "EMFC - BHHC loss control service visit to August 5, 2025 w/r"
type textarea "x"
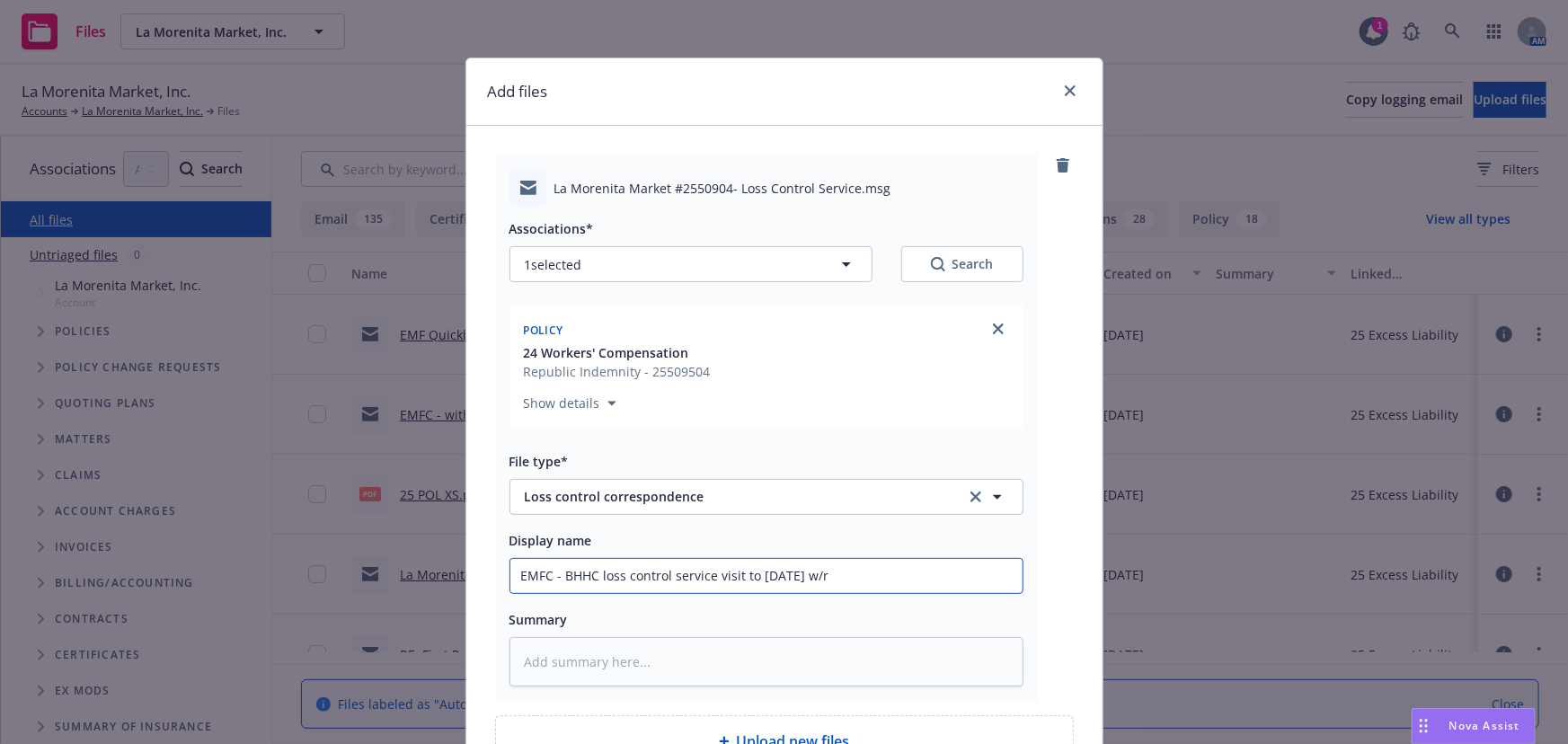
type input "EMFC - BHHC loss control service visit to August 5, 2025 w/re"
type textarea "x"
type input "EMFC - BHHC loss control service visit to August 5, 2025 w/rec"
type textarea "x"
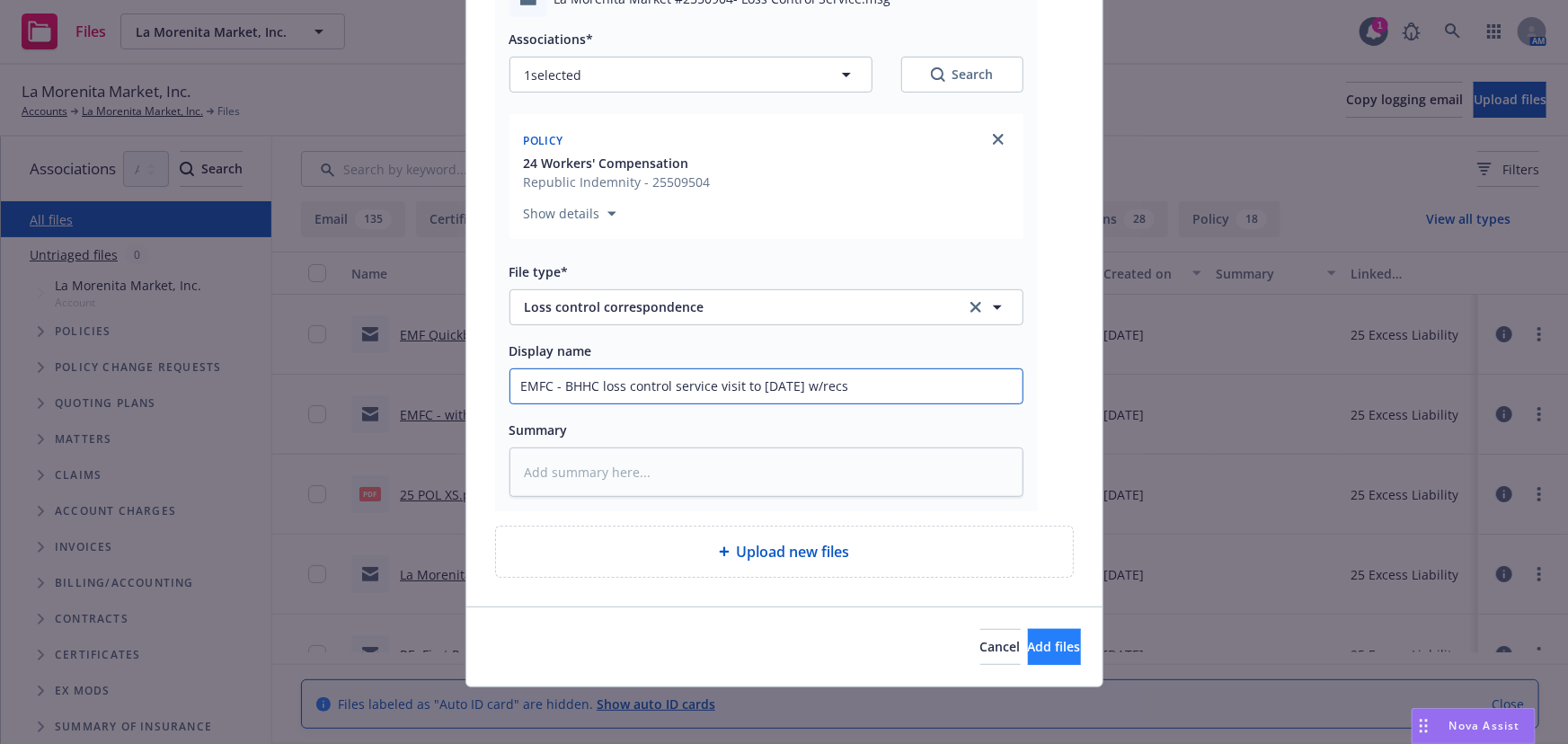
type input "EMFC - BHHC loss control service visit to August 5, 2025 w/recs"
click at [1033, 647] on span "Add files" at bounding box center [1054, 646] width 53 height 17
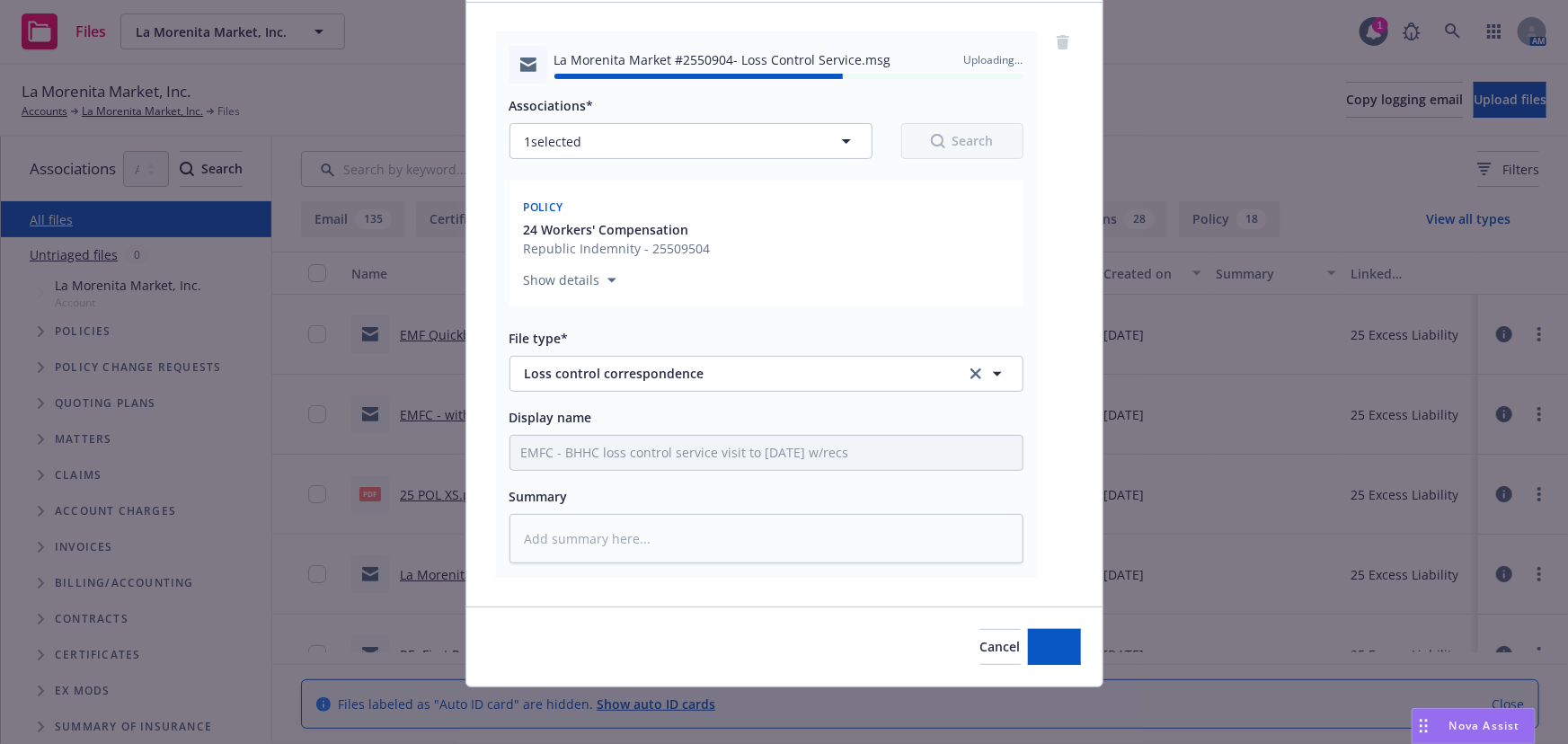
type textarea "x"
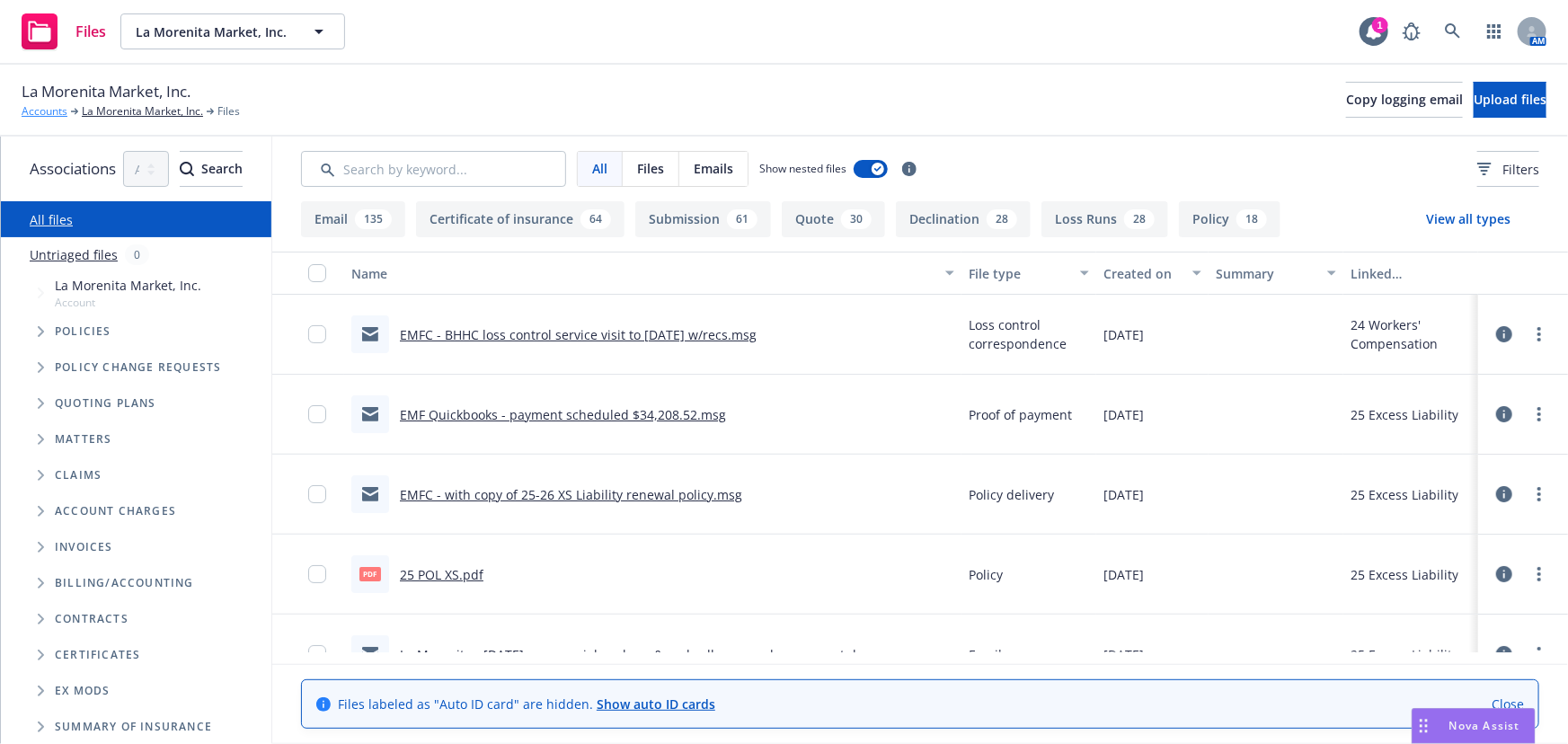
click at [55, 113] on link "Accounts" at bounding box center [45, 112] width 46 height 16
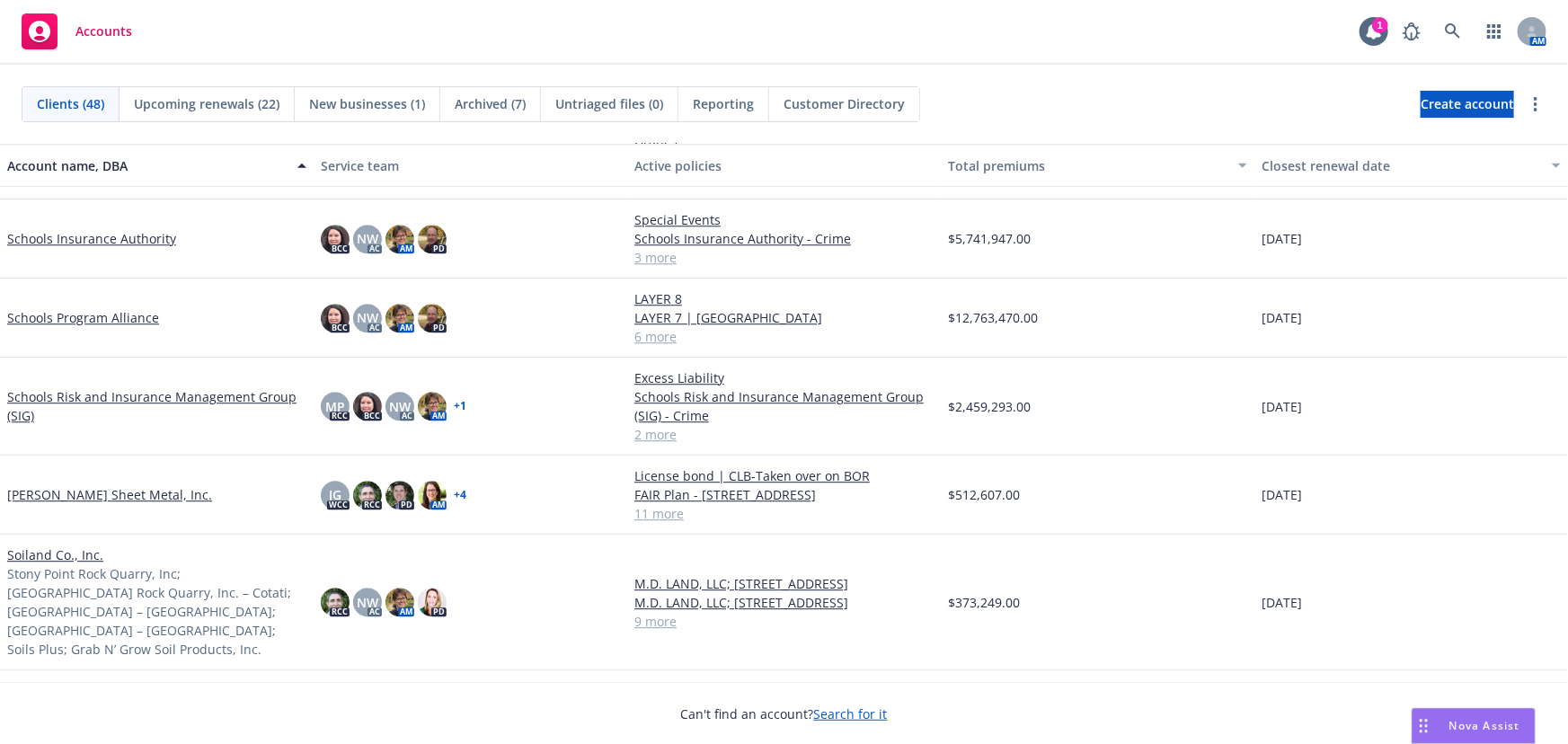
scroll to position [2614, 0]
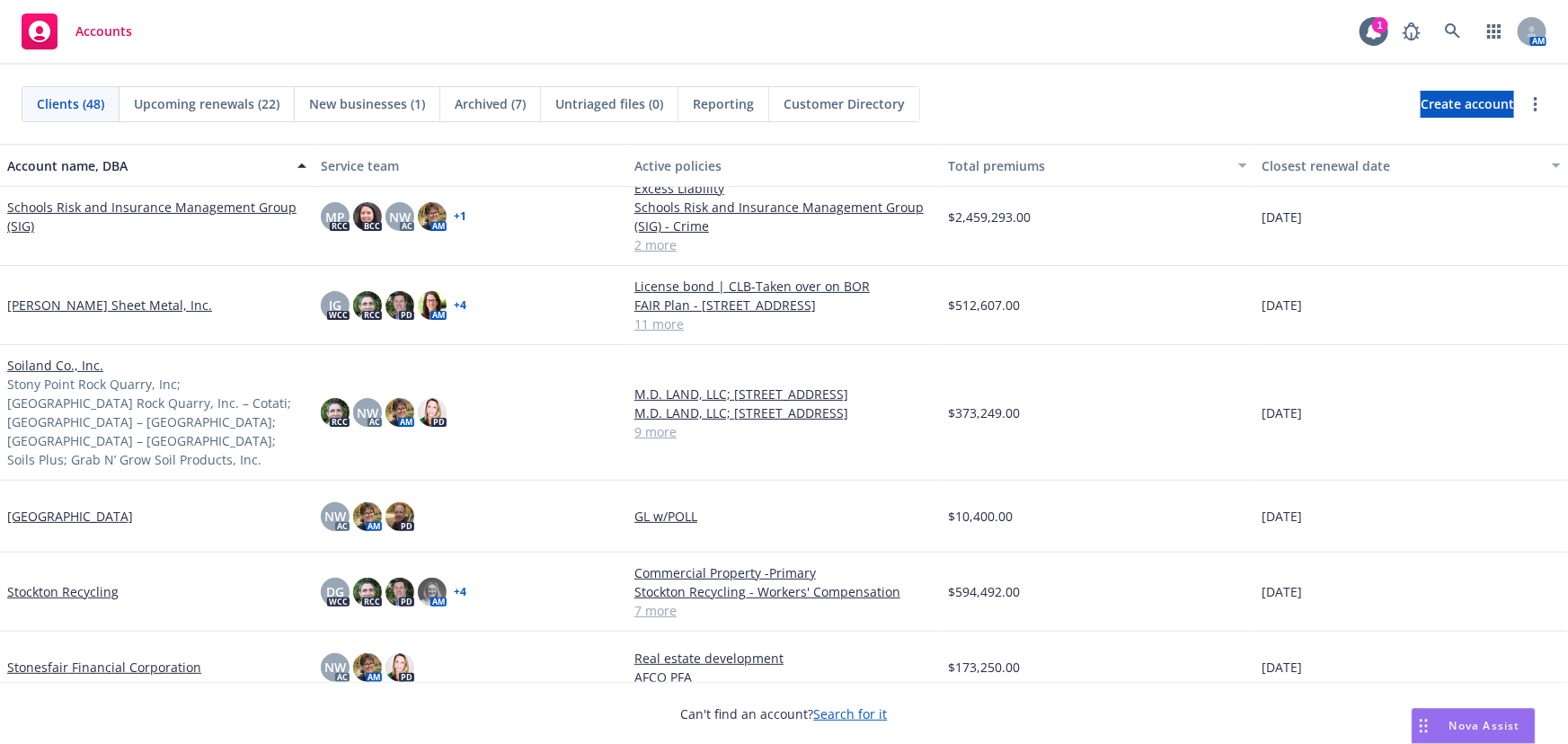
click at [37, 360] on link "Soiland Co., Inc." at bounding box center [55, 365] width 96 height 19
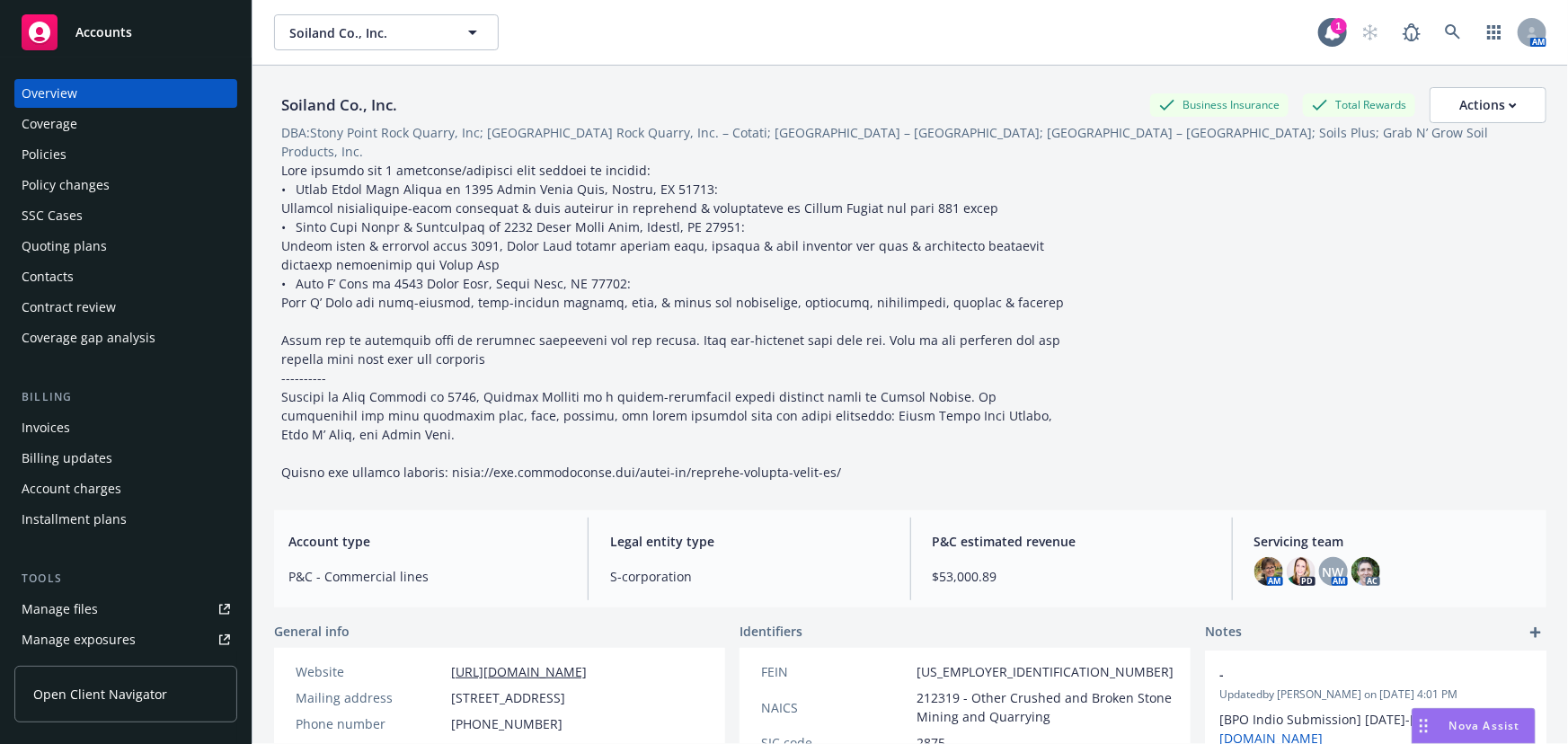
click at [68, 253] on div "Quoting plans" at bounding box center [64, 245] width 85 height 28
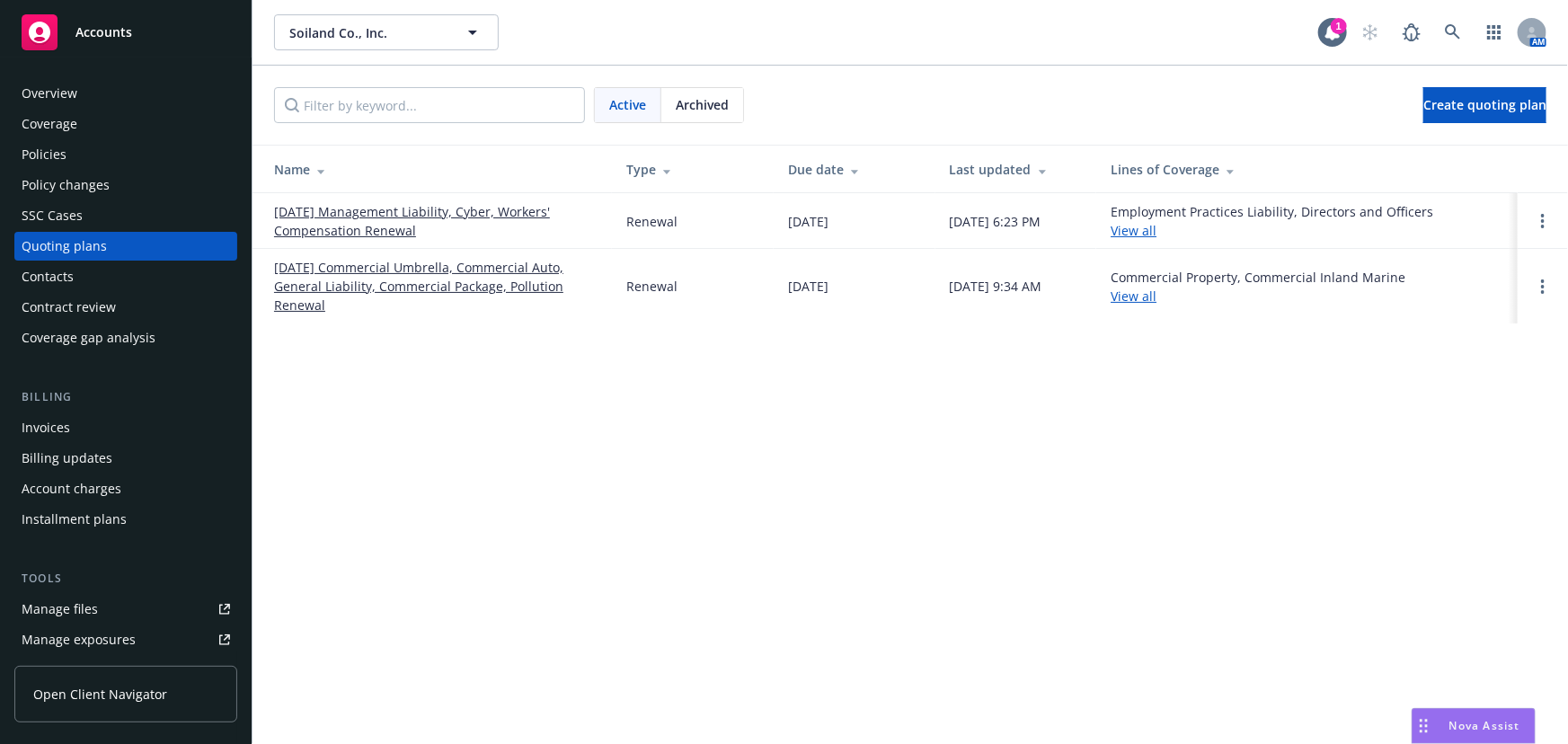
click at [405, 268] on link "[DATE] Commercial Umbrella, Commercial Auto, General Liability, Commercial Pack…" at bounding box center [435, 286] width 323 height 57
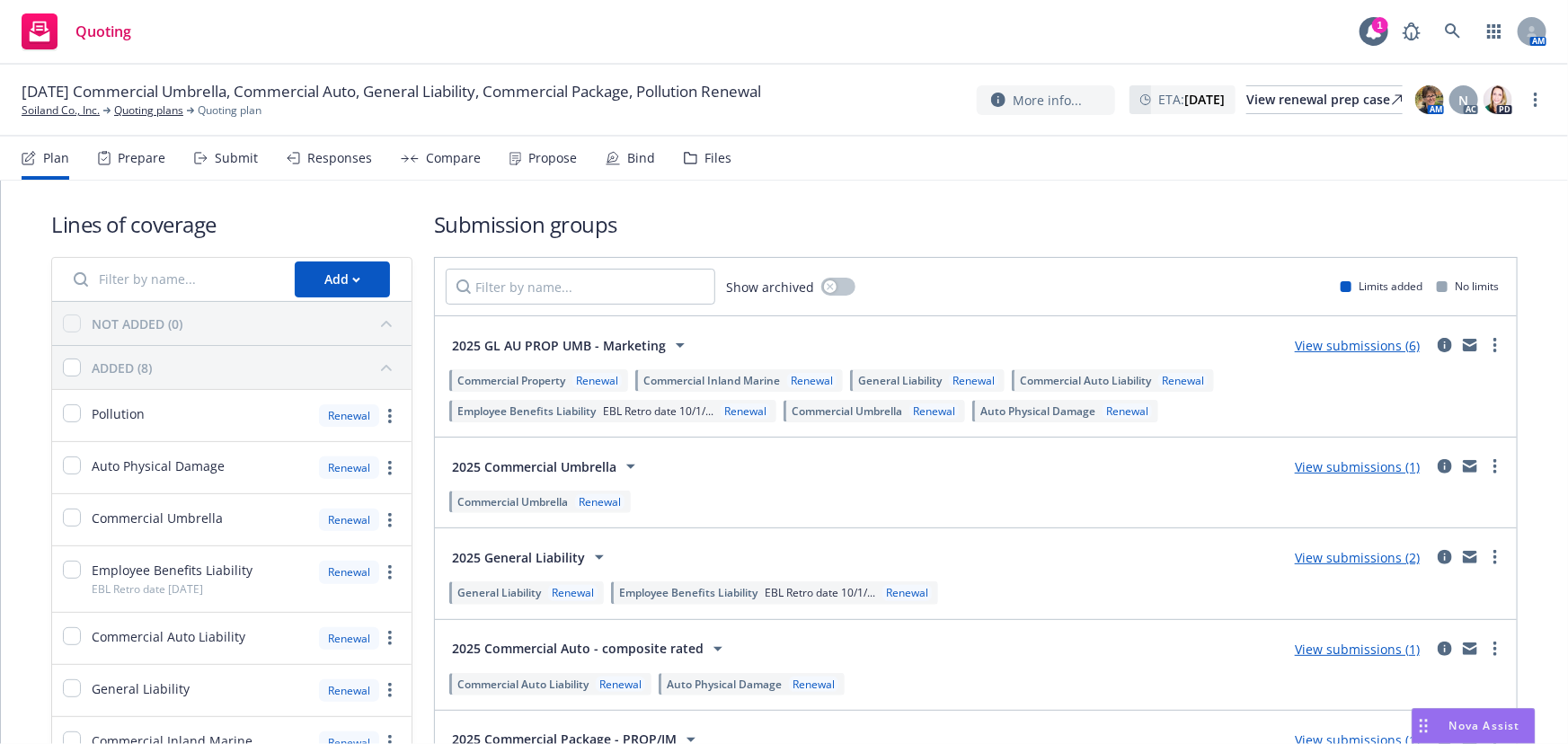
click at [1359, 341] on link "View submissions (6)" at bounding box center [1357, 345] width 124 height 17
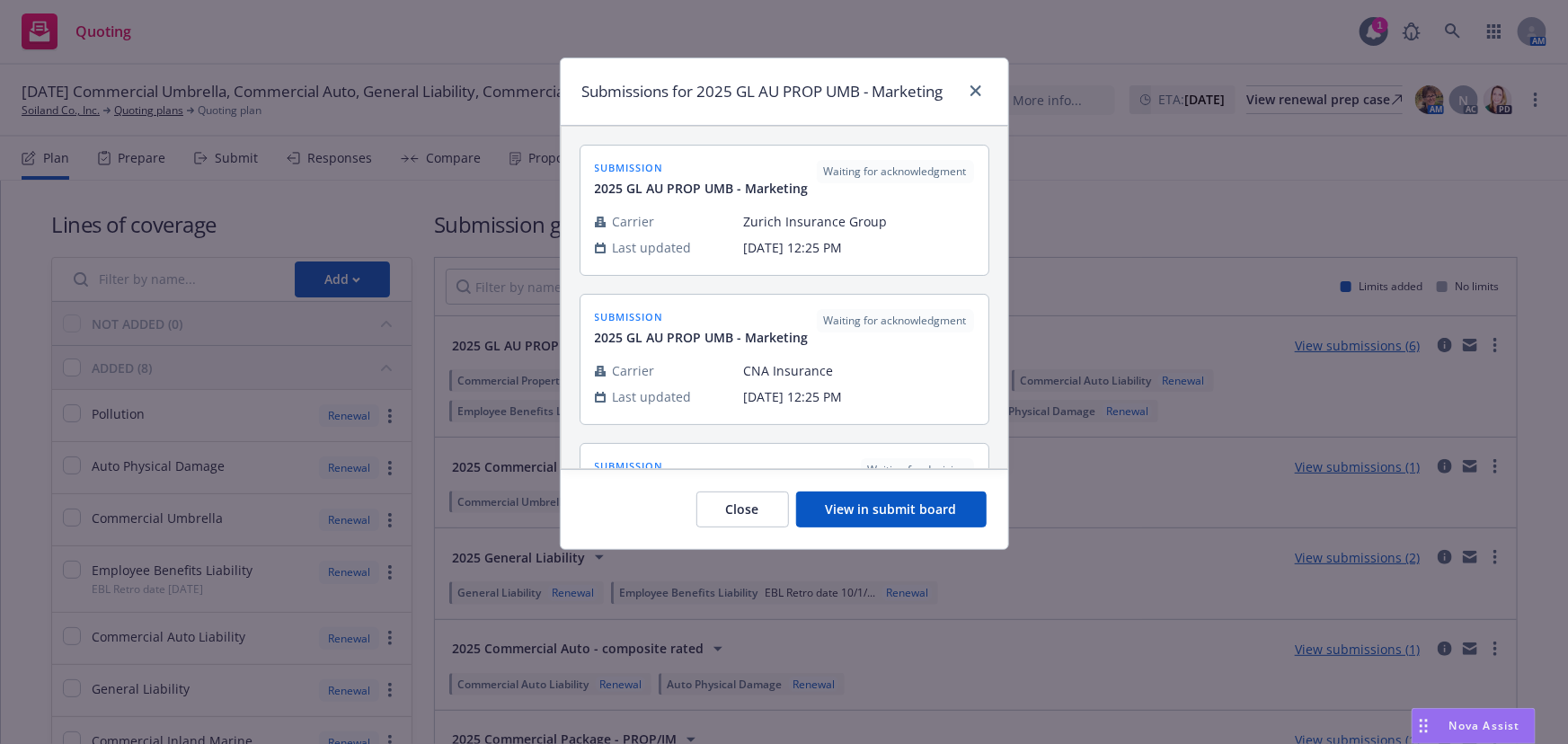
click at [914, 517] on button "View in submit board" at bounding box center [892, 509] width 190 height 36
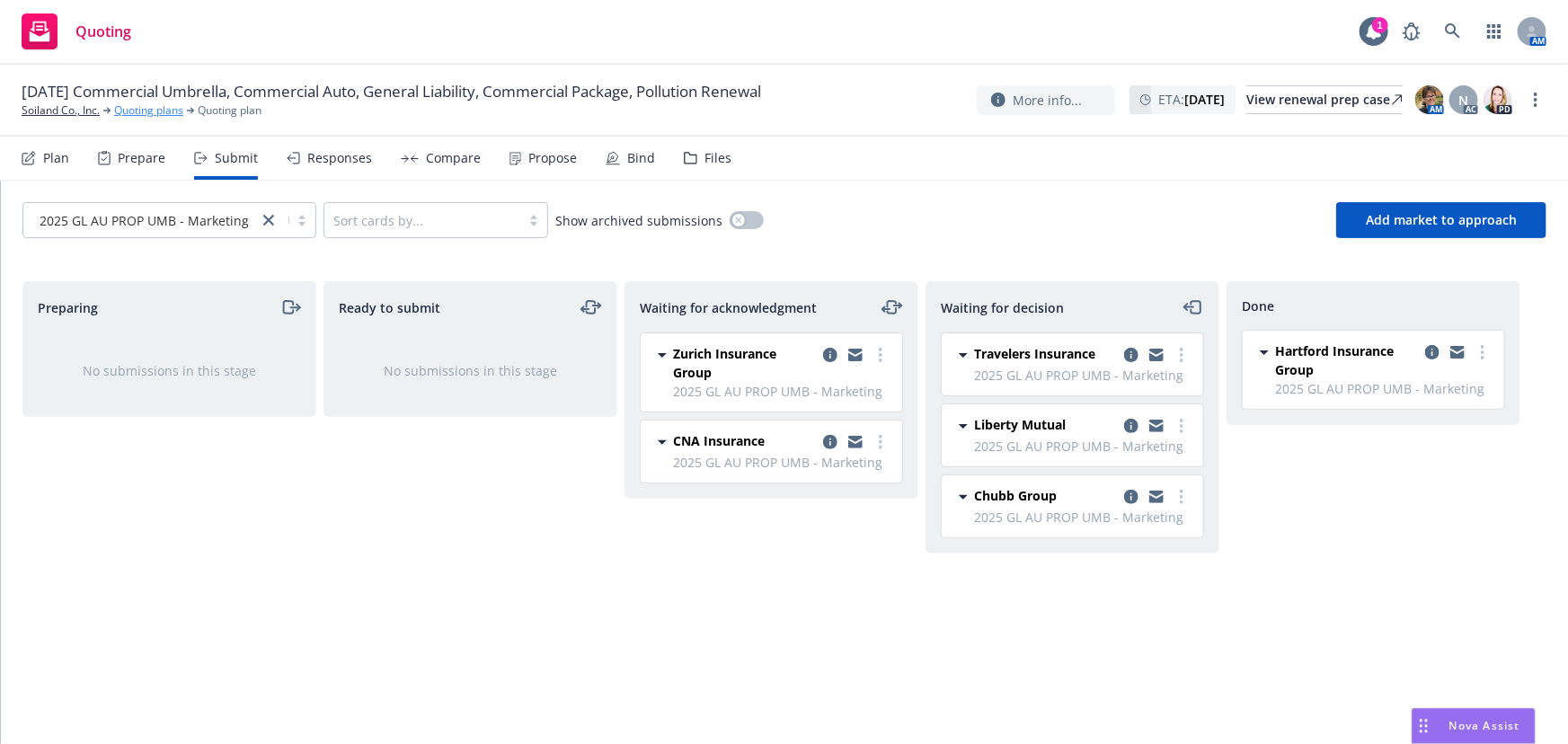
click at [142, 112] on link "Quoting plans" at bounding box center [149, 111] width 70 height 16
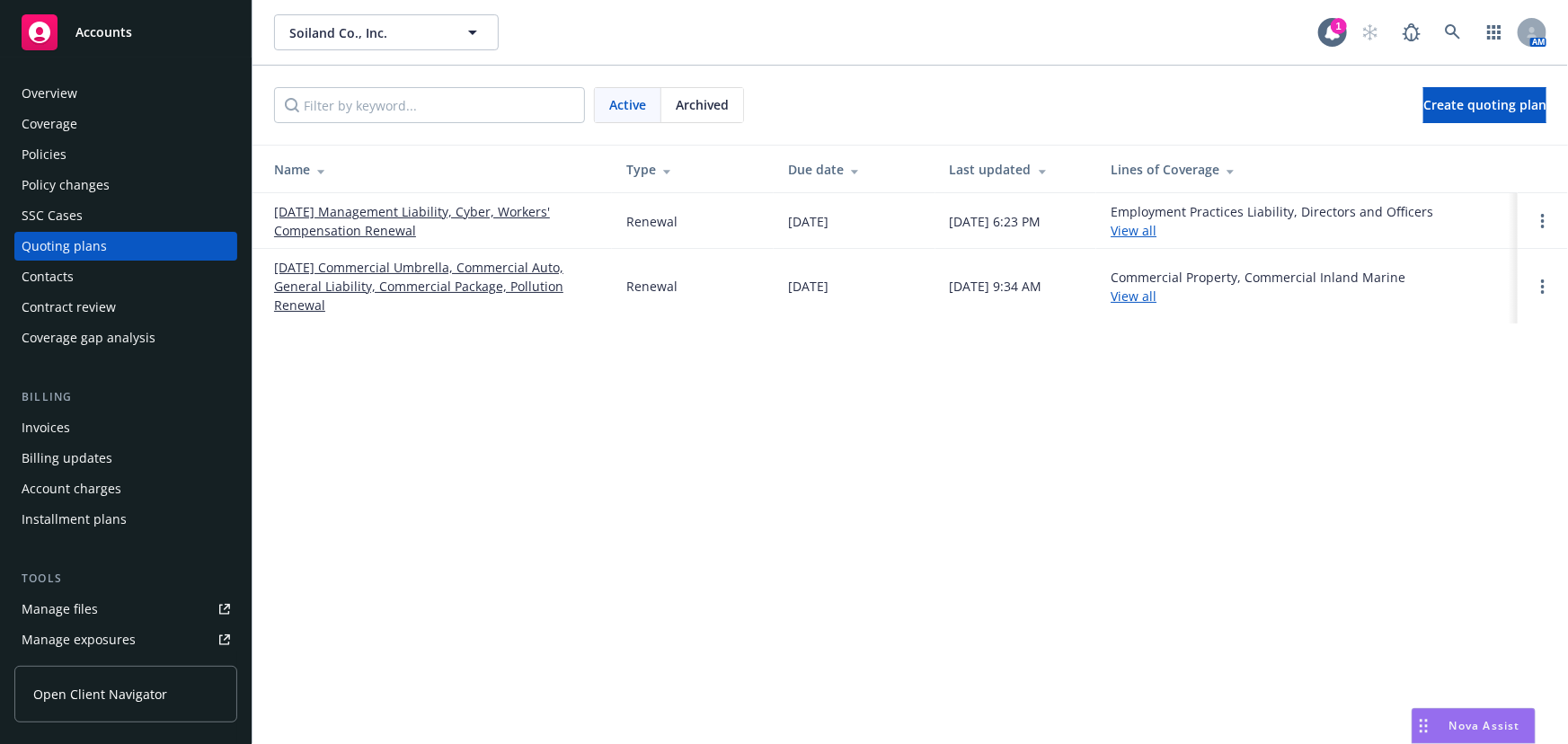
click at [367, 294] on link "[DATE] Commercial Umbrella, Commercial Auto, General Liability, Commercial Pack…" at bounding box center [435, 286] width 323 height 57
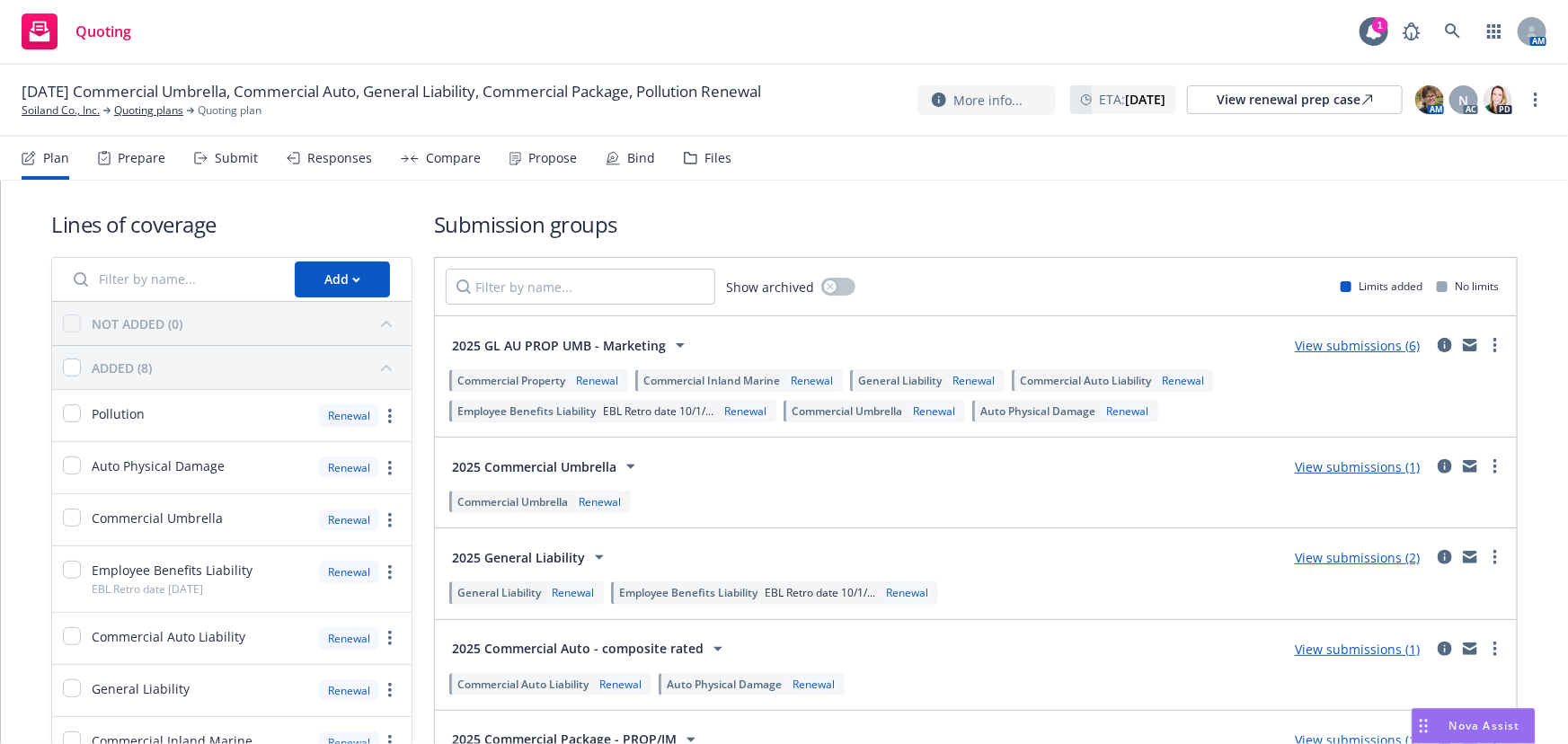
click at [1348, 343] on link "View submissions (6)" at bounding box center [1357, 345] width 124 height 17
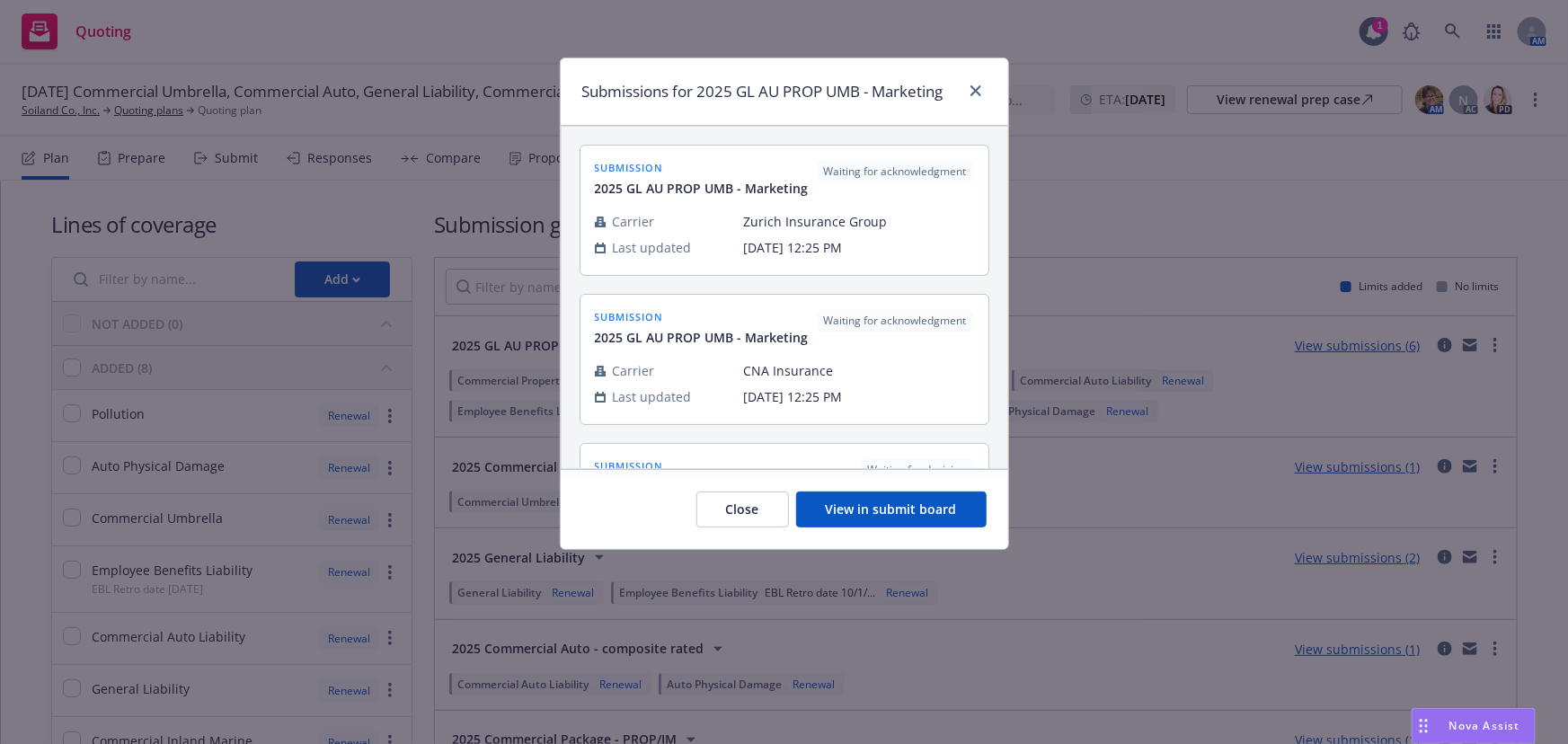
click at [932, 510] on button "View in submit board" at bounding box center [892, 509] width 190 height 36
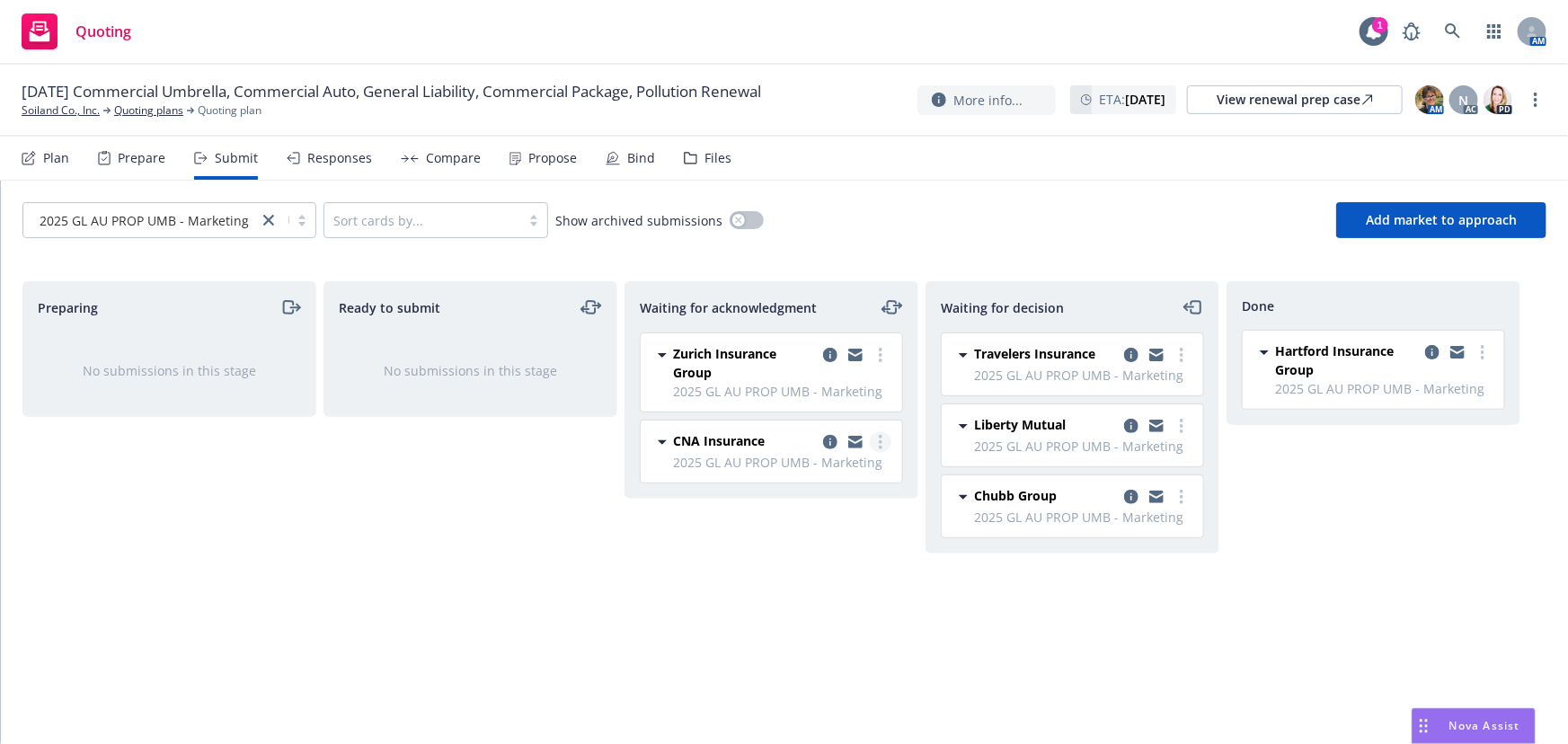
click at [880, 442] on circle "more" at bounding box center [881, 442] width 4 height 4
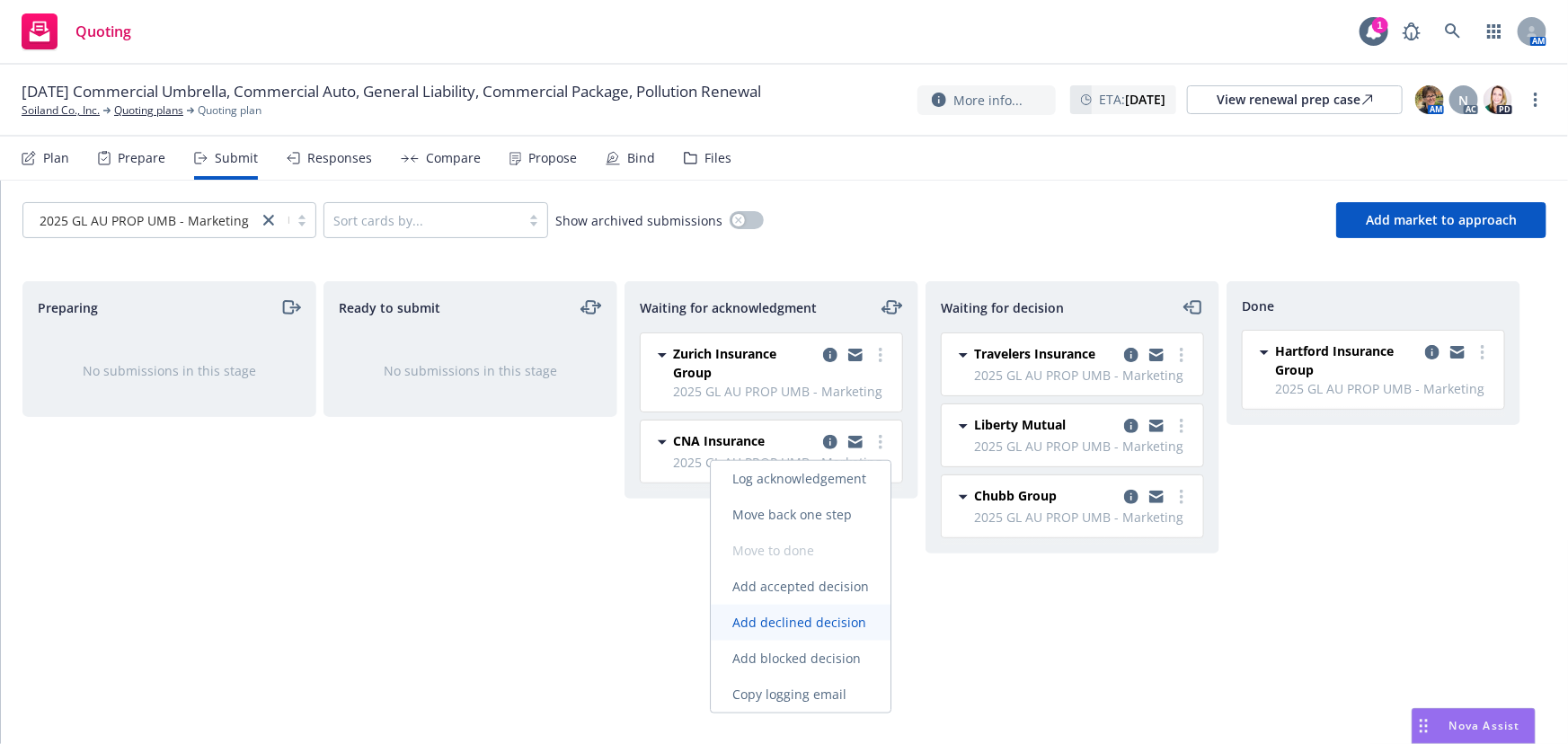
click at [809, 612] on link "Add declined decision" at bounding box center [801, 622] width 179 height 36
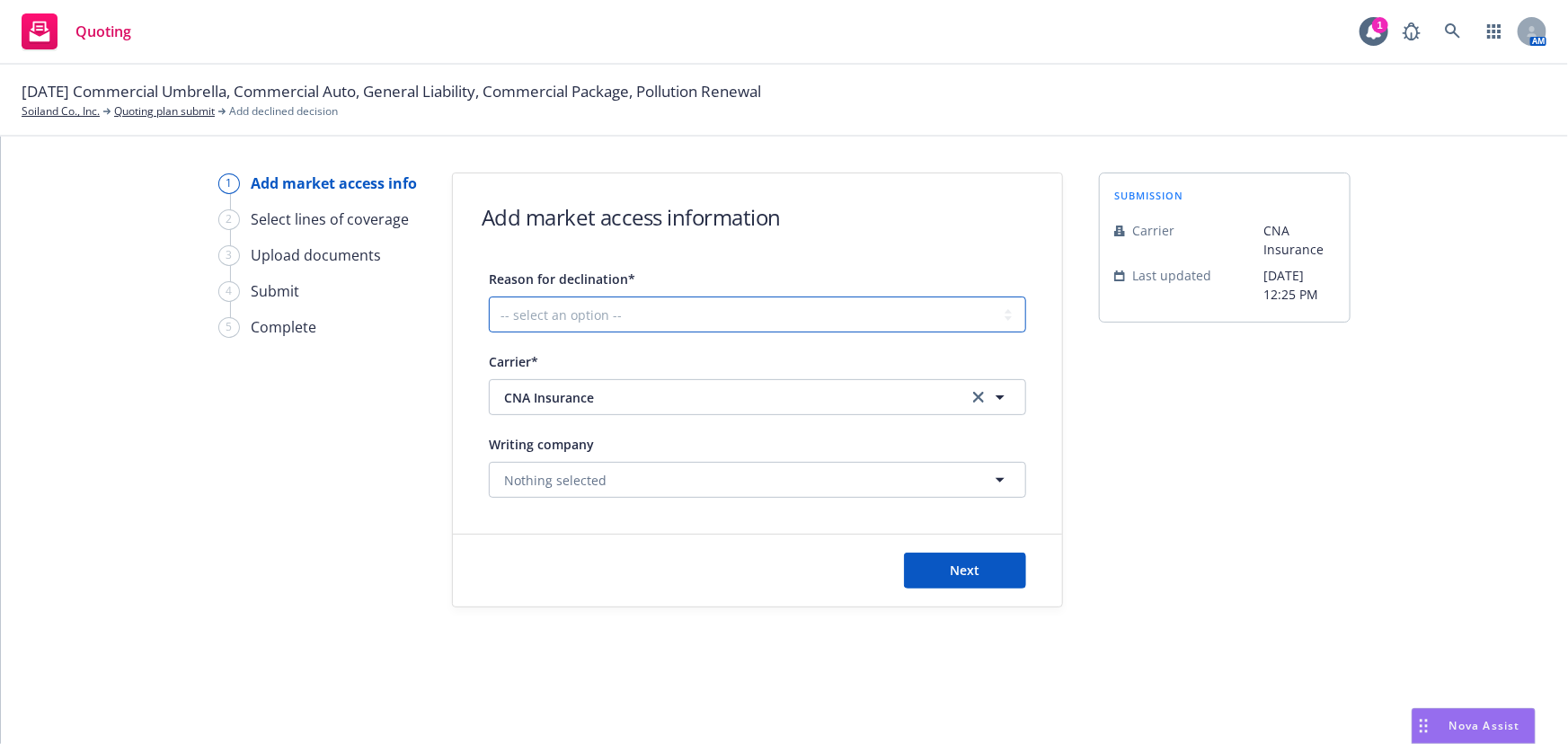
click at [594, 312] on select "-- select an option -- Cannot compete with other markets Carrier non-renewed Ca…" at bounding box center [757, 314] width 537 height 36
select select "CLIENT_NATURE_OF_SERVICES"
click at [489, 297] on select "-- select an option -- Cannot compete with other markets Carrier non-renewed Ca…" at bounding box center [757, 314] width 537 height 36
click at [951, 553] on button "Next" at bounding box center [966, 570] width 123 height 36
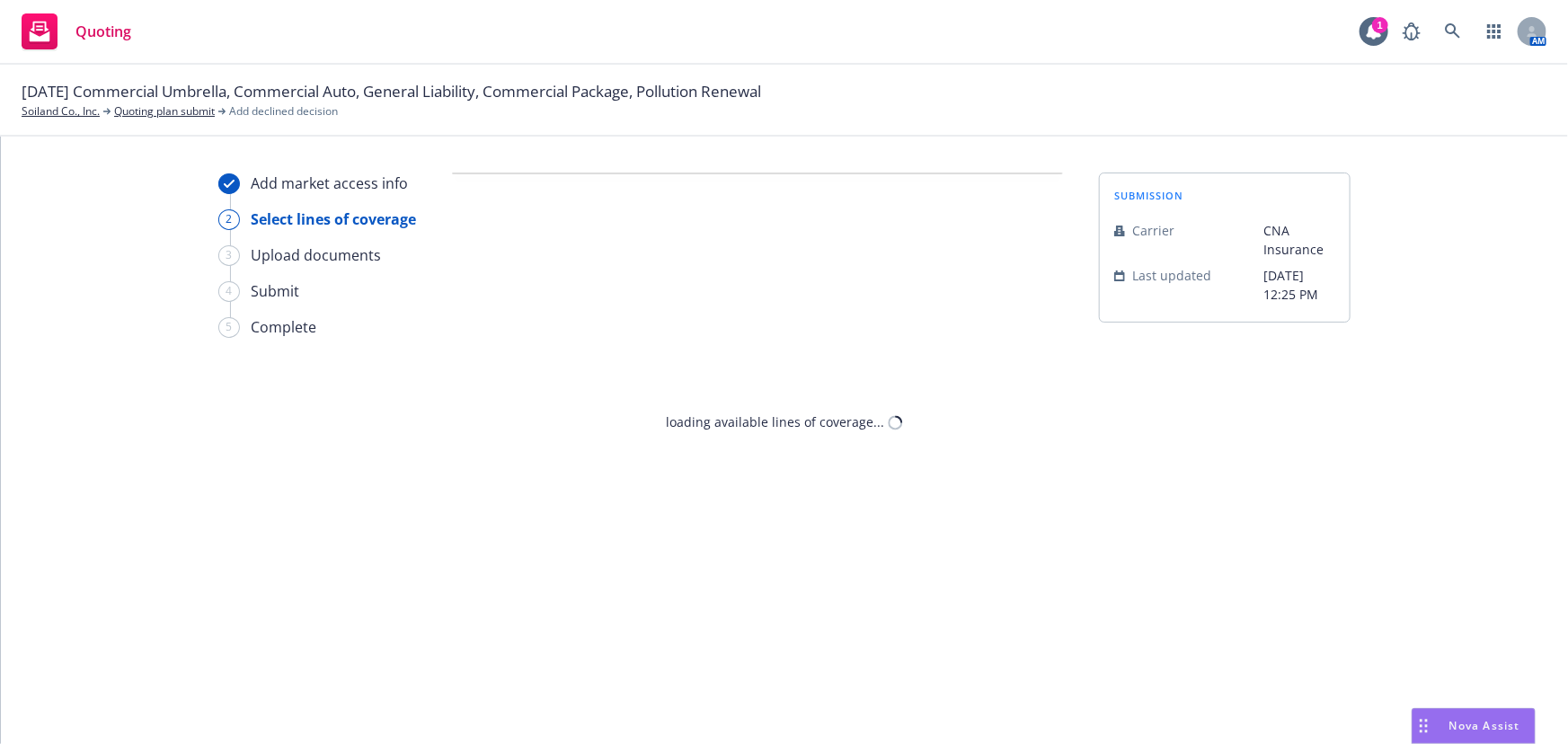
select select "CLIENT_NATURE_OF_SERVICES"
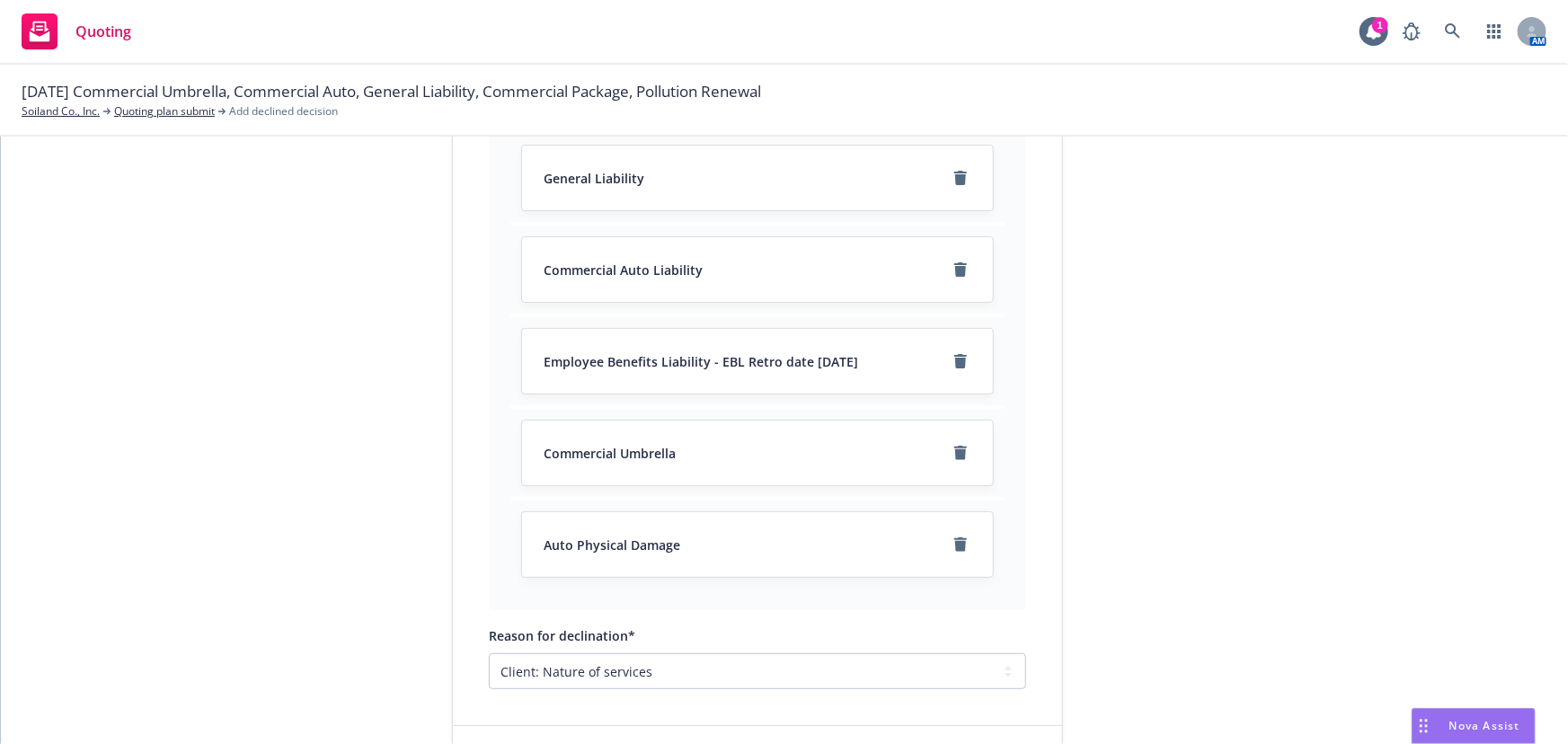
scroll to position [498, 0]
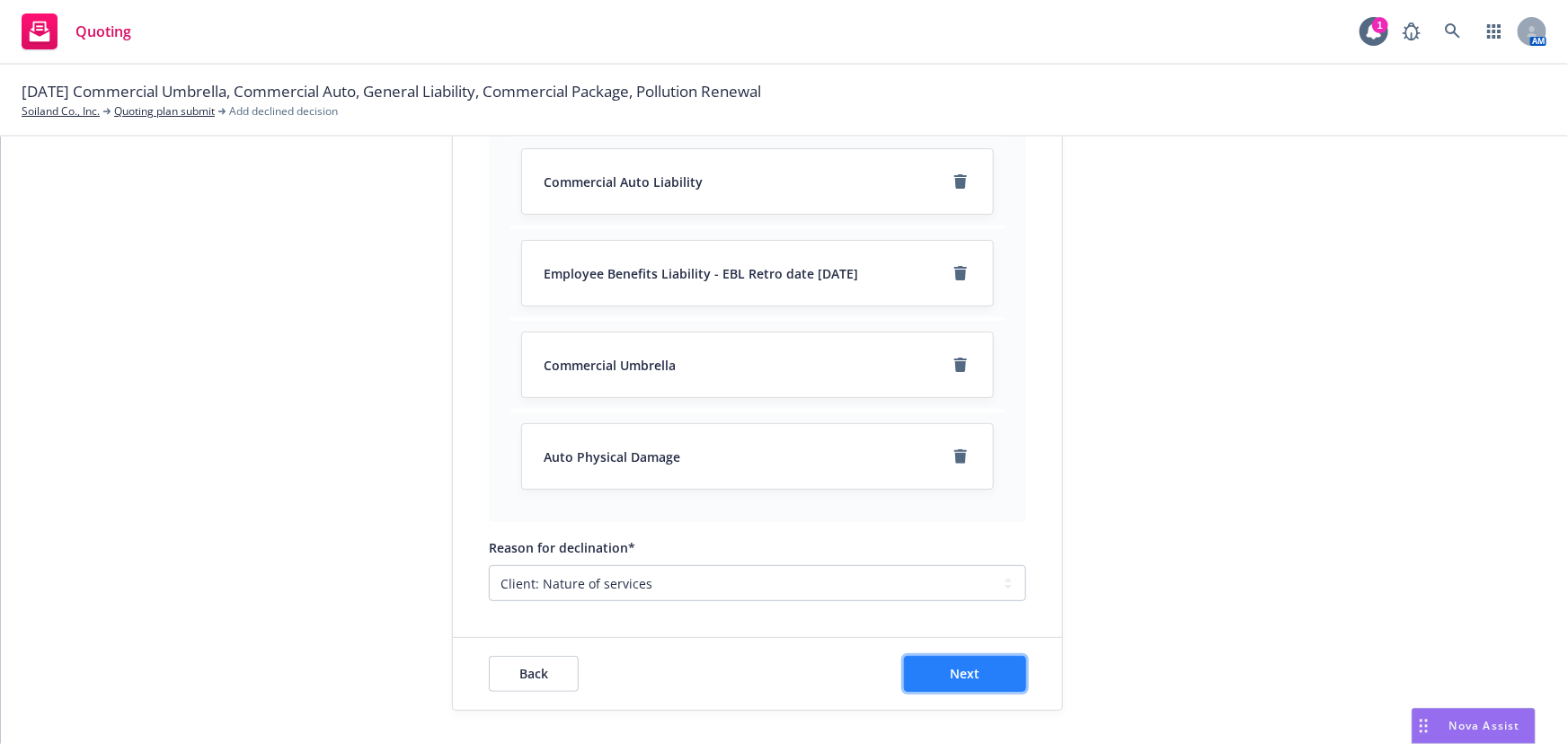
click at [1015, 684] on button "Next" at bounding box center [966, 674] width 123 height 36
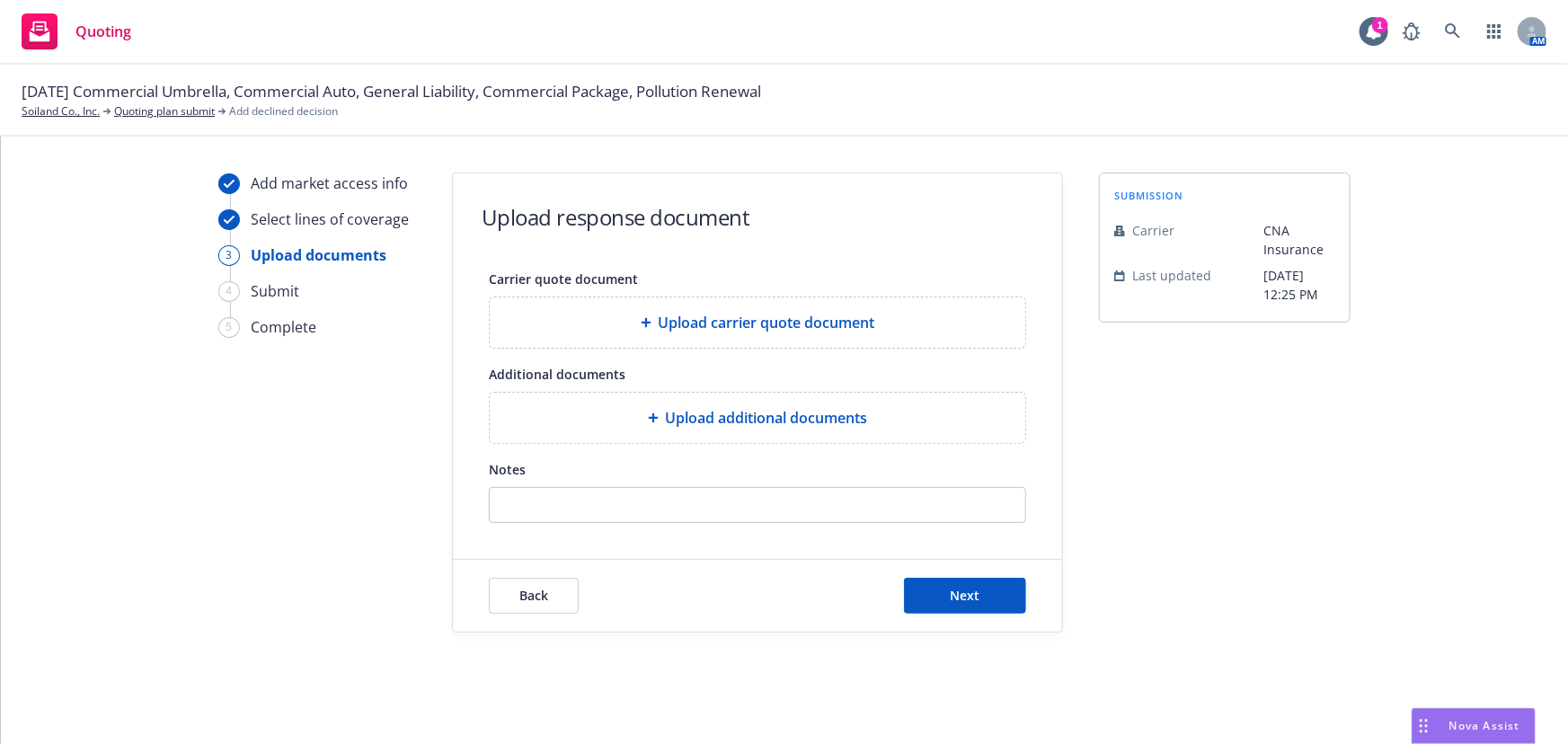
scroll to position [0, 0]
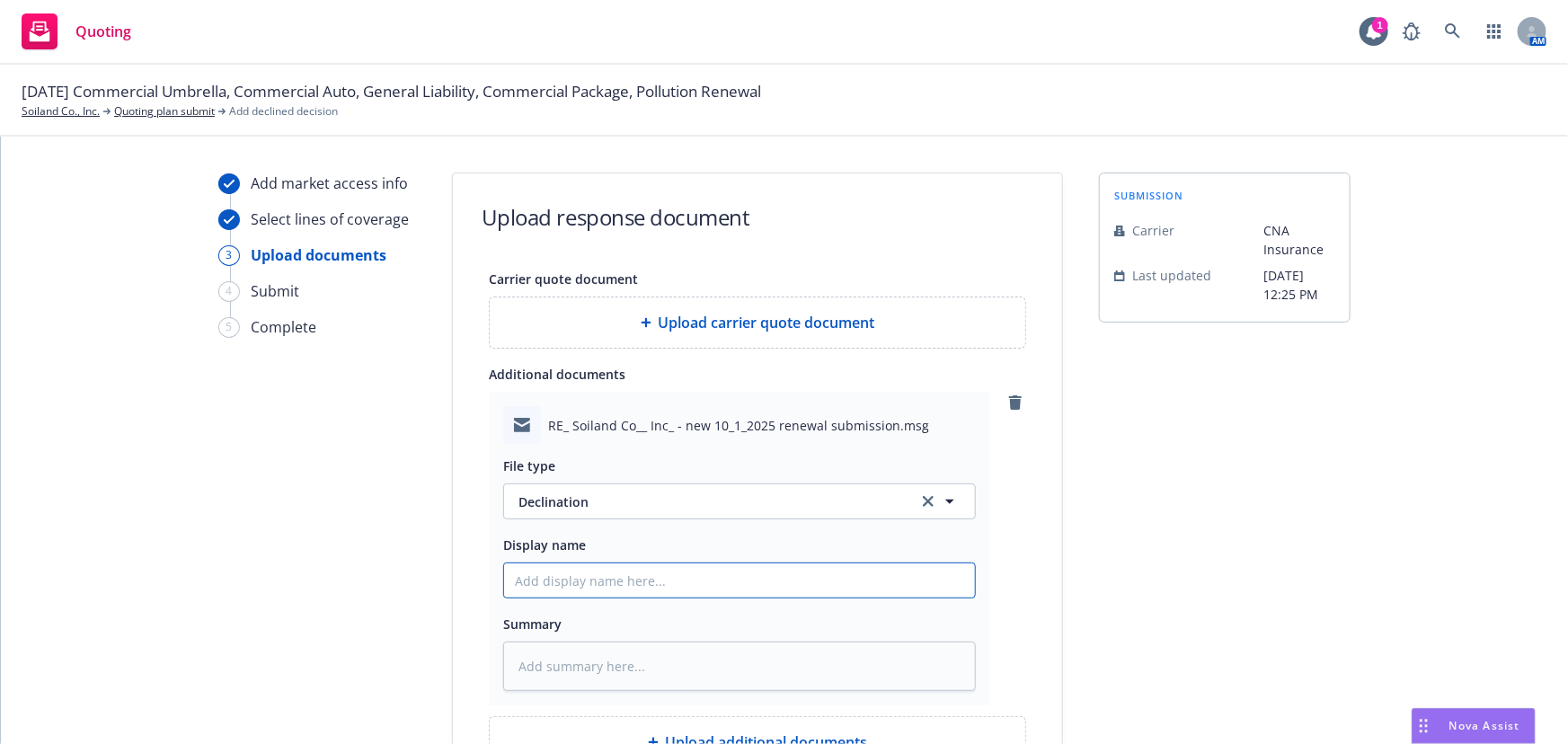
click at [591, 580] on input "Display name" at bounding box center [740, 580] width 470 height 34
paste input "not a market for building material dealers, including those that sell soil, com…"
type textarea "x"
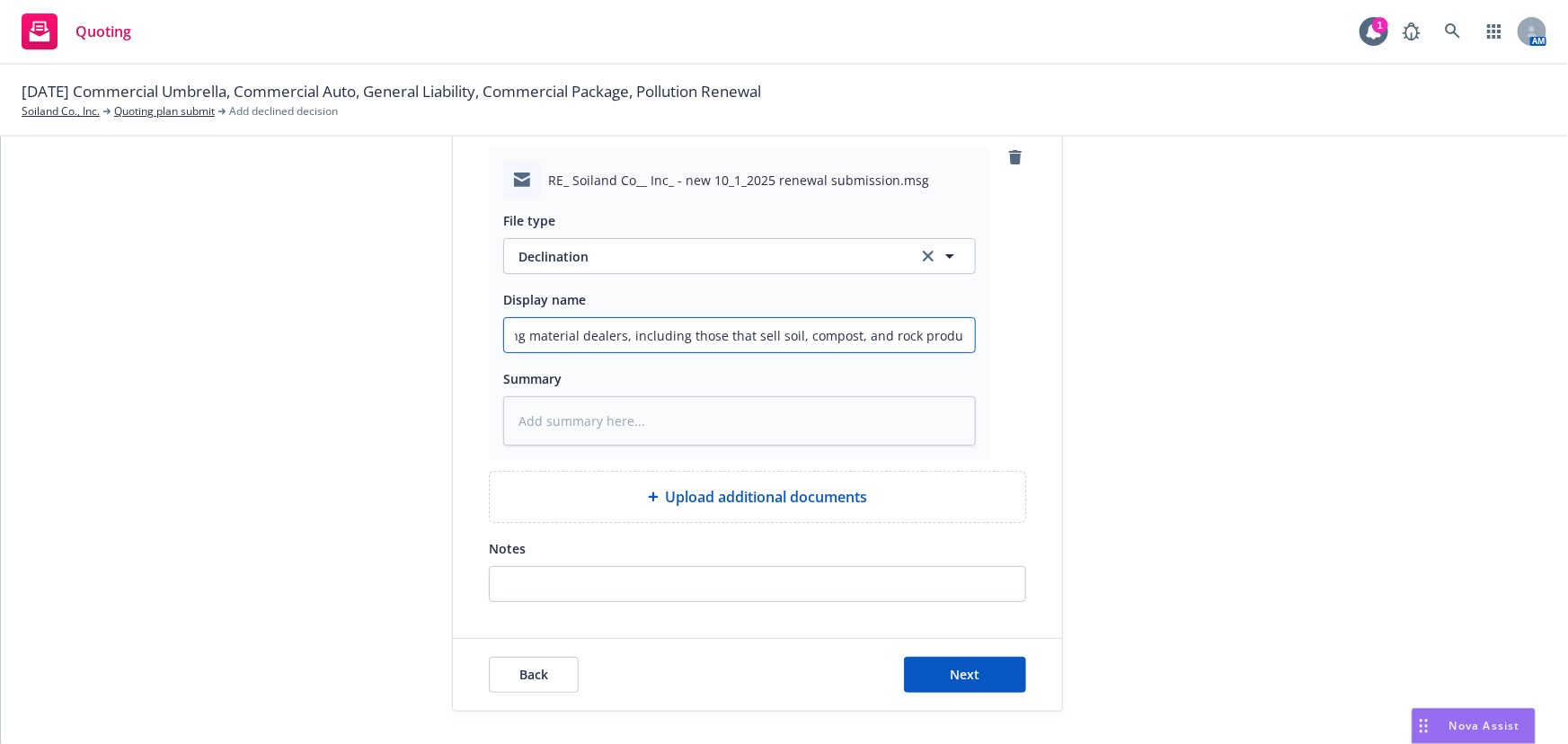
scroll to position [247, 0]
type input "not a market for building material dealers, including those that sell soil, com…"
click at [974, 663] on button "Next" at bounding box center [966, 673] width 123 height 36
type textarea "x"
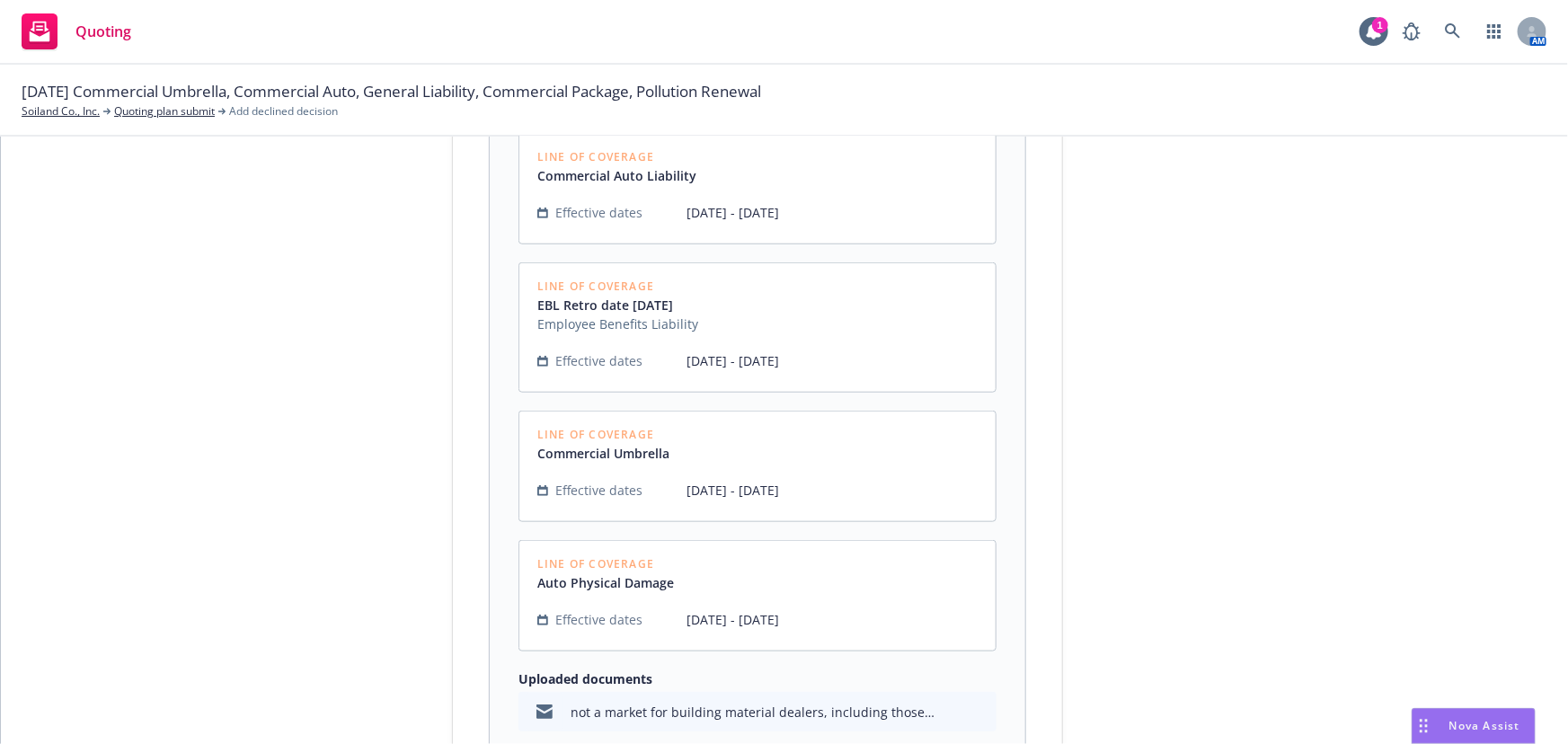
scroll to position [982, 0]
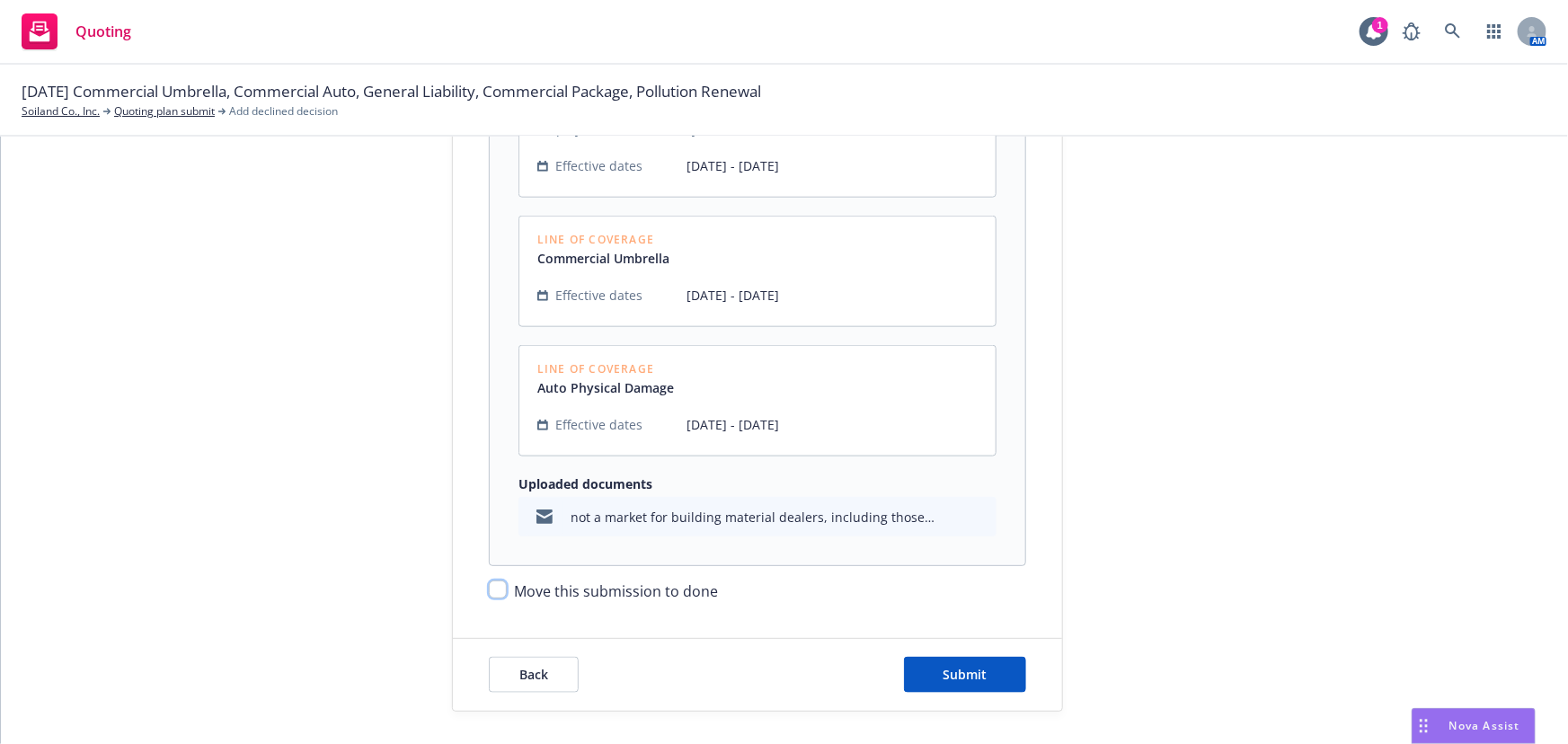
drag, startPoint x: 497, startPoint y: 591, endPoint x: 627, endPoint y: 611, distance: 131.5
click at [498, 593] on input "Move this submission to done" at bounding box center [498, 589] width 18 height 18
checkbox input "true"
click at [950, 672] on span "Submit" at bounding box center [966, 674] width 44 height 17
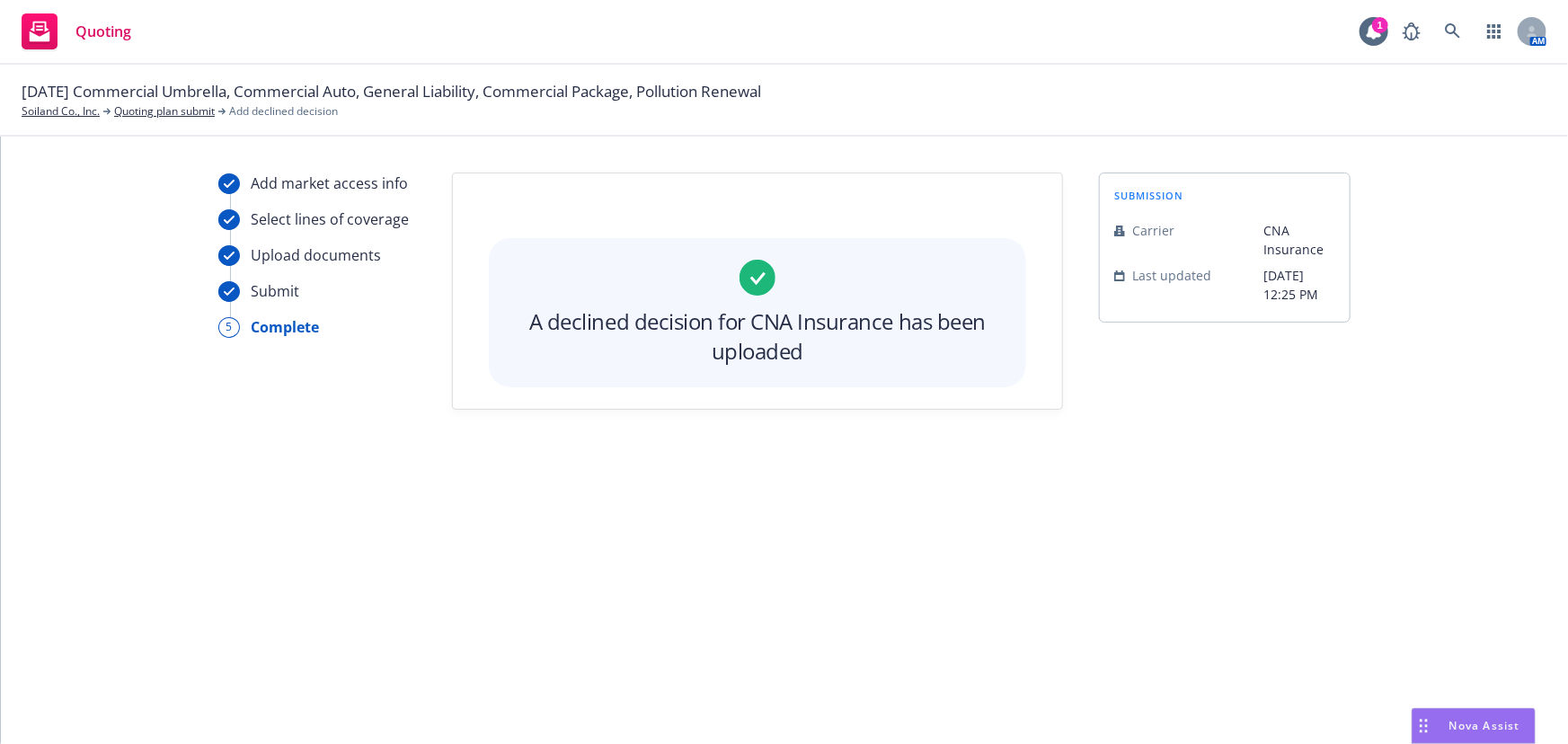
scroll to position [0, 0]
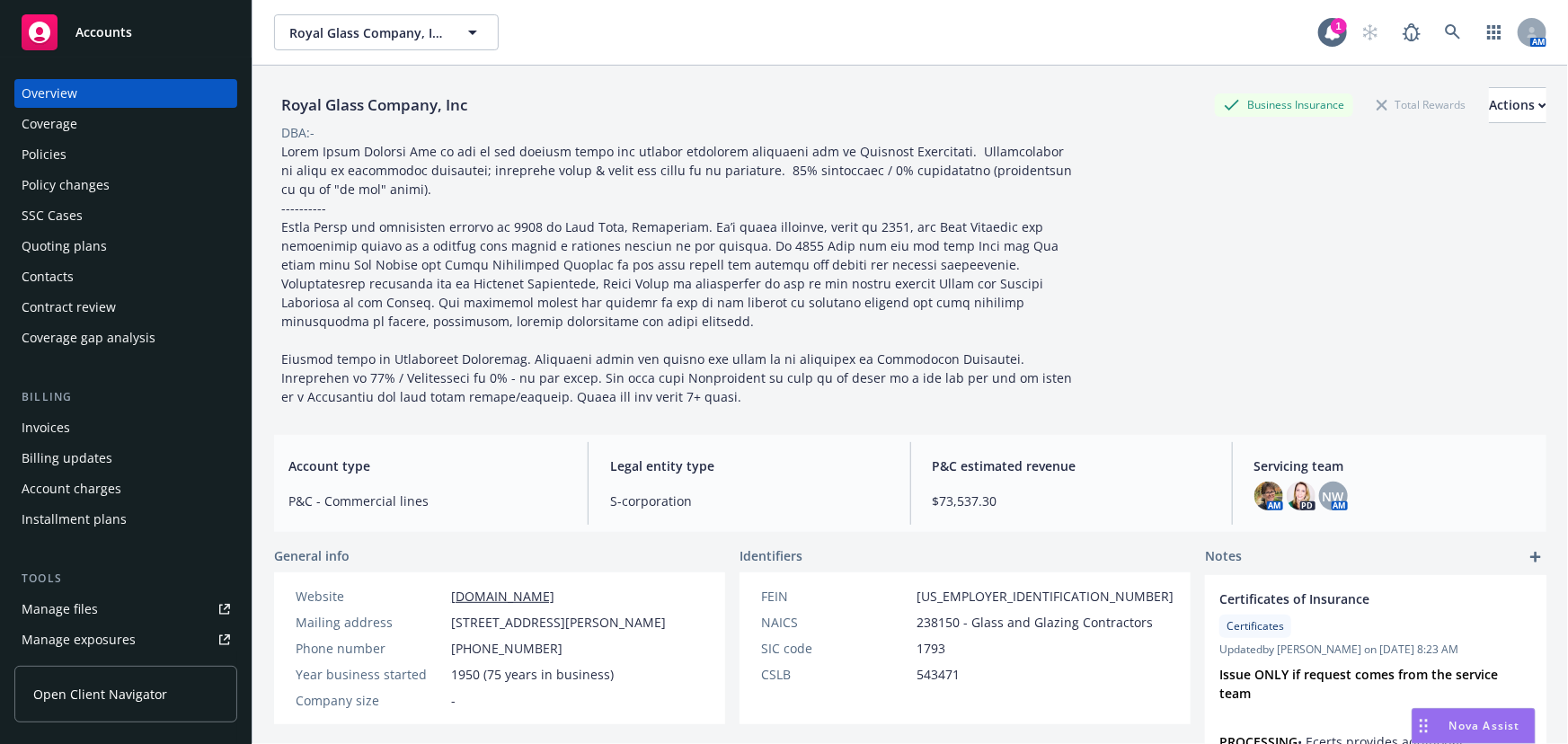
click at [93, 37] on span "Accounts" at bounding box center [103, 32] width 57 height 15
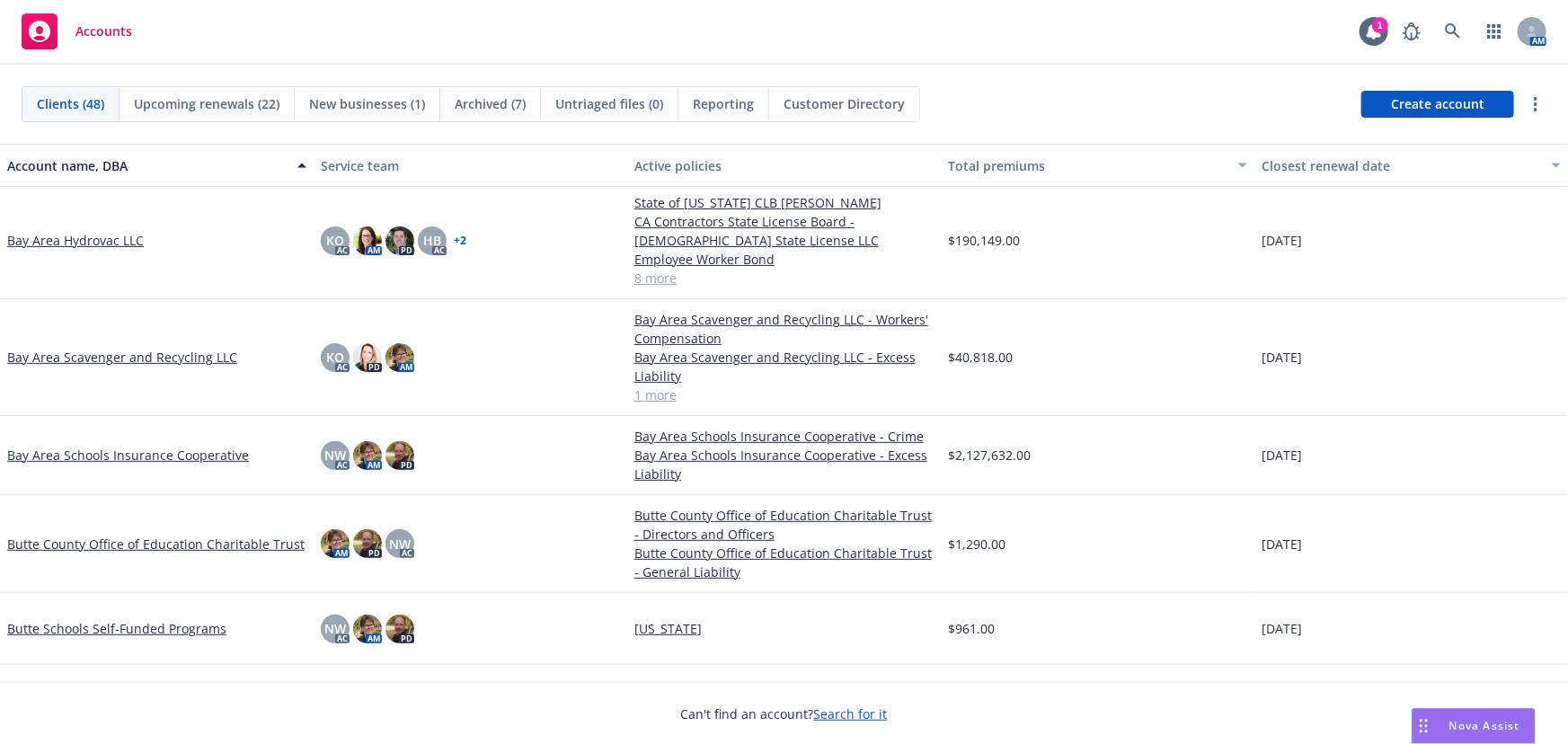
scroll to position [163, 0]
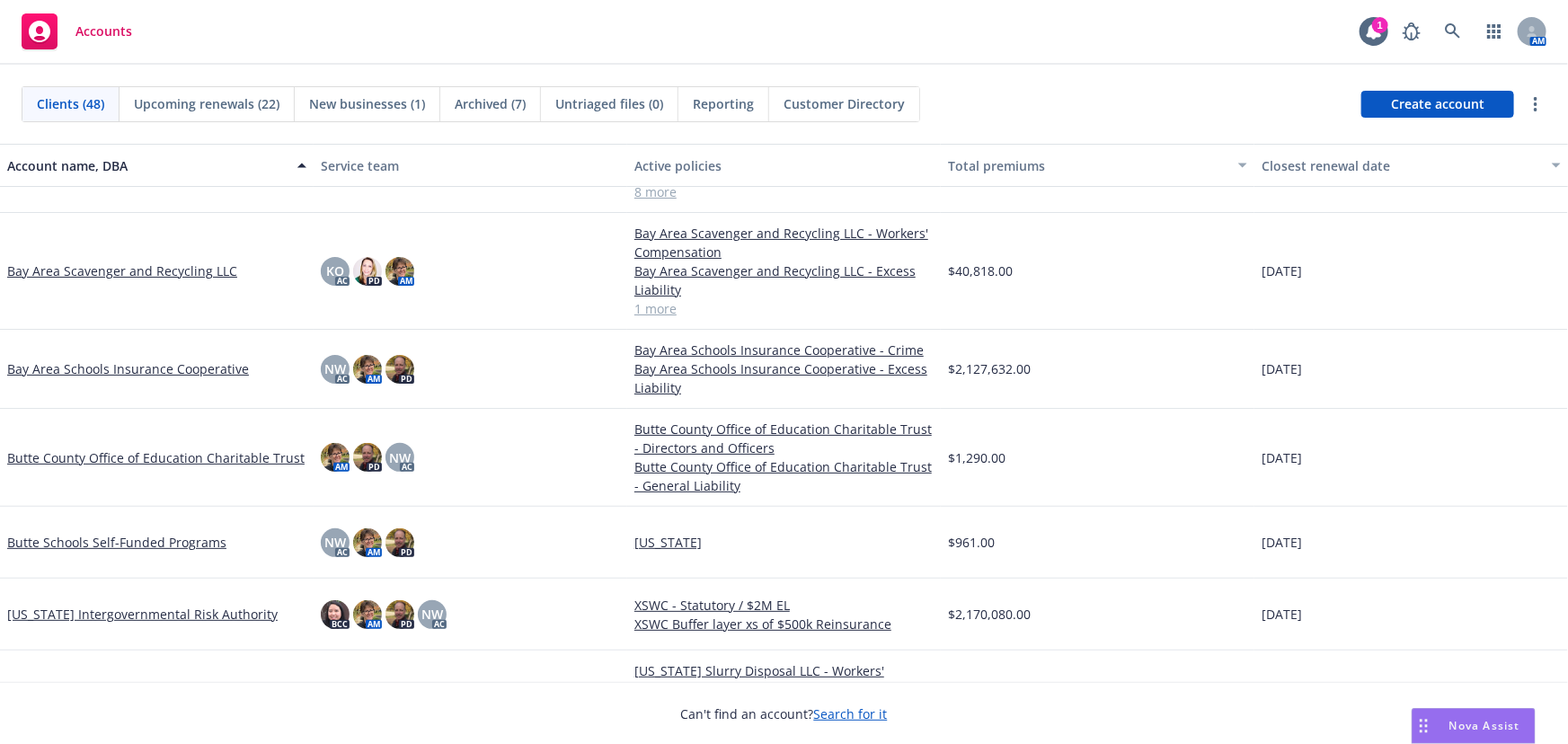
click at [162, 448] on link "Butte County Office of Education Charitable Trust" at bounding box center [156, 458] width 297 height 19
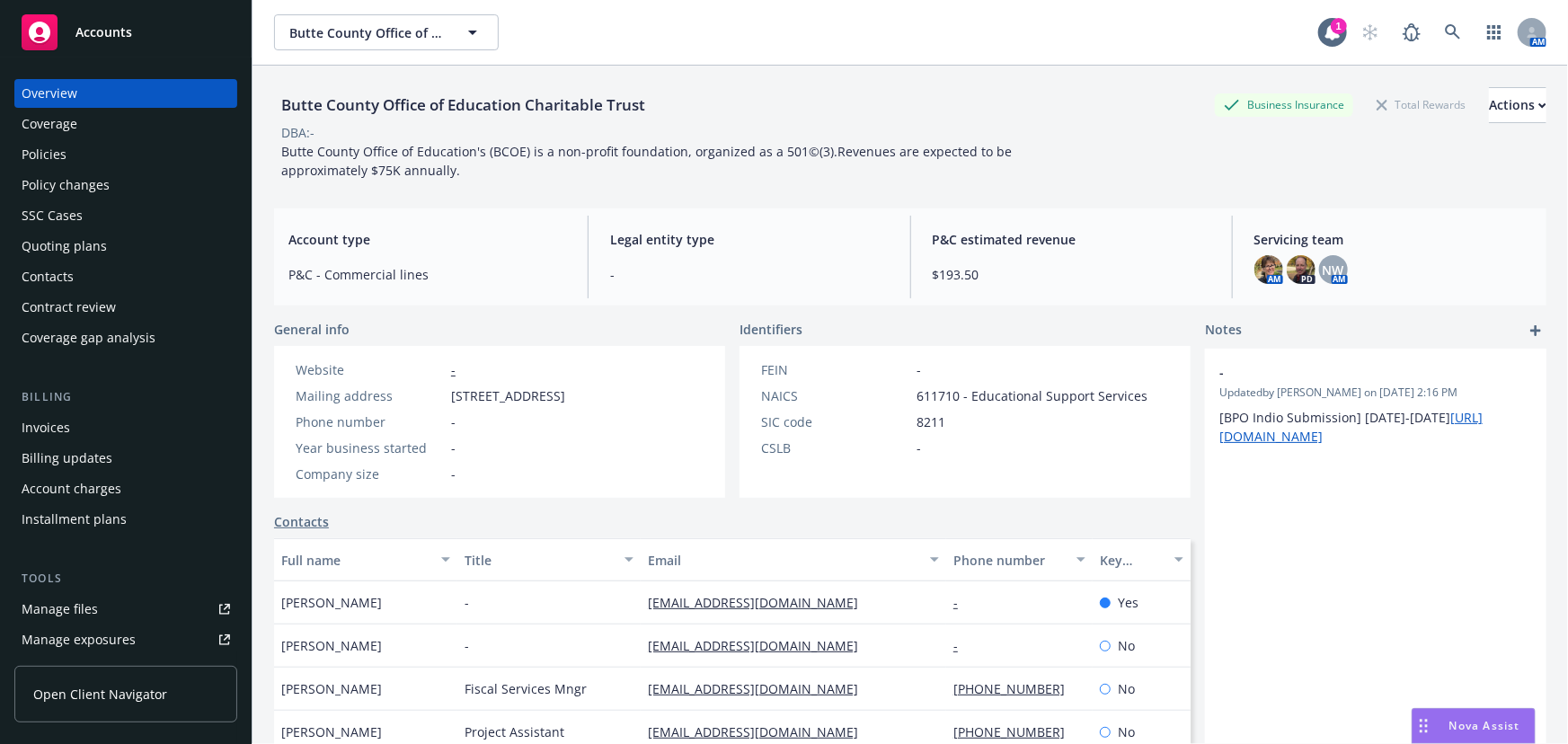
click at [294, 515] on link "Contacts" at bounding box center [301, 522] width 55 height 19
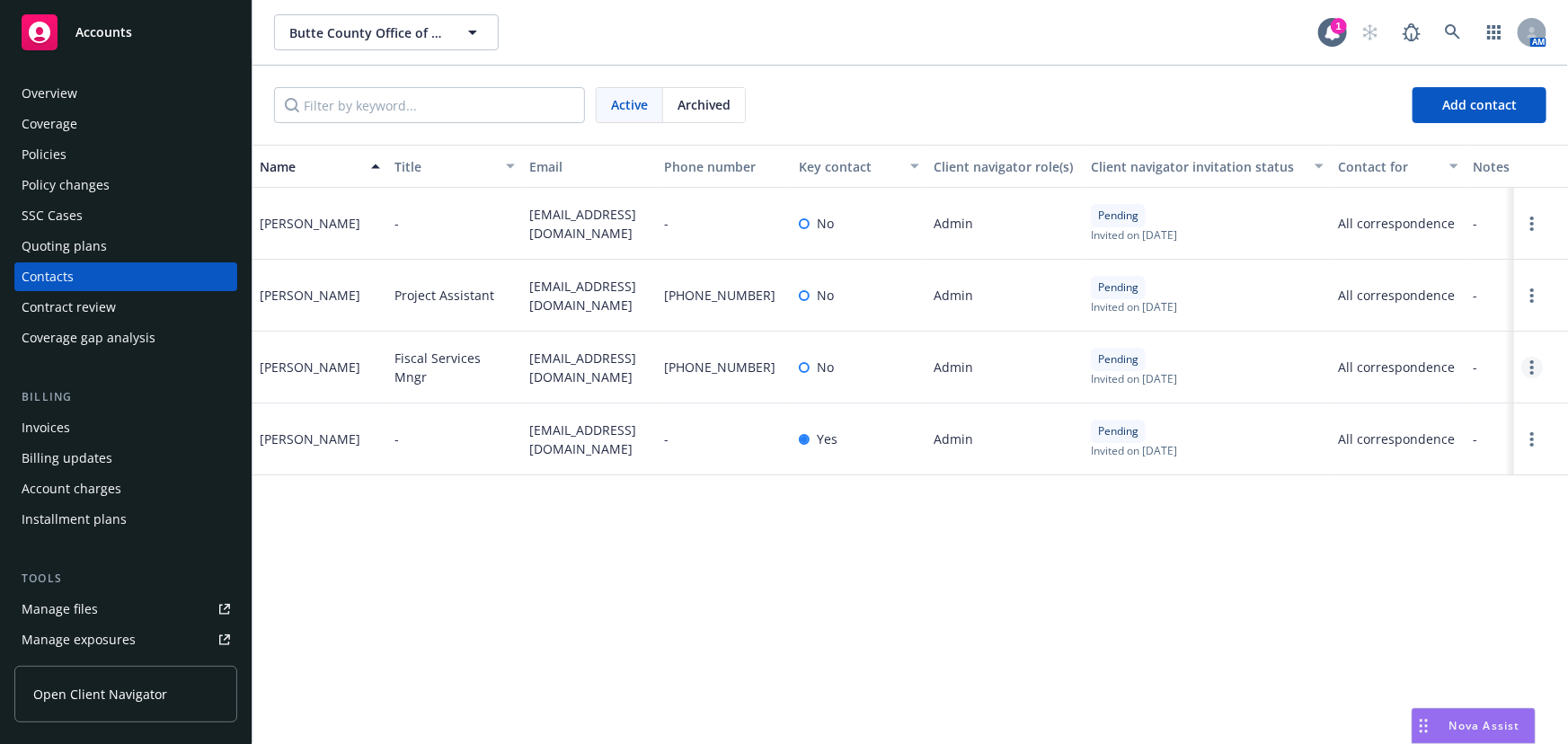
click at [1528, 368] on link "Open options" at bounding box center [1532, 368] width 22 height 22
click at [1454, 265] on link "Resend invite" at bounding box center [1449, 265] width 139 height 36
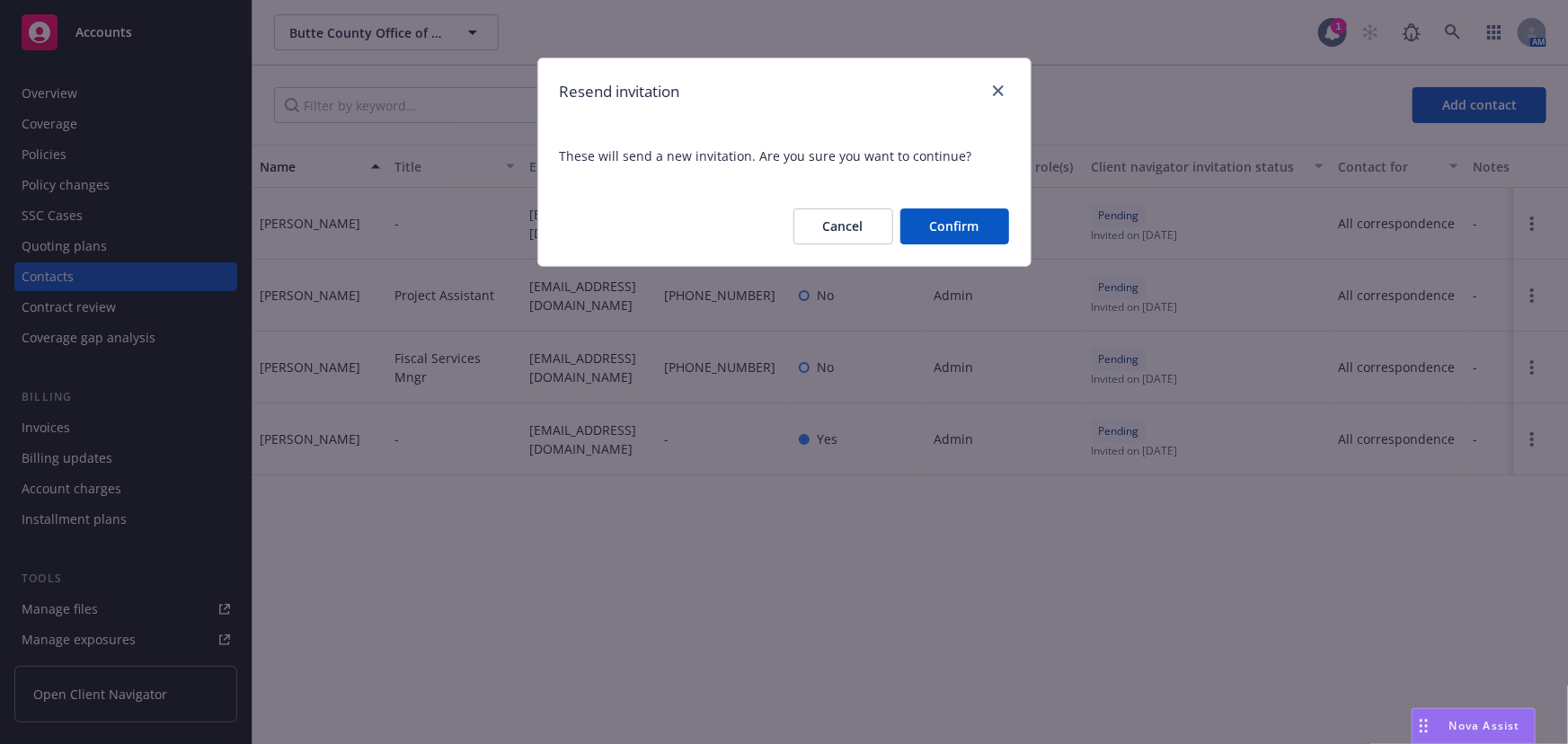
click at [962, 222] on button "Confirm" at bounding box center [955, 226] width 109 height 36
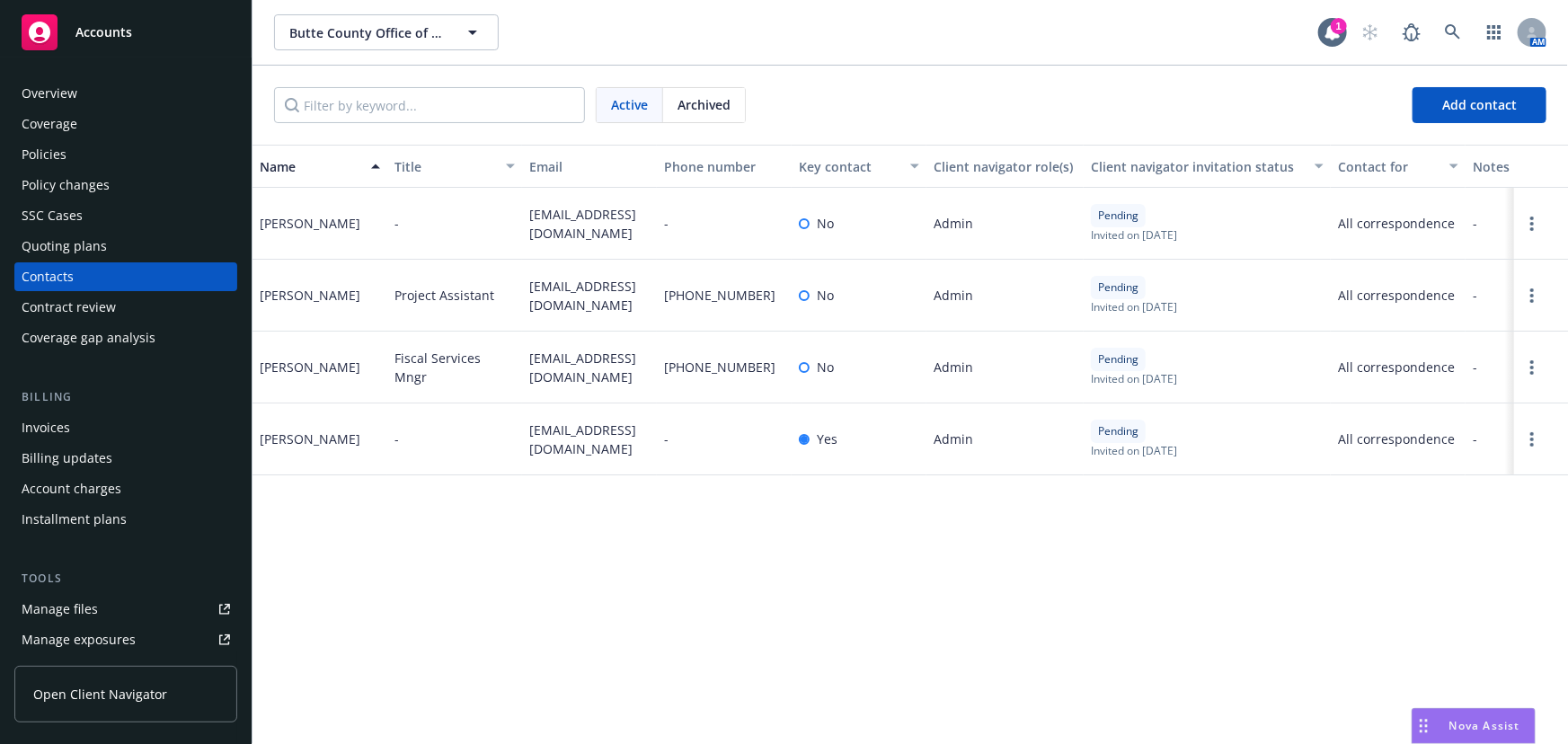
click at [123, 26] on span "Accounts" at bounding box center [103, 32] width 57 height 15
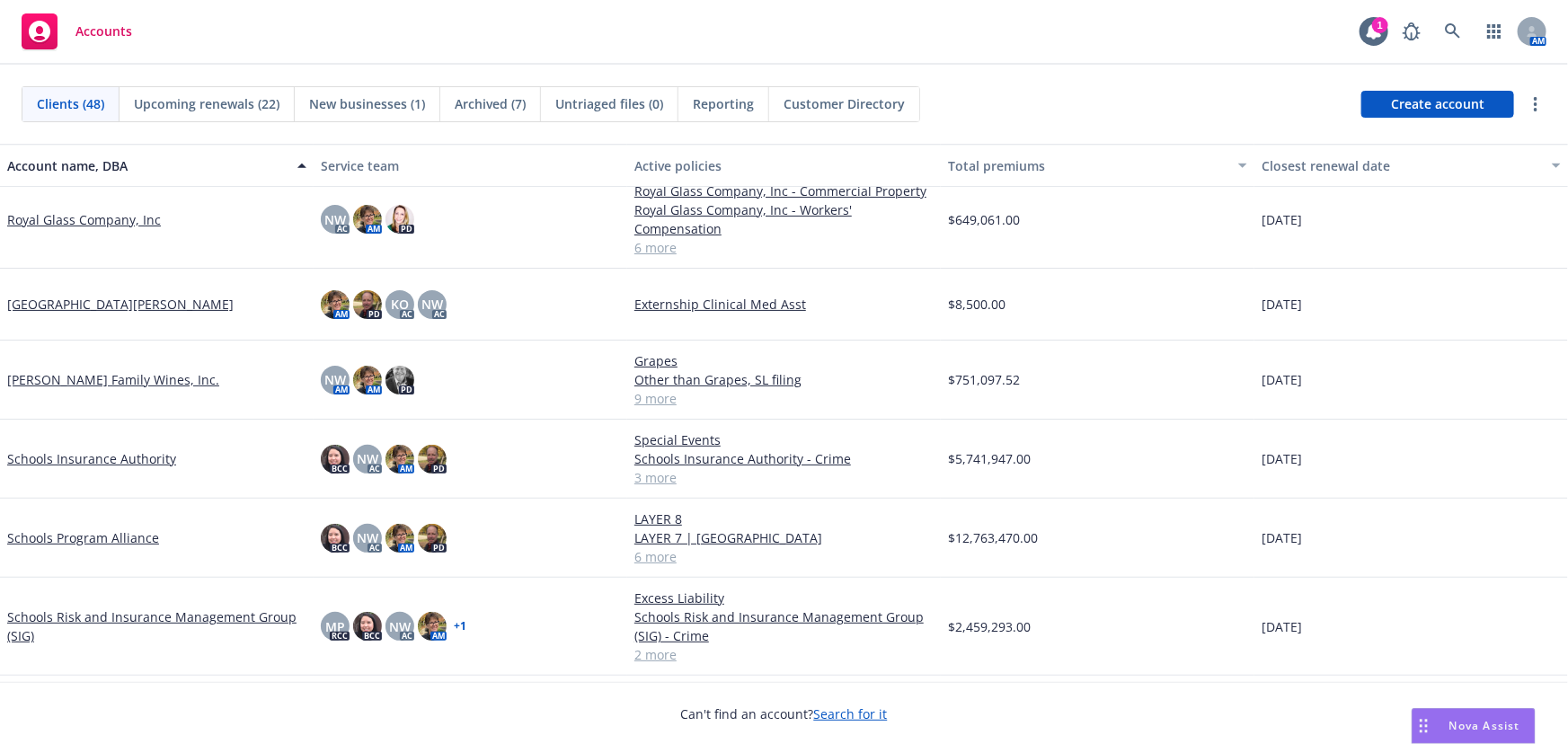
scroll to position [2286, 0]
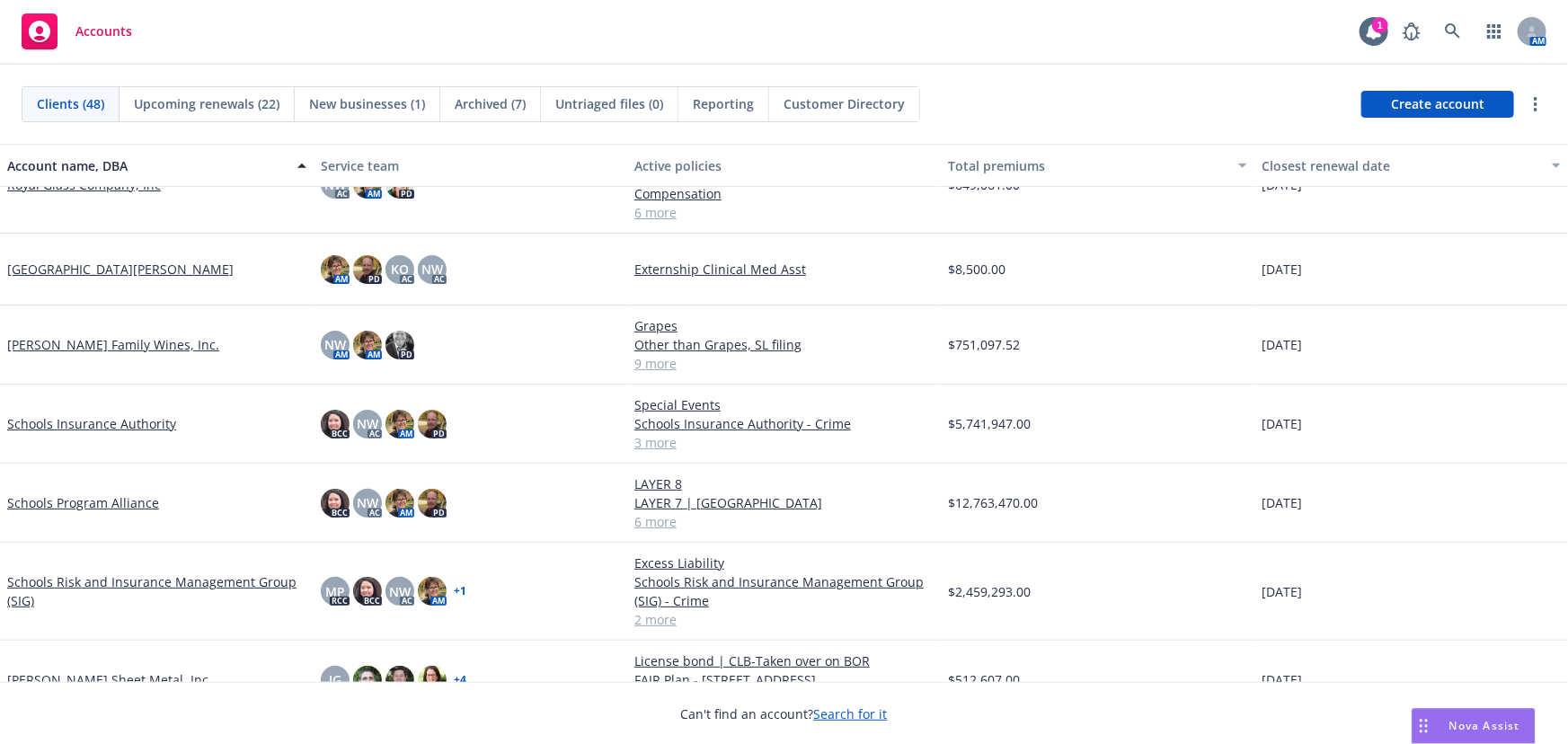
click at [104, 418] on link "Schools Insurance Authority" at bounding box center [92, 424] width 169 height 19
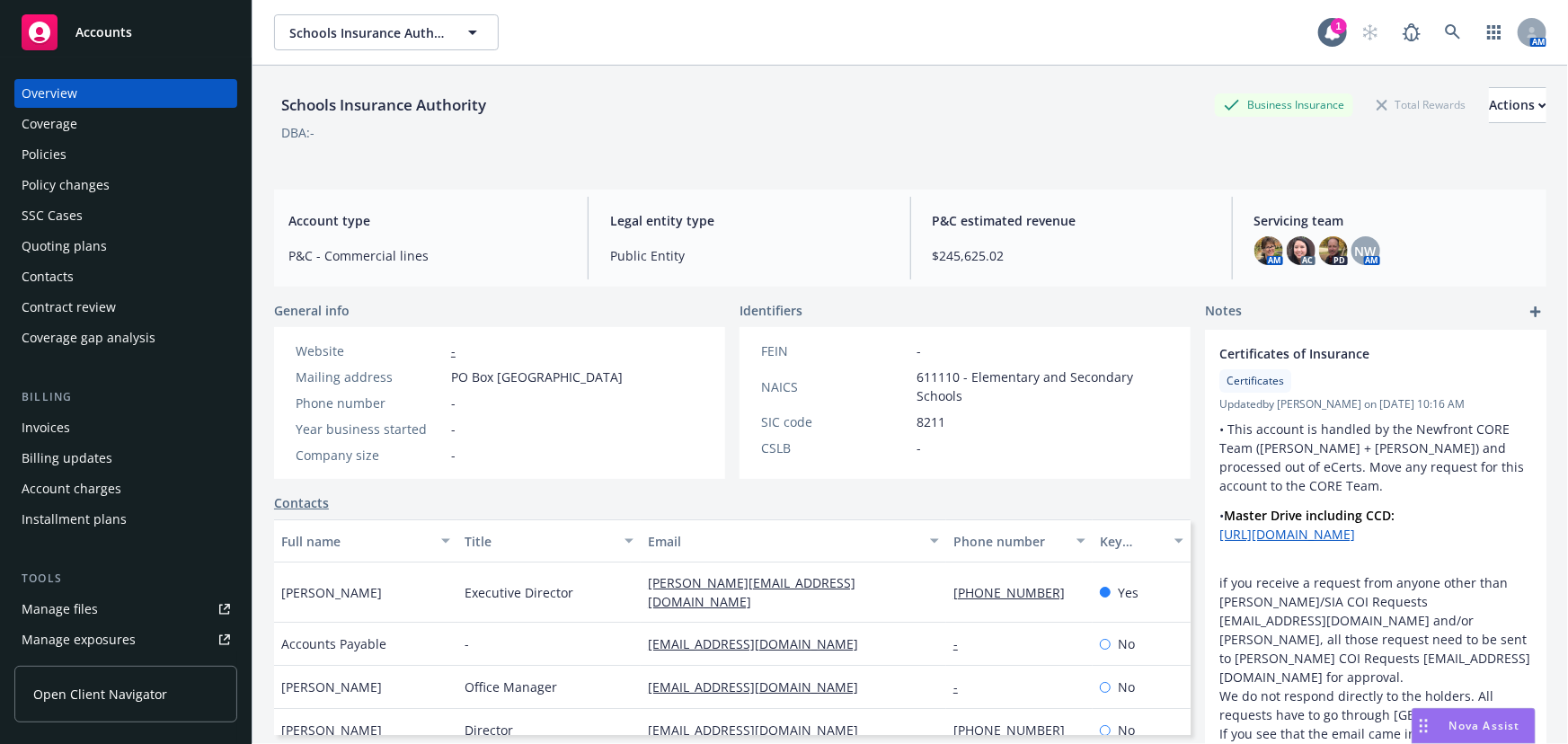
click at [131, 33] on div "Accounts" at bounding box center [126, 32] width 209 height 36
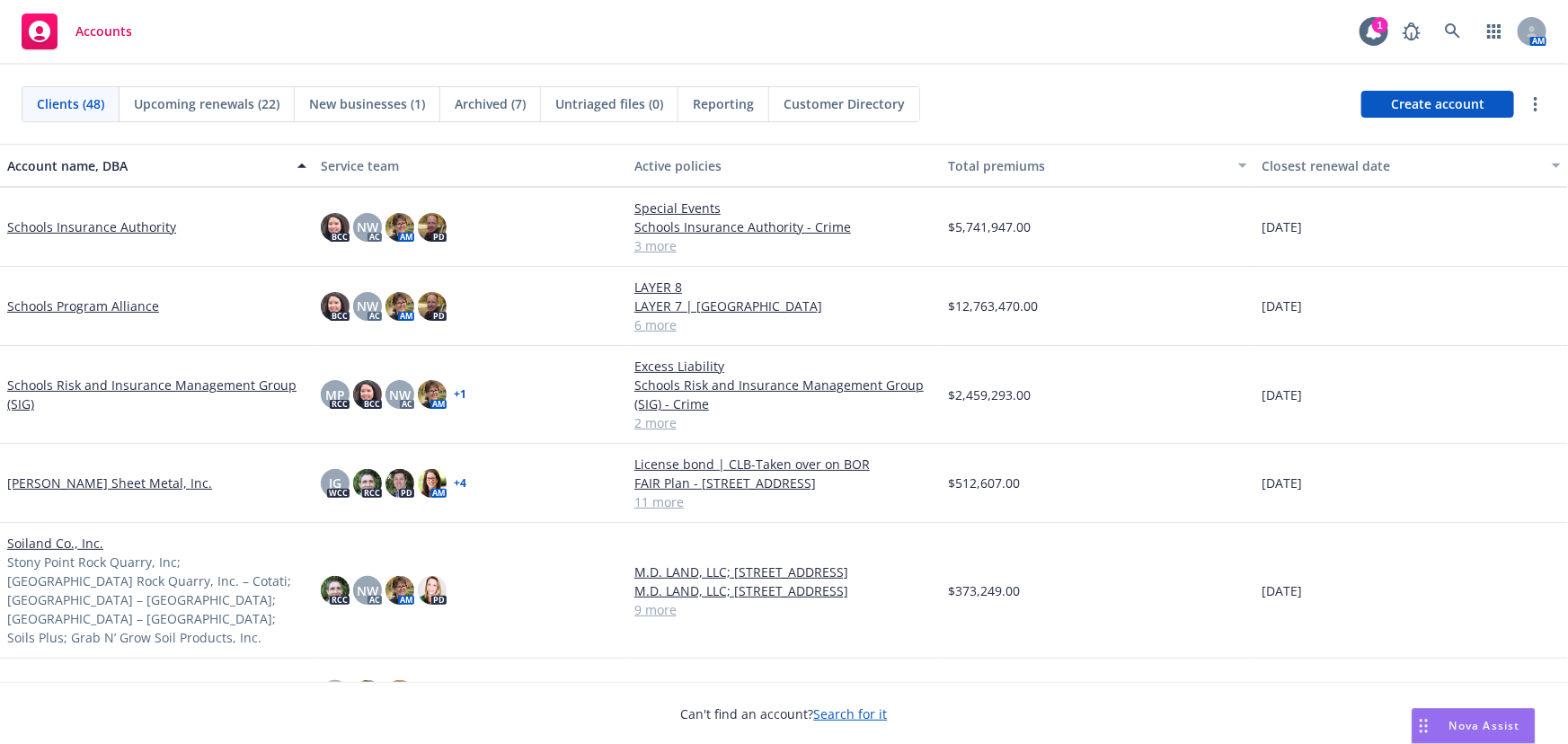
scroll to position [2531, 0]
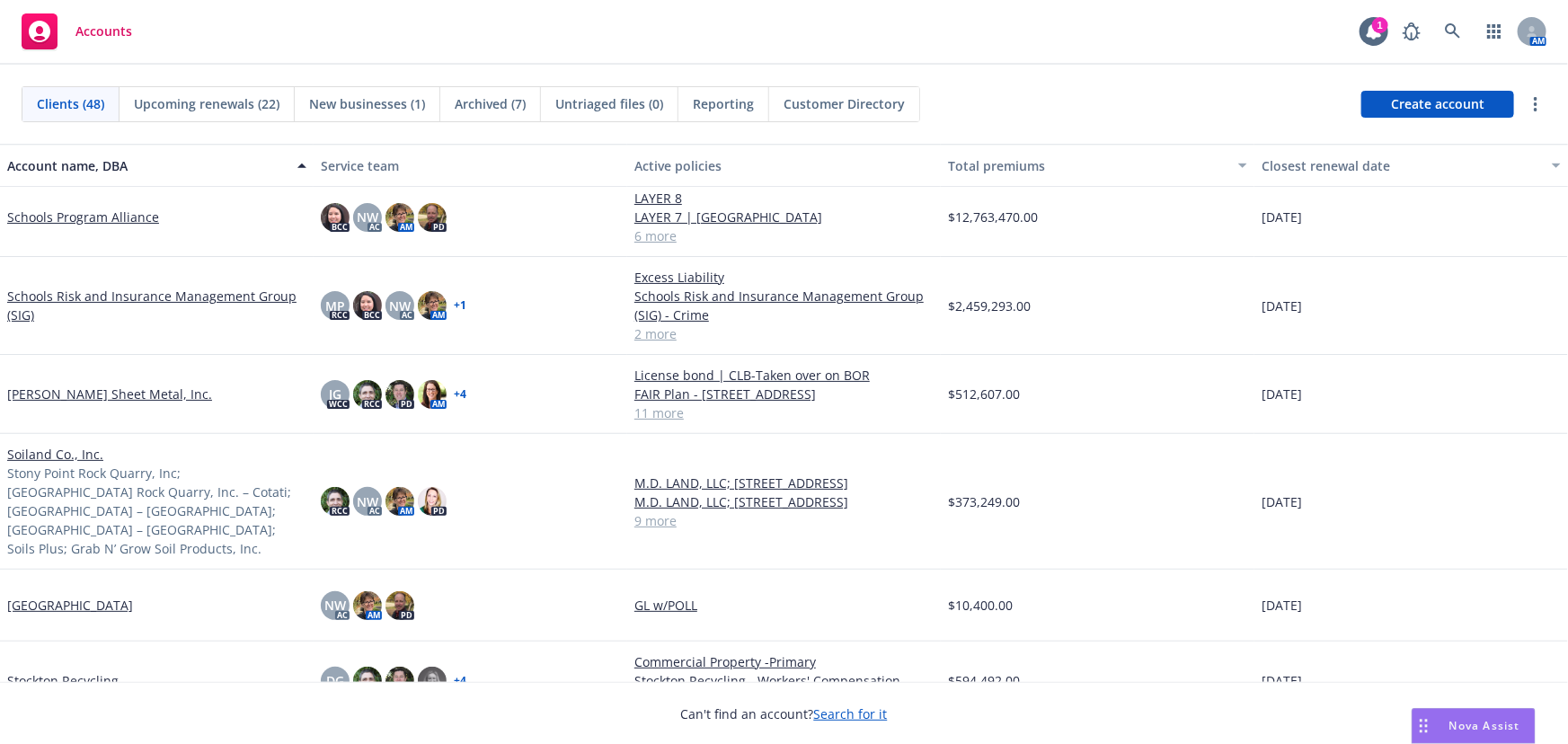
click at [171, 287] on link "Schools Risk and Insurance Management Group (SIG)" at bounding box center [157, 305] width 299 height 38
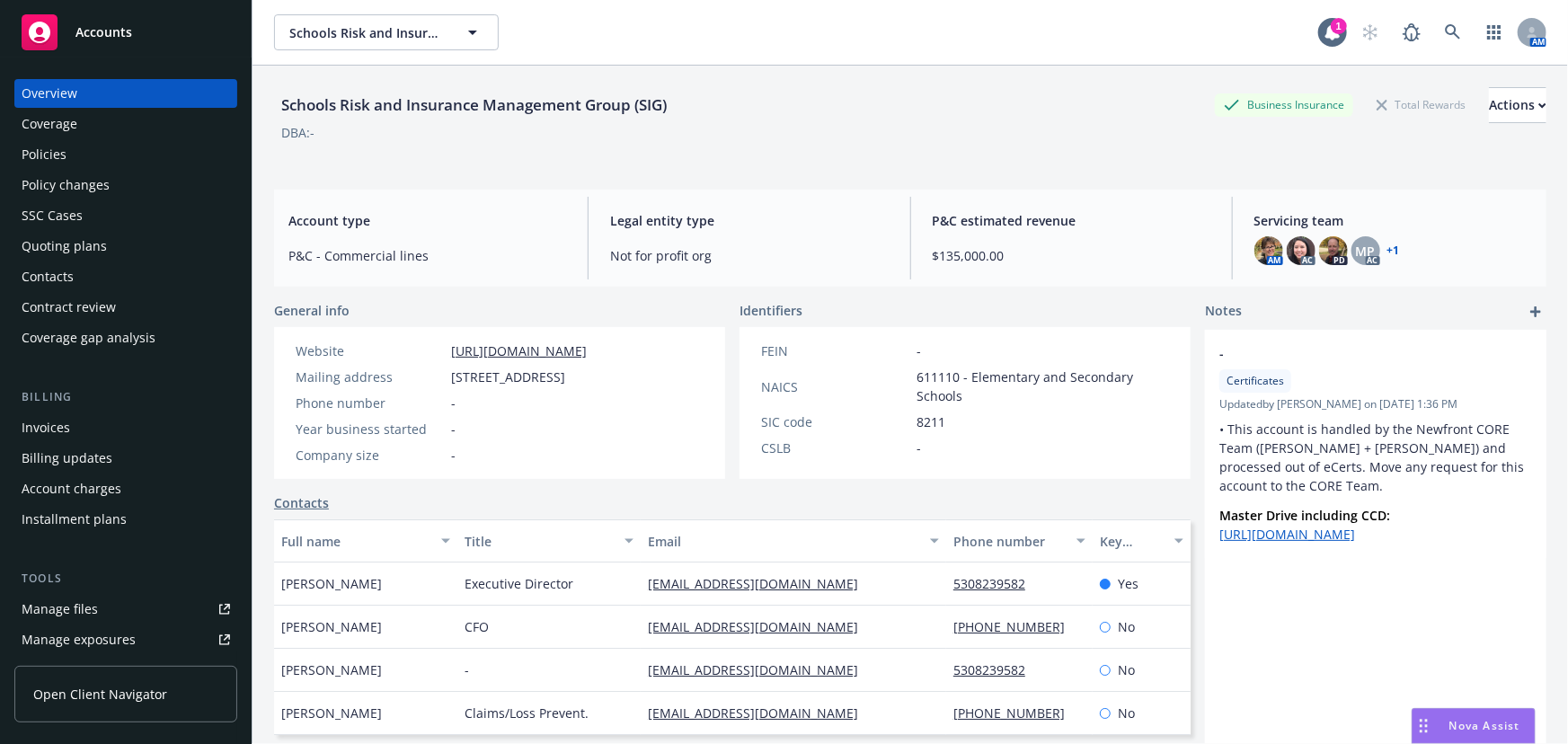
click at [59, 604] on div "Manage files" at bounding box center [59, 609] width 76 height 28
